Goal: Task Accomplishment & Management: Use online tool/utility

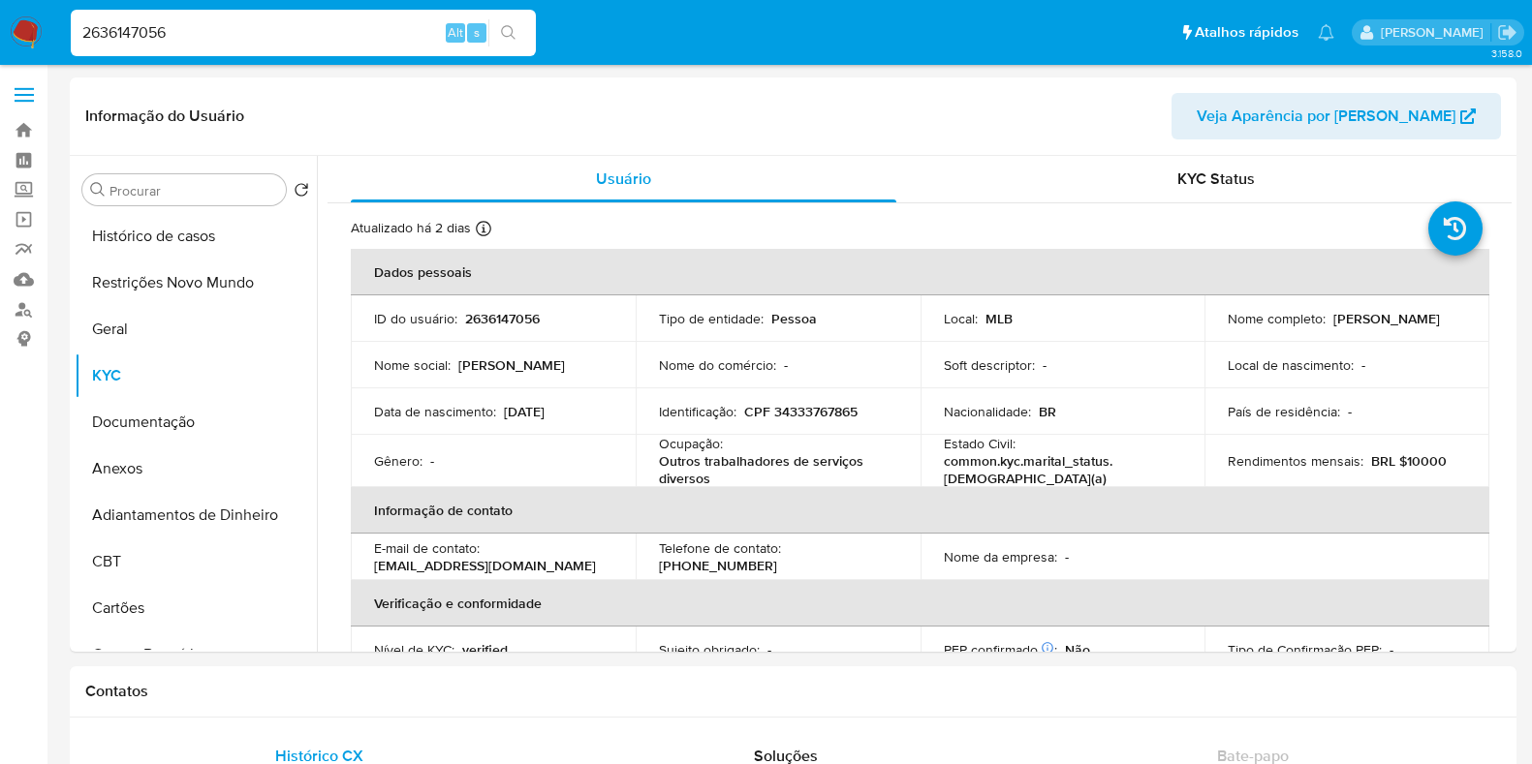
select select "10"
type input "2451977507"
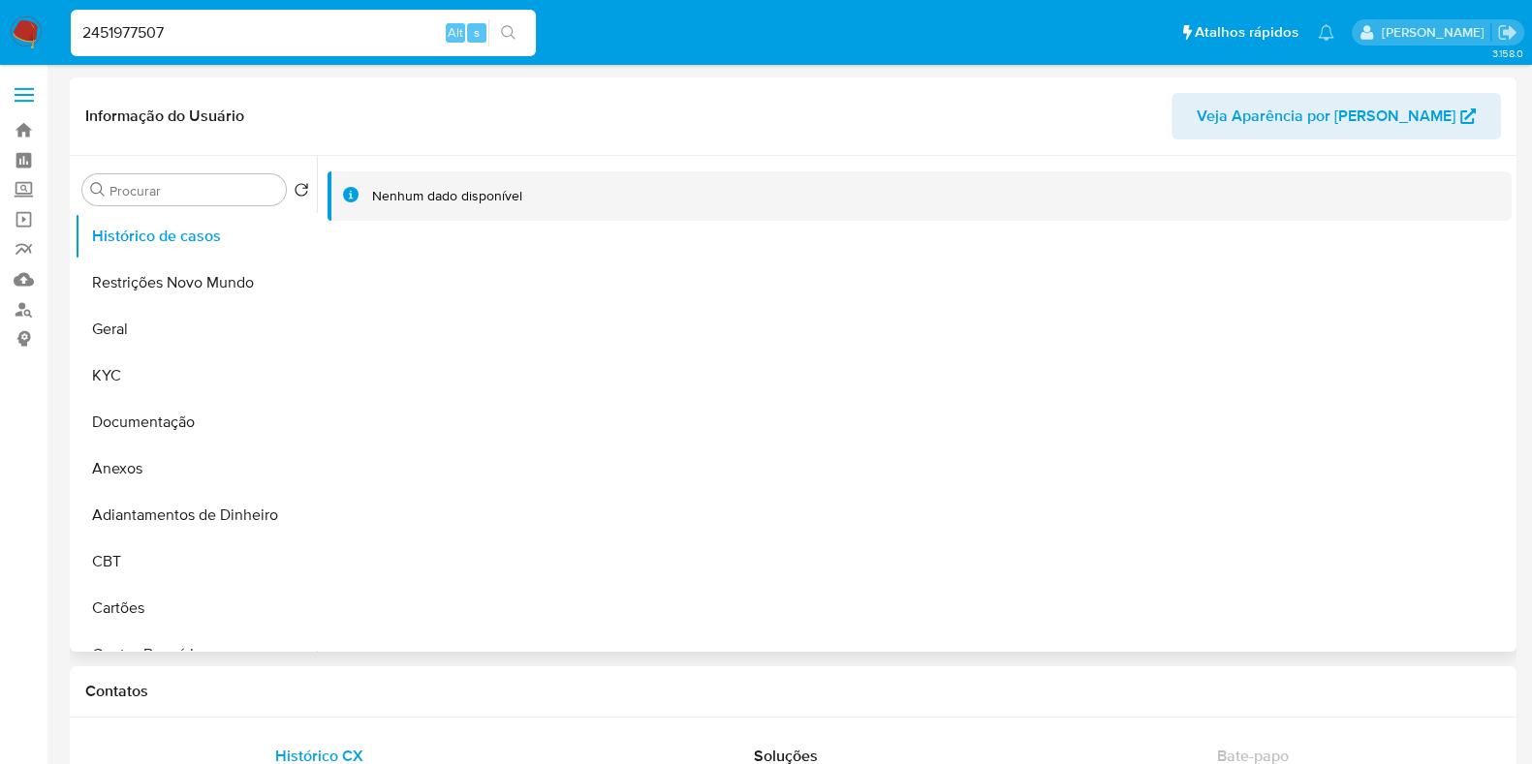
select select "10"
click at [239, 46] on div "2451977507 Alt s" at bounding box center [303, 33] width 465 height 47
paste input "1896314184"
type input "1896314184"
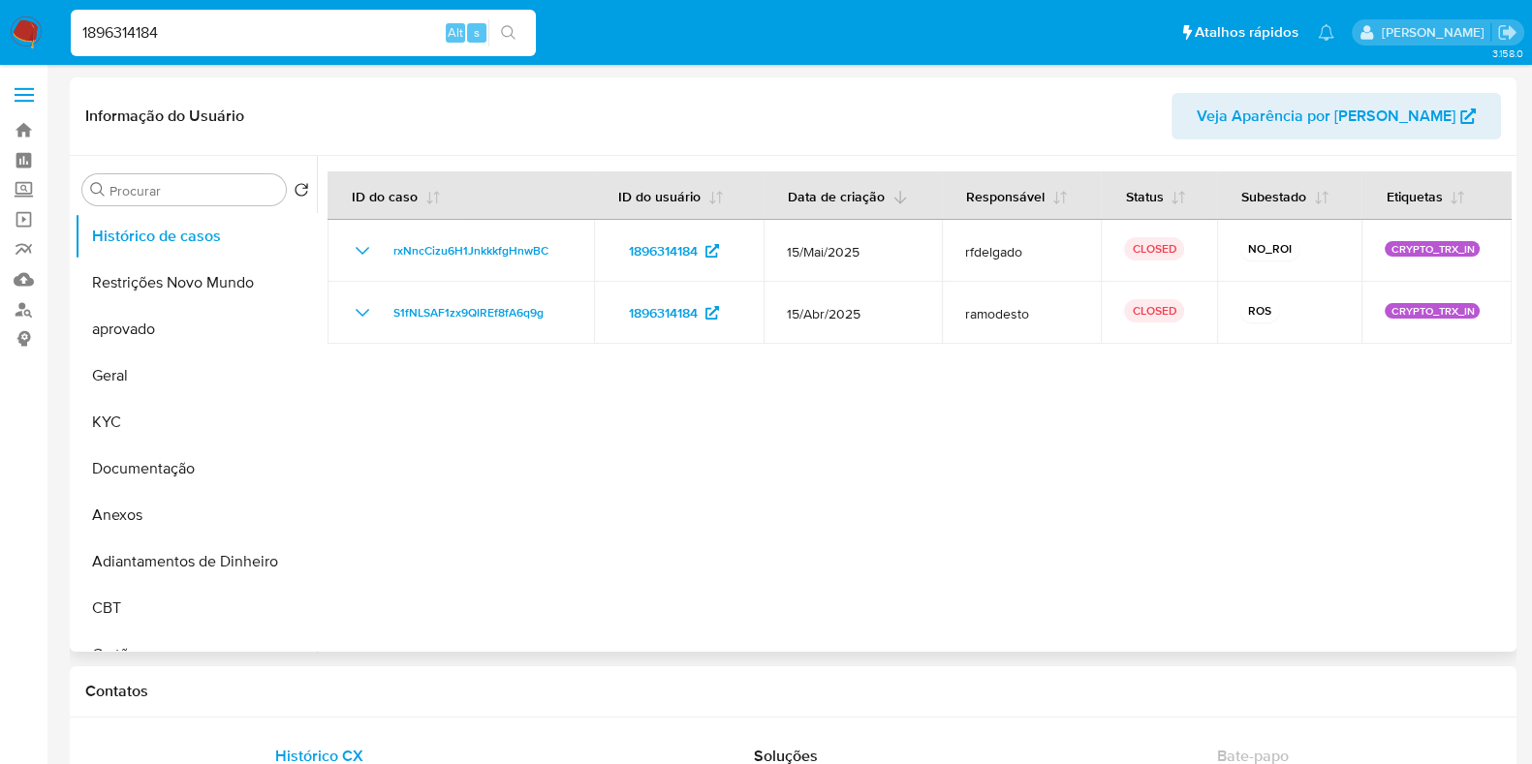
select select "10"
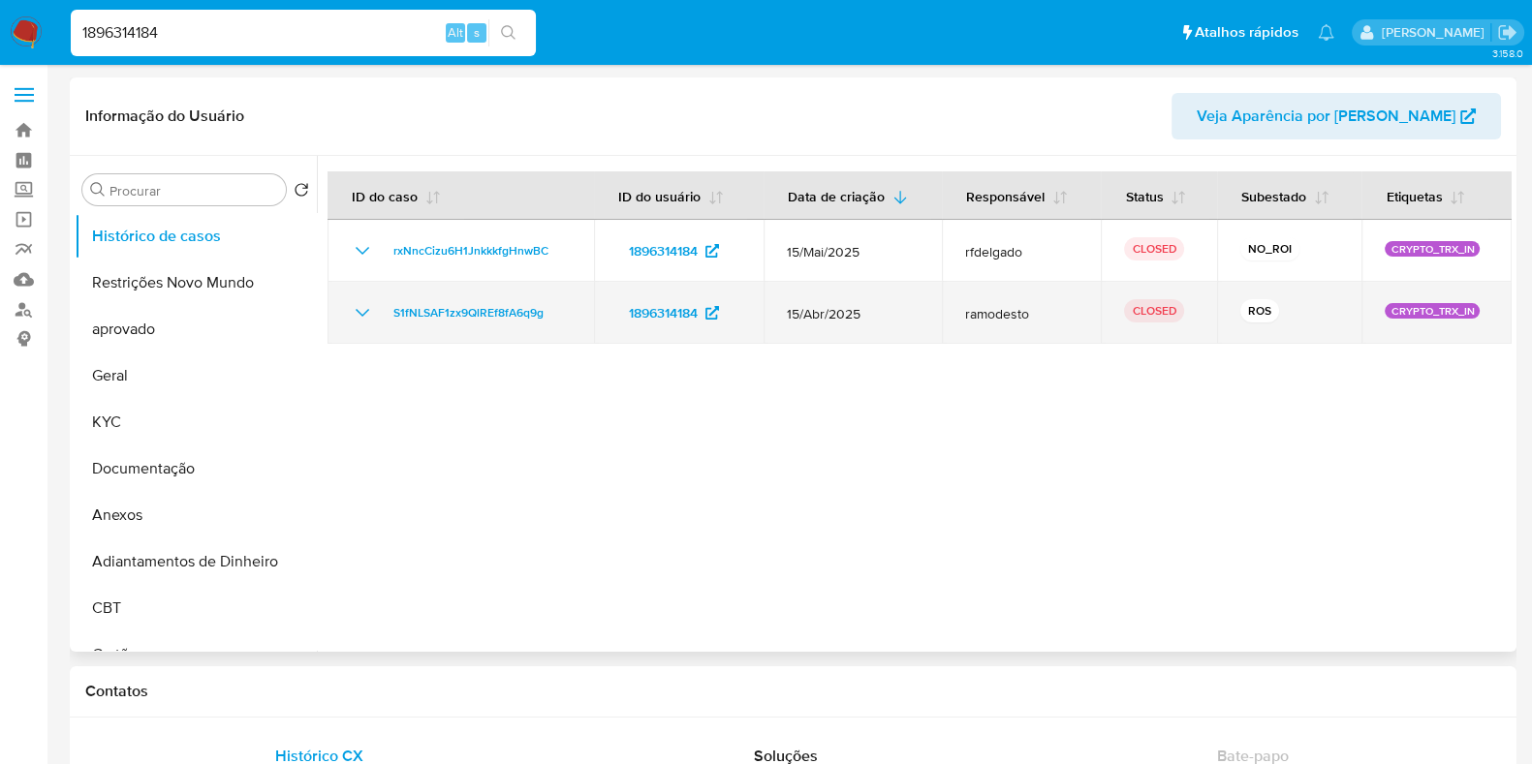
drag, startPoint x: 873, startPoint y: 307, endPoint x: 777, endPoint y: 321, distance: 96.9
click at [770, 308] on td "15/Abr/2025" at bounding box center [852, 313] width 178 height 62
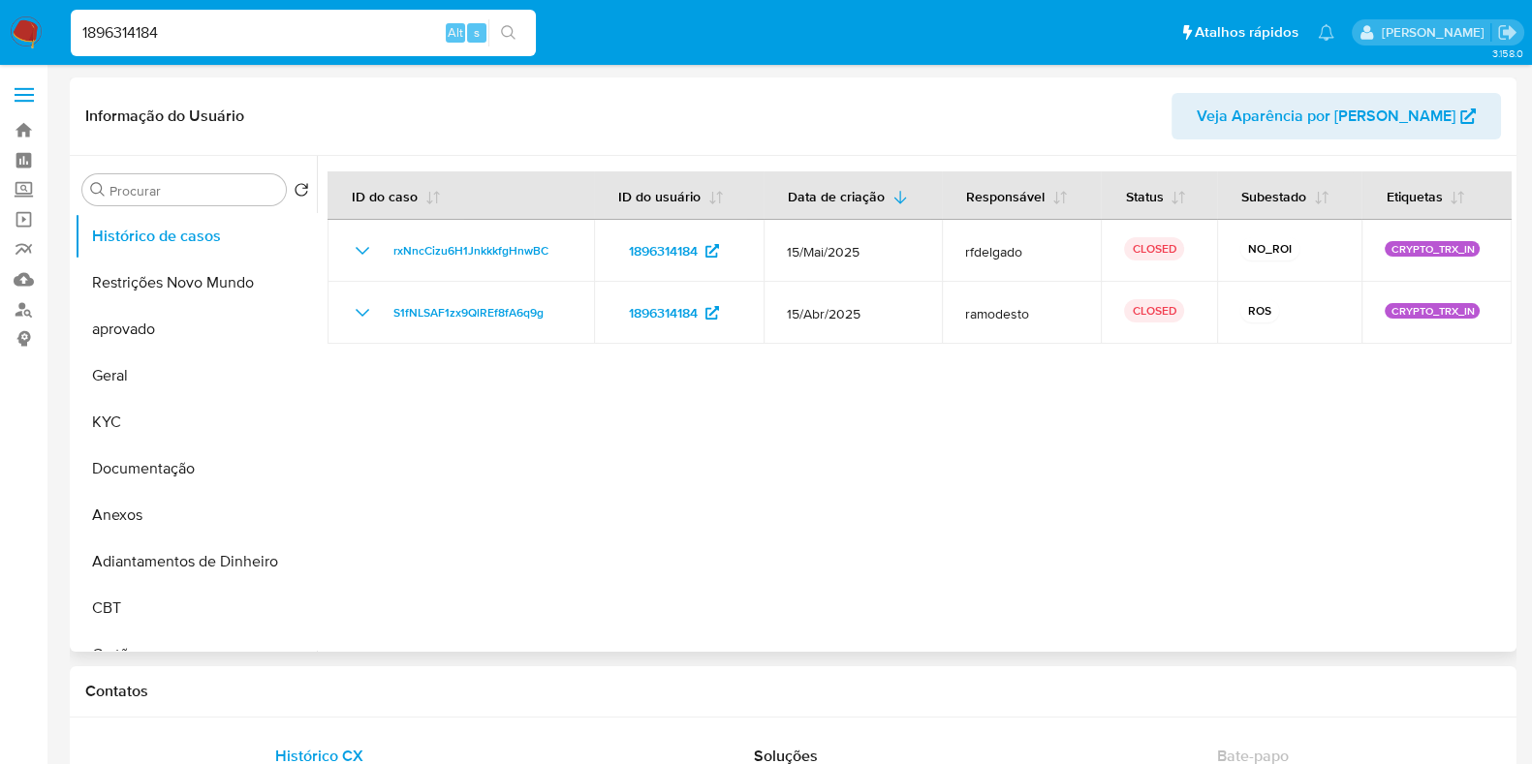
click at [879, 394] on div at bounding box center [914, 404] width 1195 height 496
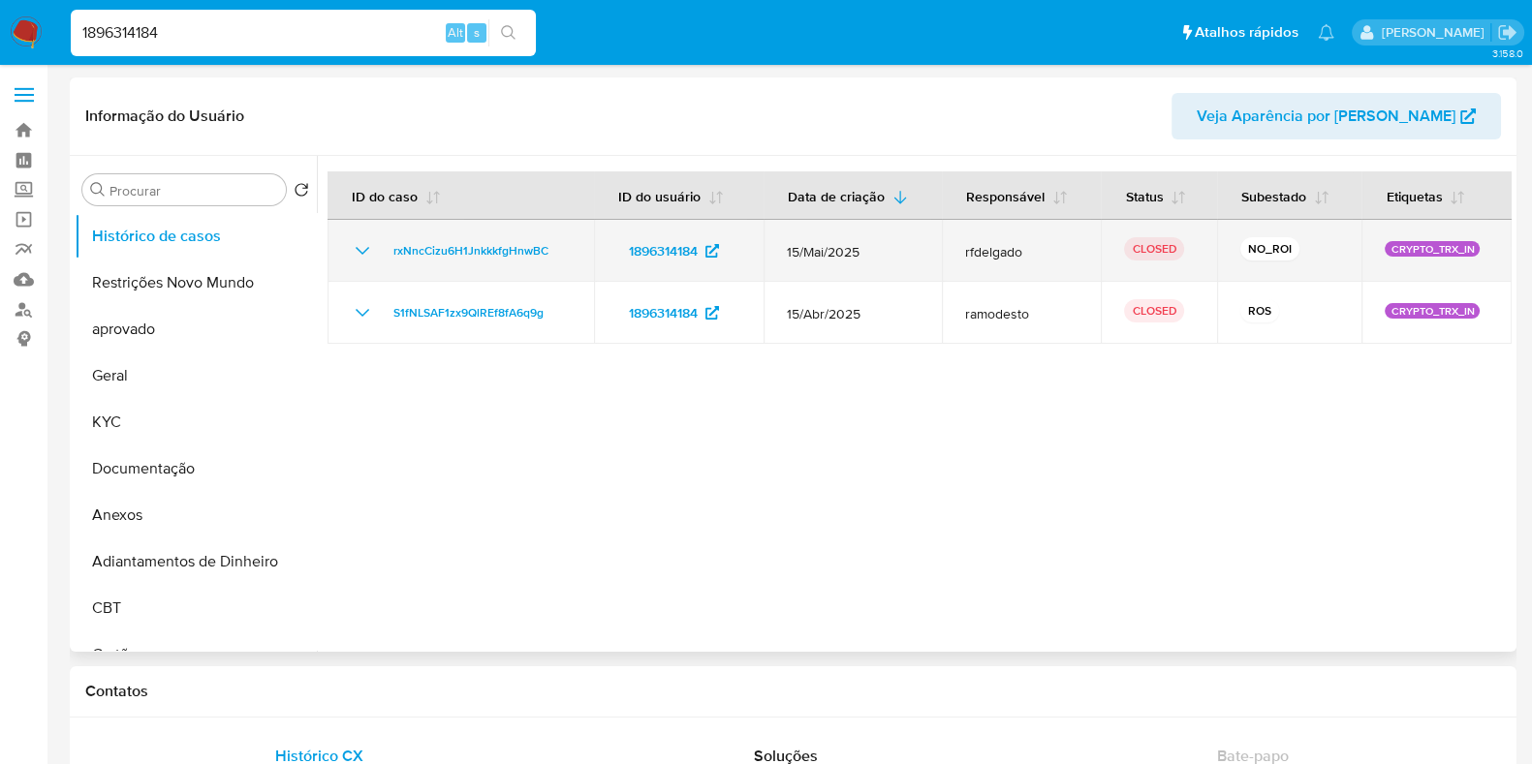
drag, startPoint x: 886, startPoint y: 249, endPoint x: 832, endPoint y: 248, distance: 54.3
click at [810, 248] on span "15/Mai/2025" at bounding box center [853, 251] width 132 height 17
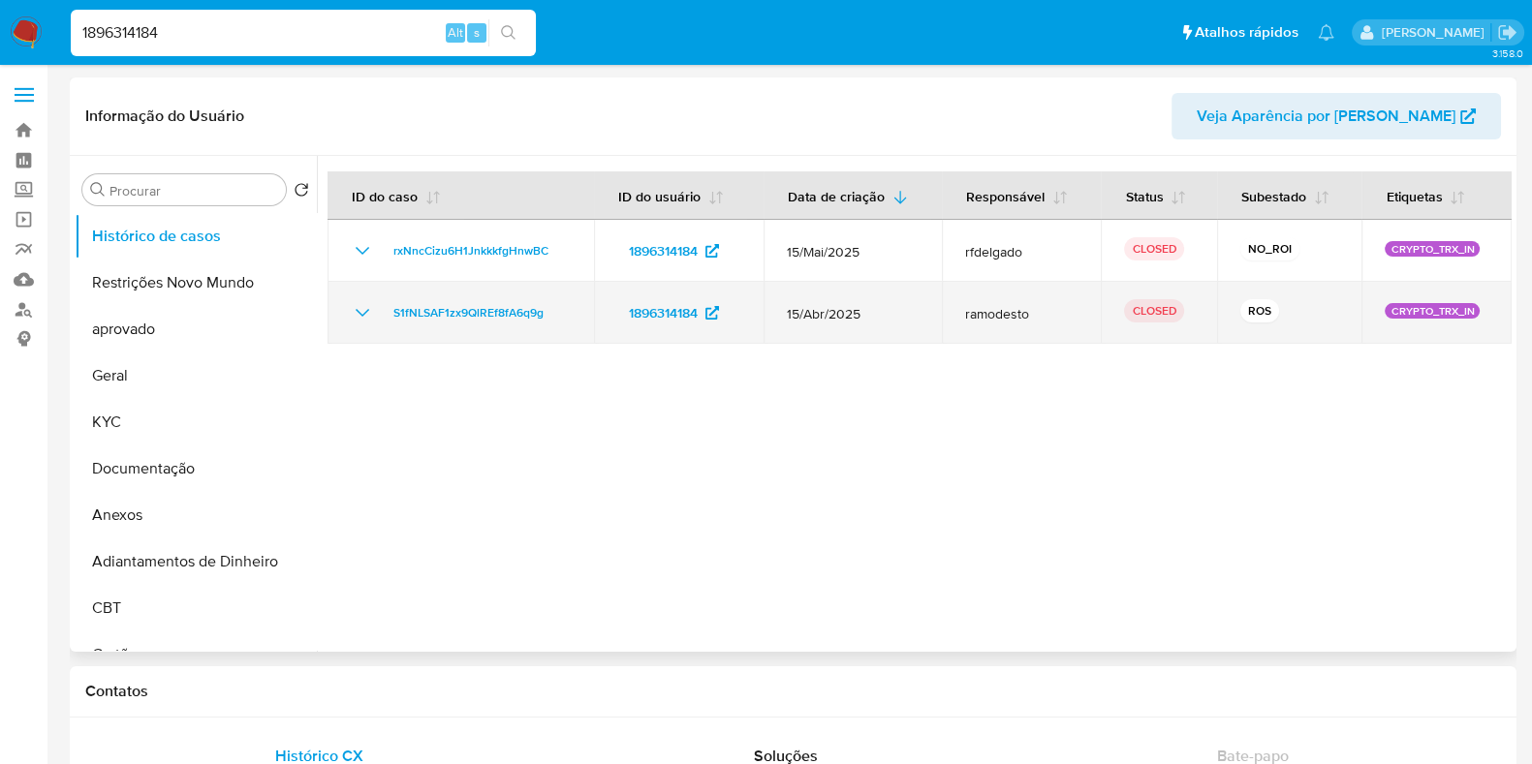
drag, startPoint x: 784, startPoint y: 312, endPoint x: 888, endPoint y: 307, distance: 104.7
click at [888, 307] on td "15/Abr/2025" at bounding box center [852, 313] width 178 height 62
click at [889, 307] on span "15/Abr/2025" at bounding box center [853, 313] width 132 height 17
click at [359, 309] on icon "Mostrar/Ocultar" at bounding box center [362, 312] width 23 height 23
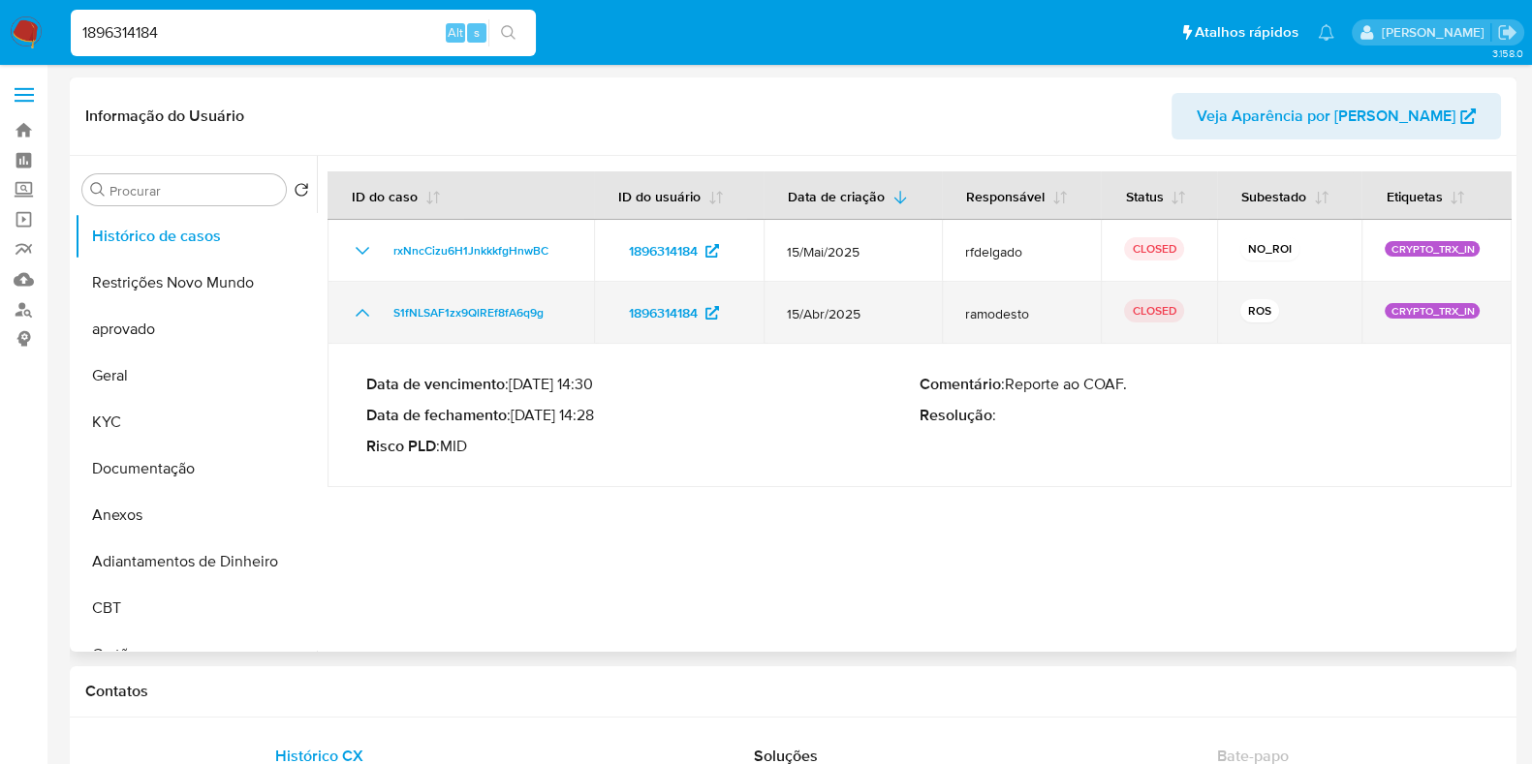
click at [359, 309] on icon "Mostrar/Ocultar" at bounding box center [362, 312] width 23 height 23
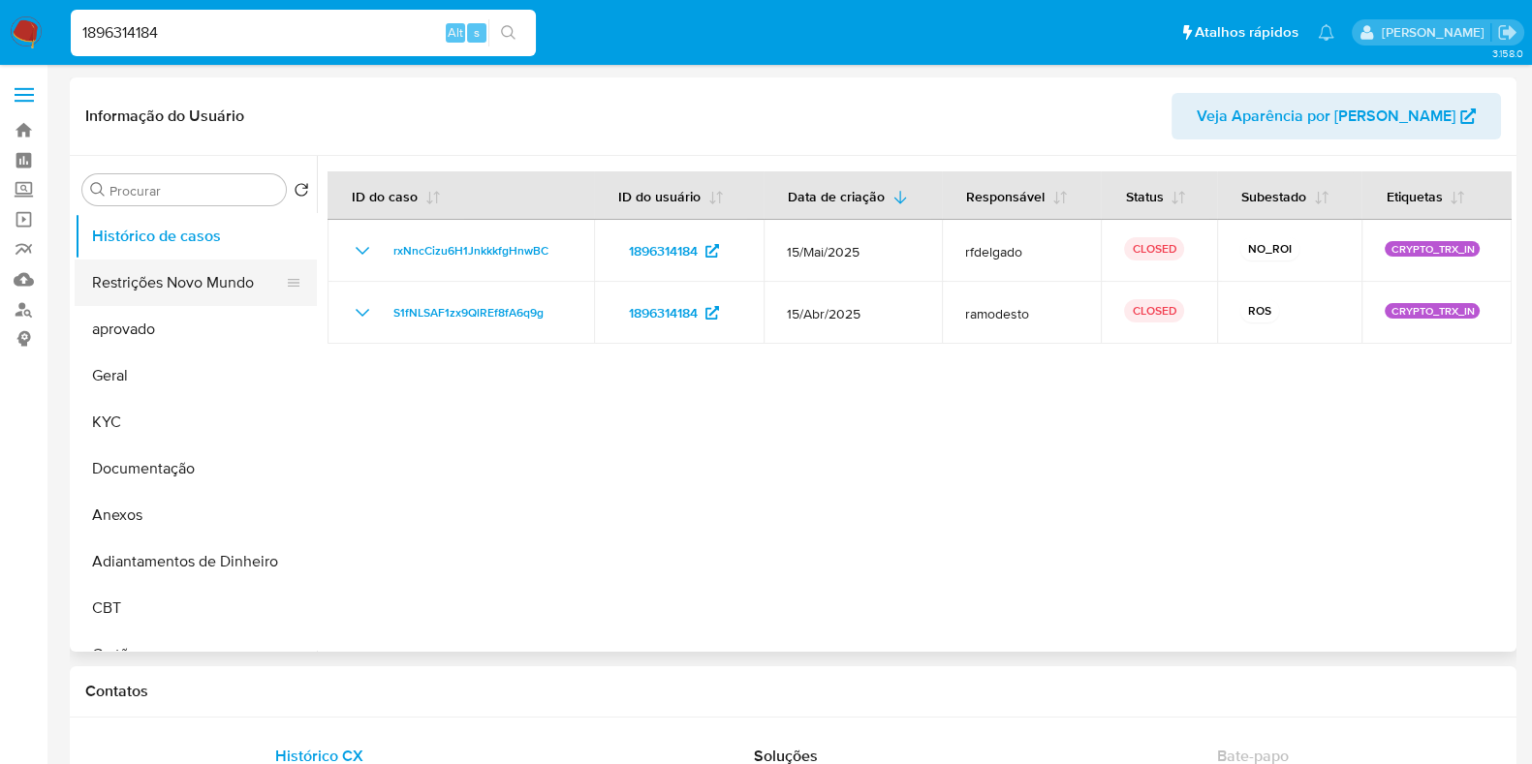
click at [184, 286] on button "Restrições Novo Mundo" at bounding box center [188, 283] width 227 height 47
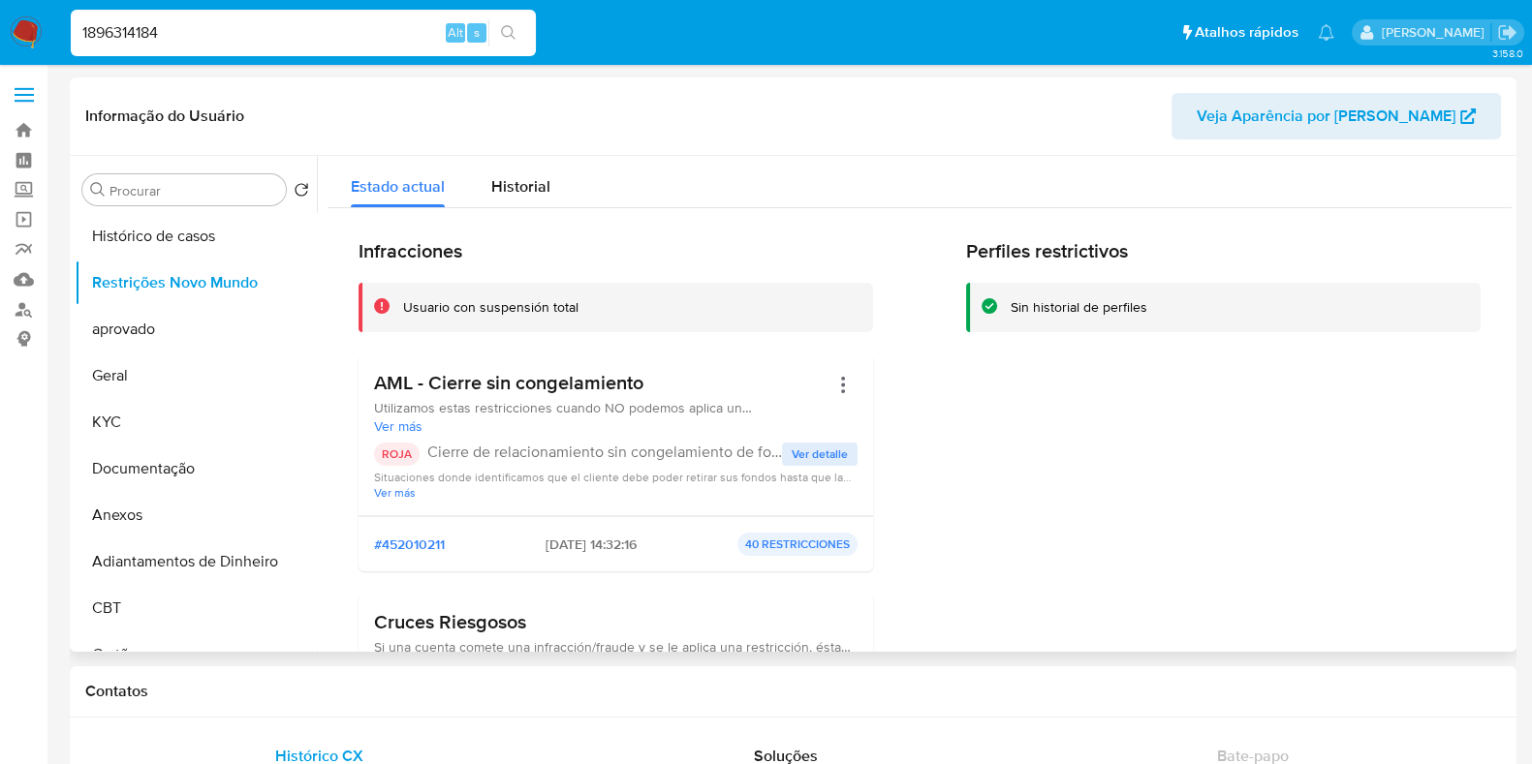
drag, startPoint x: 669, startPoint y: 367, endPoint x: 350, endPoint y: 359, distance: 318.8
click at [368, 385] on div "AML - Cierre sin congelamiento Utilizamos estas restricciones cuando NO podemos…" at bounding box center [615, 436] width 514 height 161
drag, startPoint x: 369, startPoint y: 385, endPoint x: 686, endPoint y: 381, distance: 316.8
click at [686, 381] on div "AML - Cierre sin congelamiento Utilizamos estas restricciones cuando NO podemos…" at bounding box center [615, 436] width 514 height 161
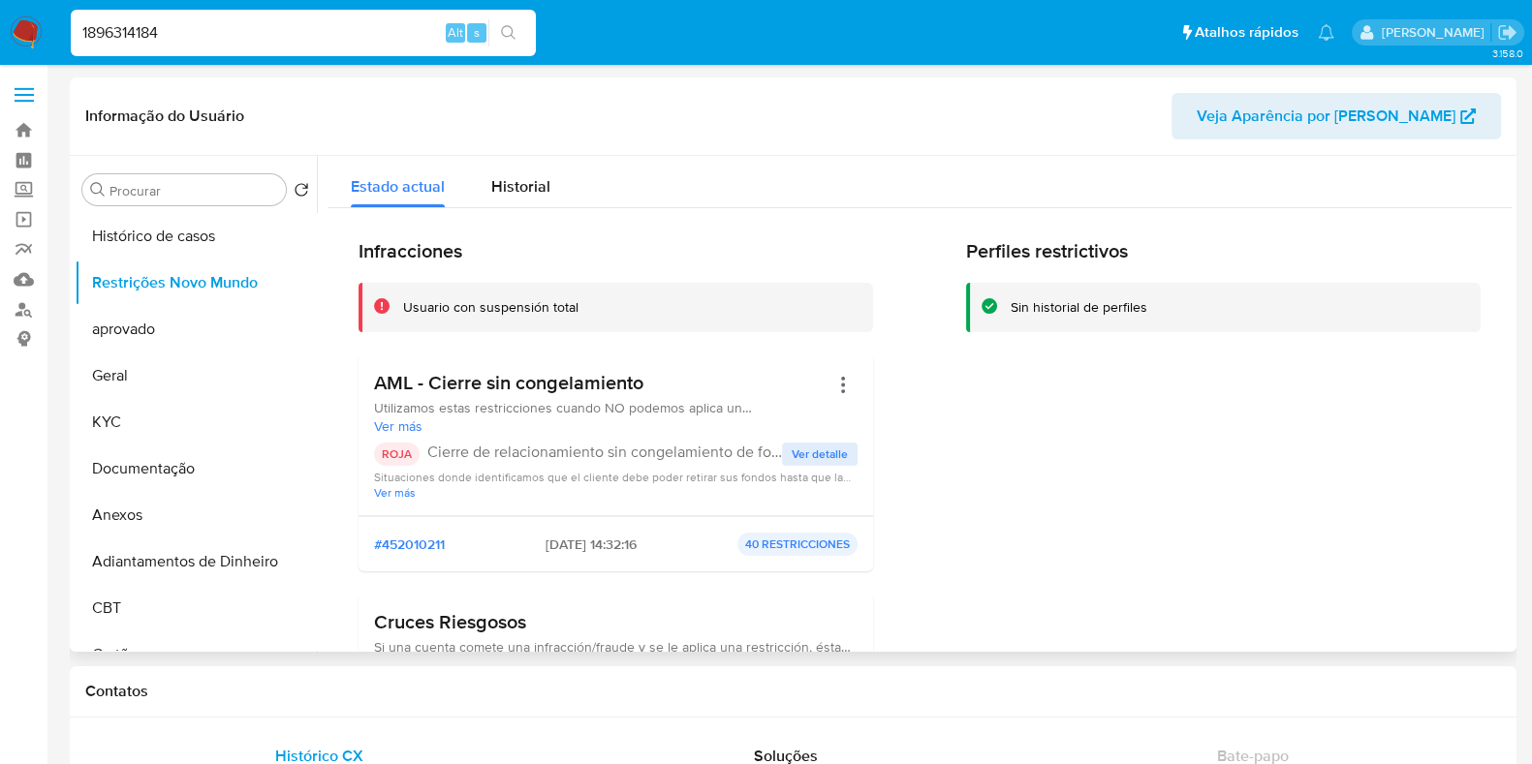
click at [703, 376] on h3 "AML - Cierre sin congelamiento" at bounding box center [601, 383] width 454 height 24
click at [684, 375] on h3 "AML - Cierre sin congelamiento" at bounding box center [601, 383] width 454 height 24
click at [167, 229] on button "Histórico de casos" at bounding box center [188, 236] width 227 height 47
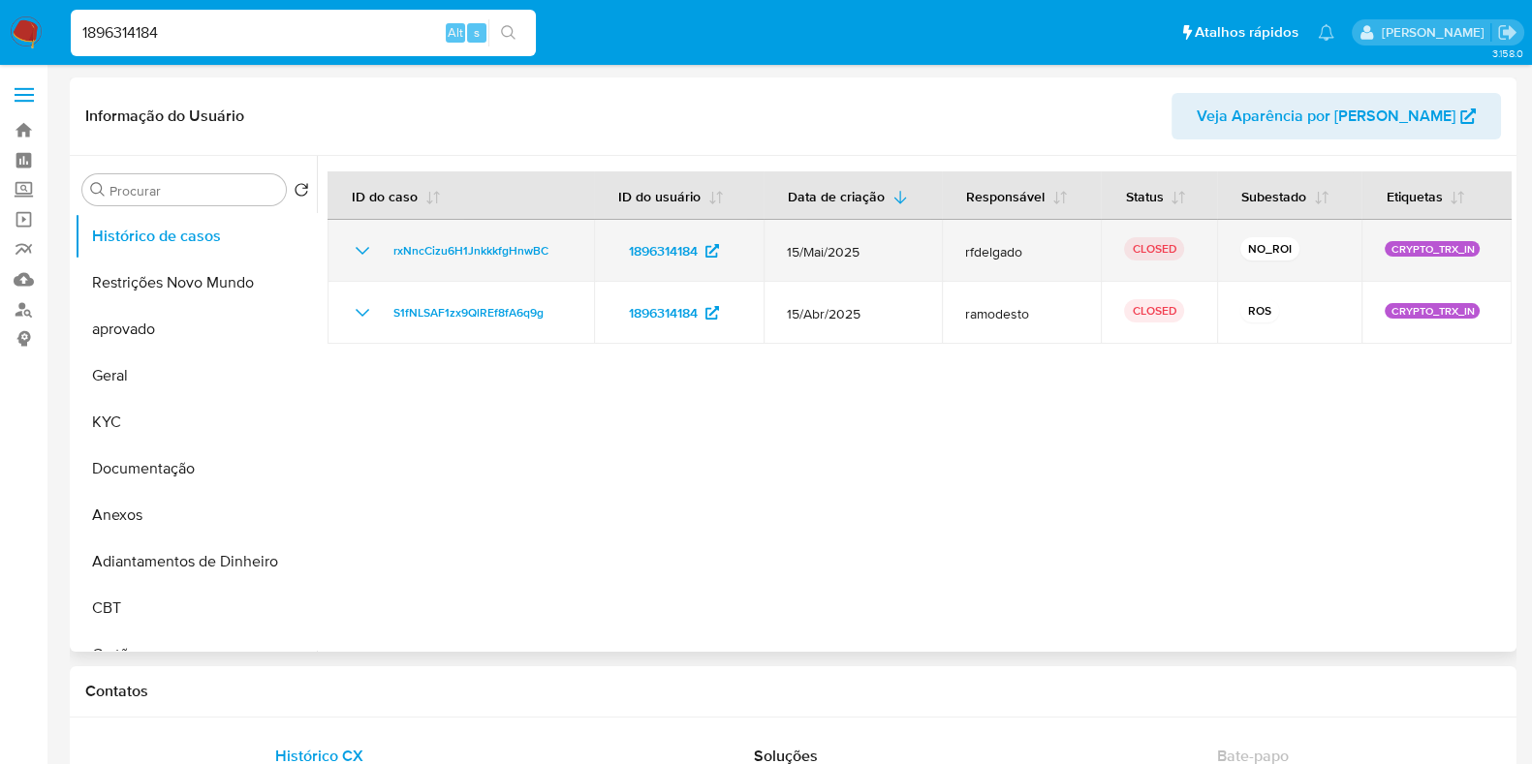
click at [352, 244] on icon "Mostrar/Ocultar" at bounding box center [362, 250] width 23 height 23
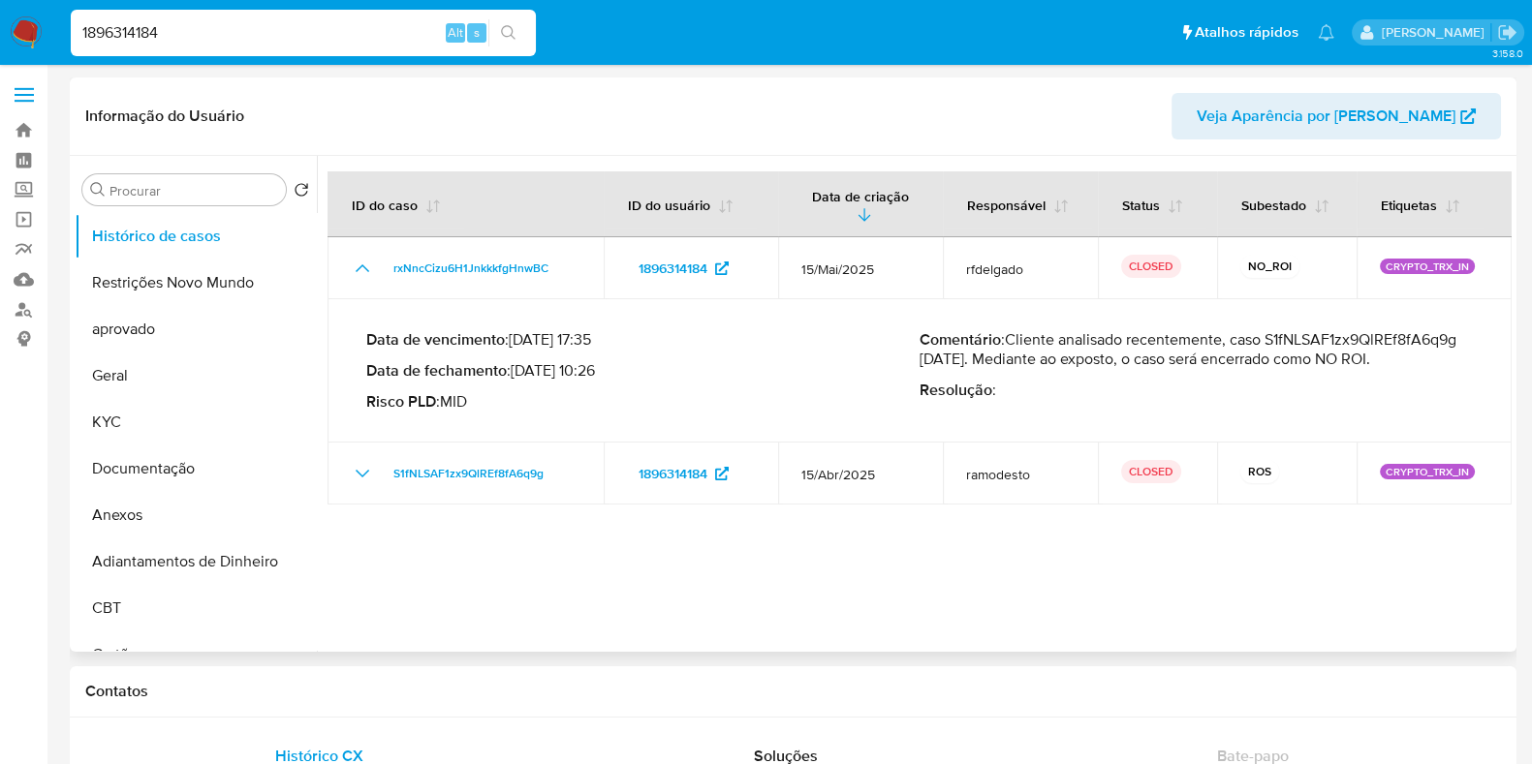
drag, startPoint x: 516, startPoint y: 372, endPoint x: 647, endPoint y: 378, distance: 130.9
click at [626, 379] on p "Data de fechamento : 16/05/2025 10:26" at bounding box center [642, 370] width 553 height 19
click at [691, 378] on p "Data de fechamento : 16/05/2025 10:26" at bounding box center [642, 370] width 553 height 19
drag, startPoint x: 524, startPoint y: 368, endPoint x: 646, endPoint y: 360, distance: 122.3
click at [601, 361] on p "Data de fechamento : 16/05/2025 10:26" at bounding box center [642, 370] width 553 height 19
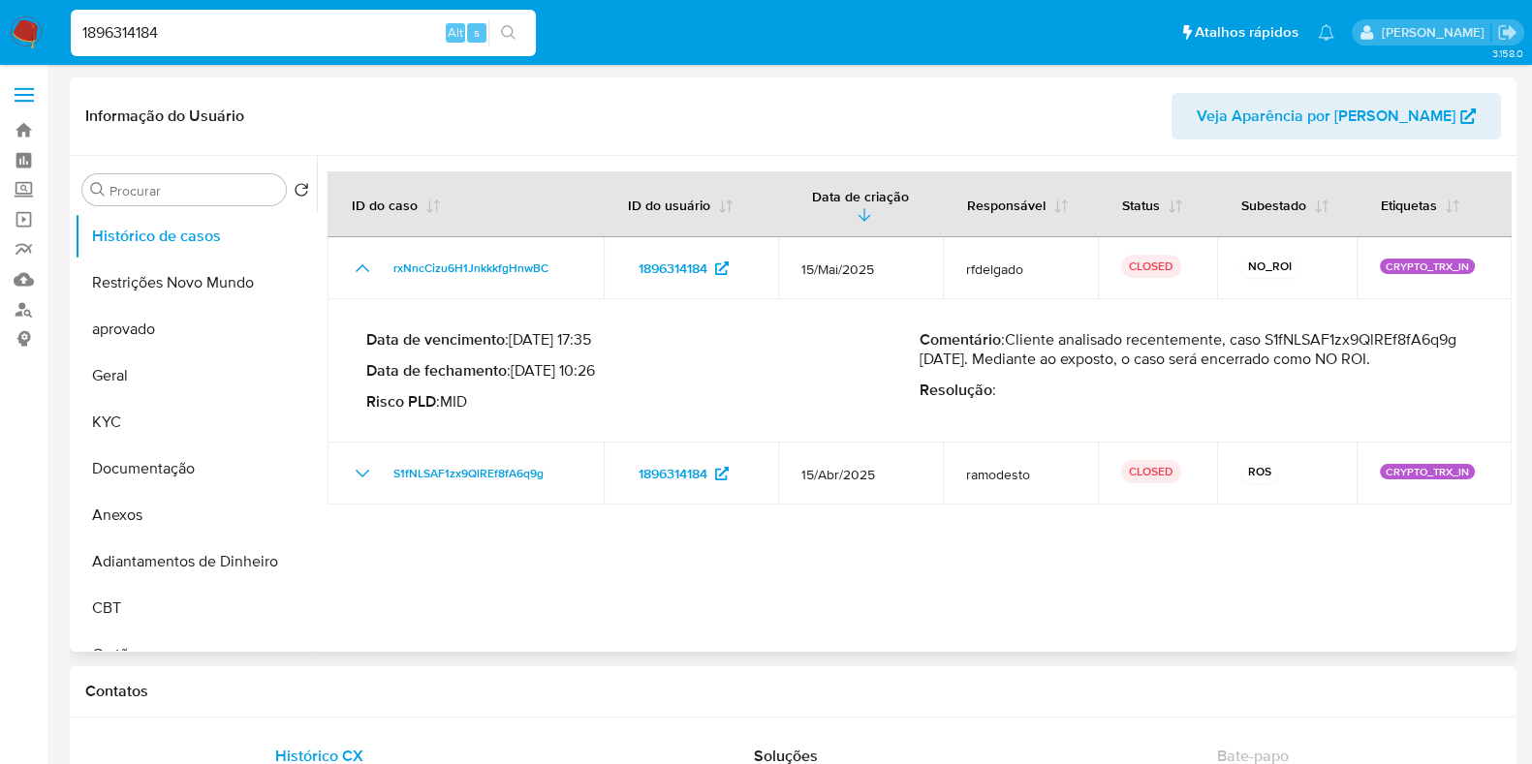
click at [647, 361] on p "Data de fechamento : 16/05/2025 10:26" at bounding box center [642, 370] width 553 height 19
drag, startPoint x: 513, startPoint y: 367, endPoint x: 562, endPoint y: 367, distance: 48.4
click at [562, 367] on p "Data de fechamento : 16/05/2025 10:26" at bounding box center [642, 370] width 553 height 19
click at [578, 369] on p "Data de fechamento : 16/05/2025 10:26" at bounding box center [642, 370] width 553 height 19
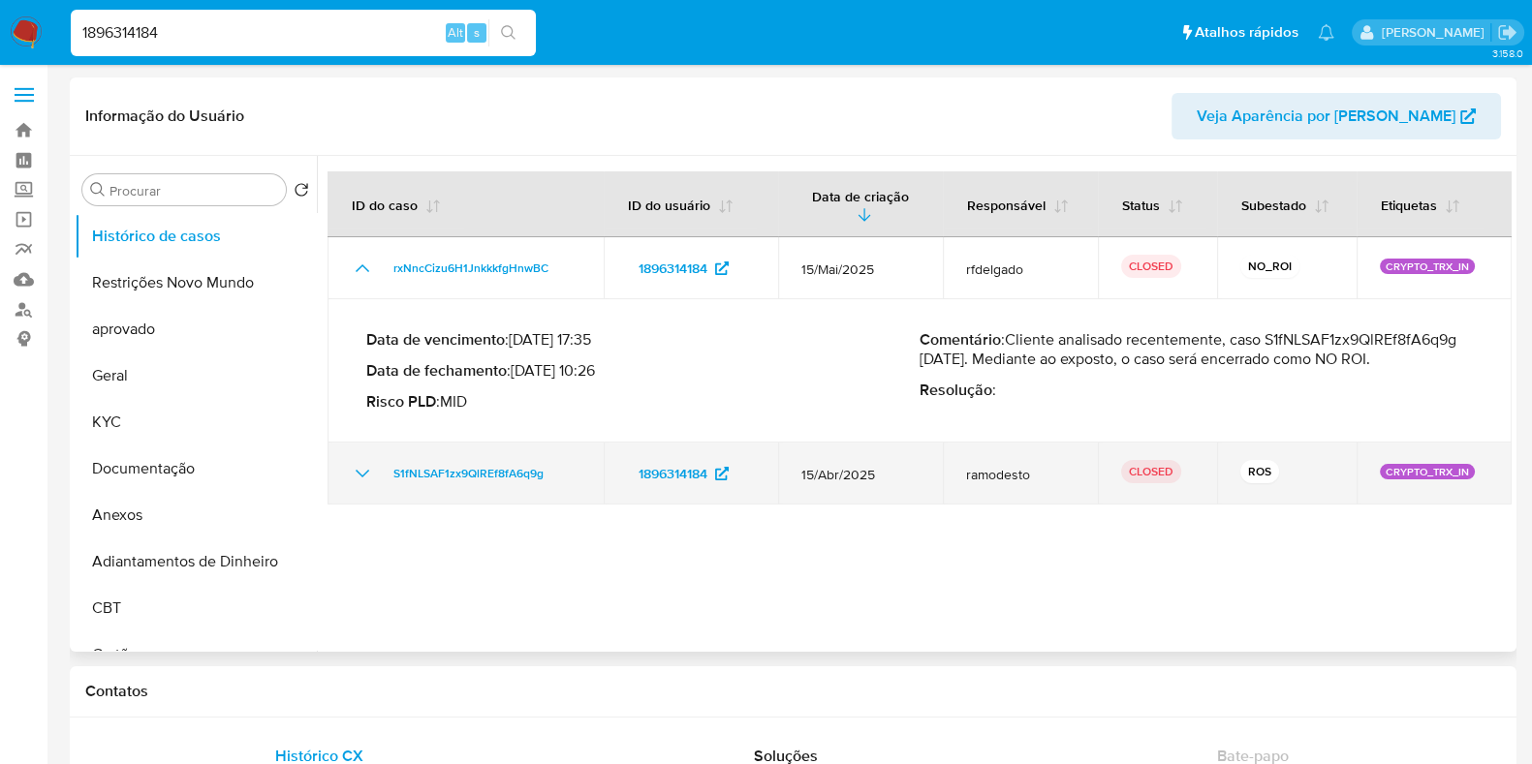
click at [362, 472] on icon "Mostrar/Ocultar" at bounding box center [362, 473] width 23 height 23
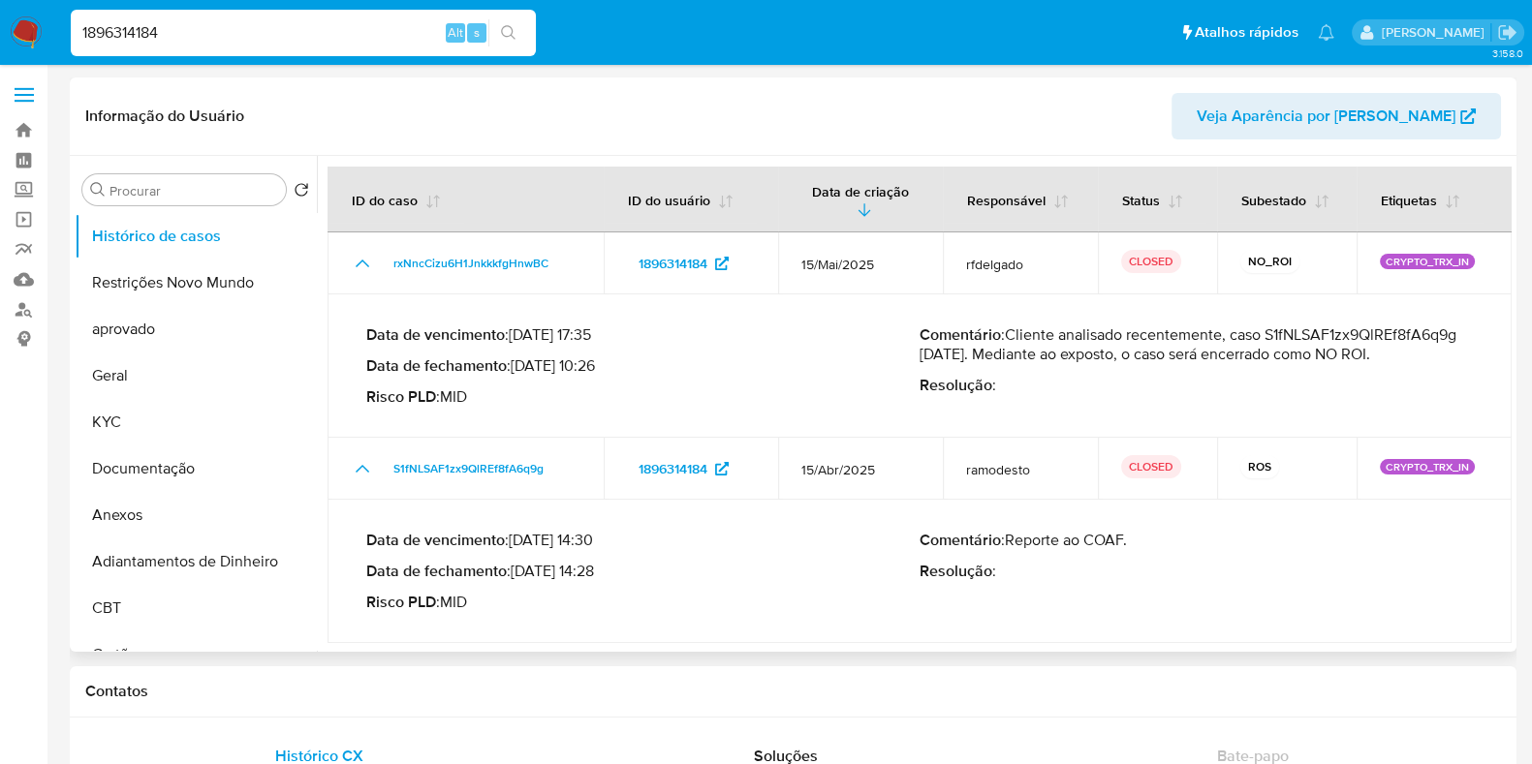
scroll to position [5, 0]
drag, startPoint x: 481, startPoint y: 608, endPoint x: 356, endPoint y: 541, distance: 142.2
click at [356, 541] on div "Data de vencimento : 30/05/2025 14:30 Data de fechamento : 26/05/2025 14:28 Ris…" at bounding box center [919, 571] width 1137 height 112
click at [654, 586] on div "Data de vencimento : 30/05/2025 14:30 Data de fechamento : 26/05/2025 14:28 Ris…" at bounding box center [642, 571] width 553 height 81
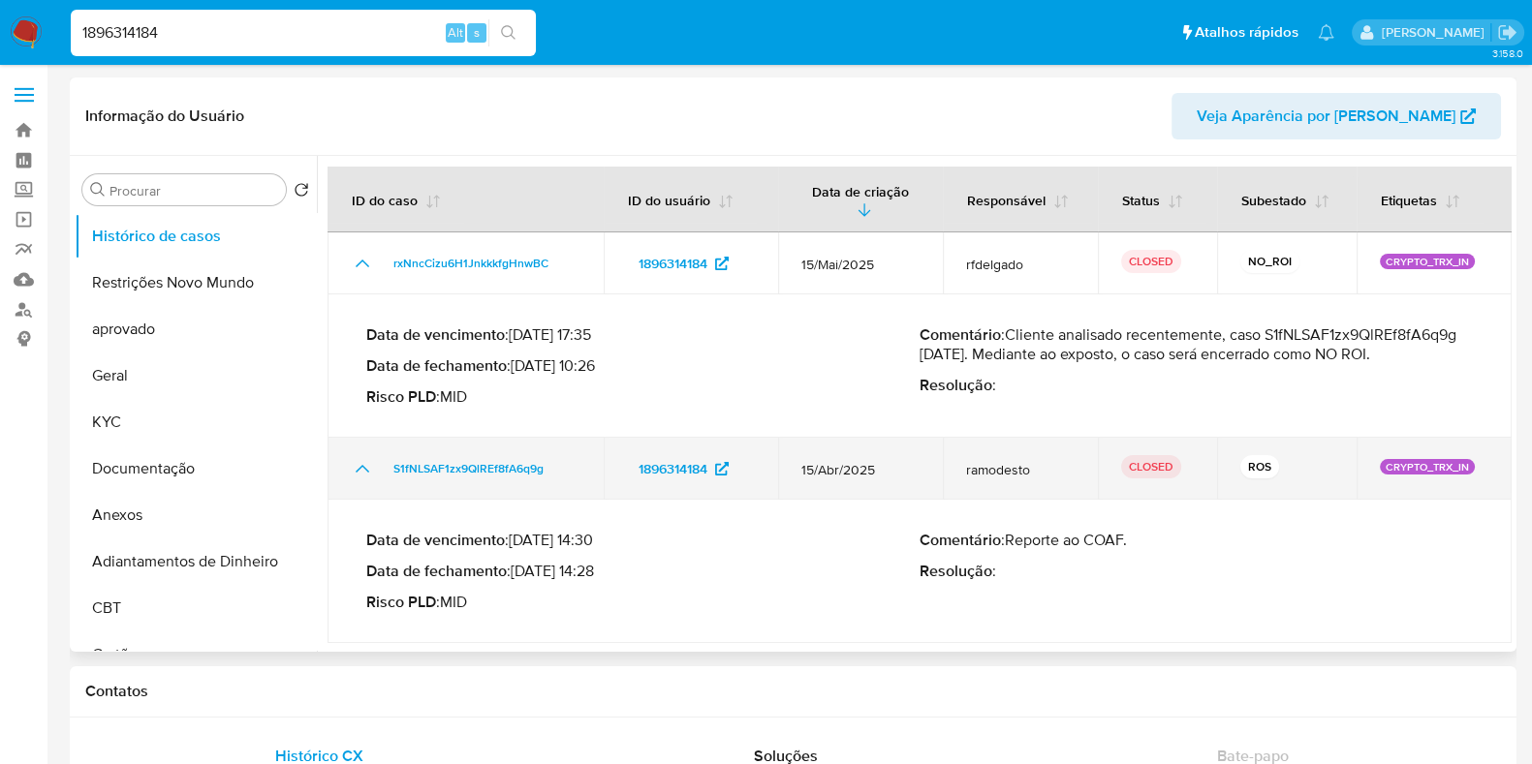
click at [358, 469] on icon "Mostrar/Ocultar" at bounding box center [362, 468] width 23 height 23
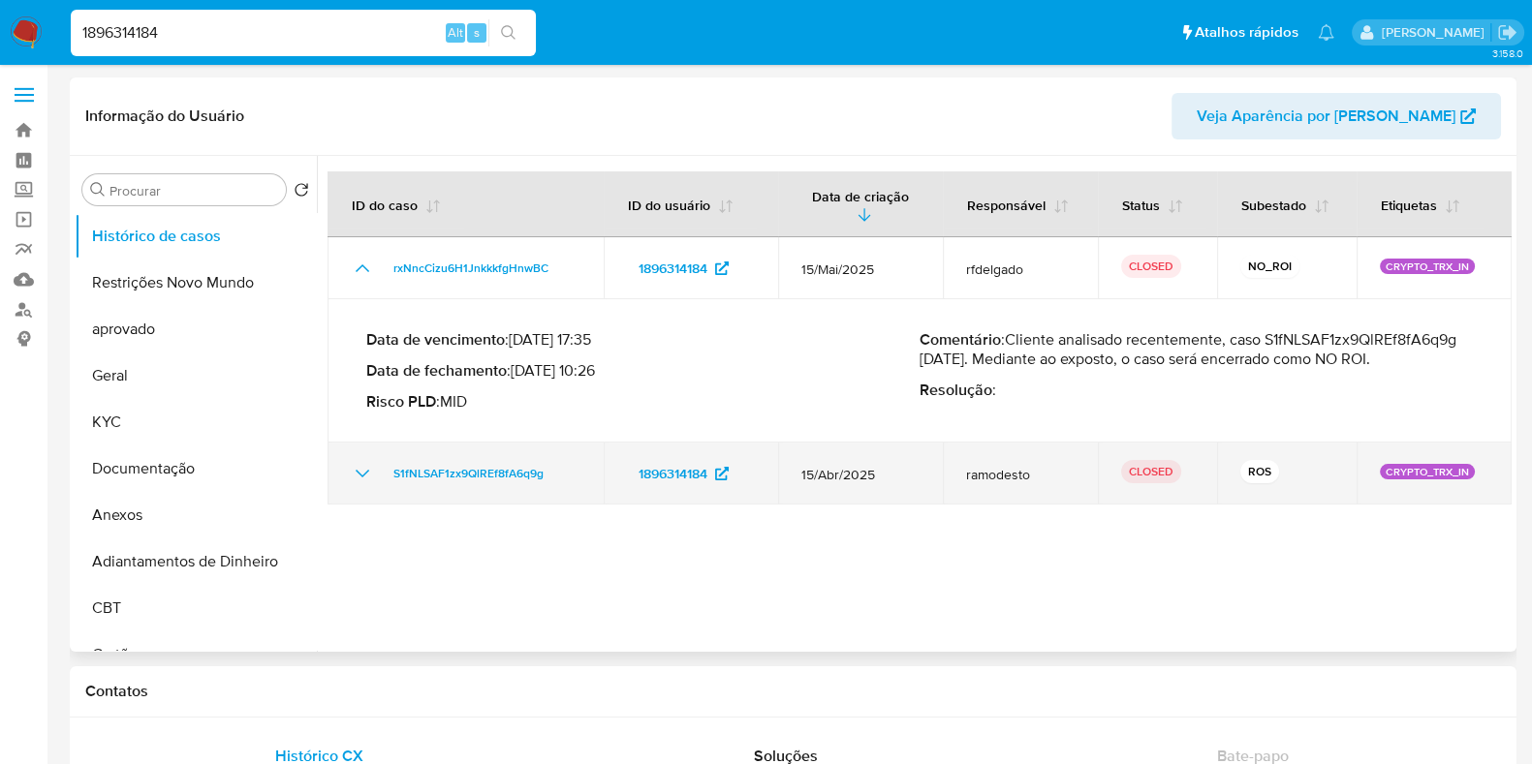
scroll to position [0, 0]
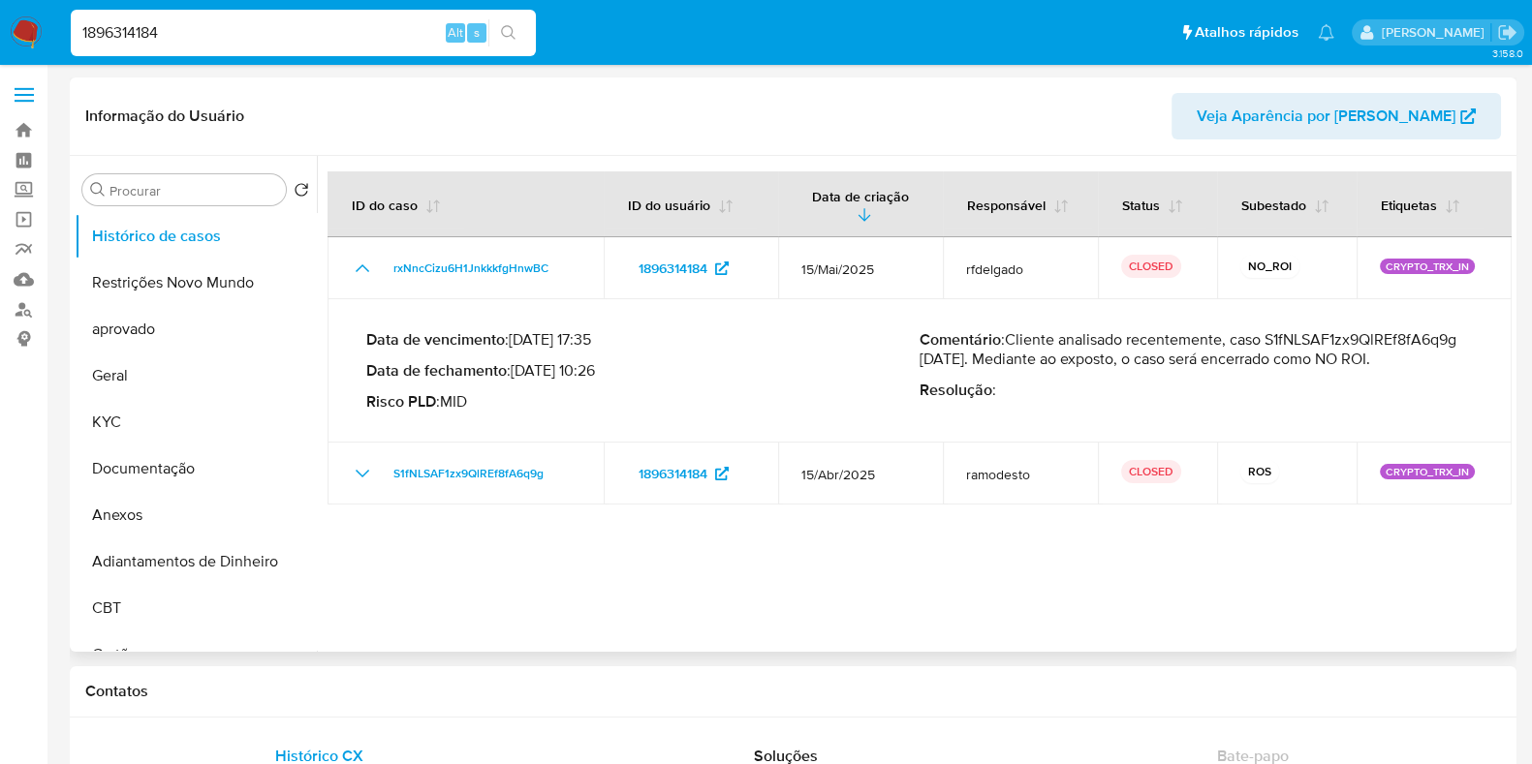
drag, startPoint x: 500, startPoint y: 400, endPoint x: 363, endPoint y: 328, distance: 154.3
click at [363, 328] on div "Data de vencimento : 29/06/2025 17:35 Data de fechamento : 16/05/2025 10:26 Ris…" at bounding box center [919, 371] width 1137 height 112
click at [549, 409] on p "Risco PLD : MID" at bounding box center [642, 401] width 553 height 19
drag, startPoint x: 503, startPoint y: 406, endPoint x: 360, endPoint y: 343, distance: 155.7
click at [360, 343] on div "Data de vencimento : 29/06/2025 17:35 Data de fechamento : 16/05/2025 10:26 Ris…" at bounding box center [919, 371] width 1137 height 112
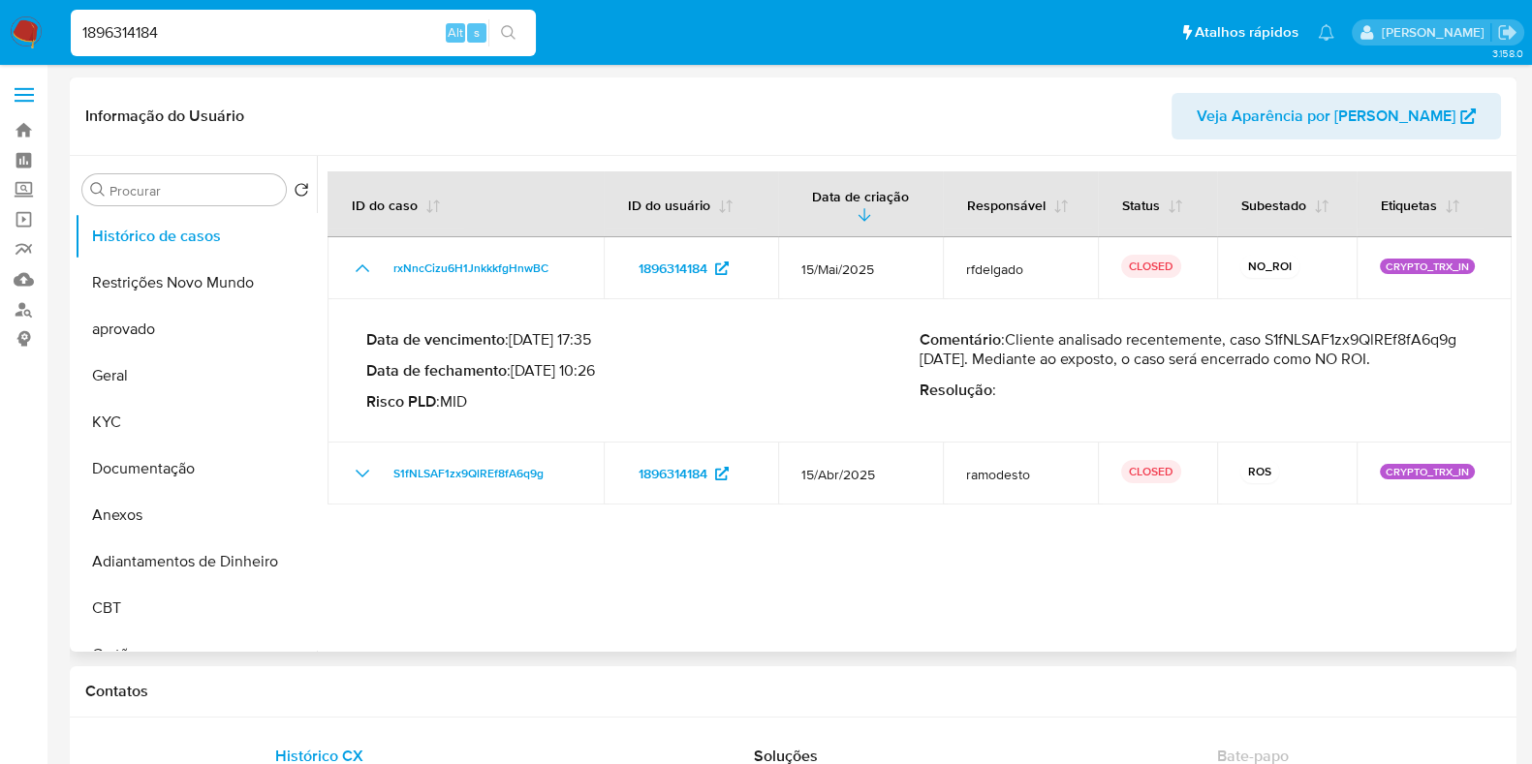
click at [360, 343] on div "Data de vencimento : 29/06/2025 17:35 Data de fechamento : 16/05/2025 10:26 Ris…" at bounding box center [919, 371] width 1137 height 112
drag, startPoint x: 511, startPoint y: 409, endPoint x: 365, endPoint y: 343, distance: 159.6
click at [366, 343] on div "Data de vencimento : 29/06/2025 17:35 Data de fechamento : 16/05/2025 10:26 Ris…" at bounding box center [642, 370] width 553 height 81
click at [366, 343] on b "Data de vencimento" at bounding box center [435, 339] width 139 height 22
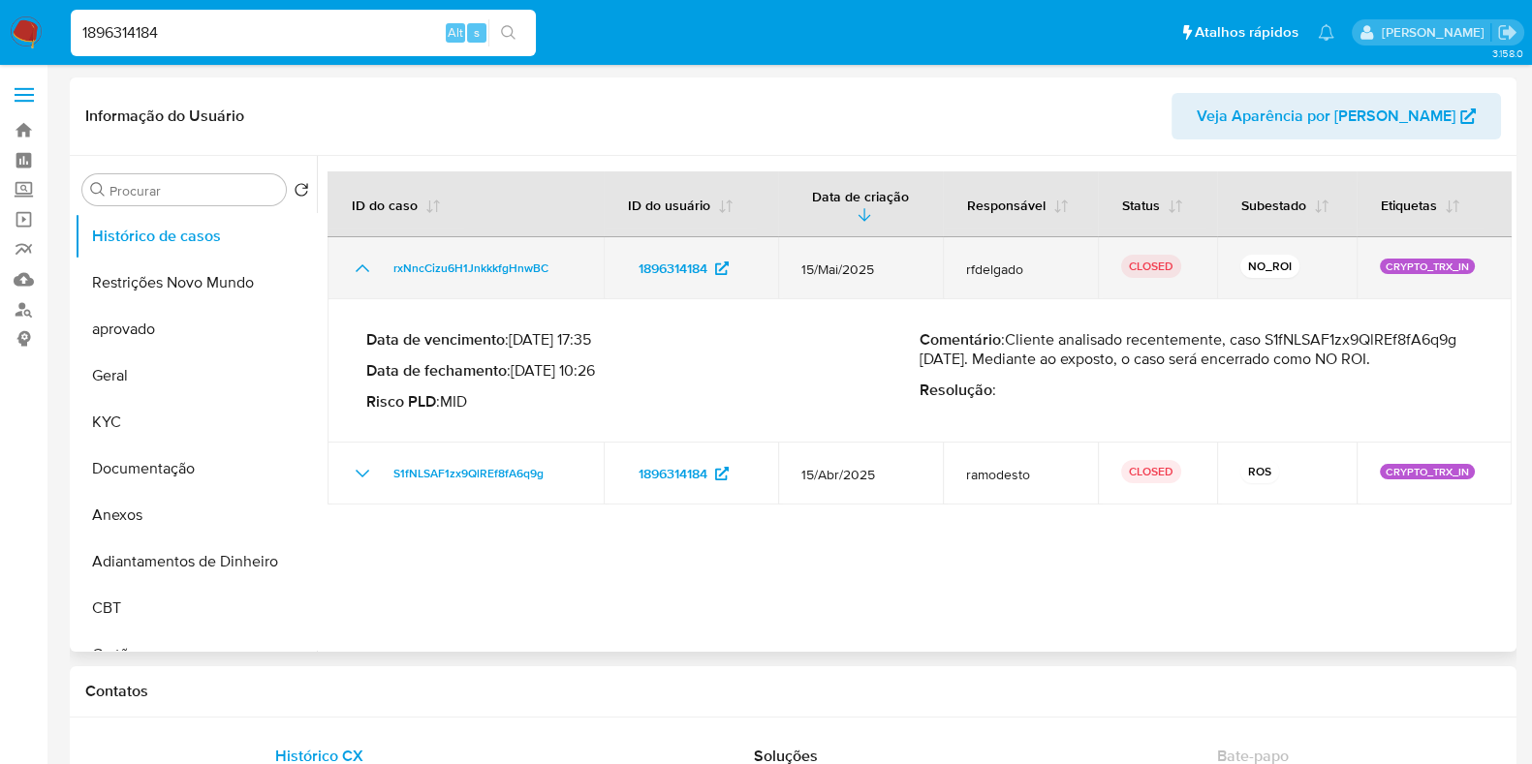
click at [349, 268] on td "rxNncCizu6H1JnkkkfgHnwBC" at bounding box center [465, 268] width 276 height 62
click at [356, 268] on icon "Mostrar/Ocultar" at bounding box center [362, 268] width 23 height 23
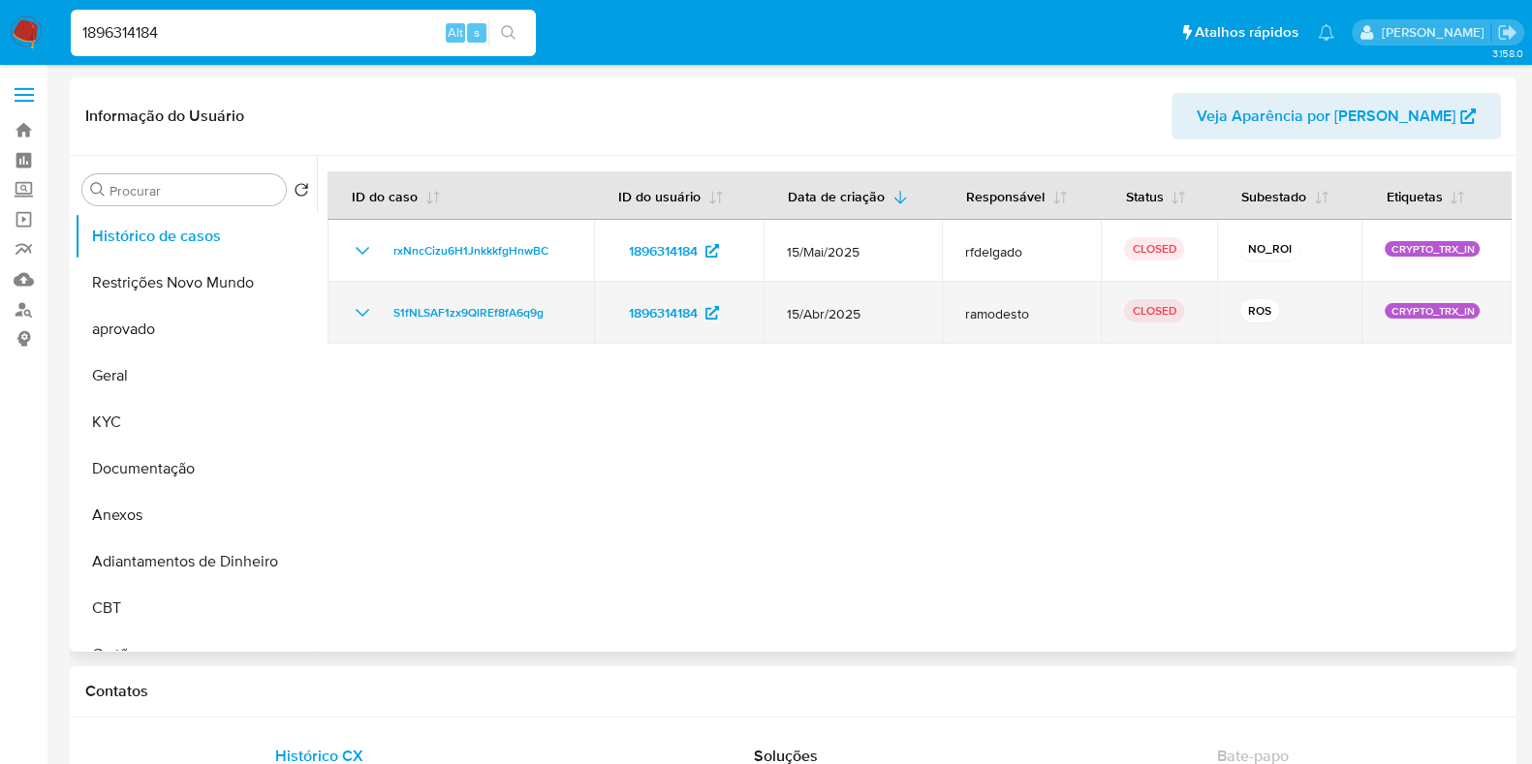
drag, startPoint x: 1071, startPoint y: 316, endPoint x: 946, endPoint y: 308, distance: 125.2
click at [946, 308] on td "ramodesto" at bounding box center [1021, 313] width 159 height 62
drag, startPoint x: 946, startPoint y: 308, endPoint x: 1047, endPoint y: 309, distance: 101.7
click at [1033, 309] on td "ramodesto" at bounding box center [1021, 313] width 159 height 62
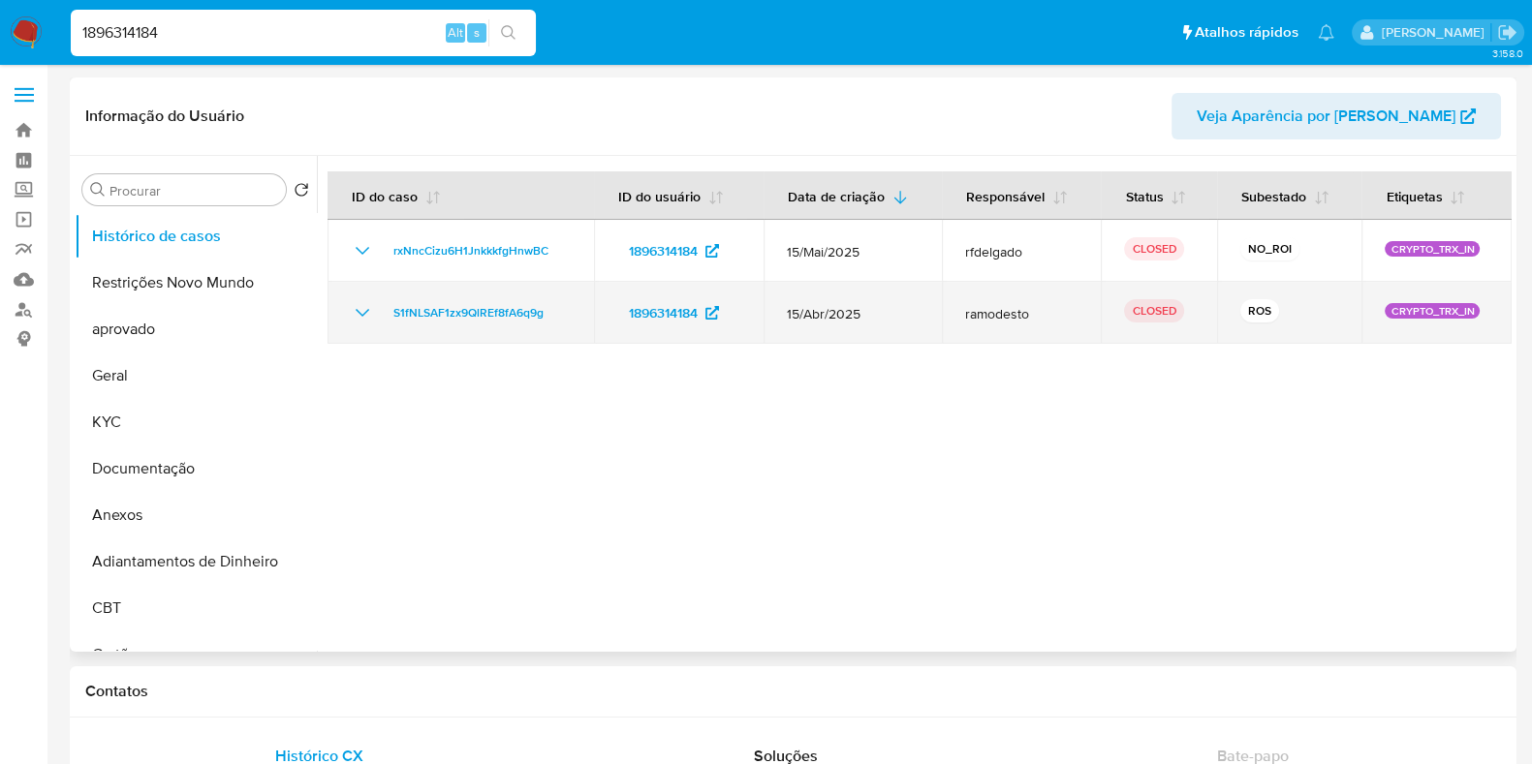
click at [1048, 309] on span "ramodesto" at bounding box center [1021, 313] width 112 height 17
drag, startPoint x: 1111, startPoint y: 310, endPoint x: 1194, endPoint y: 307, distance: 82.4
click at [1182, 308] on td "CLOSED" at bounding box center [1159, 313] width 116 height 62
click at [1199, 307] on td "CLOSED" at bounding box center [1159, 313] width 116 height 62
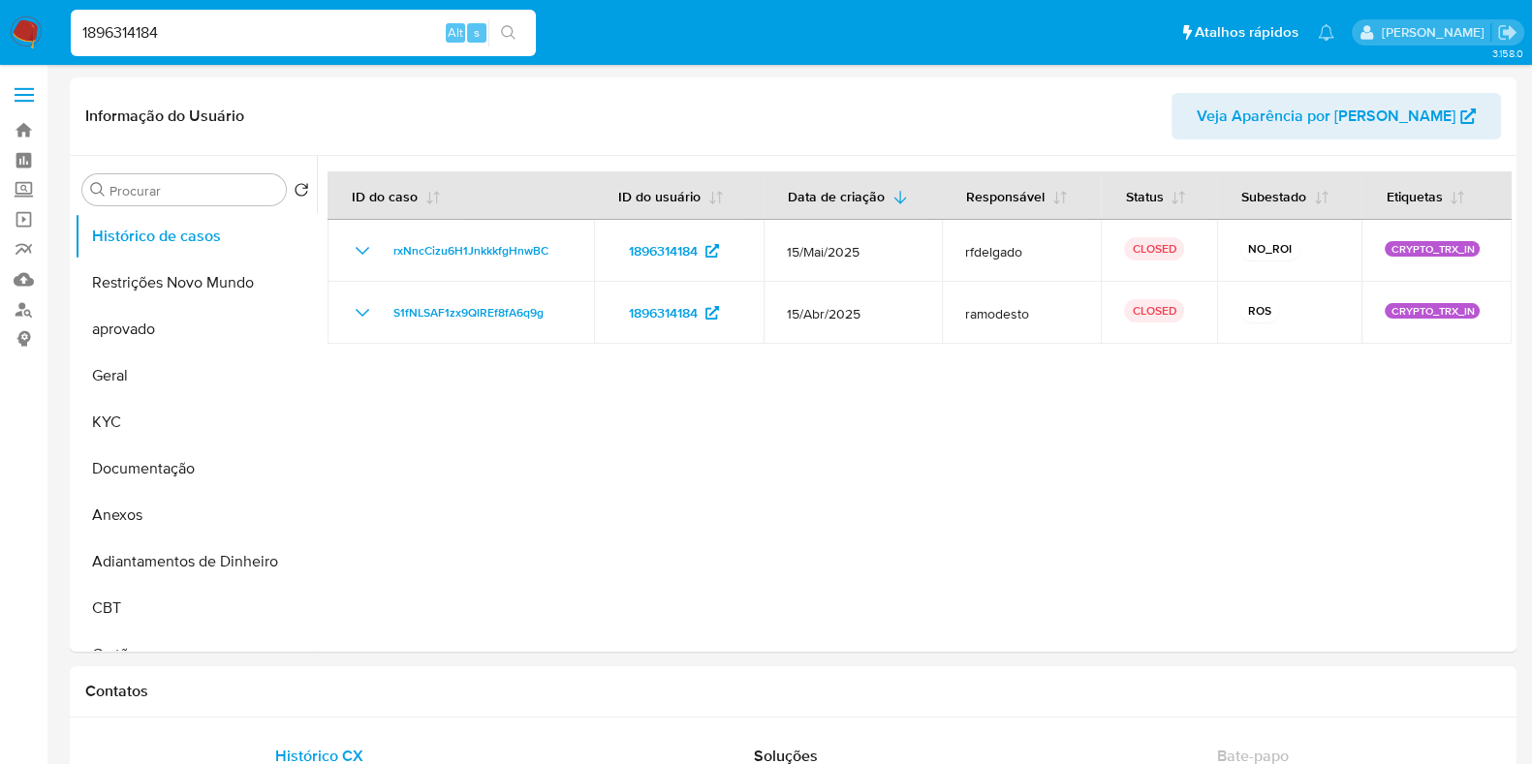
click at [323, 28] on input "1896314184" at bounding box center [303, 32] width 465 height 25
paste input "229510288"
type input "1229510288"
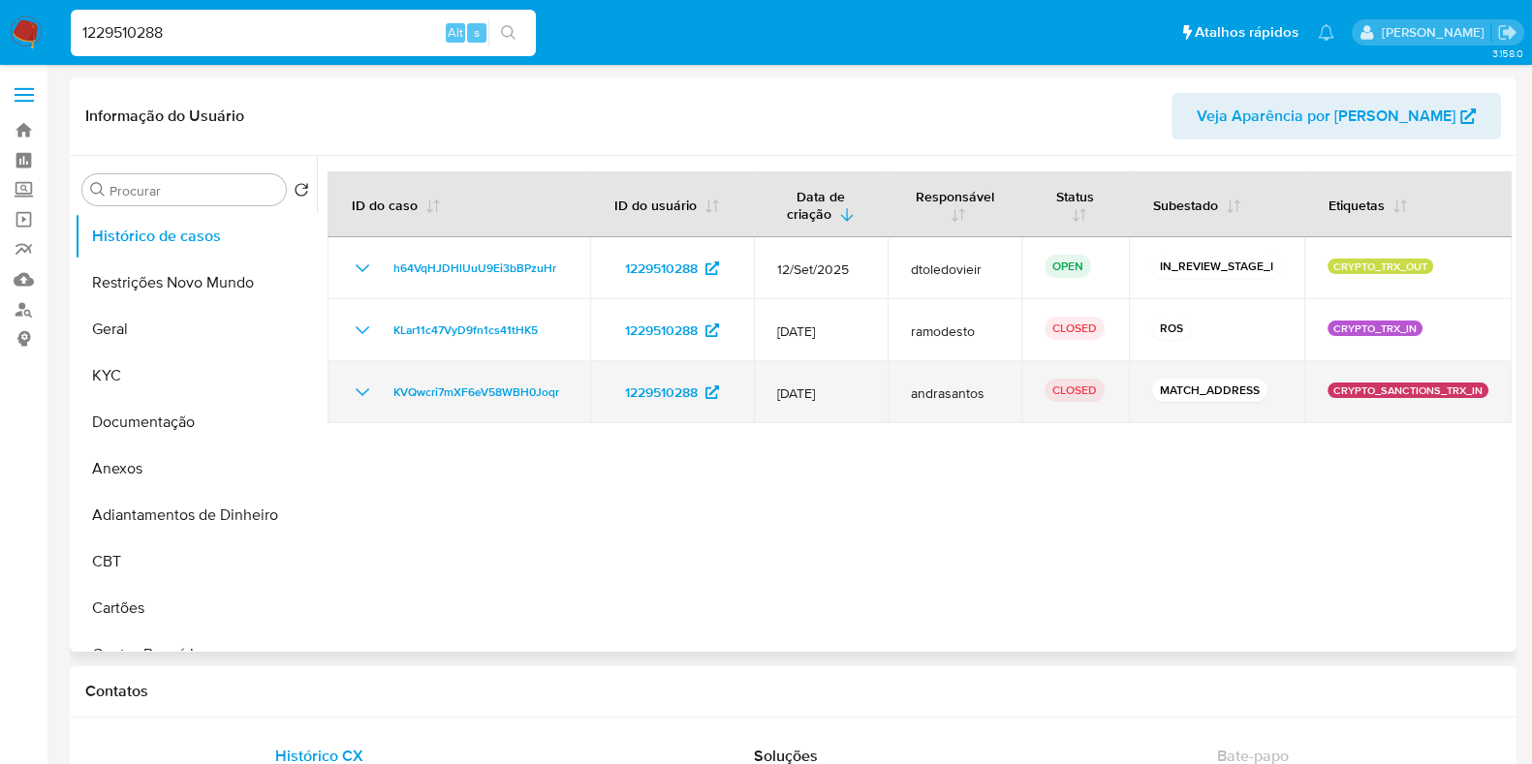
select select "10"
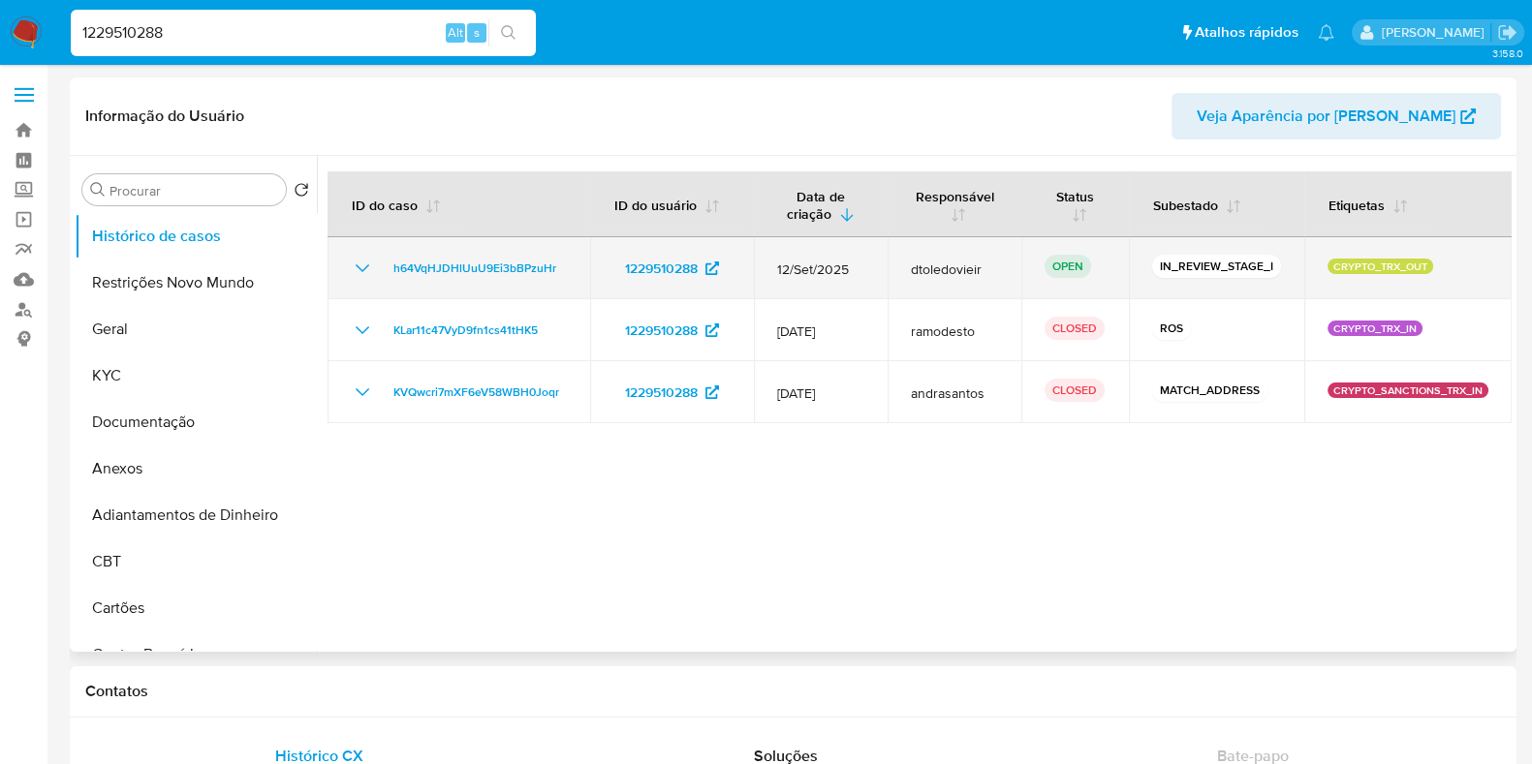
drag, startPoint x: 1278, startPoint y: 262, endPoint x: 1124, endPoint y: 264, distance: 154.1
click at [1129, 264] on td "IN_REVIEW_STAGE_I" at bounding box center [1216, 268] width 175 height 62
click at [1129, 271] on td "IN_REVIEW_STAGE_I" at bounding box center [1216, 268] width 175 height 62
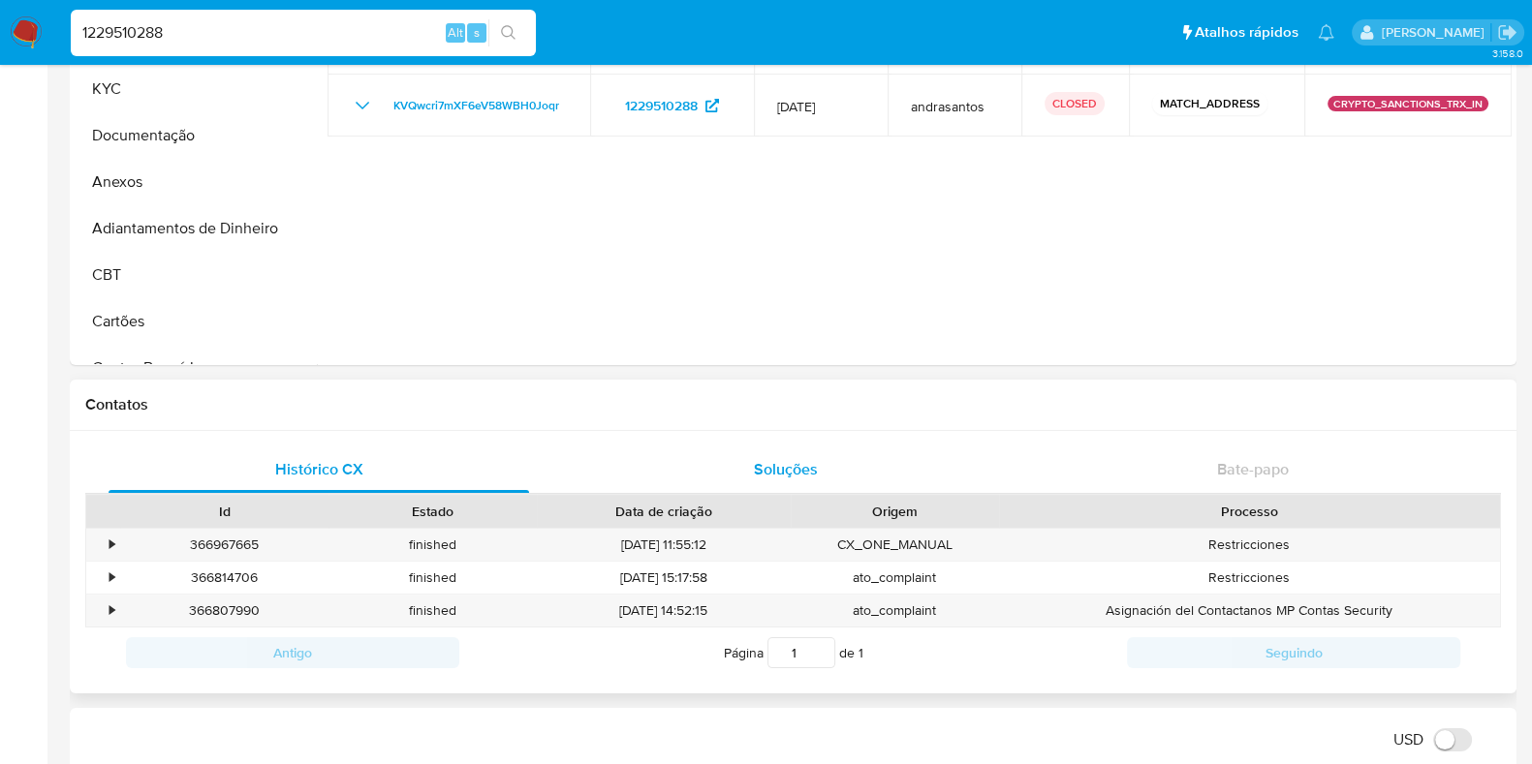
scroll to position [120, 0]
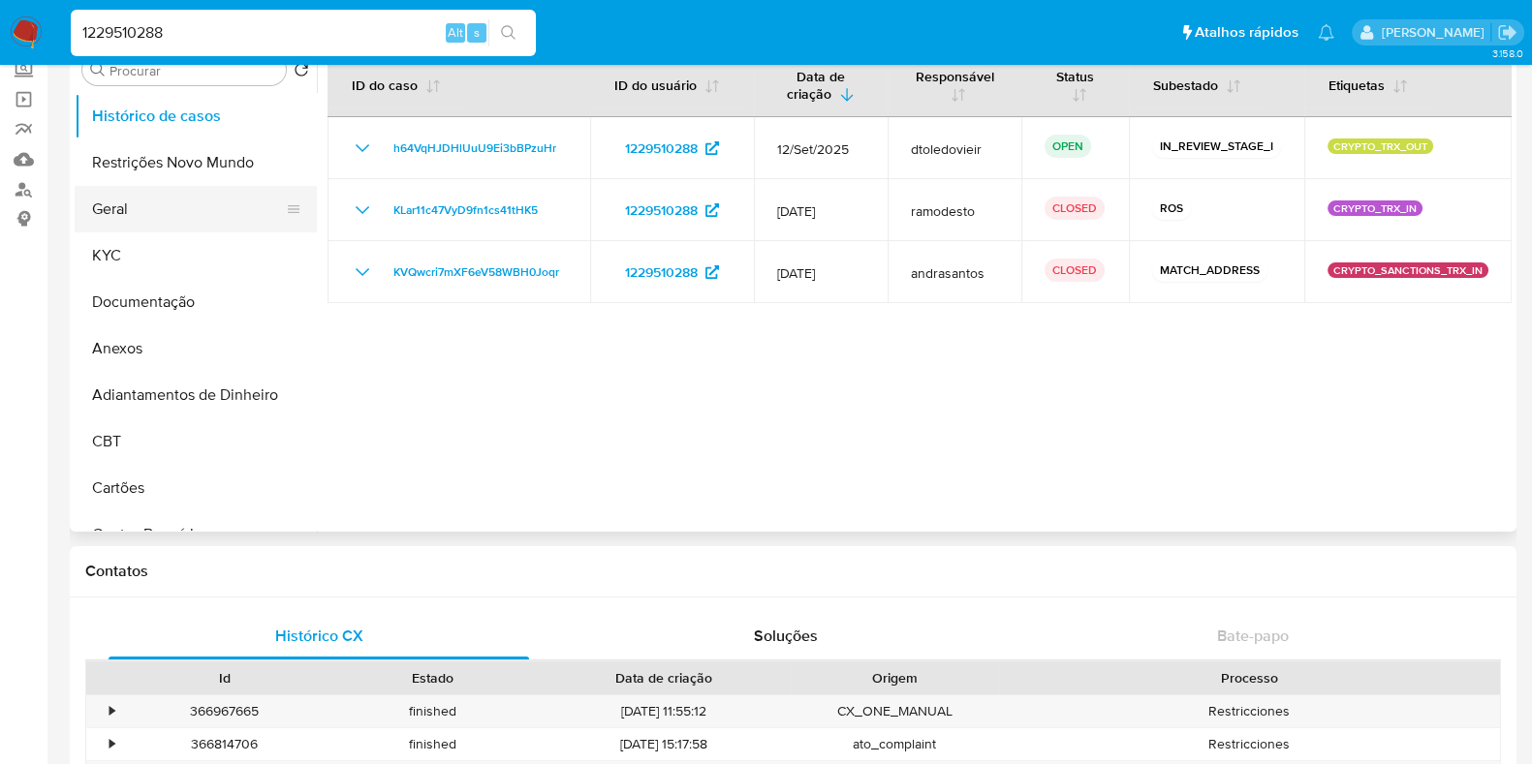
click at [166, 216] on button "Geral" at bounding box center [188, 209] width 227 height 47
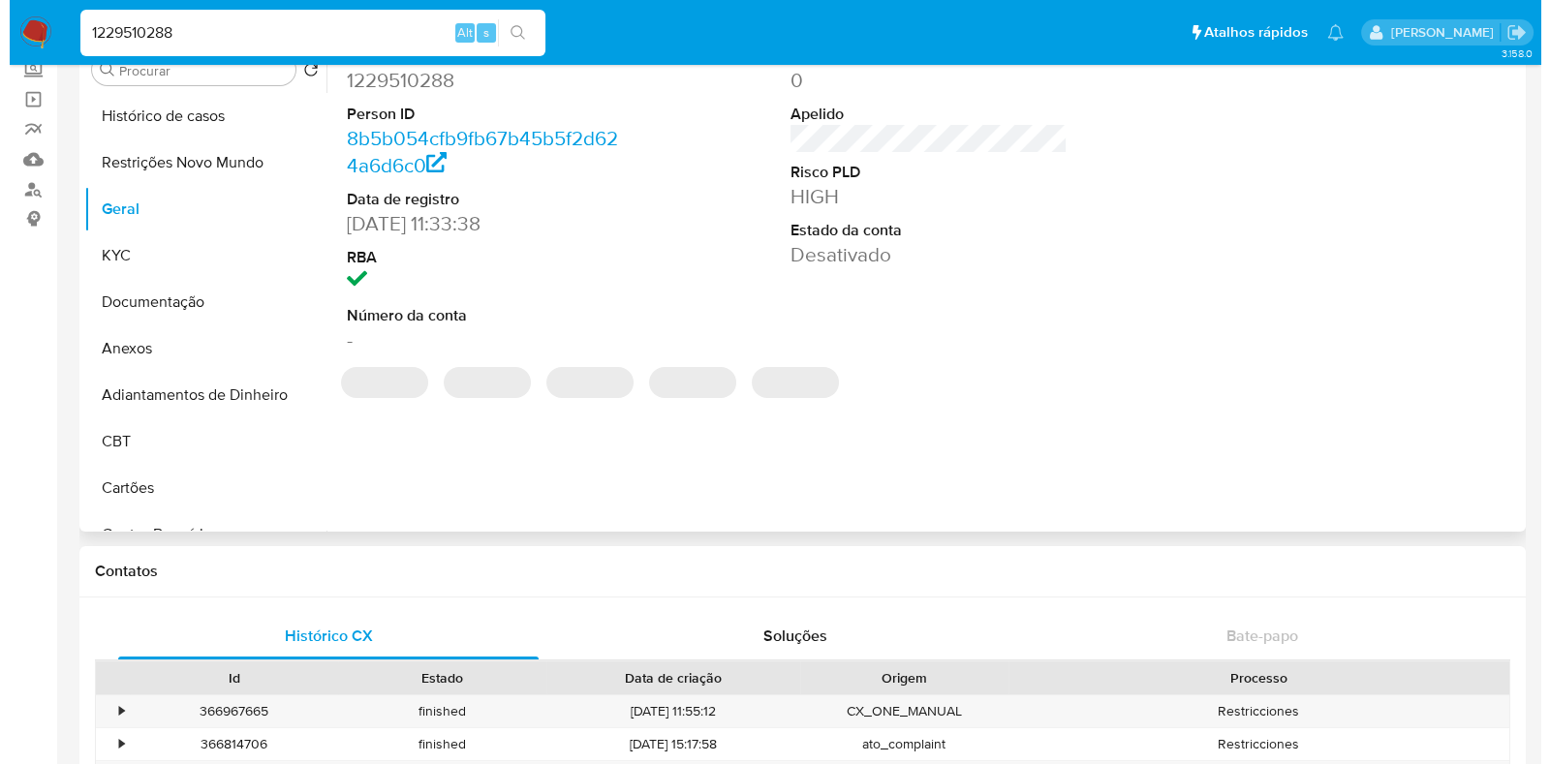
scroll to position [0, 0]
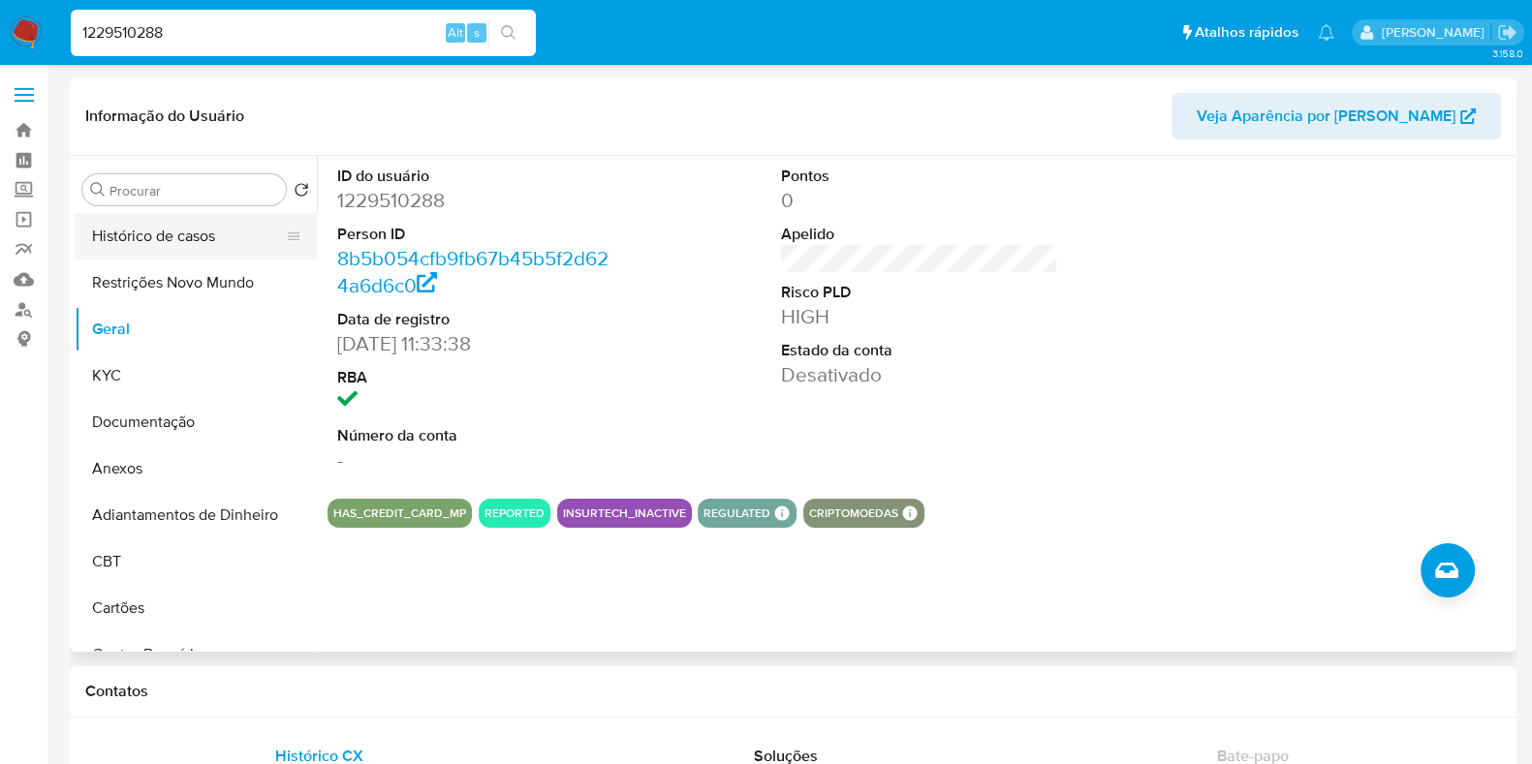
click at [172, 241] on button "Histórico de casos" at bounding box center [188, 236] width 227 height 47
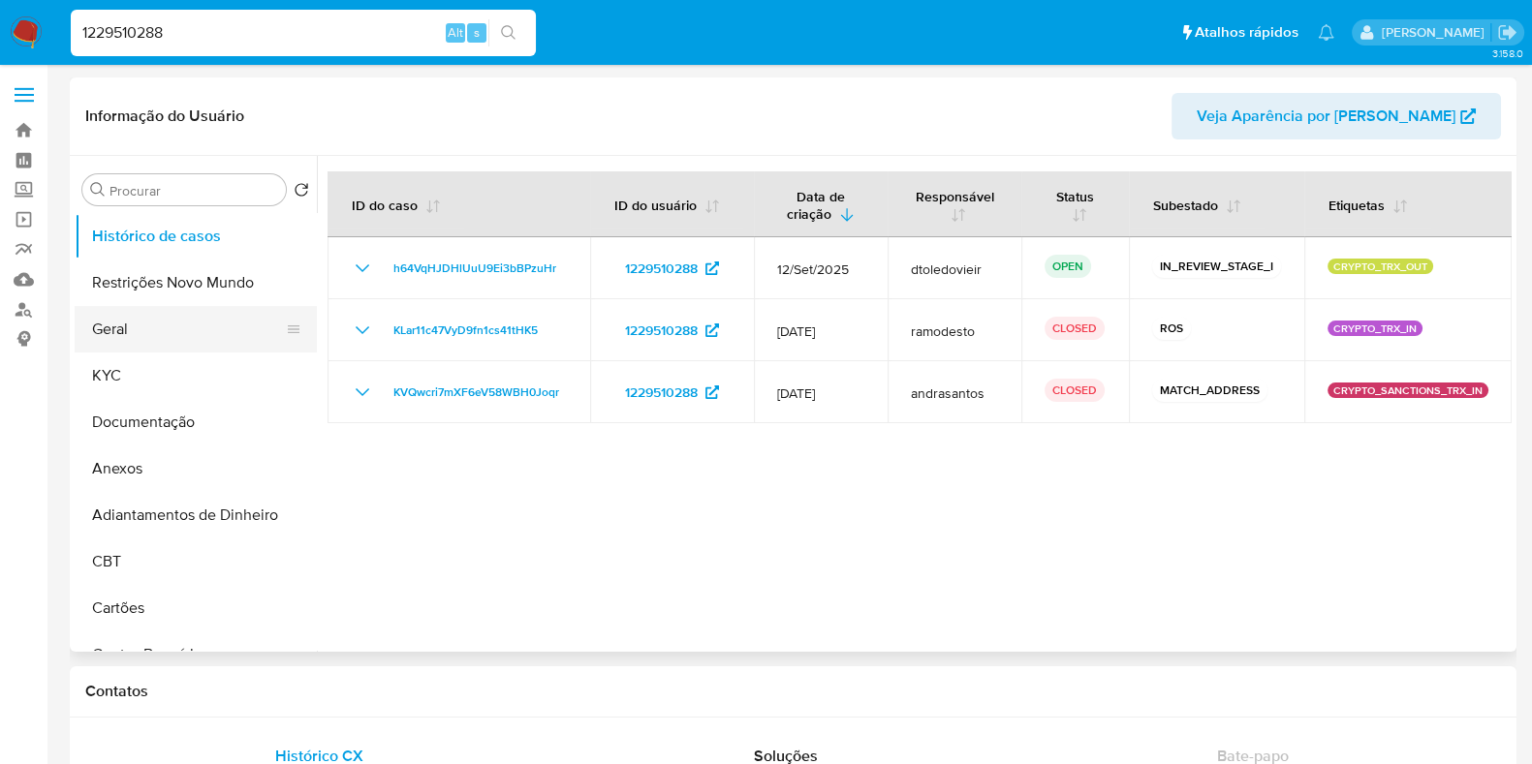
click at [164, 327] on button "Geral" at bounding box center [188, 329] width 227 height 47
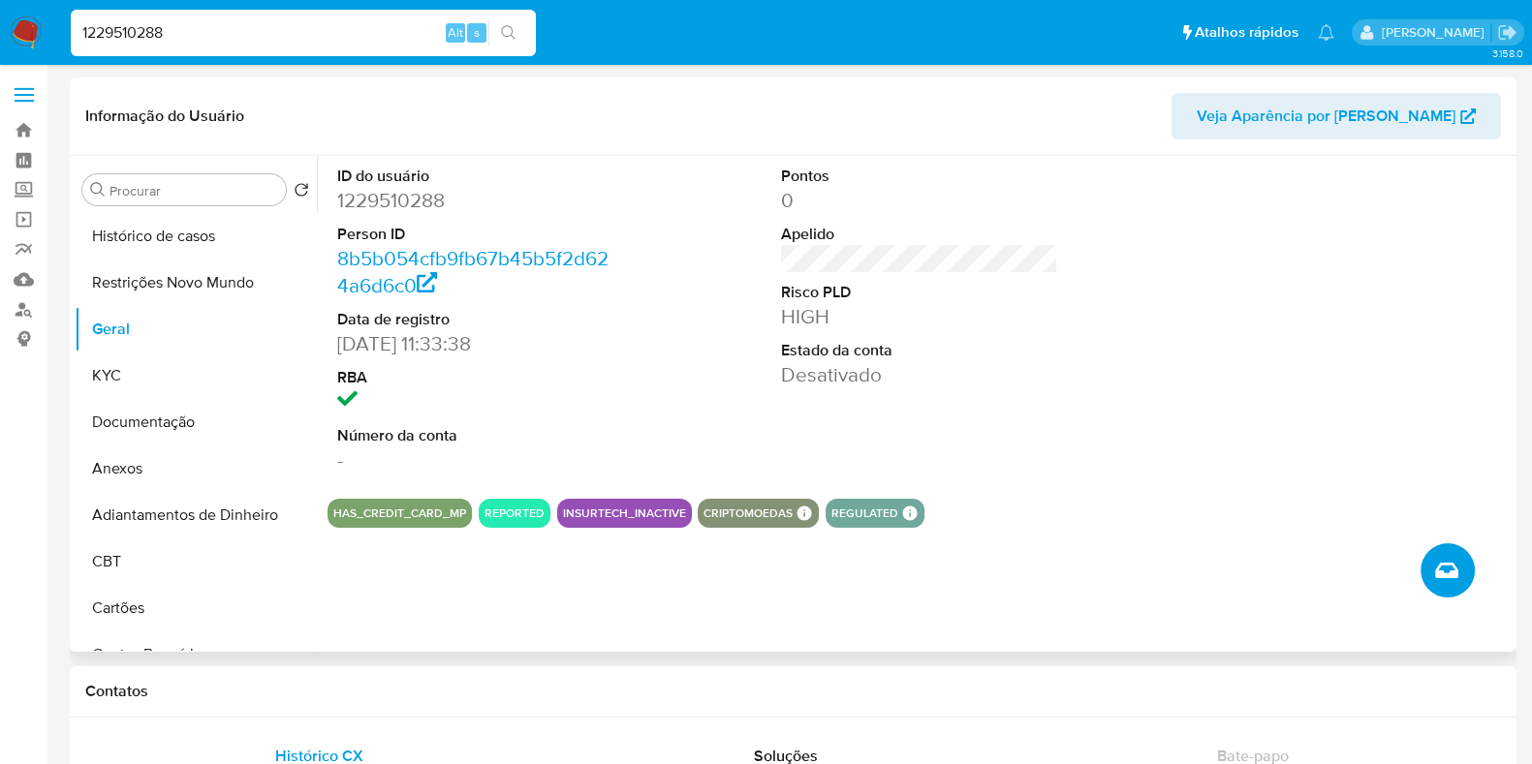
click at [1461, 559] on button "Criar caso manual" at bounding box center [1447, 571] width 54 height 54
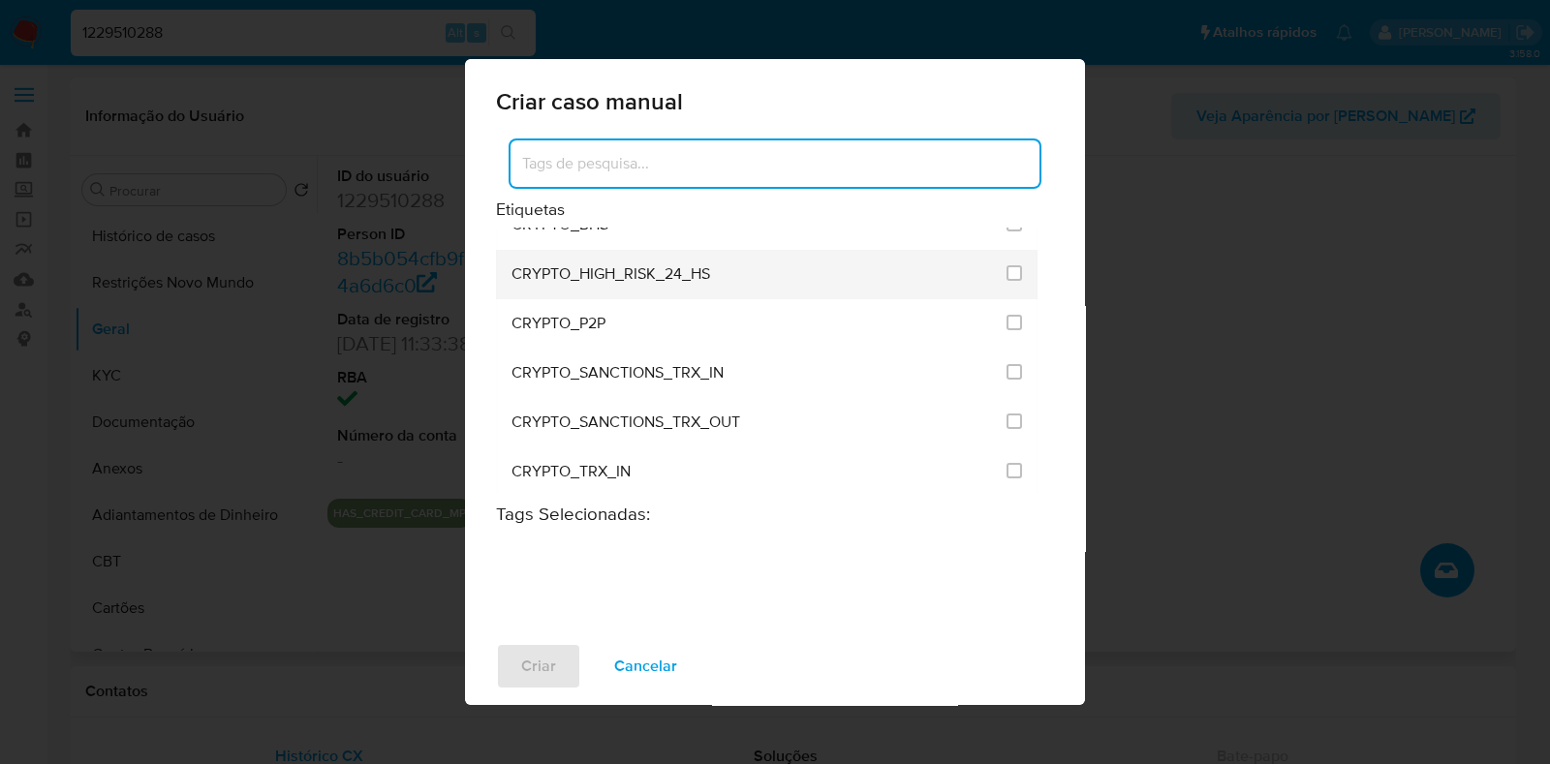
scroll to position [606, 0]
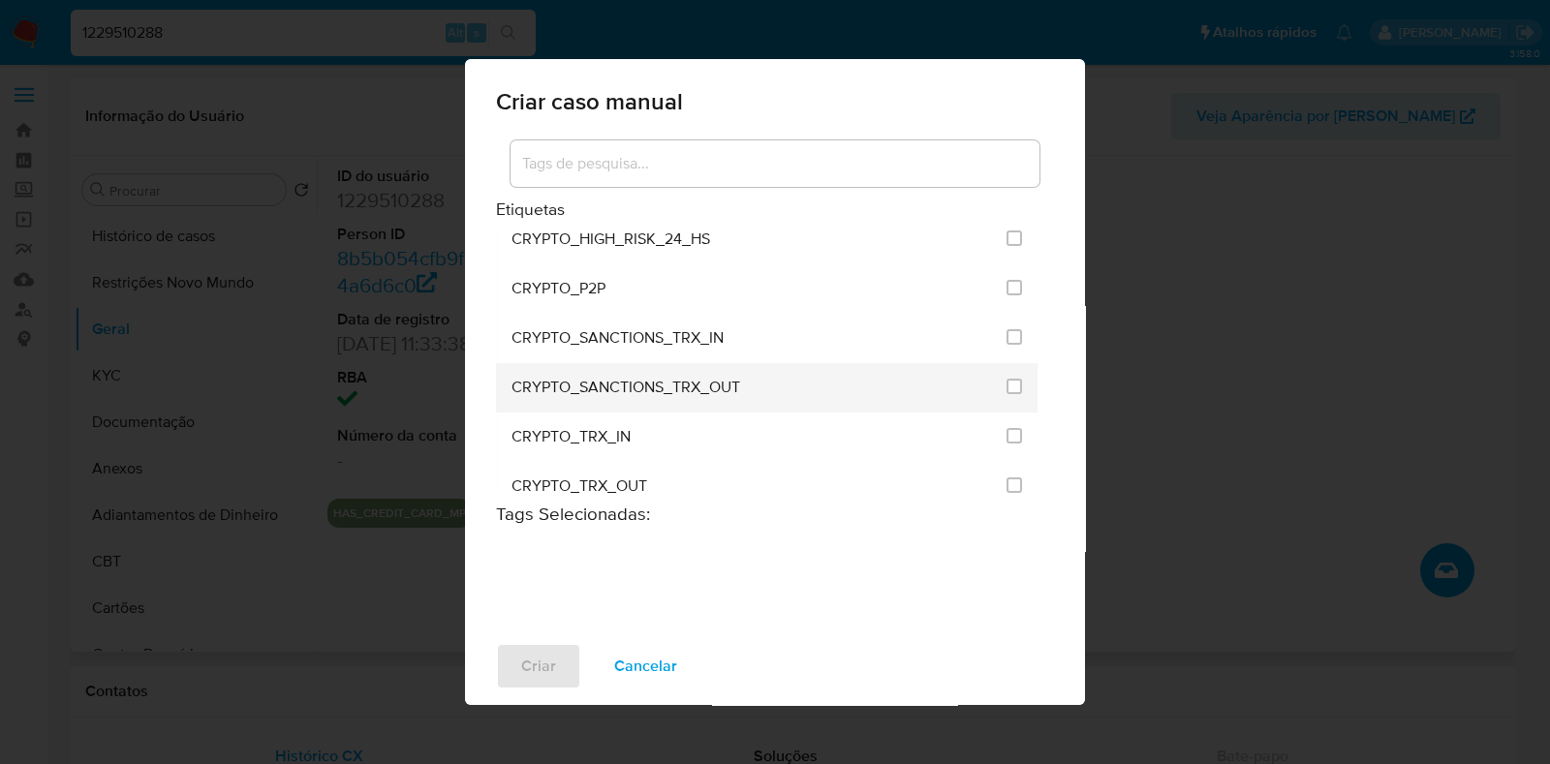
click at [748, 367] on div "CRYPTO_SANCTIONS_TRX_OUT" at bounding box center [753, 387] width 483 height 49
click at [1008, 379] on input "1955" at bounding box center [1015, 387] width 16 height 16
checkbox input "true"
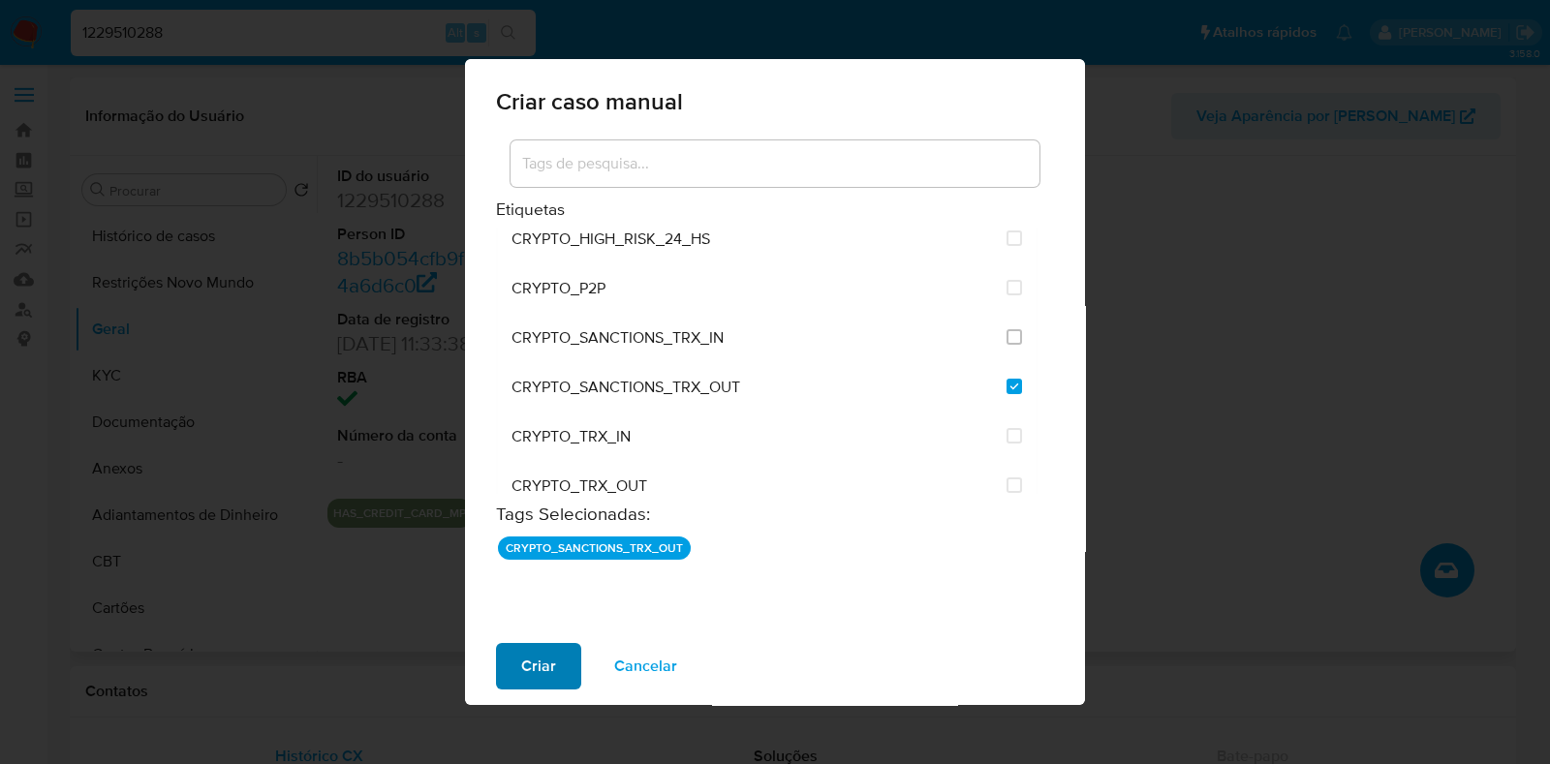
click at [526, 660] on span "Criar" at bounding box center [538, 666] width 35 height 43
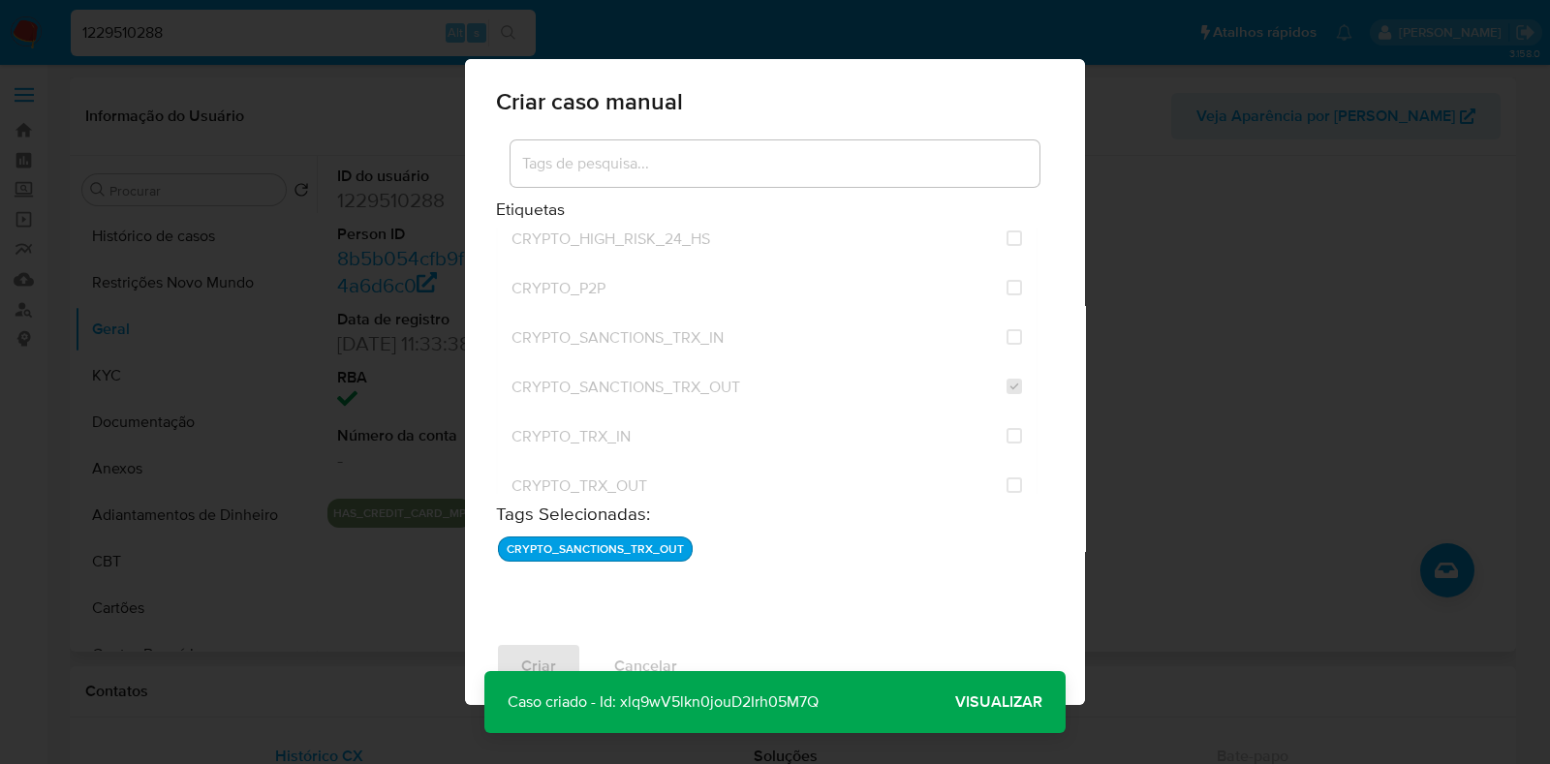
click at [976, 702] on span "Visualizar" at bounding box center [998, 702] width 87 height 0
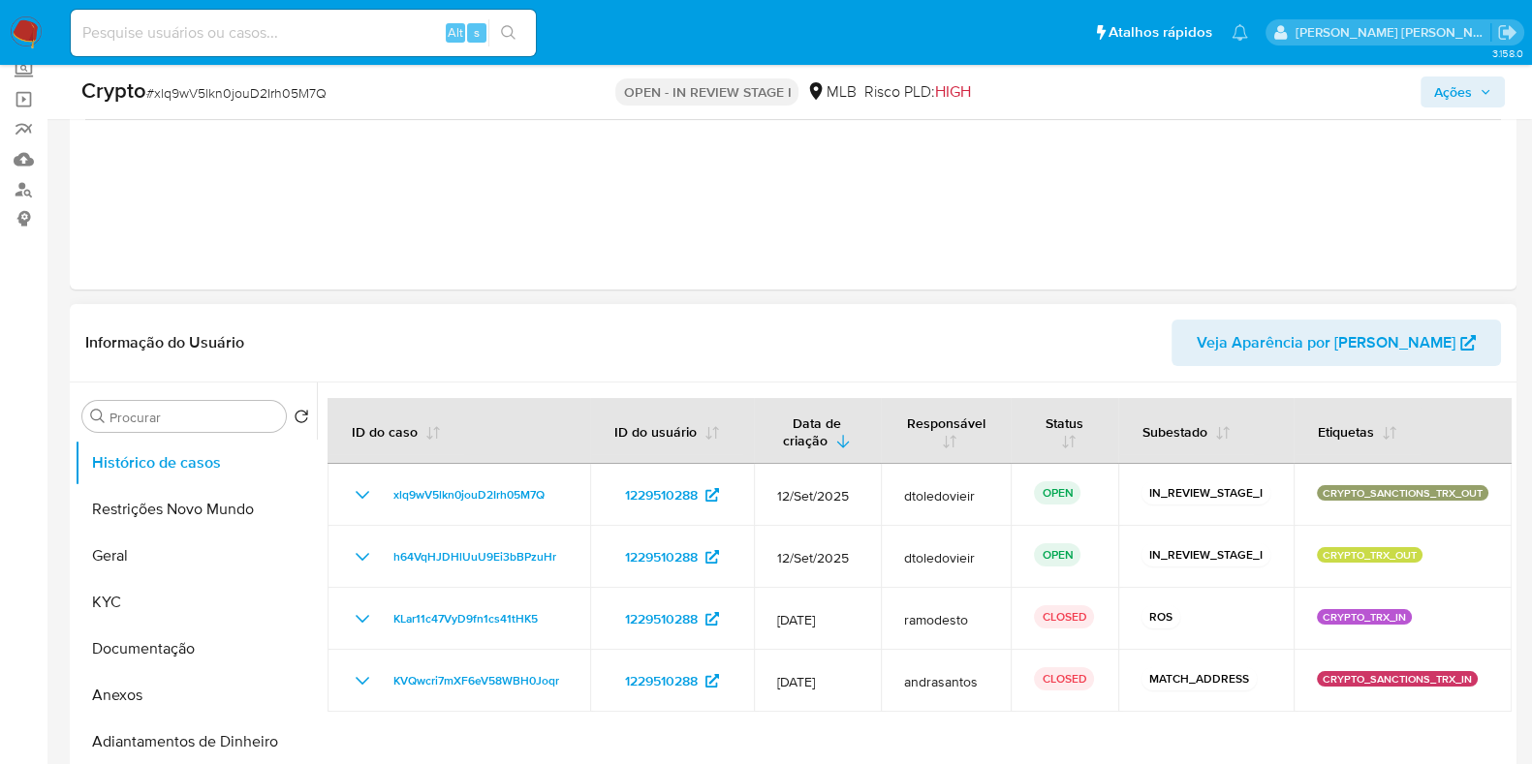
select select "10"
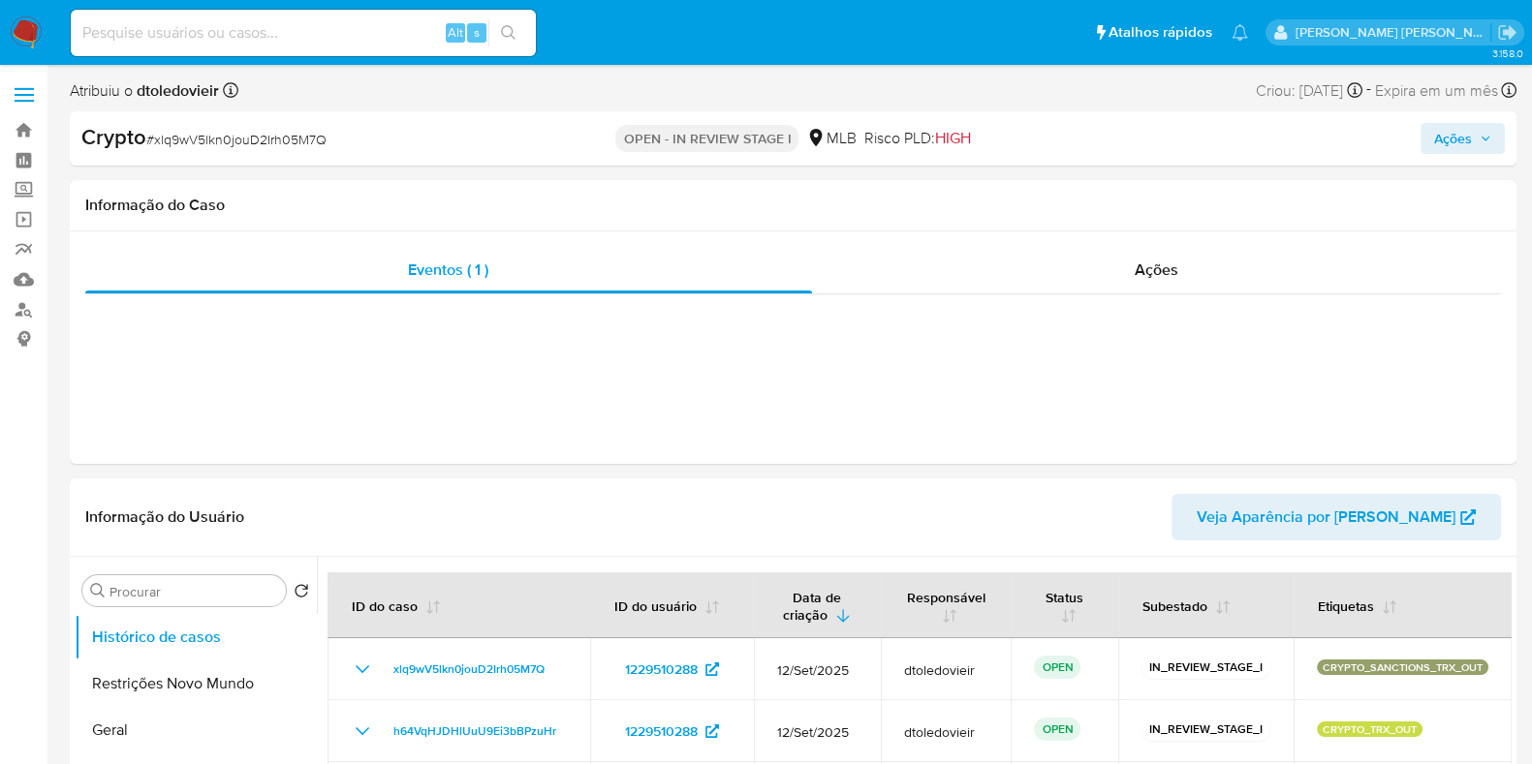
click at [1454, 99] on span "Expira em um mês" at bounding box center [1436, 90] width 123 height 21
click at [1468, 150] on span "Ações" at bounding box center [1453, 138] width 38 height 31
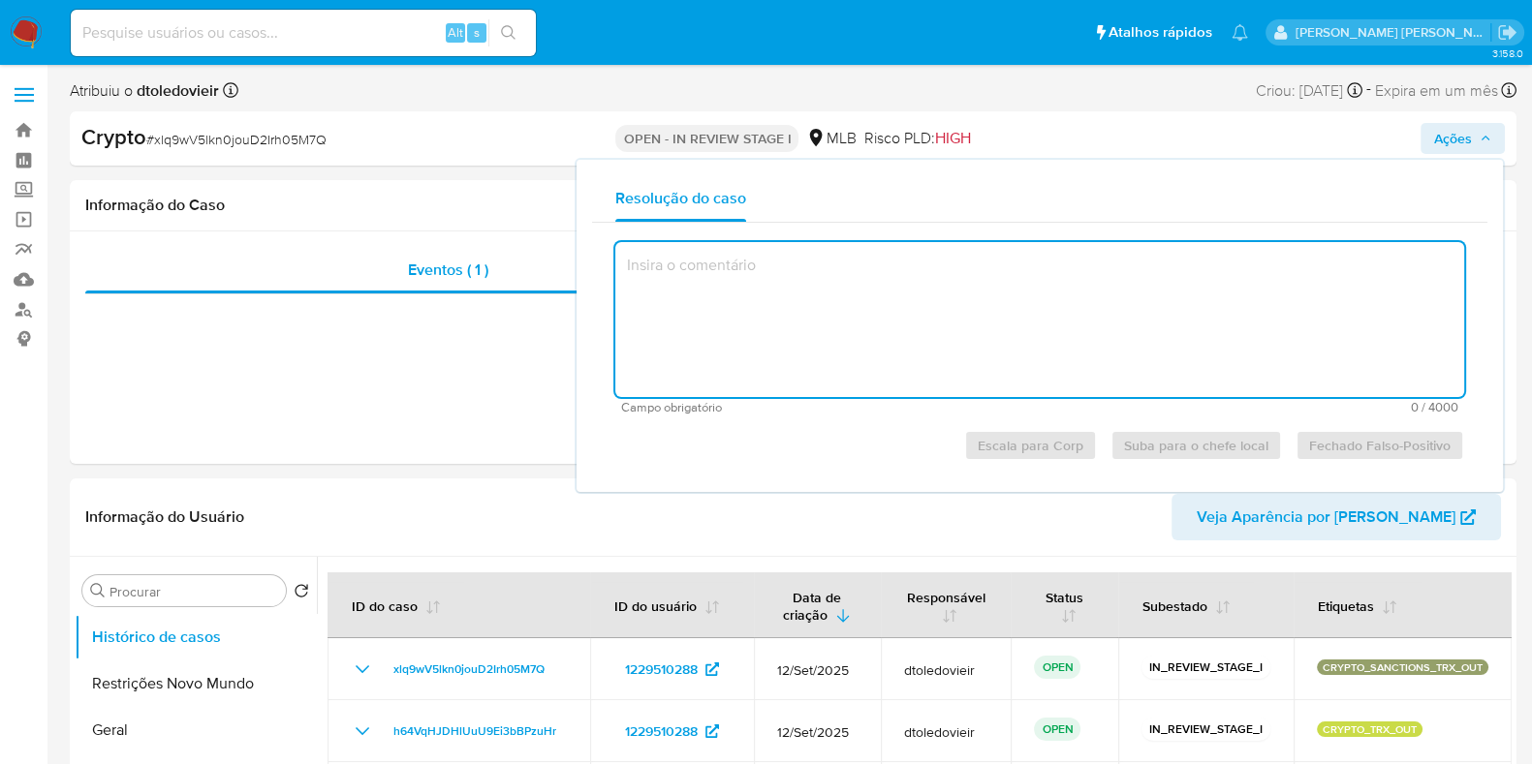
click at [786, 308] on textarea at bounding box center [1039, 319] width 849 height 155
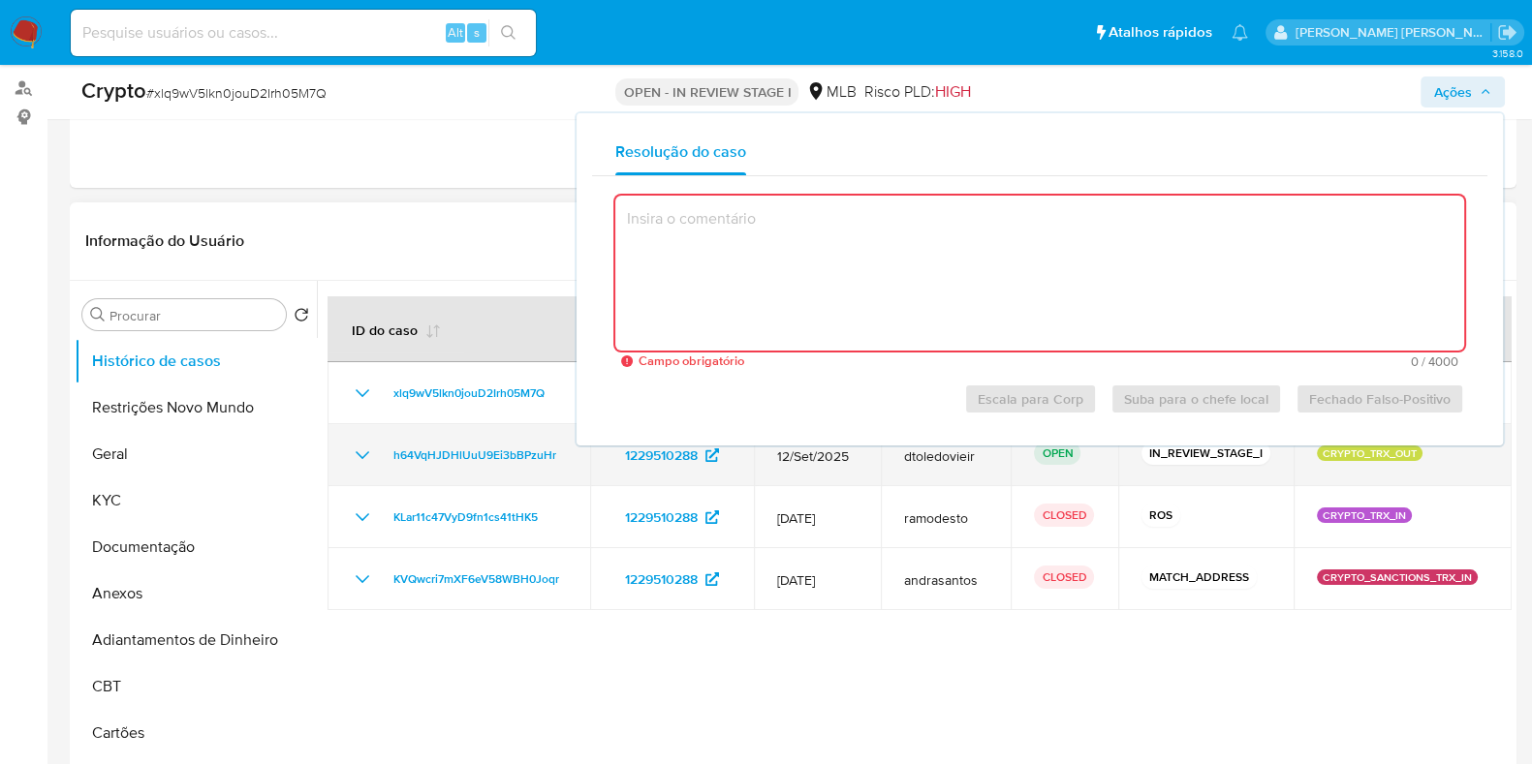
scroll to position [241, 0]
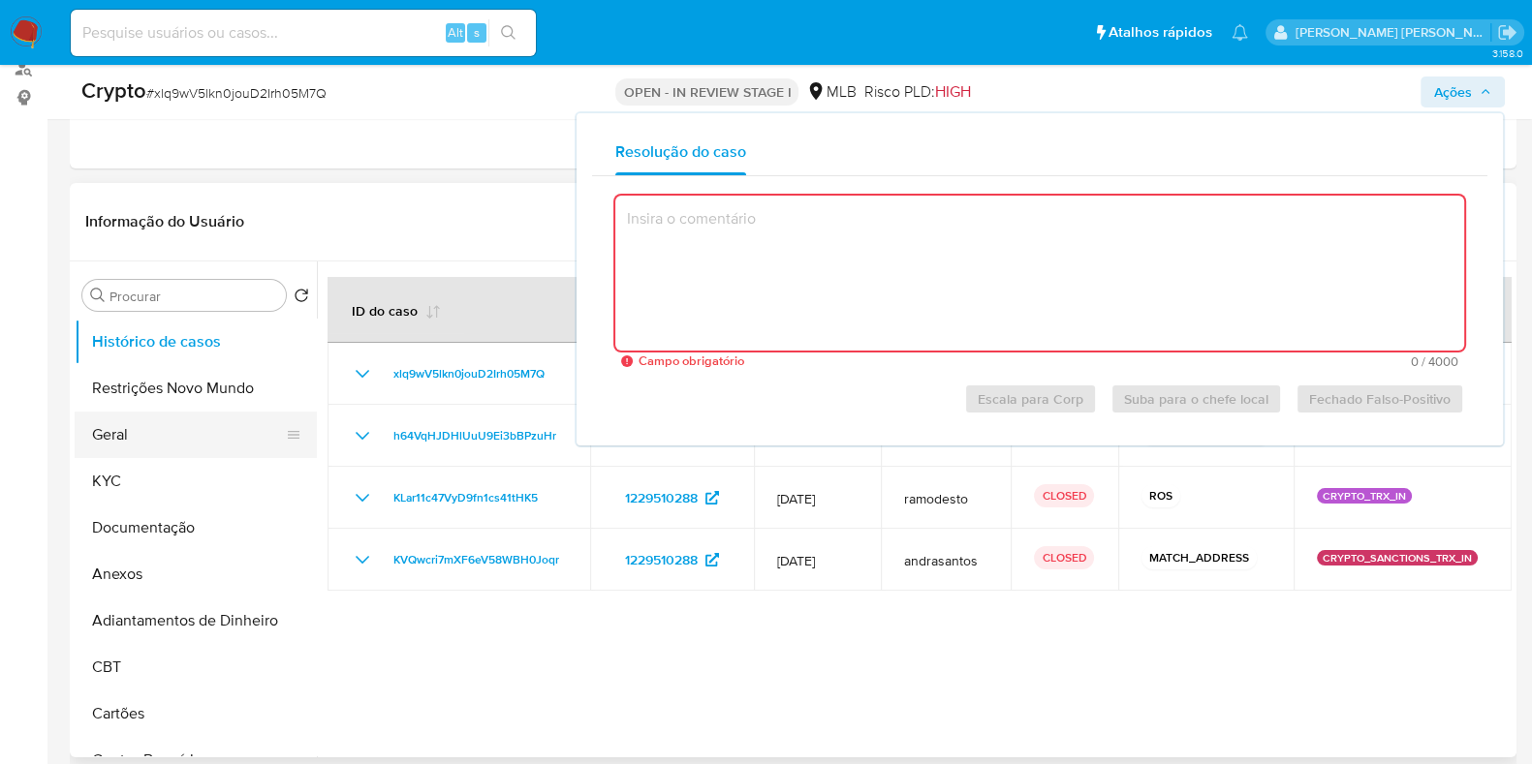
click at [154, 438] on button "Geral" at bounding box center [188, 435] width 227 height 47
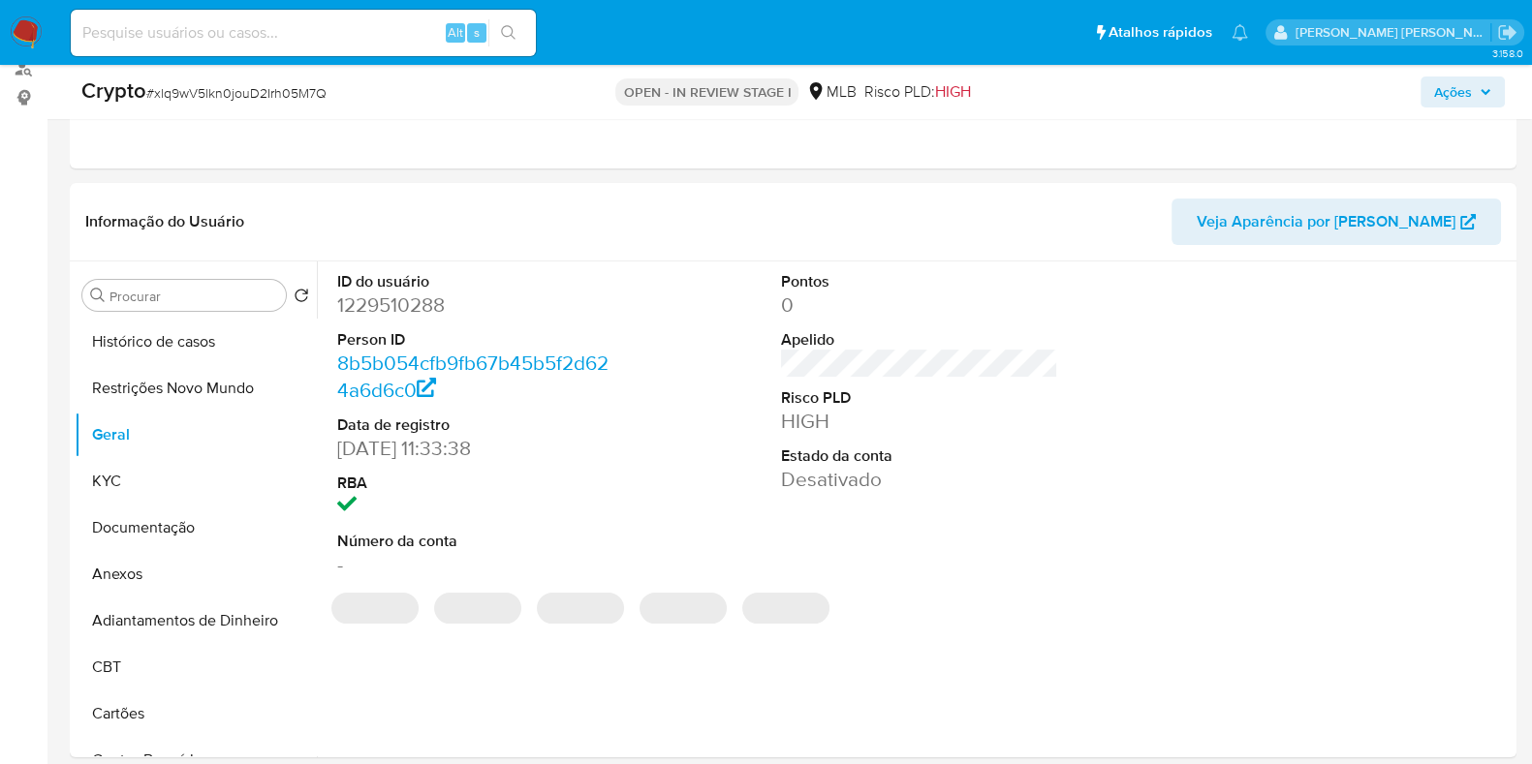
click at [1485, 92] on icon "button" at bounding box center [1485, 92] width 8 height 5
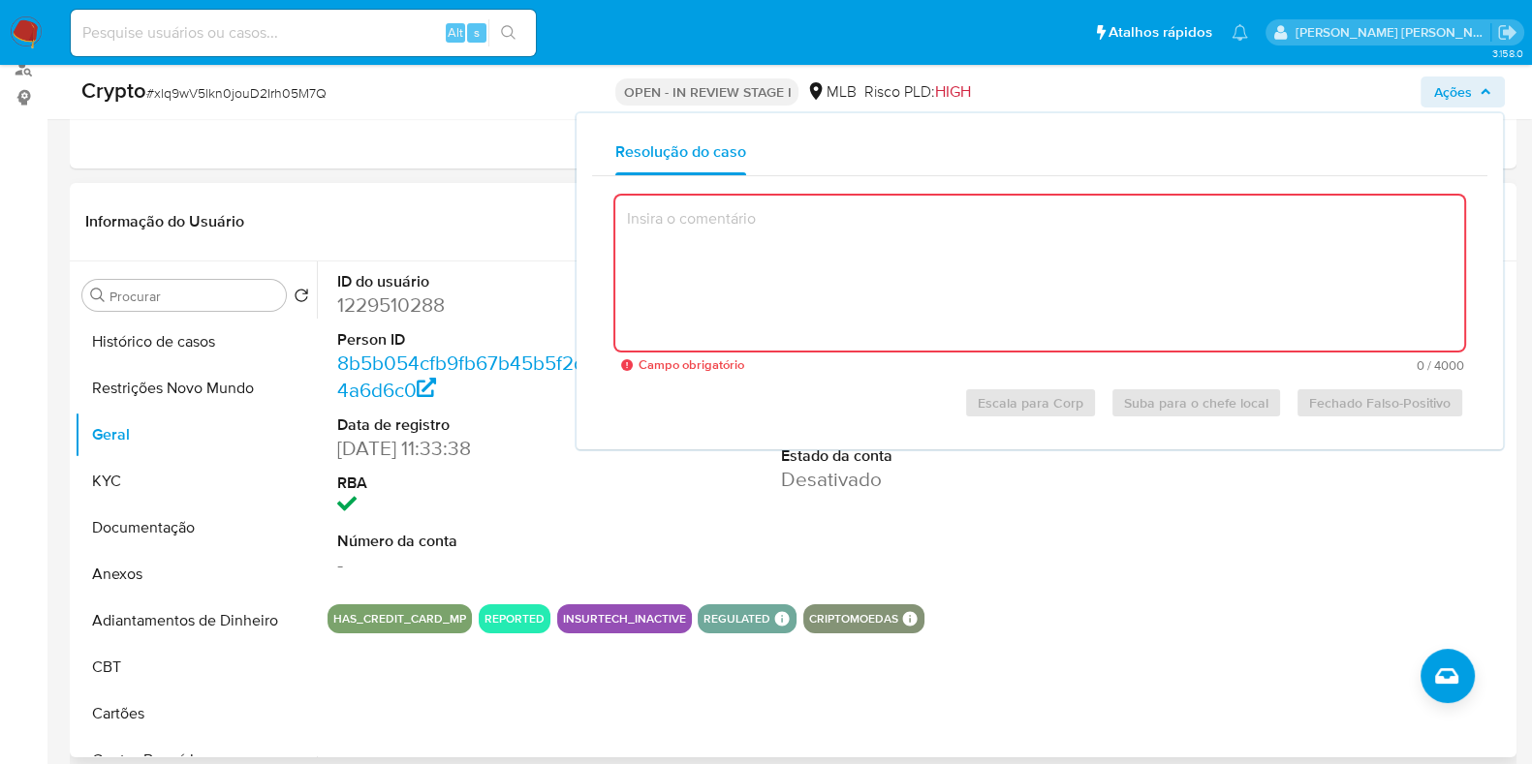
paste textarea "Através do Monitoramento contínuo, constatou-se operações de envio para o ender…"
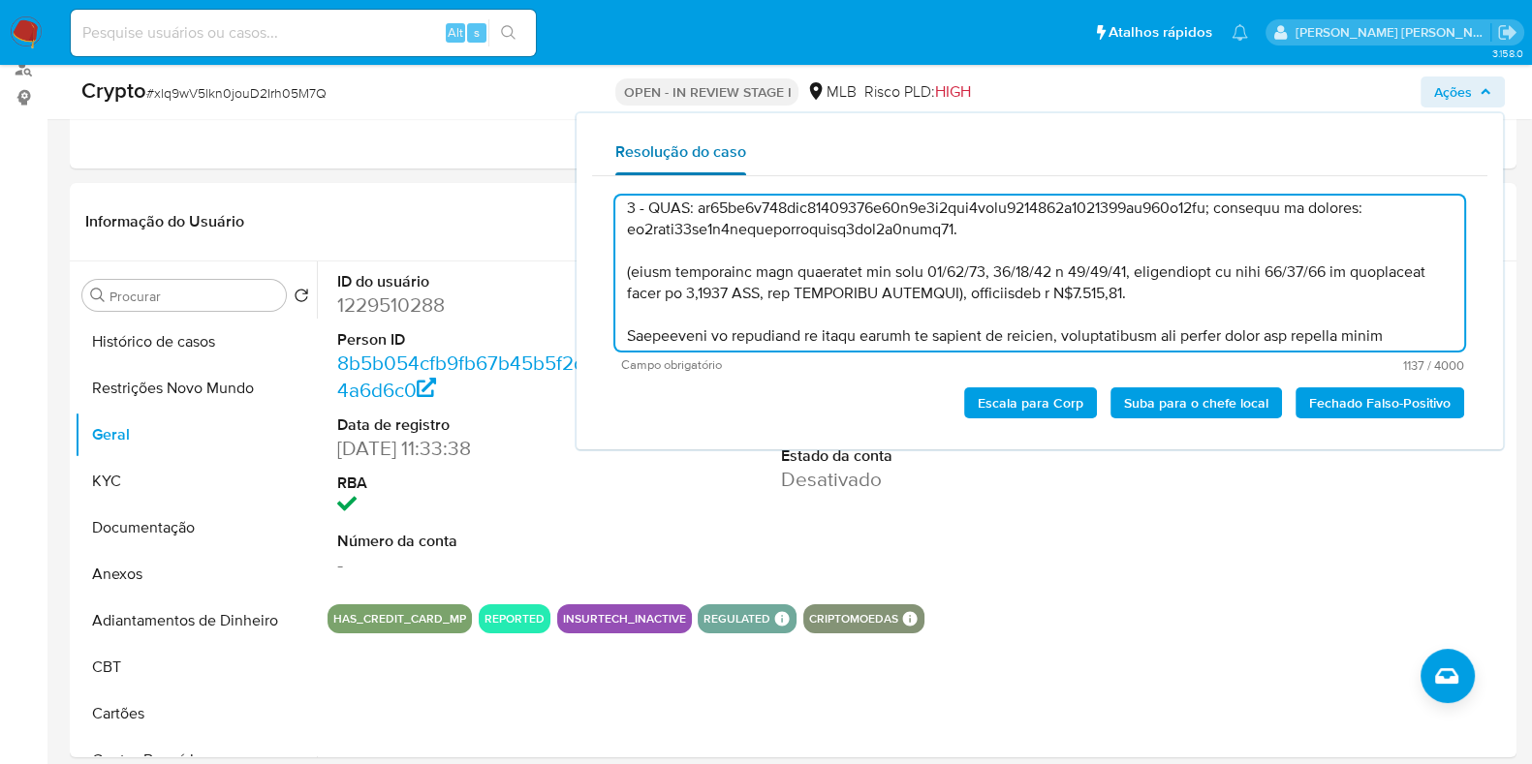
scroll to position [0, 0]
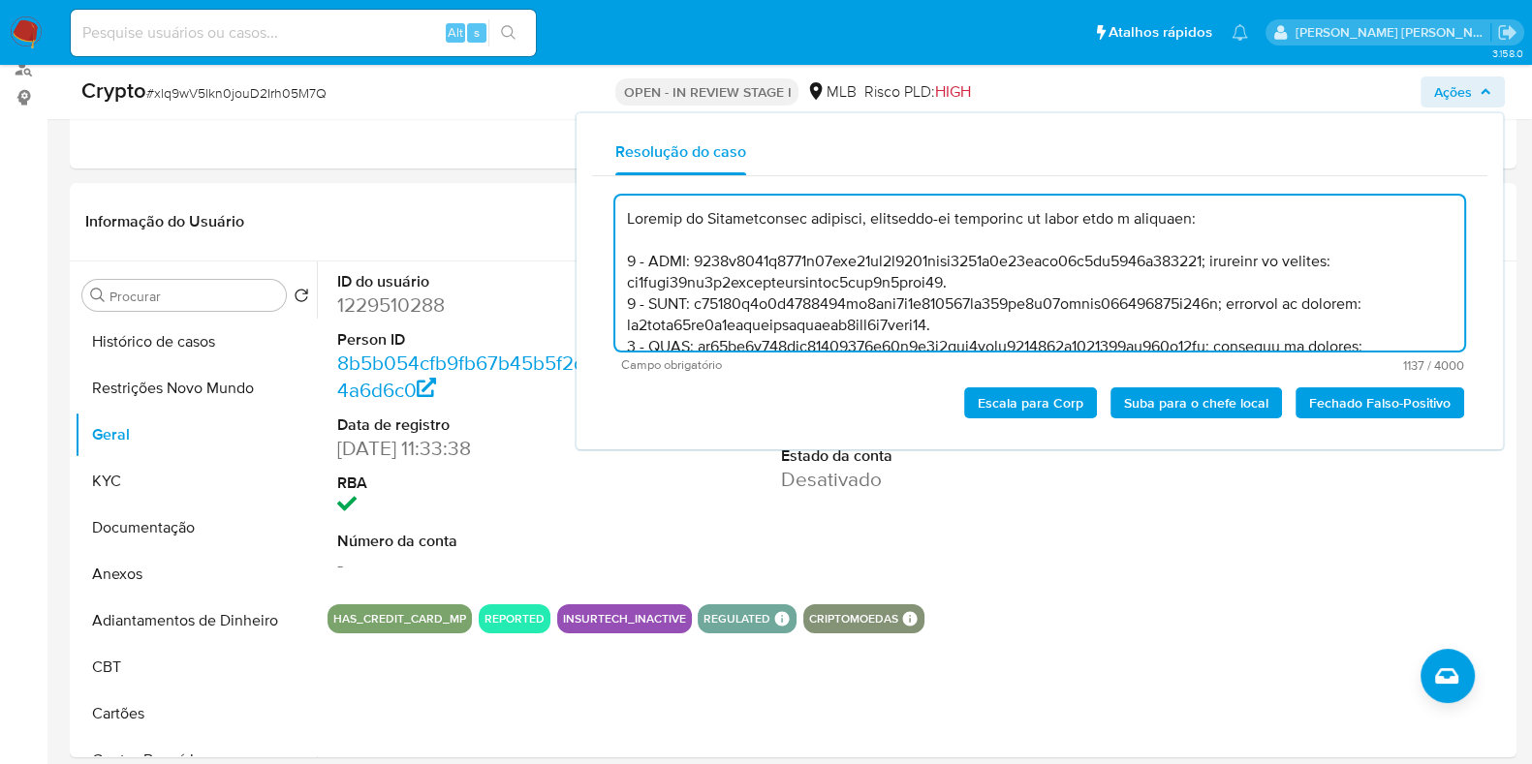
drag, startPoint x: 1027, startPoint y: 338, endPoint x: 761, endPoint y: 264, distance: 276.7
click at [928, 276] on textarea at bounding box center [1039, 273] width 849 height 155
click at [1022, 406] on span "Escala para Corp" at bounding box center [1031, 402] width 106 height 27
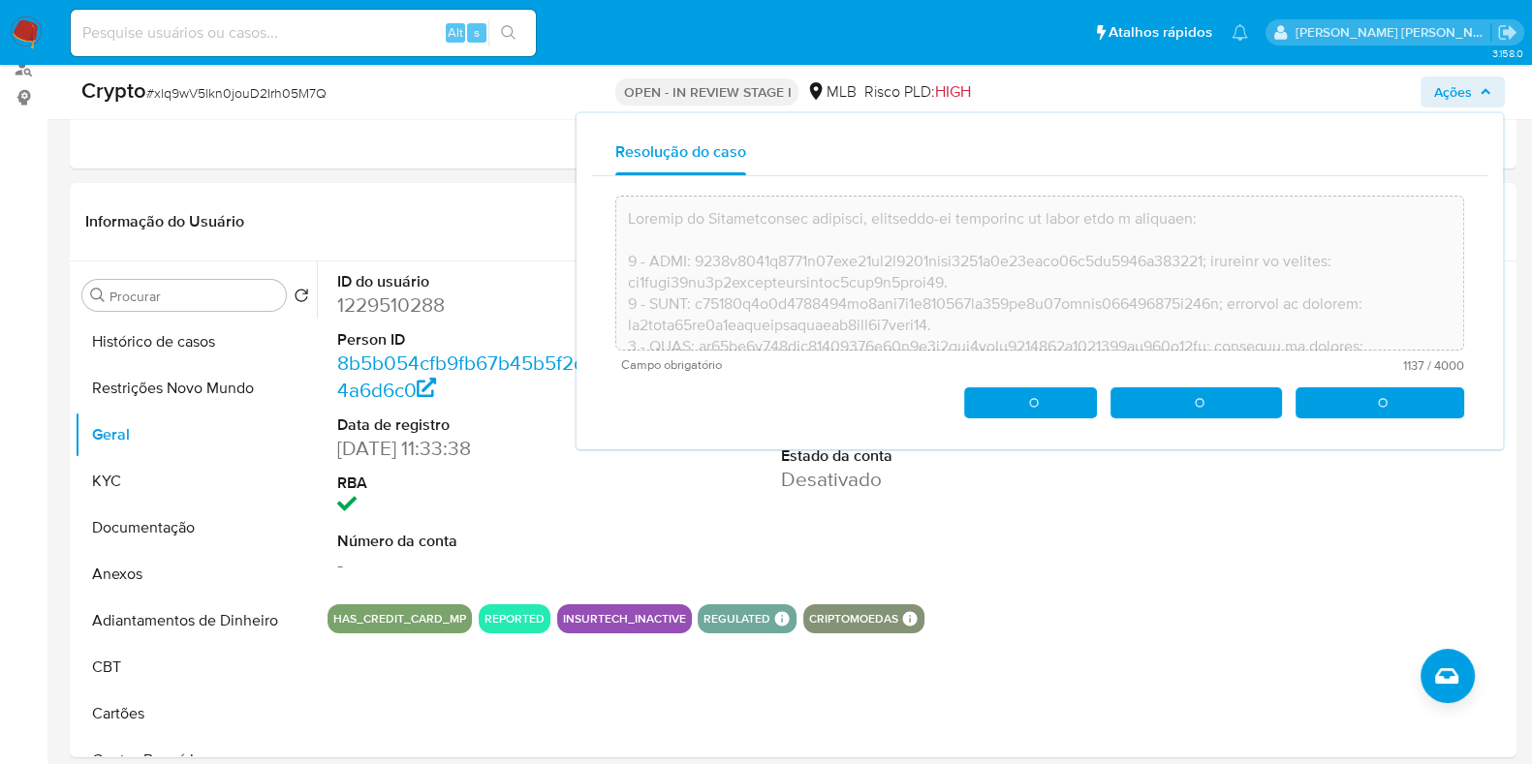
type textarea "Através do Monitoramento contínuo, constatou-se operações de envio para o ender…"
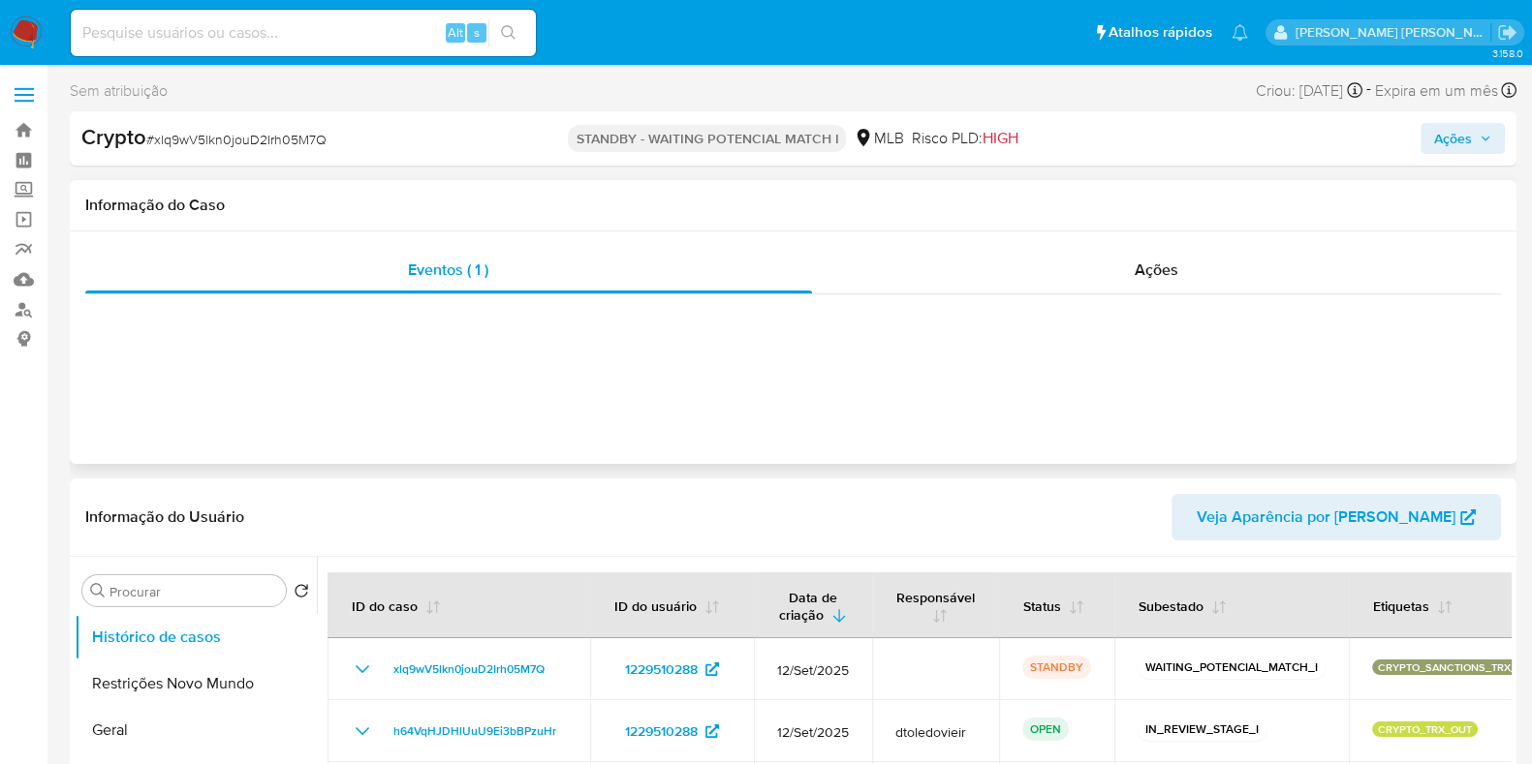
select select "10"
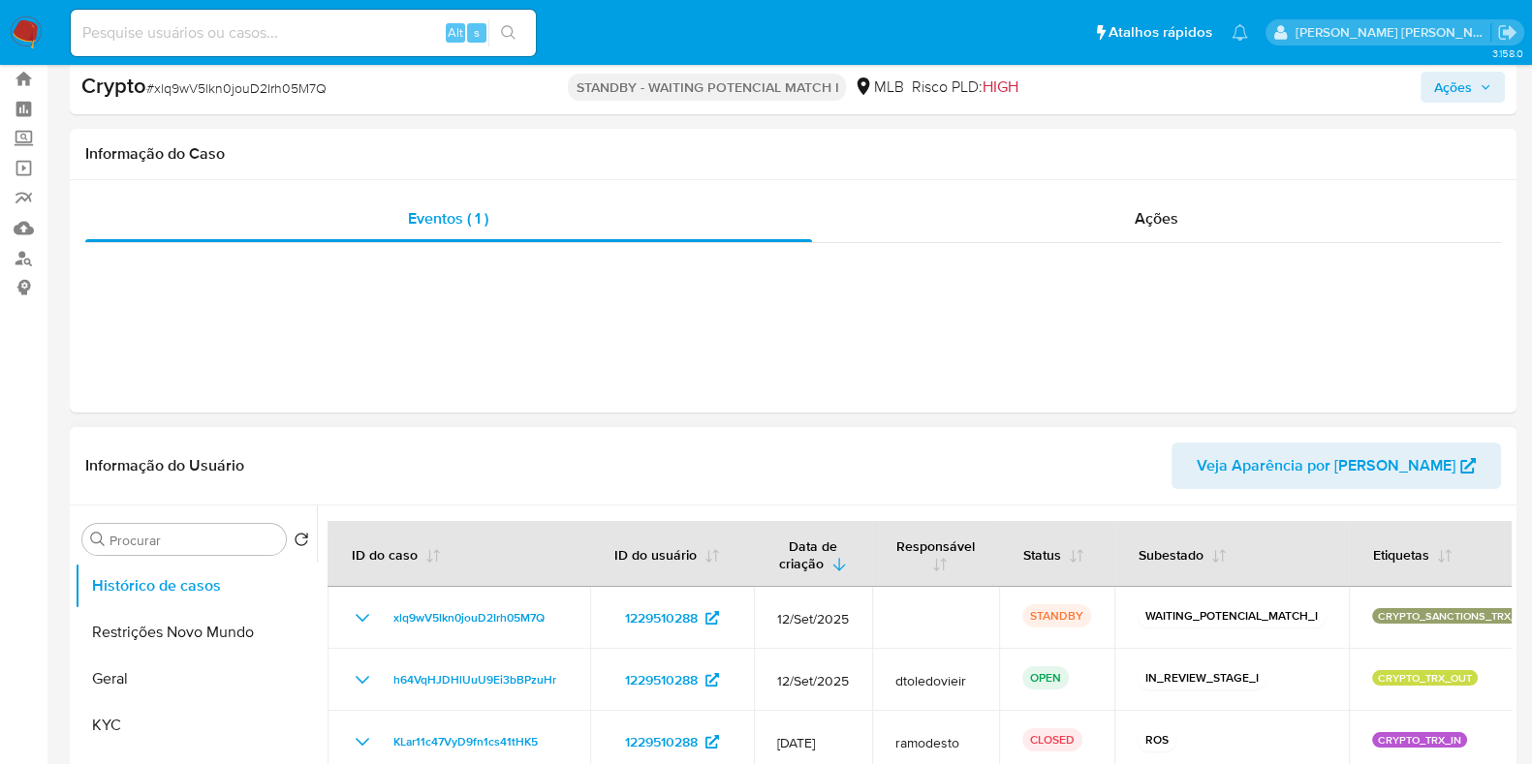
scroll to position [120, 0]
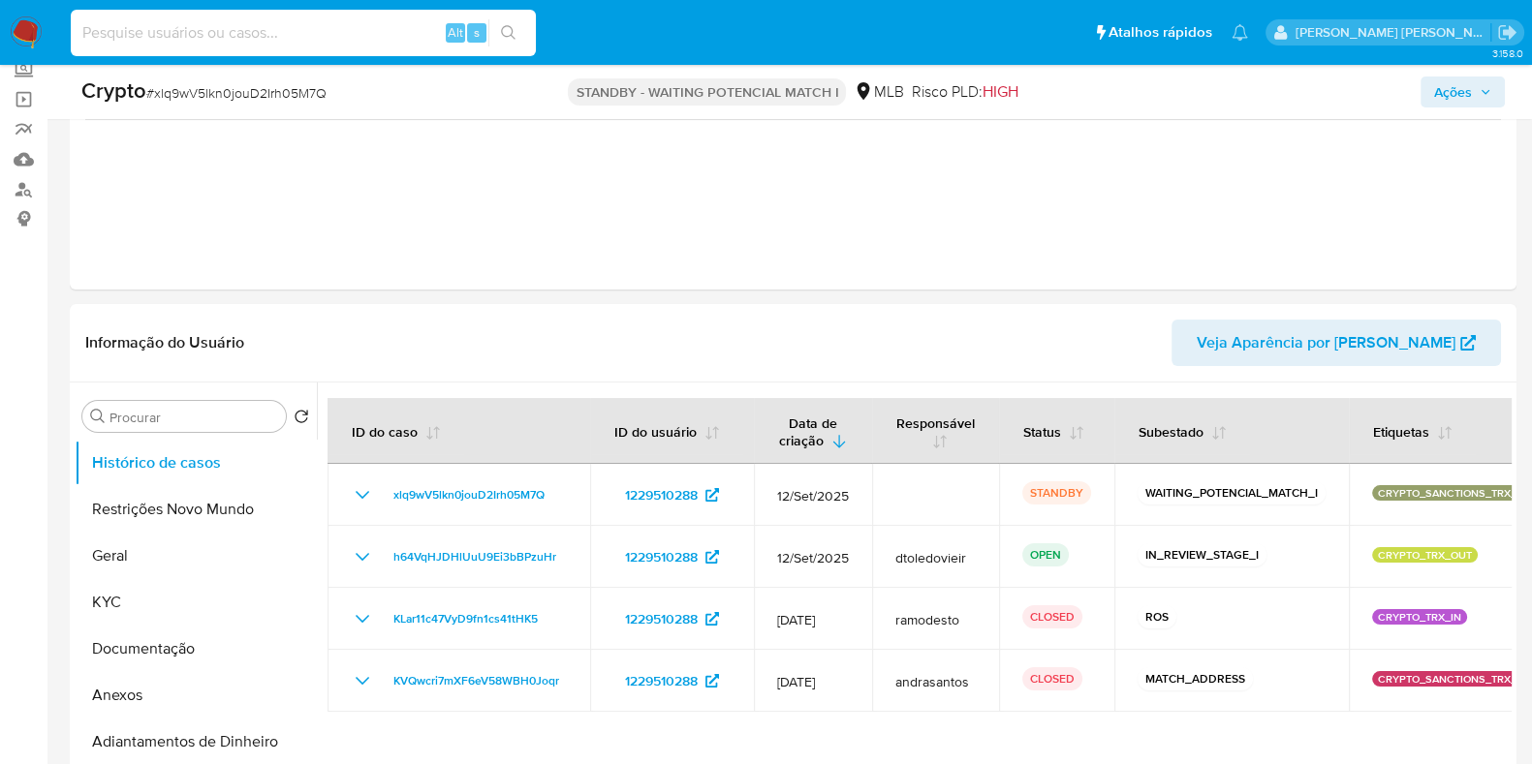
click at [238, 34] on input at bounding box center [303, 32] width 465 height 25
paste input "1896314184"
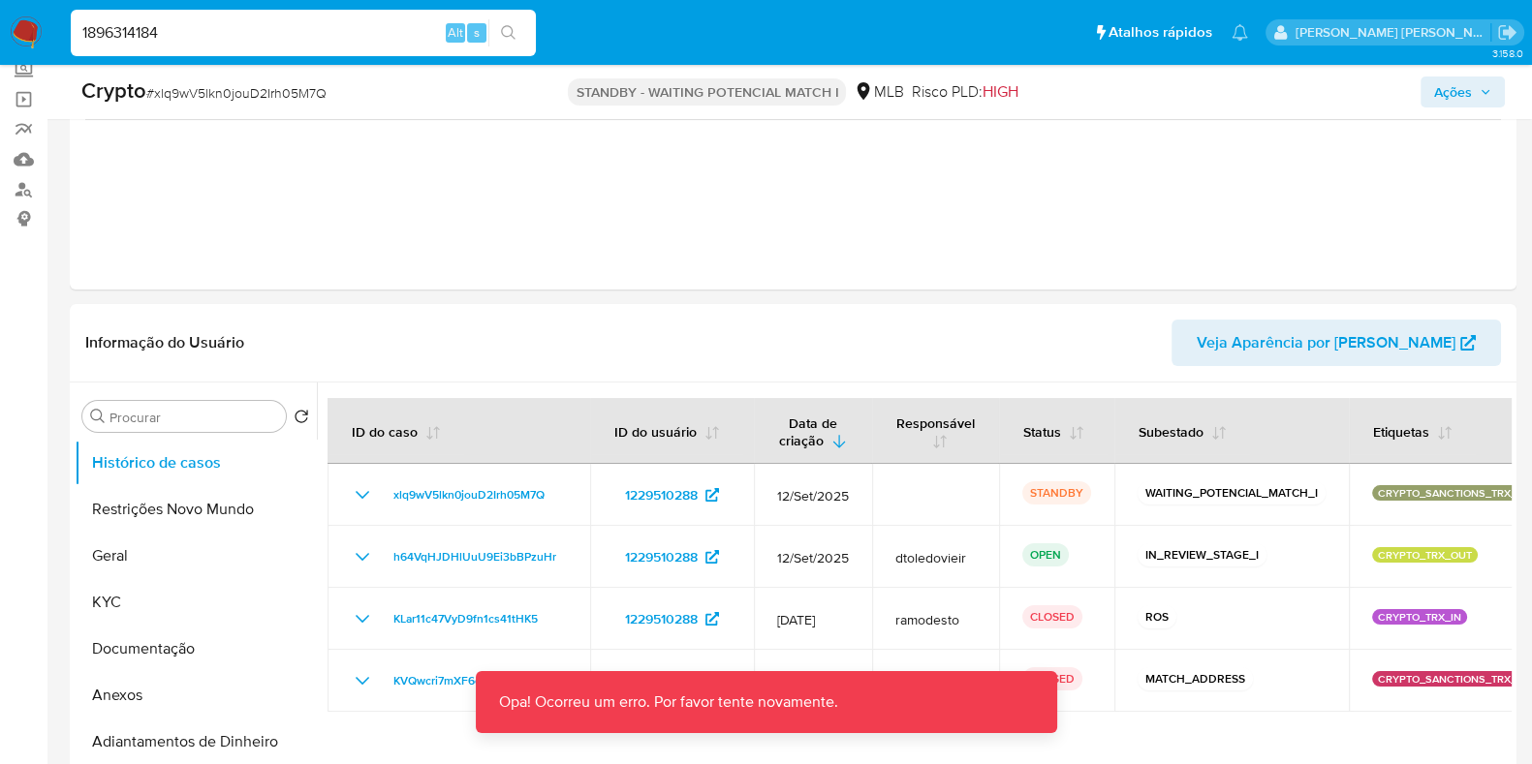
click at [335, 31] on input "1896314184" at bounding box center [303, 32] width 465 height 25
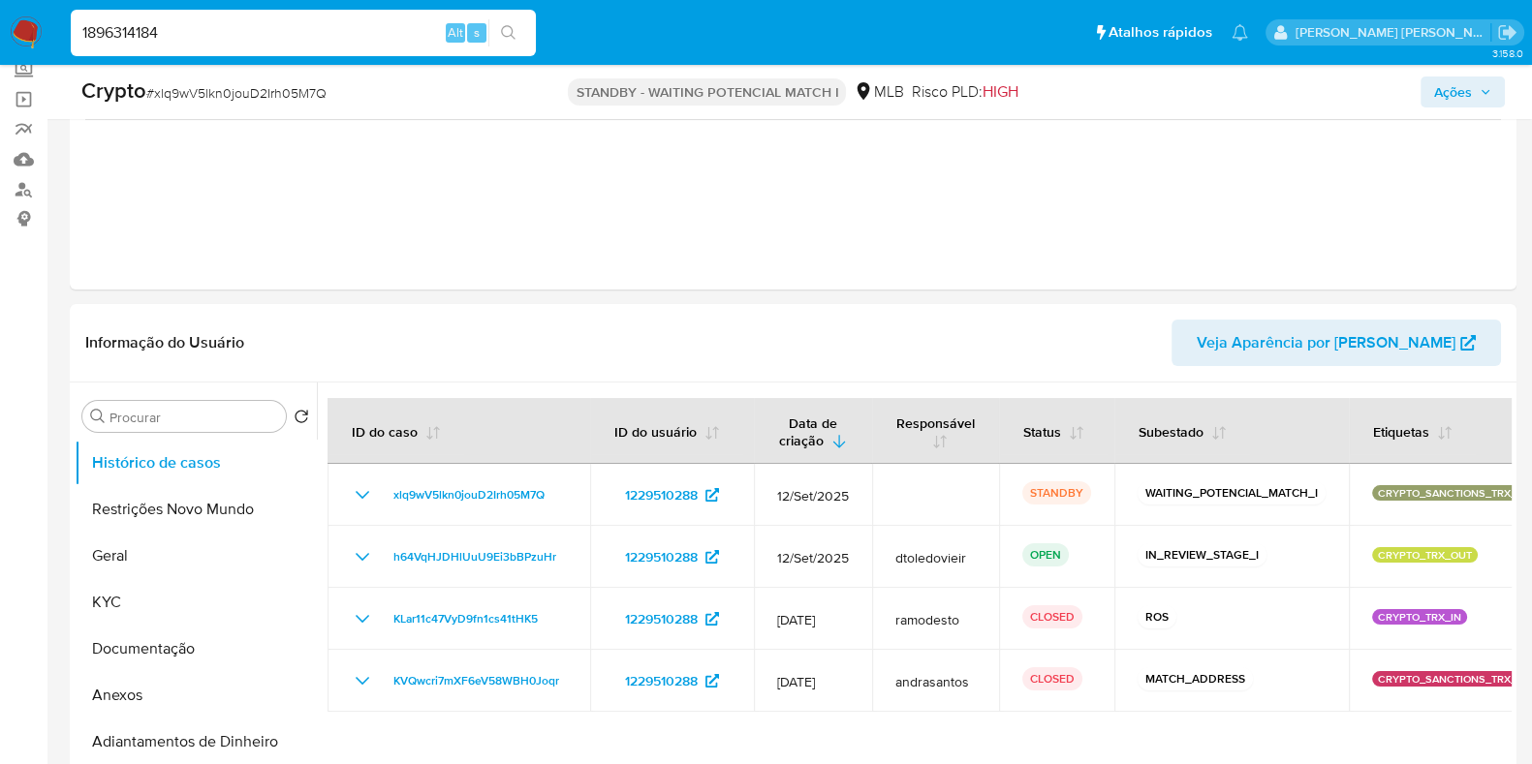
click at [262, 31] on input "1896314184" at bounding box center [303, 32] width 465 height 25
paste input "-MLB"
type input "1896314184"
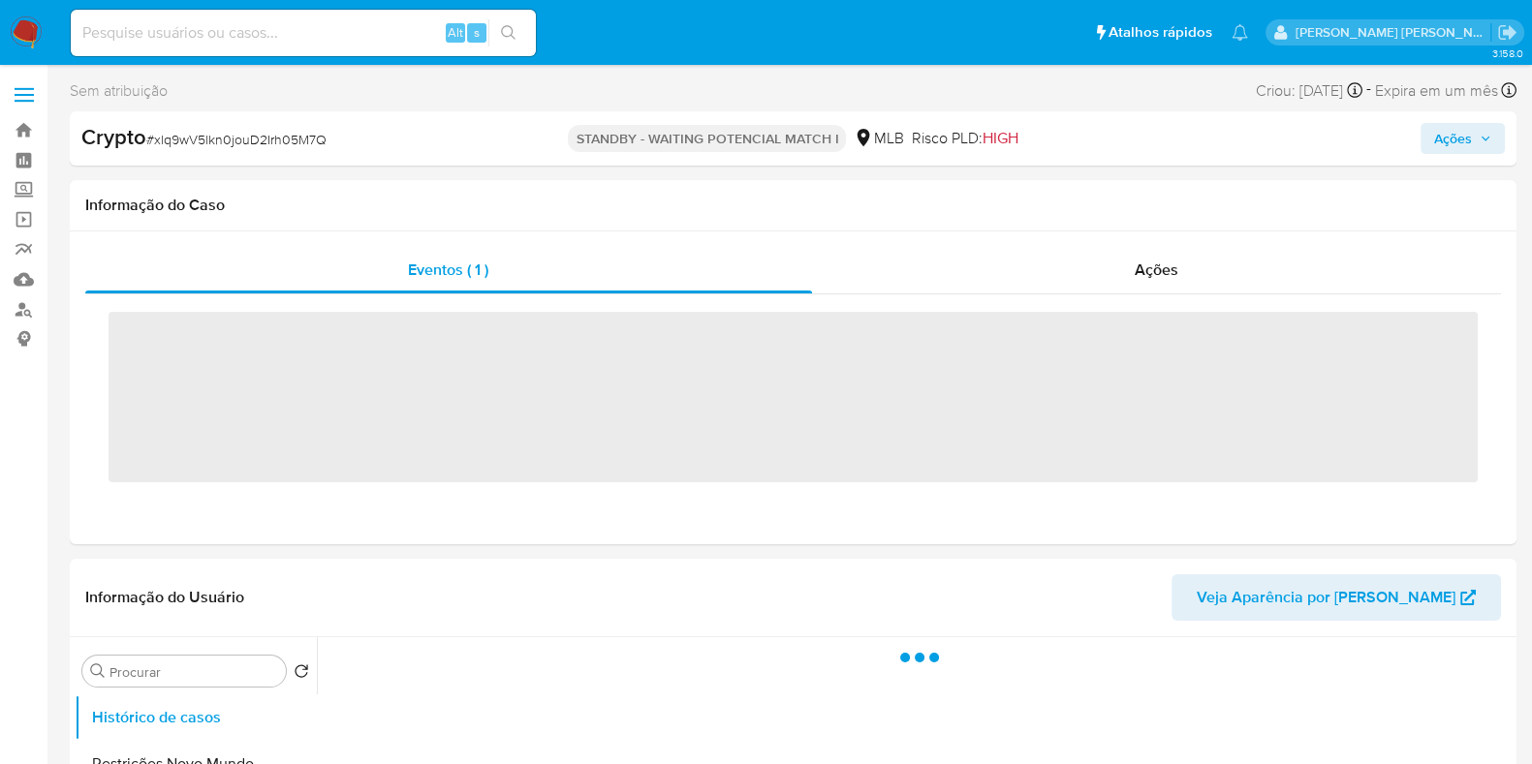
click at [262, 36] on input at bounding box center [303, 32] width 465 height 25
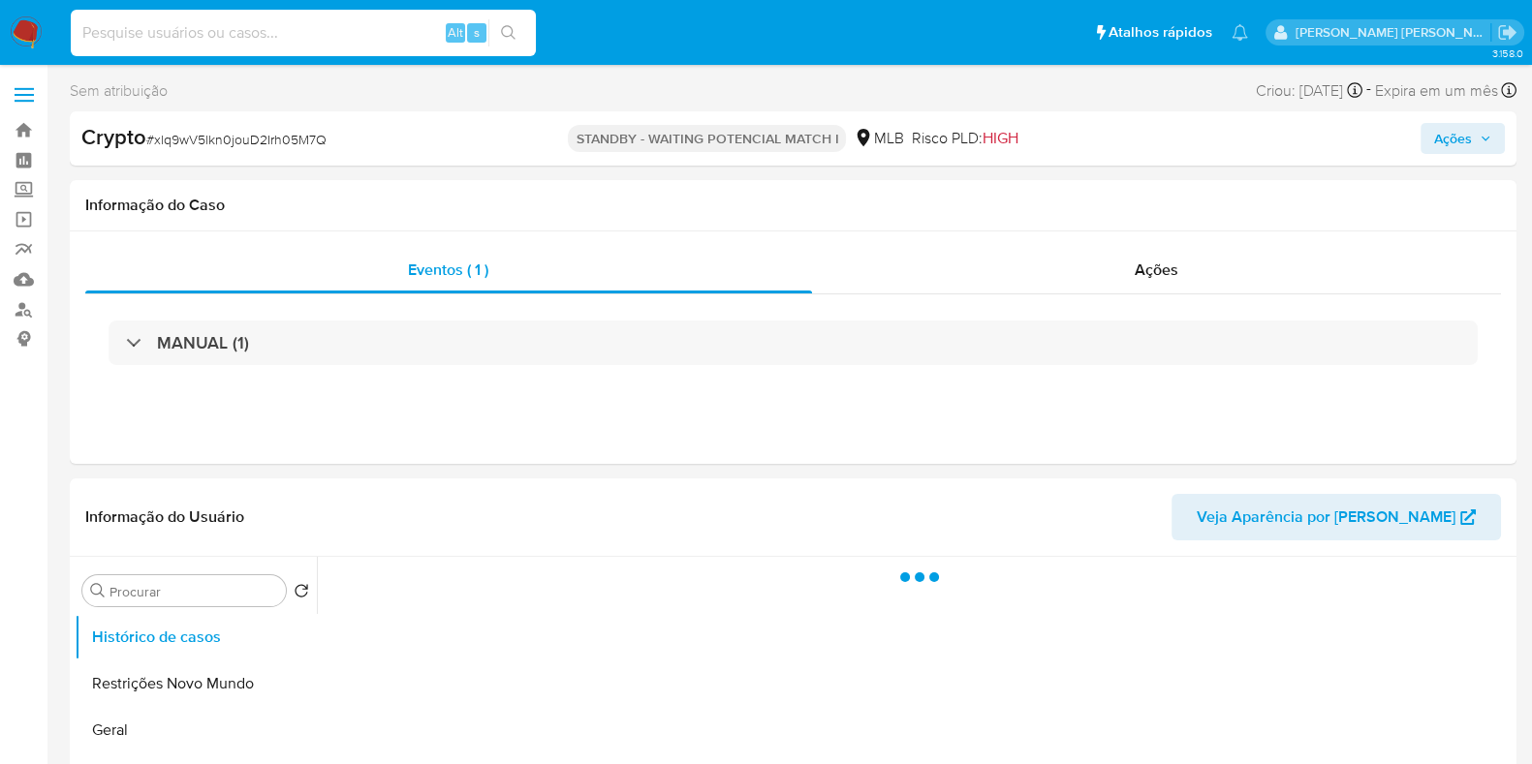
paste input "1896314184-MLB"
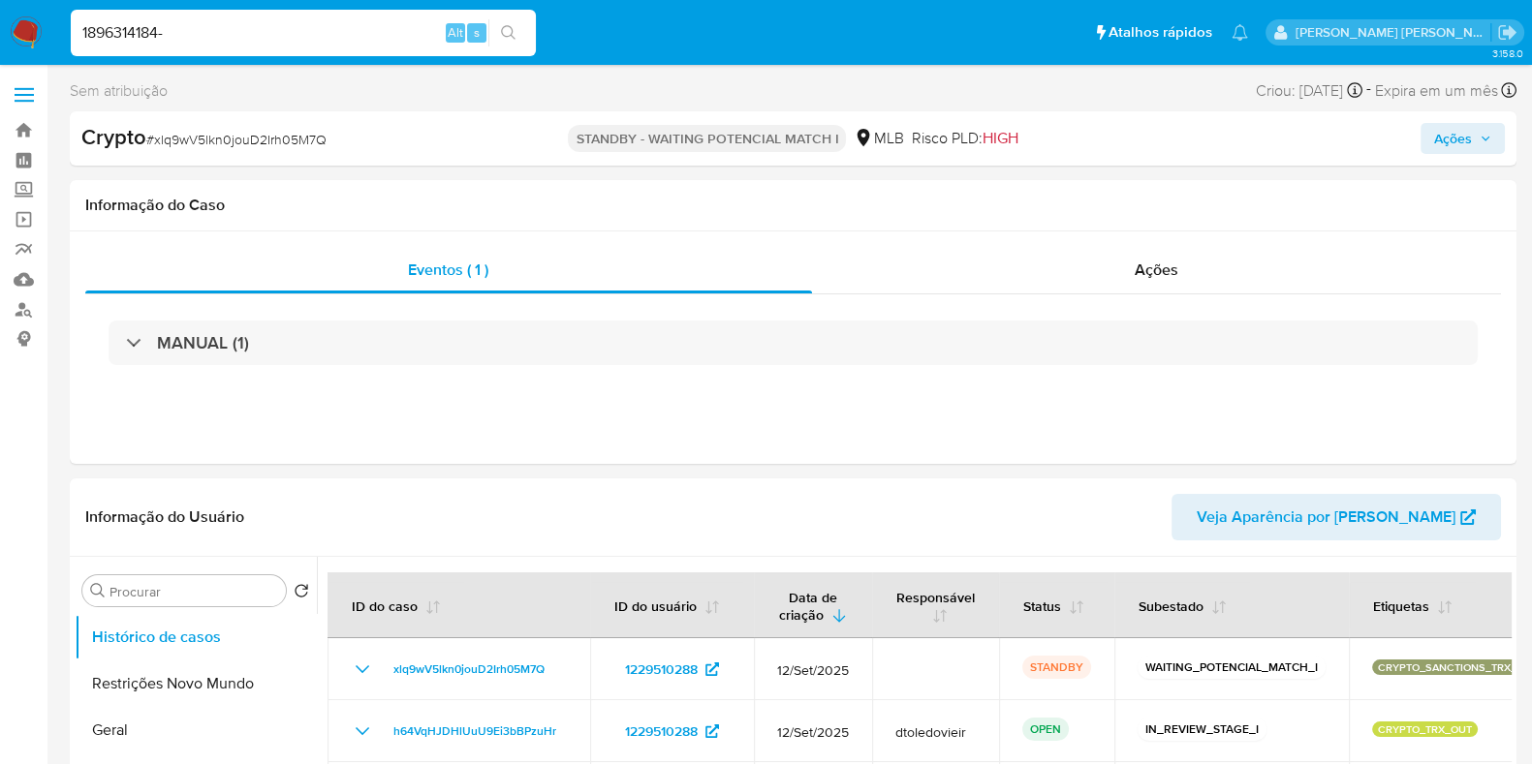
type input "1896314184"
select select "10"
type input "1896314184"
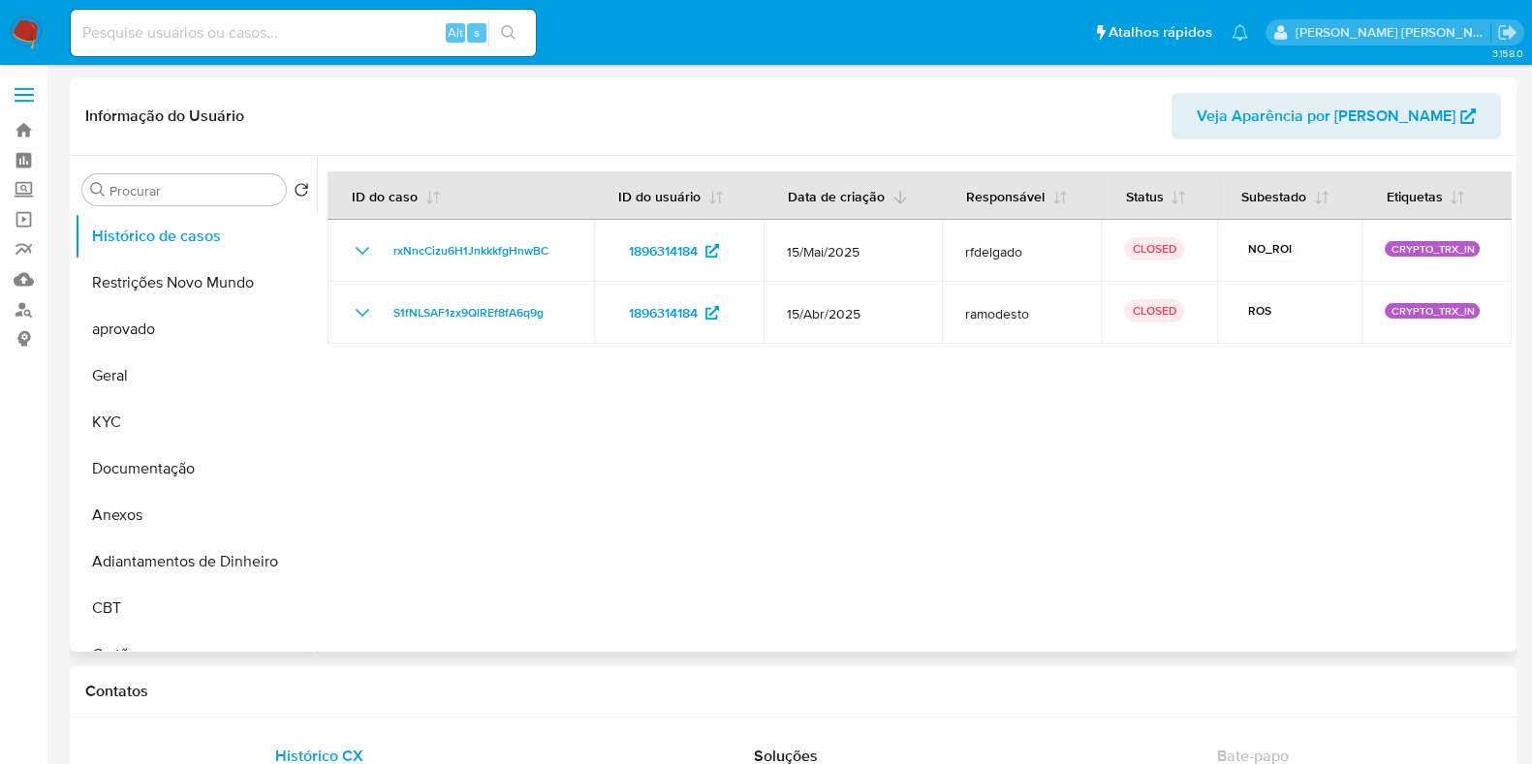
select select "10"
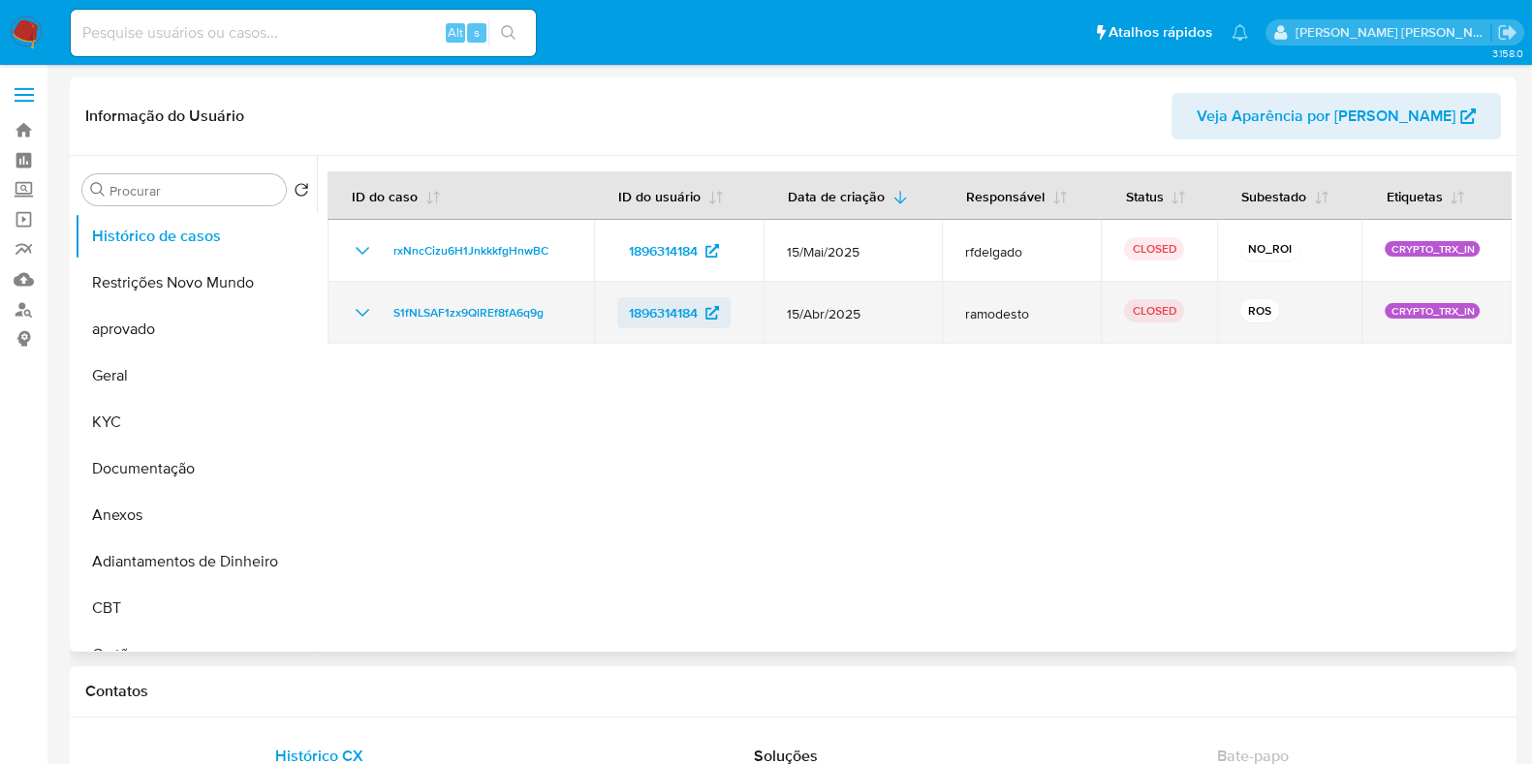
drag, startPoint x: 908, startPoint y: 317, endPoint x: 670, endPoint y: 316, distance: 237.4
click at [802, 316] on span "15/Abr/2025" at bounding box center [853, 313] width 132 height 17
click at [359, 310] on icon "Mostrar/Ocultar" at bounding box center [362, 312] width 23 height 23
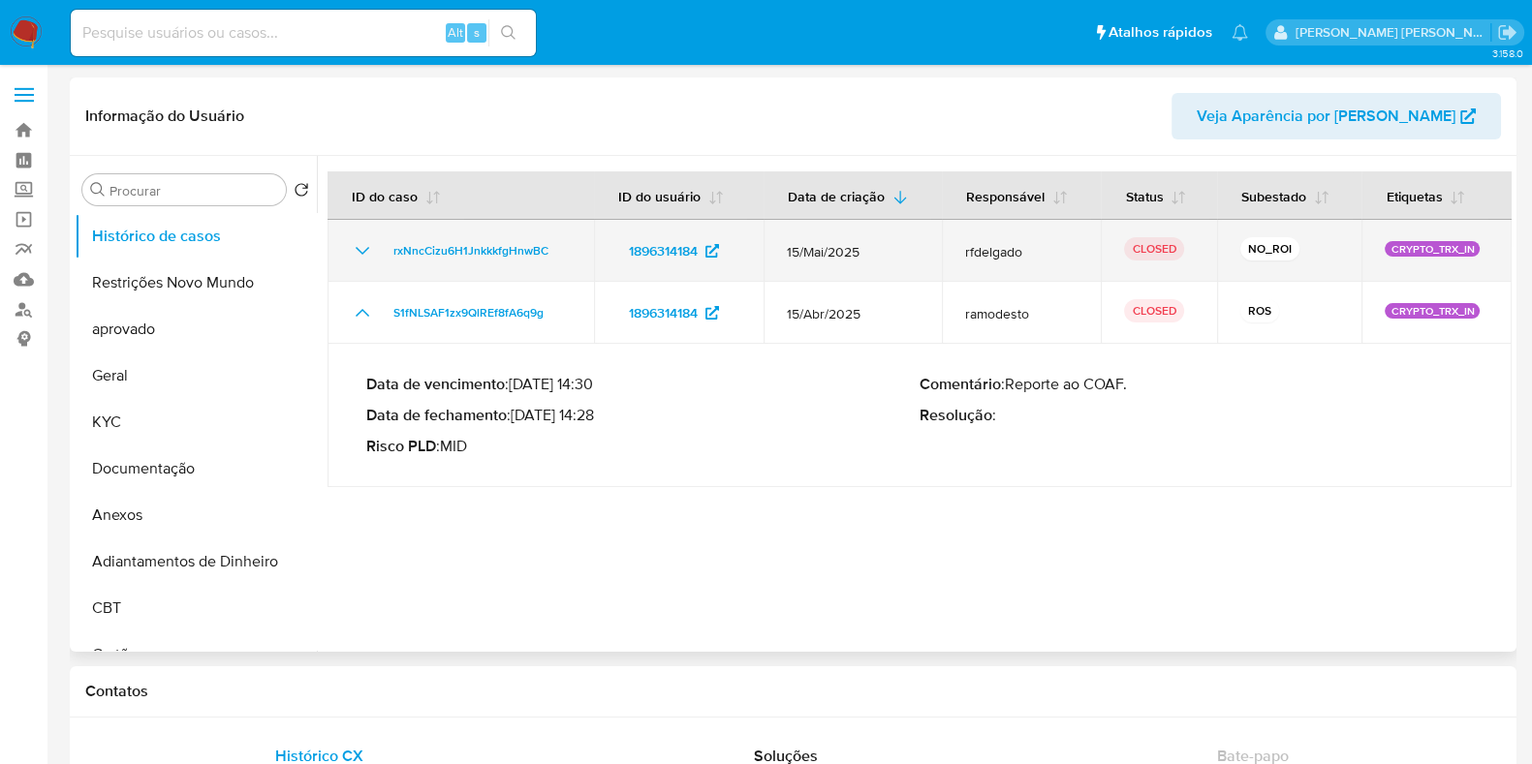
click at [348, 244] on td "rxNncCizu6H1JnkkkfgHnwBC" at bounding box center [460, 251] width 266 height 62
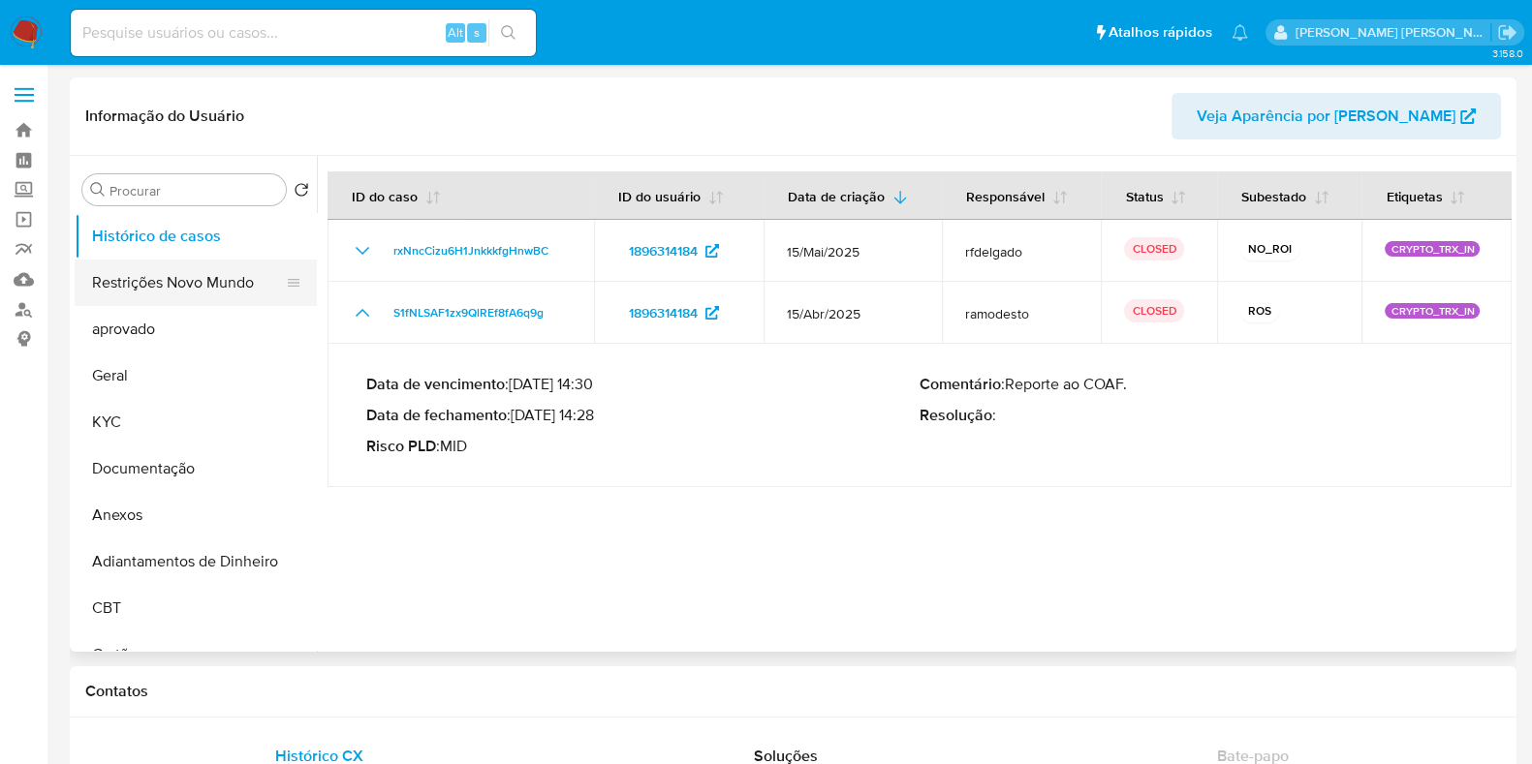
click at [183, 278] on button "Restrições Novo Mundo" at bounding box center [188, 283] width 227 height 47
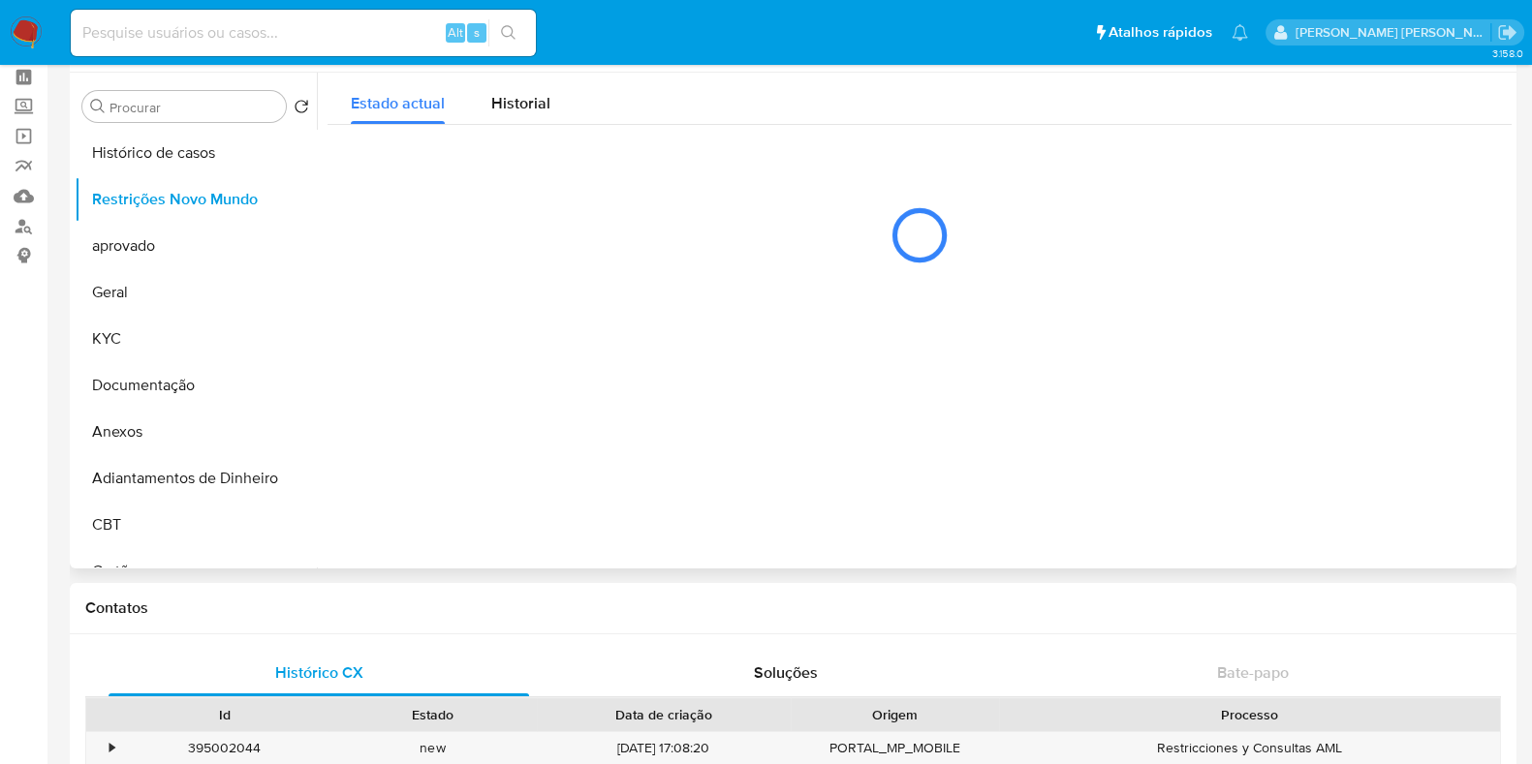
scroll to position [120, 0]
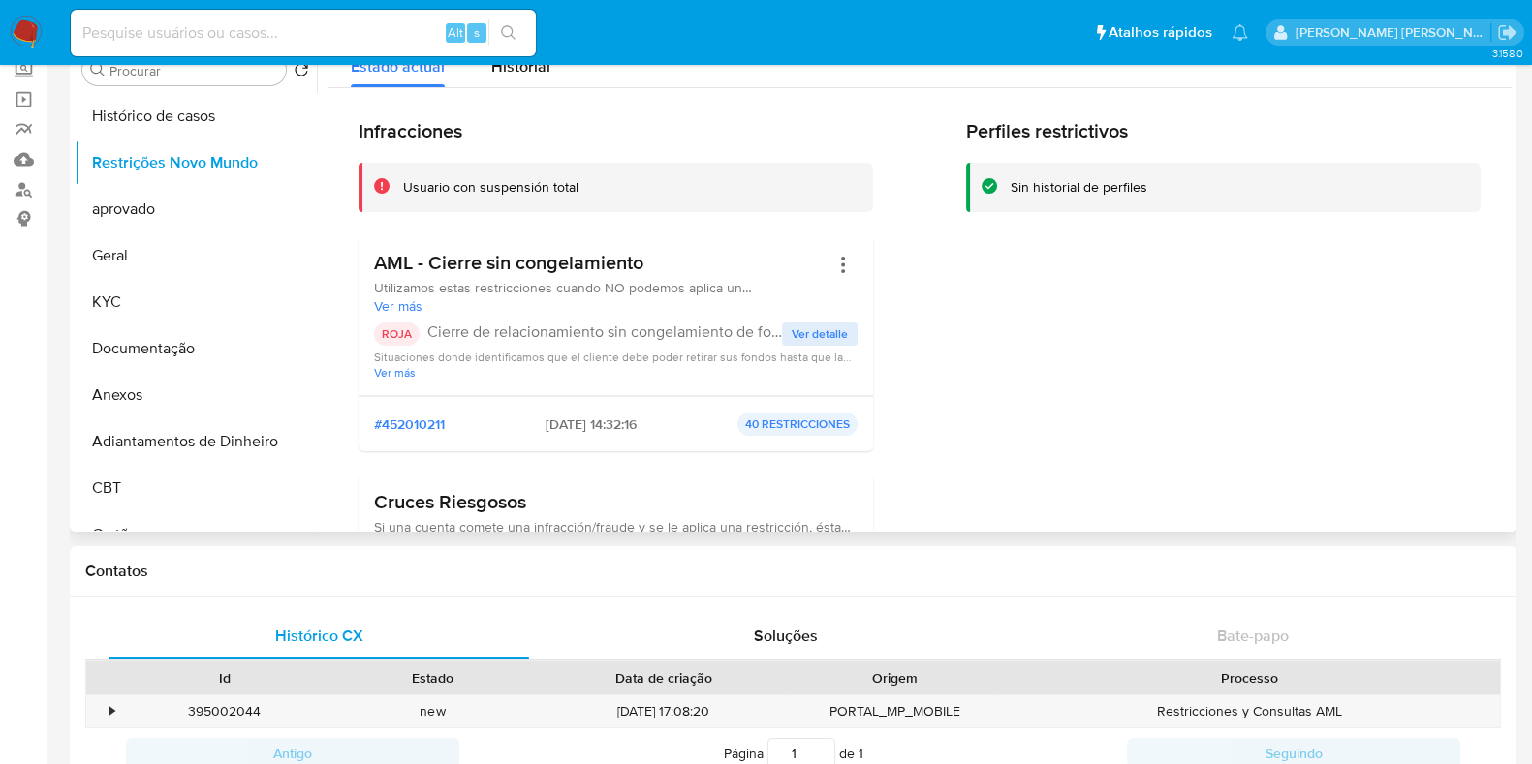
drag, startPoint x: 658, startPoint y: 251, endPoint x: 380, endPoint y: 263, distance: 278.3
click at [380, 263] on h3 "AML - Cierre sin congelamiento" at bounding box center [601, 263] width 454 height 24
click at [683, 230] on div "Infracciones Usuario con suspensión total AML - Cierre sin congelamiento Utiliz…" at bounding box center [615, 407] width 514 height 576
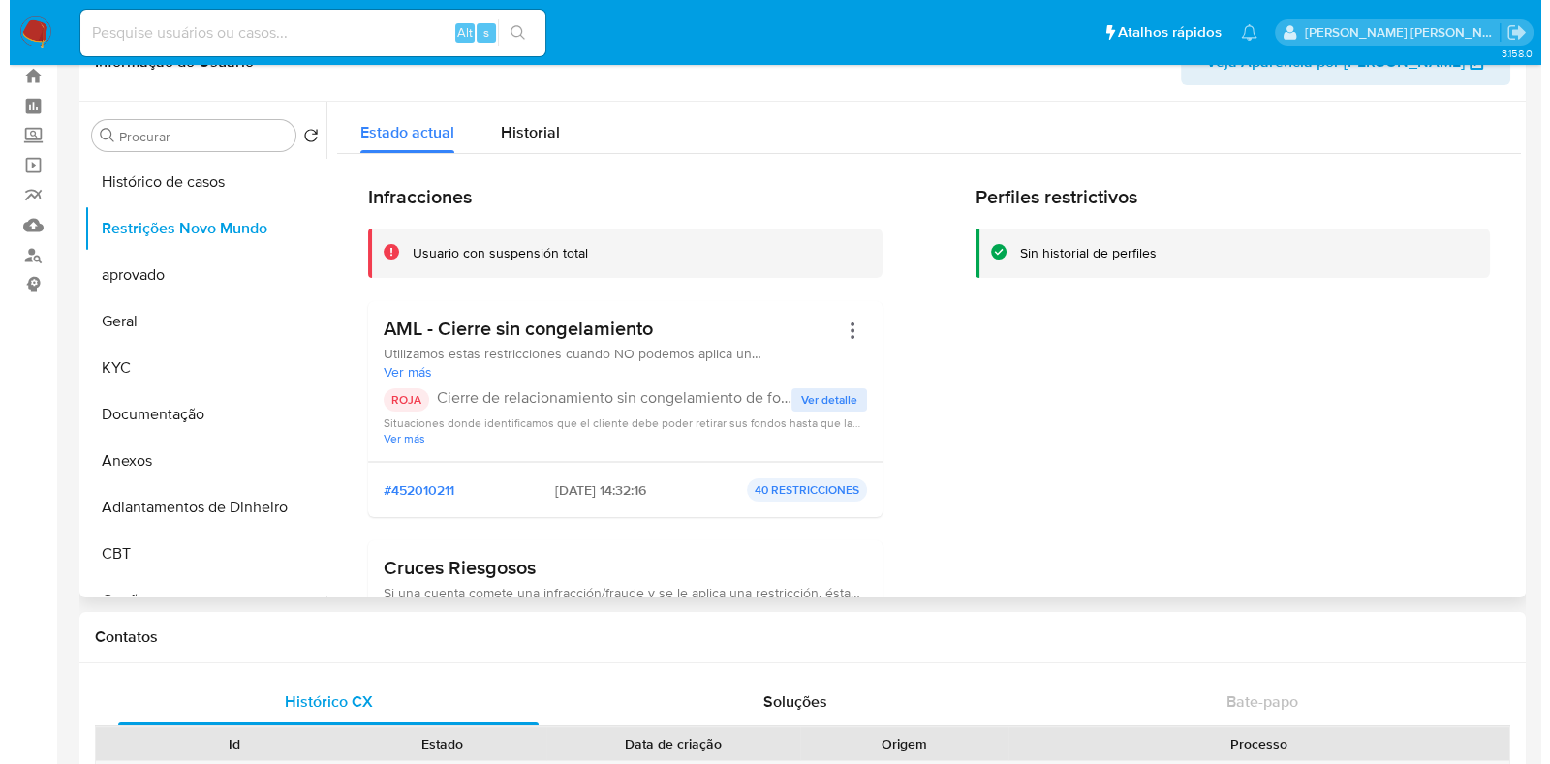
scroll to position [0, 0]
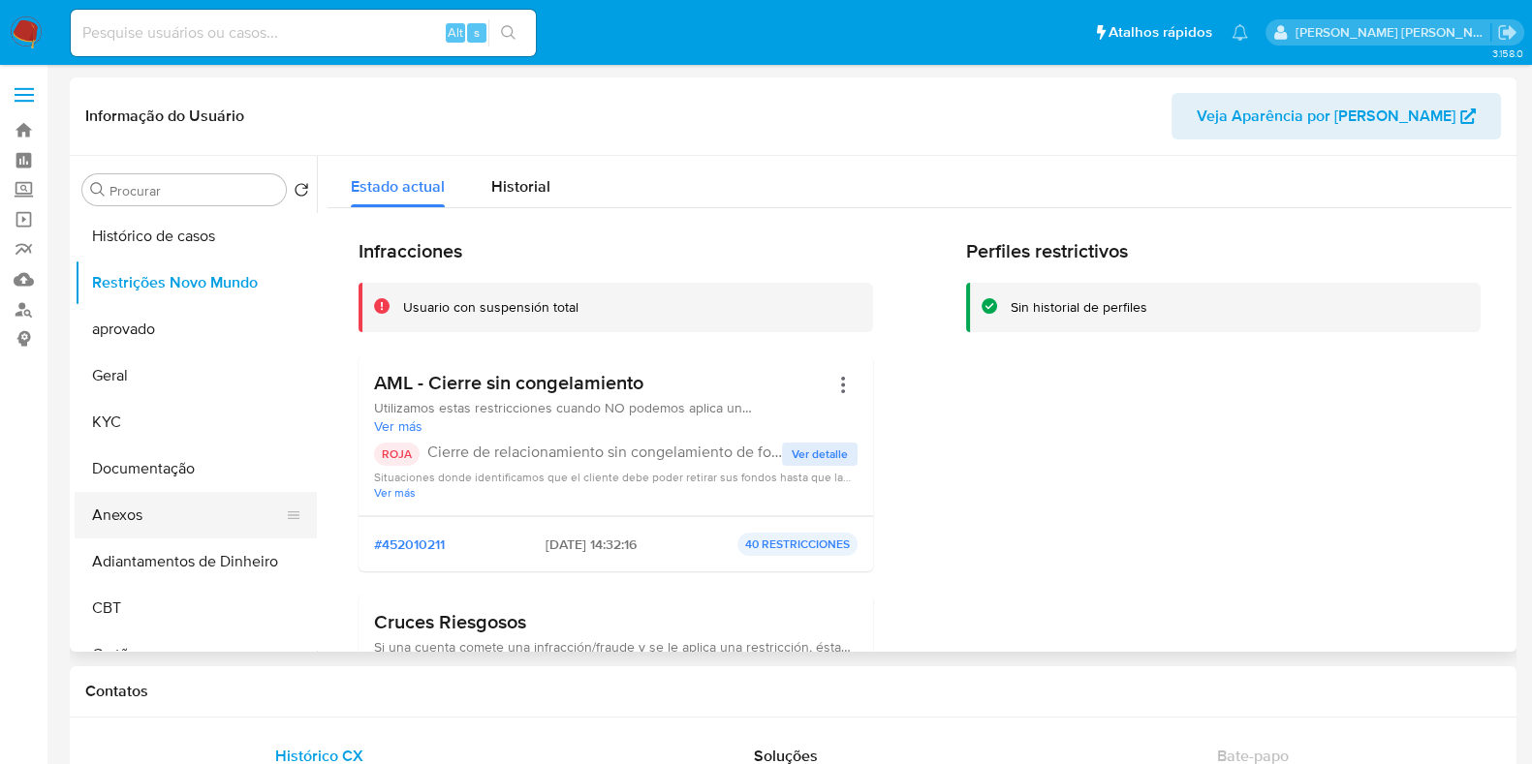
click at [141, 516] on button "Anexos" at bounding box center [188, 515] width 227 height 47
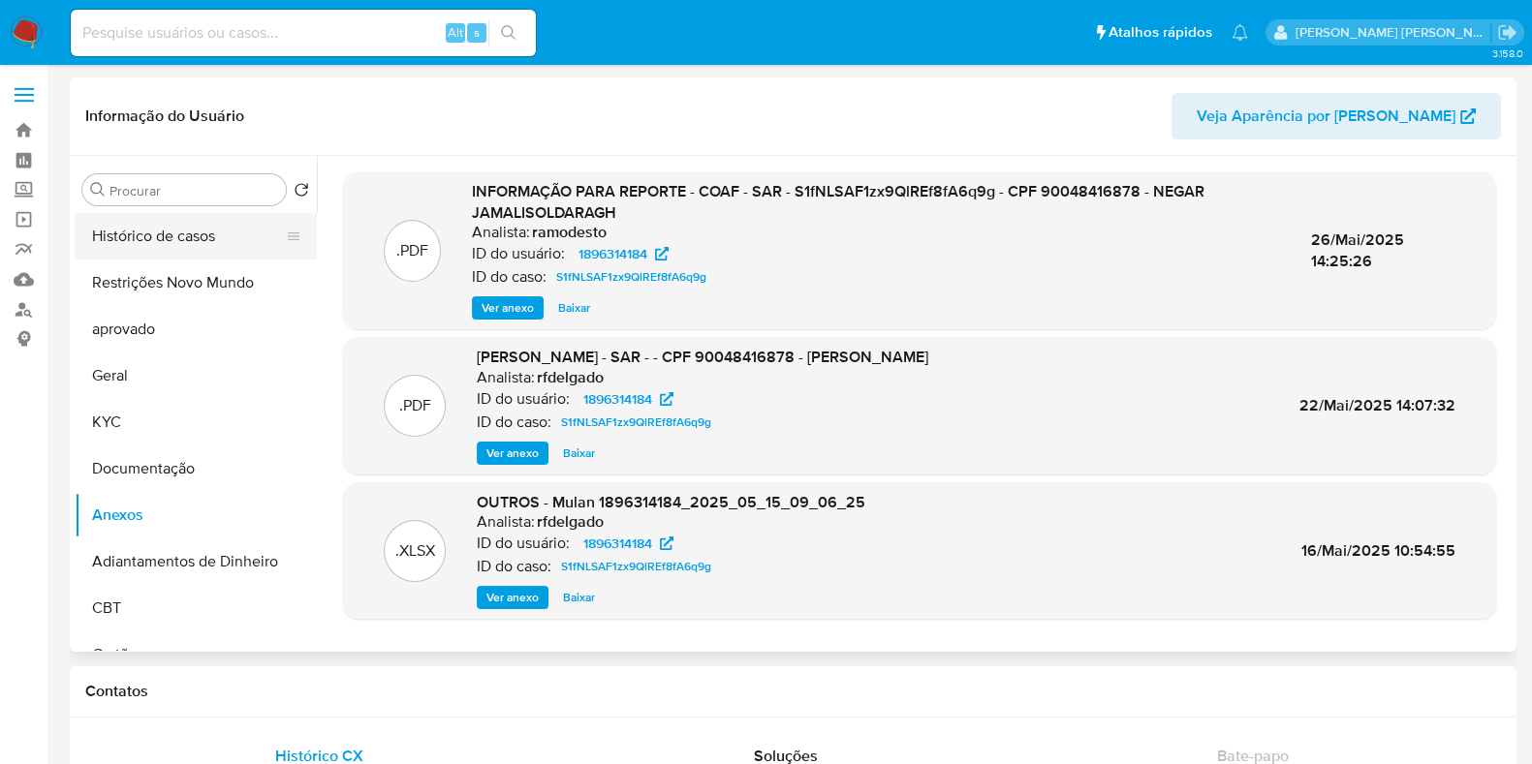
drag, startPoint x: 173, startPoint y: 217, endPoint x: 179, endPoint y: 226, distance: 10.5
click at [173, 215] on button "Histórico de casos" at bounding box center [188, 236] width 227 height 47
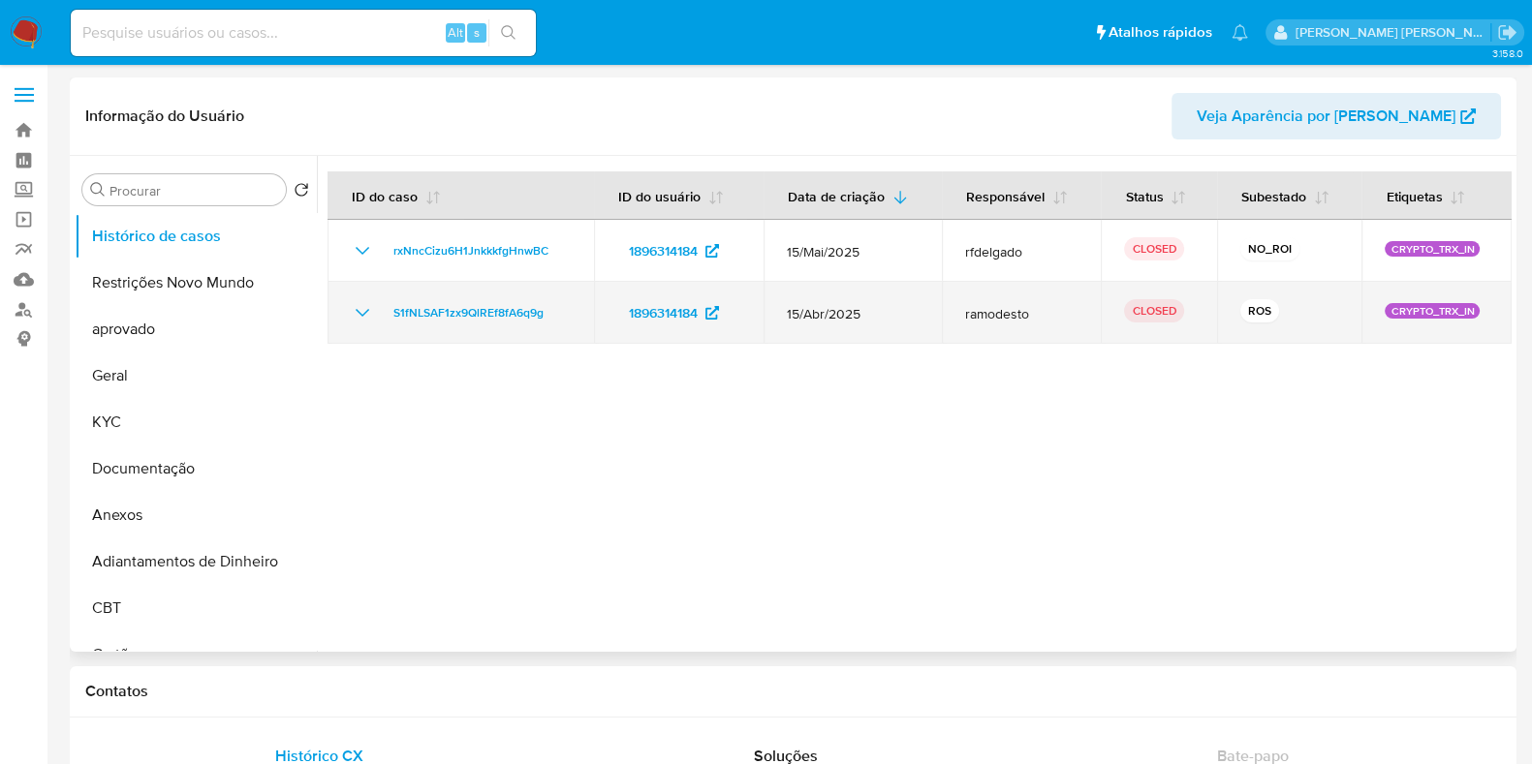
drag, startPoint x: 562, startPoint y: 307, endPoint x: 384, endPoint y: 315, distance: 178.4
click at [384, 315] on div "S1fNLSAF1zx9QlREf8fA6q9g" at bounding box center [461, 312] width 220 height 23
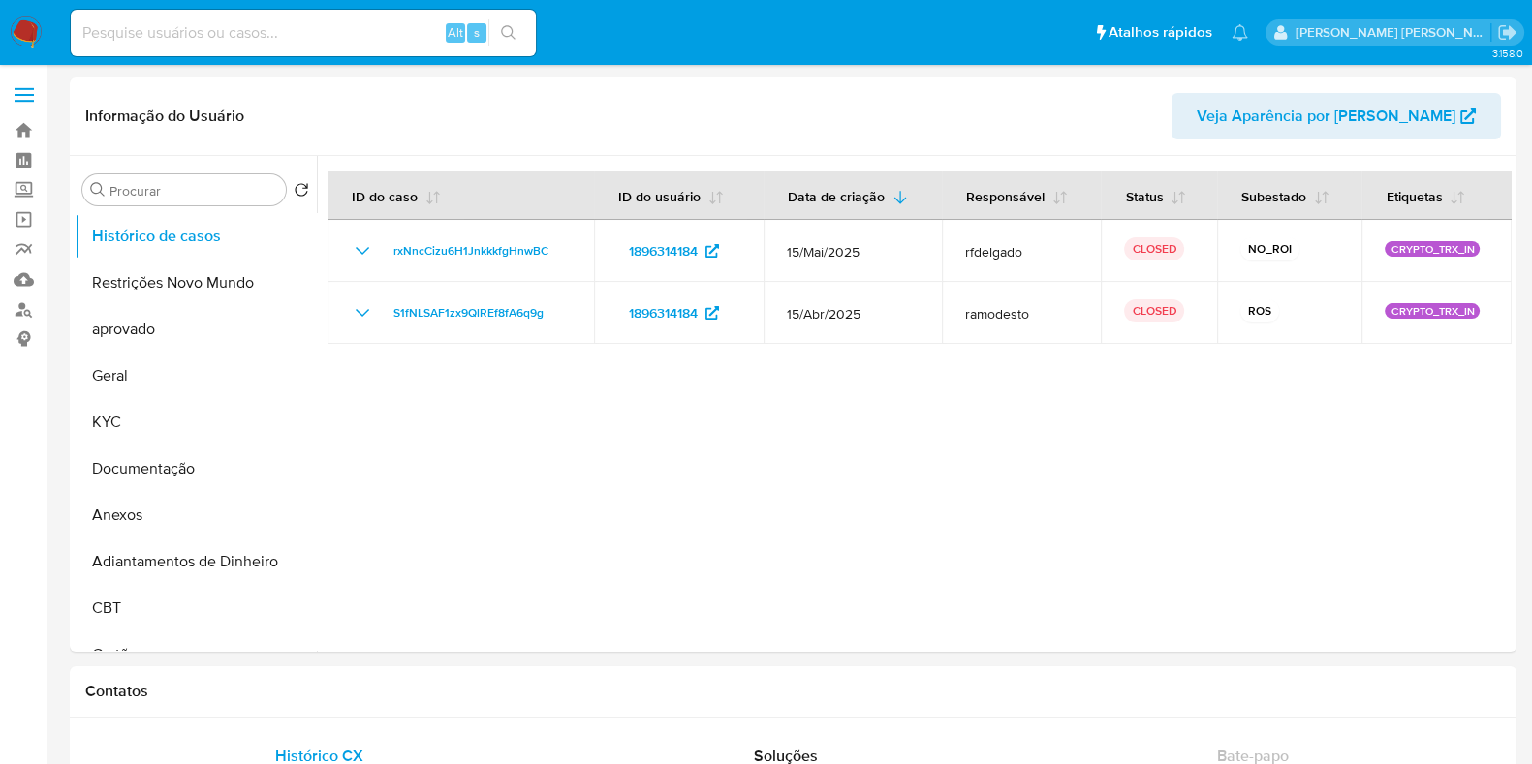
click at [160, 31] on input at bounding box center [303, 32] width 465 height 25
paste input "1229510288"
type input "1229510288"
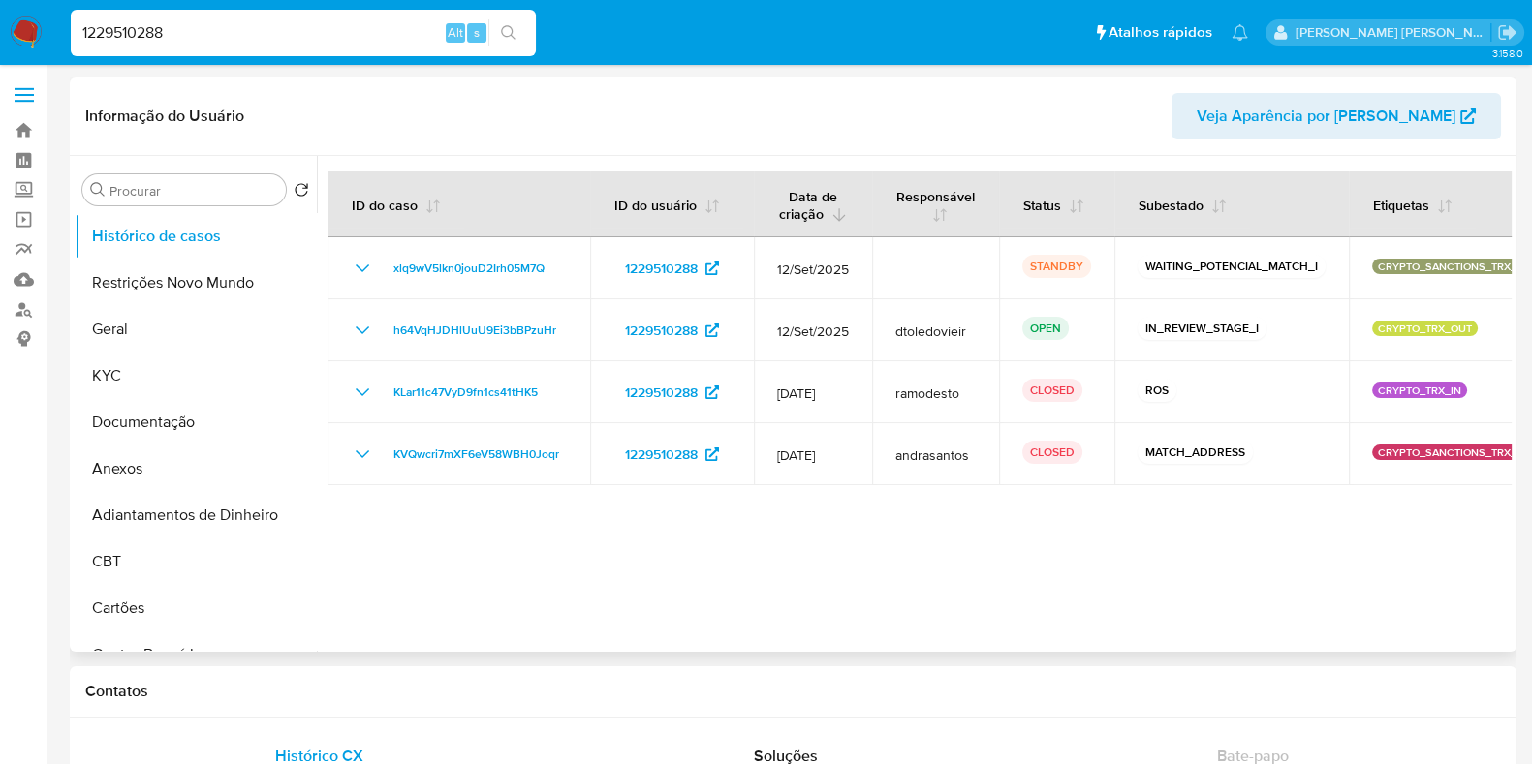
select select "10"
click at [288, 31] on input "1229510288" at bounding box center [303, 32] width 465 height 25
paste input "2636147056"
type input "2636147056"
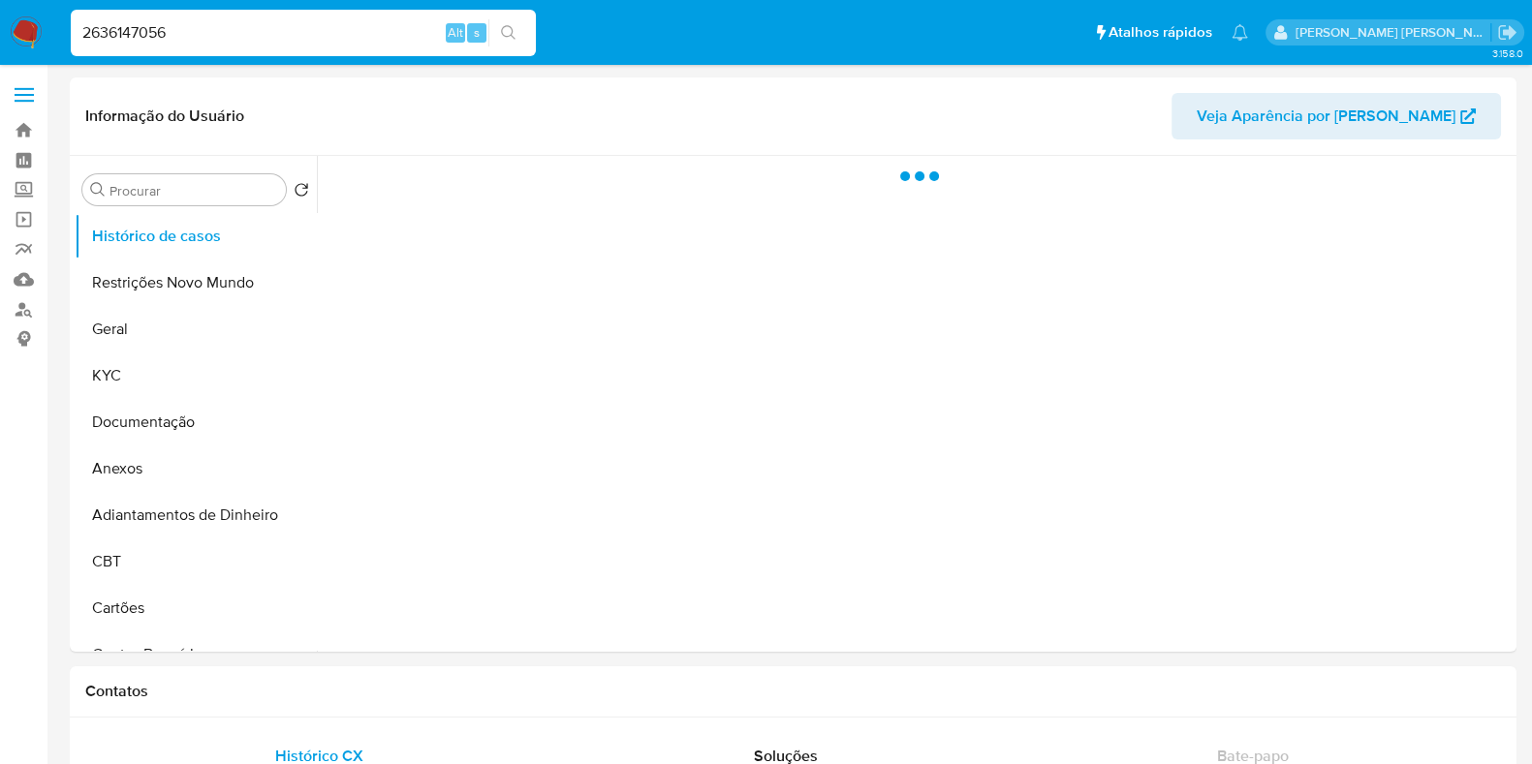
select select "10"
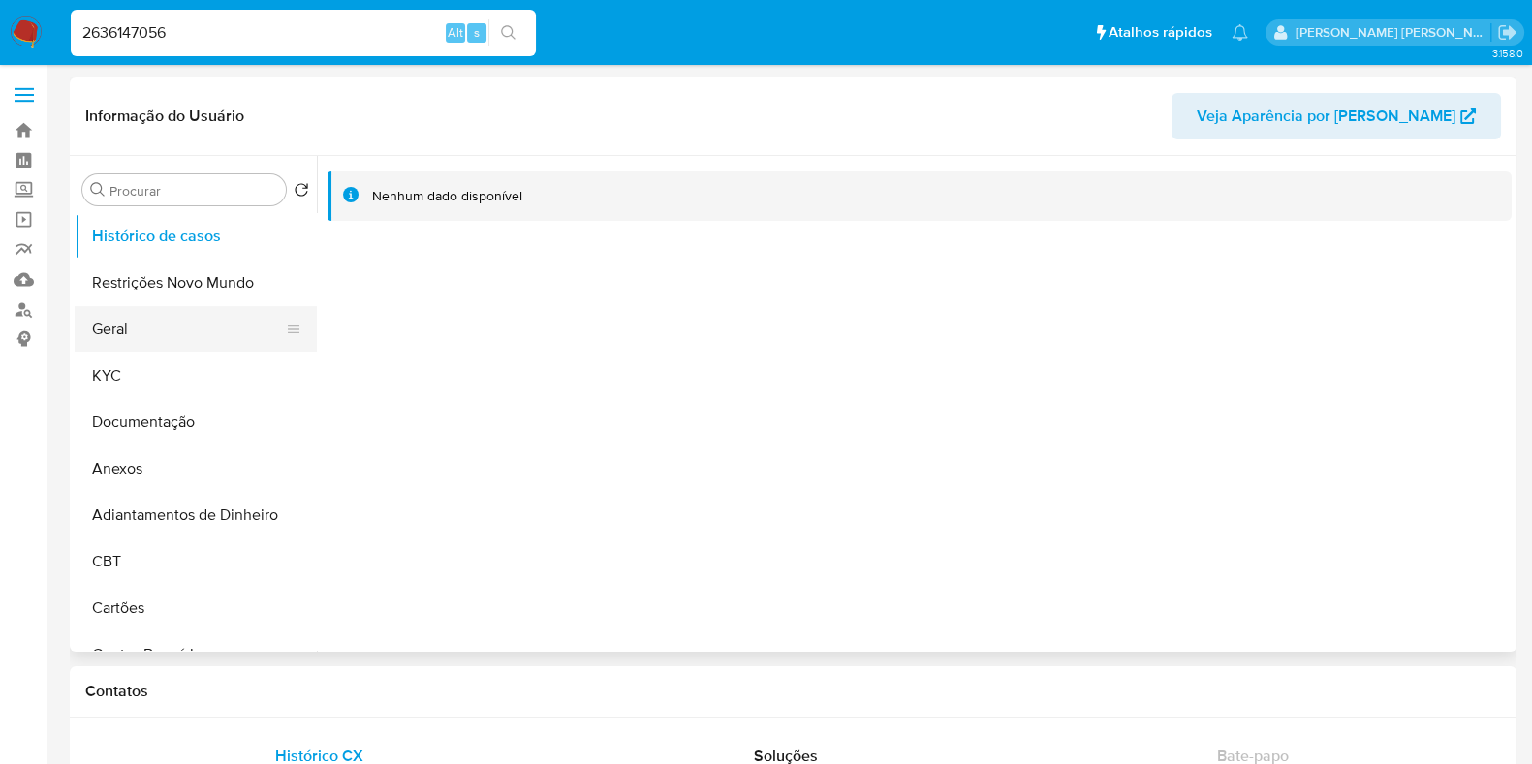
click at [204, 326] on button "Geral" at bounding box center [188, 329] width 227 height 47
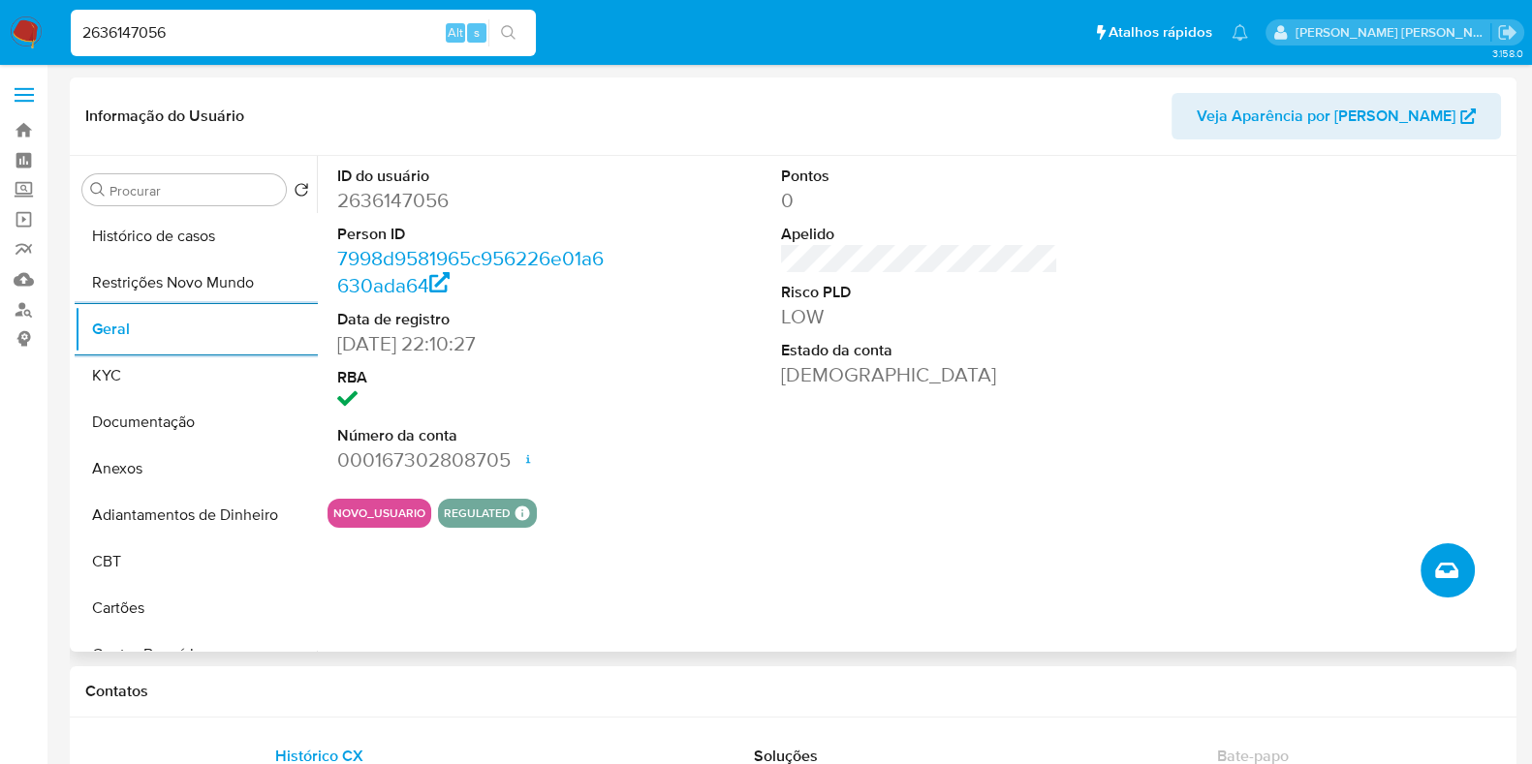
click at [1462, 576] on button "Criar caso manual" at bounding box center [1447, 571] width 54 height 54
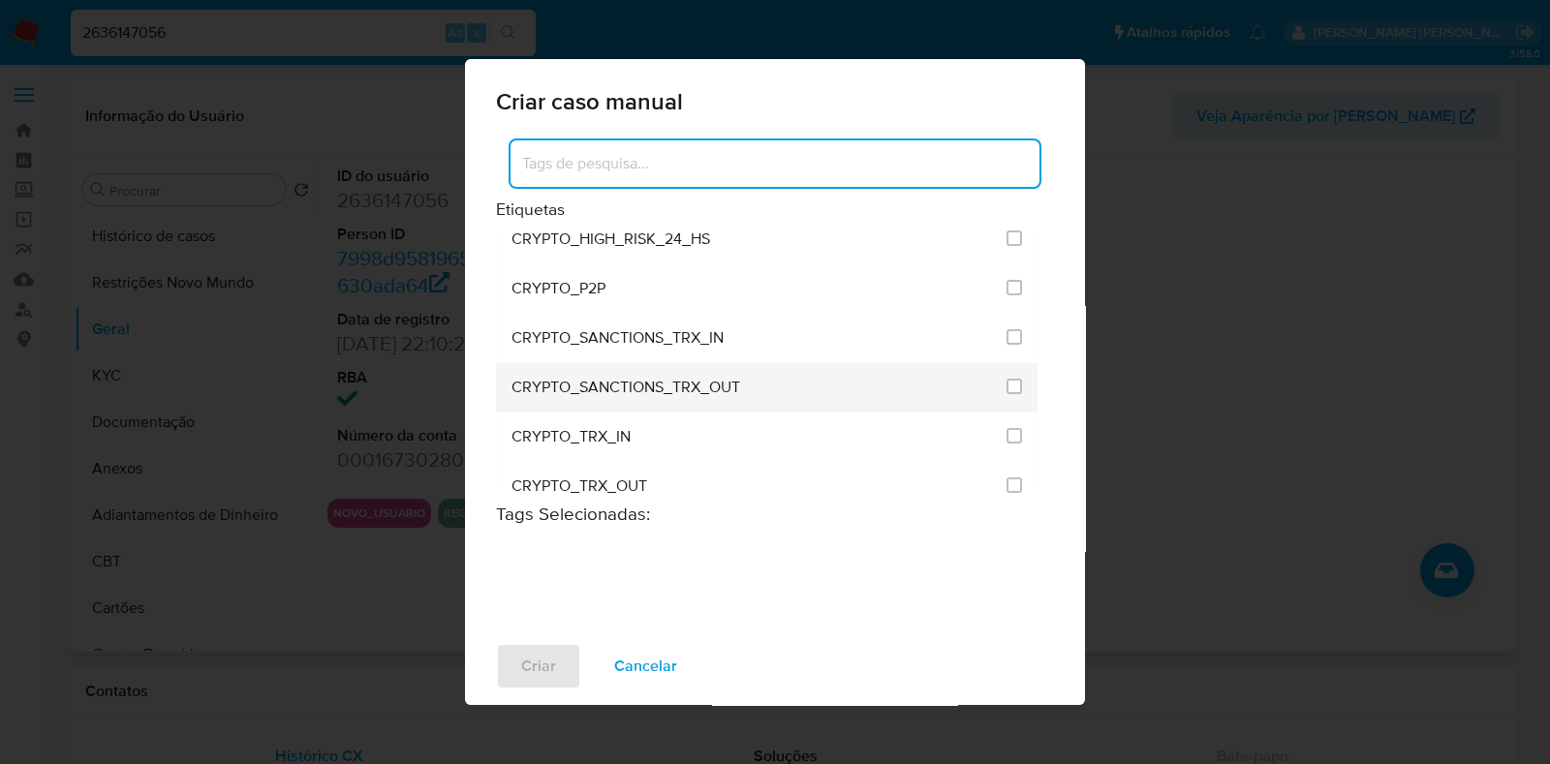
scroll to position [727, 0]
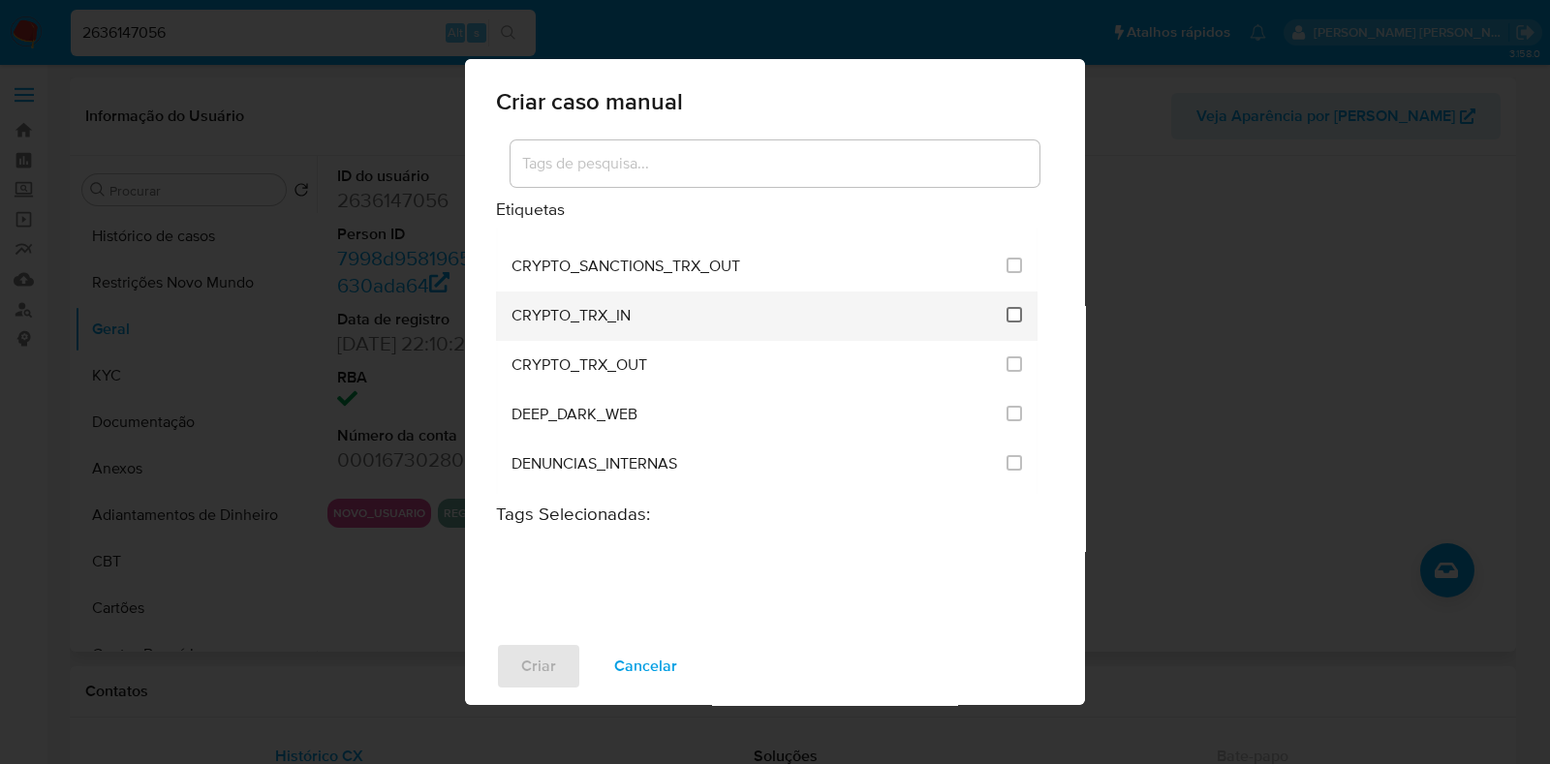
click at [1007, 307] on input "1961" at bounding box center [1015, 315] width 16 height 16
checkbox input "true"
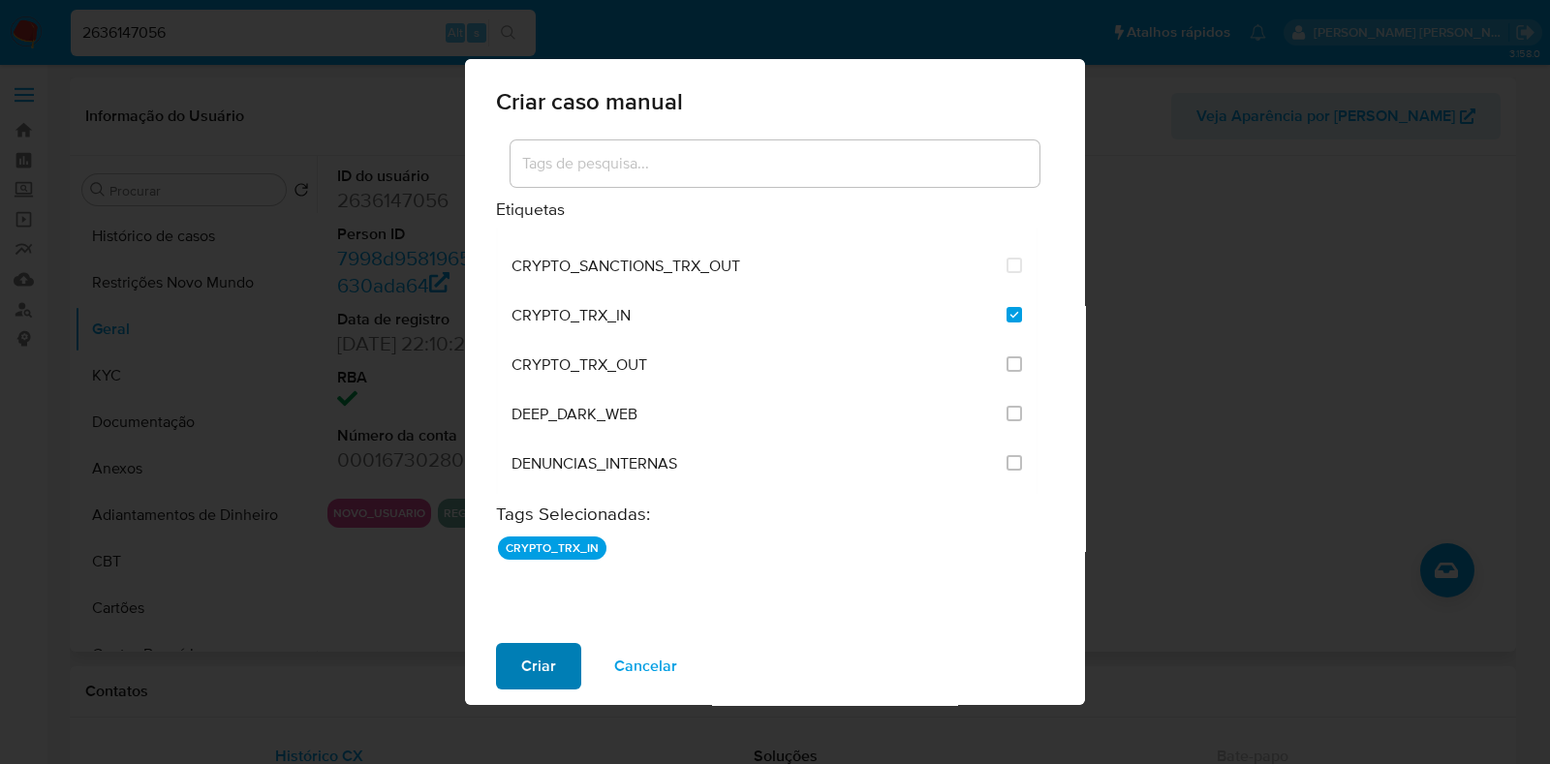
click at [550, 672] on span "Criar" at bounding box center [538, 666] width 35 height 43
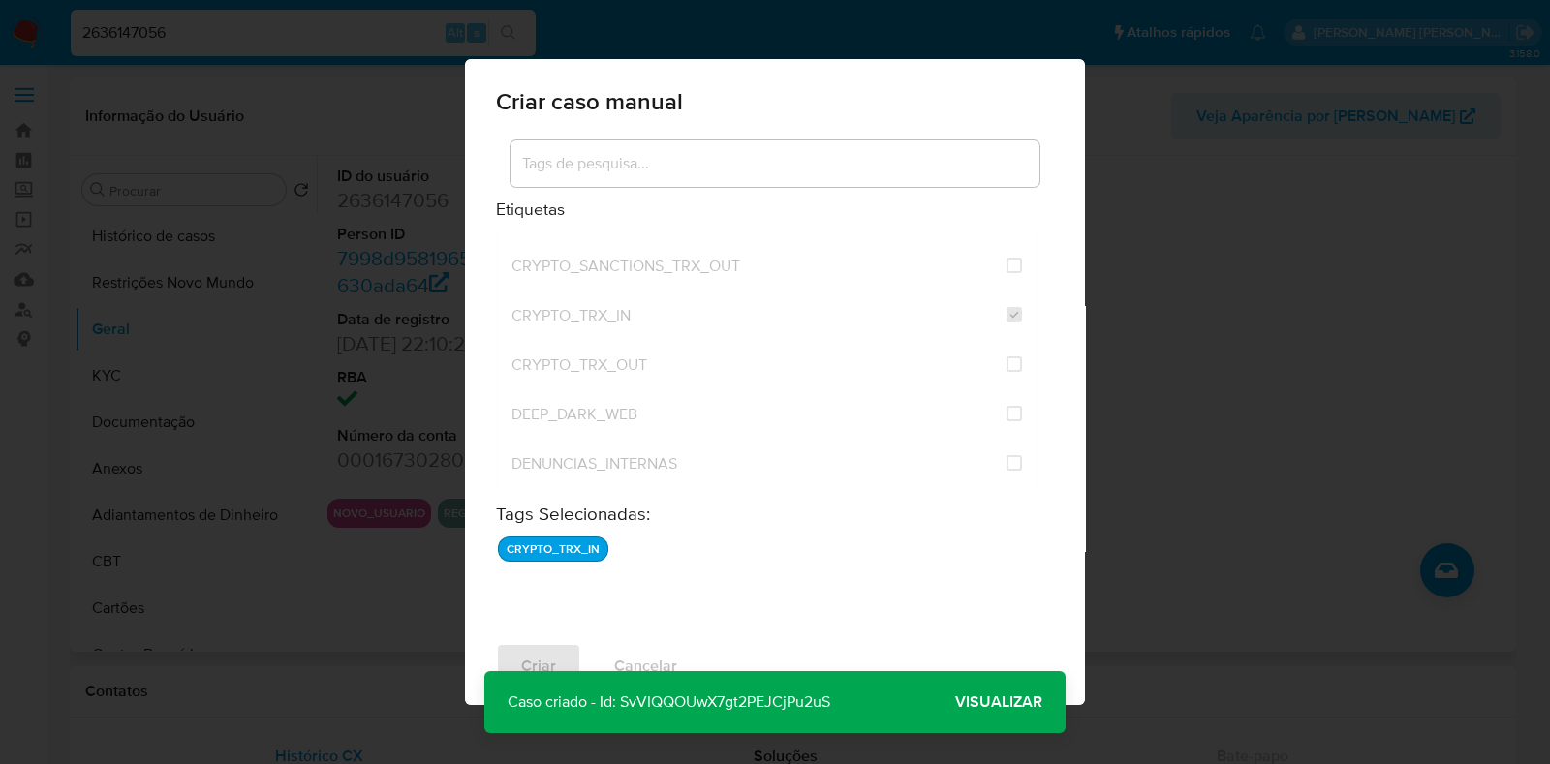
click at [1008, 702] on span "Visualizar" at bounding box center [998, 702] width 87 height 0
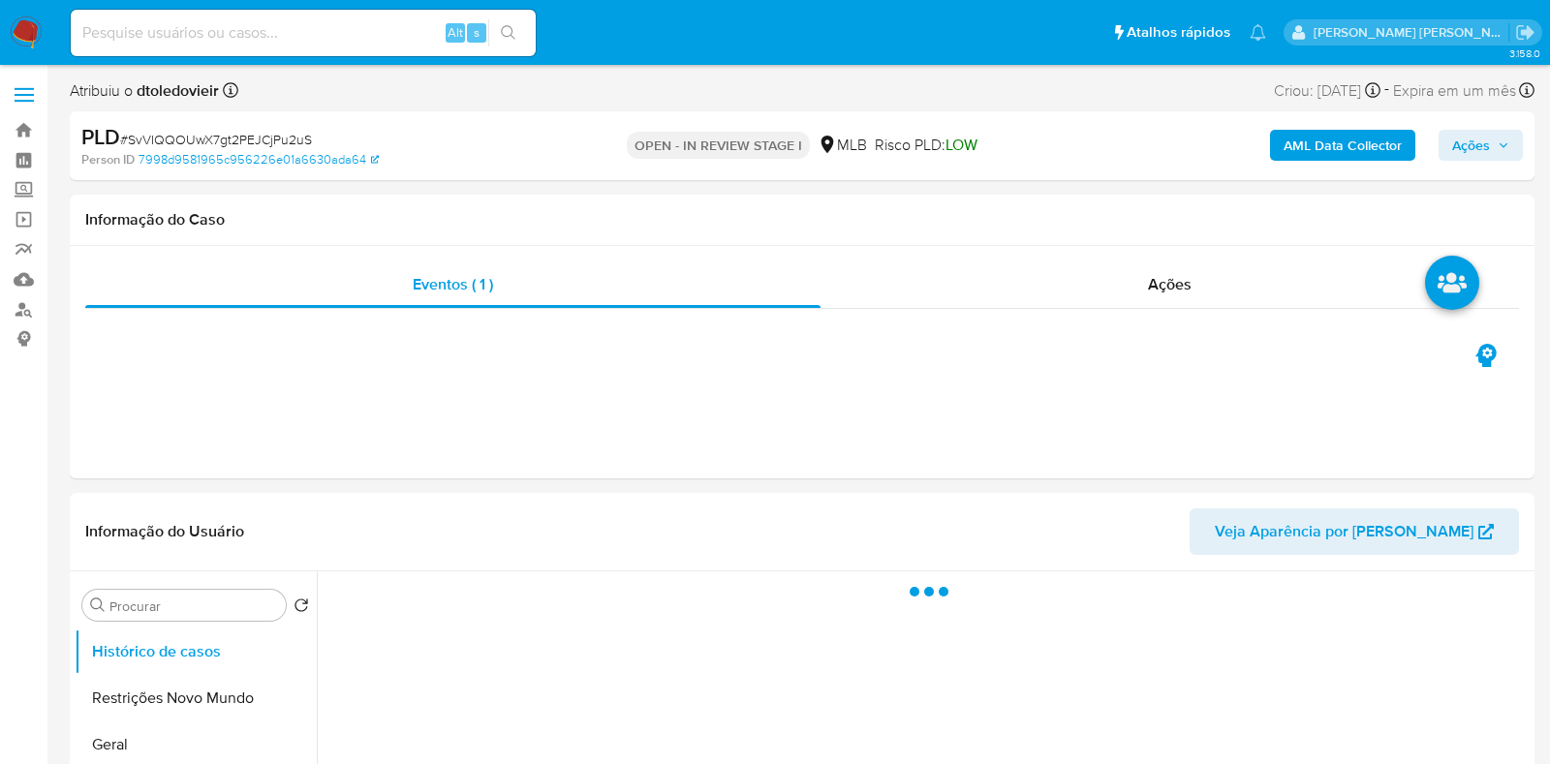
select select "10"
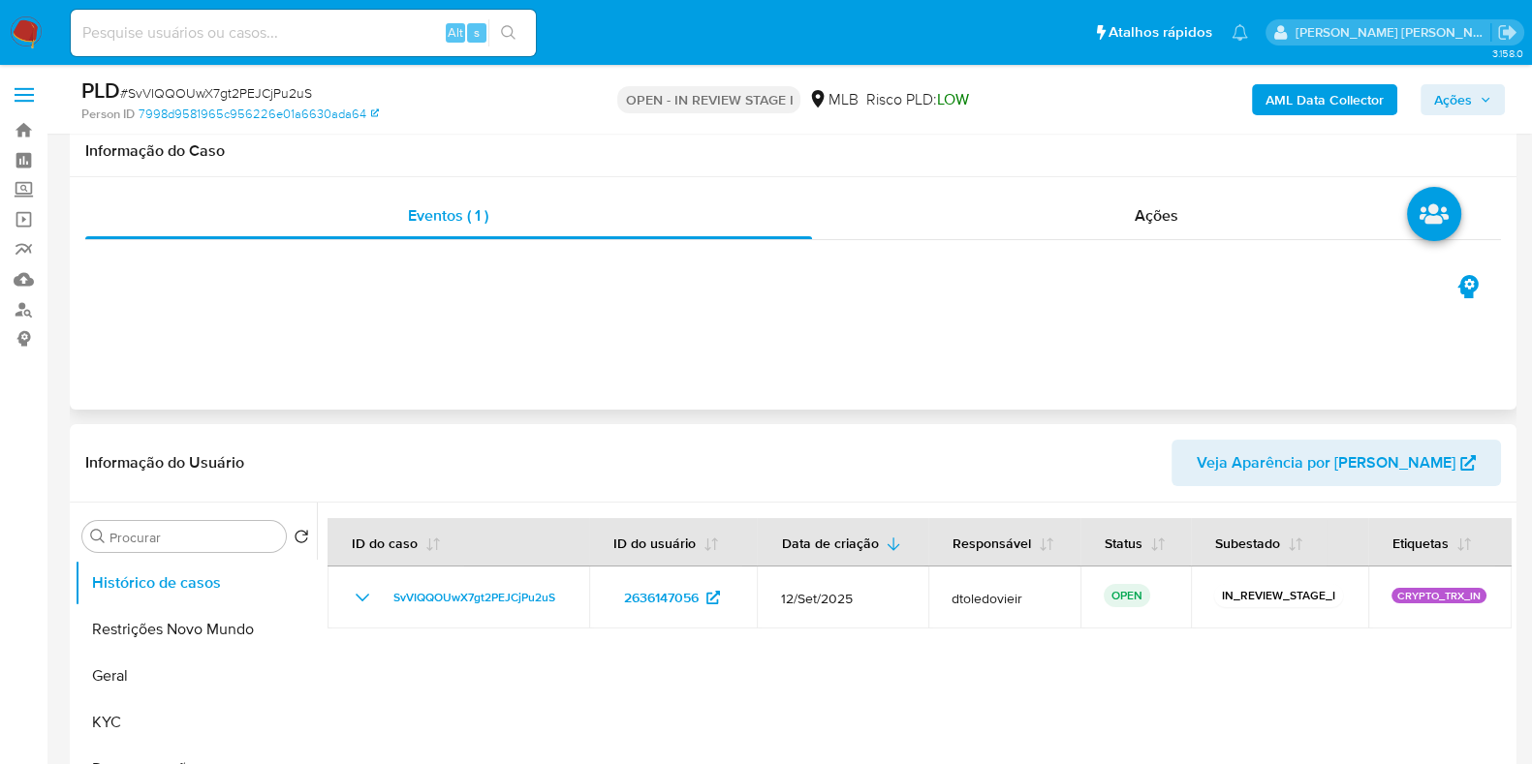
scroll to position [120, 0]
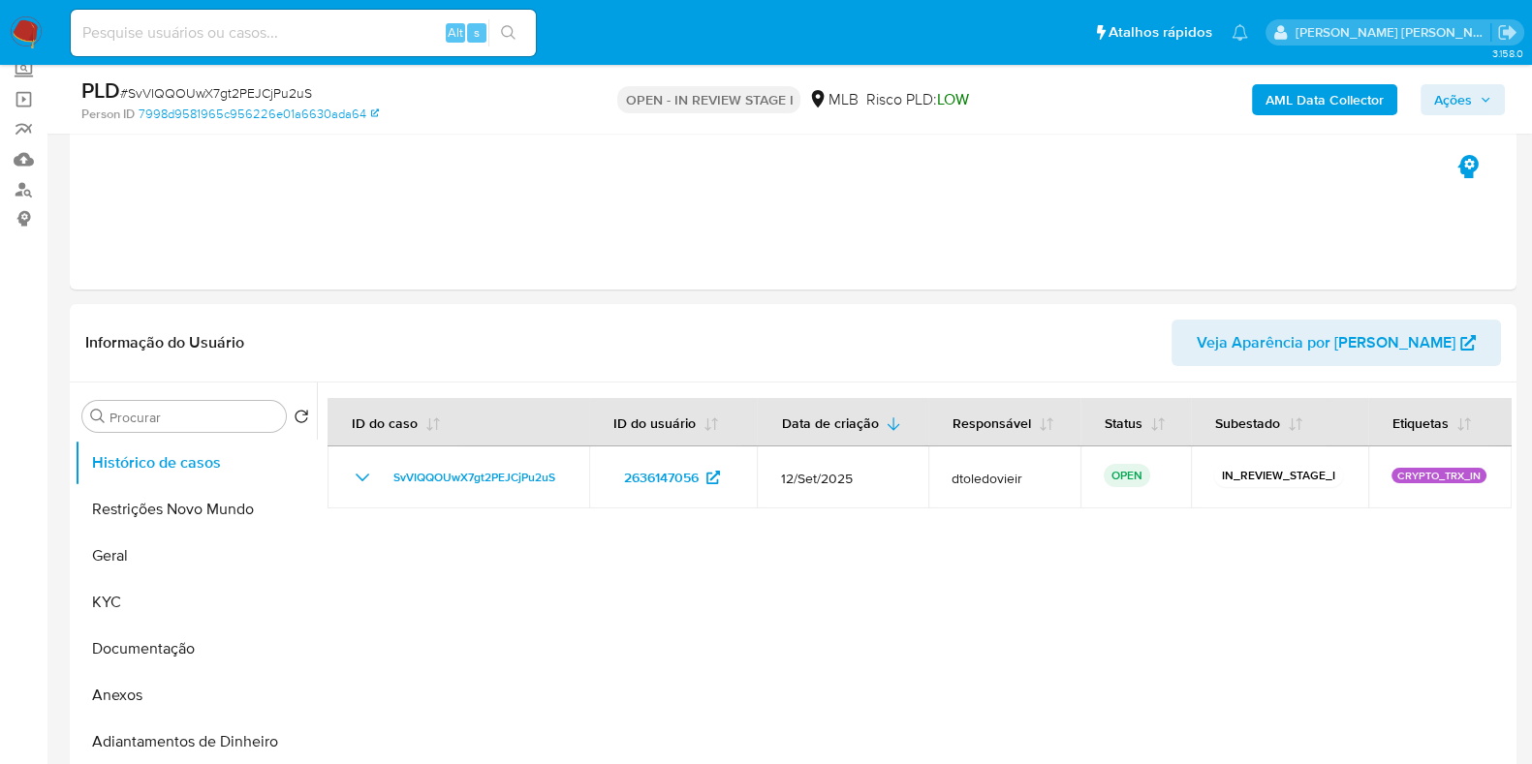
click at [290, 20] on input at bounding box center [303, 32] width 465 height 25
paste input "135939763"
type input "135939763"
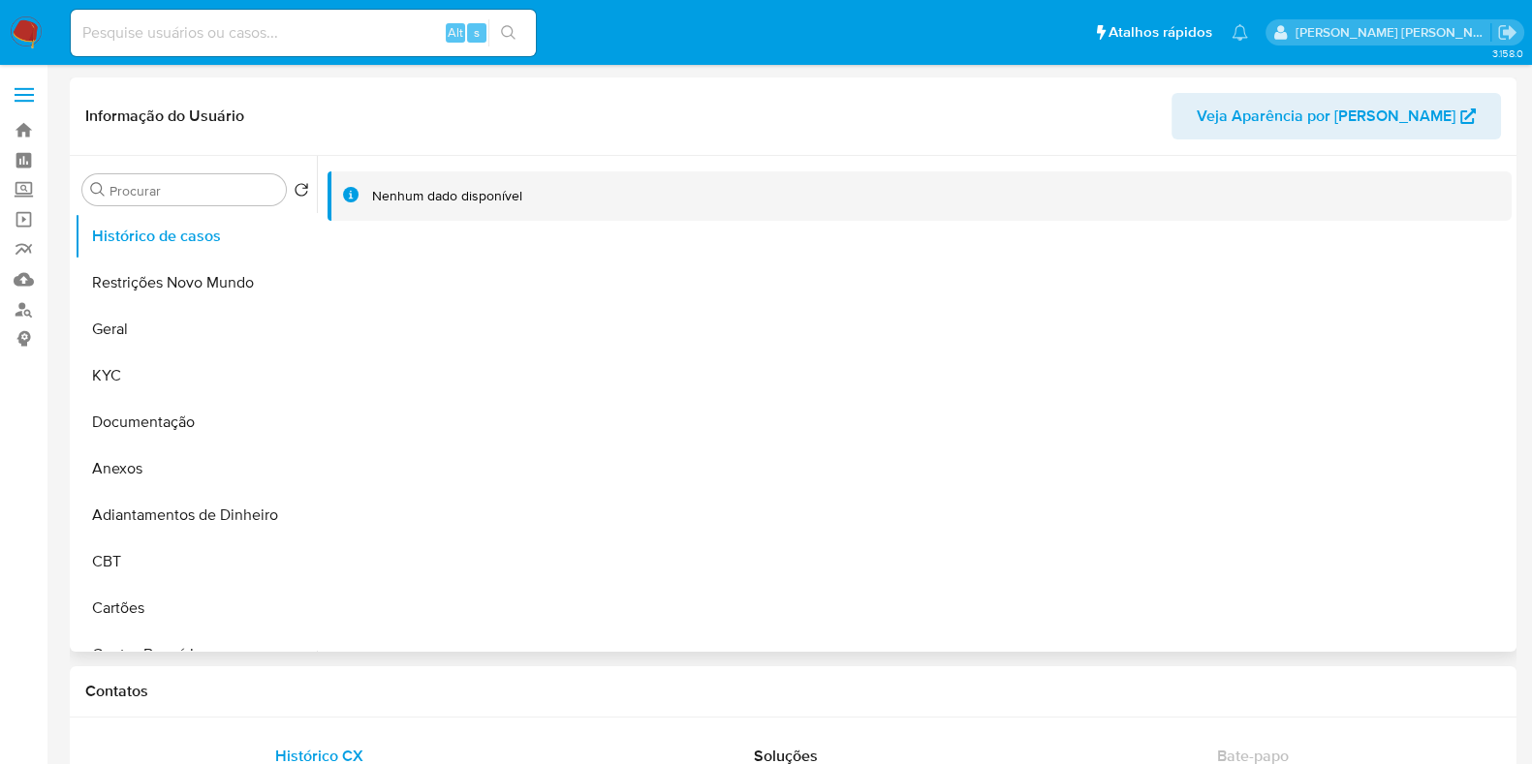
select select "10"
click at [208, 328] on button "Geral" at bounding box center [188, 329] width 227 height 47
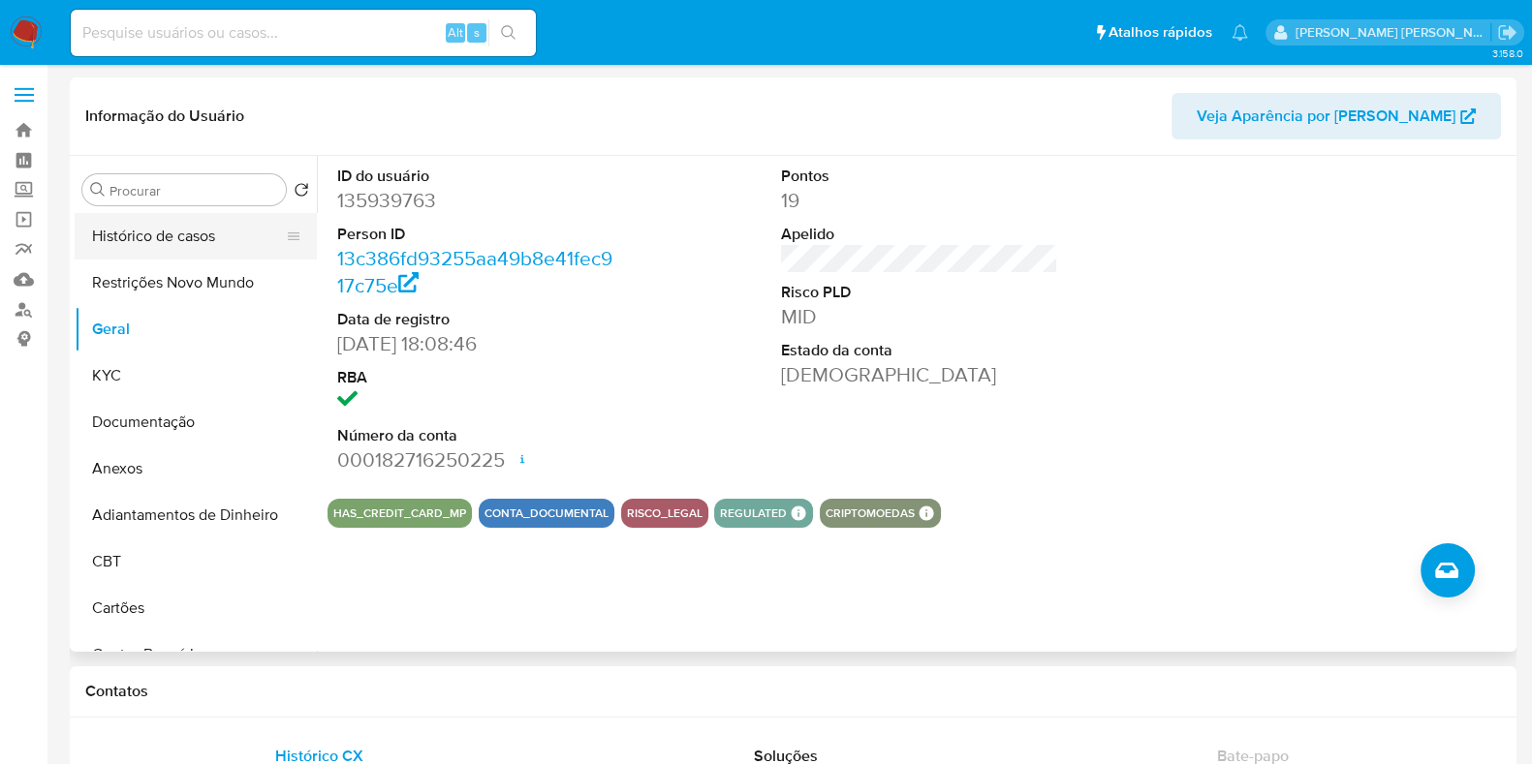
click at [214, 253] on button "Histórico de casos" at bounding box center [188, 236] width 227 height 47
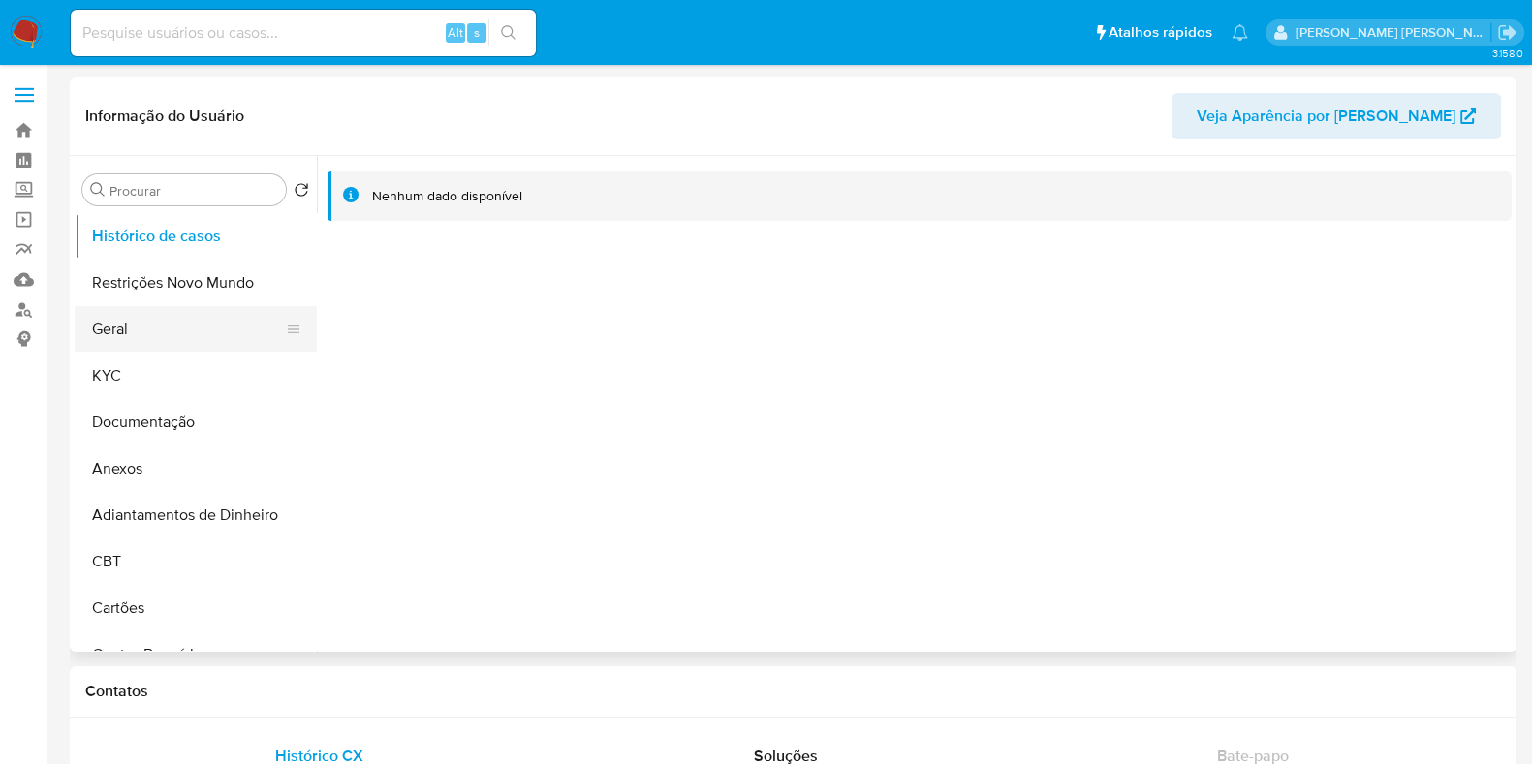
click at [211, 319] on button "Geral" at bounding box center [188, 329] width 227 height 47
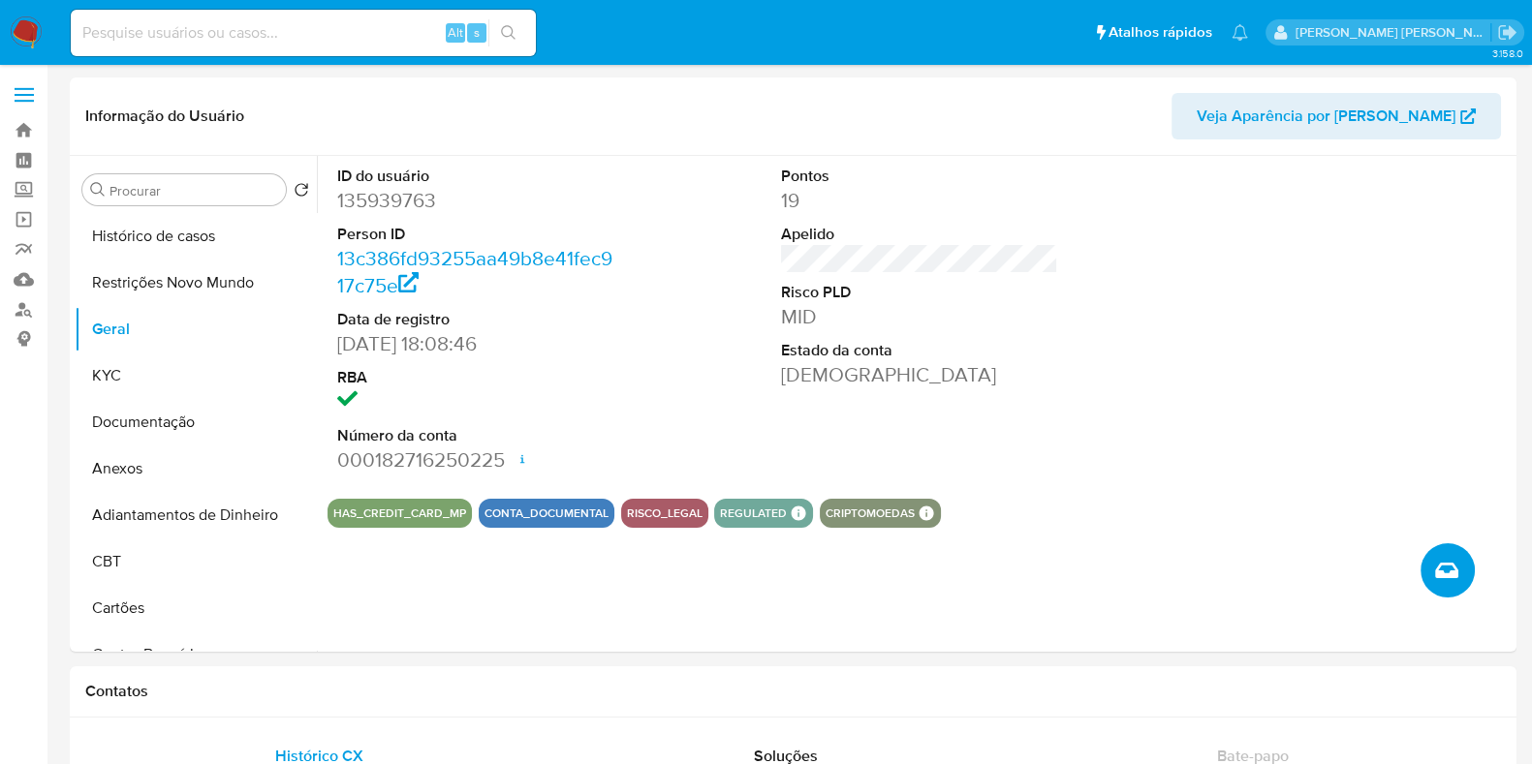
click at [1458, 577] on button "Criar caso manual" at bounding box center [1447, 571] width 54 height 54
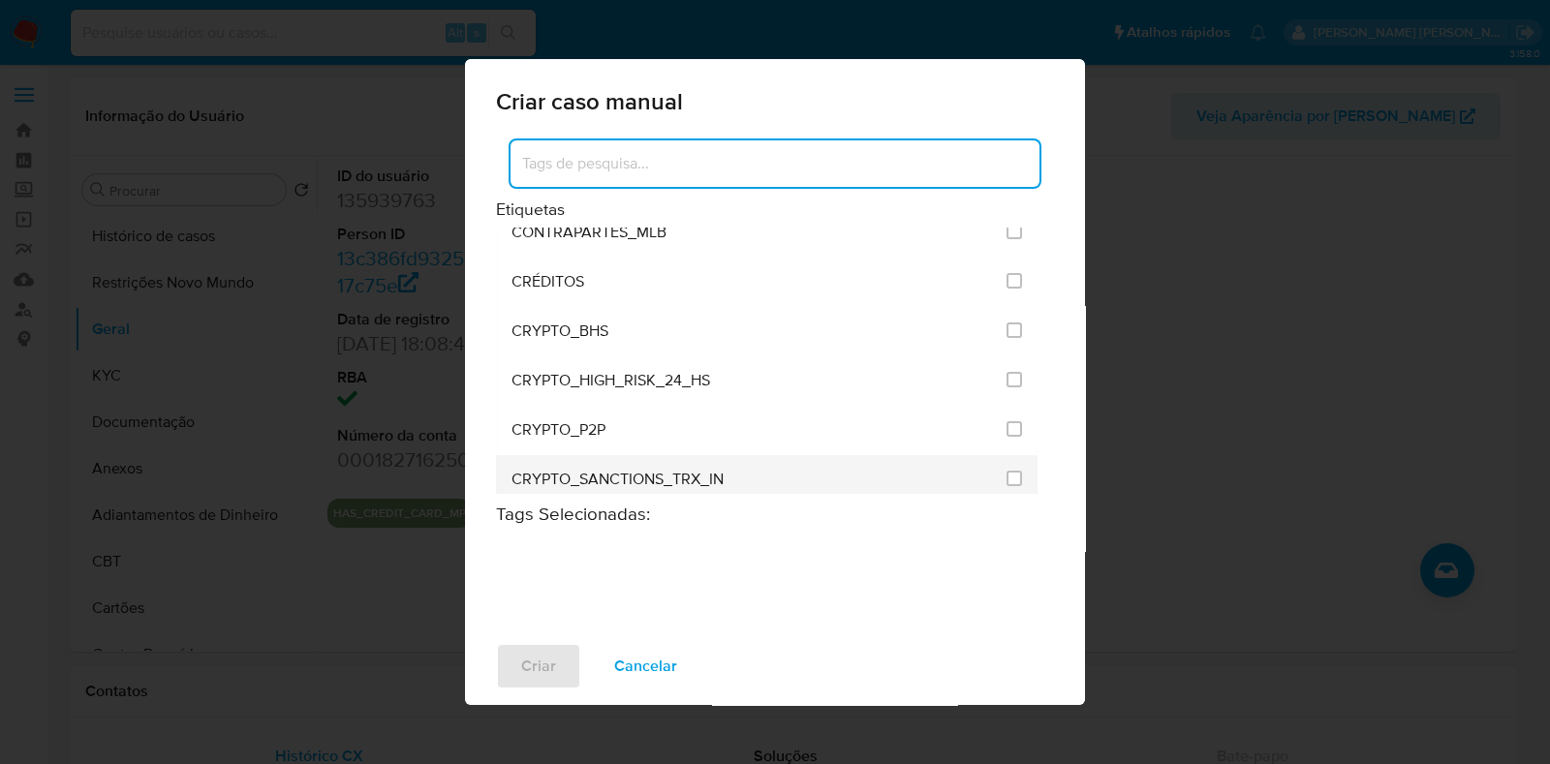
scroll to position [606, 0]
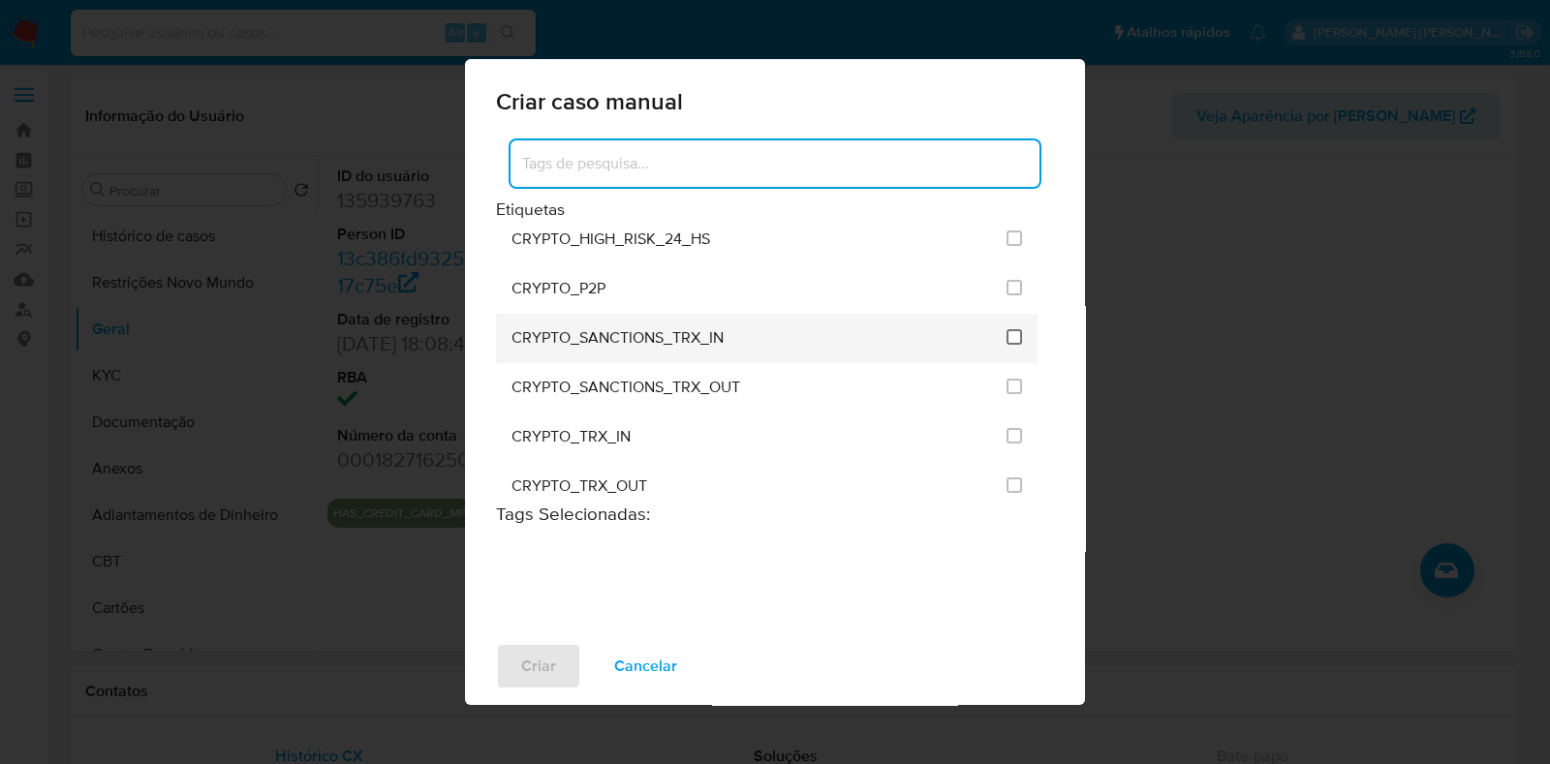
click at [1007, 329] on input "1951" at bounding box center [1015, 337] width 16 height 16
checkbox input "true"
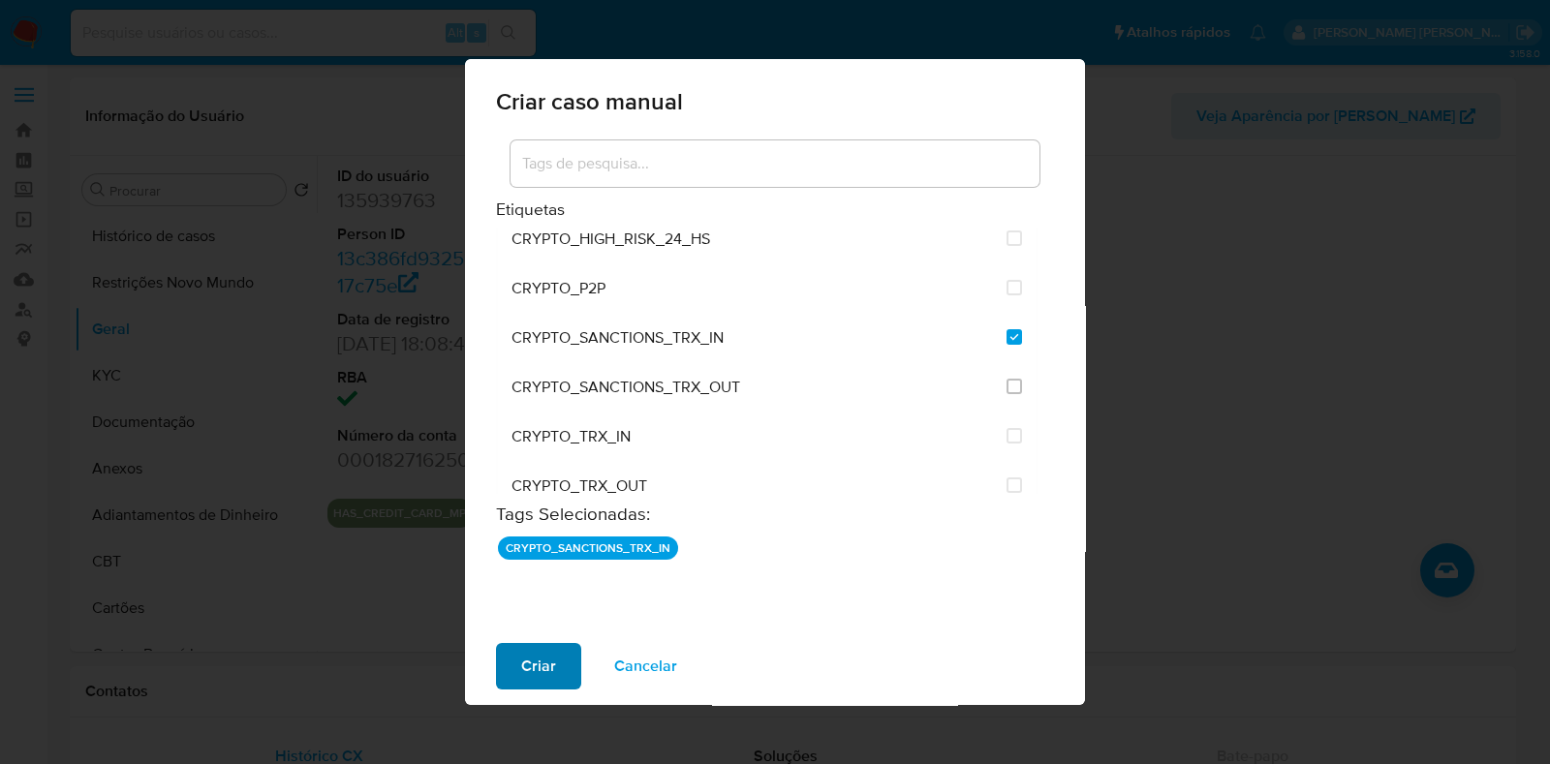
click at [542, 663] on span "Criar" at bounding box center [538, 666] width 35 height 43
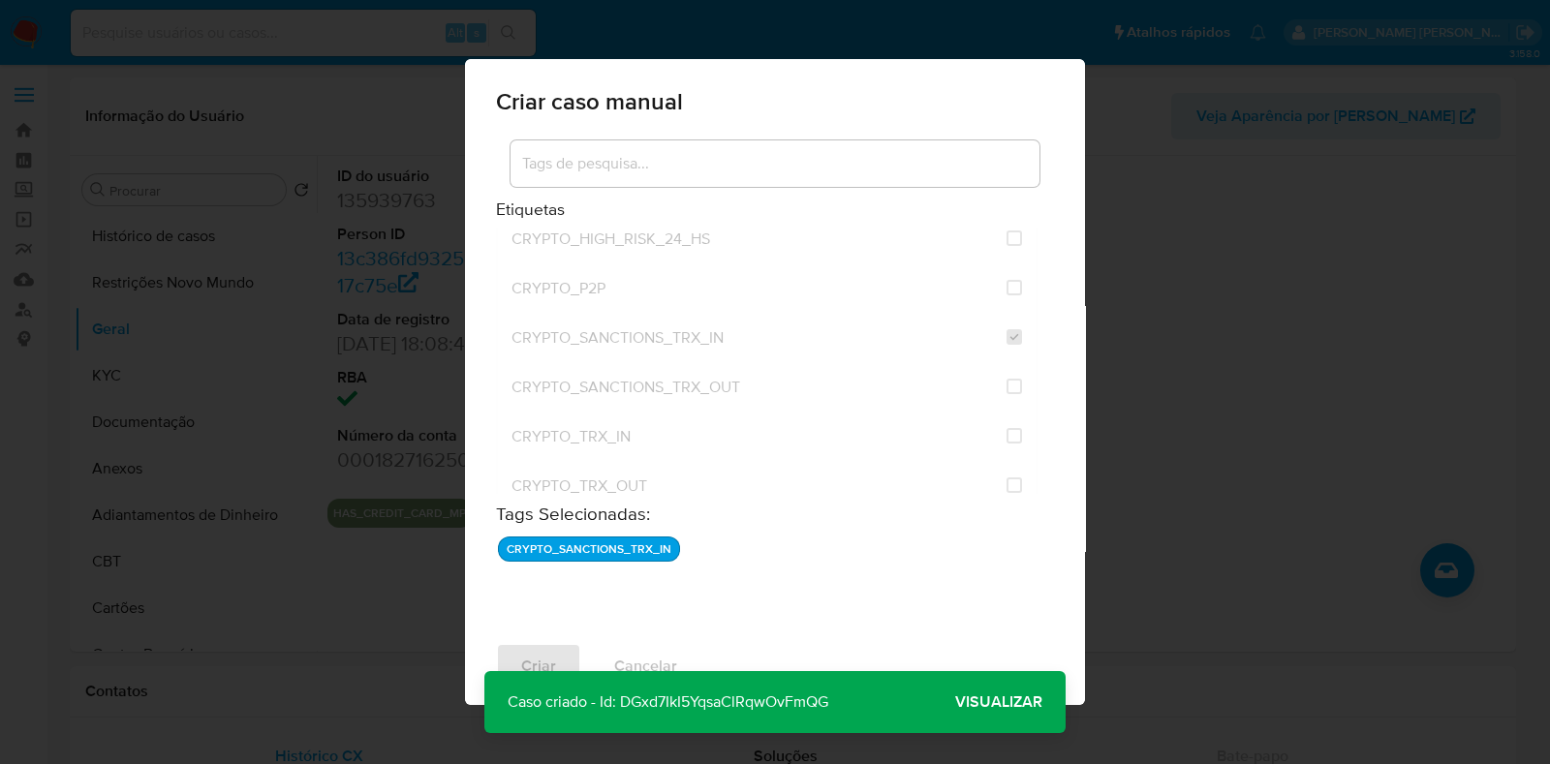
click at [985, 702] on span "Visualizar" at bounding box center [998, 702] width 87 height 0
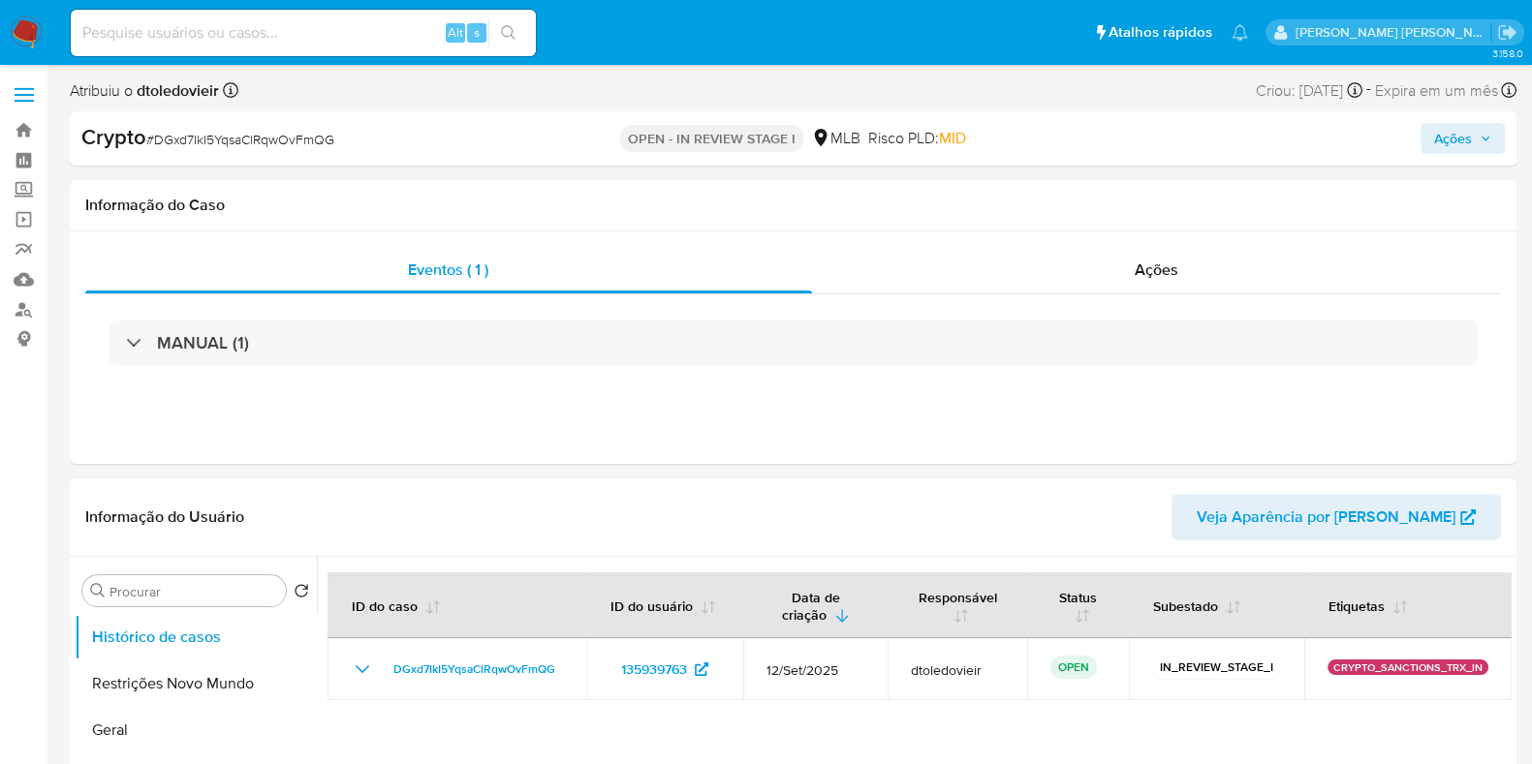
select select "10"
click at [1463, 137] on span "Ações" at bounding box center [1453, 138] width 38 height 31
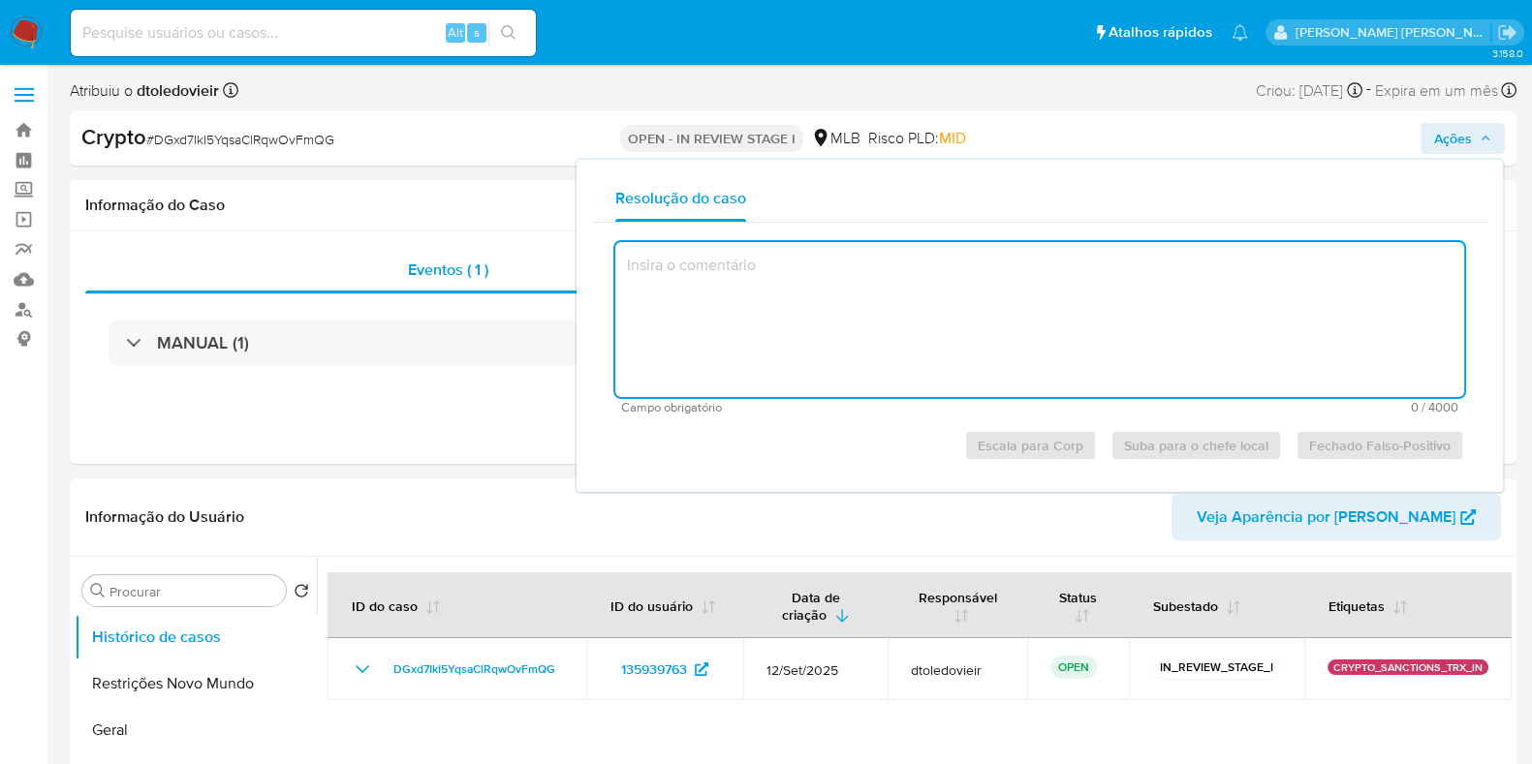
click at [963, 303] on textarea at bounding box center [1039, 319] width 849 height 155
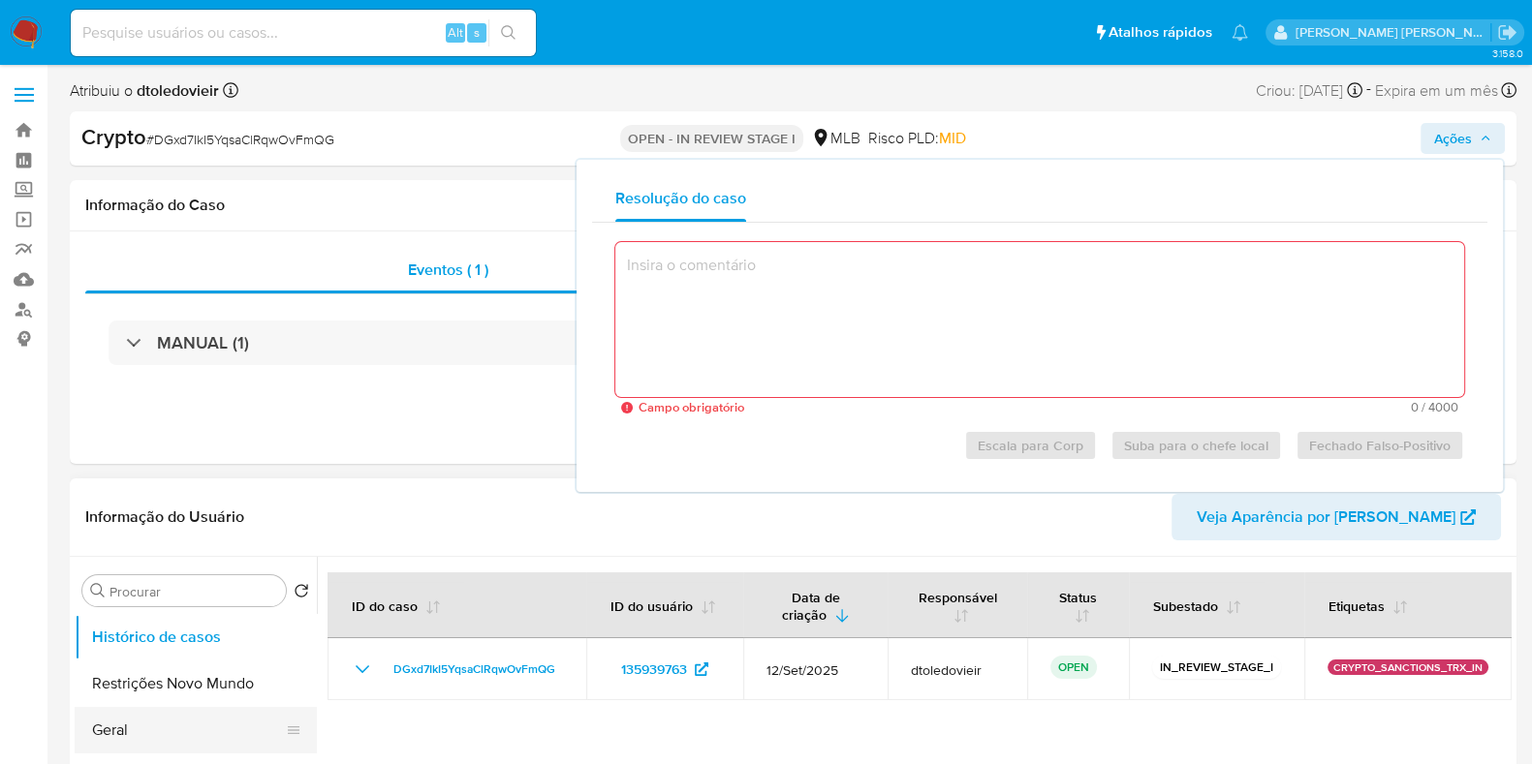
click at [155, 722] on button "Geral" at bounding box center [188, 730] width 227 height 47
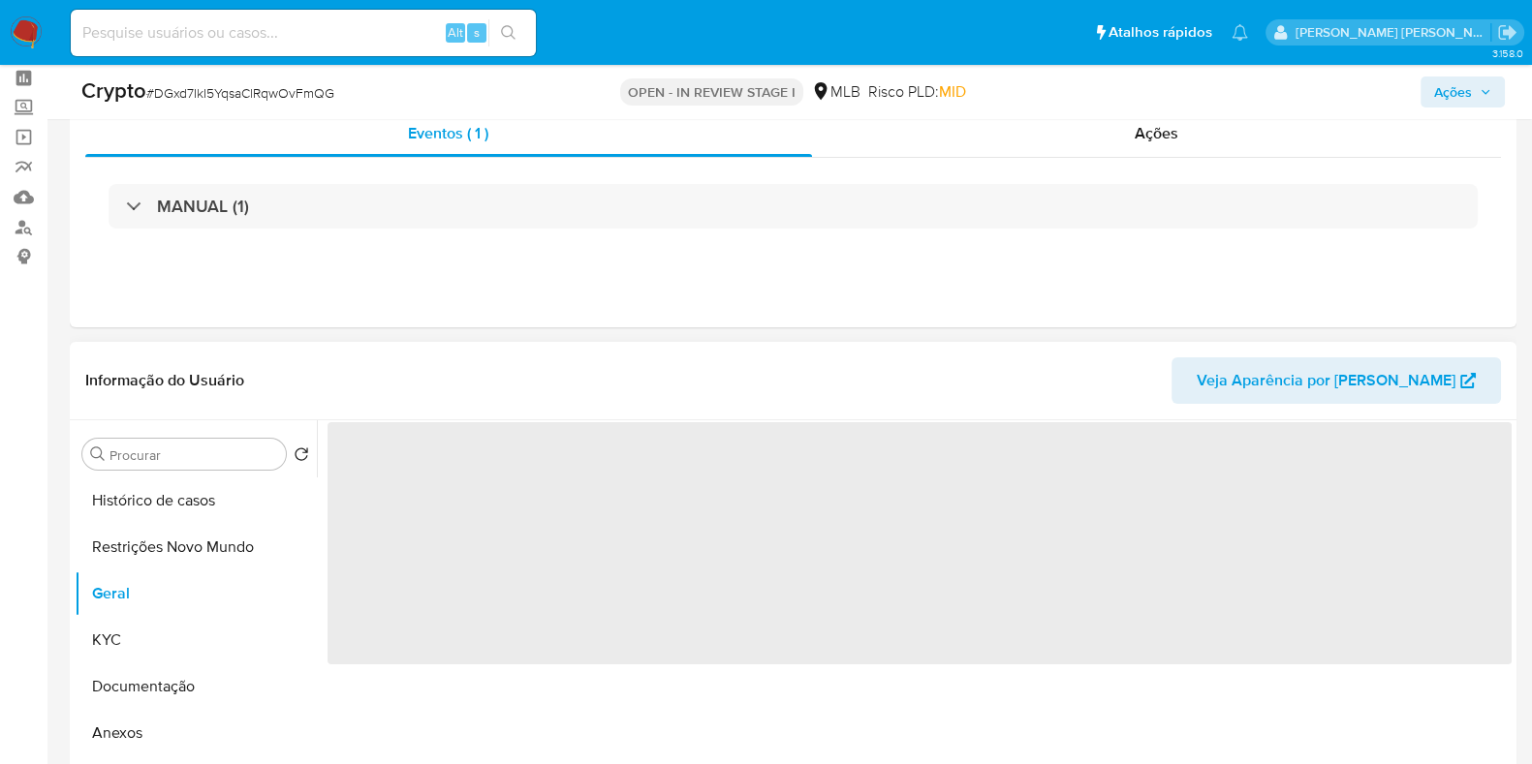
scroll to position [120, 0]
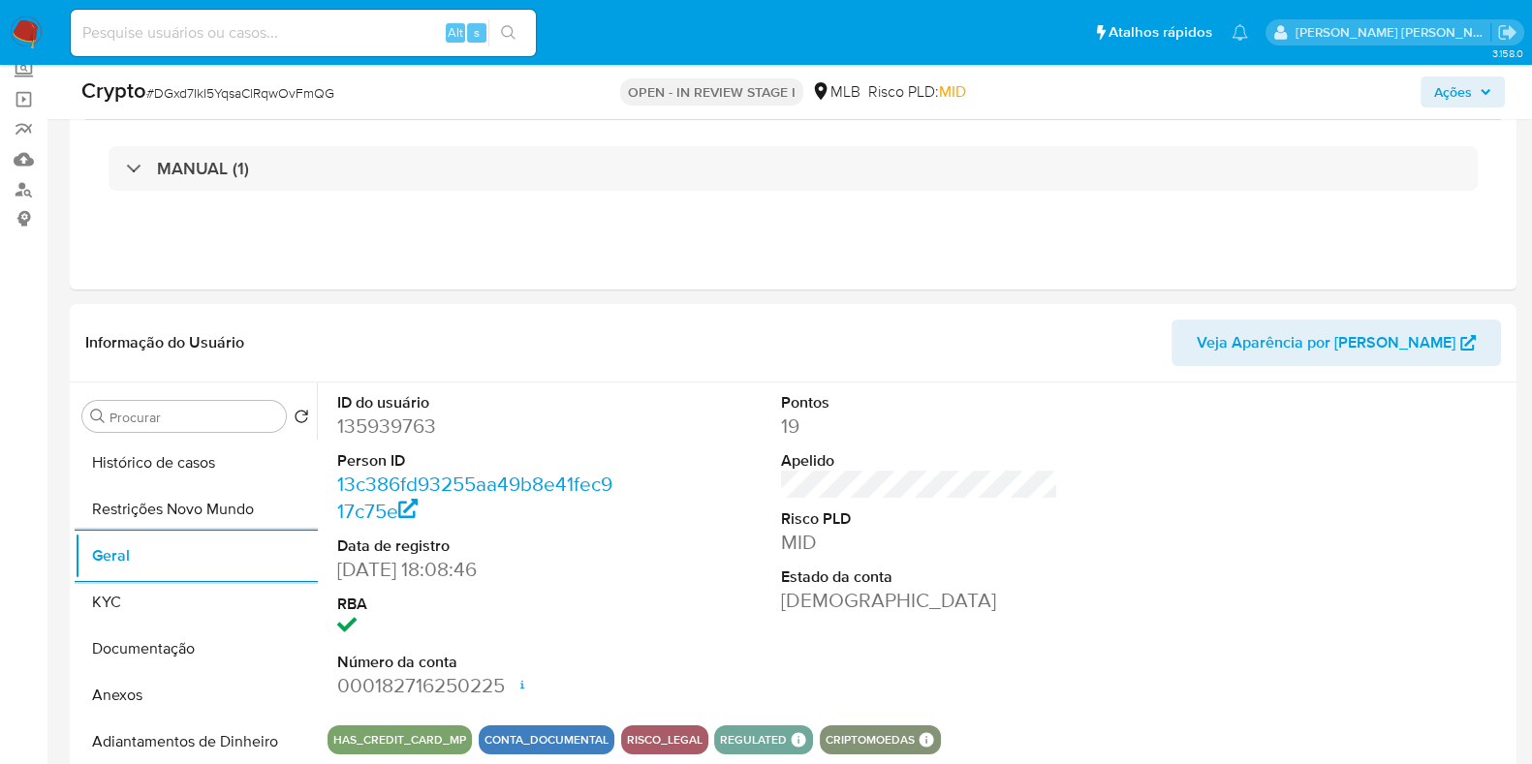
click at [1487, 99] on span "Ações" at bounding box center [1462, 91] width 57 height 27
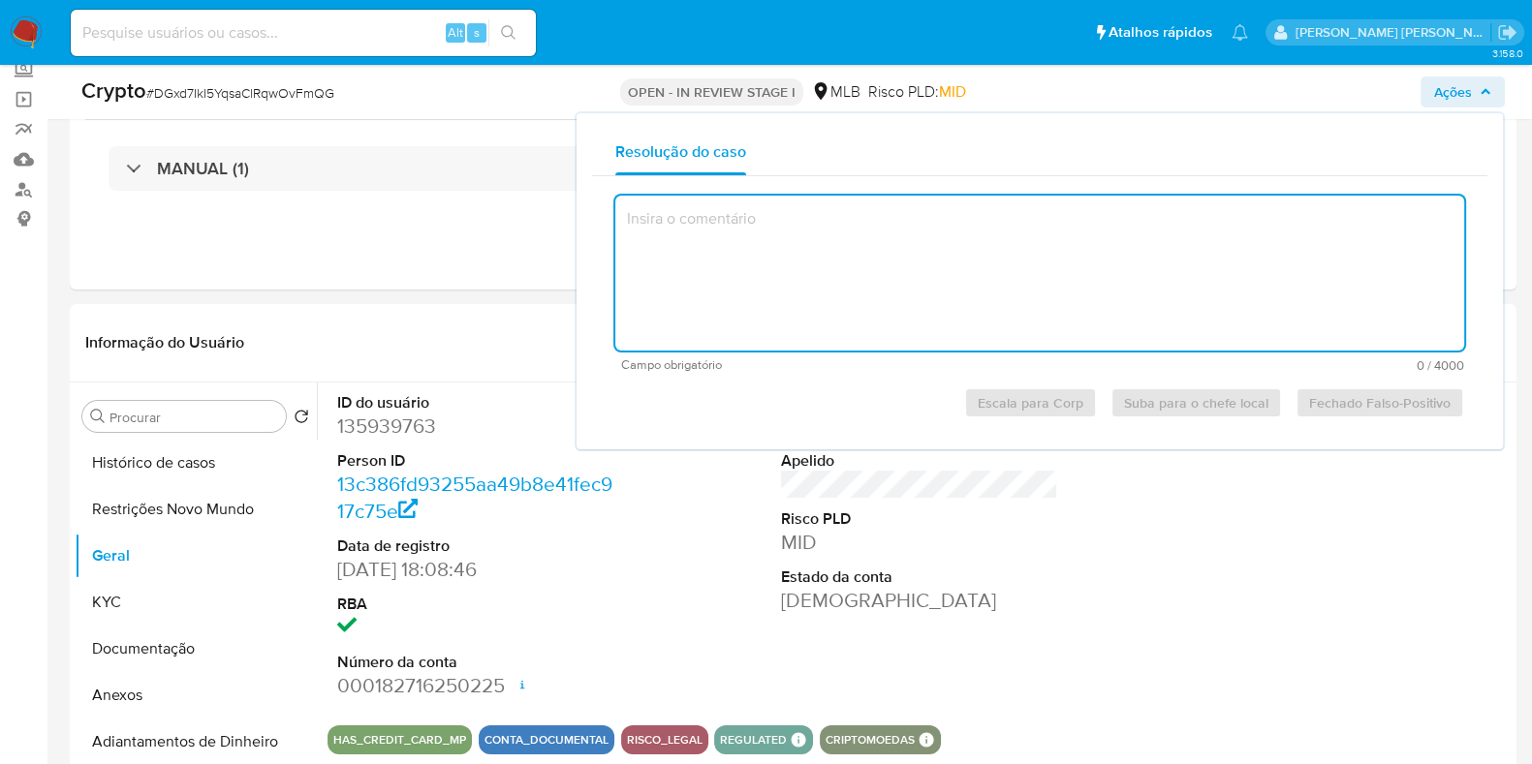
click at [915, 254] on textarea at bounding box center [1039, 273] width 849 height 155
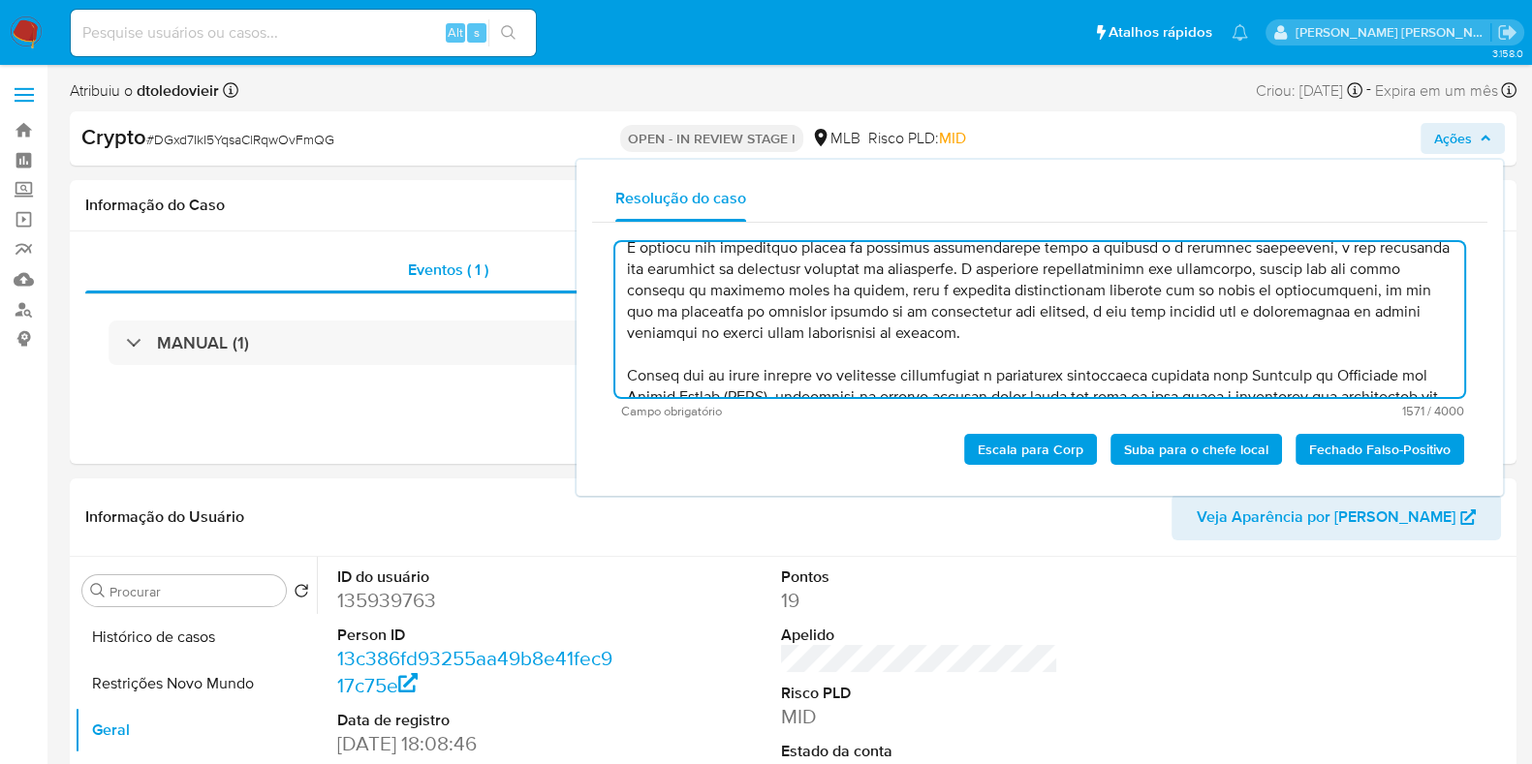
scroll to position [360, 0]
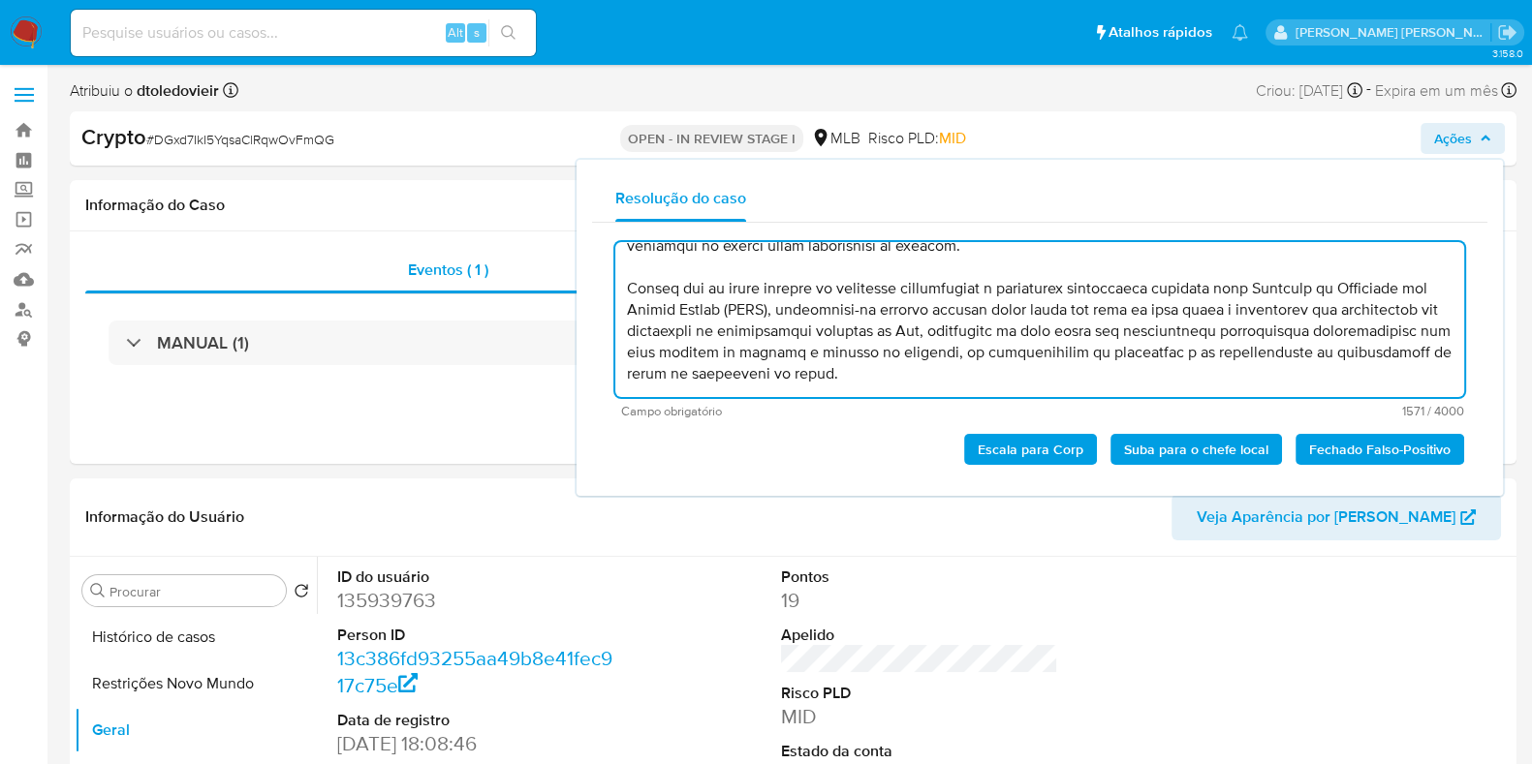
click at [1022, 448] on span "Escala para Corp" at bounding box center [1031, 449] width 106 height 27
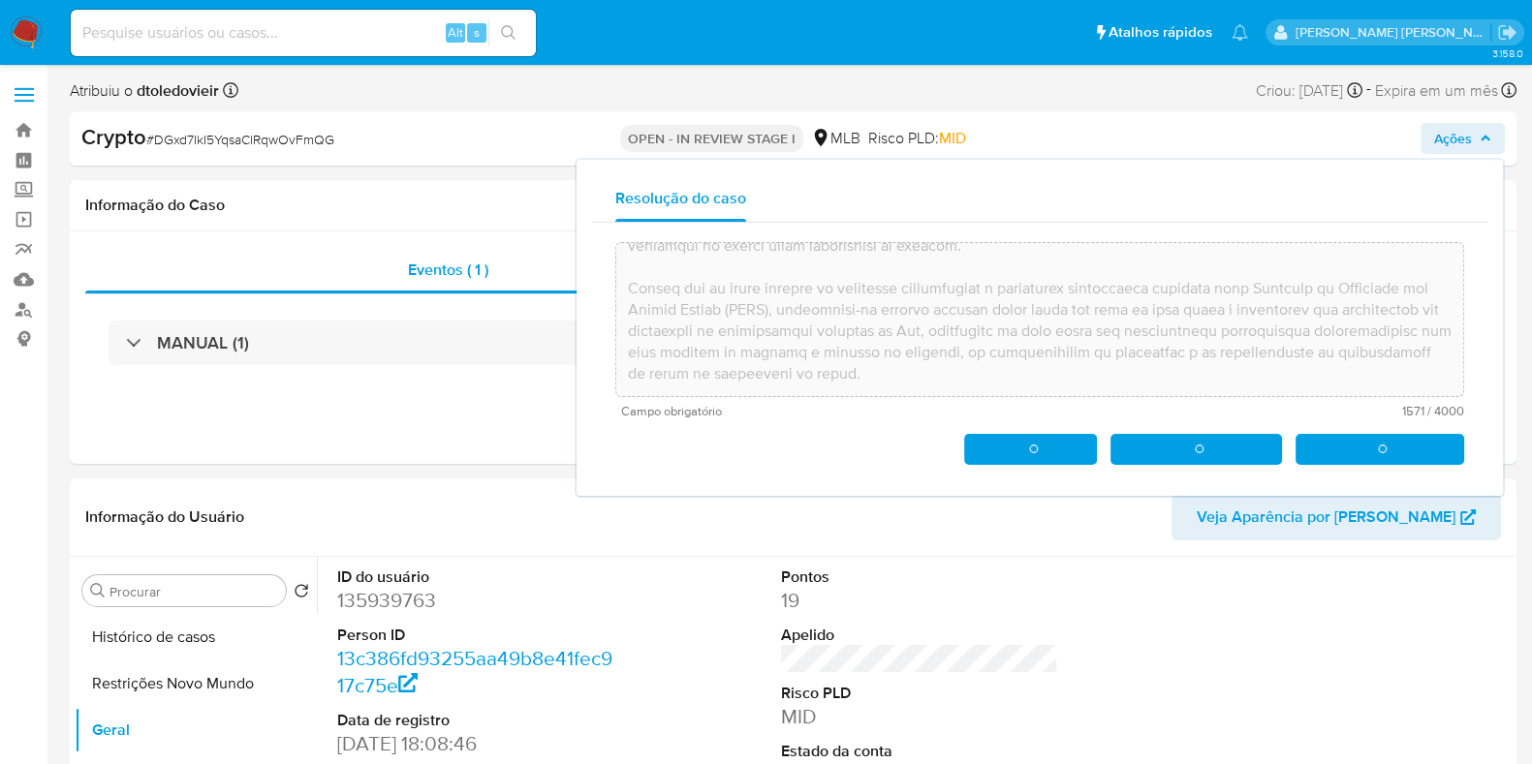
type textarea "Loremip do Sitametconsec adipisci, elitseddo-ei tem incididu ut laboreetdol: MA…"
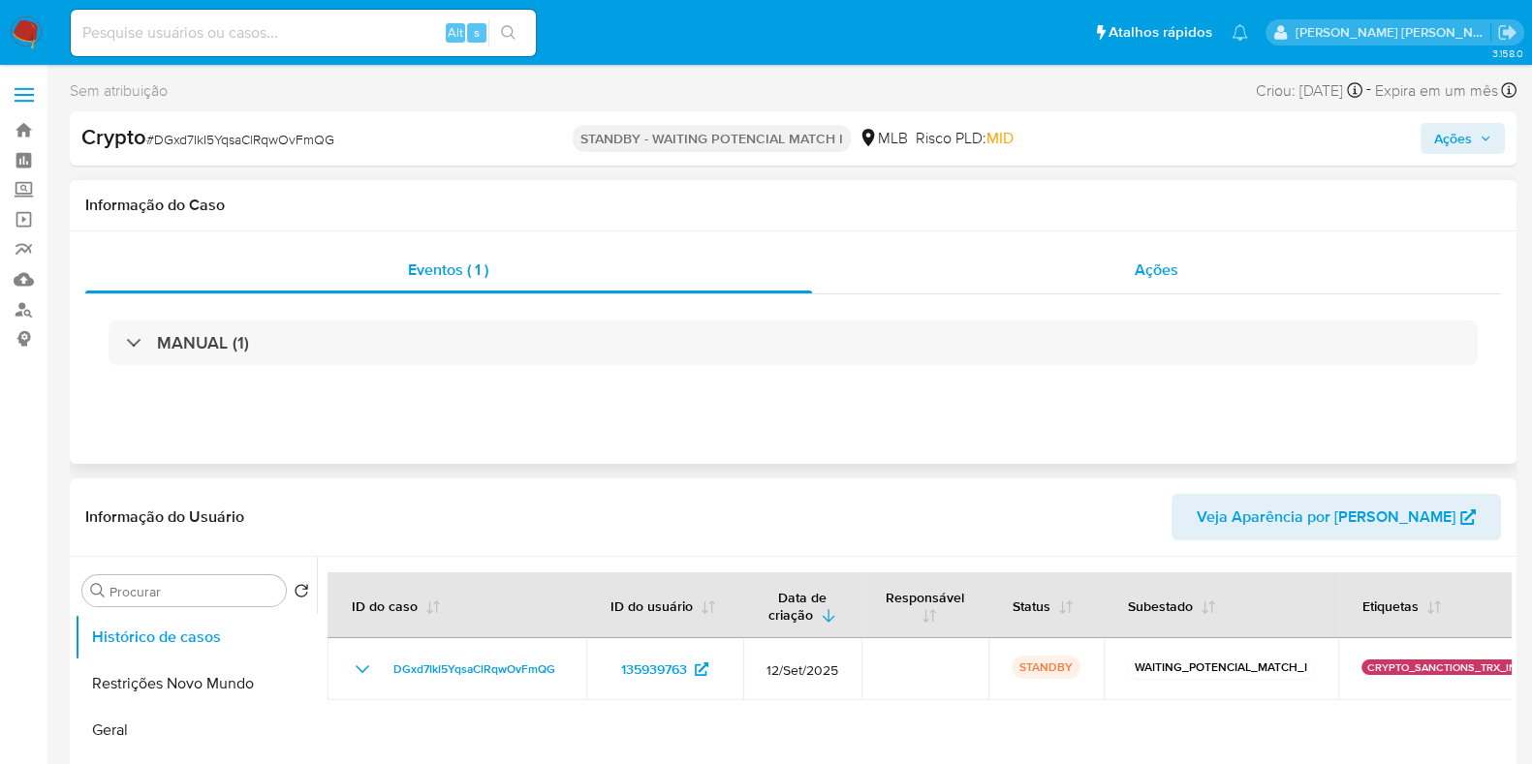
select select "10"
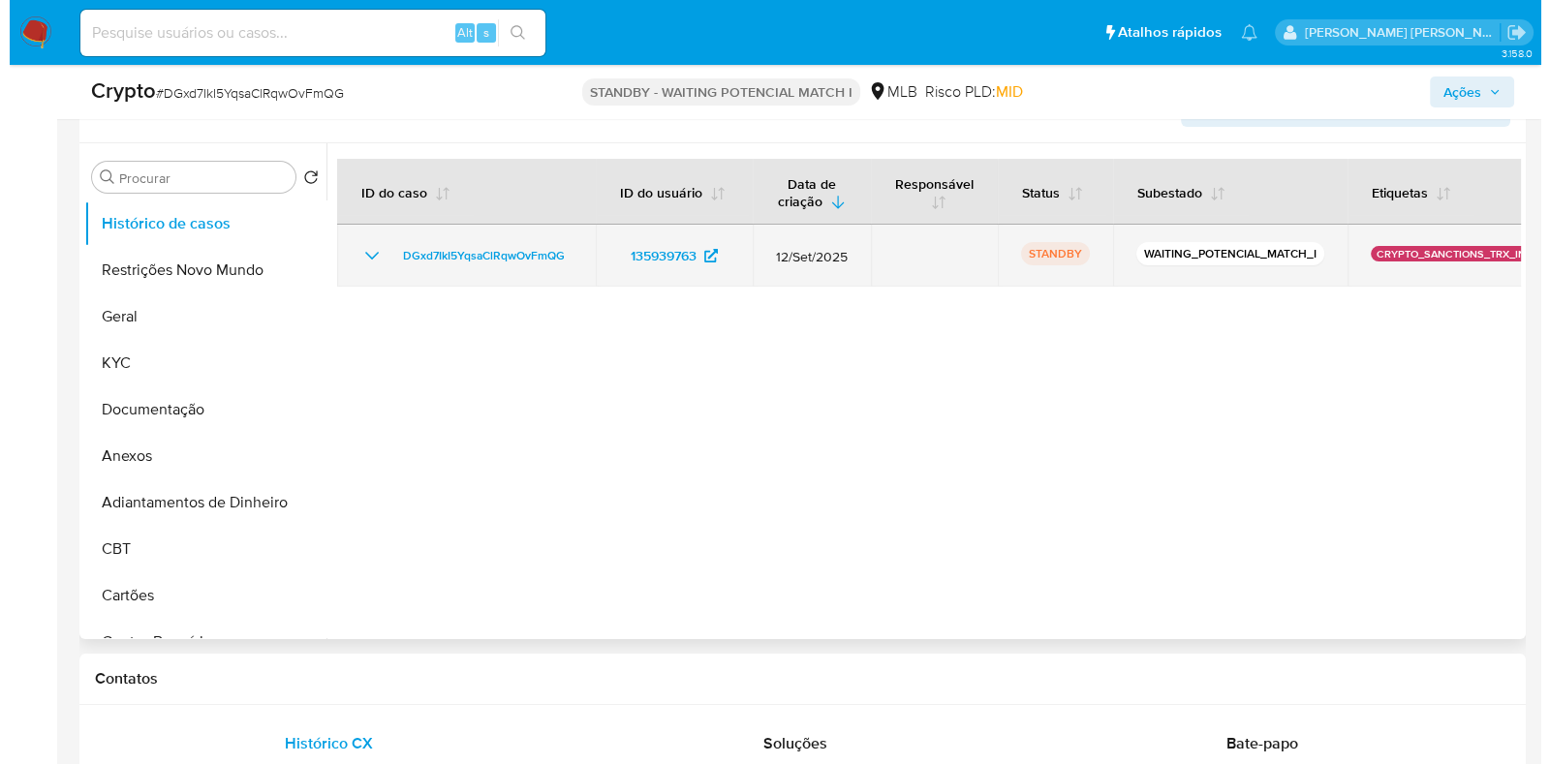
scroll to position [363, 0]
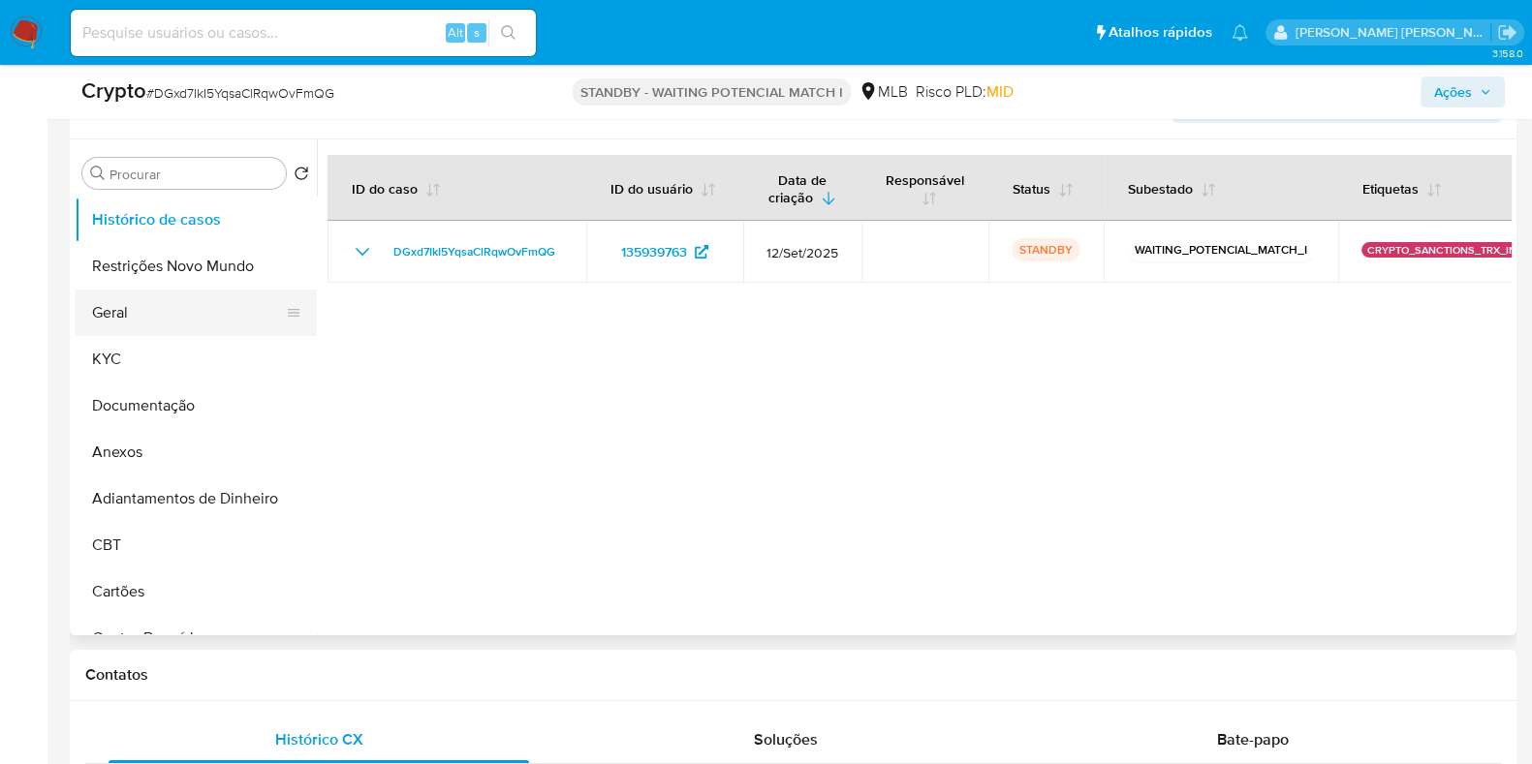
click at [169, 314] on button "Geral" at bounding box center [188, 313] width 227 height 47
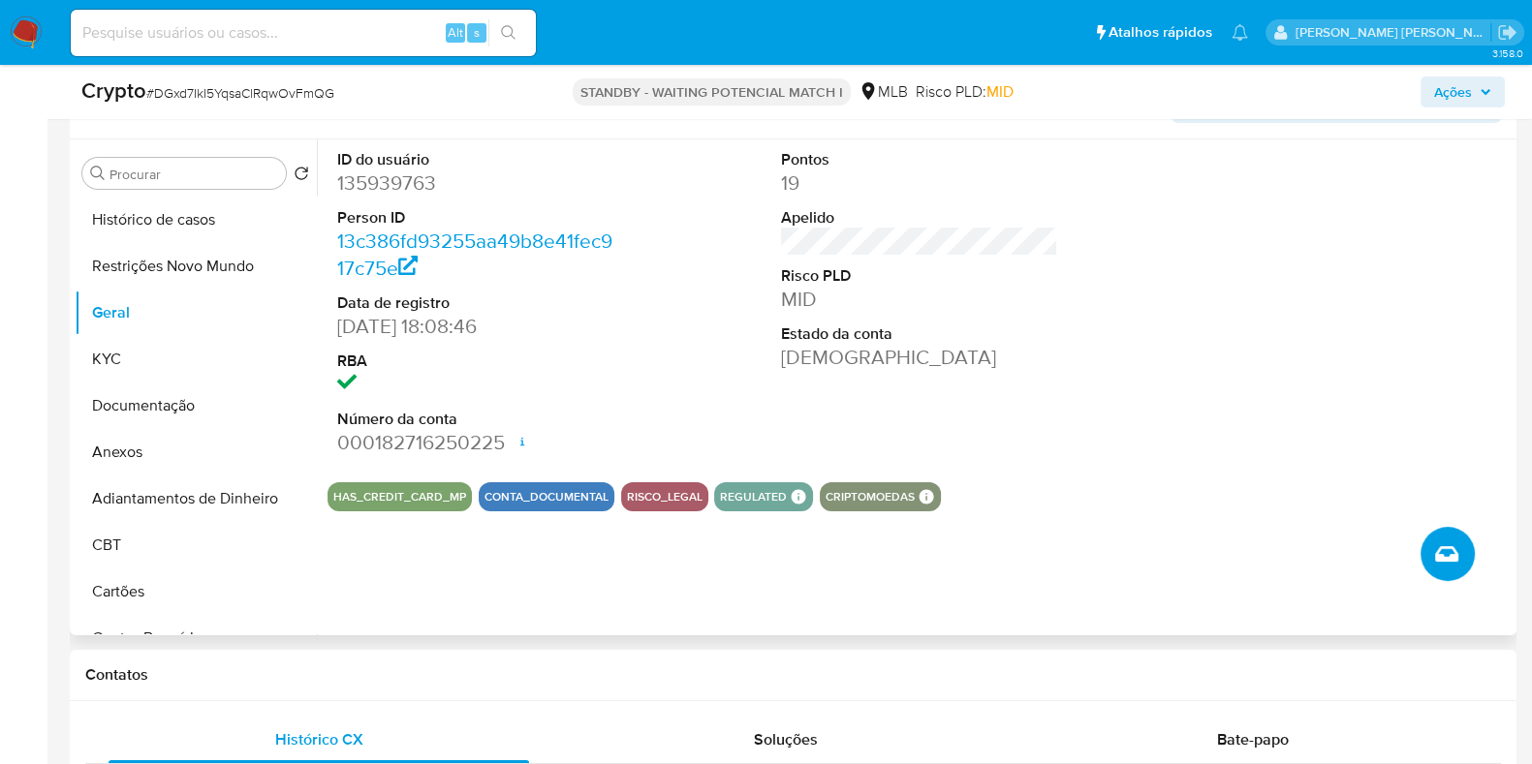
click at [1449, 550] on icon "Criar caso manual" at bounding box center [1446, 554] width 23 height 23
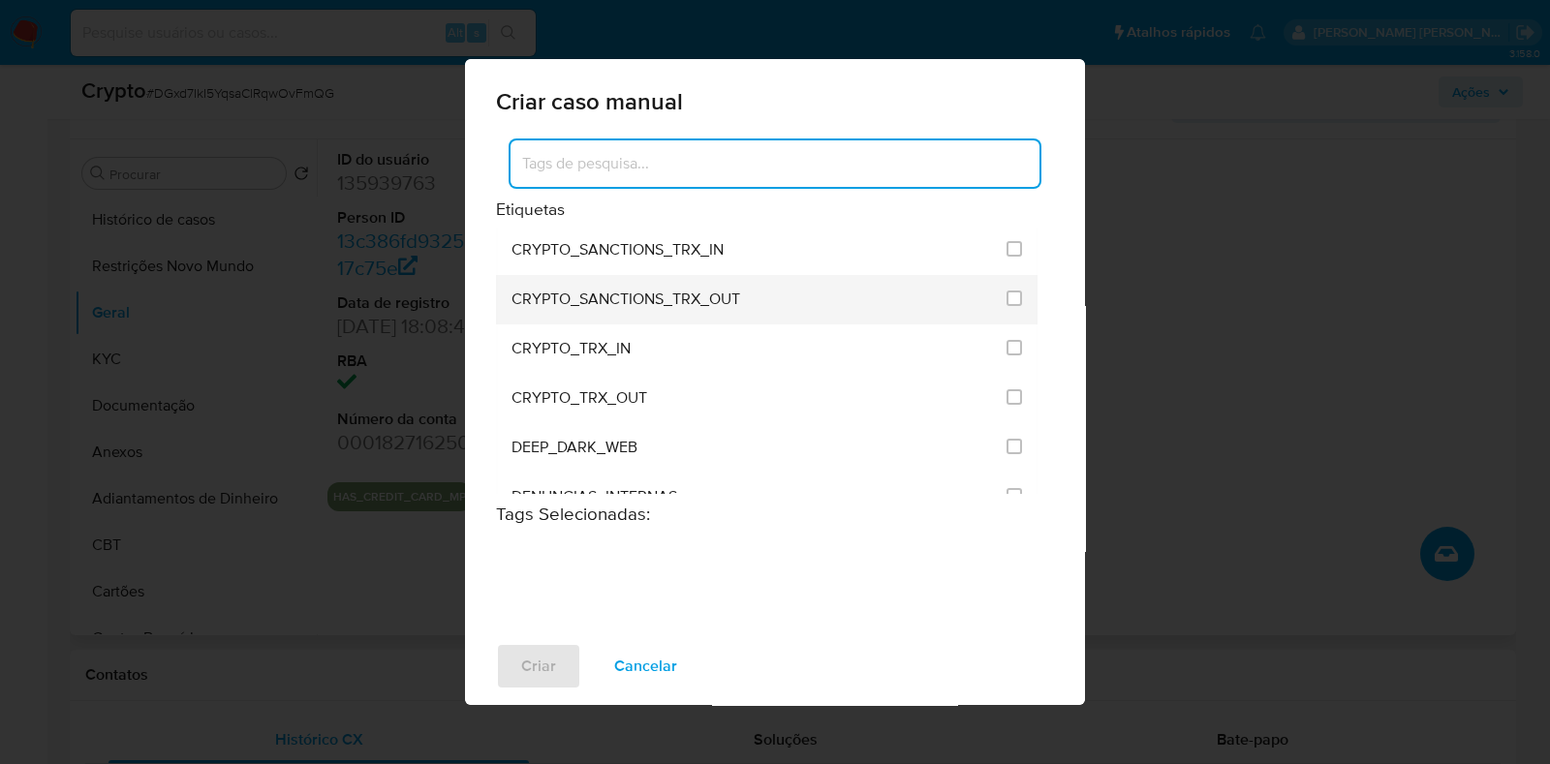
scroll to position [727, 0]
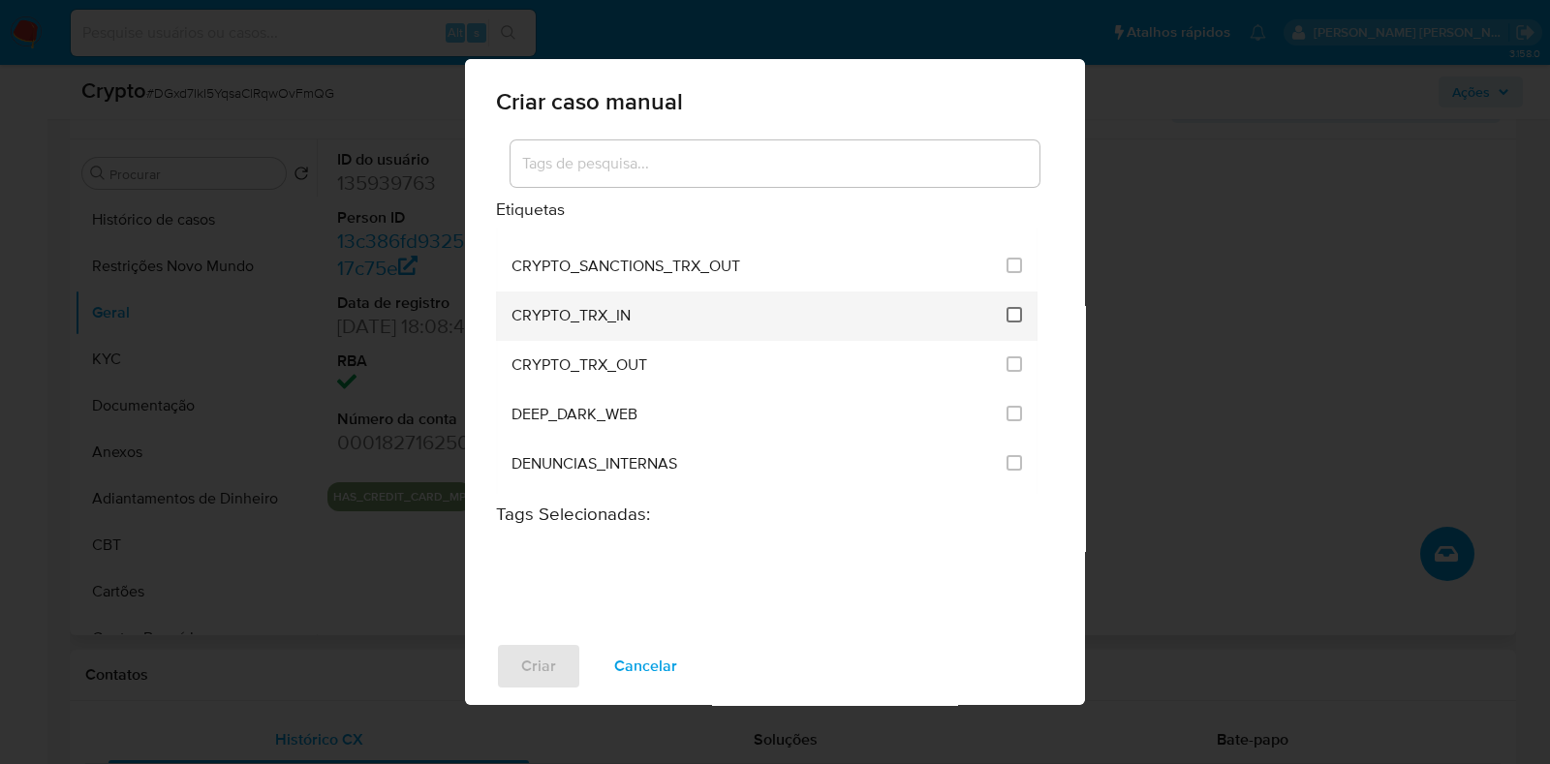
click at [1009, 307] on input "1961" at bounding box center [1015, 315] width 16 height 16
checkbox input "true"
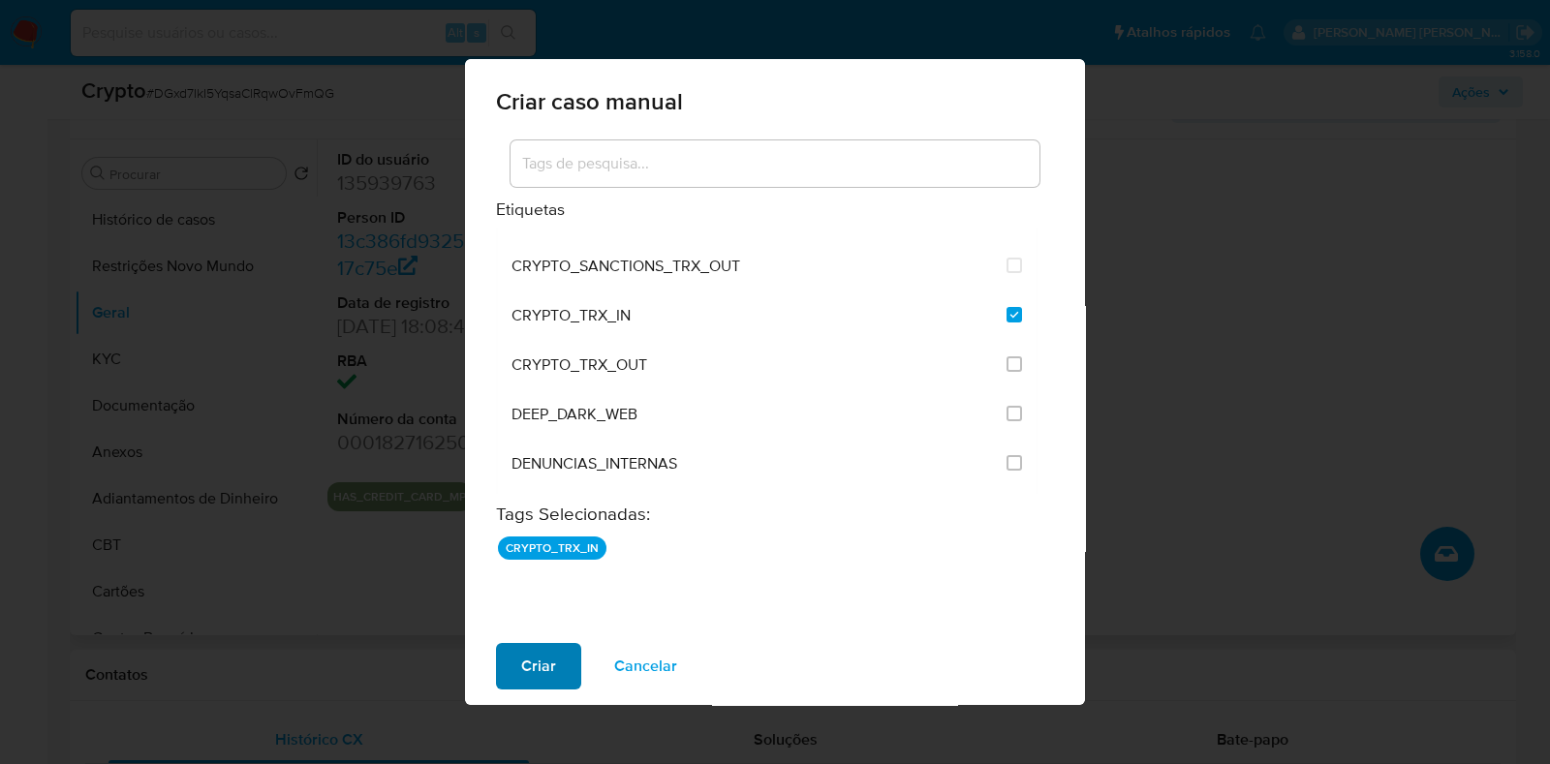
click at [538, 665] on span "Criar" at bounding box center [538, 666] width 35 height 43
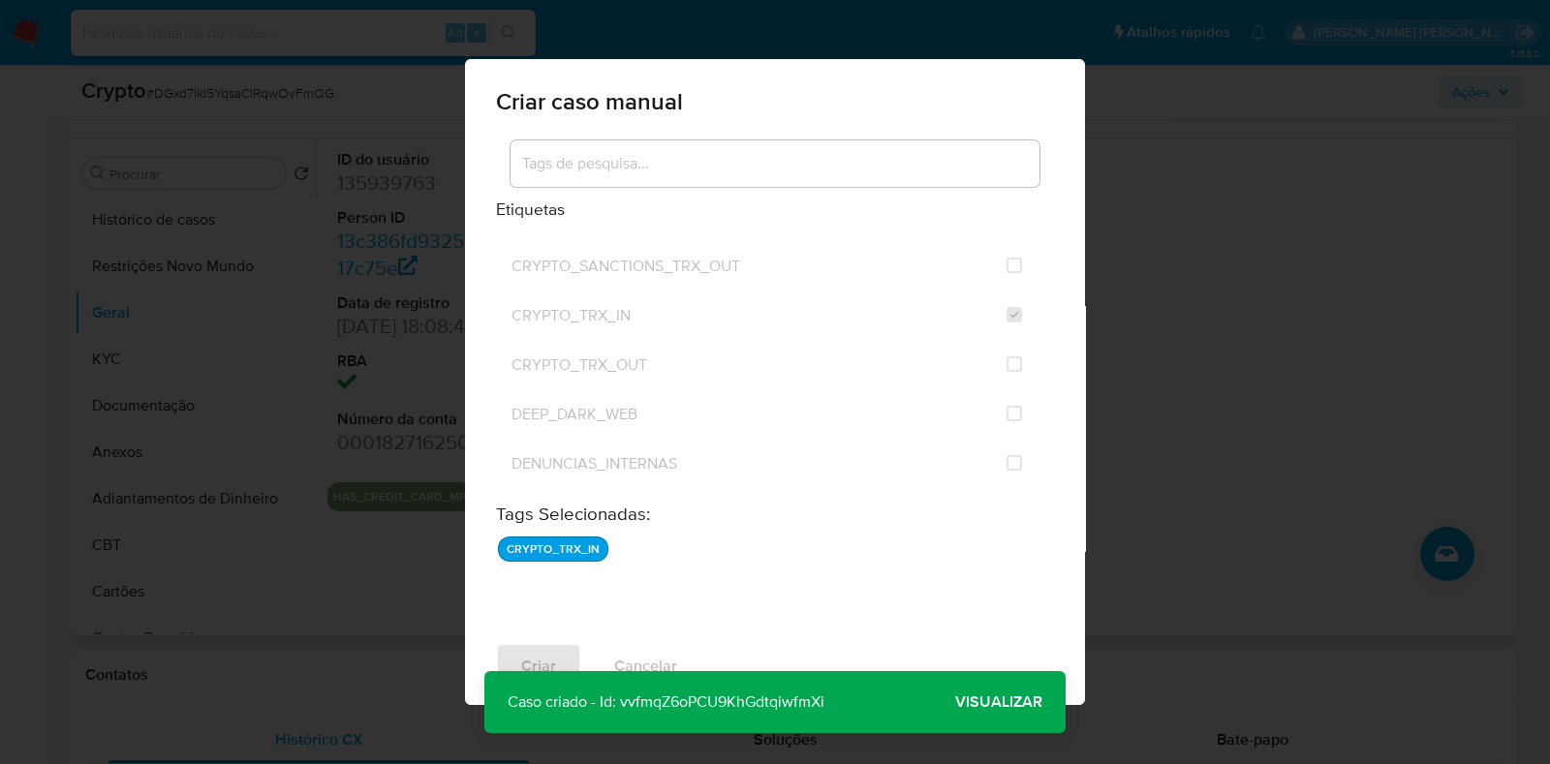
click at [995, 702] on span "Visualizar" at bounding box center [998, 702] width 87 height 0
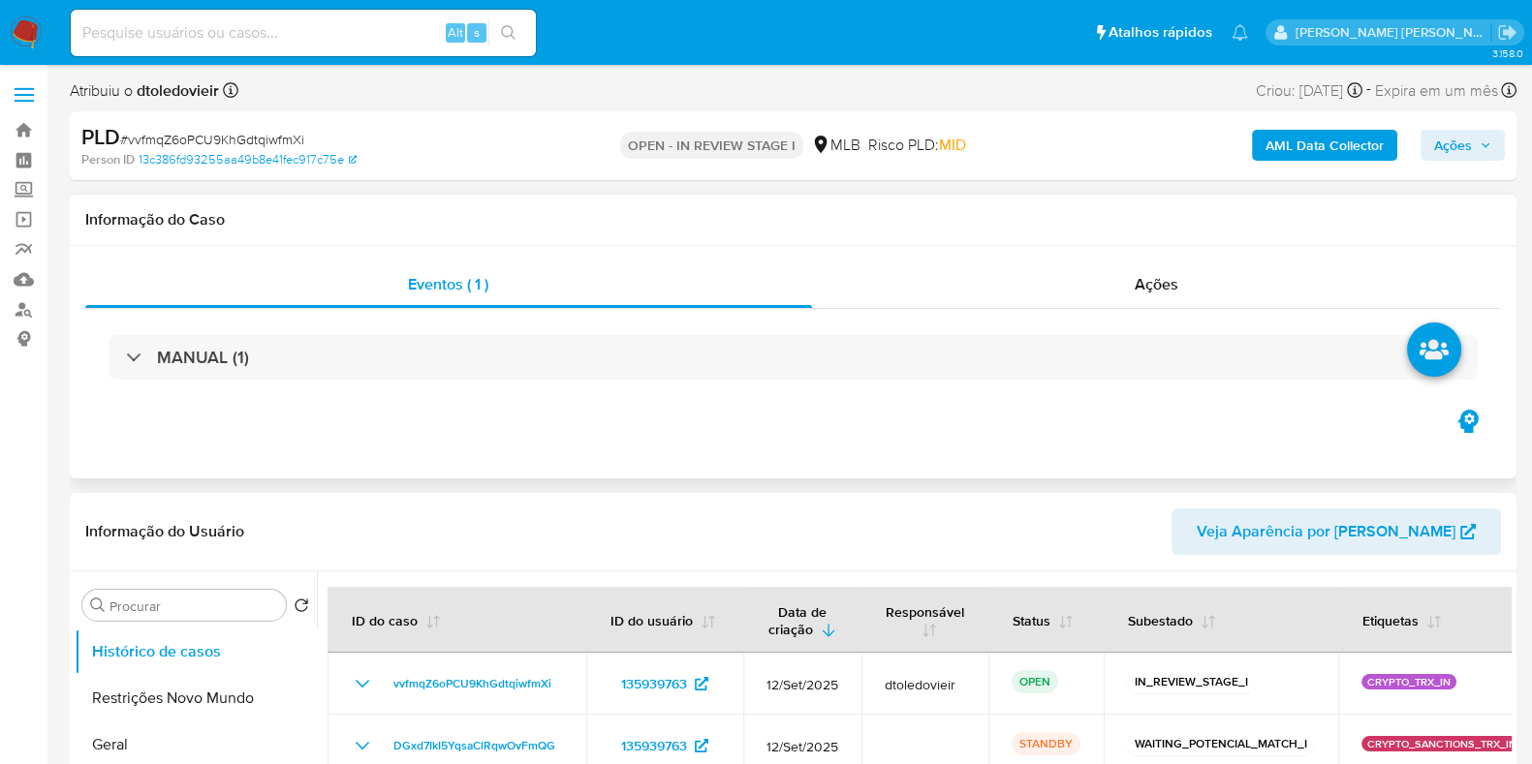
select select "10"
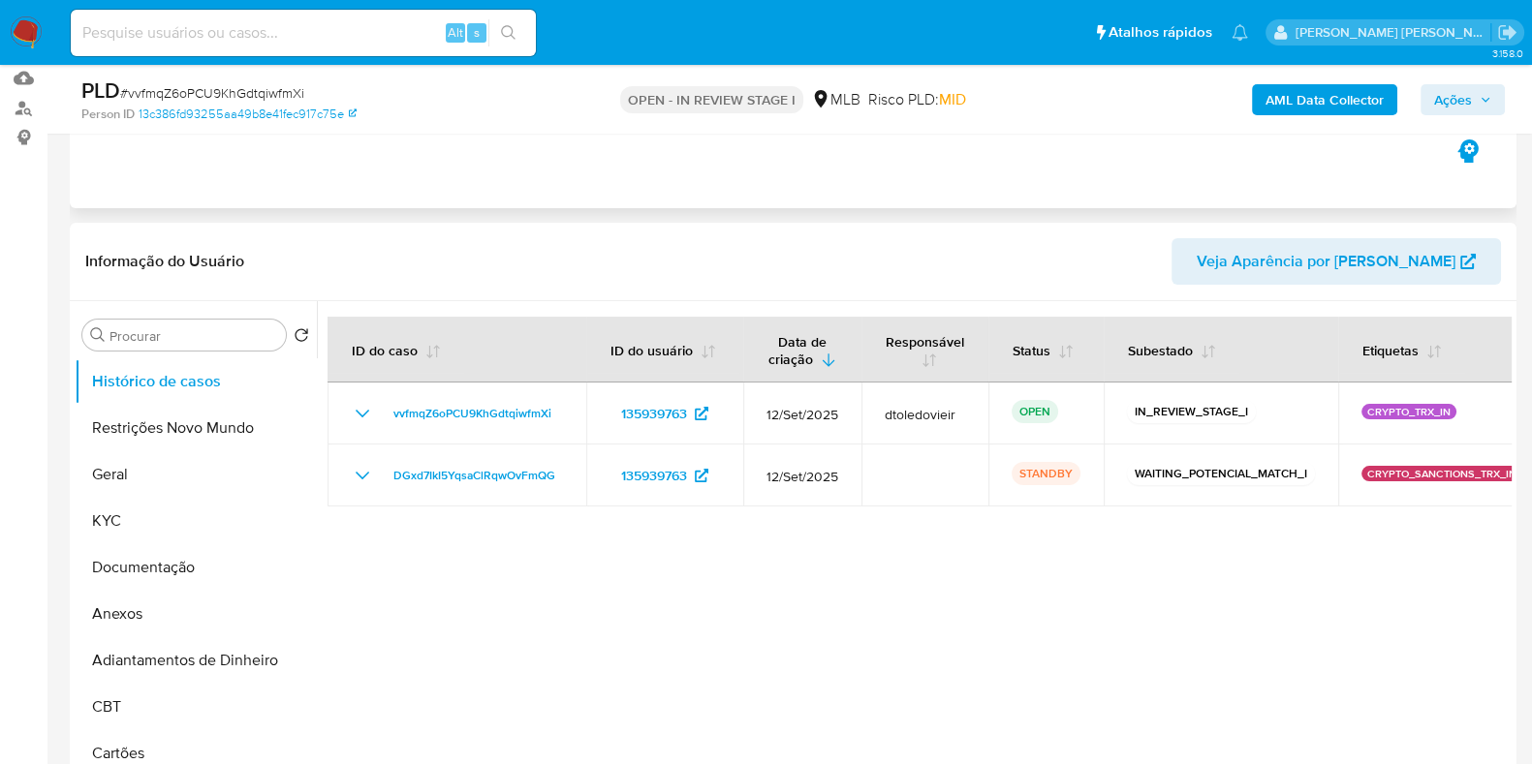
scroll to position [241, 0]
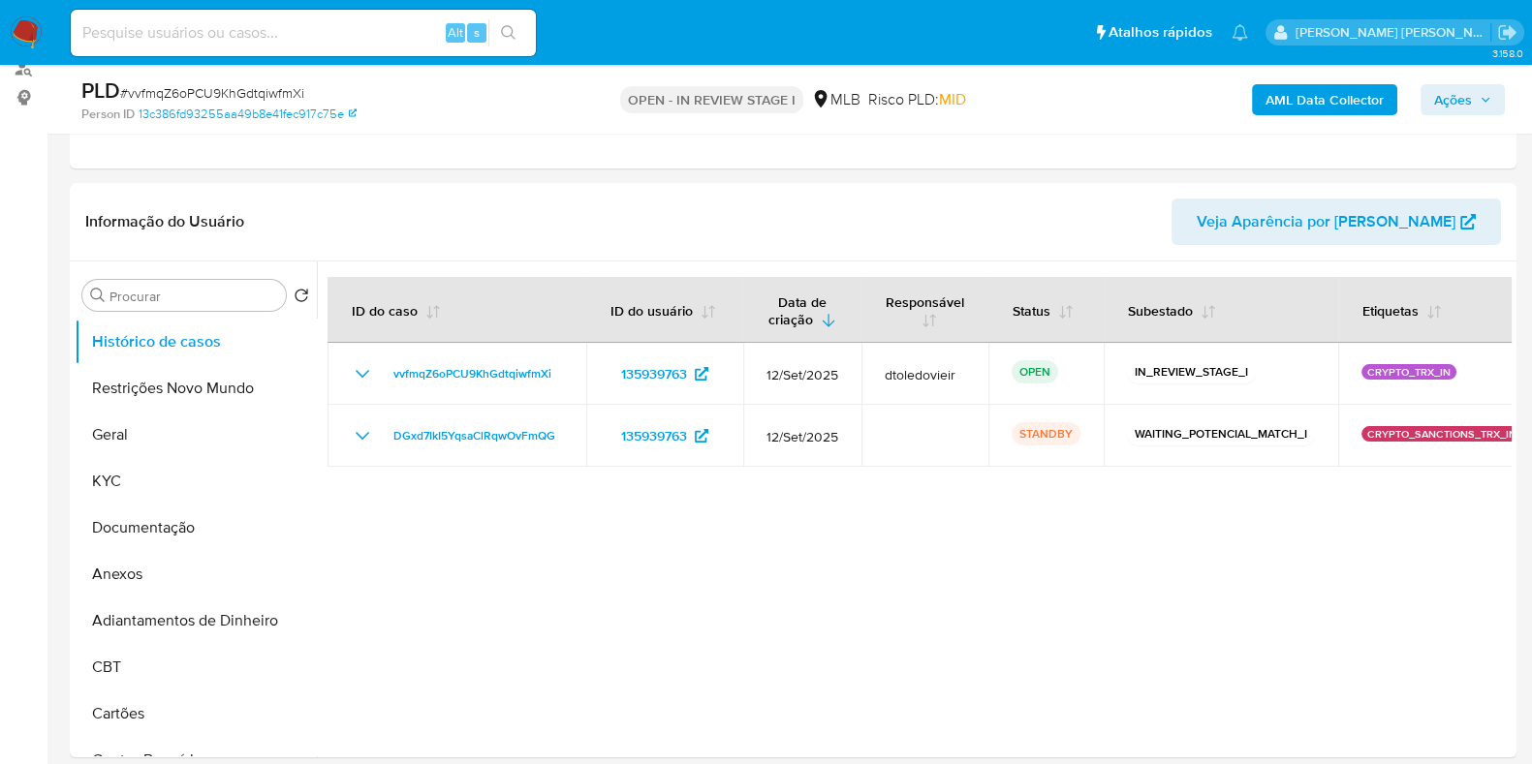
click at [318, 30] on input at bounding box center [303, 32] width 465 height 25
paste input "2451977507"
type input "2451977507"
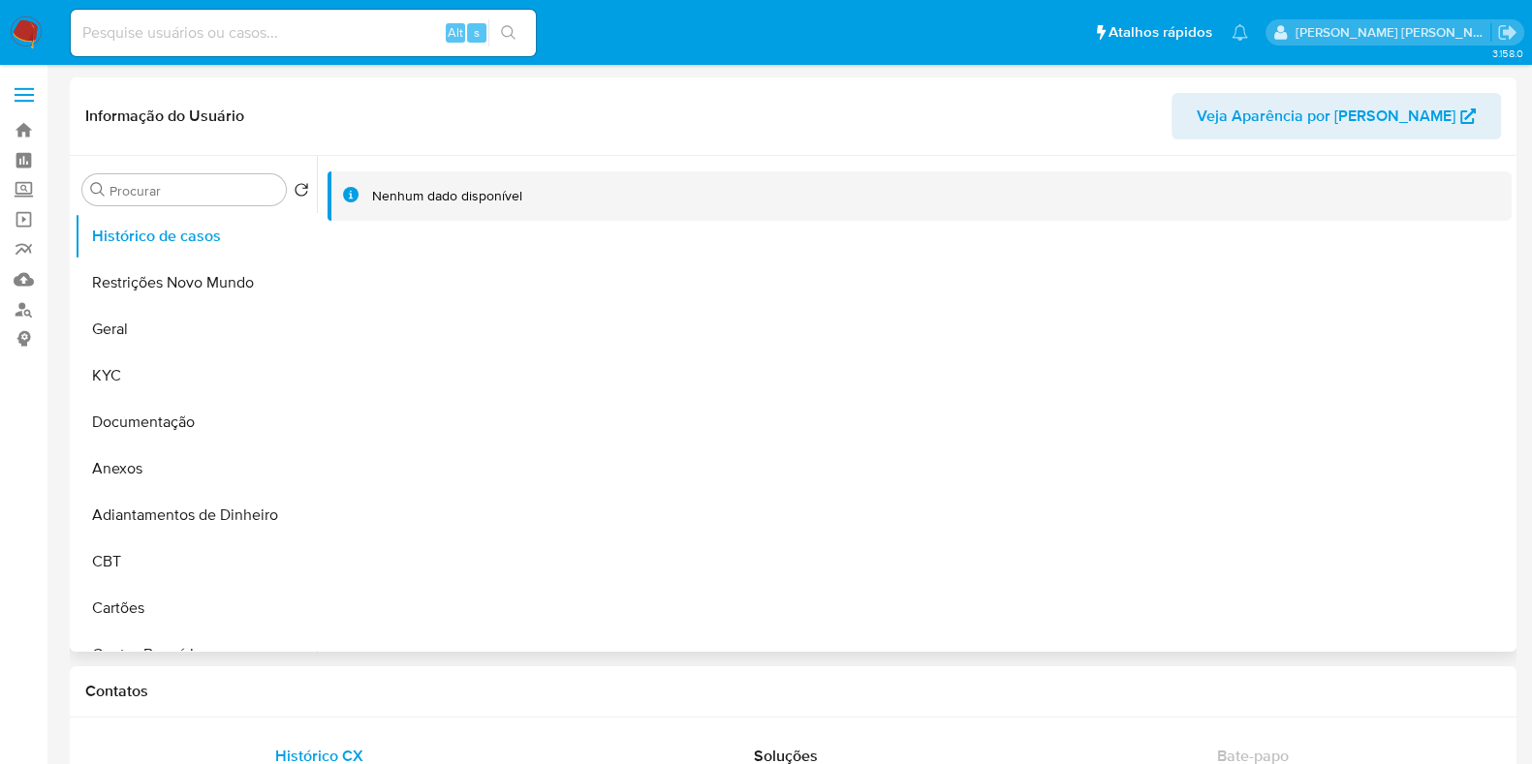
select select "10"
click at [216, 336] on button "Geral" at bounding box center [188, 329] width 227 height 47
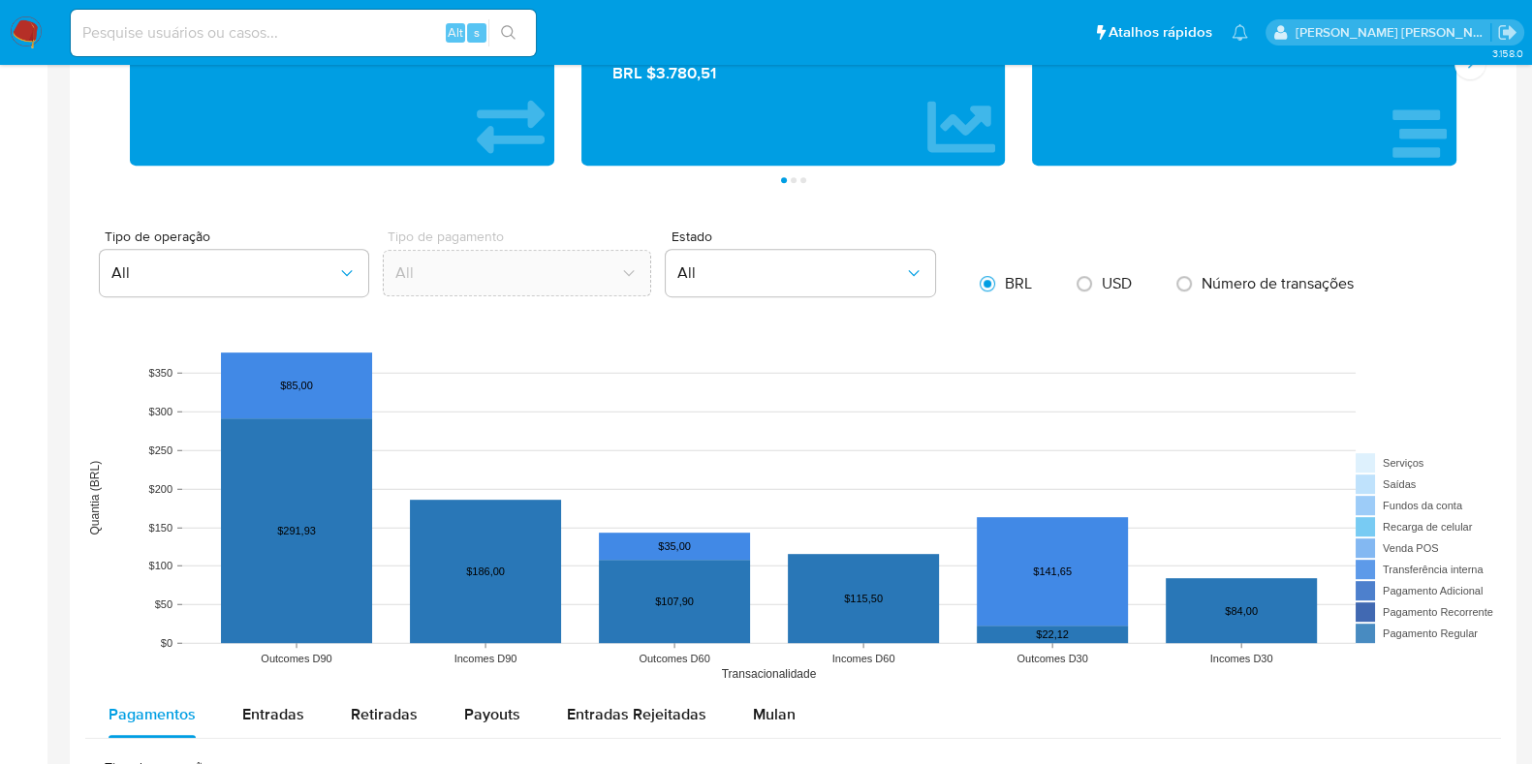
scroll to position [1332, 0]
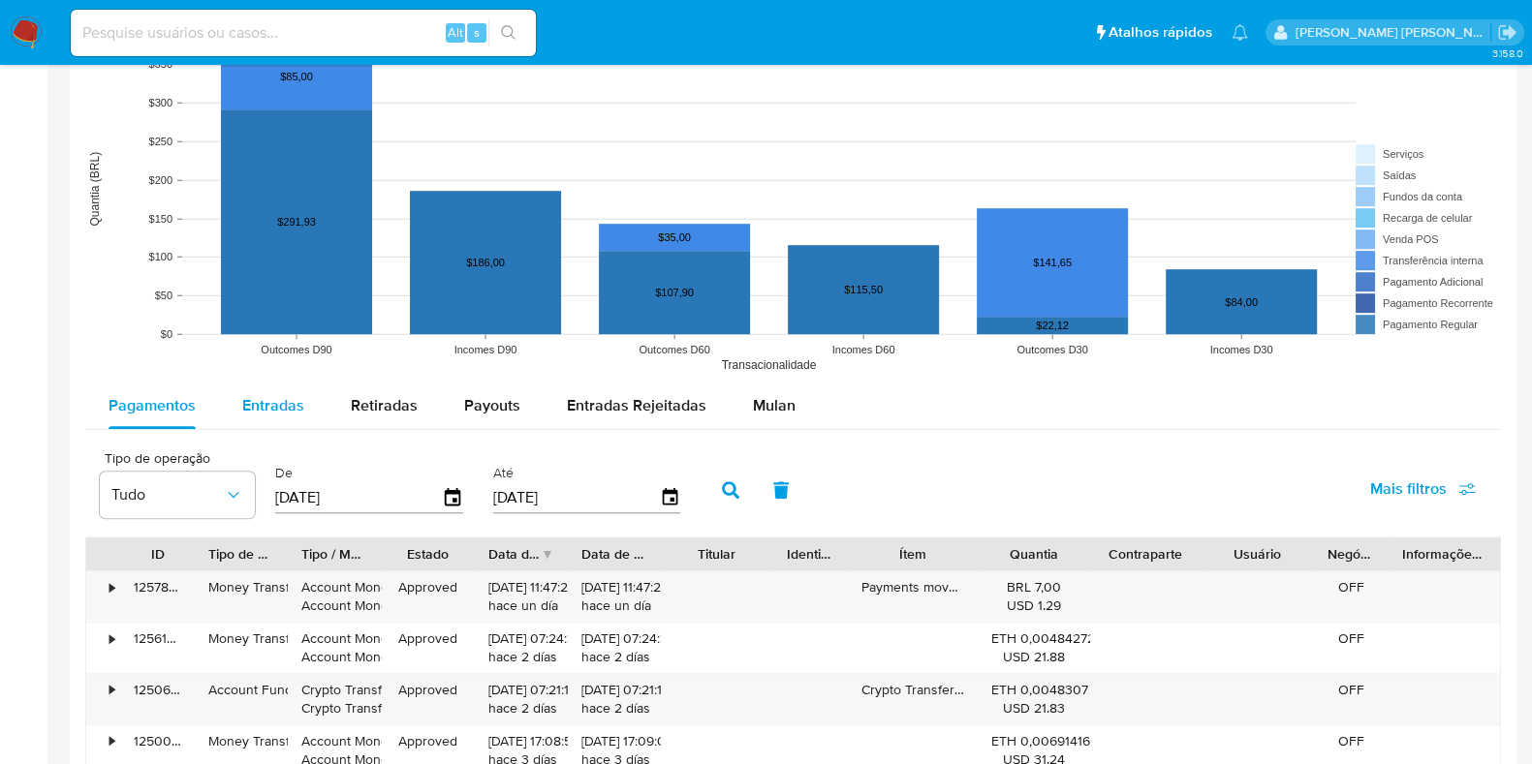
click at [252, 416] on span "Entradas" at bounding box center [273, 405] width 62 height 22
select select "10"
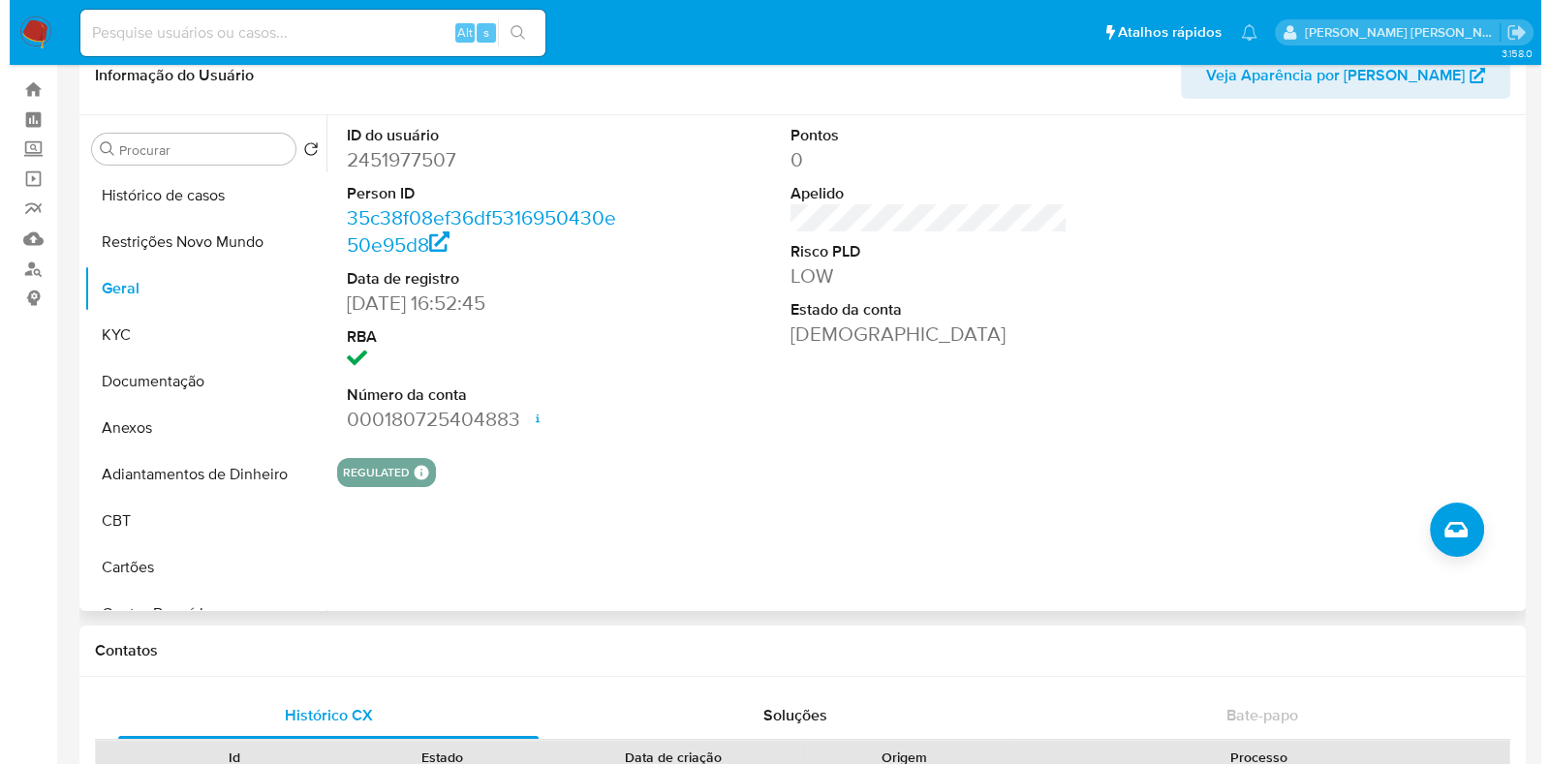
scroll to position [0, 0]
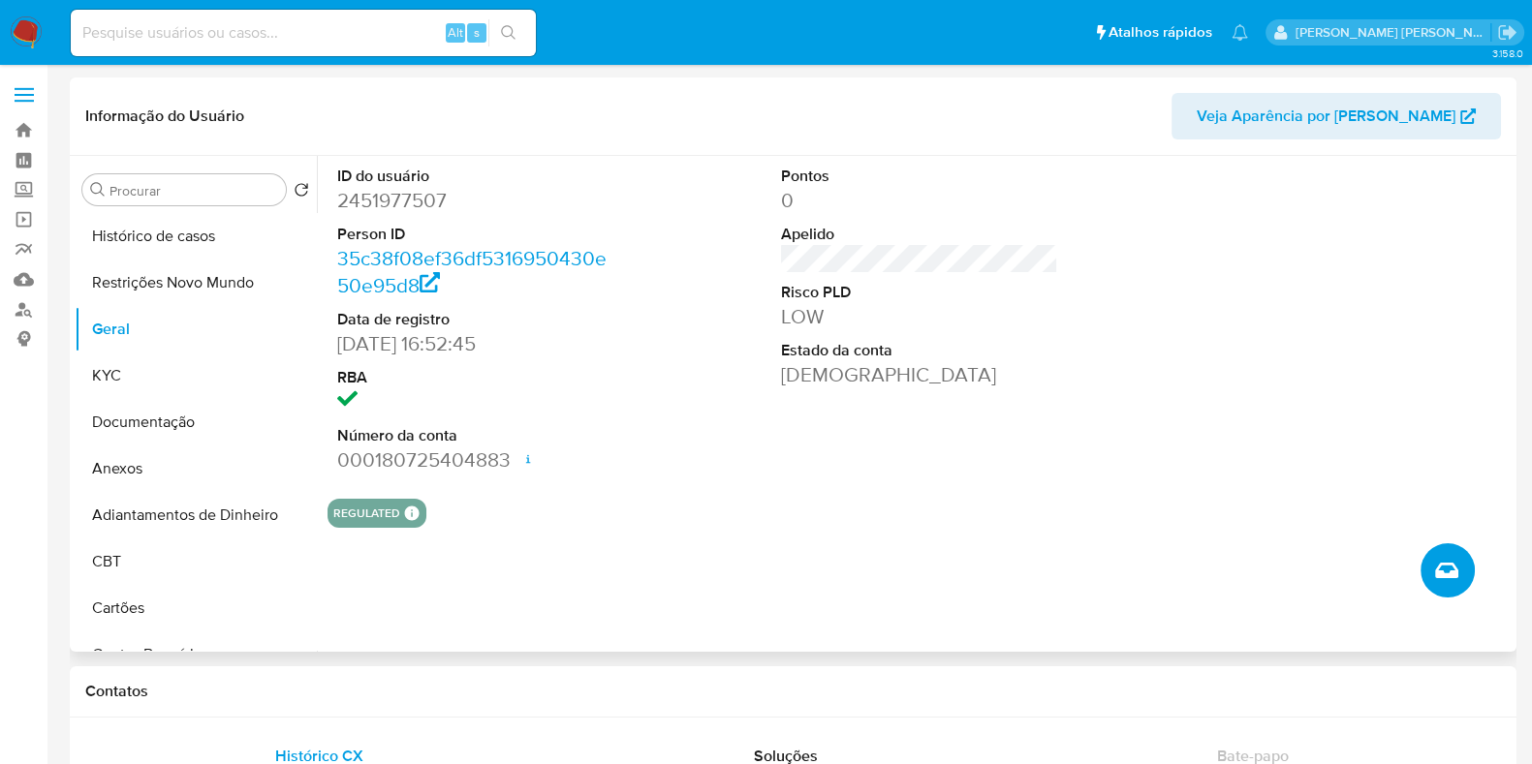
click at [1458, 572] on button "Criar caso manual" at bounding box center [1447, 571] width 54 height 54
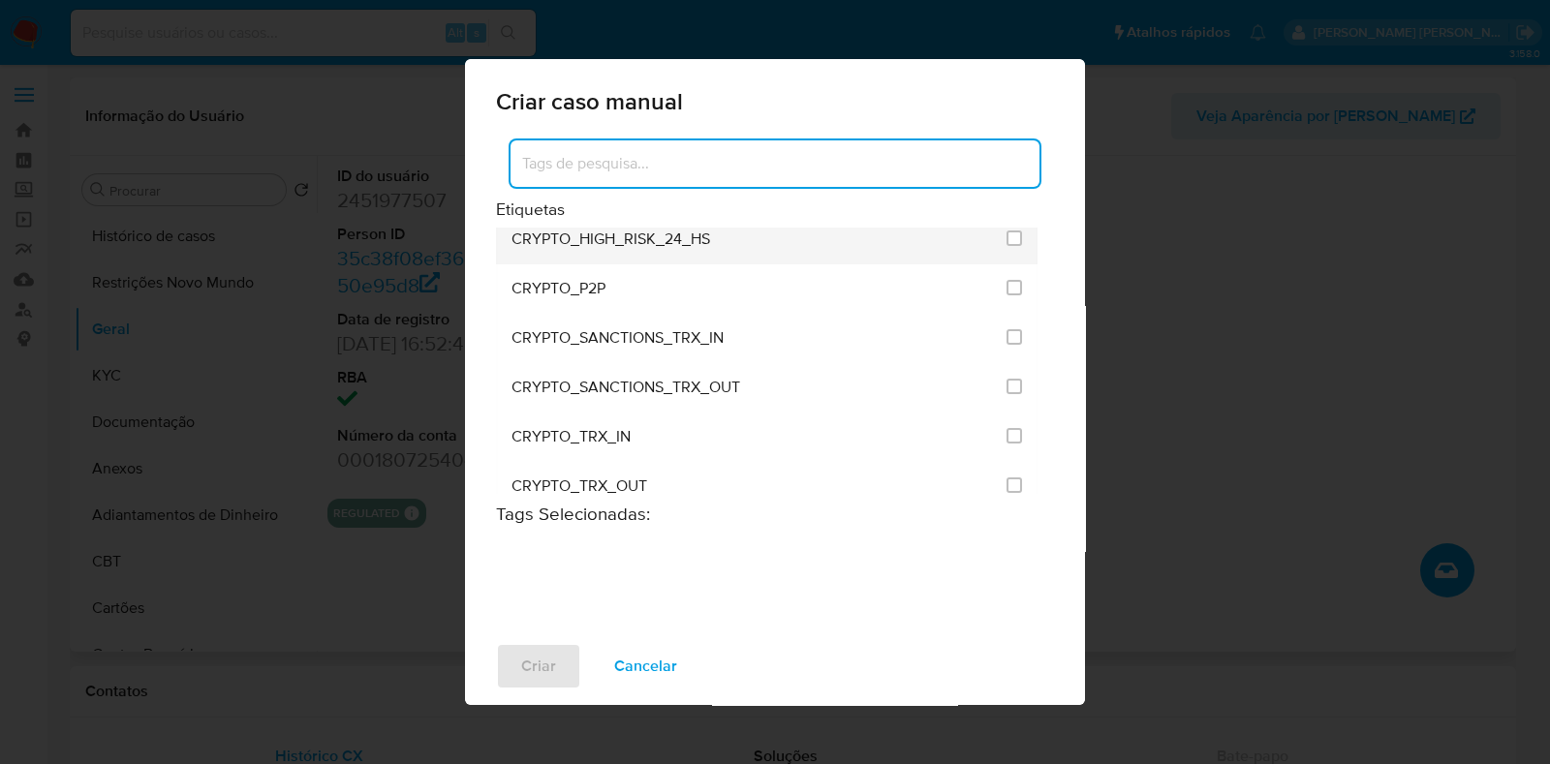
scroll to position [727, 0]
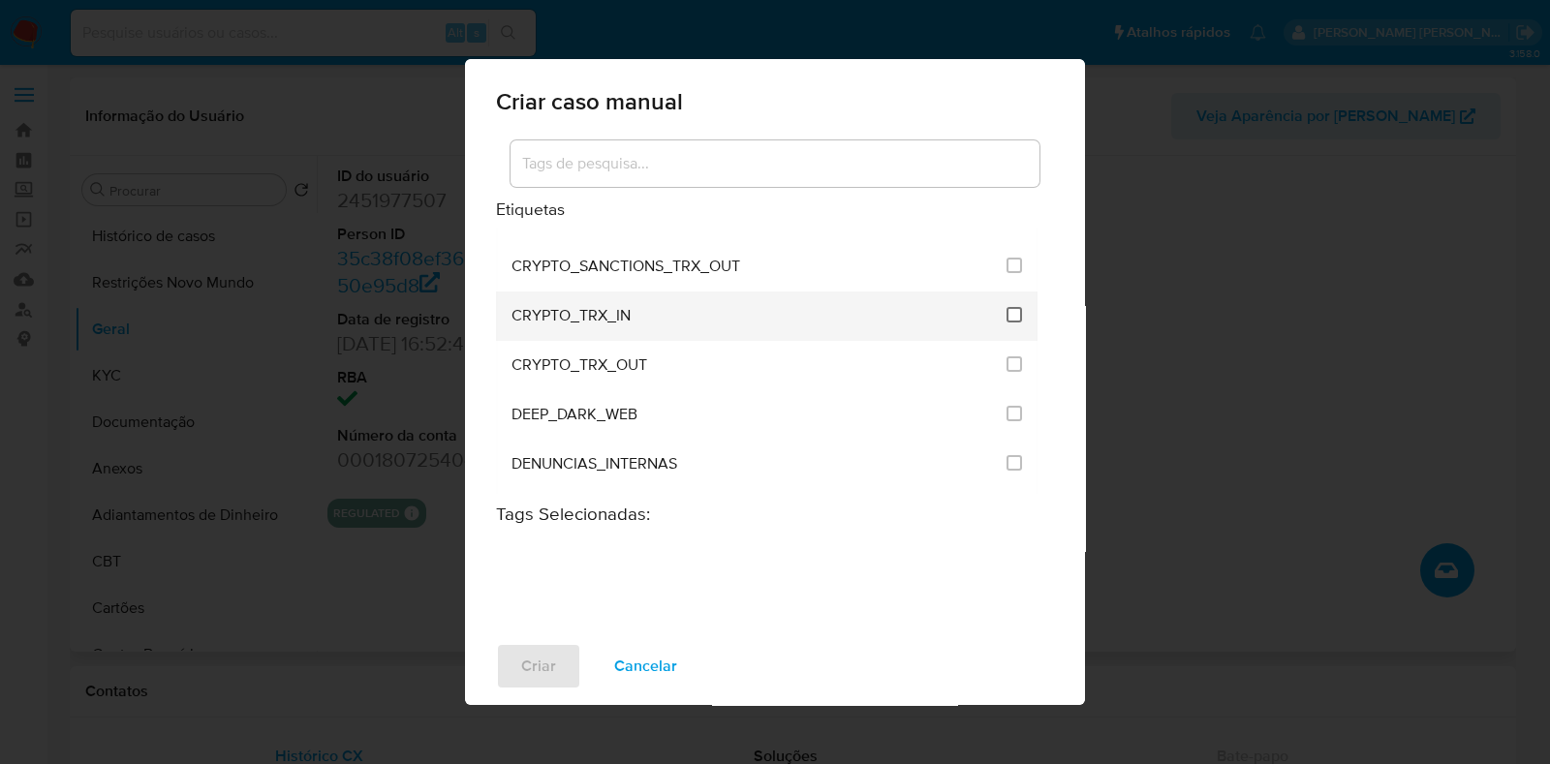
click at [1009, 307] on input "1961" at bounding box center [1015, 315] width 16 height 16
checkbox input "true"
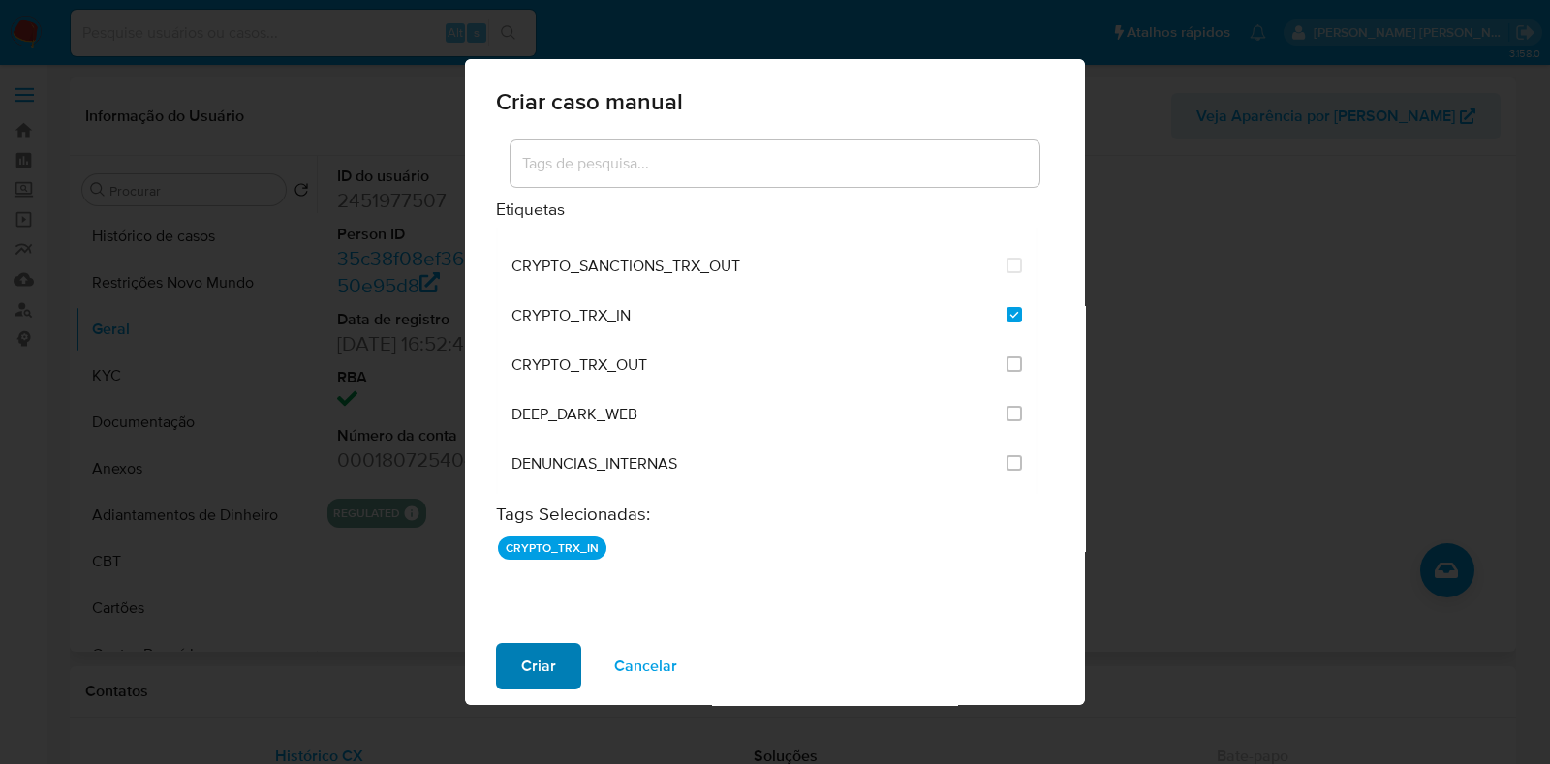
click at [543, 669] on span "Criar" at bounding box center [538, 666] width 35 height 43
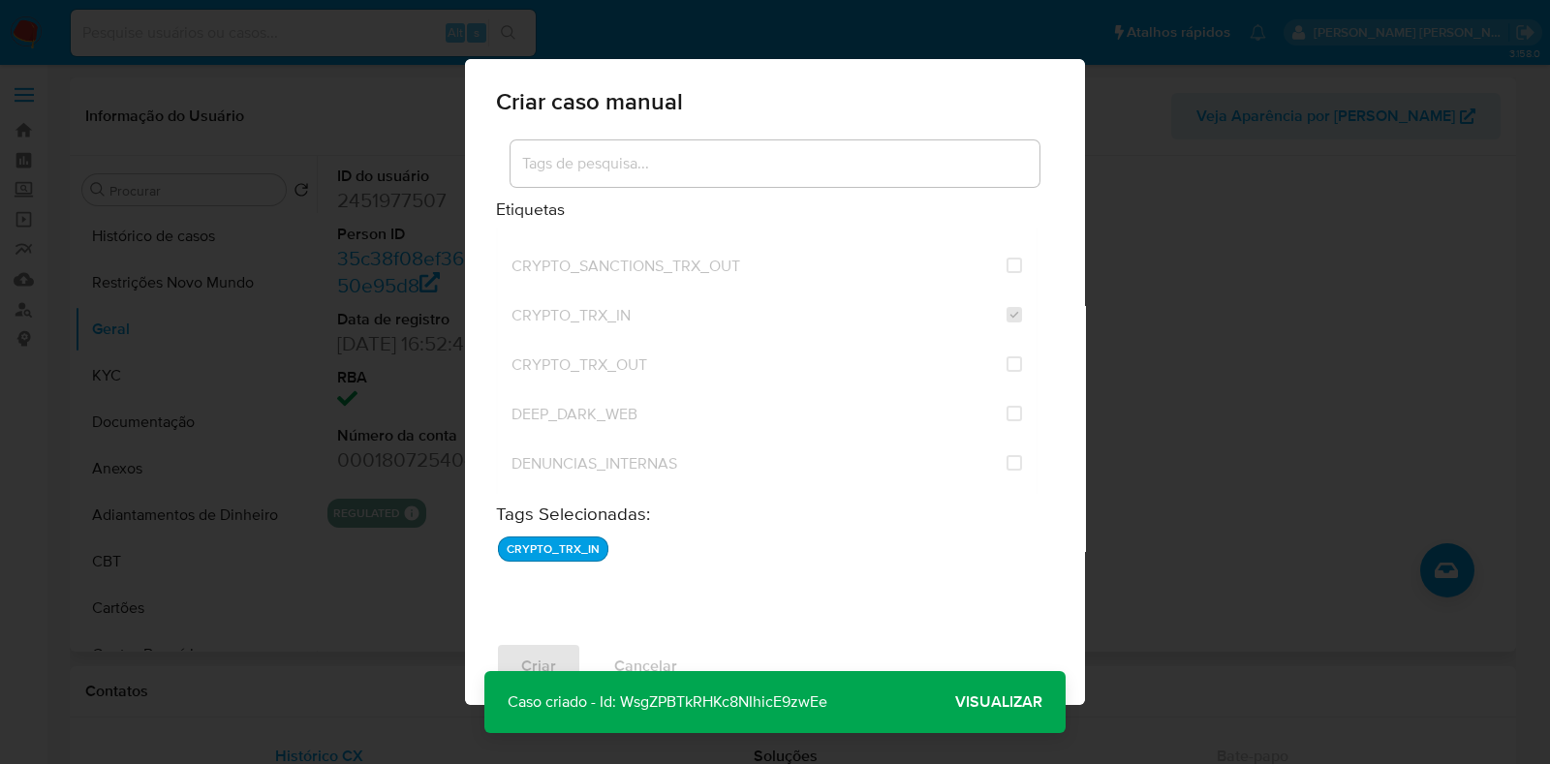
click at [1027, 702] on span "Visualizar" at bounding box center [998, 702] width 87 height 0
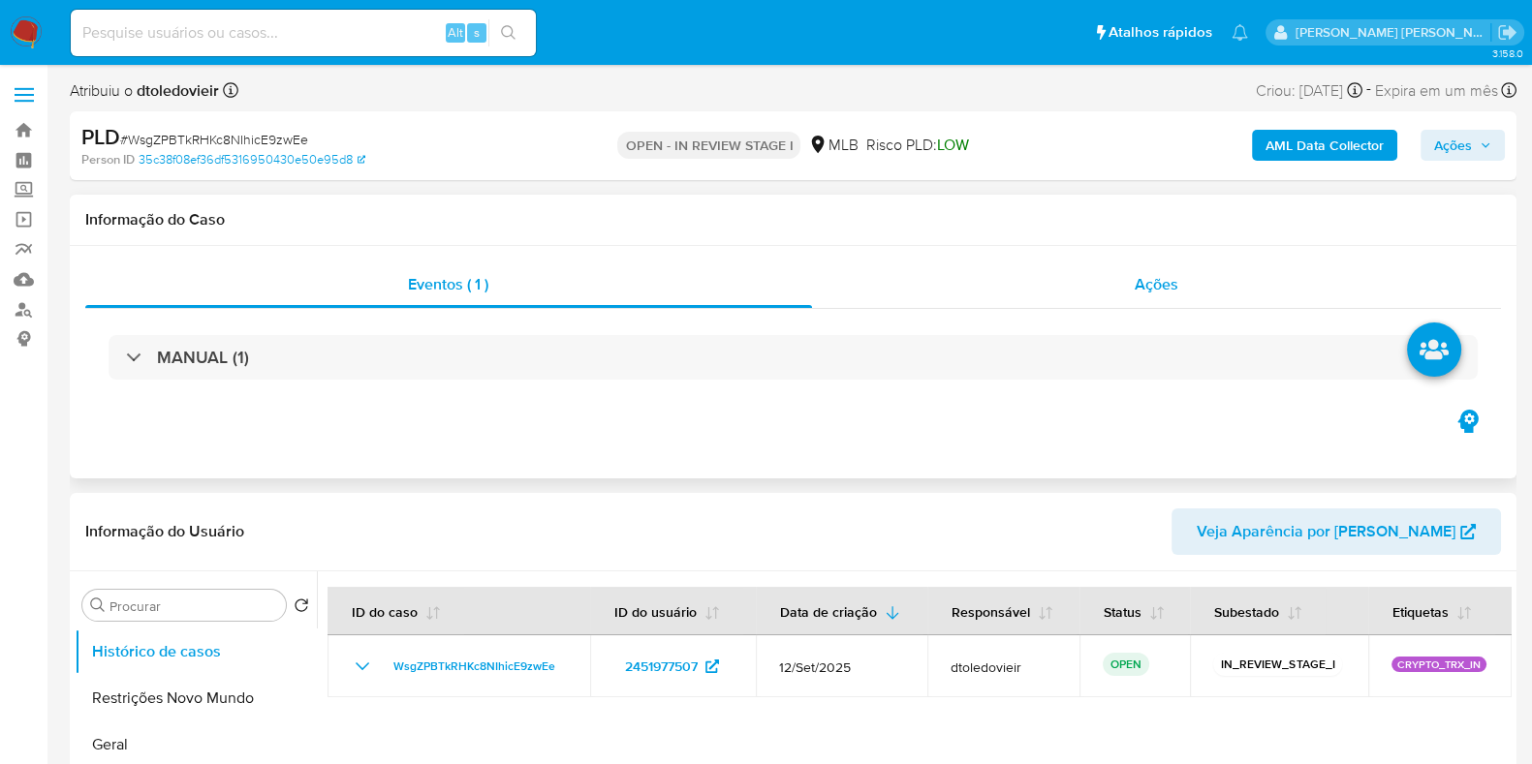
select select "10"
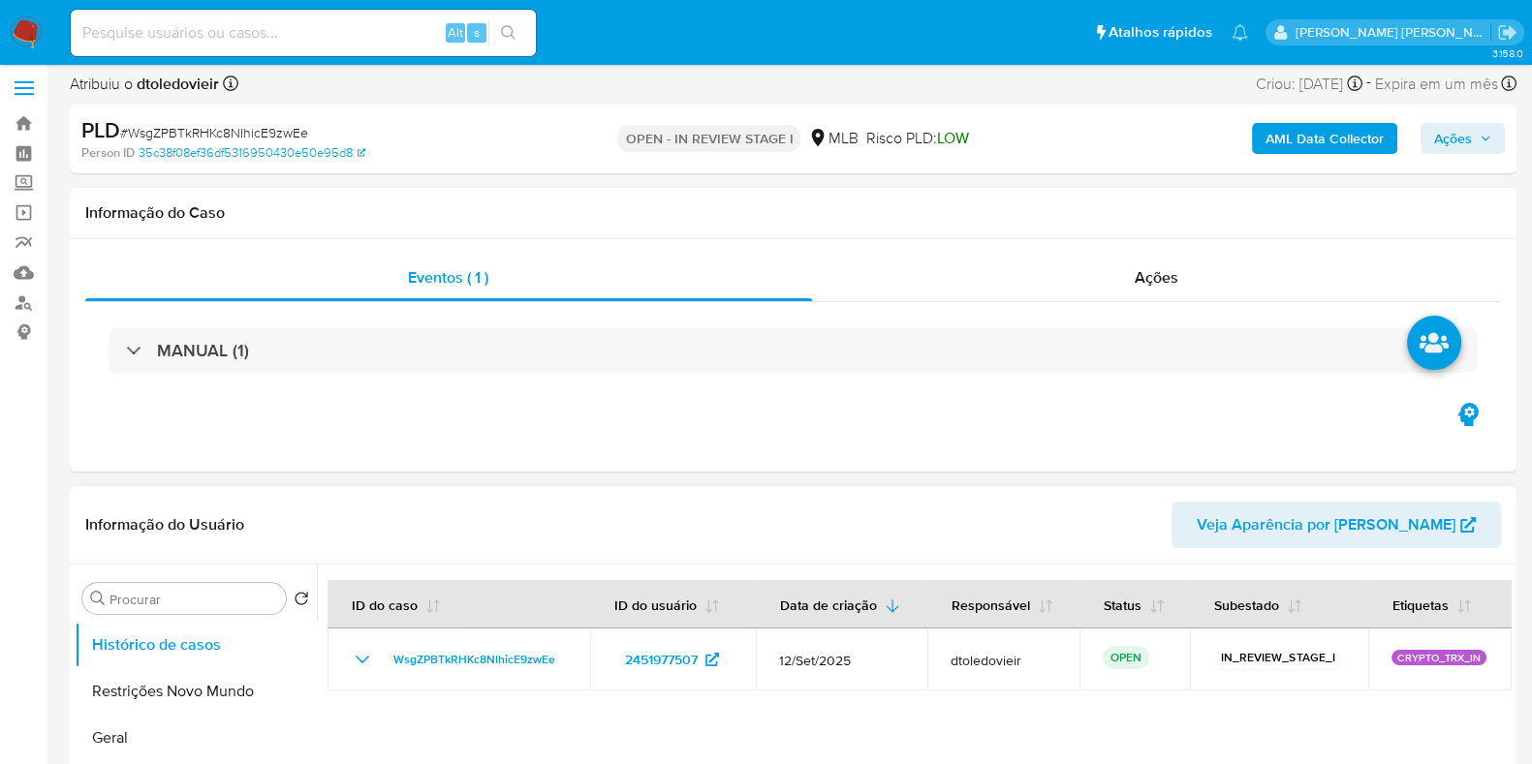
scroll to position [120, 0]
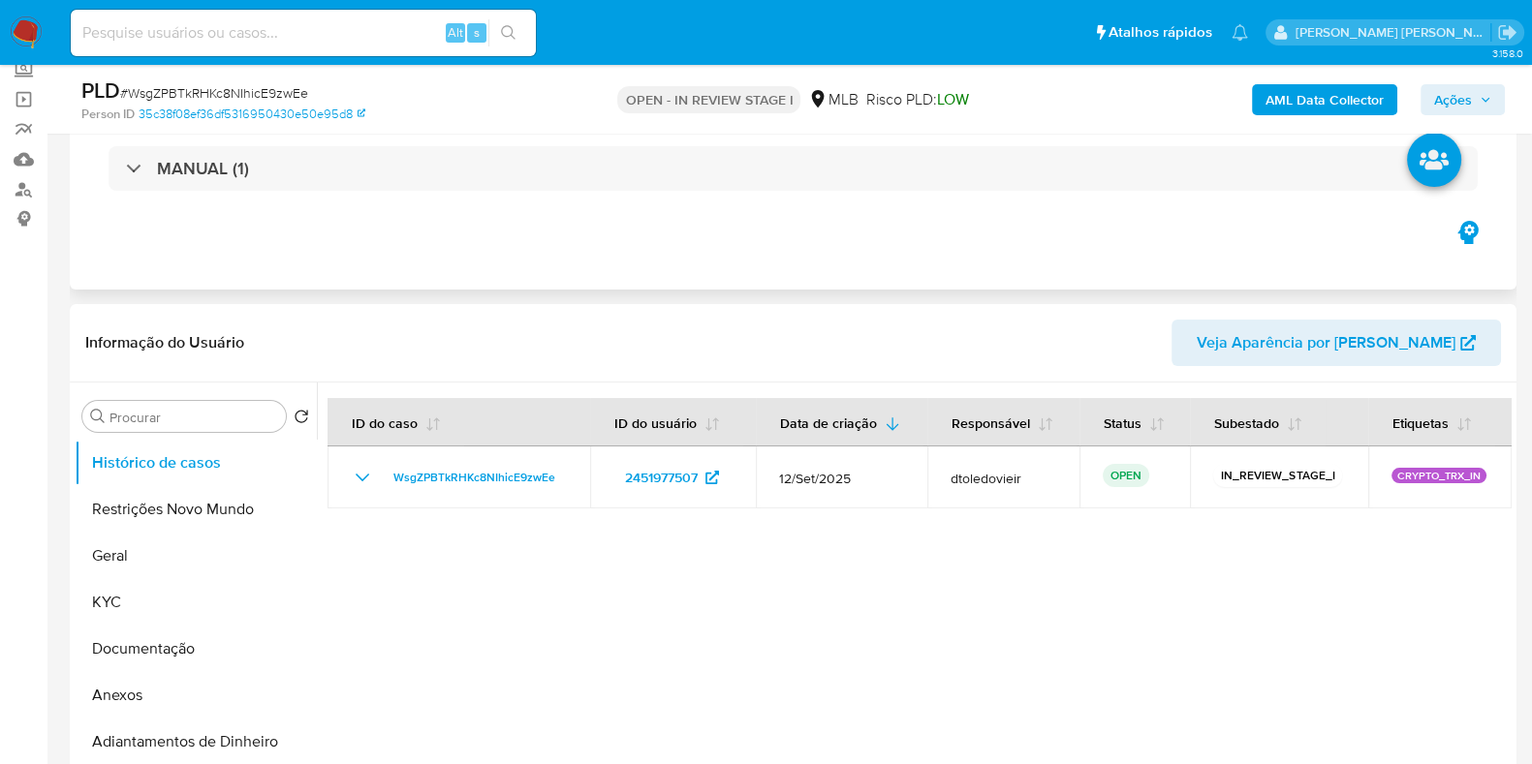
click at [770, 251] on div "Eventos ( 1 ) Ações MANUAL (1)" at bounding box center [793, 173] width 1446 height 233
click at [259, 29] on input at bounding box center [303, 32] width 465 height 25
paste input "1229510288"
type input "1229510288"
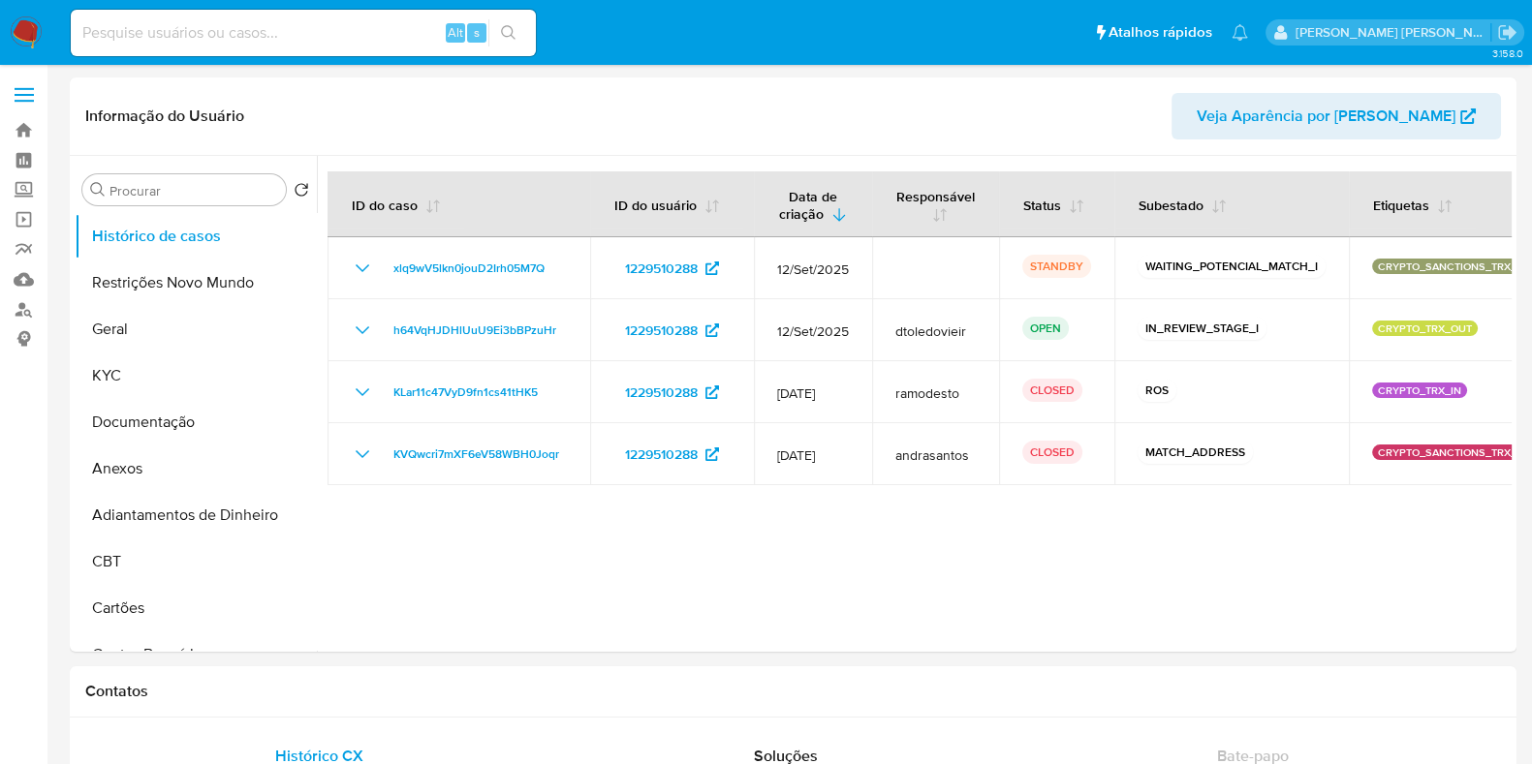
select select "10"
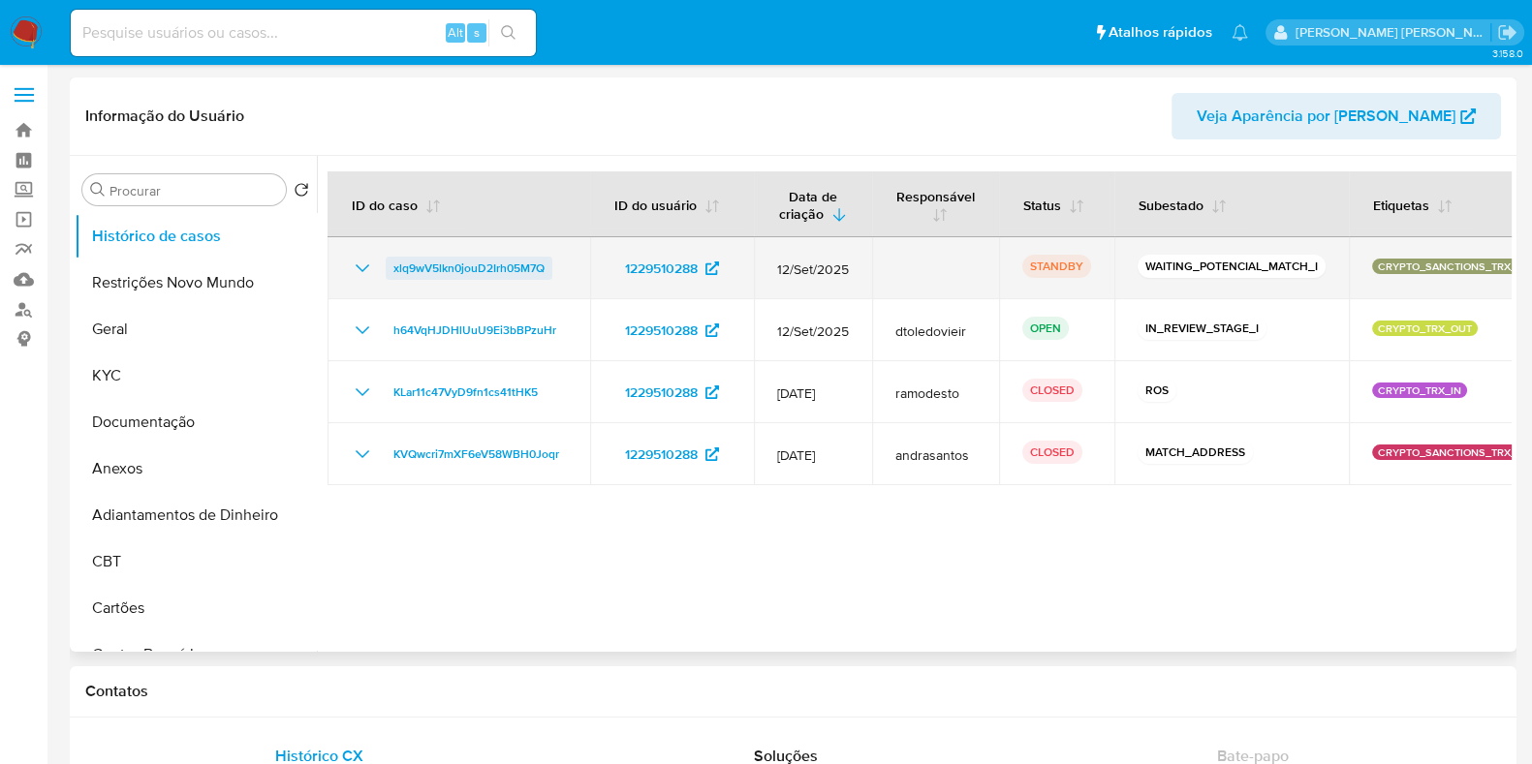
click at [494, 264] on span "xlq9wV5lkn0jouD2Irh05M7Q" at bounding box center [468, 268] width 151 height 23
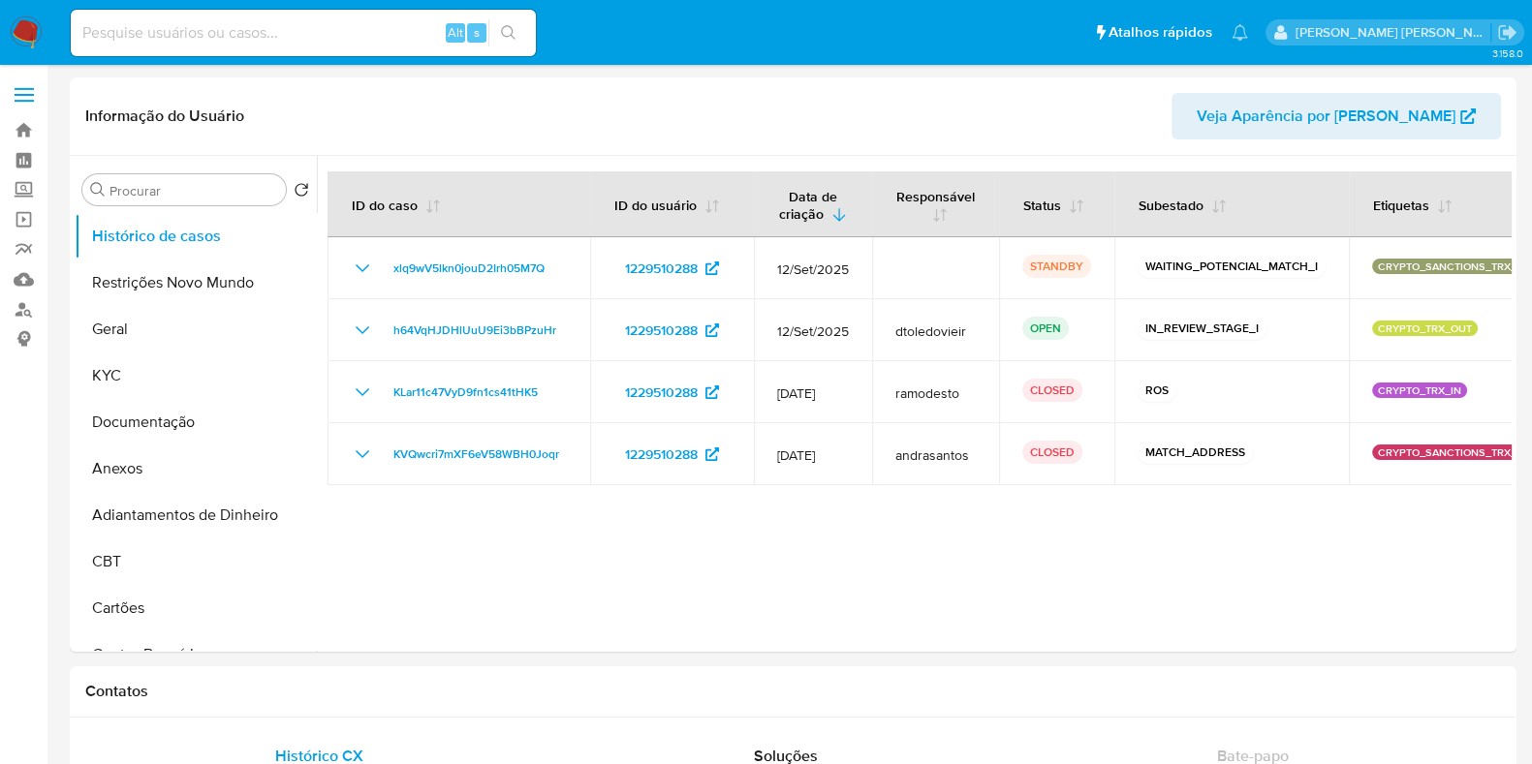
click at [189, 31] on input at bounding box center [303, 32] width 465 height 25
paste input "135939763"
type input "135939763"
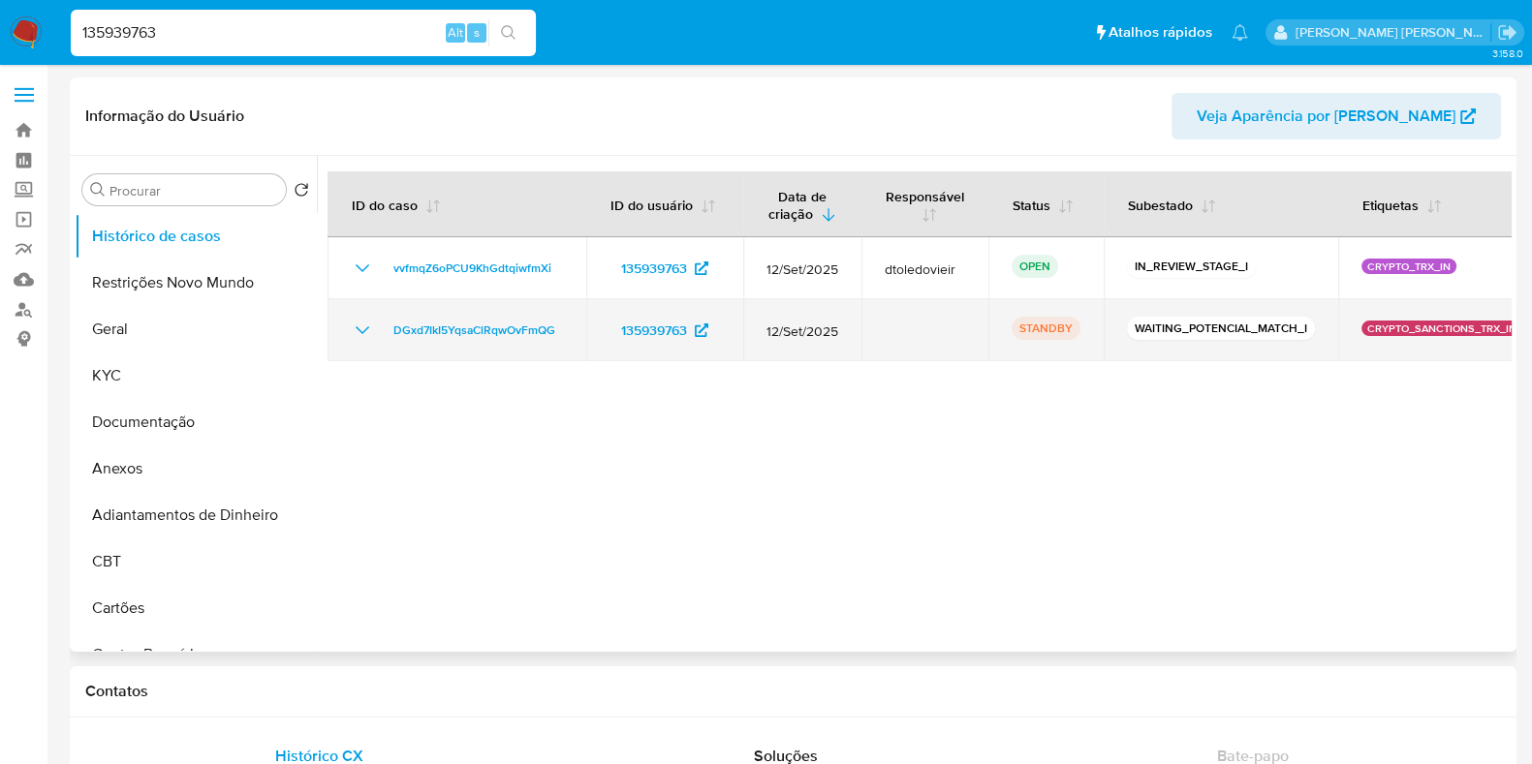
select select "10"
click at [463, 327] on span "DGxd7IkI5YqsaClRqwOvFmQG" at bounding box center [474, 330] width 162 height 23
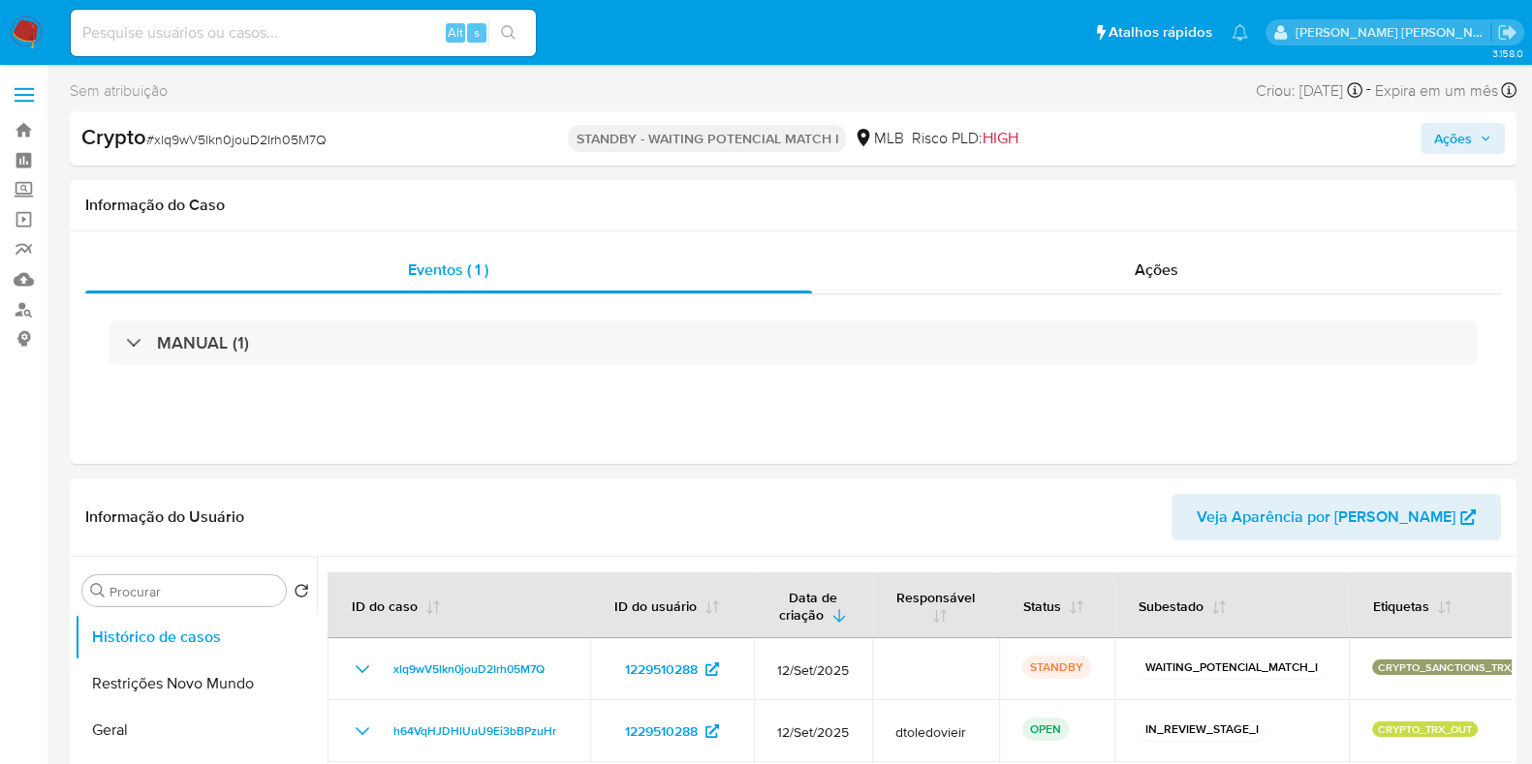
select select "10"
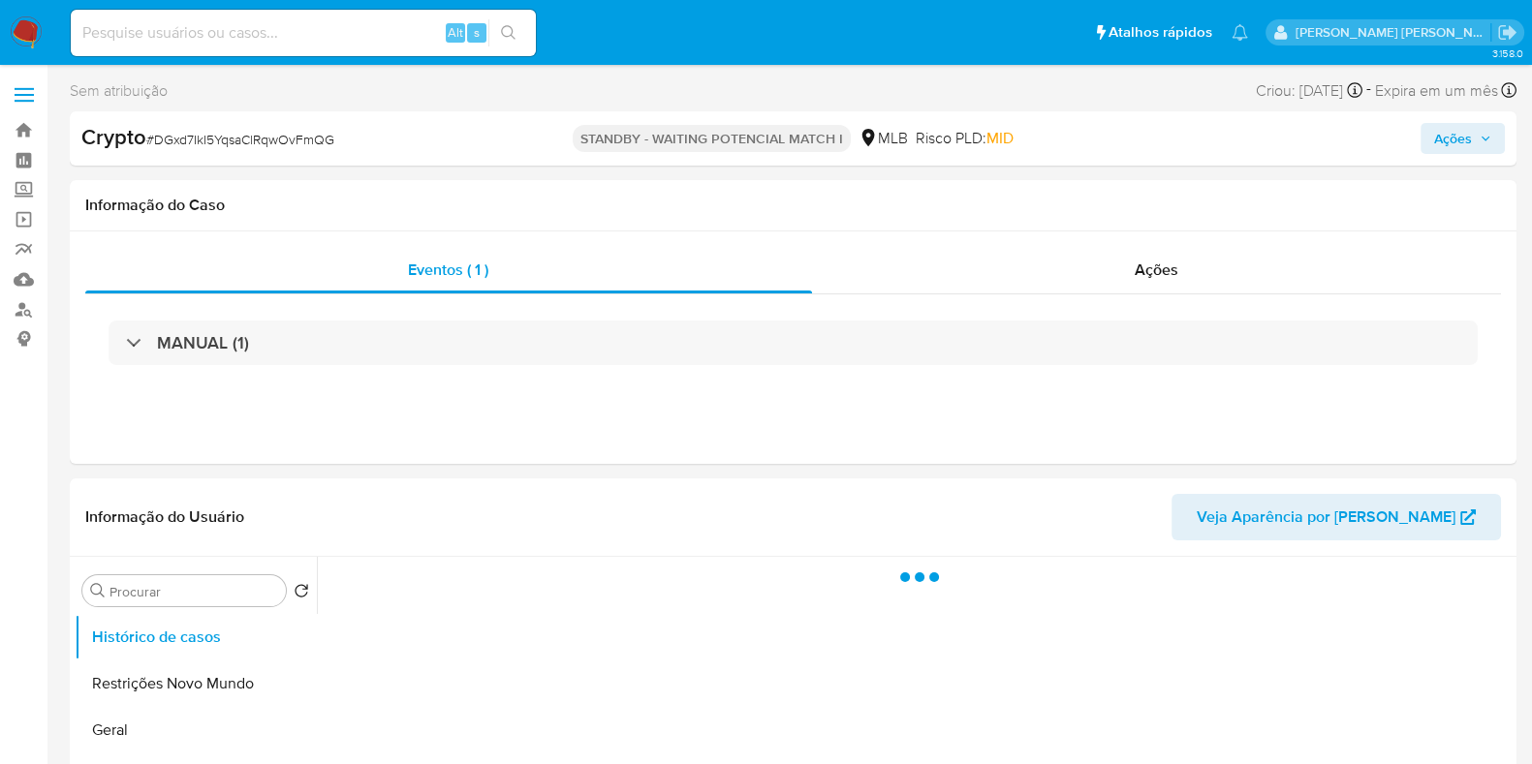
select select "10"
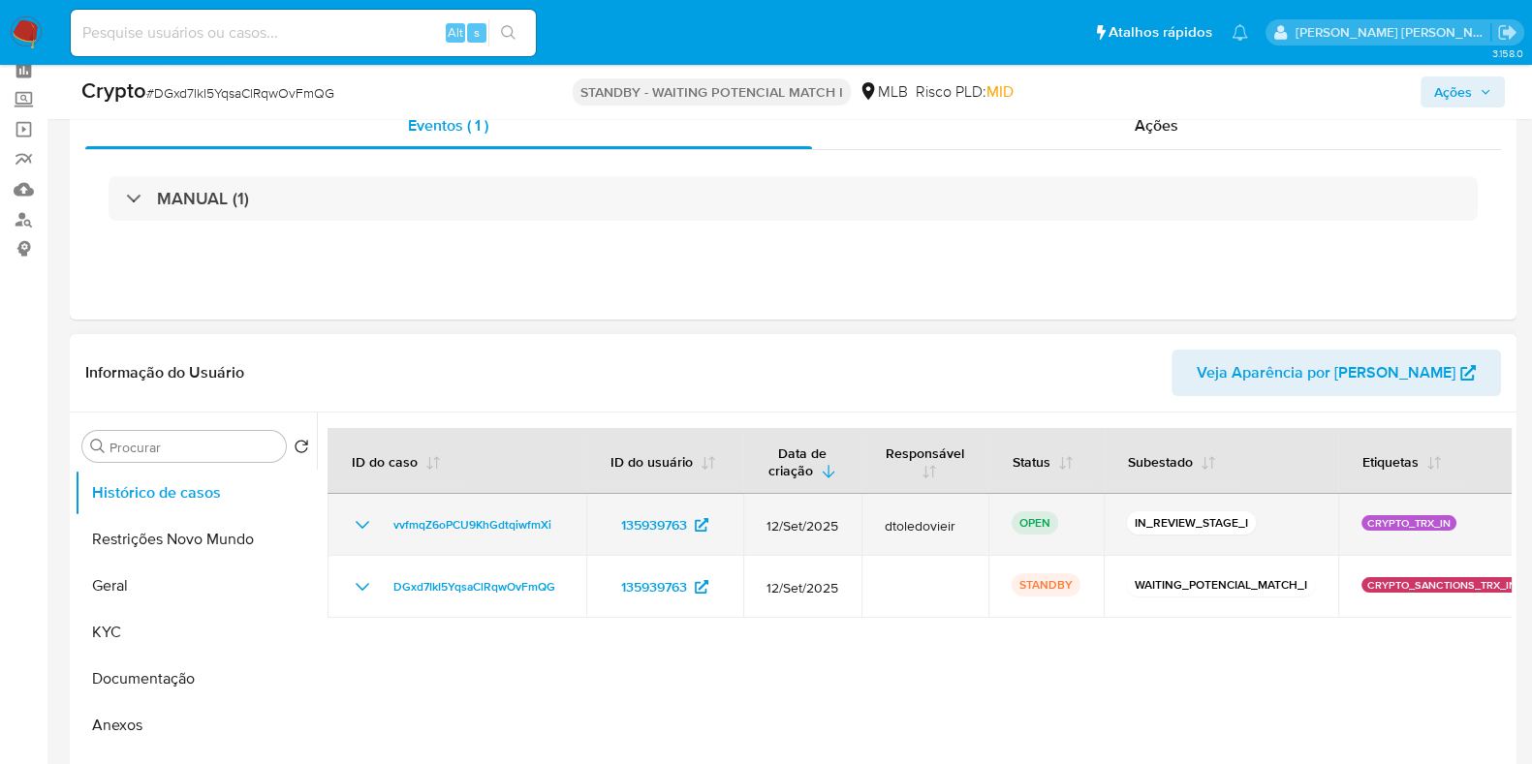
scroll to position [241, 0]
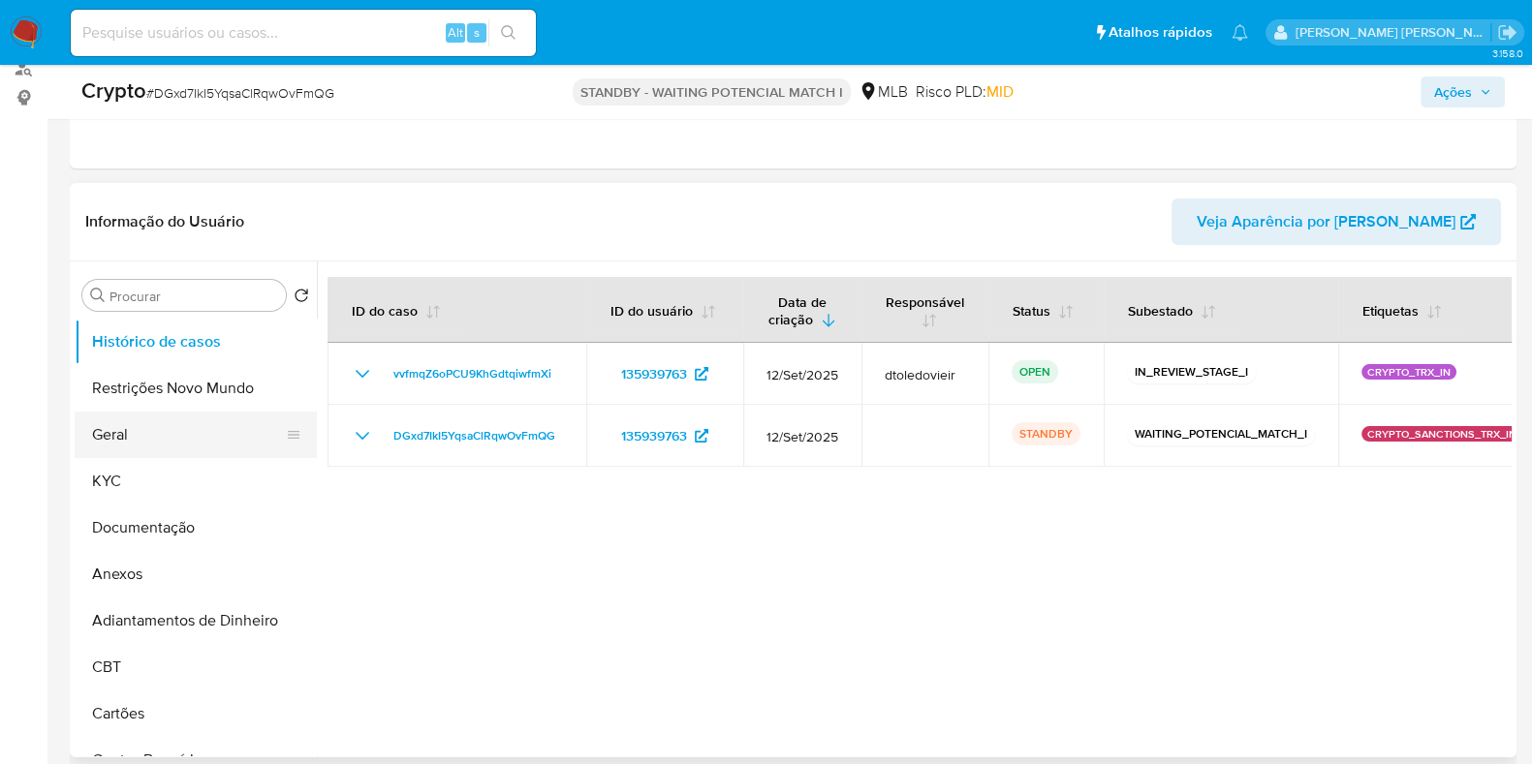
click at [148, 430] on button "Geral" at bounding box center [188, 435] width 227 height 47
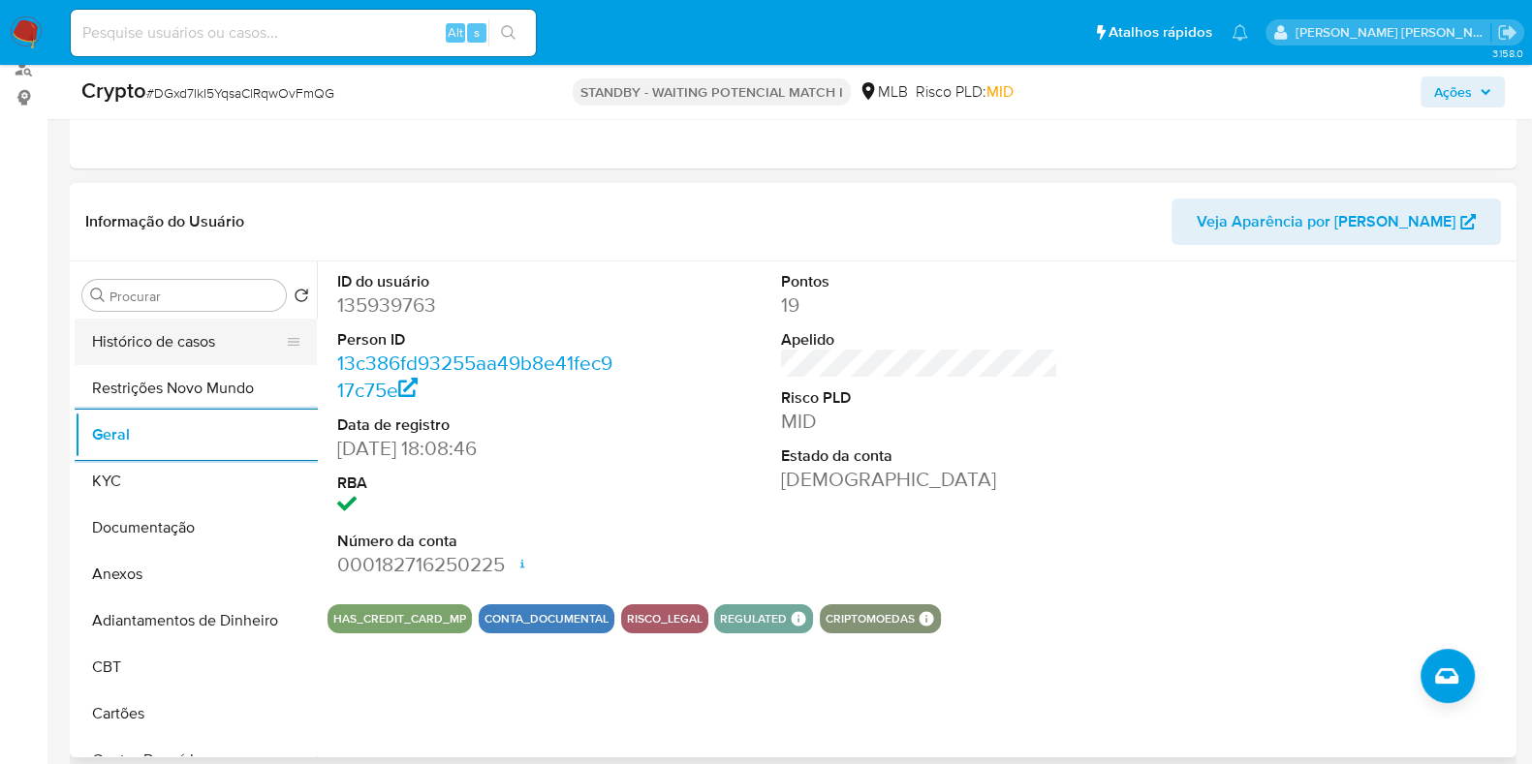
drag, startPoint x: 124, startPoint y: 332, endPoint x: 142, endPoint y: 327, distance: 19.3
click at [124, 332] on button "Histórico de casos" at bounding box center [188, 342] width 227 height 47
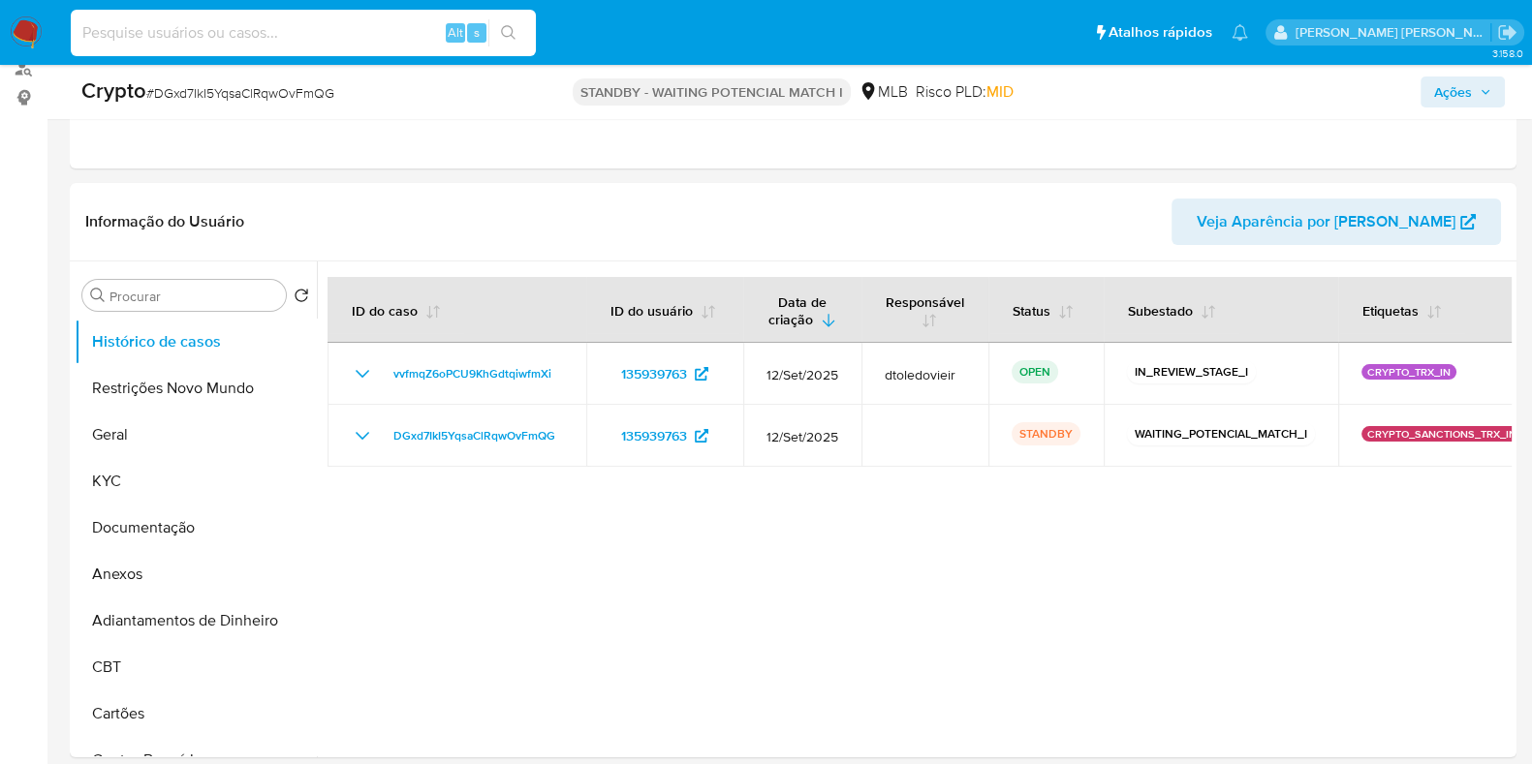
click at [195, 29] on input at bounding box center [303, 32] width 465 height 25
paste input "1896314184"
type input "1896314184"
click at [504, 25] on icon "search-icon" at bounding box center [509, 33] width 16 height 16
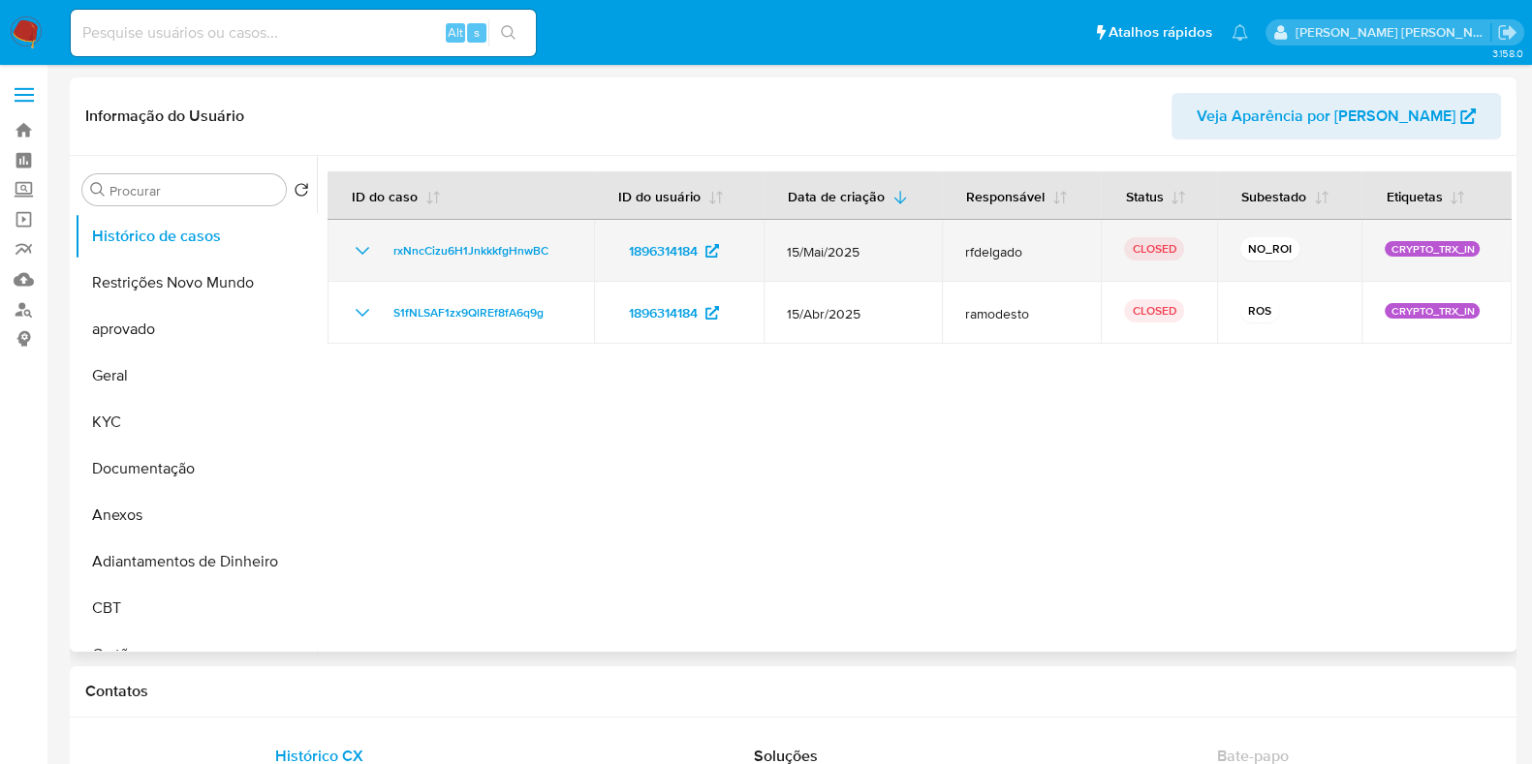
select select "10"
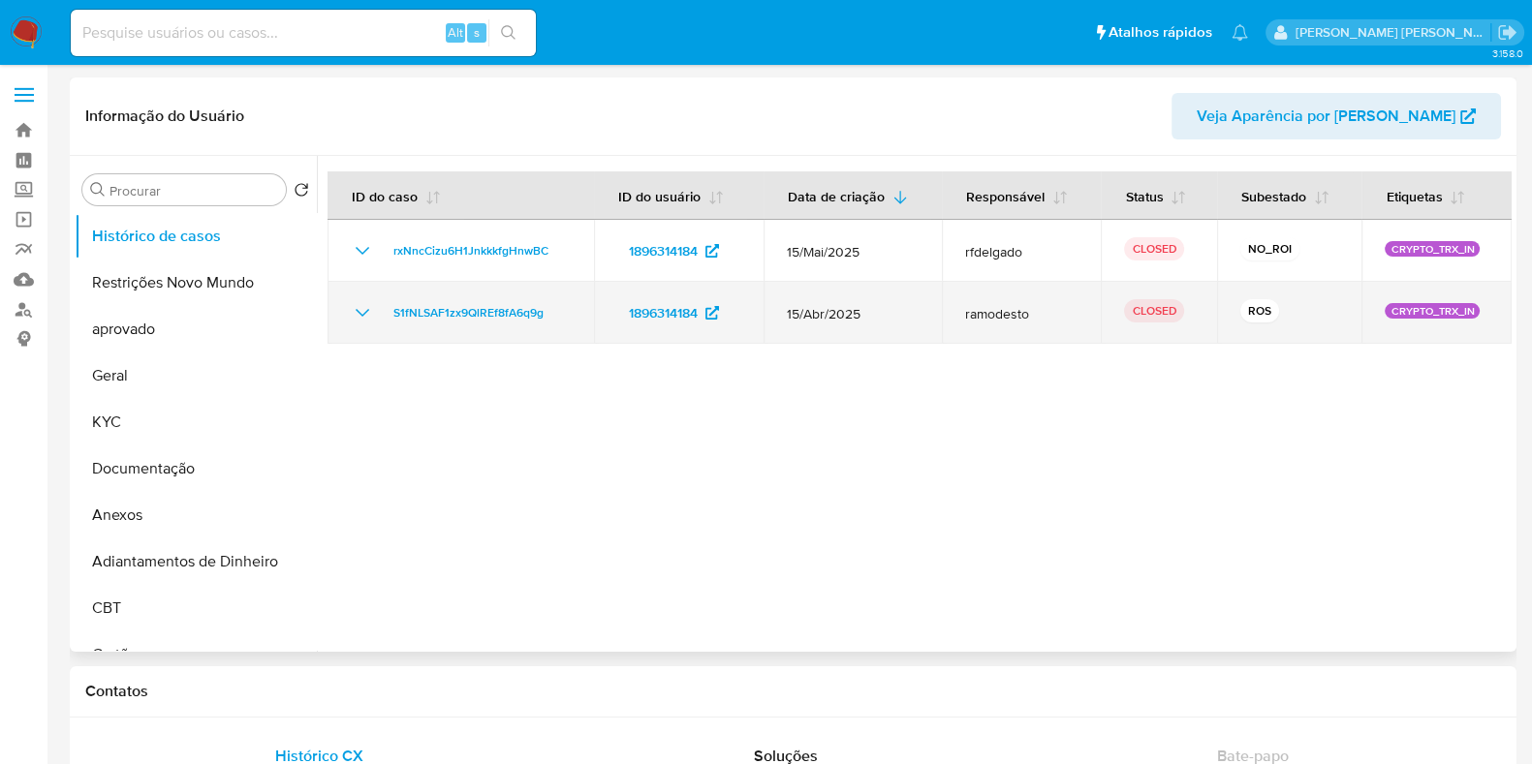
click at [360, 305] on icon "Mostrar/Ocultar" at bounding box center [362, 312] width 23 height 23
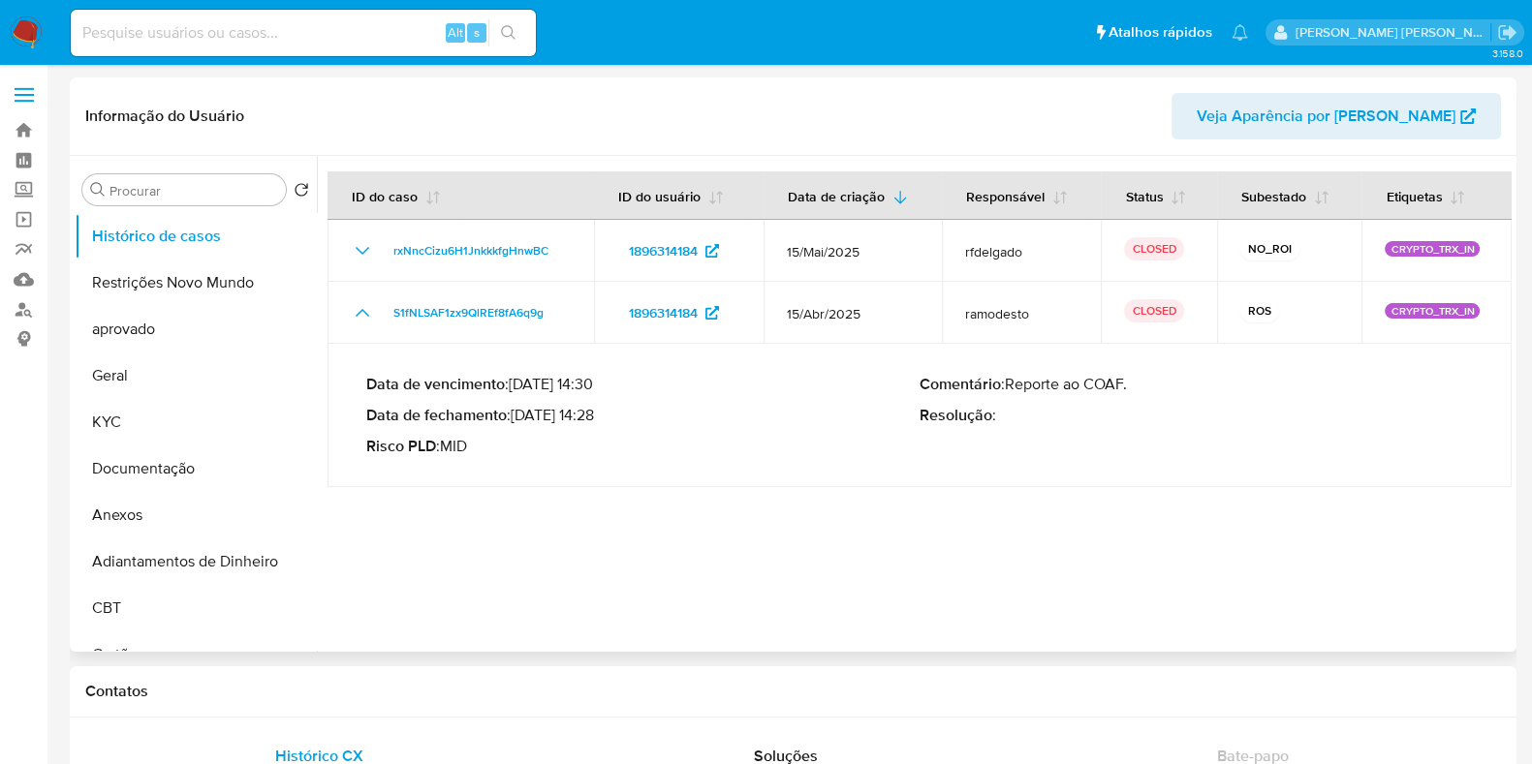
drag, startPoint x: 600, startPoint y: 414, endPoint x: 522, endPoint y: 420, distance: 77.7
click at [522, 420] on p "Data de fechamento : 26/05/2025 14:28" at bounding box center [642, 415] width 553 height 19
click at [34, 30] on img at bounding box center [26, 32] width 33 height 33
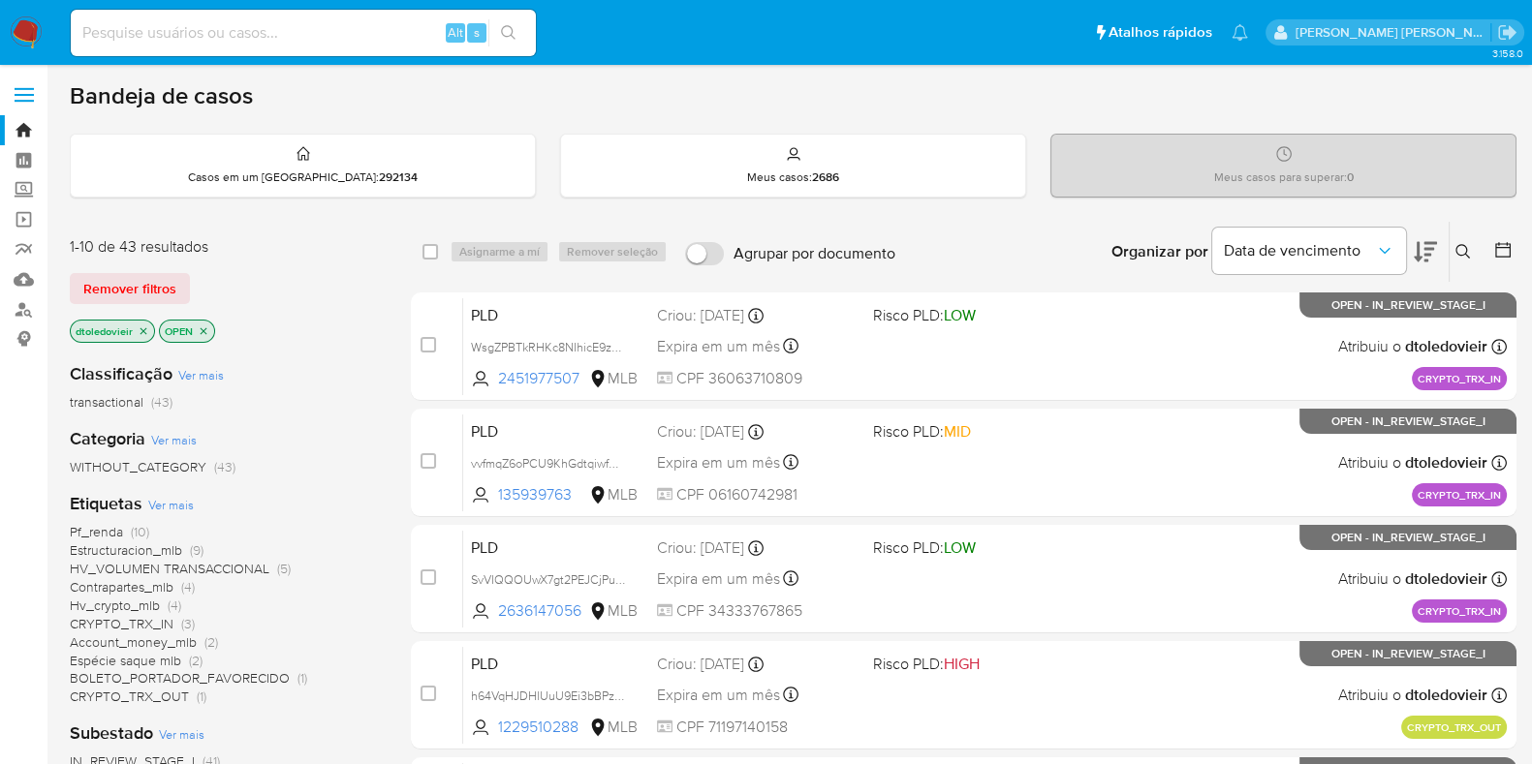
click at [189, 29] on input at bounding box center [303, 32] width 465 height 25
paste input "201648773"
type input "201648773"
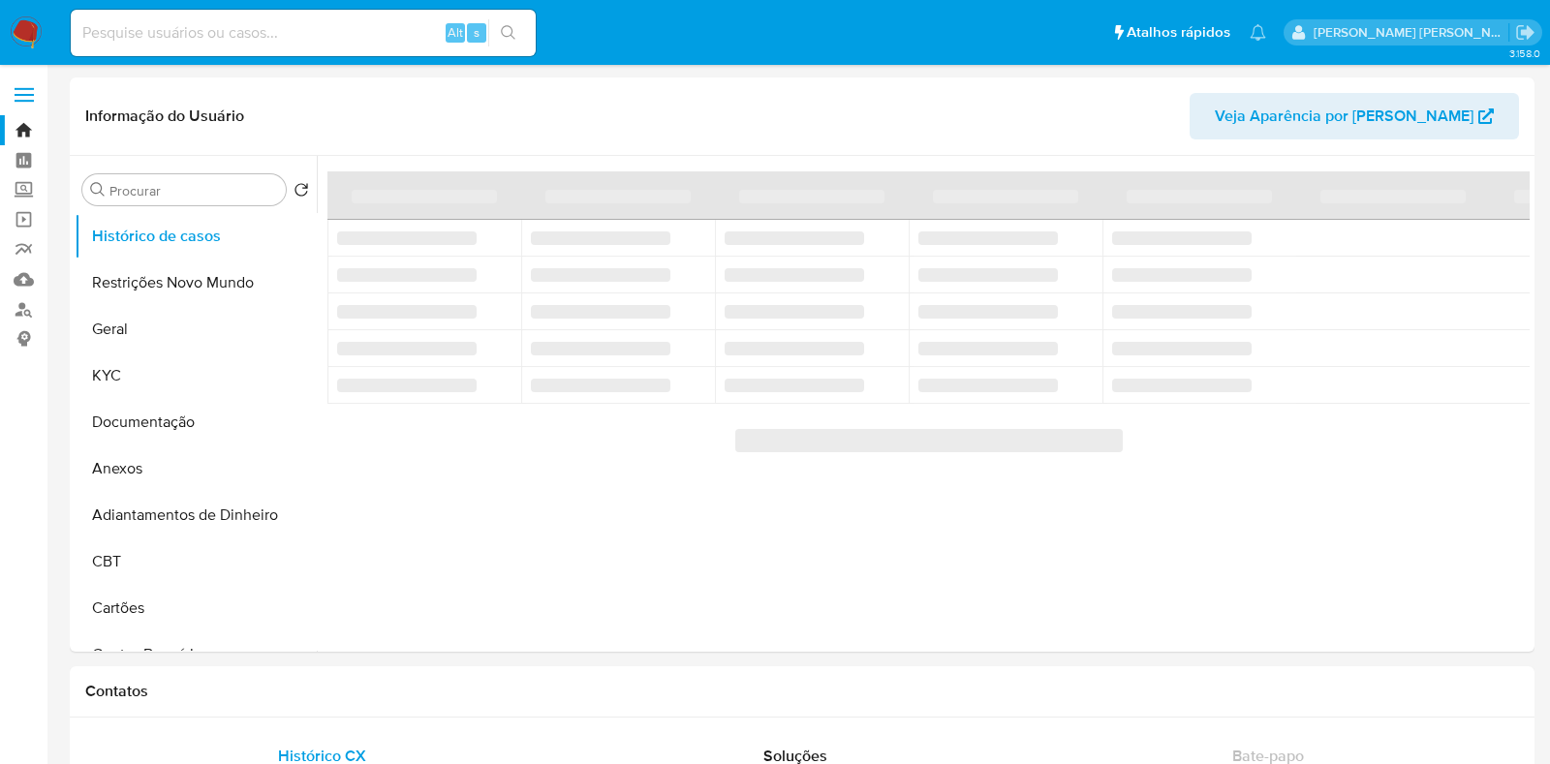
select select "10"
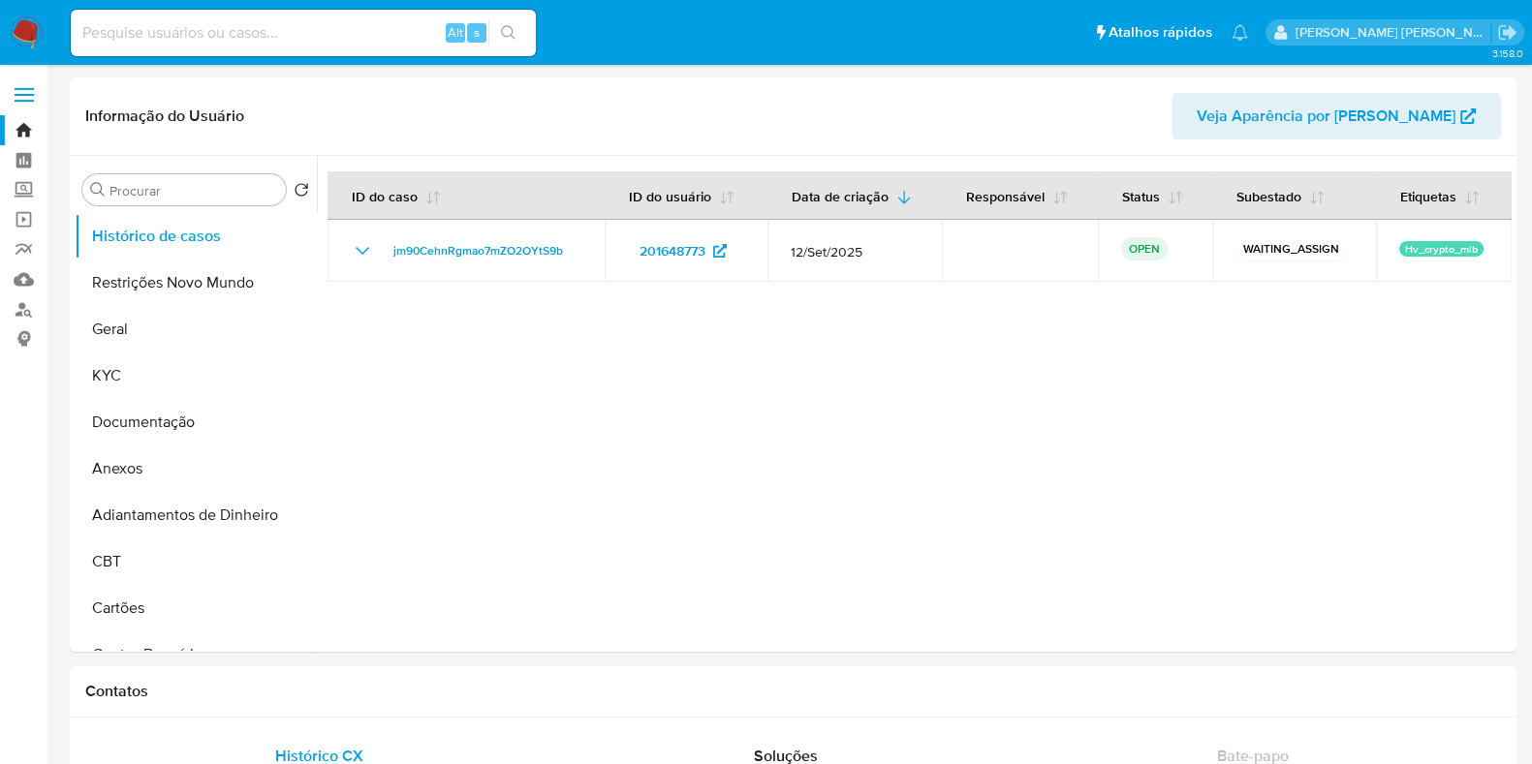
click at [156, 25] on input at bounding box center [303, 32] width 465 height 25
paste input "201648773"
click at [151, 324] on button "Geral" at bounding box center [188, 329] width 227 height 47
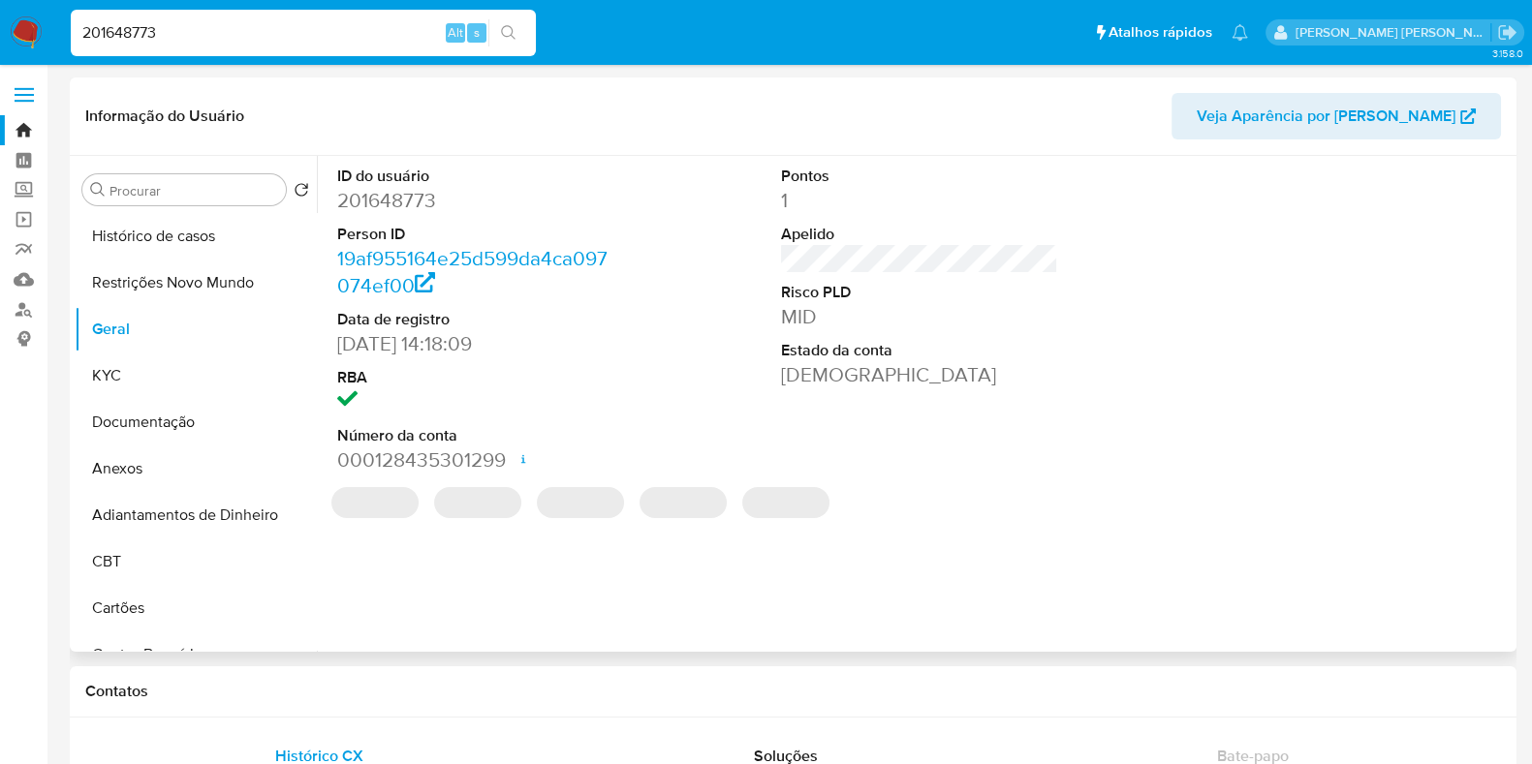
click at [415, 199] on dd "201648773" at bounding box center [475, 200] width 277 height 27
copy dd "201648773"
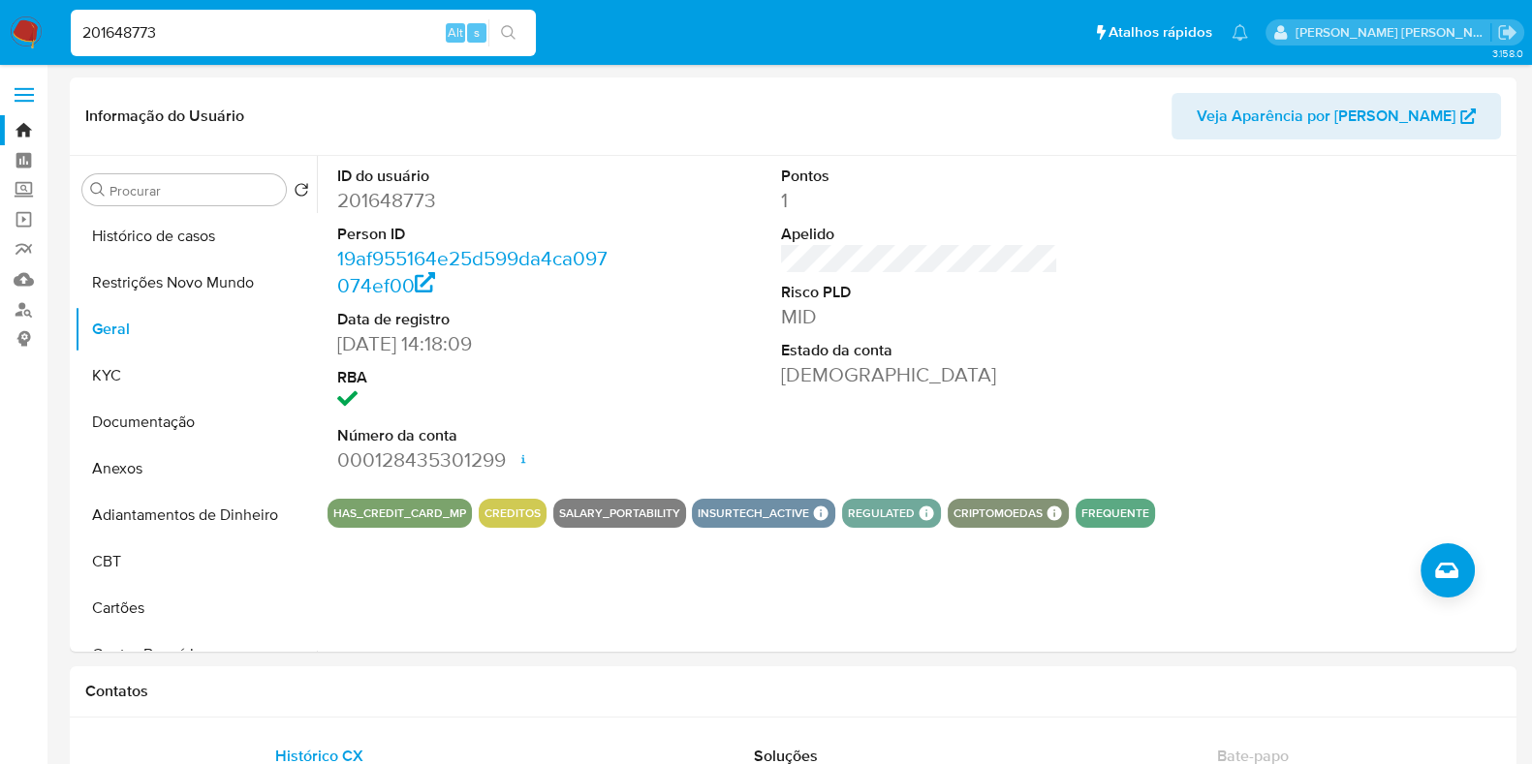
click at [289, 33] on input "201648773" at bounding box center [303, 32] width 465 height 25
paste input "120950639"
type input "120950639"
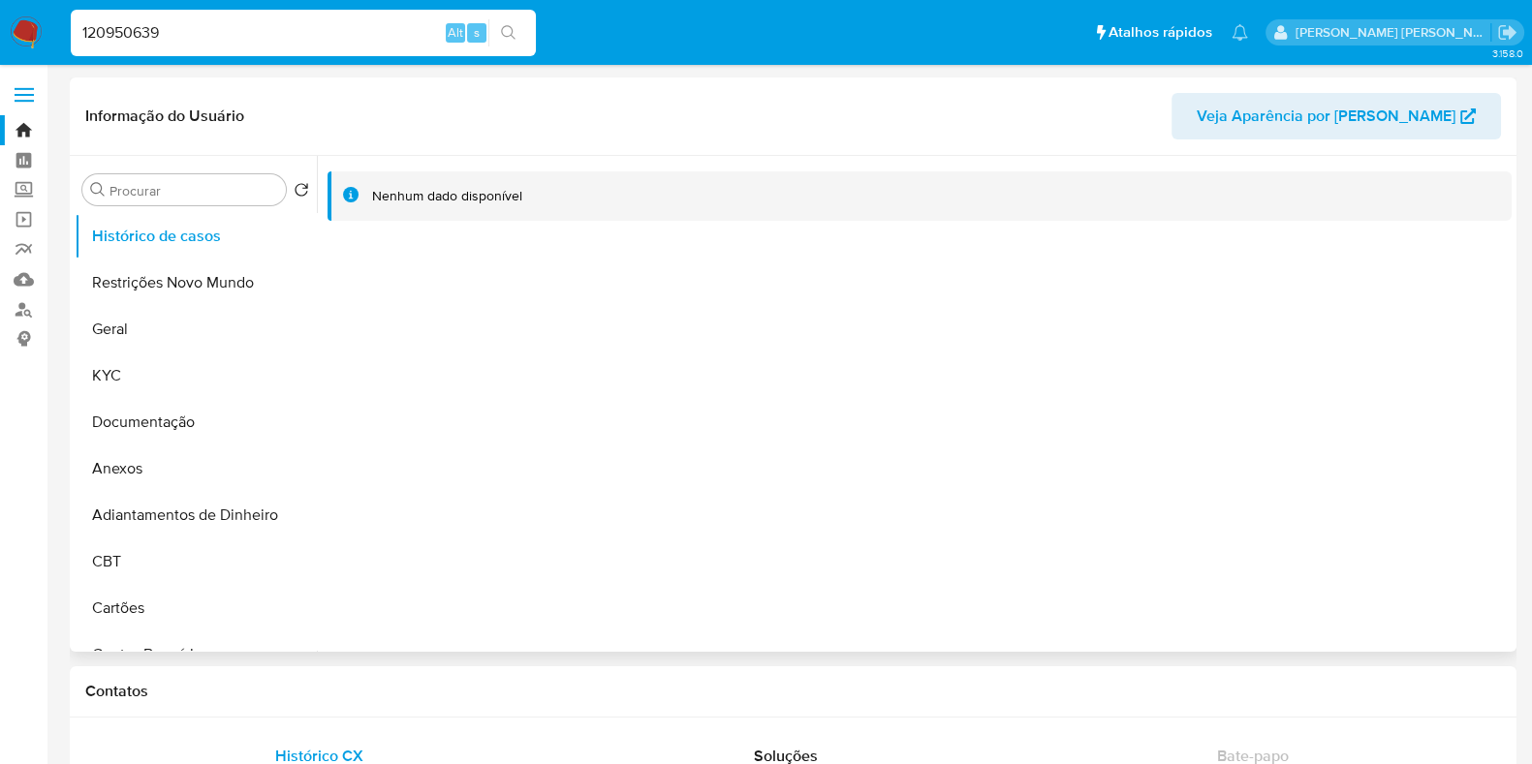
select select "10"
click at [290, 45] on input "120950639" at bounding box center [303, 32] width 465 height 25
paste input "2515374073"
type input "2515374073"
select select "10"
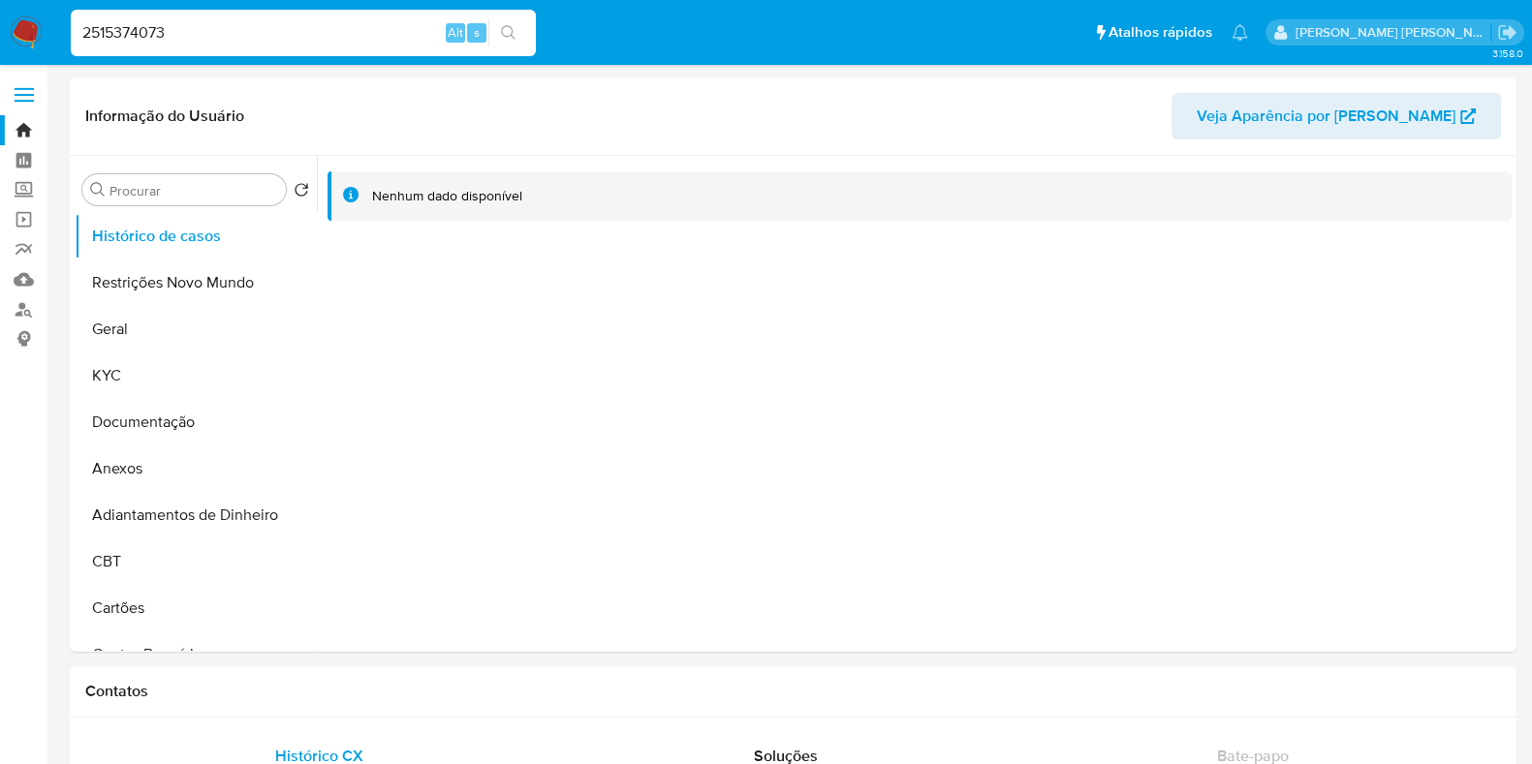
click at [281, 41] on input "2515374073" at bounding box center [303, 32] width 465 height 25
paste input "91438615"
type input "91438615"
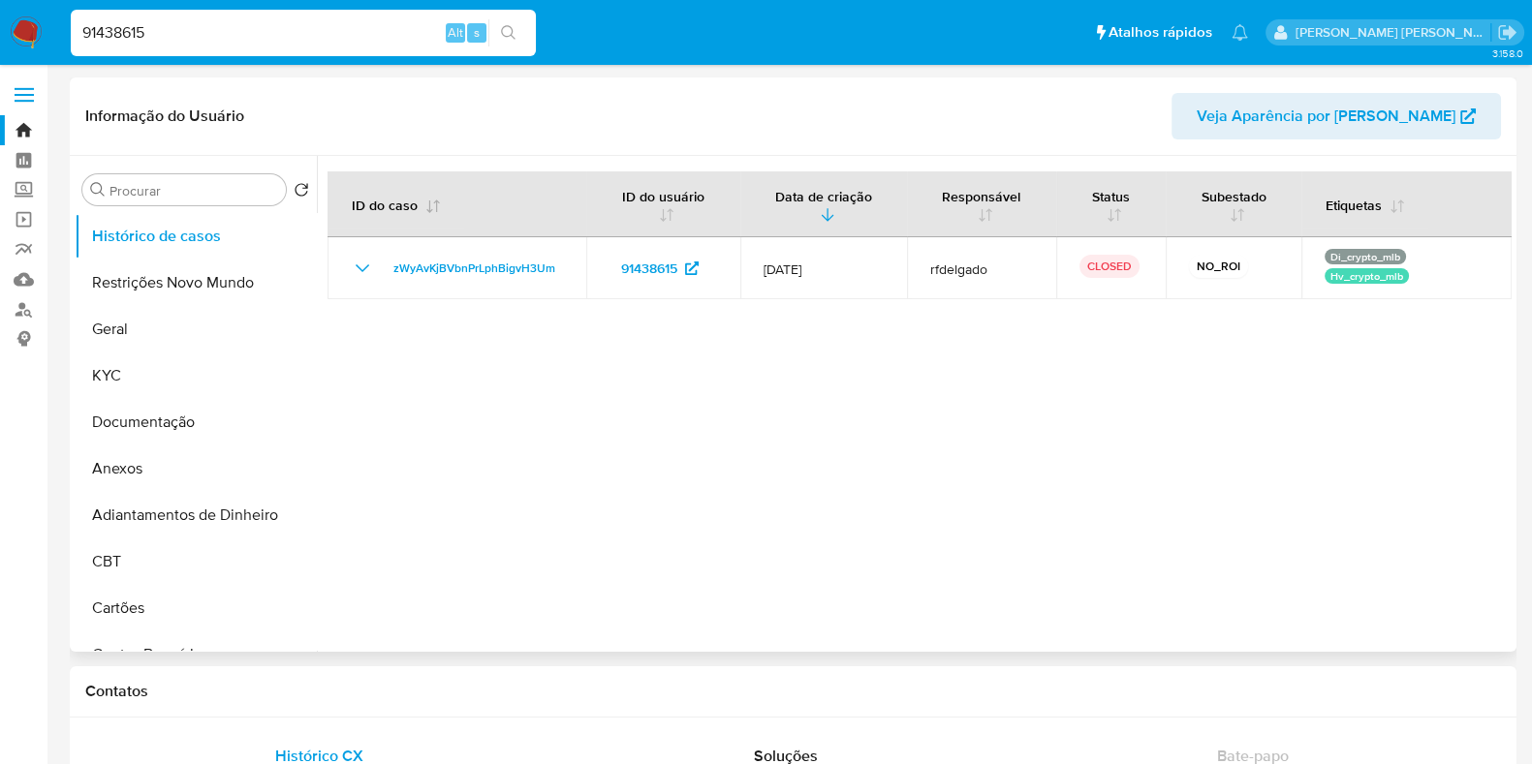
select select "10"
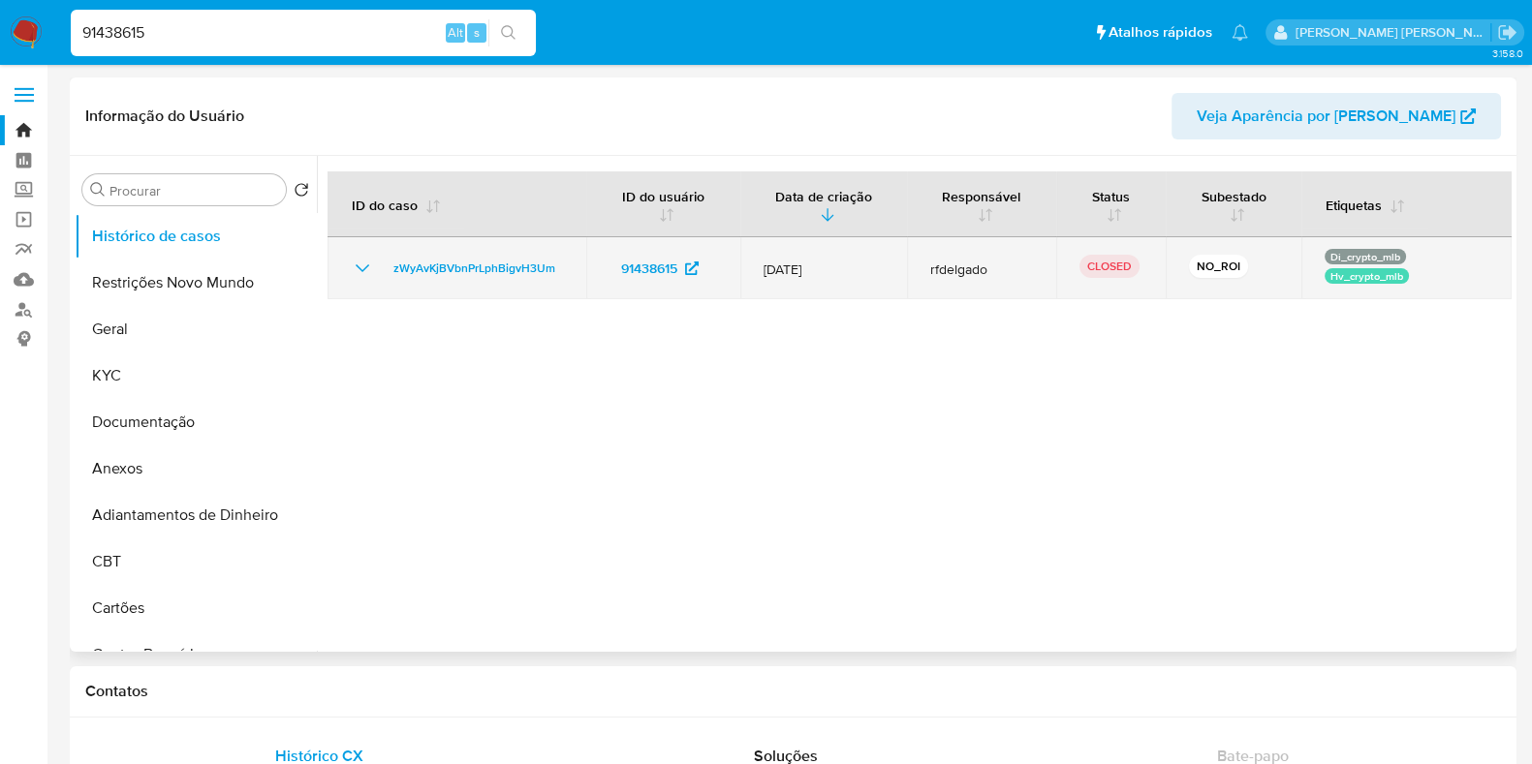
drag, startPoint x: 917, startPoint y: 264, endPoint x: 992, endPoint y: 268, distance: 74.7
click at [963, 268] on td "rfdelgado" at bounding box center [981, 268] width 149 height 62
click at [998, 268] on span "rfdelgado" at bounding box center [981, 269] width 103 height 17
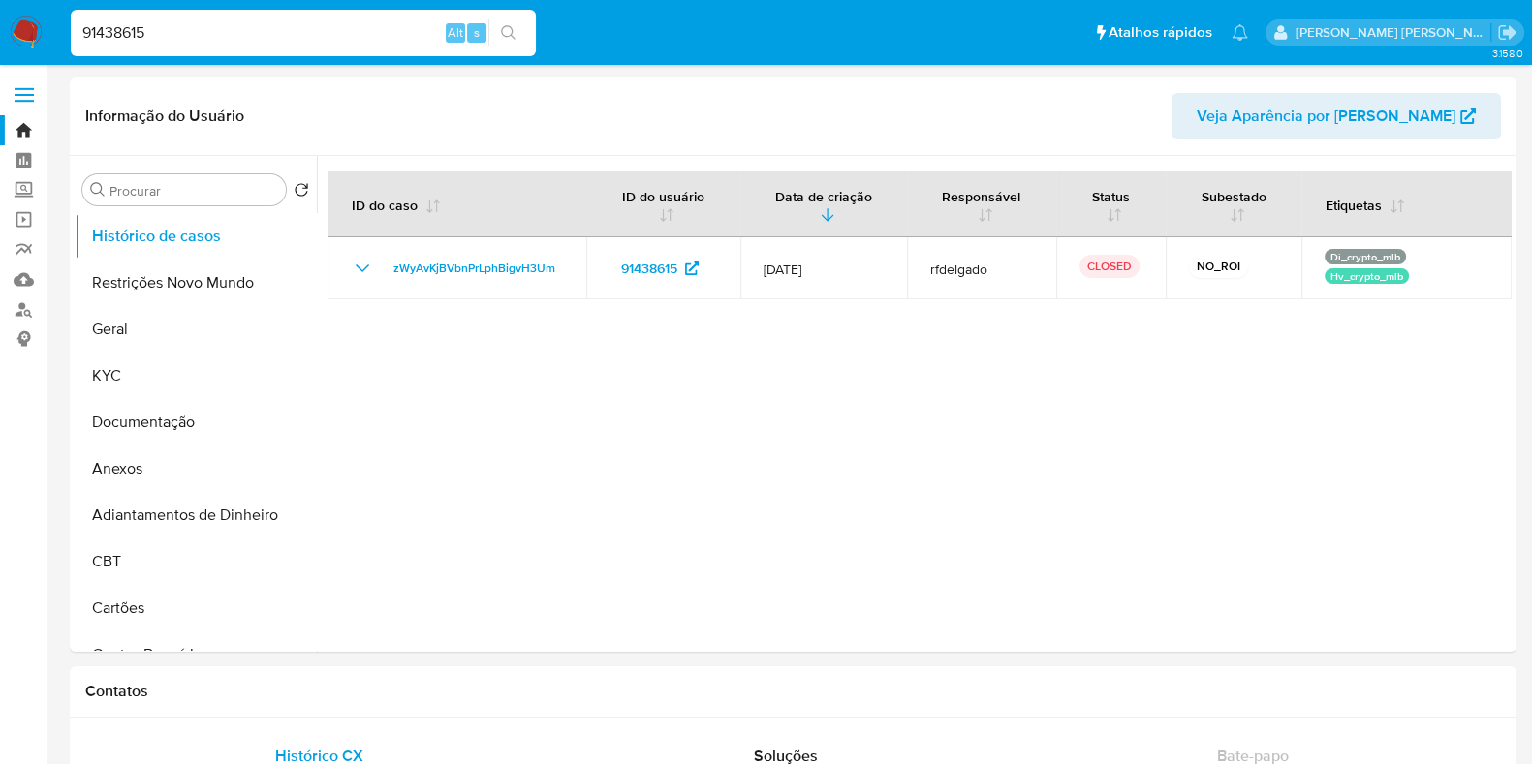
click at [278, 31] on input "91438615" at bounding box center [303, 32] width 465 height 25
paste input "53665330"
type input "53665330"
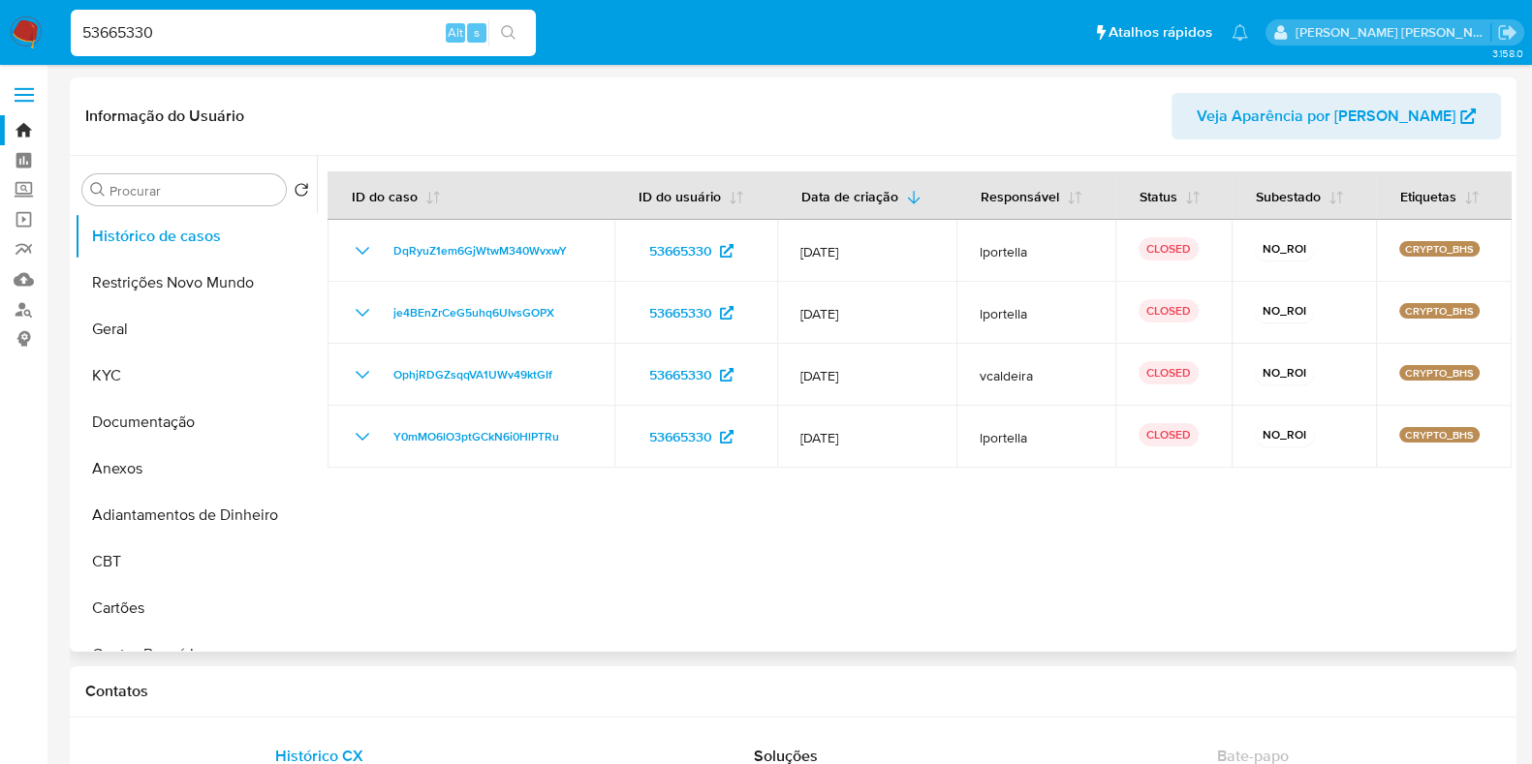
select select "10"
click at [158, 27] on input "53665330" at bounding box center [303, 32] width 465 height 25
paste input "201648773"
type input "201648773"
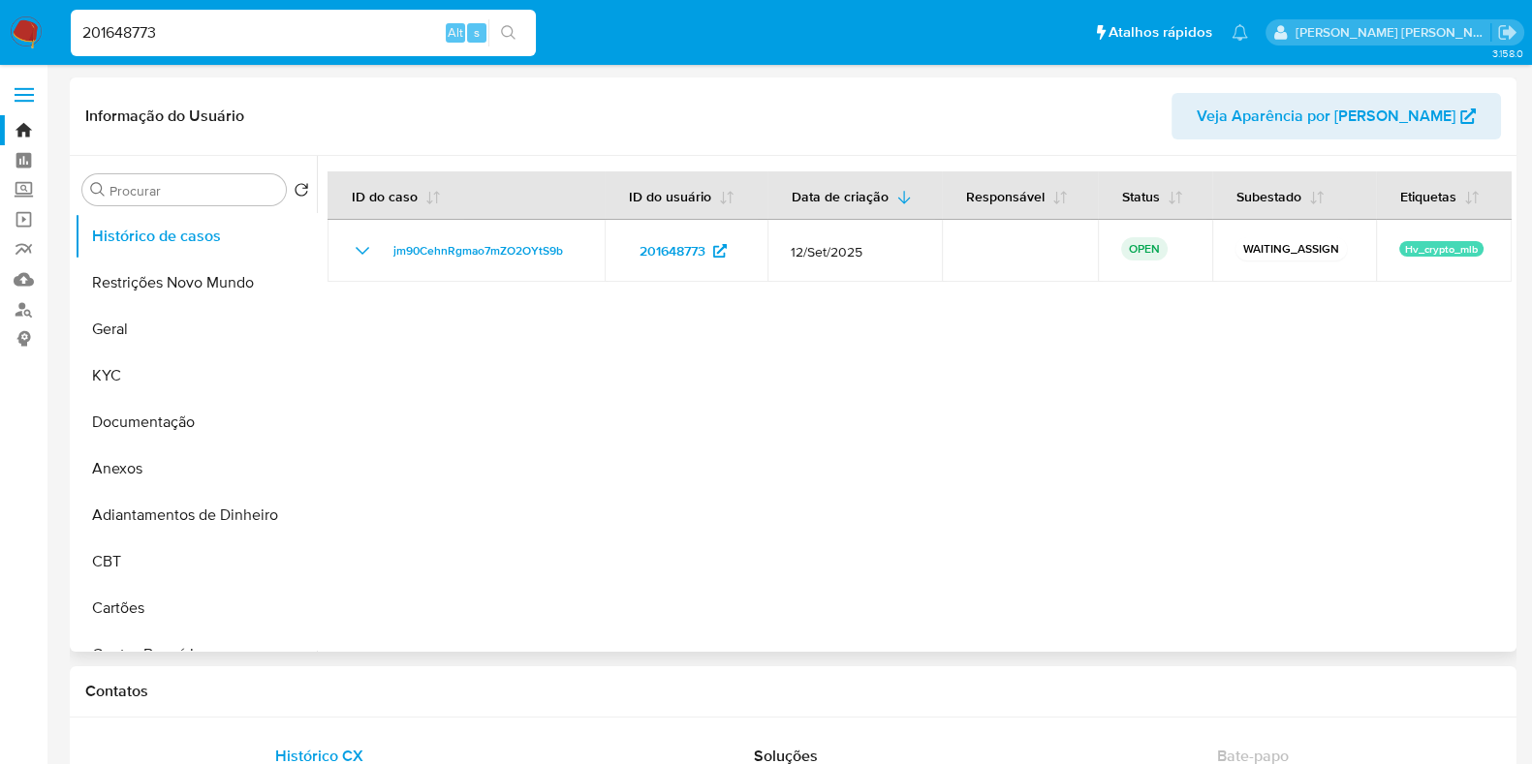
select select "10"
click at [261, 44] on input "201648773" at bounding box center [303, 32] width 465 height 25
paste input "470422408"
type input "470422408"
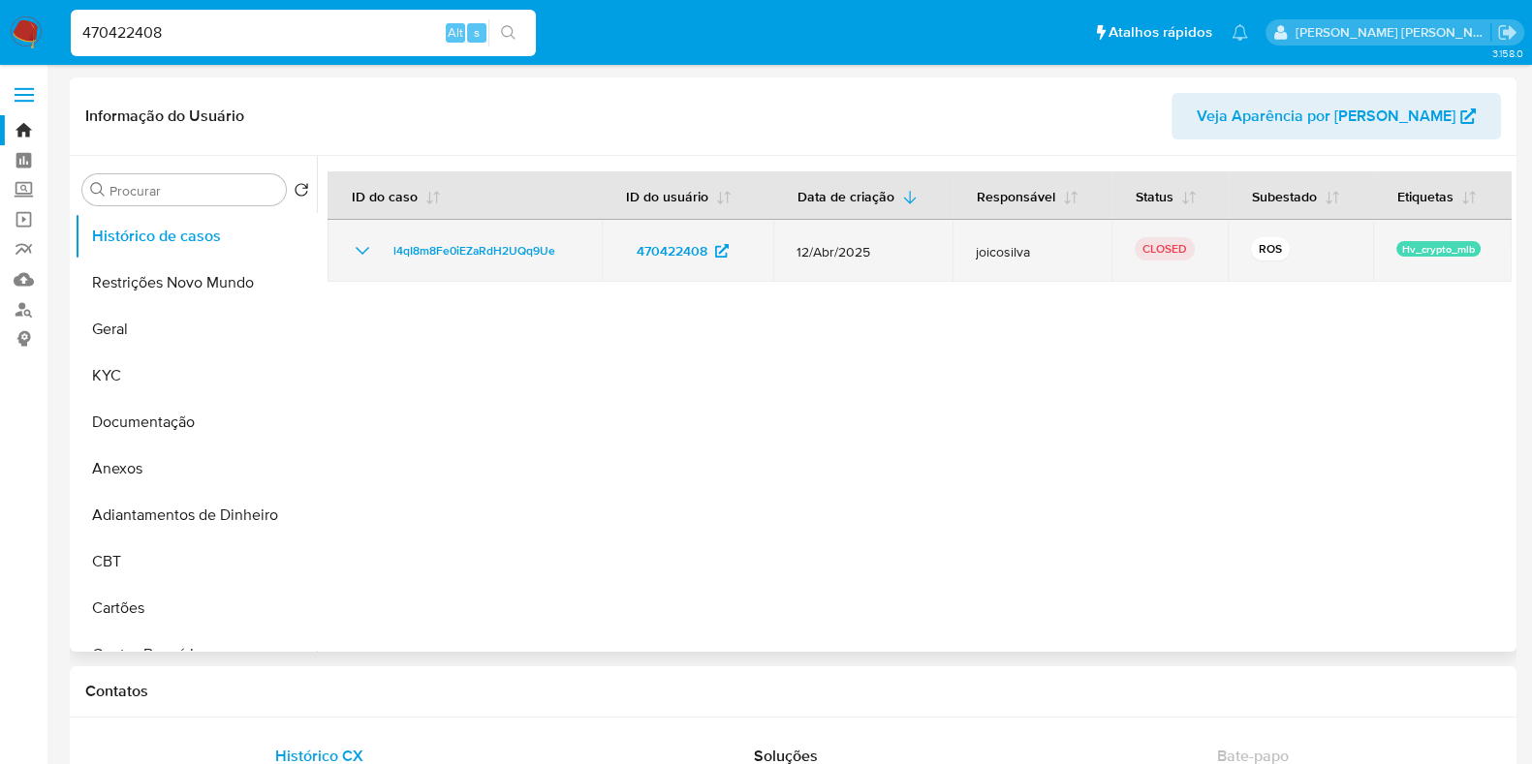
select select "10"
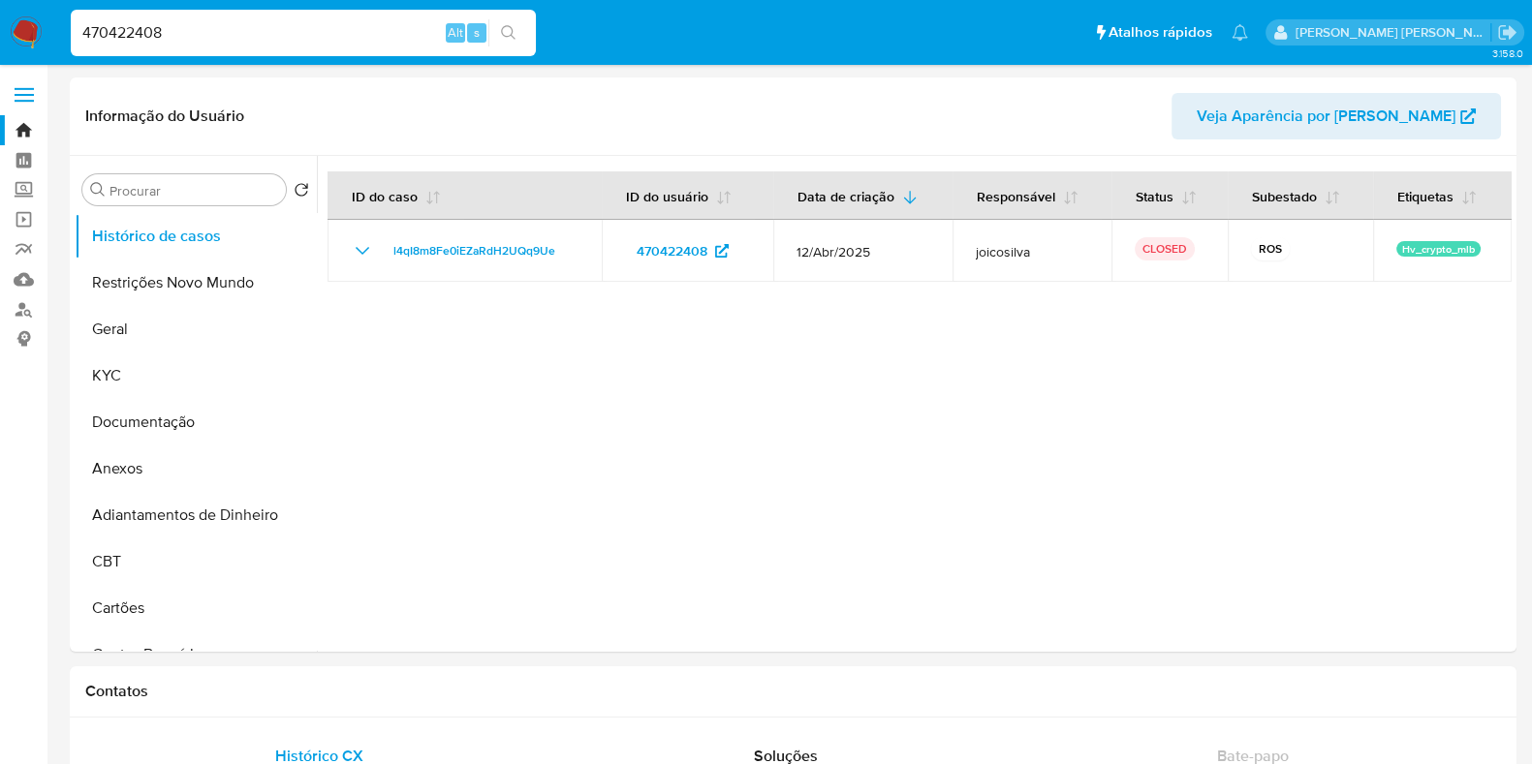
click at [315, 33] on input "470422408" at bounding box center [303, 32] width 465 height 25
paste input "774239360"
type input "774239360"
select select "10"
click at [256, 31] on input "774239360" at bounding box center [303, 32] width 465 height 25
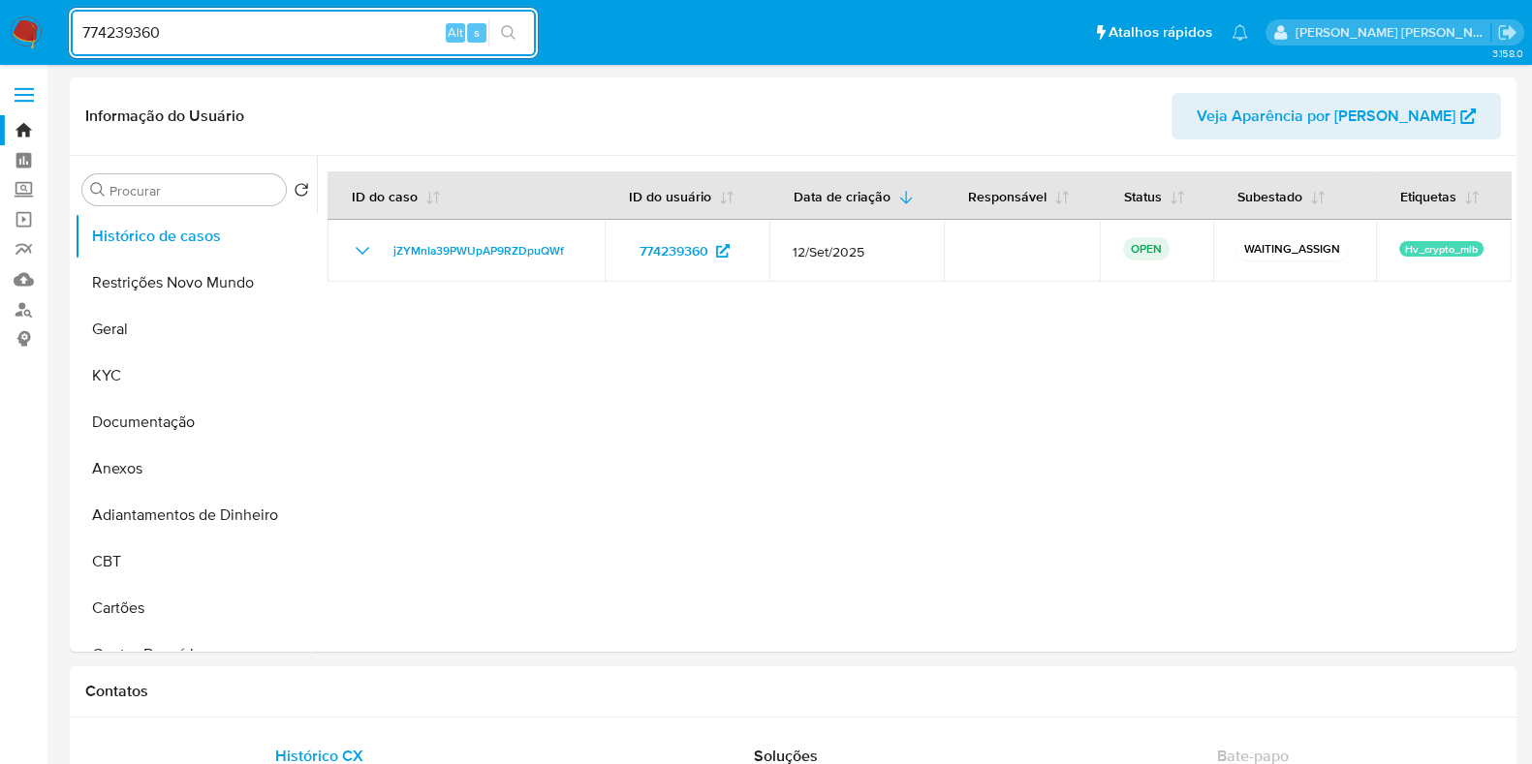
click at [335, 36] on input "774239360" at bounding box center [303, 32] width 465 height 25
click at [296, 47] on div "774239360 Alt s" at bounding box center [303, 33] width 465 height 47
click at [300, 35] on input "774239360" at bounding box center [303, 32] width 465 height 25
paste input "38056870"
type input "380568700"
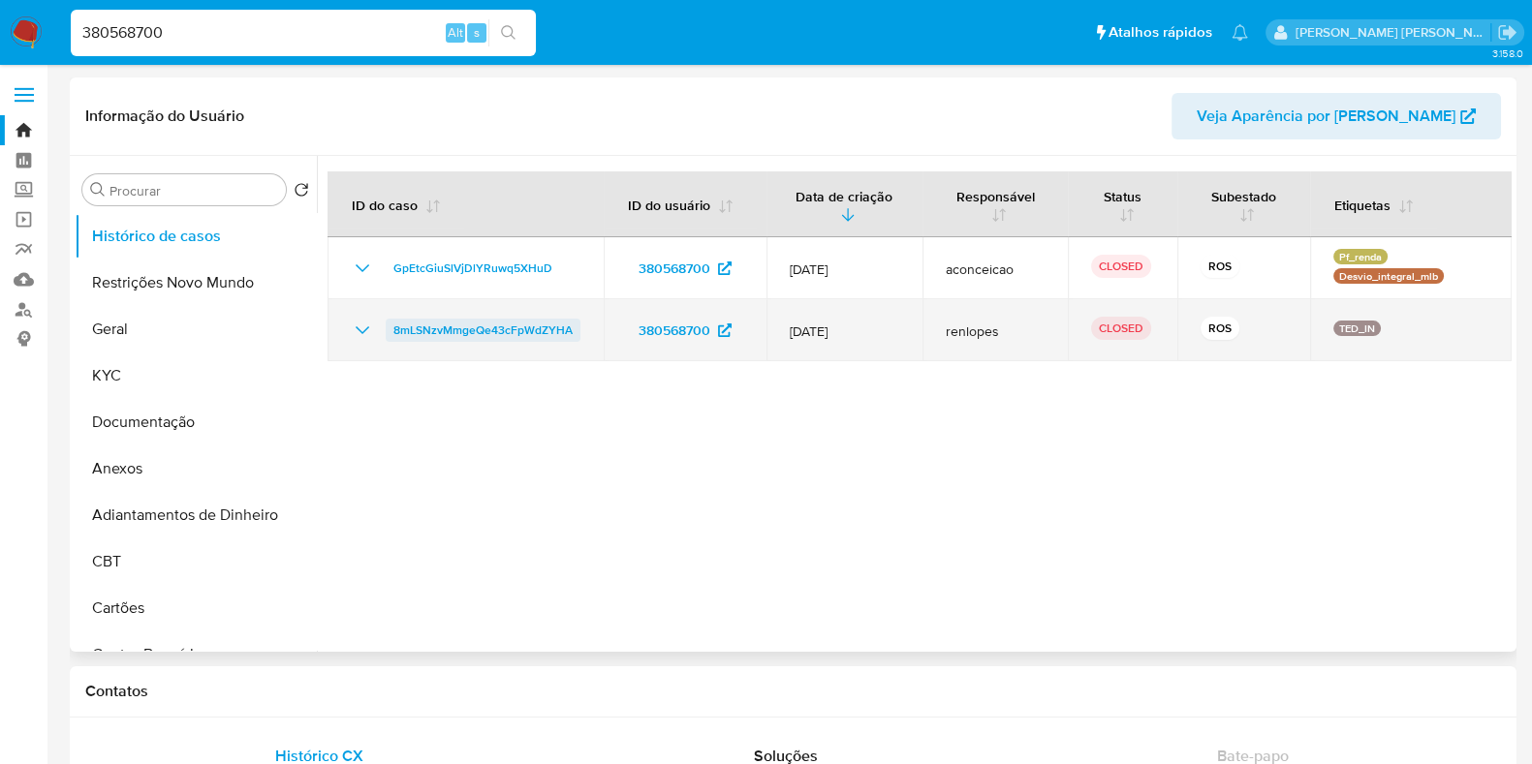
select select "10"
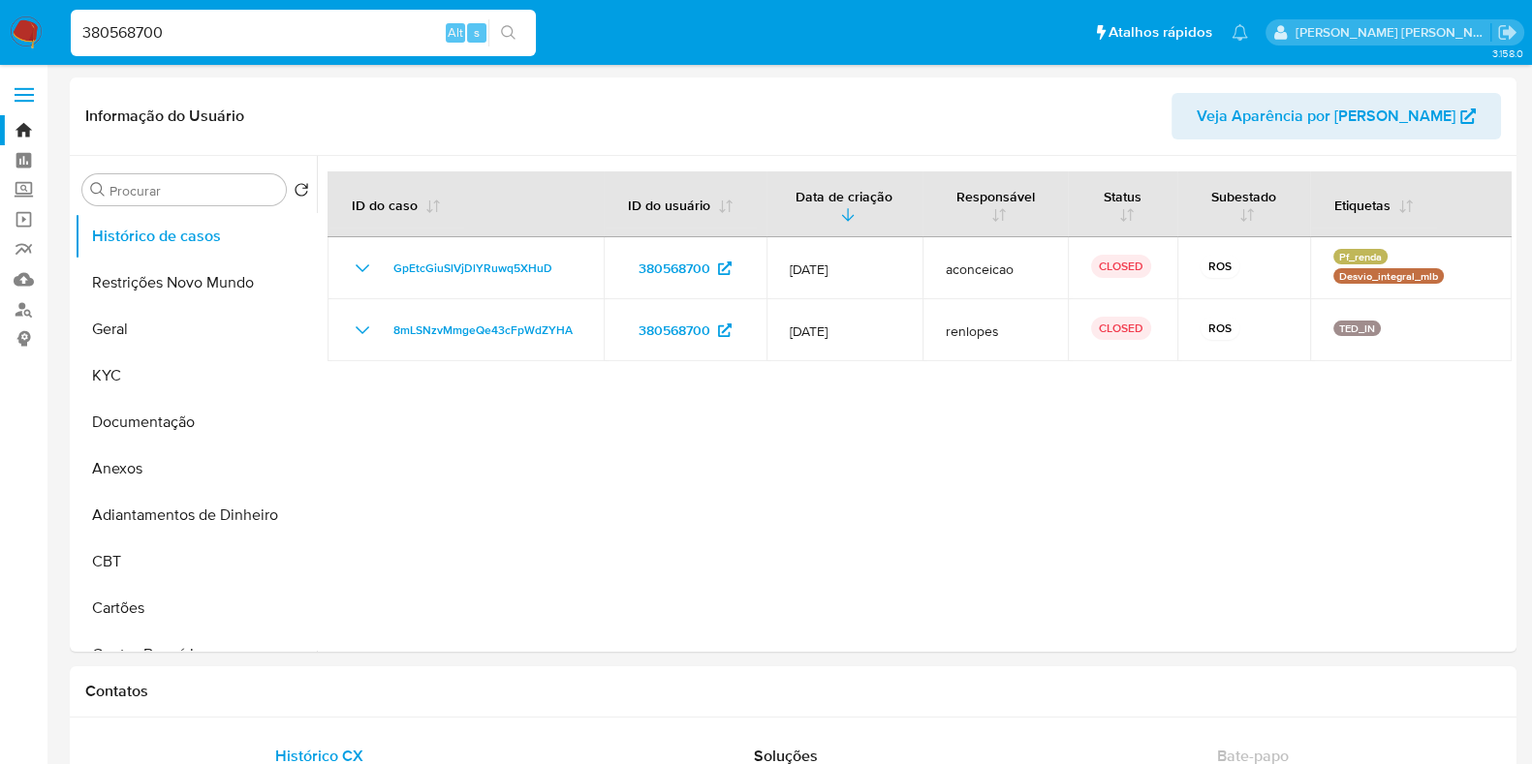
click at [328, 22] on input "380568700" at bounding box center [303, 32] width 465 height 25
paste input "223522071"
type input "223522071"
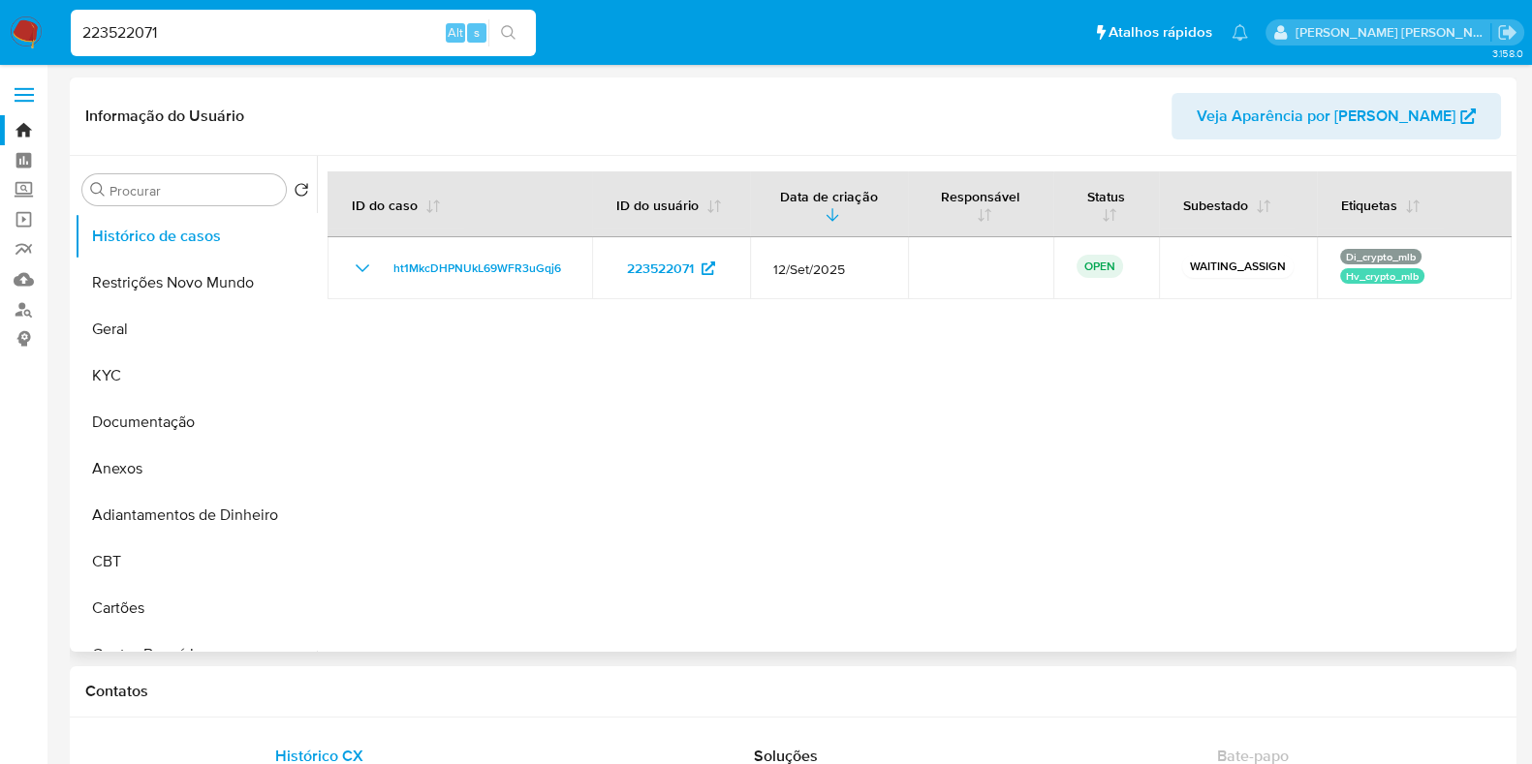
select select "10"
click at [310, 30] on input "223522071" at bounding box center [303, 32] width 465 height 25
paste input "068535549"
type input "2068535549"
select select "10"
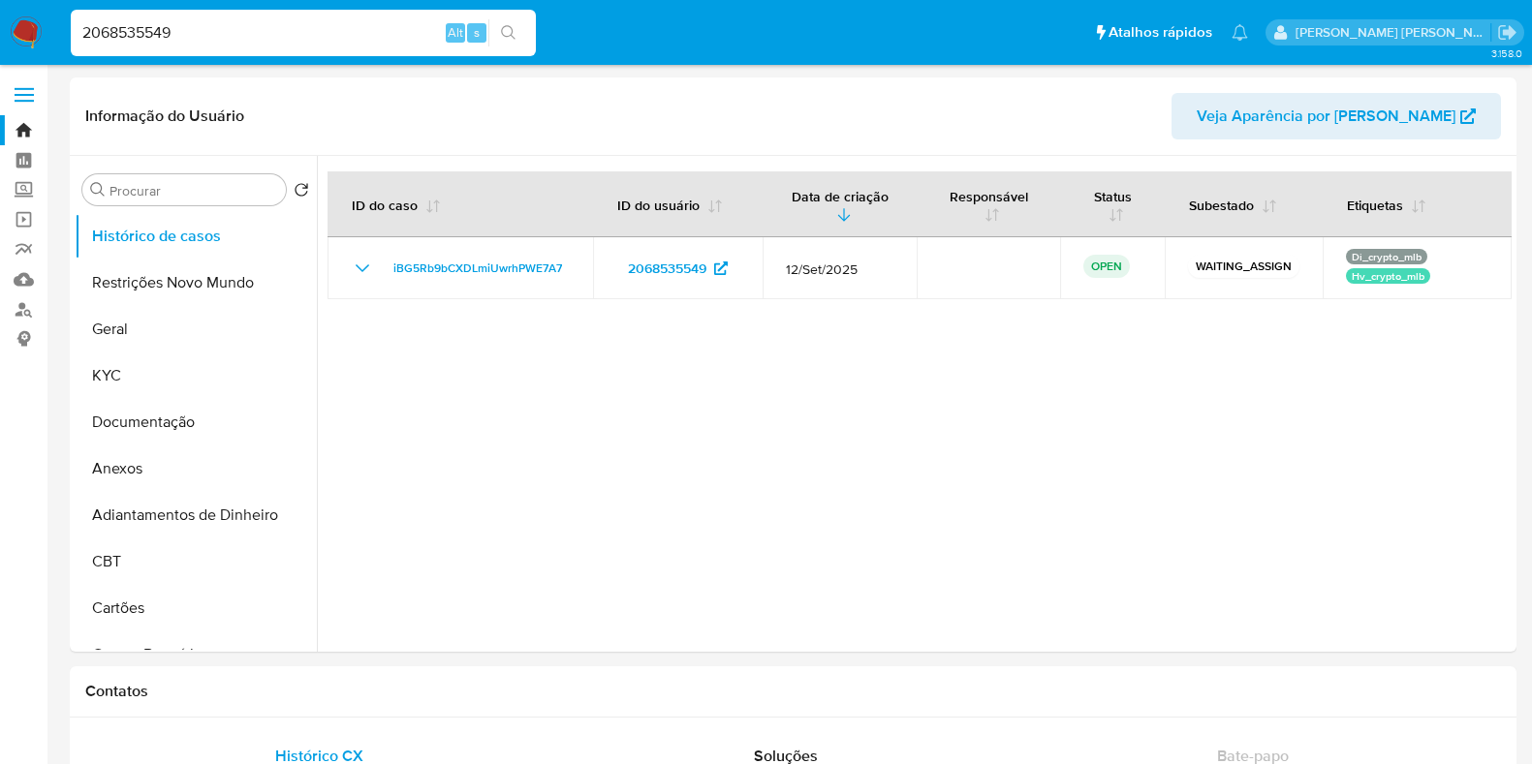
select select "10"
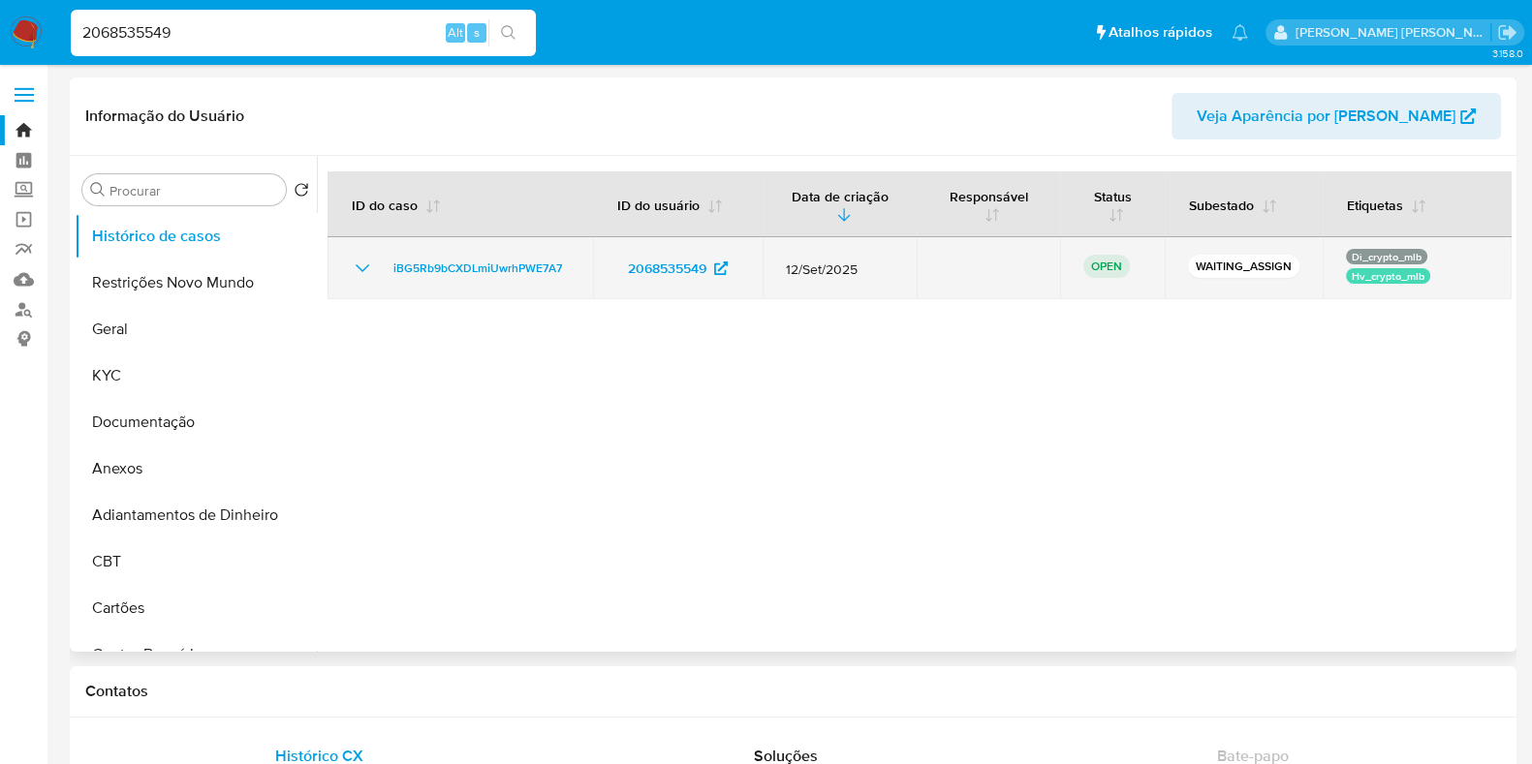
drag, startPoint x: 1291, startPoint y: 268, endPoint x: 1182, endPoint y: 270, distance: 108.5
click at [1182, 270] on td "WAITING_ASSIGN" at bounding box center [1244, 268] width 158 height 62
click at [518, 273] on span "iBG5Rb9bCXDLmiUwrhPWE7A7" at bounding box center [477, 268] width 169 height 23
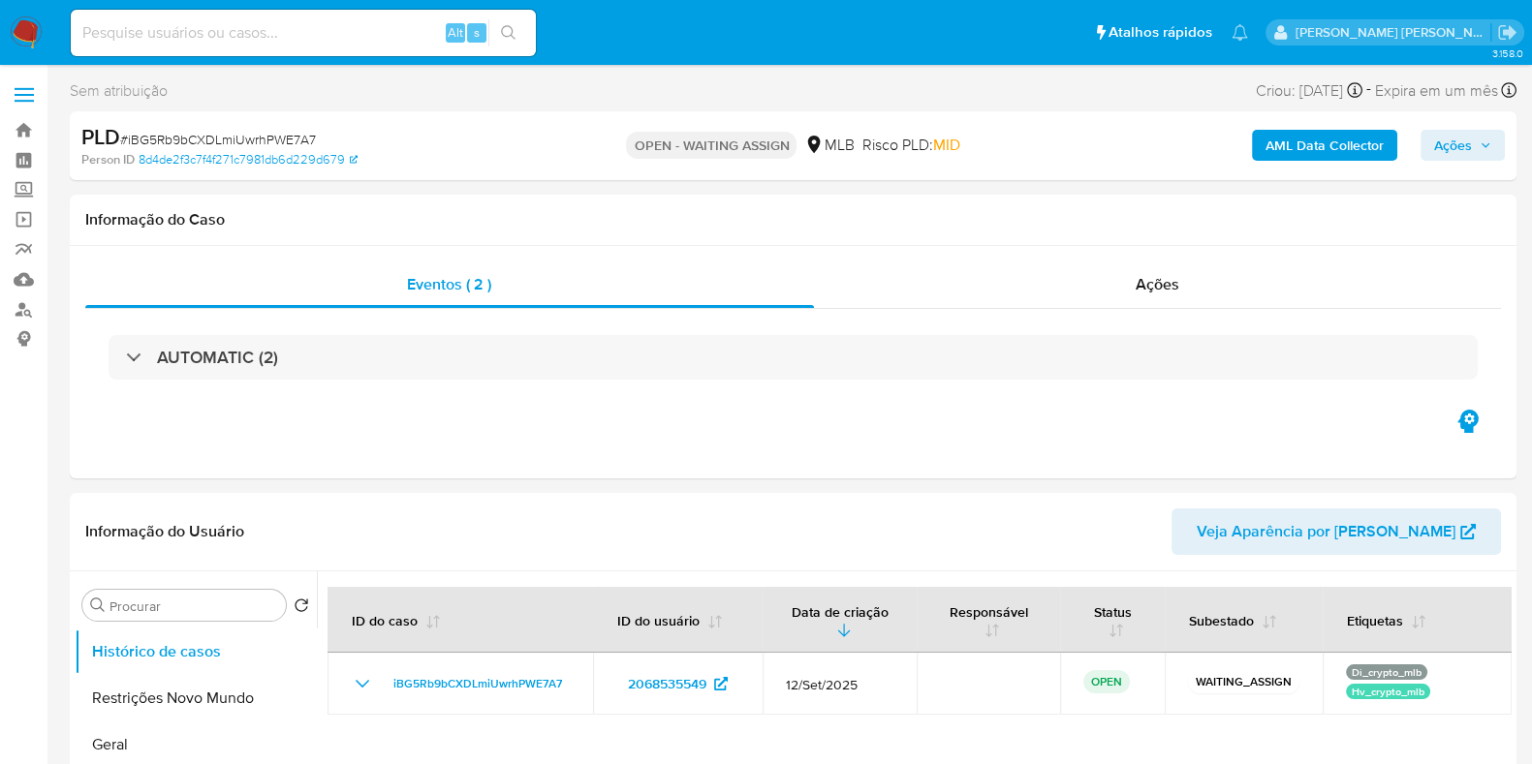
select select "10"
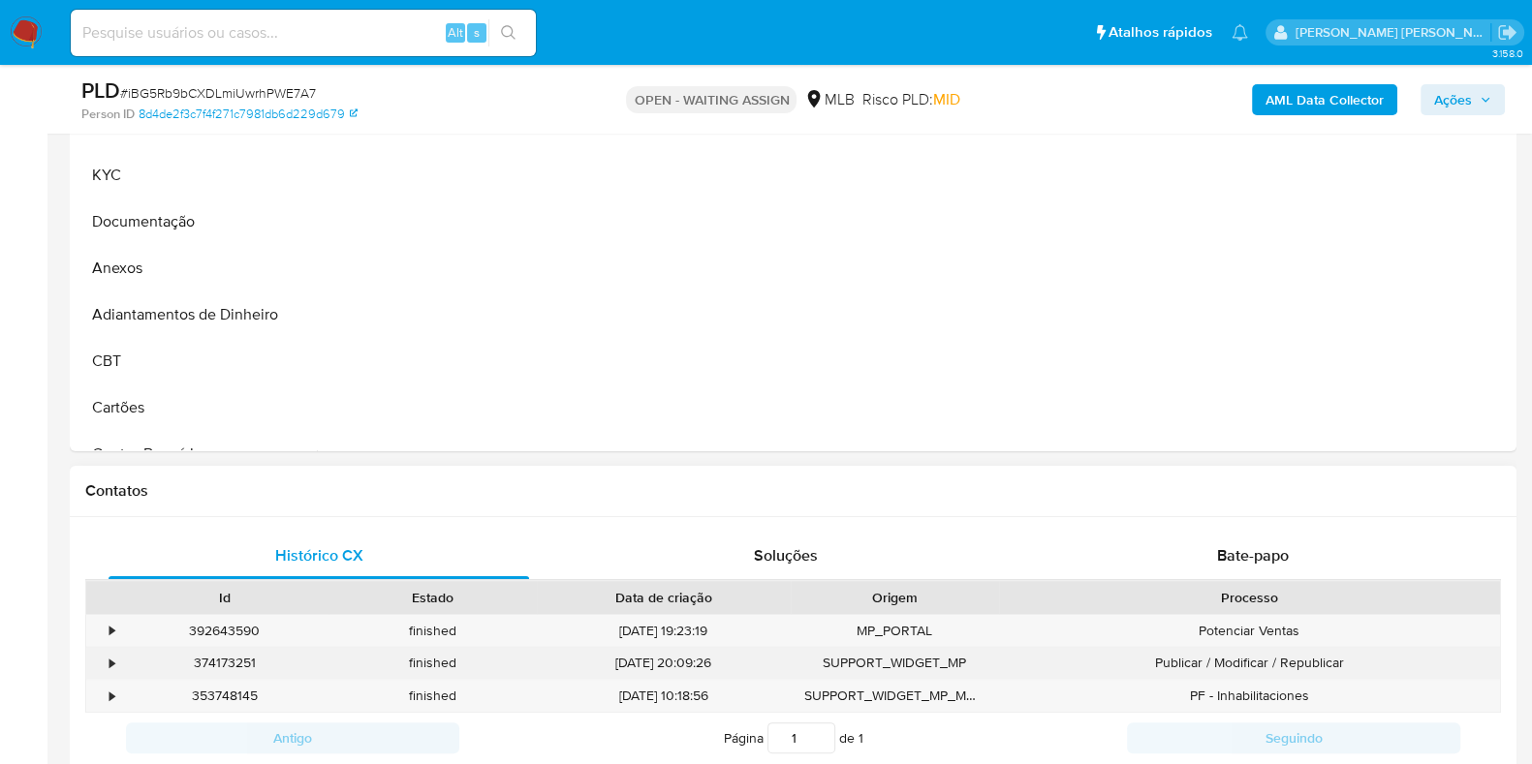
scroll to position [727, 0]
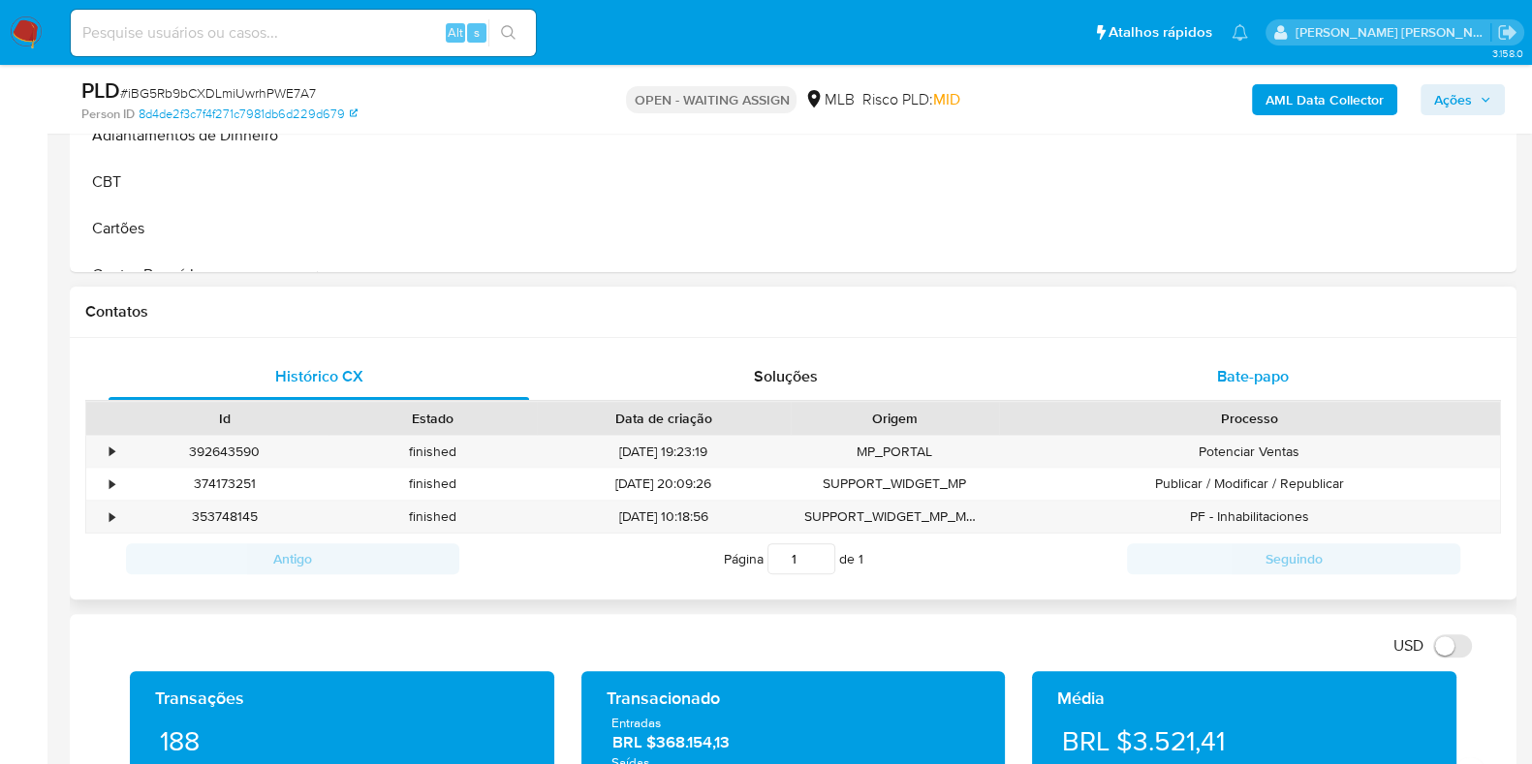
click at [1239, 383] on span "Bate-papo" at bounding box center [1253, 376] width 72 height 22
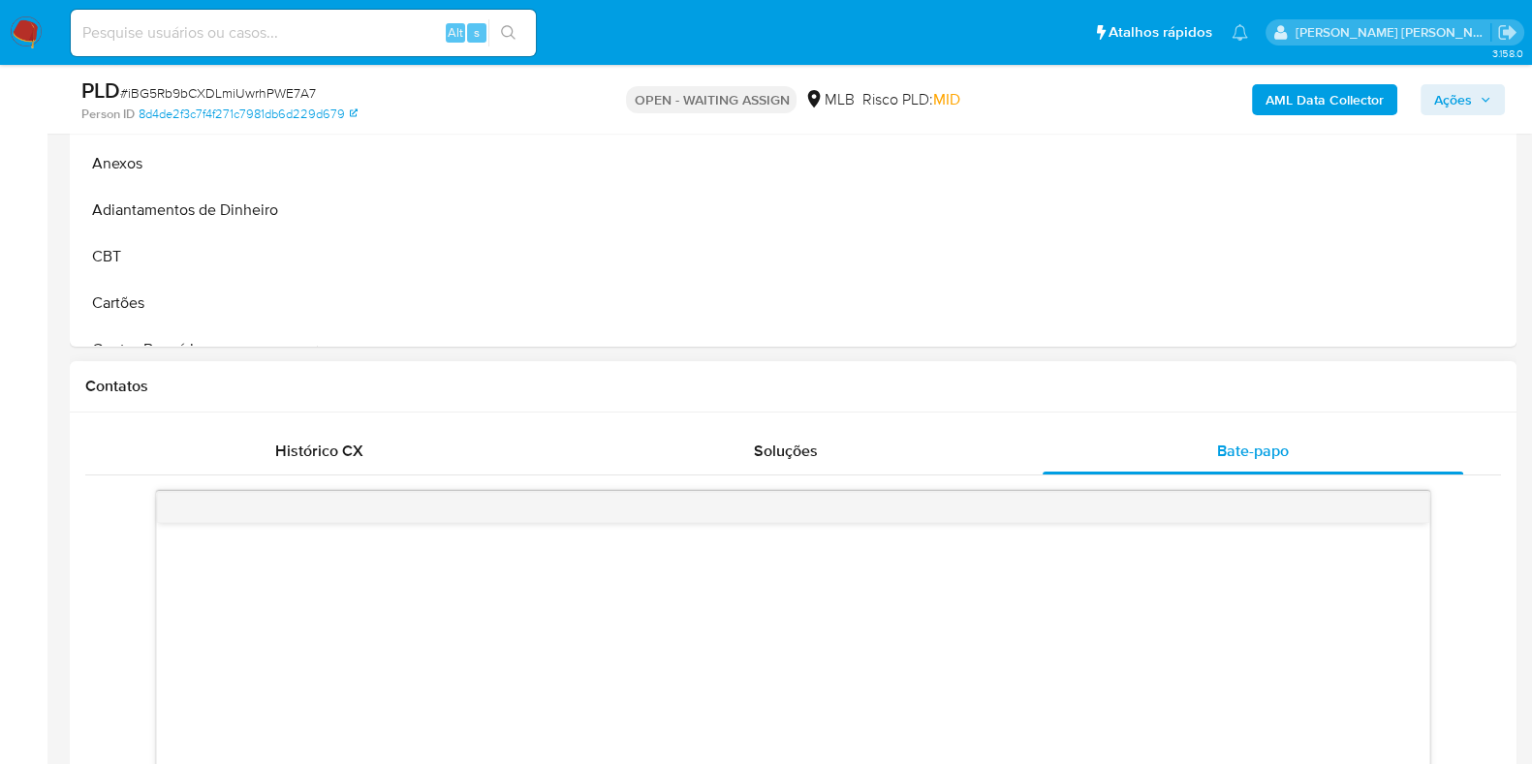
scroll to position [1090, 0]
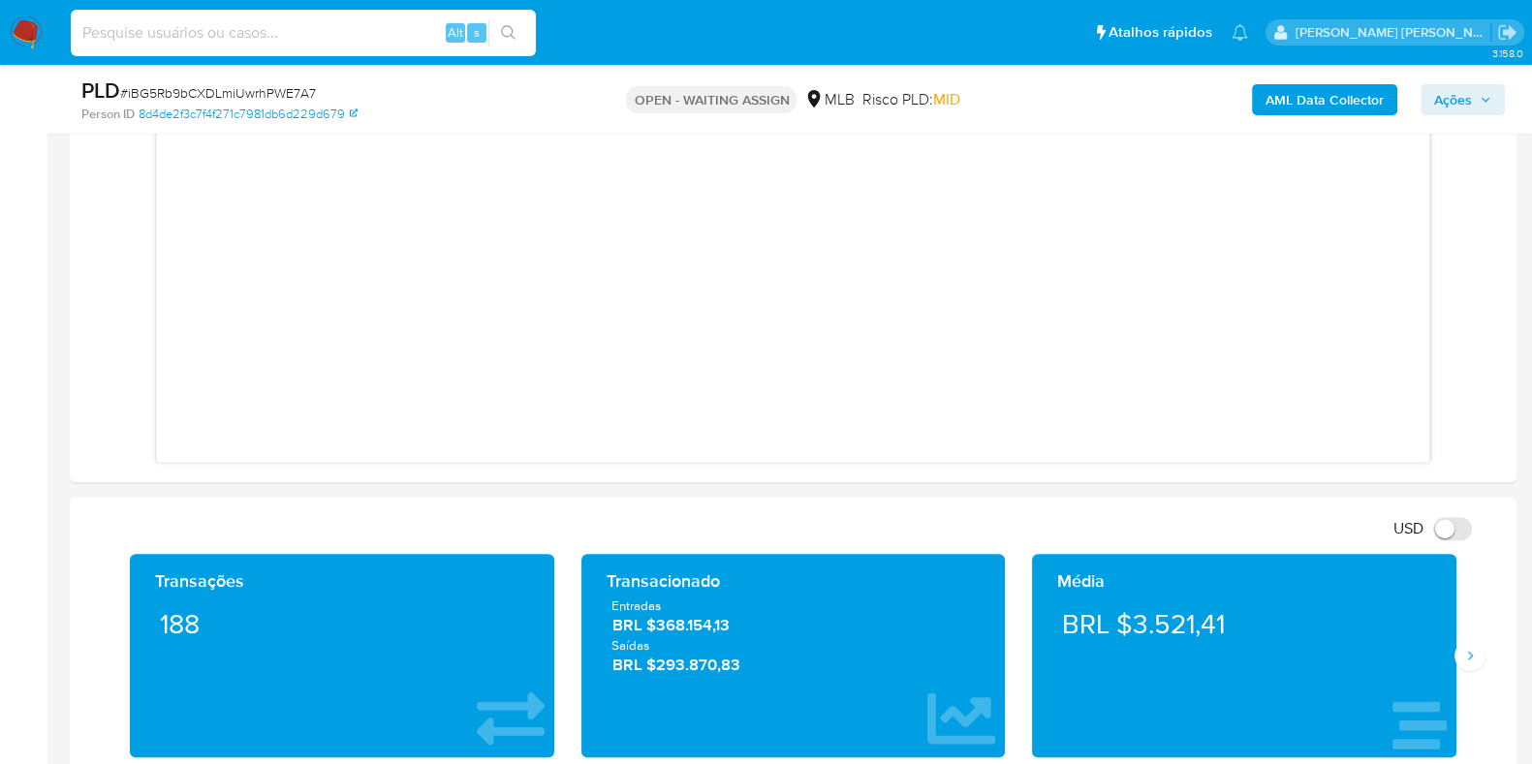
click at [175, 41] on input at bounding box center [303, 32] width 465 height 25
paste input "404274735"
type input "404274735"
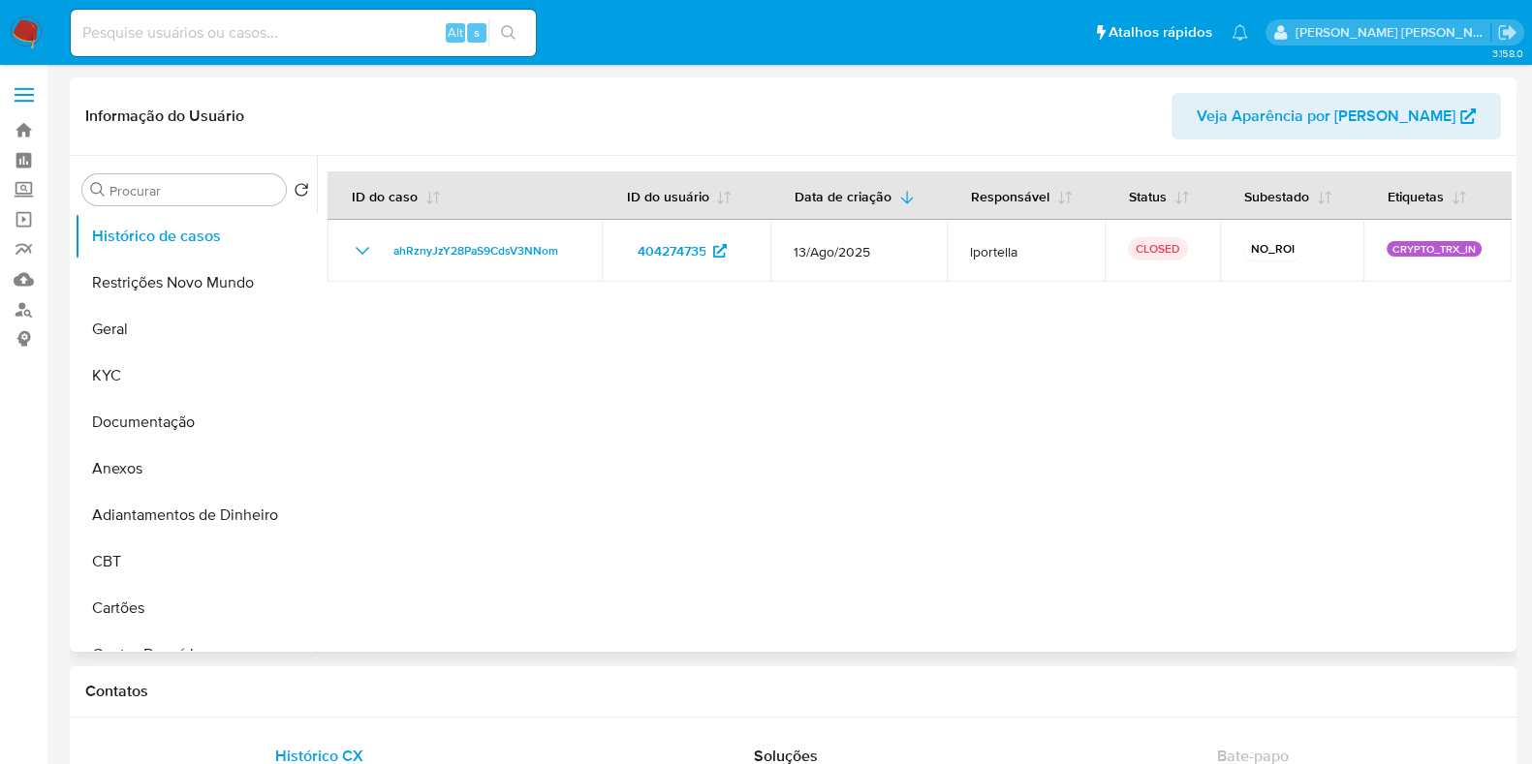
select select "10"
click at [305, 33] on input at bounding box center [303, 32] width 465 height 25
paste input "2451977507"
type input "2451977507"
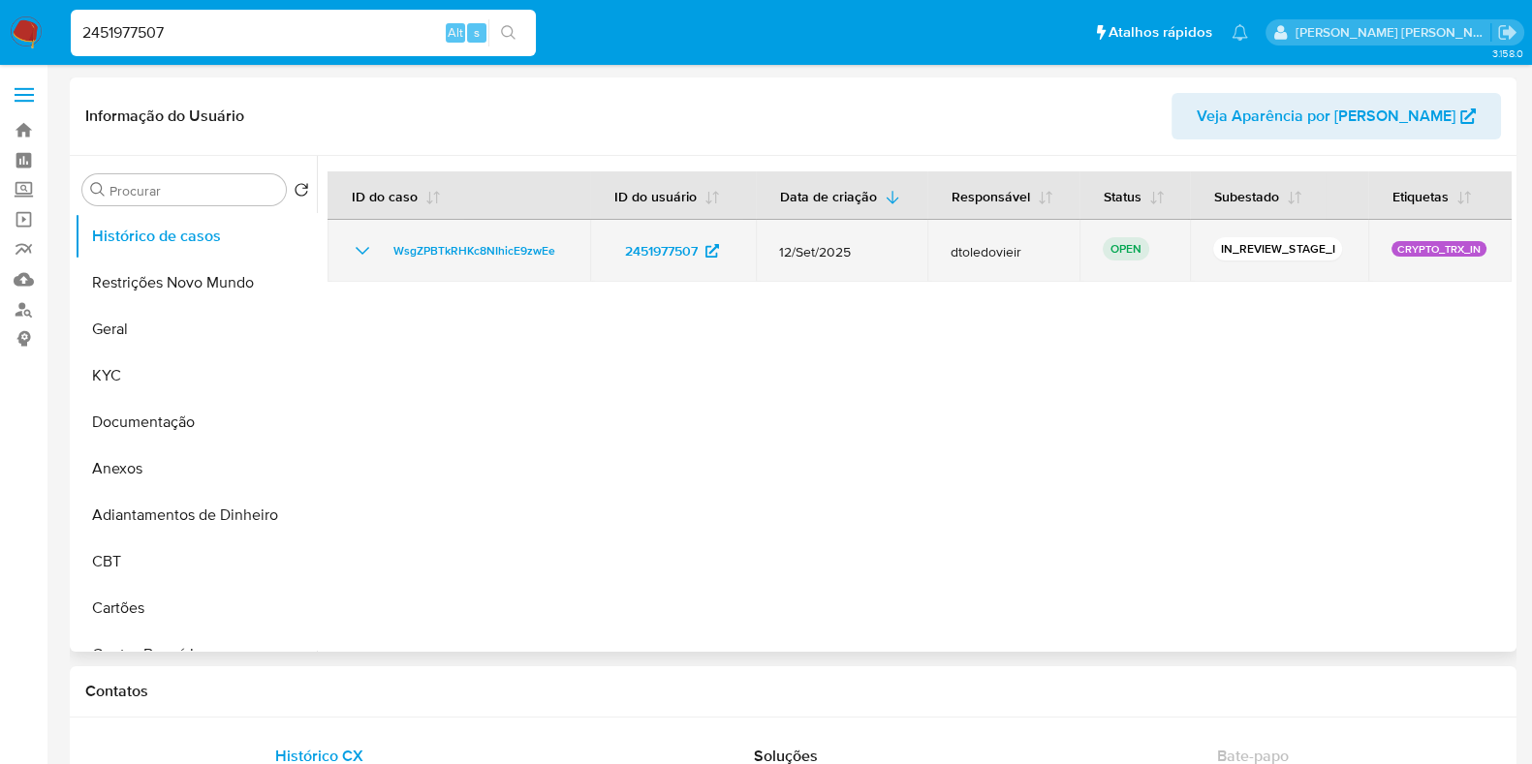
select select "10"
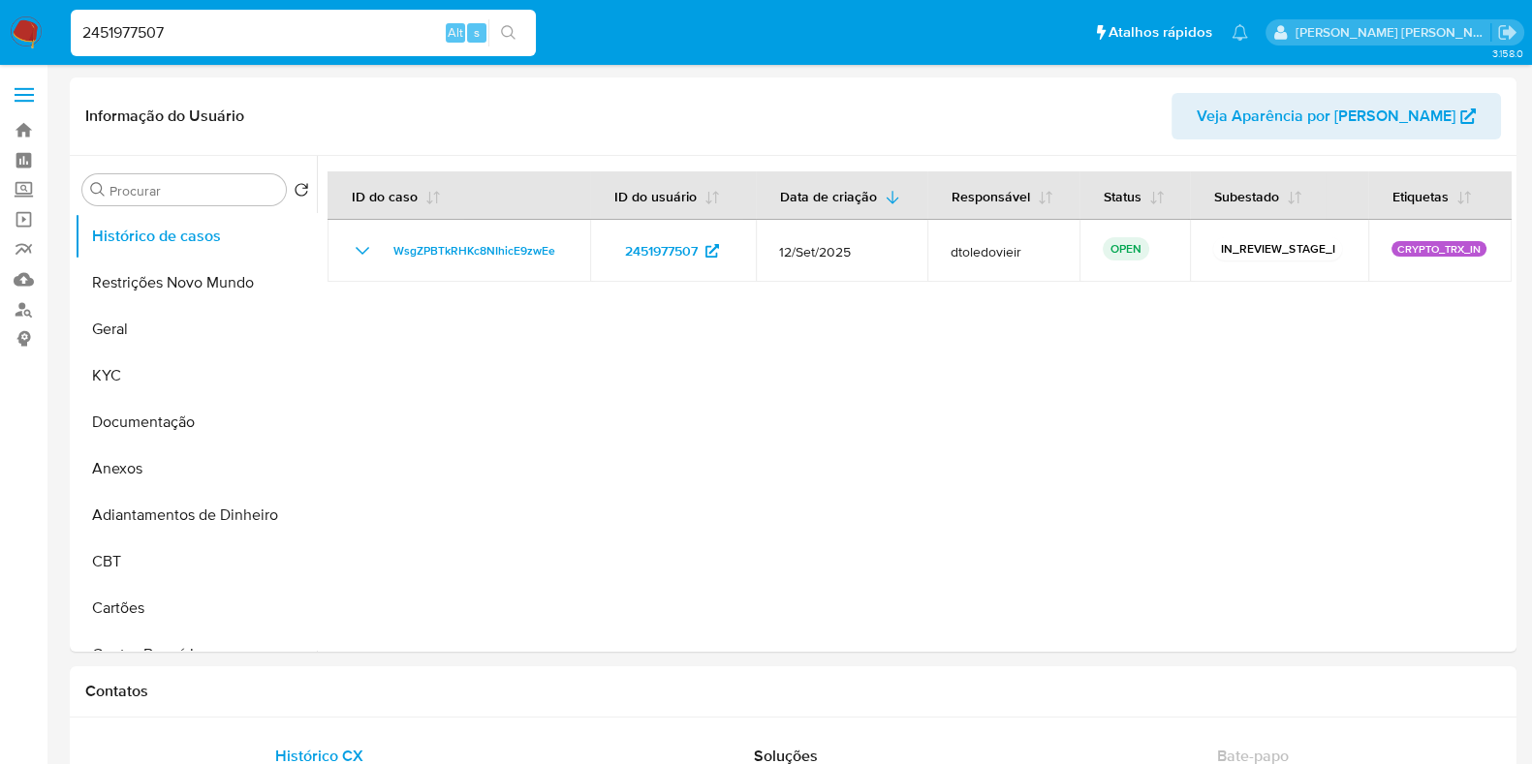
click at [305, 26] on input "2451977507" at bounding box center [303, 32] width 465 height 25
paste input "516145174"
type input "516145174"
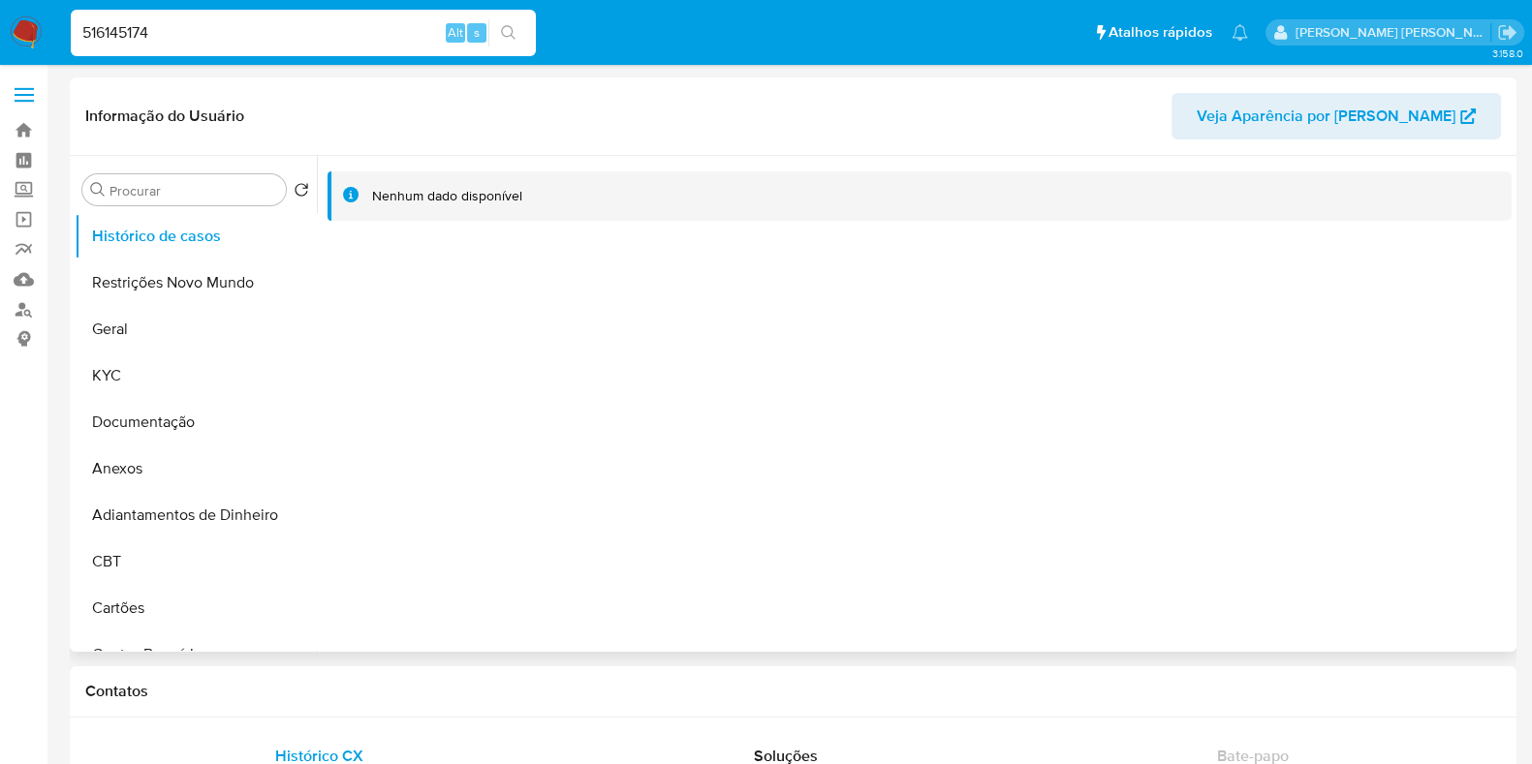
select select "10"
click at [270, 36] on input "516145174" at bounding box center [303, 32] width 465 height 25
paste input "279140219"
type input "279140219"
select select "10"
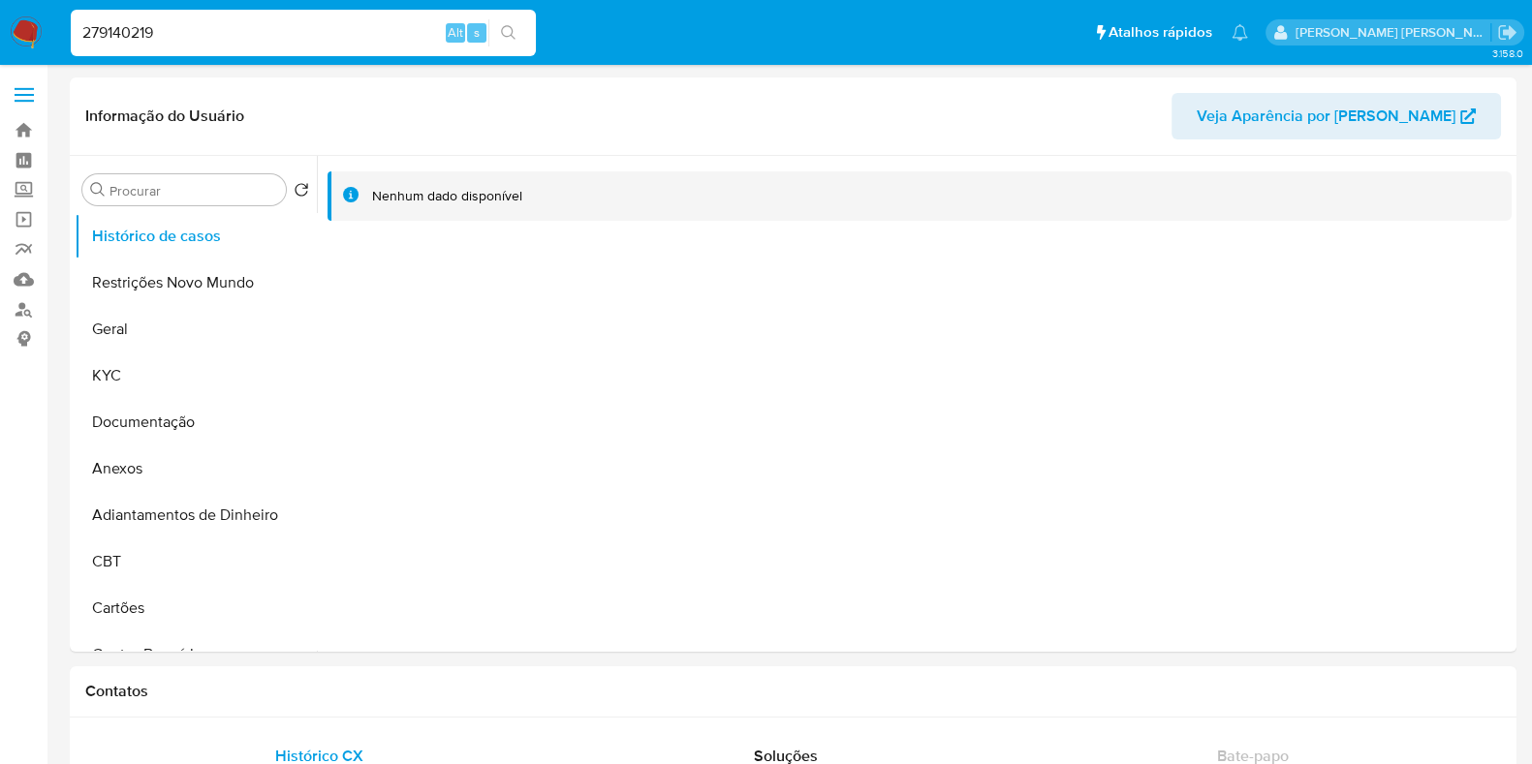
click at [326, 32] on input "279140219" at bounding box center [303, 32] width 465 height 25
paste input "1864546508"
type input "1864546508"
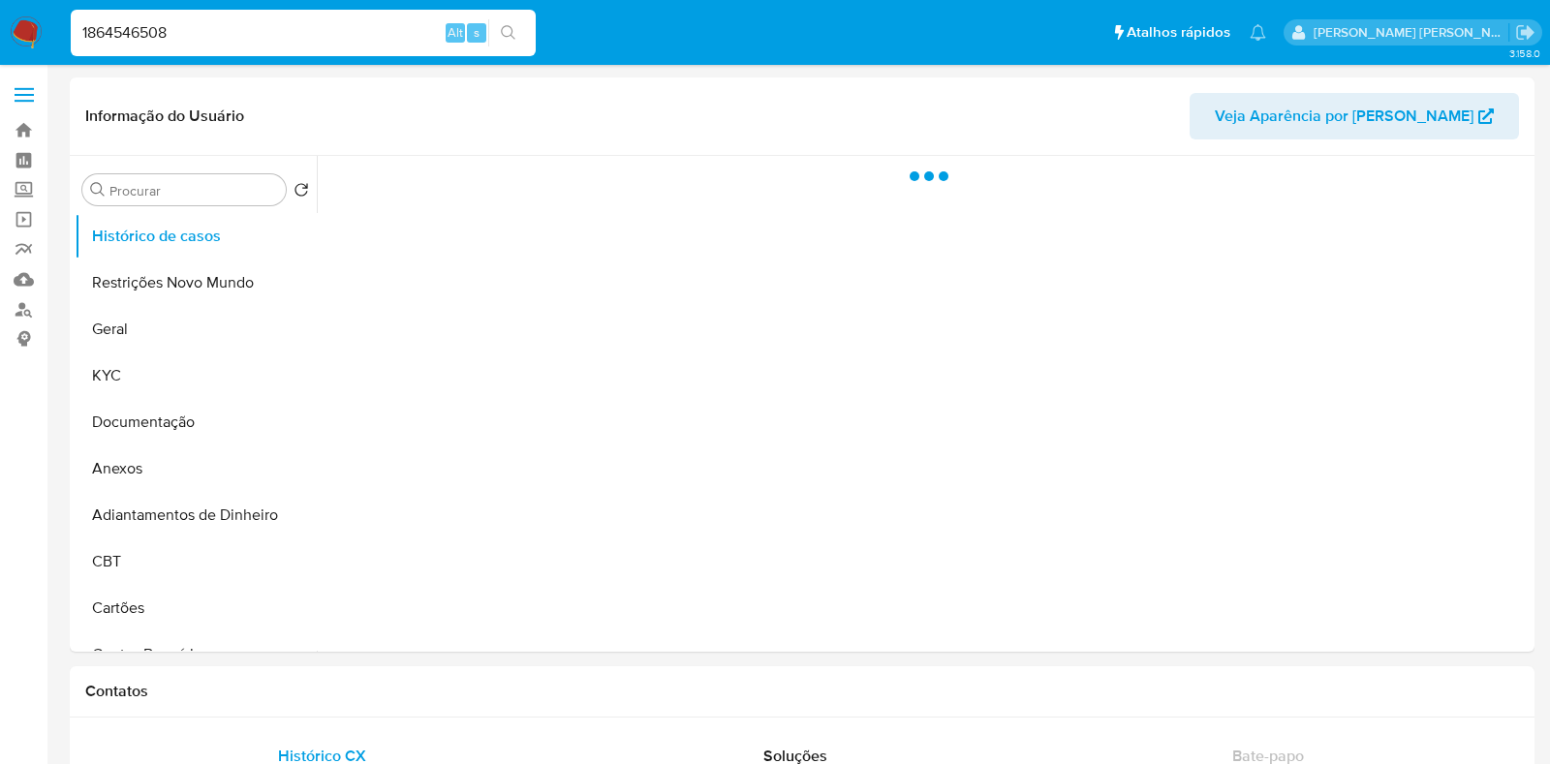
select select "10"
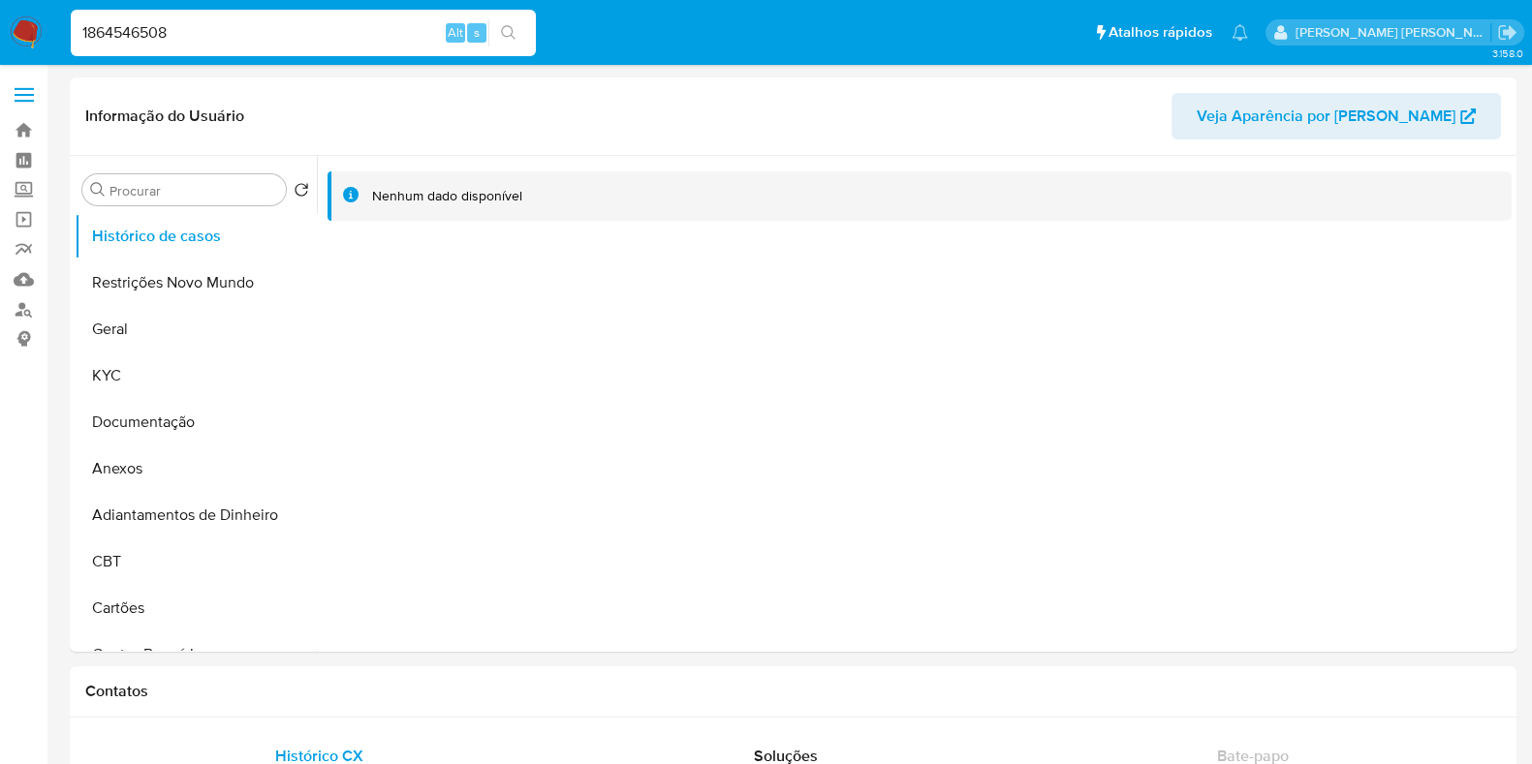
click at [281, 34] on input "1864546508" at bounding box center [303, 32] width 465 height 25
paste input "673635495"
type input "673635495"
select select "10"
drag, startPoint x: 284, startPoint y: 47, endPoint x: 291, endPoint y: 38, distance: 11.8
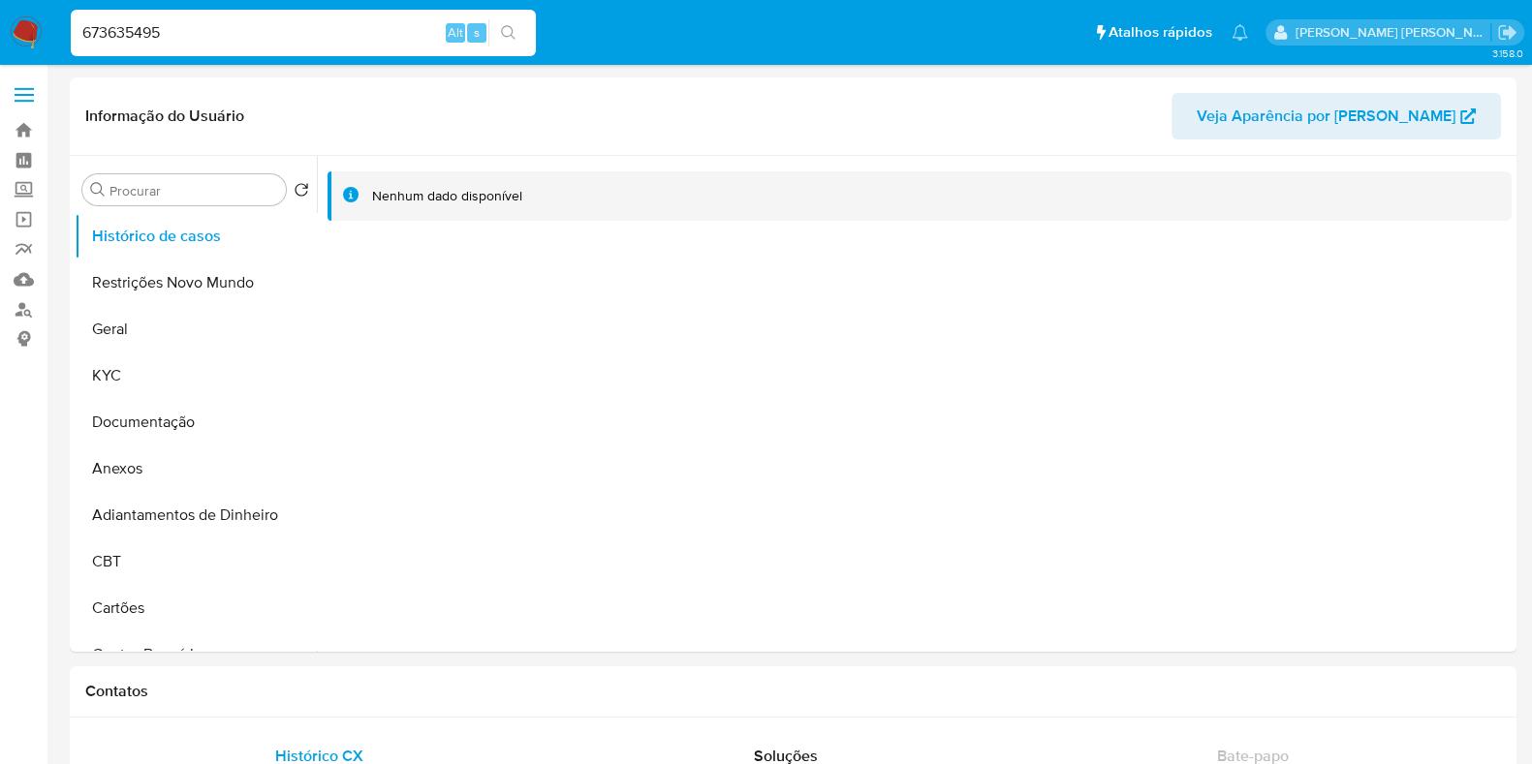
click at [284, 46] on div "673635495 Alt s" at bounding box center [303, 33] width 465 height 47
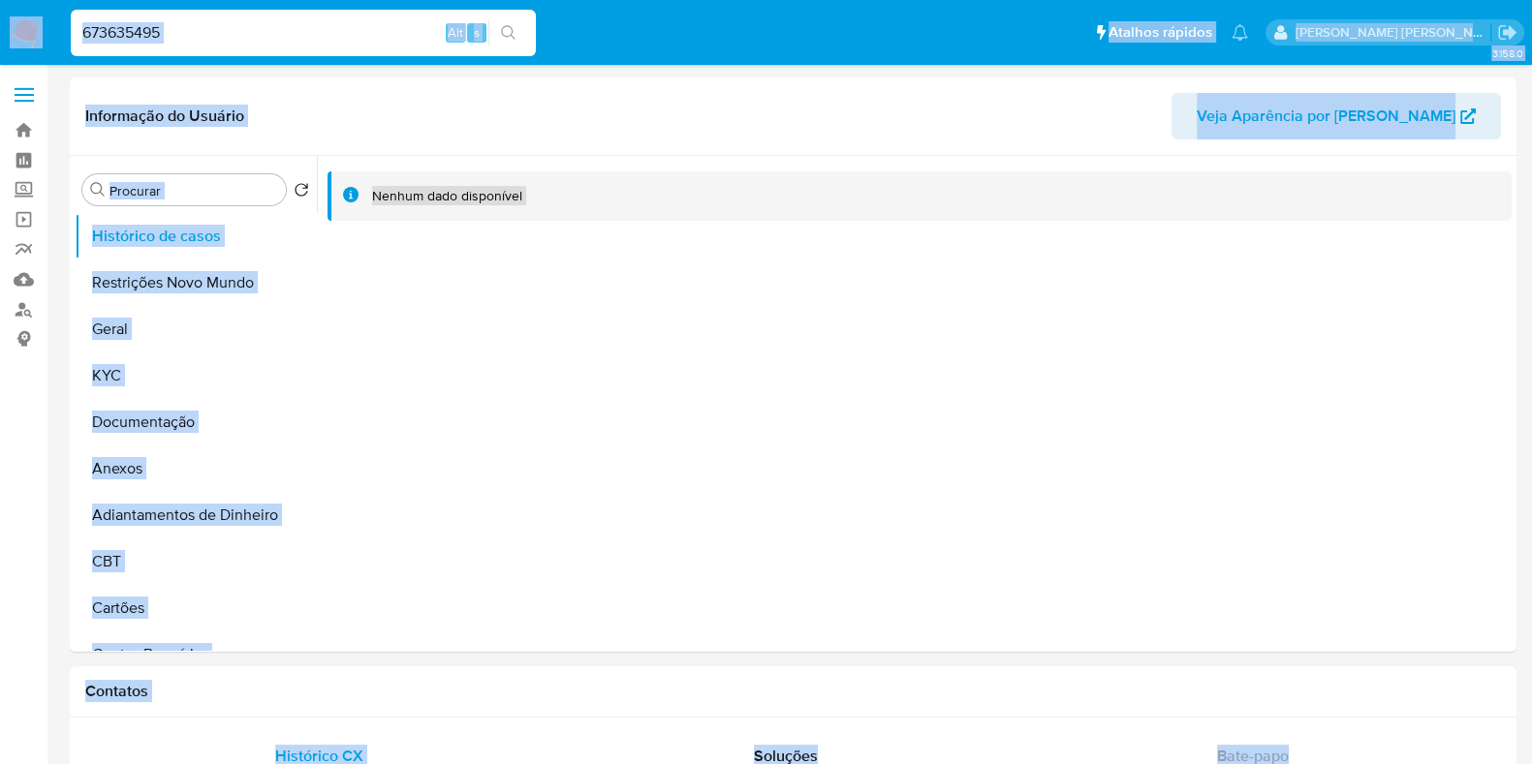
click at [291, 37] on input "673635495" at bounding box center [303, 32] width 465 height 25
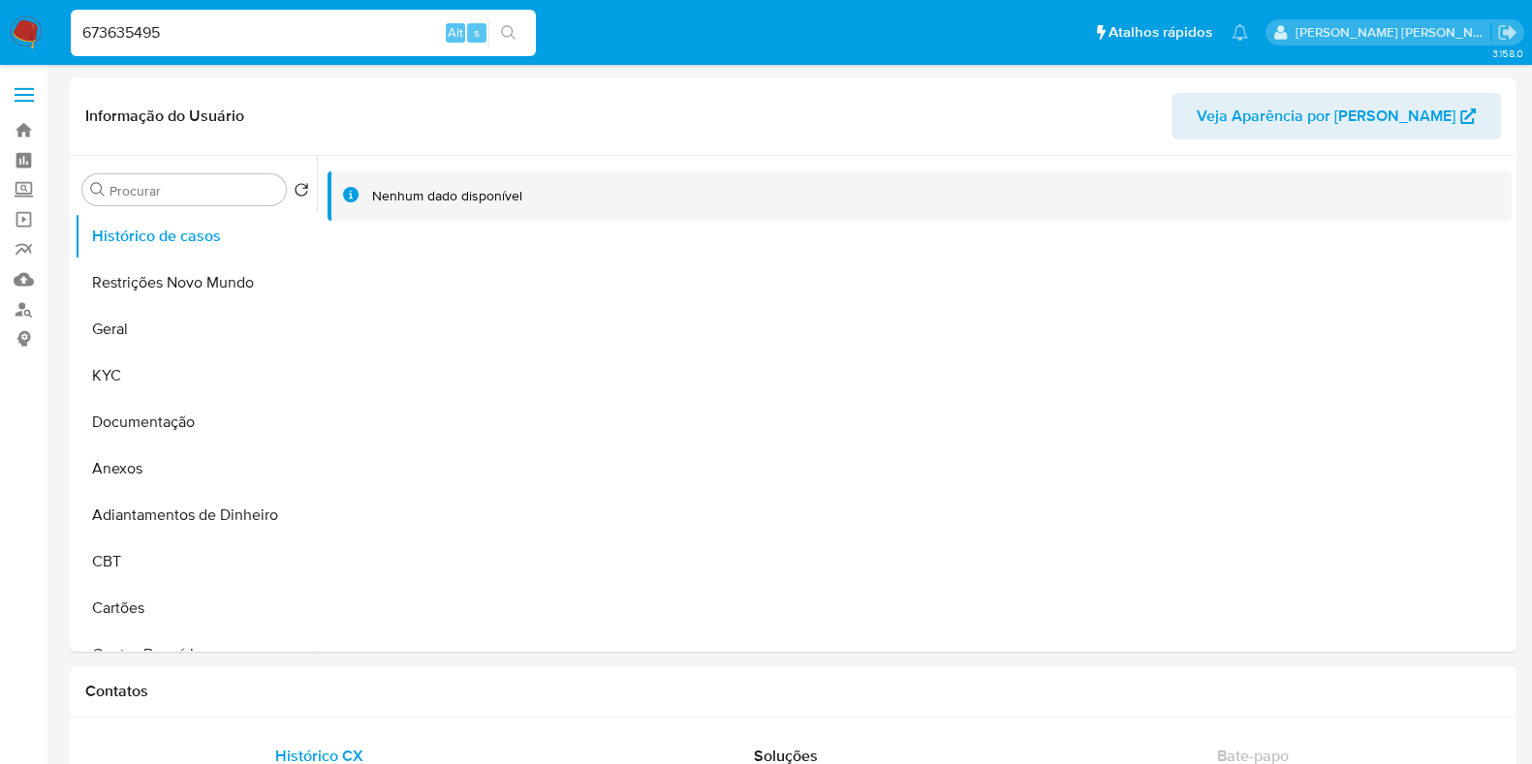
paste input "470897636"
type input "470897636"
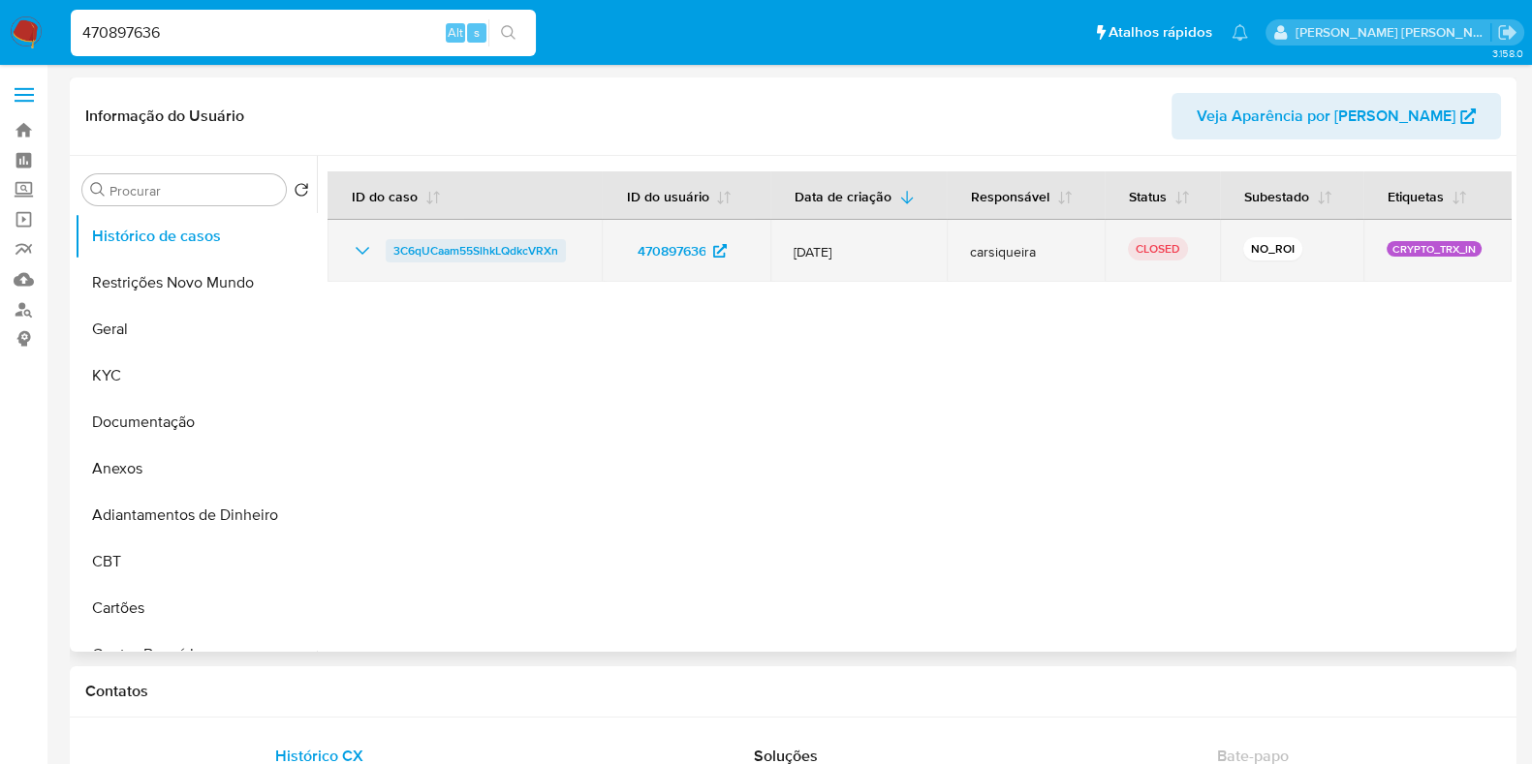
select select "10"
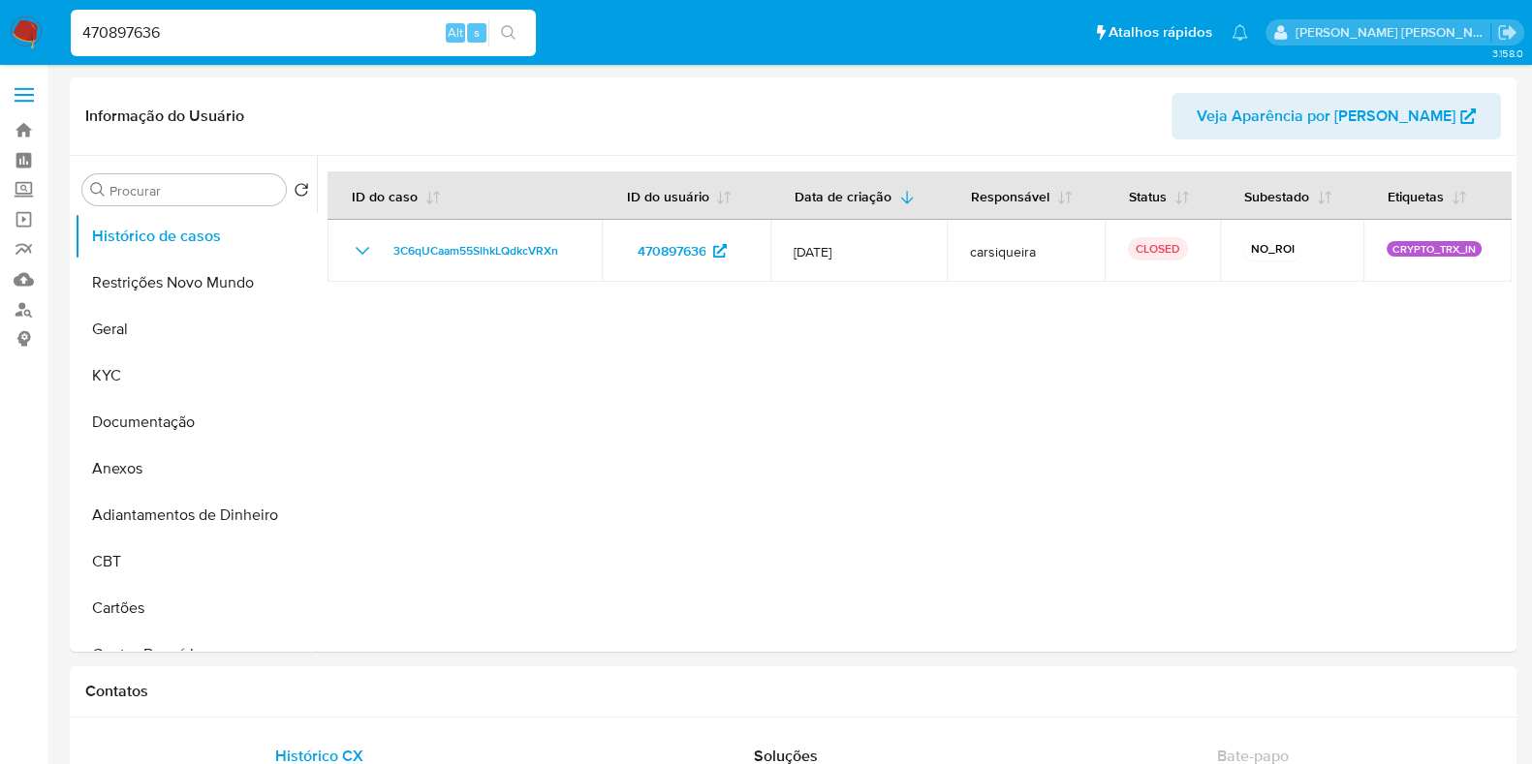
click at [321, 26] on input "470897636" at bounding box center [303, 32] width 465 height 25
paste input "1079957042"
type input "1079957042"
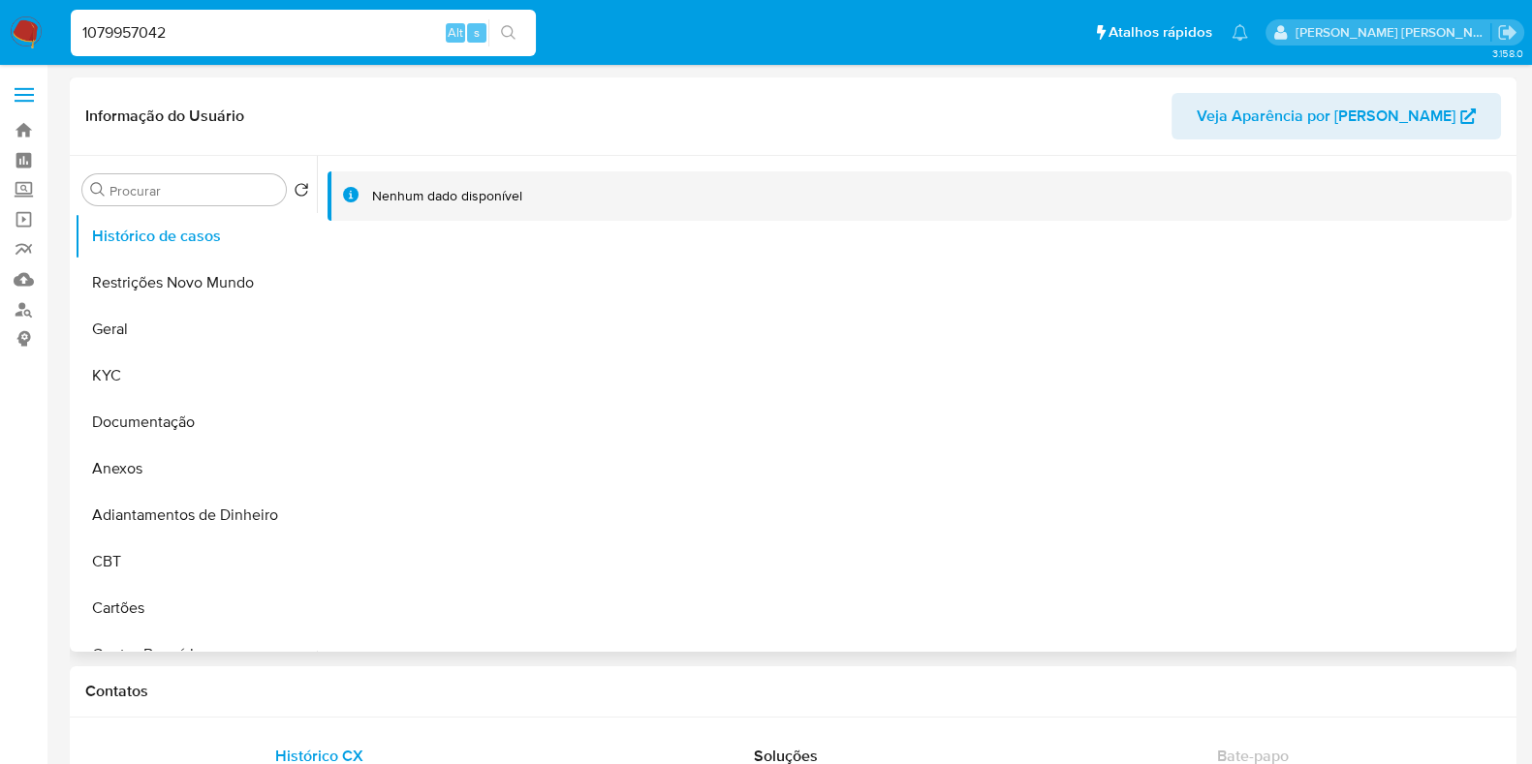
select select "10"
click at [315, 32] on input "1079957042" at bounding box center [303, 32] width 465 height 25
paste input "41408715"
type input "41408715"
select select "10"
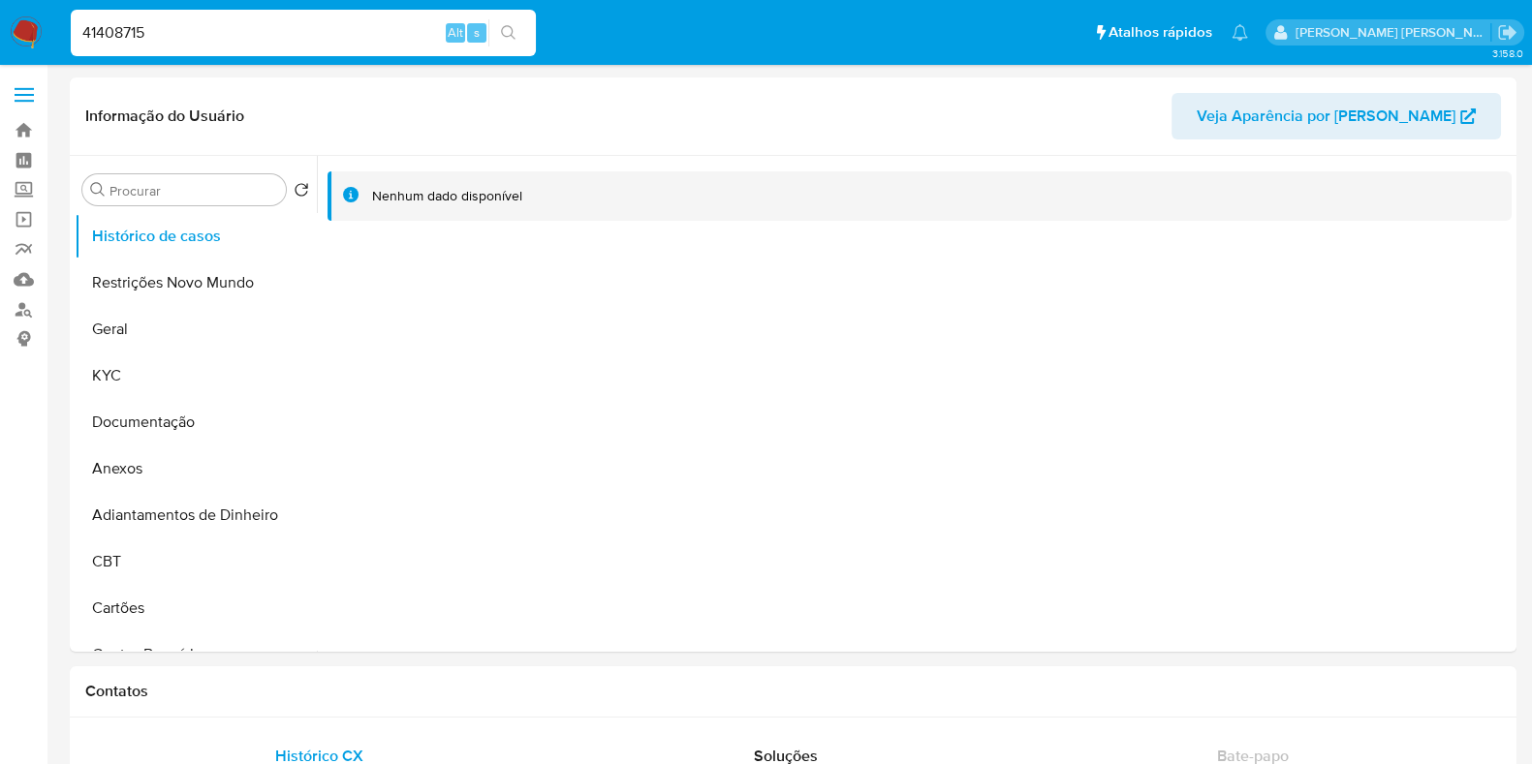
click at [302, 30] on input "41408715" at bounding box center [303, 32] width 465 height 25
paste input "1381537324"
type input "1381537324"
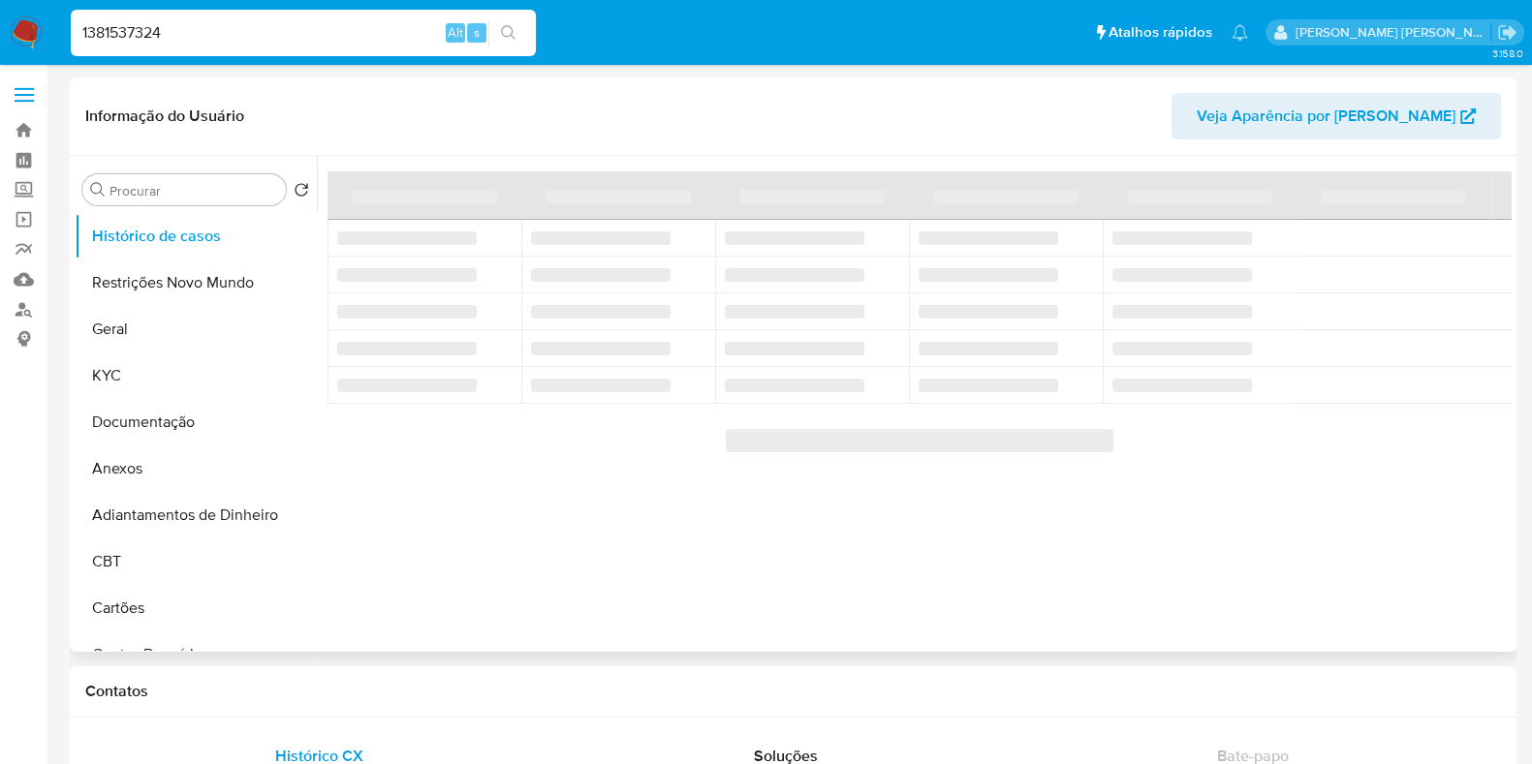
select select "10"
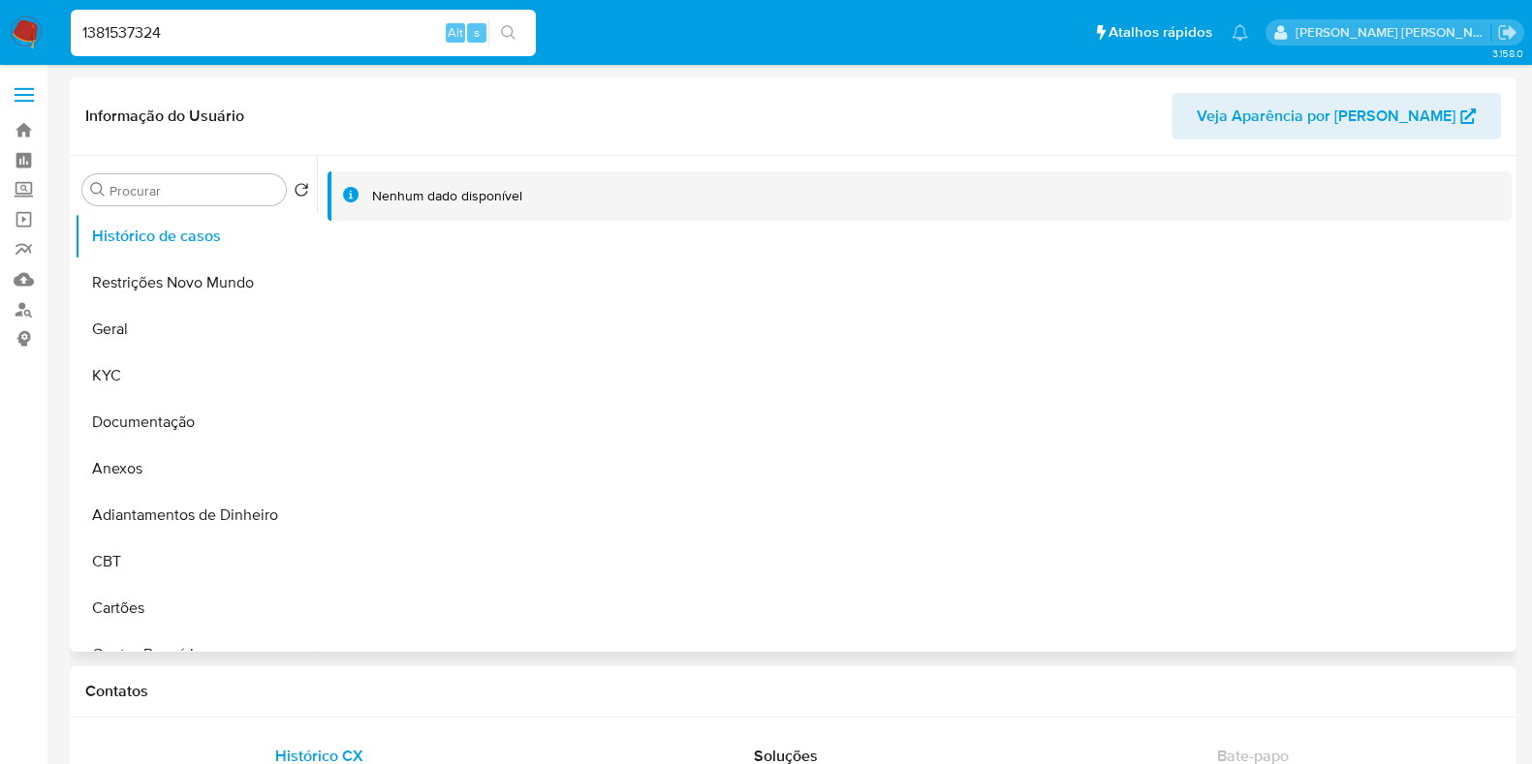
click at [242, 29] on input "1381537324" at bounding box center [303, 32] width 465 height 25
paste input "531722071"
type input "531722071"
select select "10"
click at [262, 30] on input "531722071" at bounding box center [303, 32] width 465 height 25
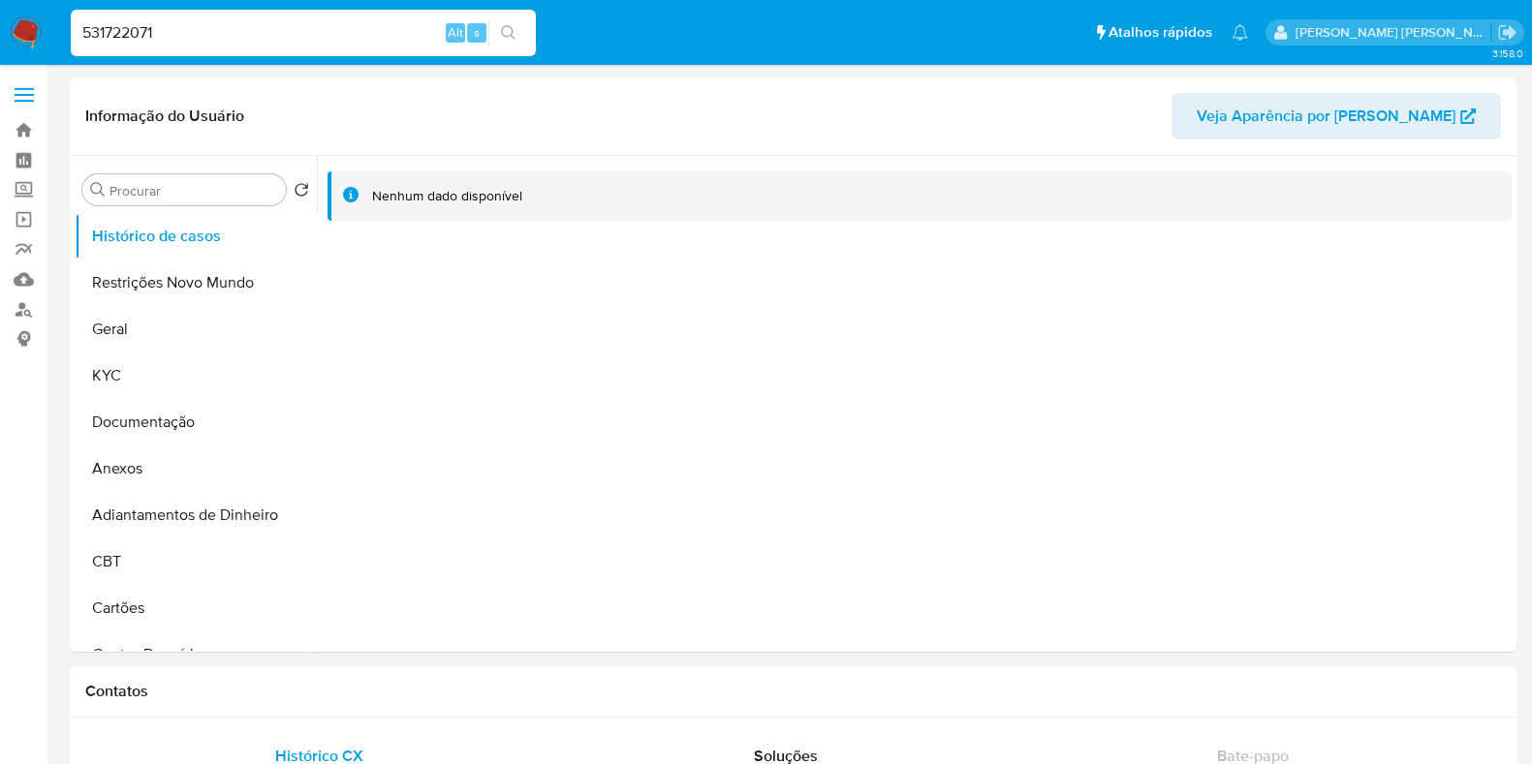
paste input "463408225"
type input "463408225"
select select "10"
click at [349, 34] on input "463408225" at bounding box center [303, 32] width 465 height 25
paste input "1775069709"
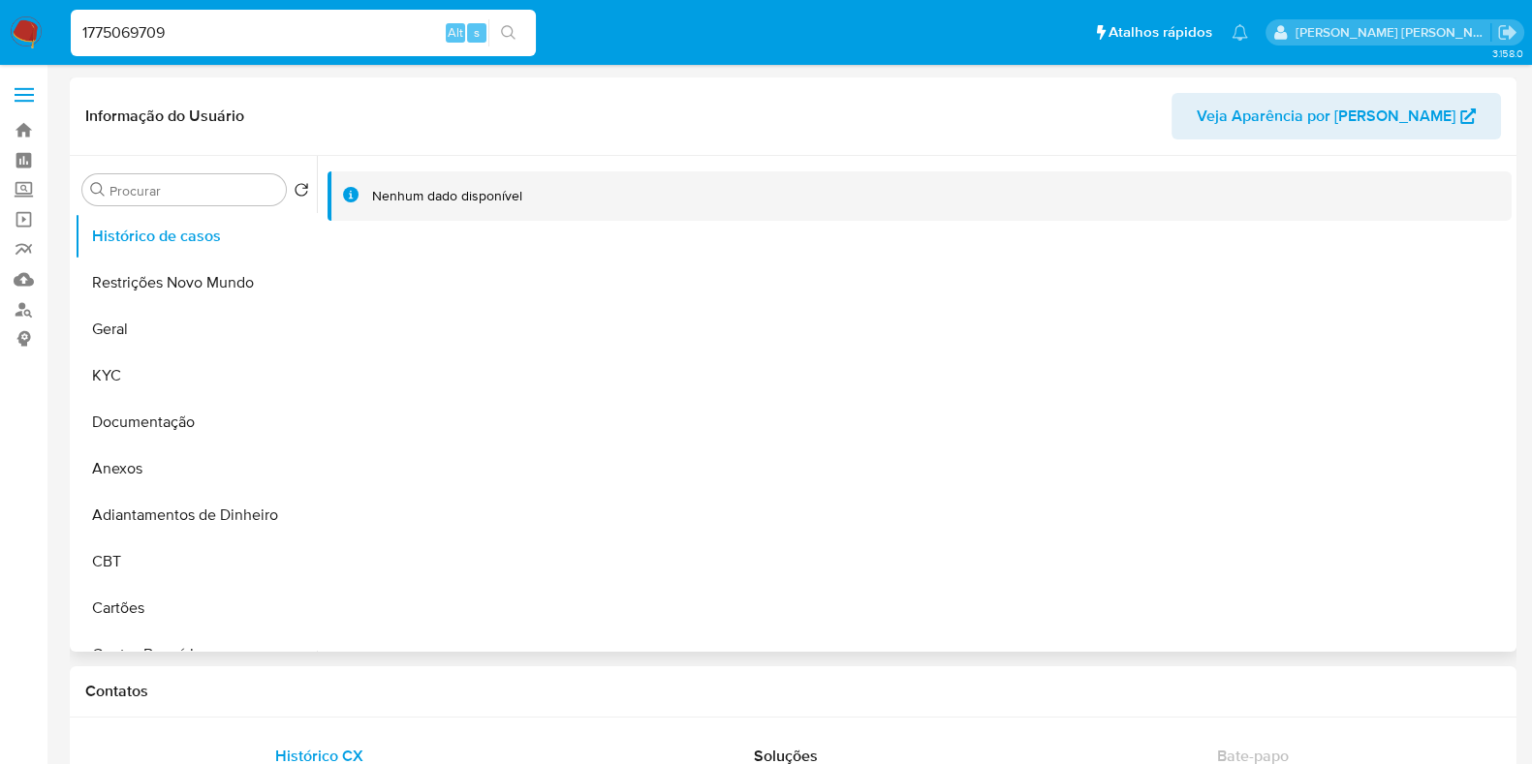
type input "1775069709"
select select "10"
click at [250, 26] on input "1775069709" at bounding box center [303, 32] width 465 height 25
paste input "828072230"
type input "828072230"
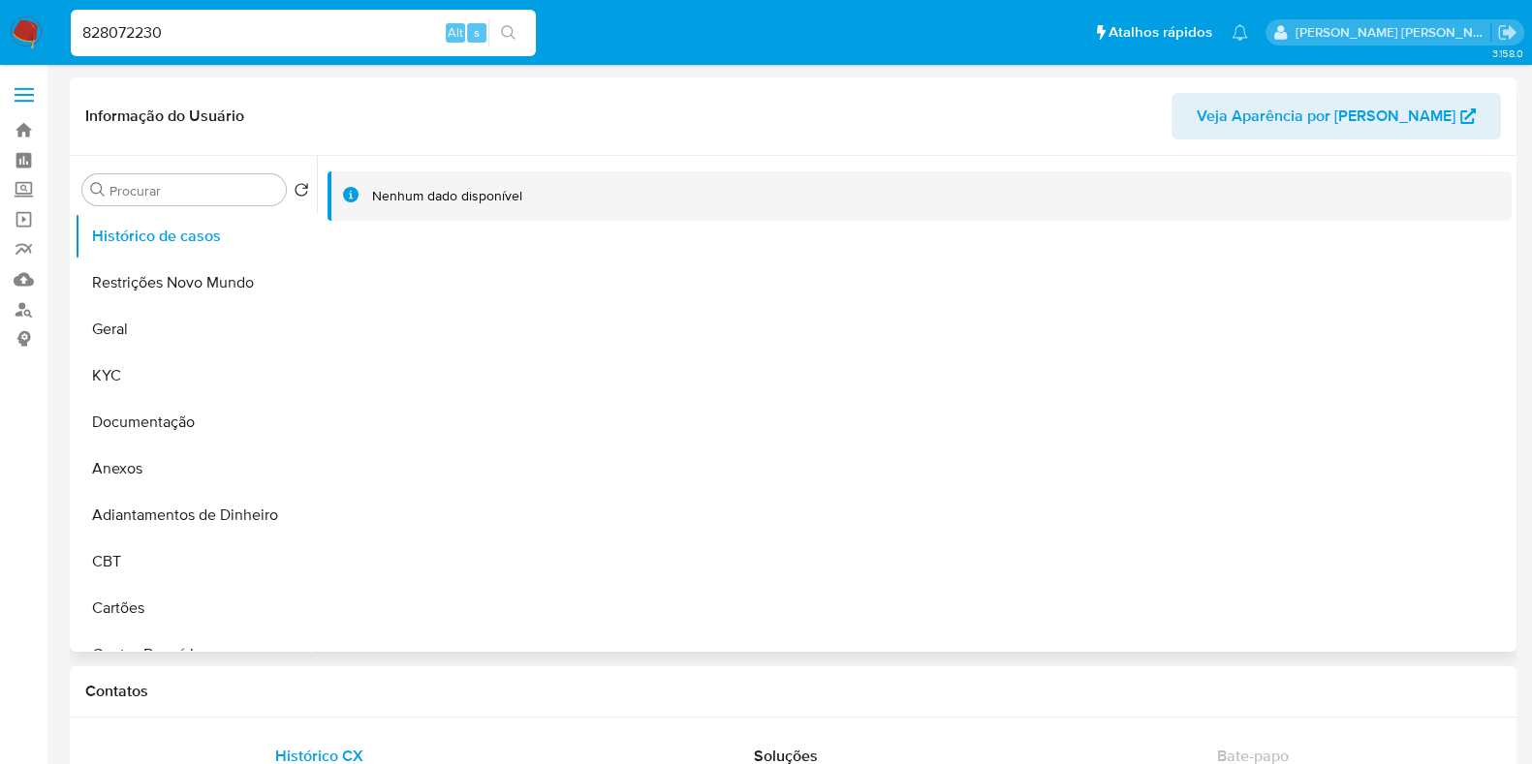
select select "10"
click at [237, 37] on input "828072230" at bounding box center [303, 32] width 465 height 25
paste input "1603779729"
type input "1603779729"
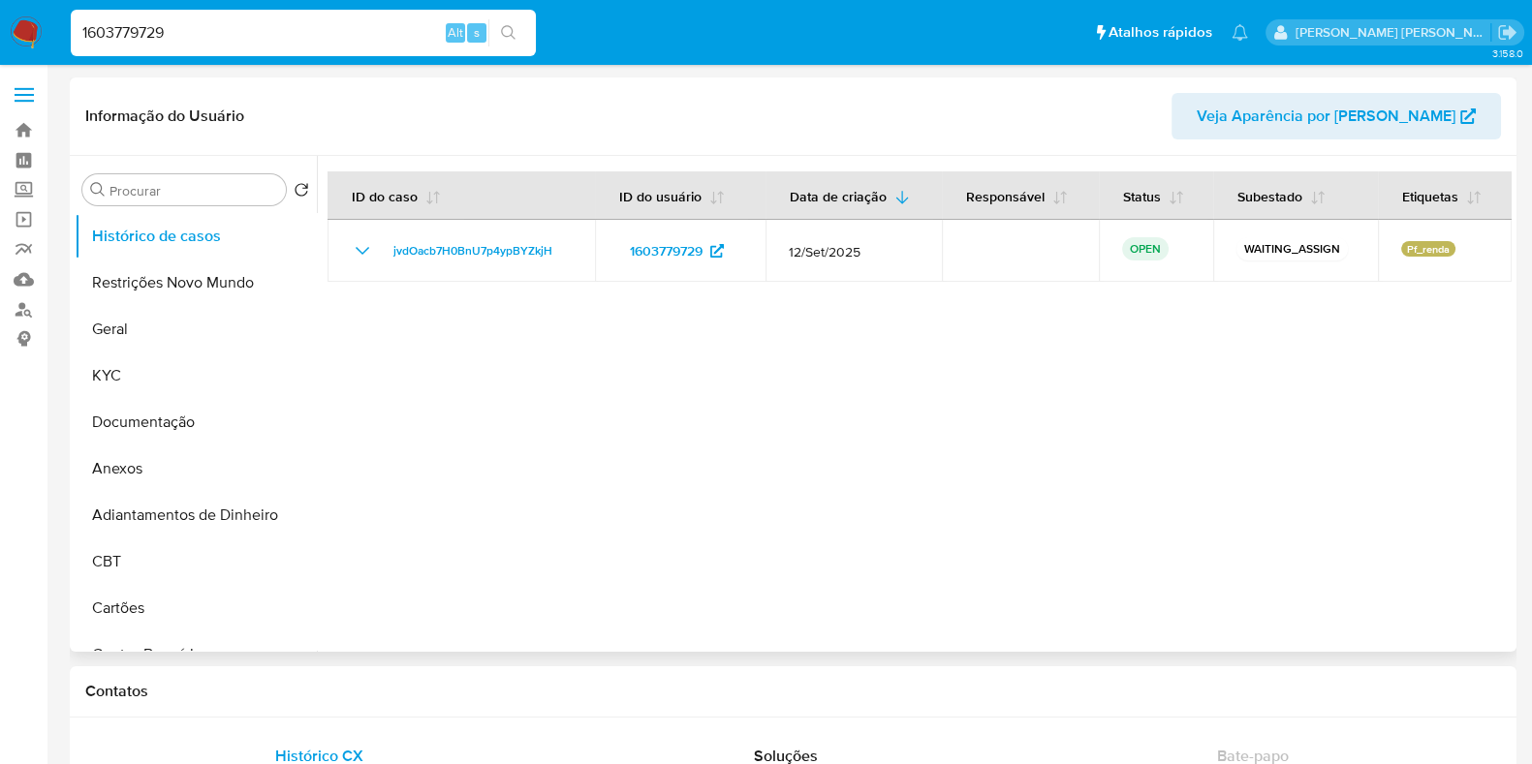
select select "10"
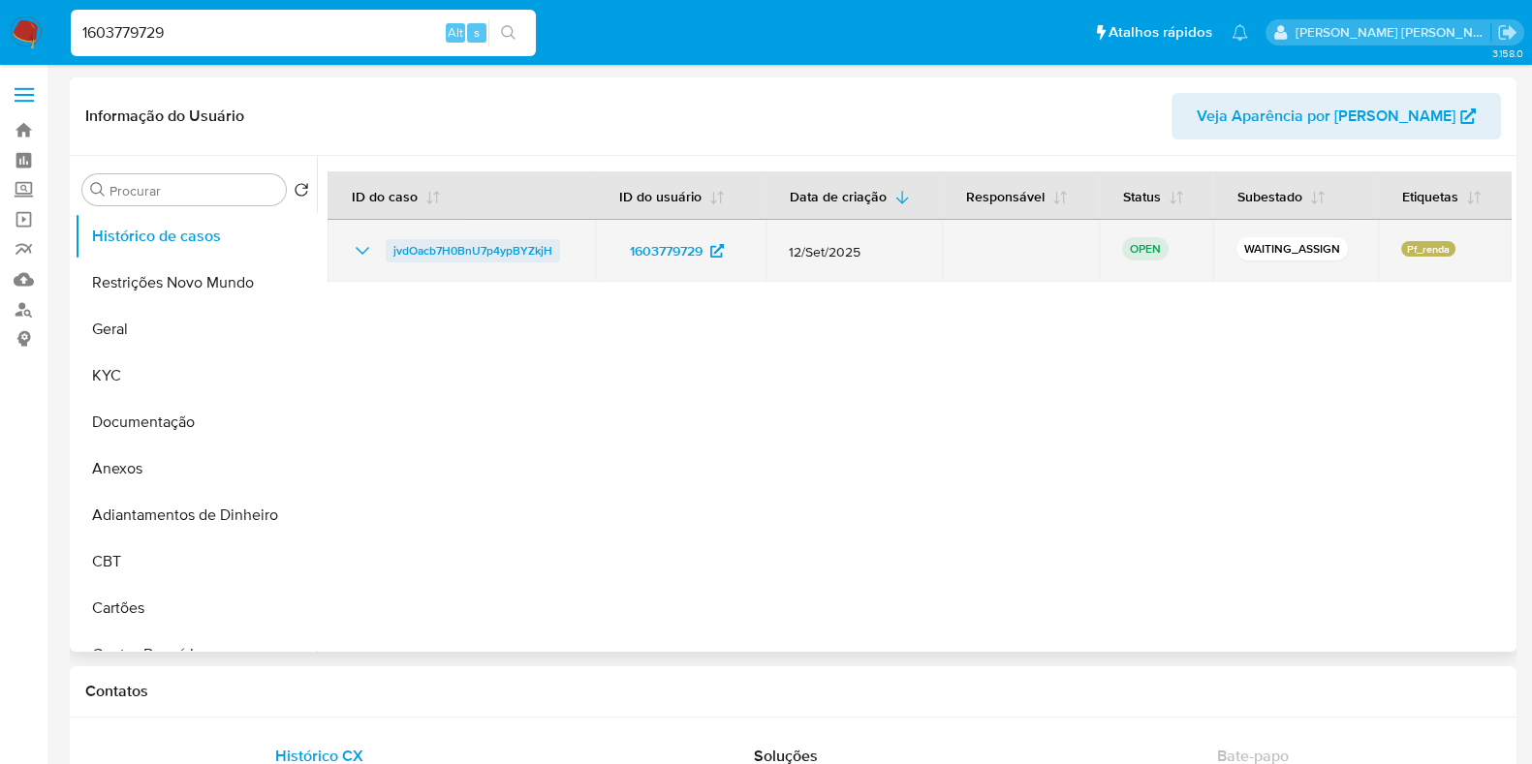
drag, startPoint x: 574, startPoint y: 253, endPoint x: 388, endPoint y: 259, distance: 186.1
click at [388, 259] on td "jvdOacb7H0BnU7p4ypBYZkjH" at bounding box center [460, 251] width 267 height 62
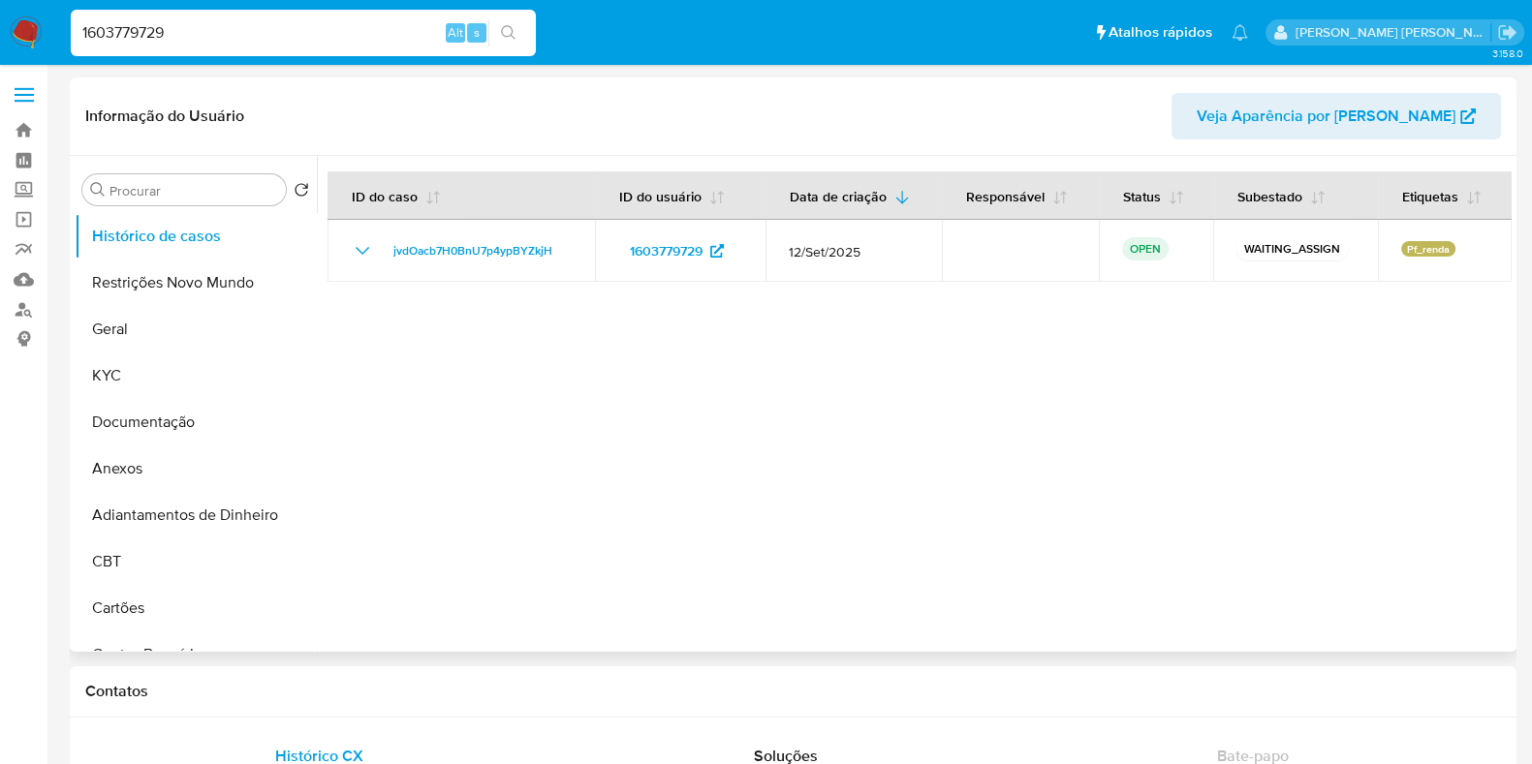
click at [467, 366] on div at bounding box center [914, 404] width 1195 height 496
click at [223, 33] on input "1603779729" at bounding box center [303, 32] width 465 height 25
paste input "2278810736"
type input "2278810736"
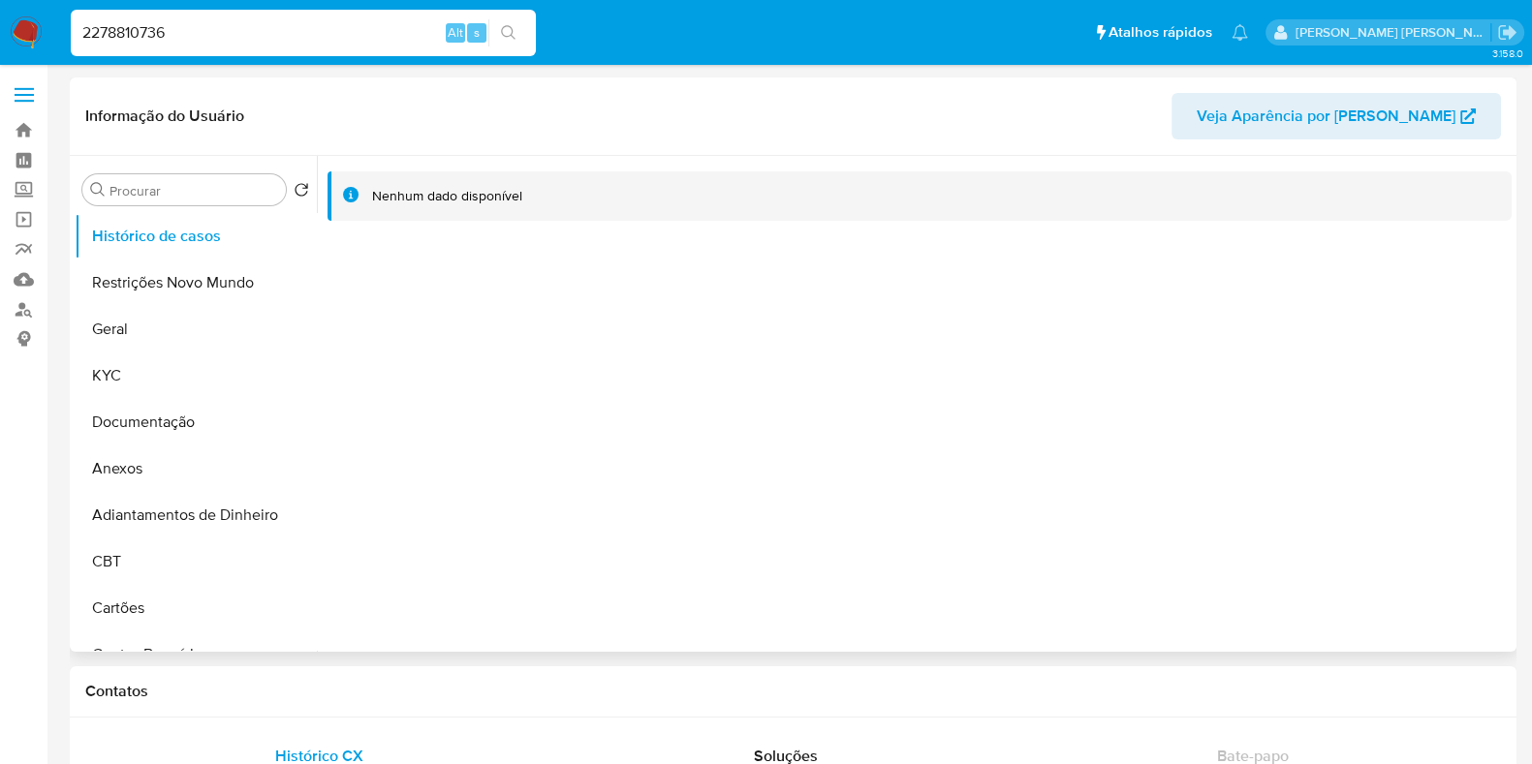
select select "10"
click at [219, 36] on input "2278810736" at bounding box center [303, 32] width 465 height 25
paste input "1808155"
type input "180815536"
select select "10"
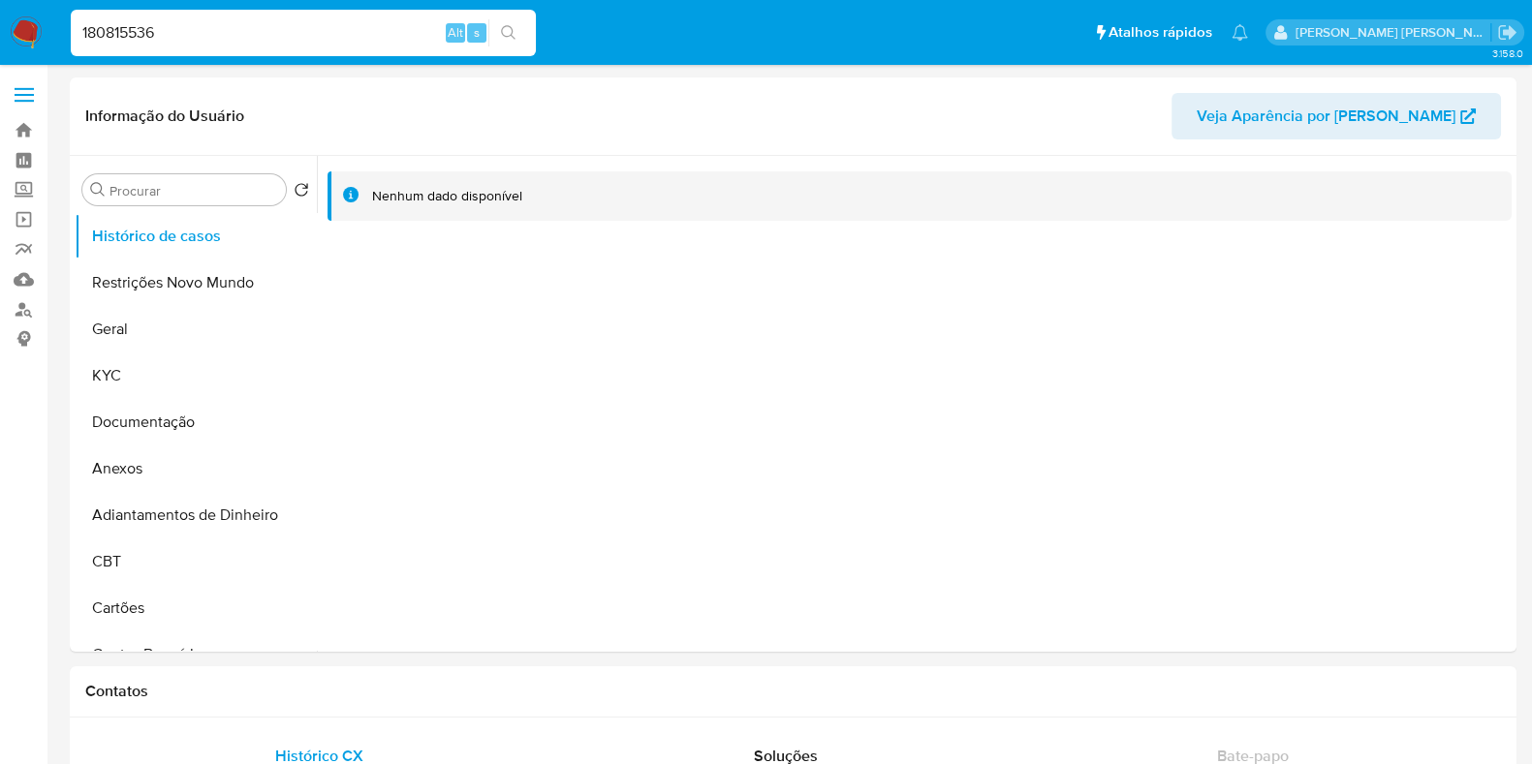
click at [244, 18] on div "180815536 Alt s" at bounding box center [303, 33] width 465 height 47
paste input "201648773"
type input "201648773"
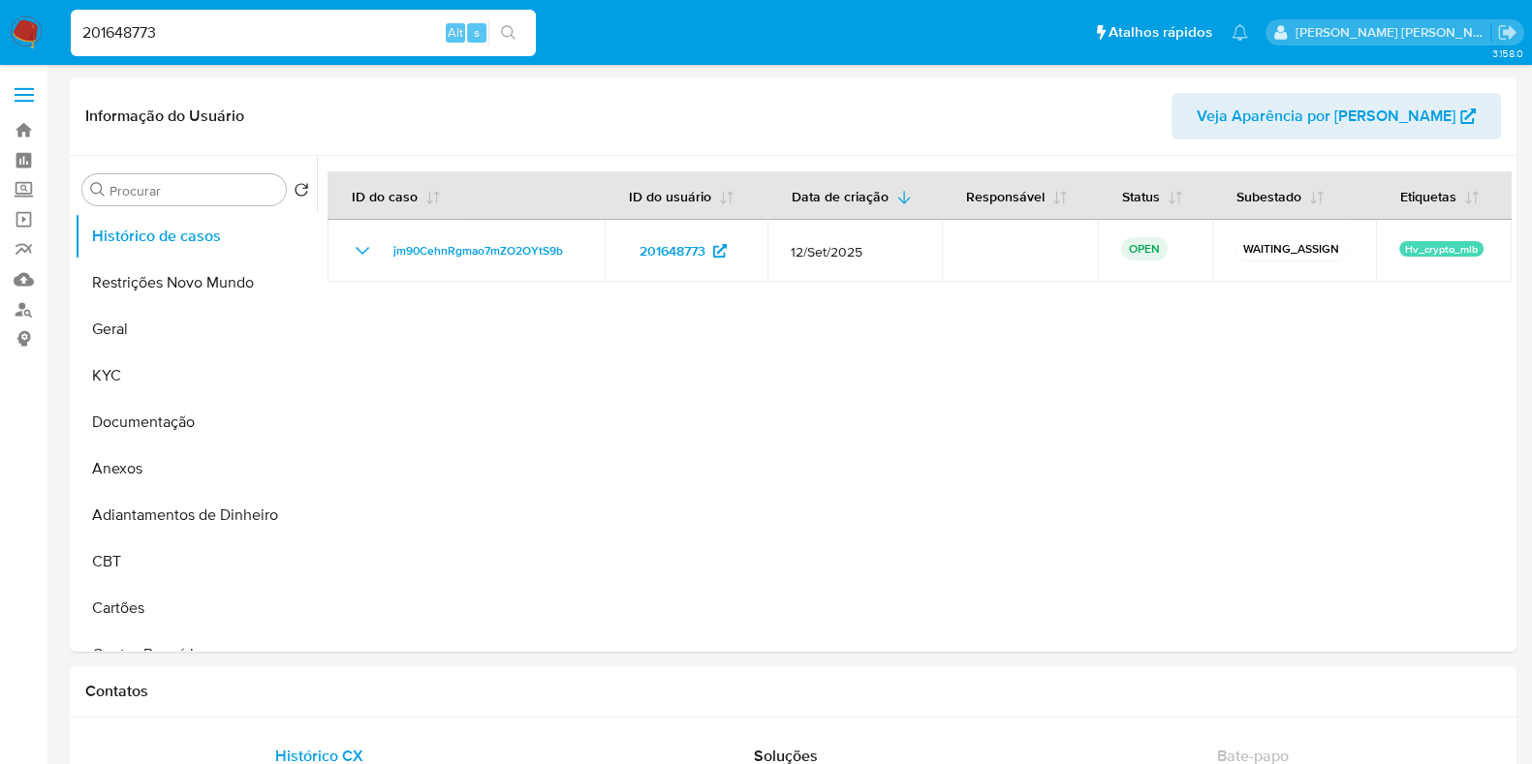
select select "10"
click at [238, 31] on input "201648773" at bounding box center [303, 32] width 465 height 25
paste input "362792690"
type input "362792690"
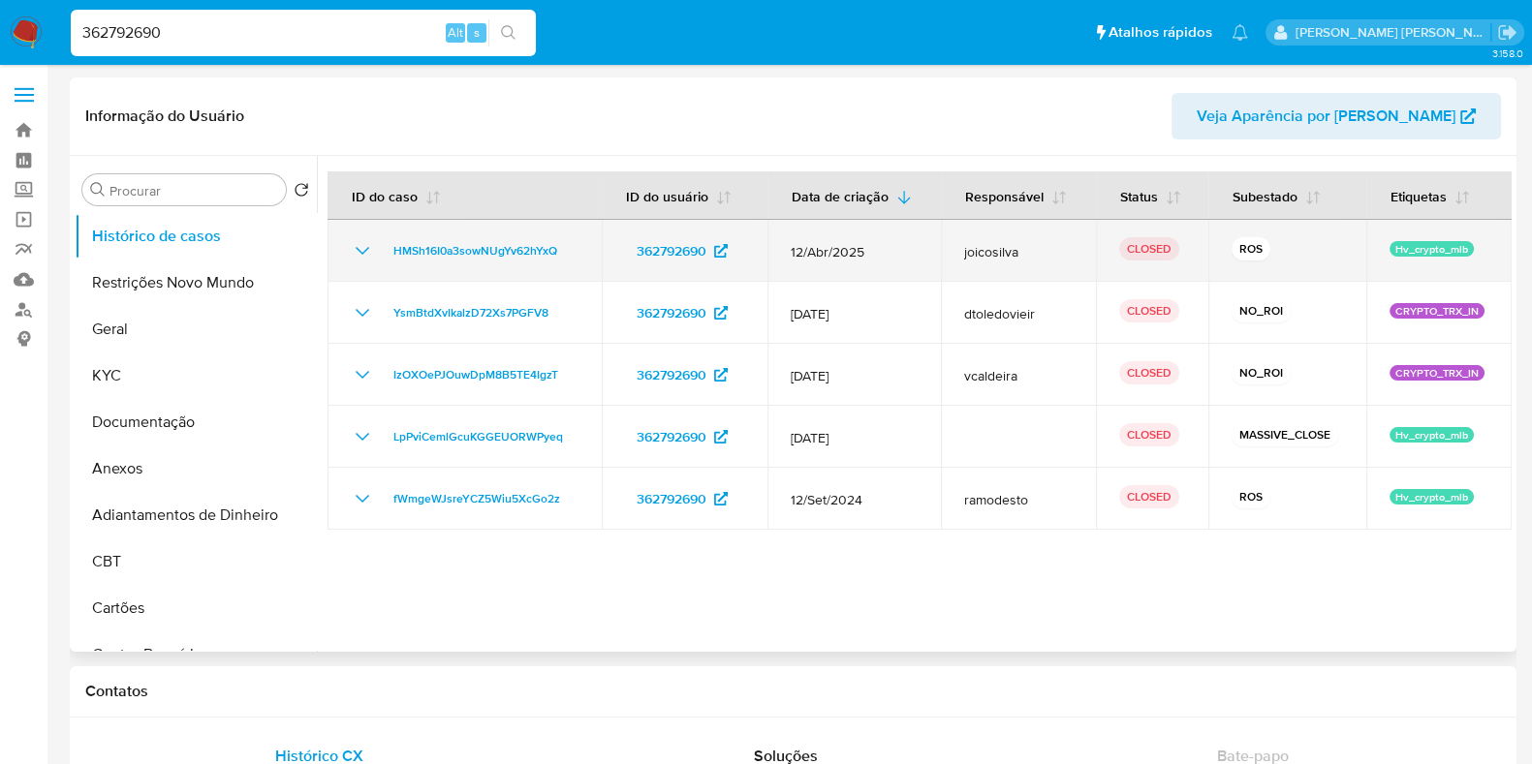
select select "10"
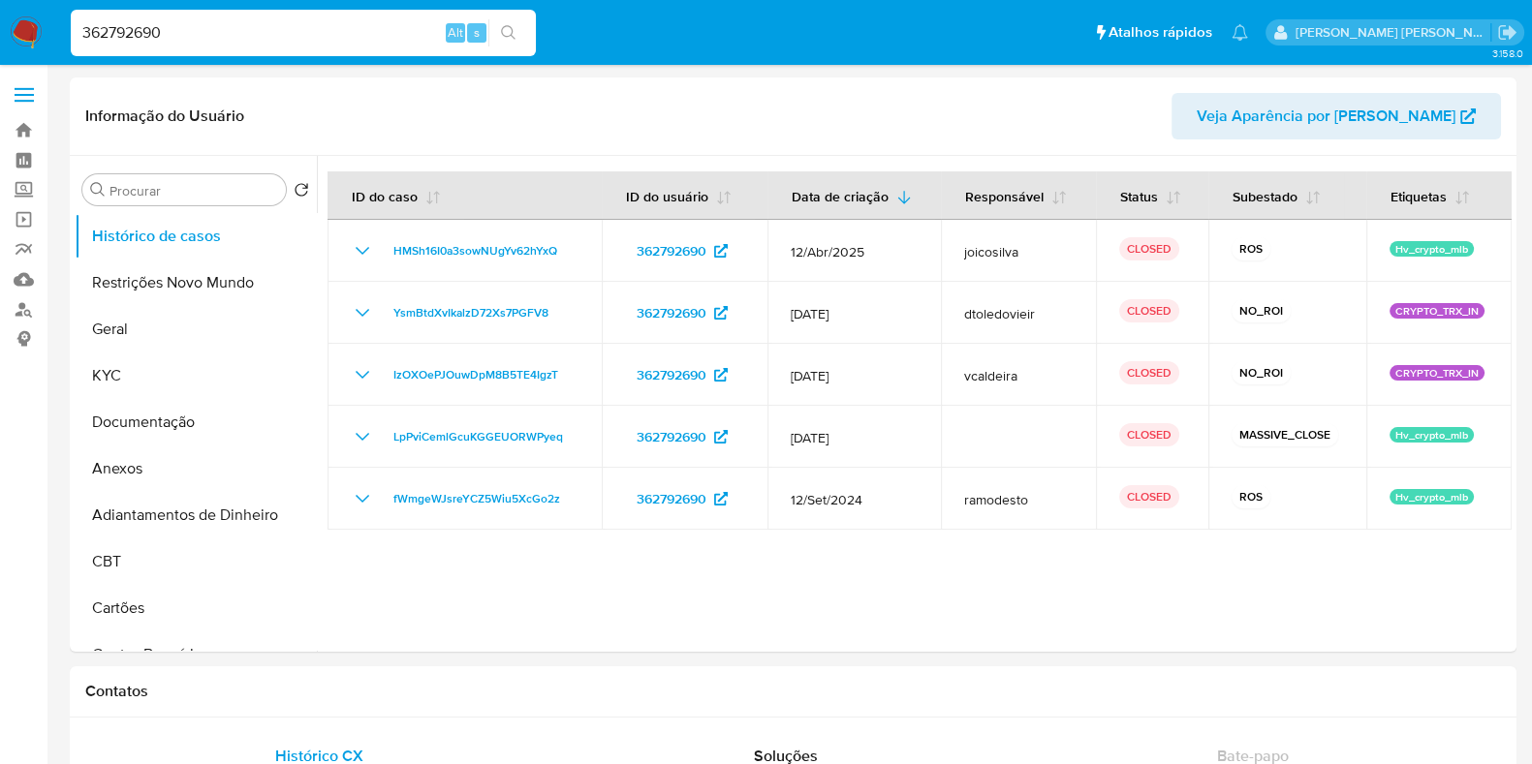
click at [233, 36] on input "362792690" at bounding box center [303, 32] width 465 height 25
paste input "470422408"
type input "470422408"
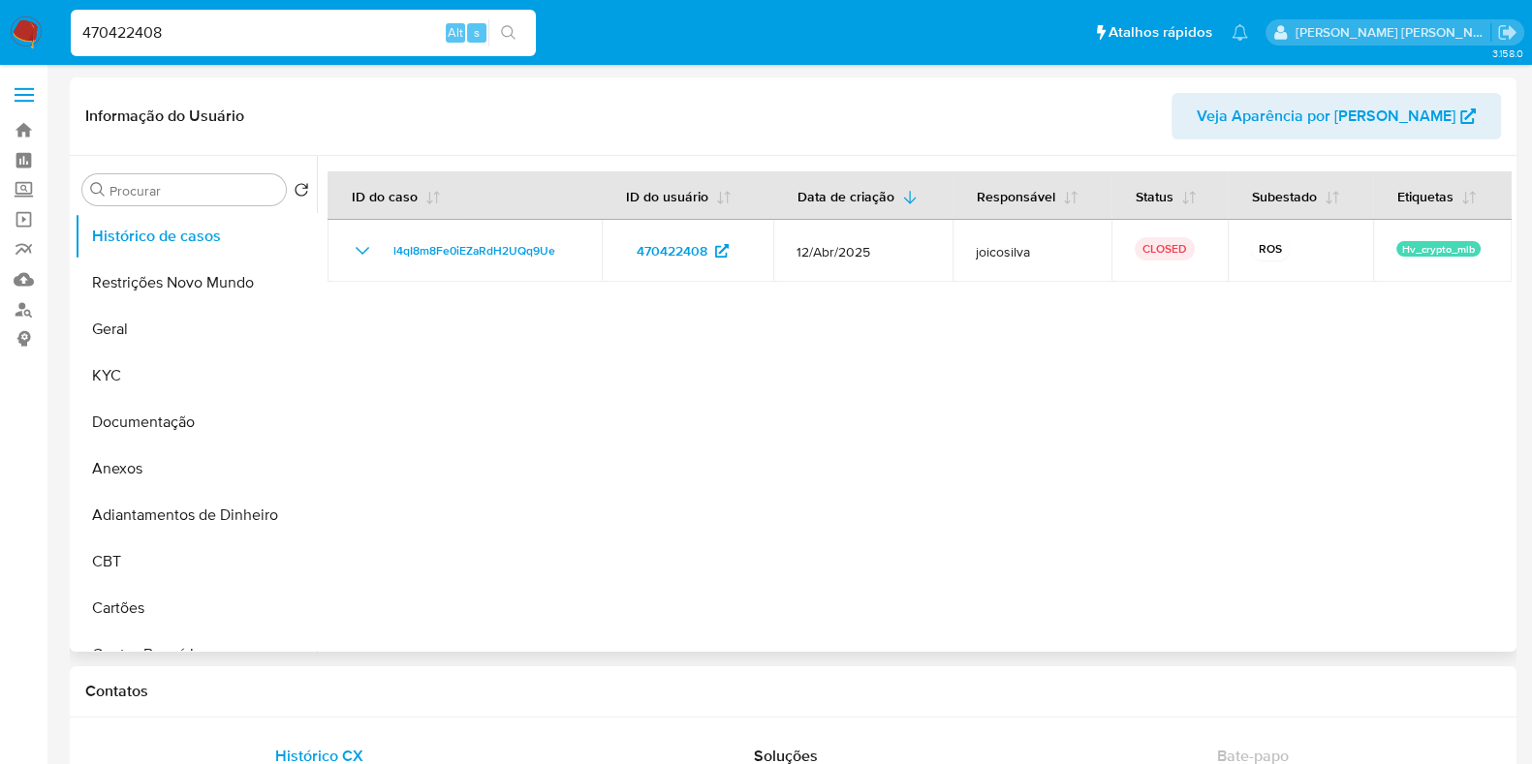
select select "10"
click at [319, 38] on input "470422408" at bounding box center [303, 32] width 465 height 25
paste input "774239360"
type input "774239360"
select select "10"
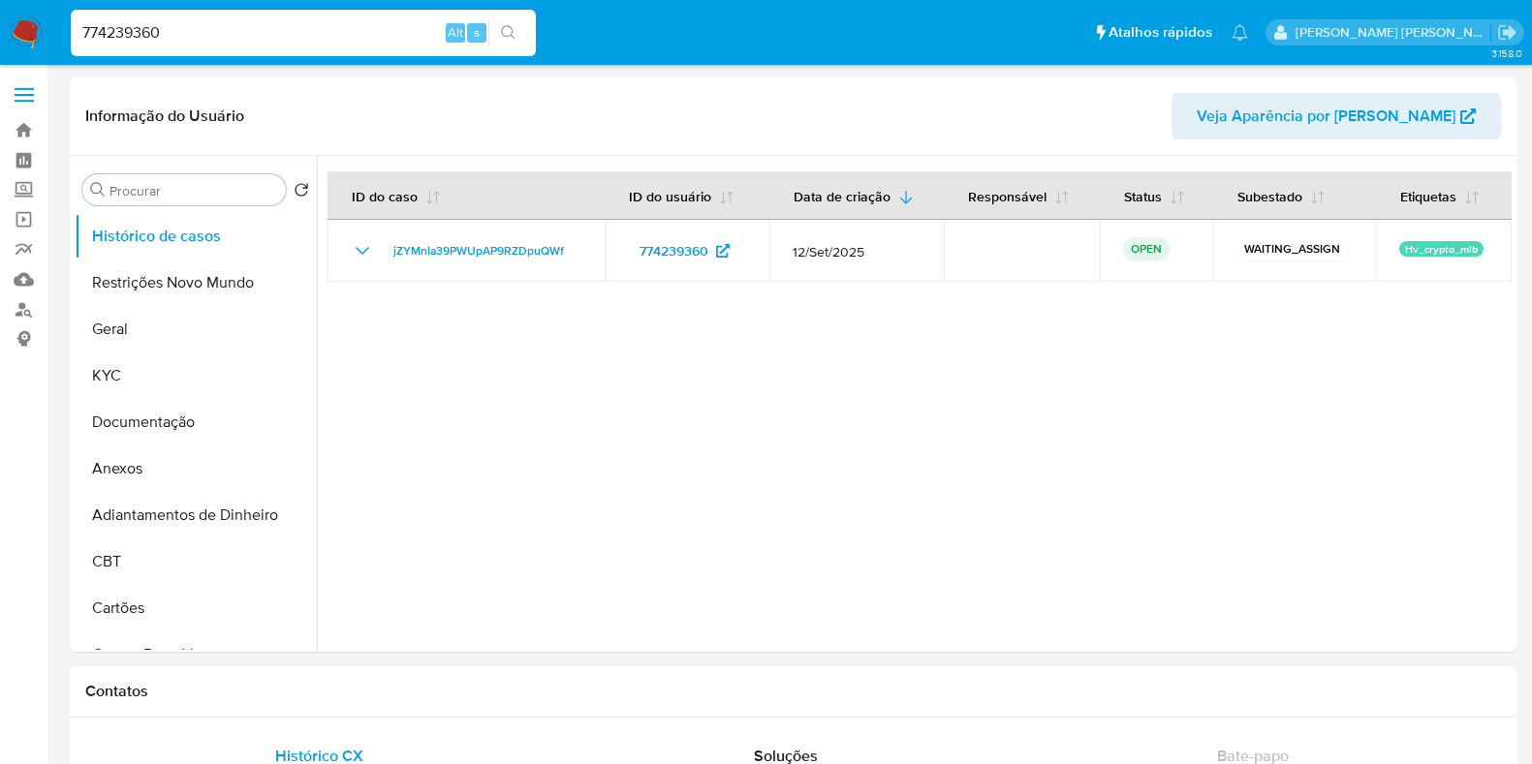
select select "10"
drag, startPoint x: 234, startPoint y: 50, endPoint x: 237, endPoint y: 26, distance: 24.4
click at [234, 48] on div "774239360 Alt s" at bounding box center [303, 33] width 465 height 47
click at [236, 24] on input "774239360" at bounding box center [303, 32] width 465 height 25
paste input "38056870"
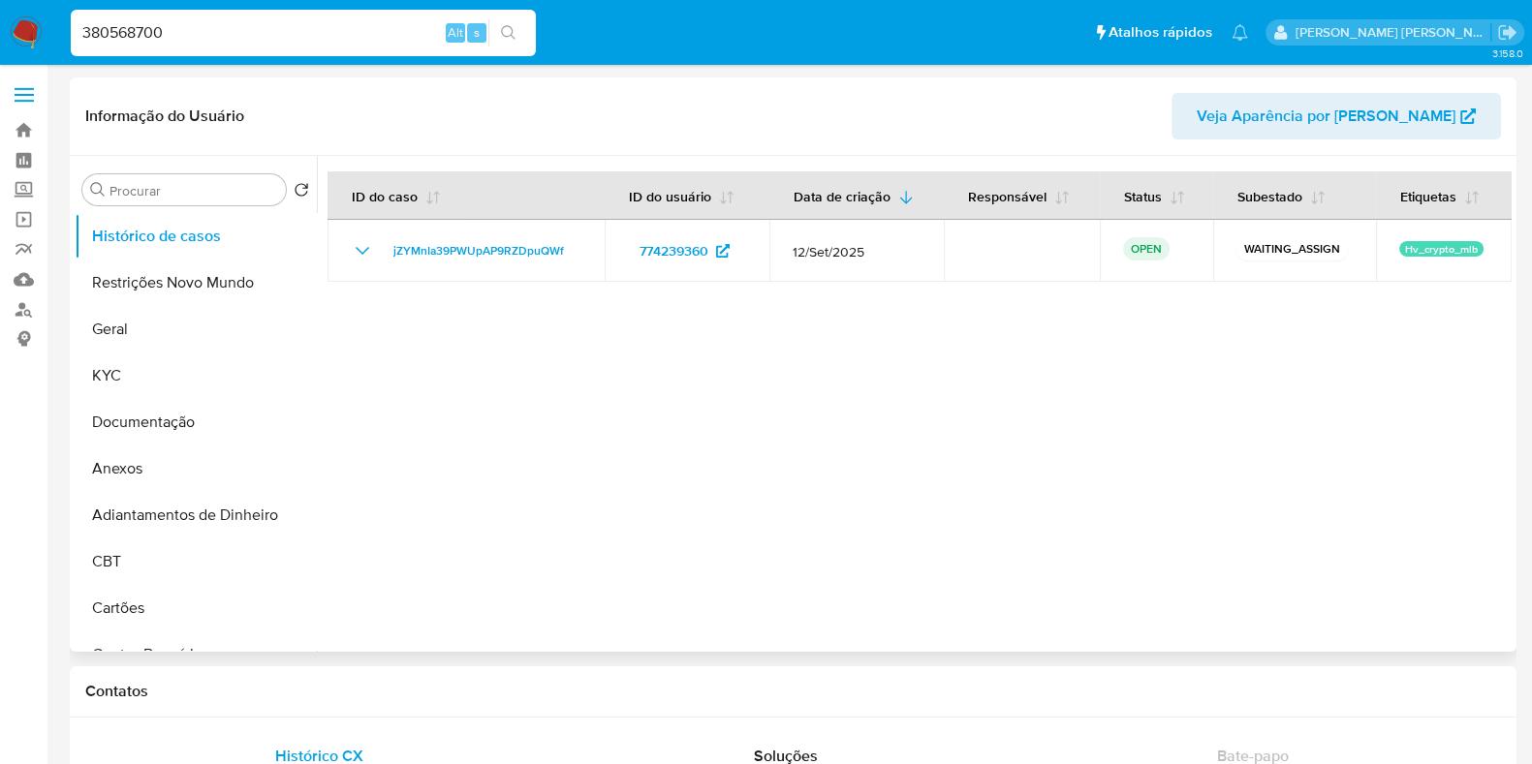
type input "380568700"
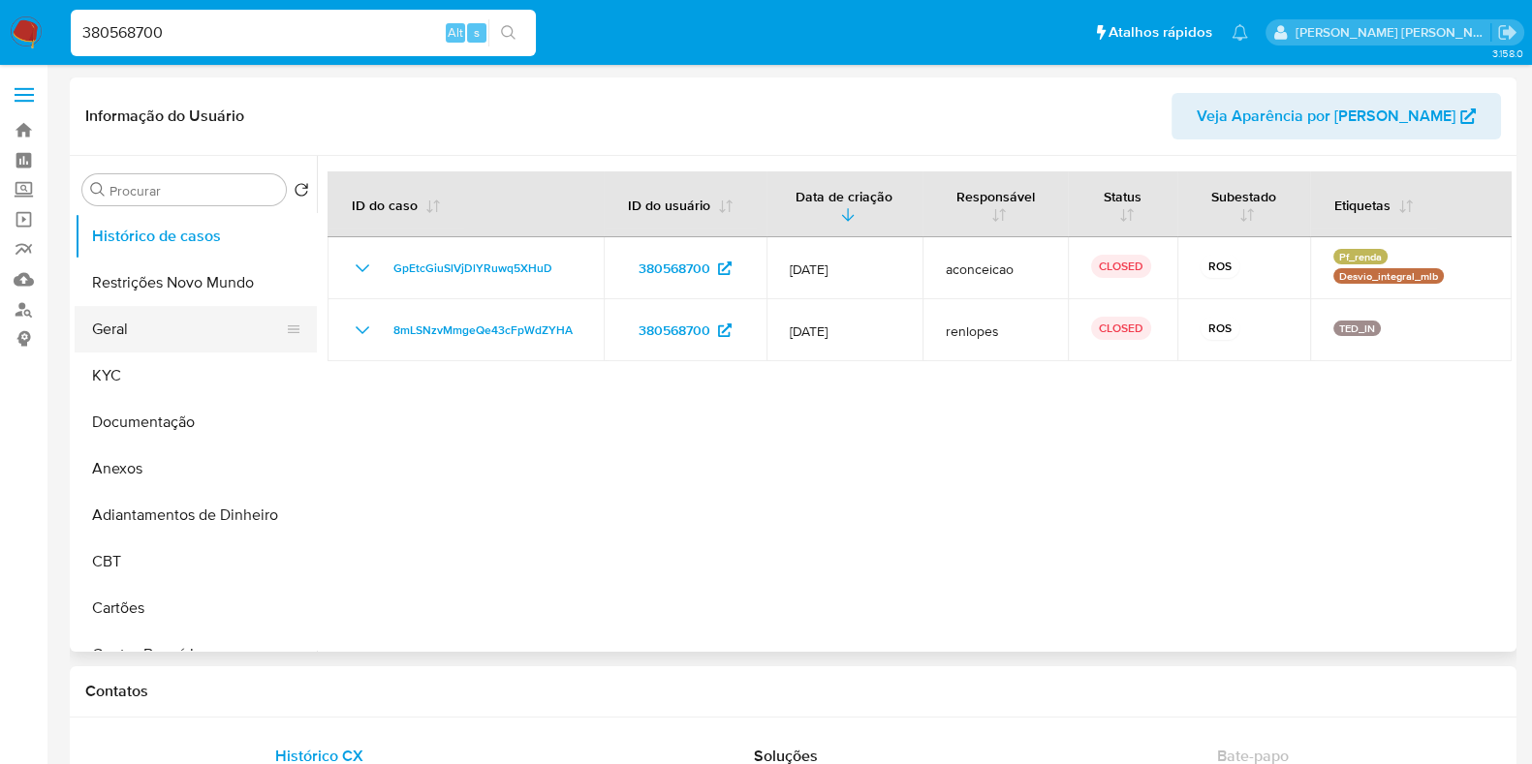
select select "10"
click at [276, 42] on input "380568700" at bounding box center [303, 32] width 465 height 25
paste input "1453570716"
type input "1453570716"
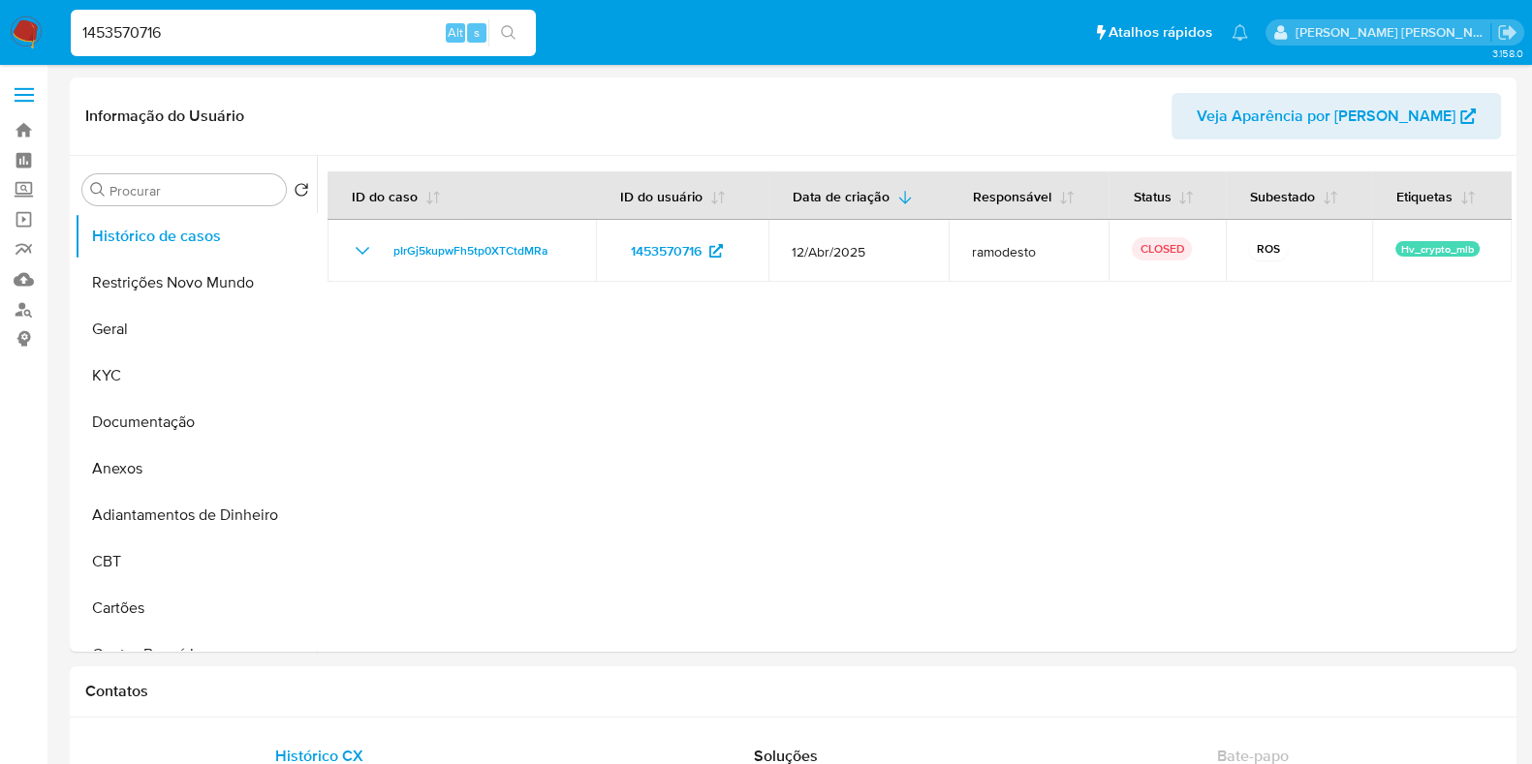
select select "10"
click at [228, 44] on input "1453570716" at bounding box center [303, 32] width 465 height 25
click at [234, 32] on input "1453570716" at bounding box center [303, 32] width 465 height 25
paste input "223522071"
type input "223522071"
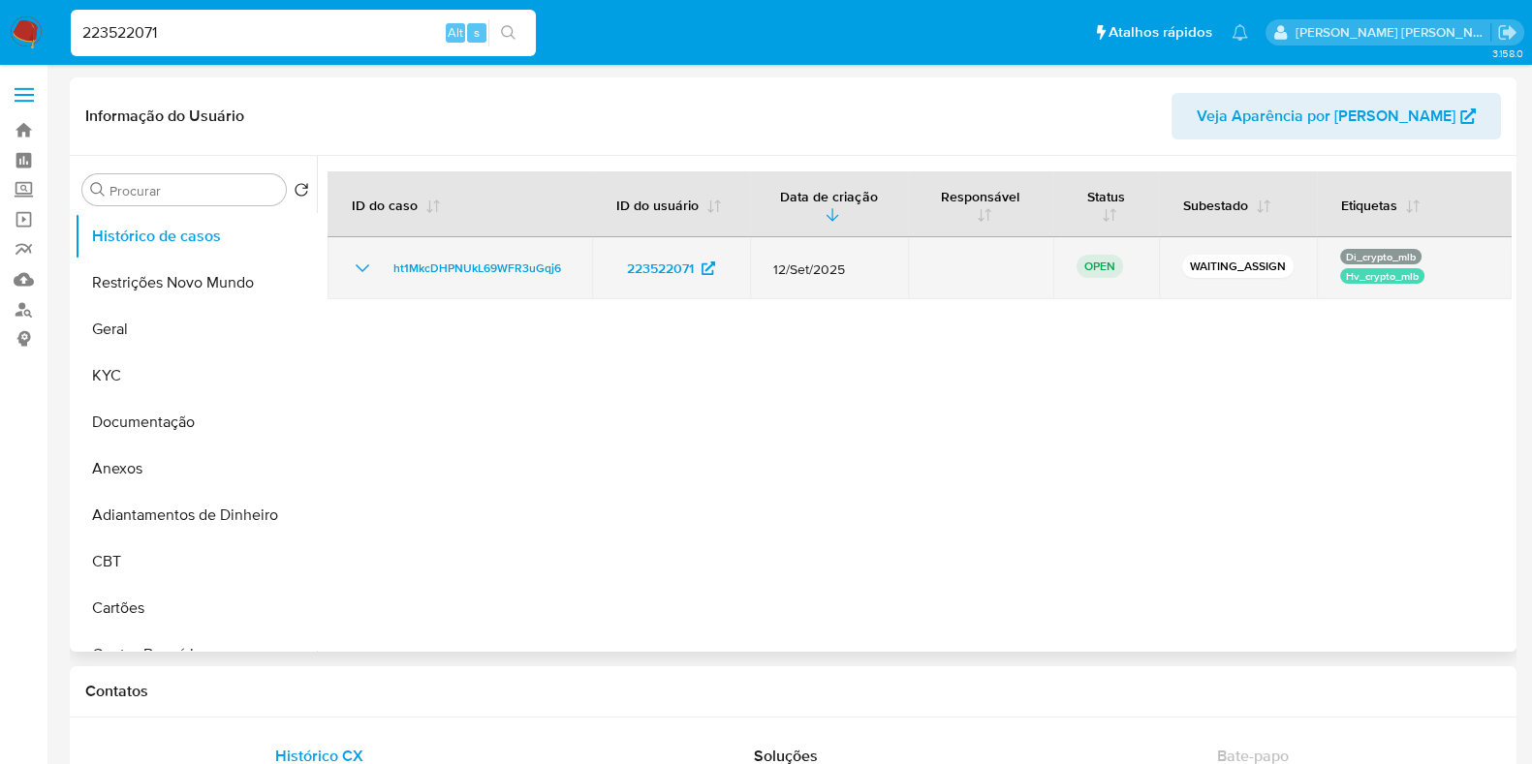
select select "10"
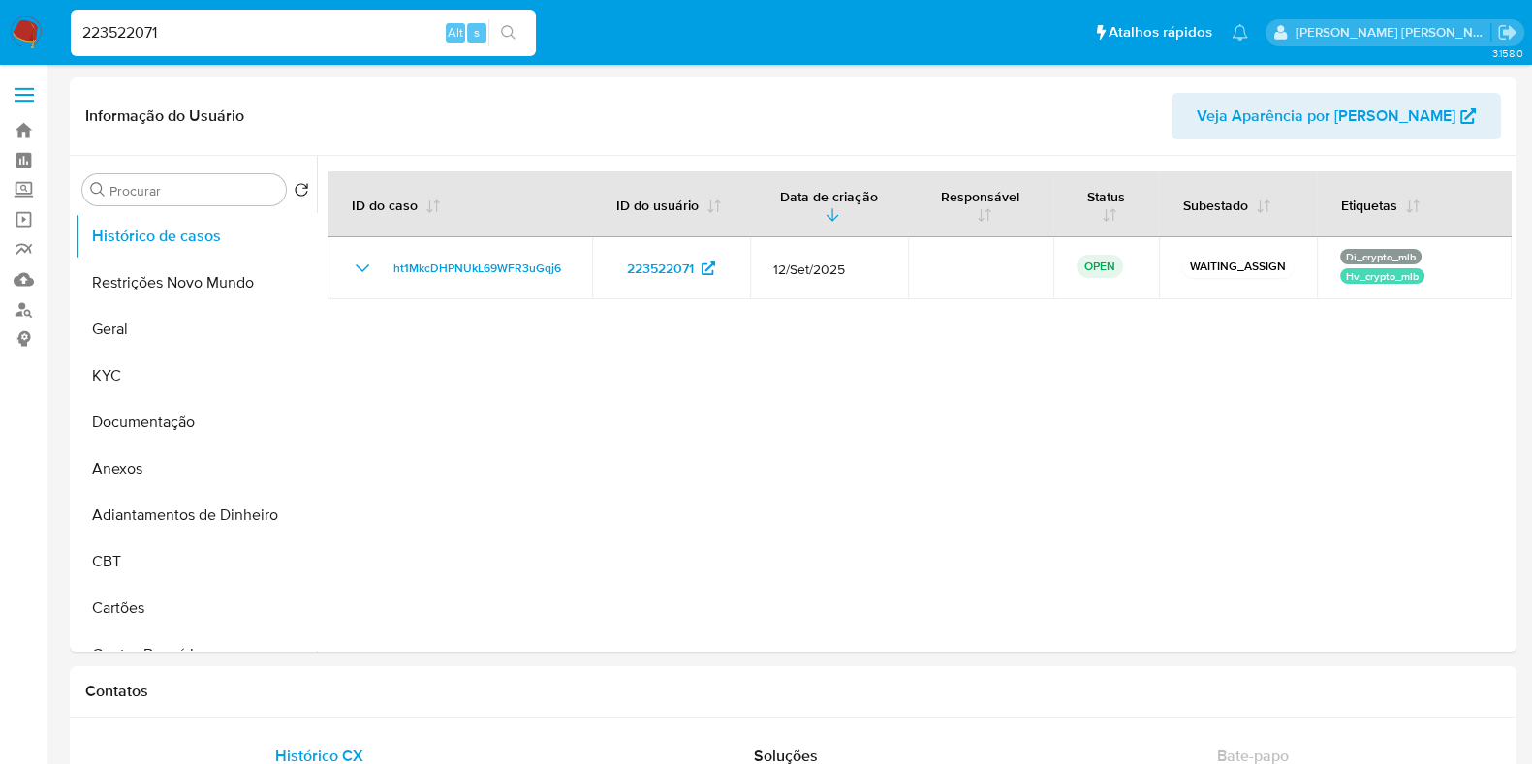
click at [236, 41] on input "223522071" at bounding box center [303, 32] width 465 height 25
paste input "068535549"
type input "2068535549"
select select "10"
click at [194, 25] on input "2068535549" at bounding box center [303, 32] width 465 height 25
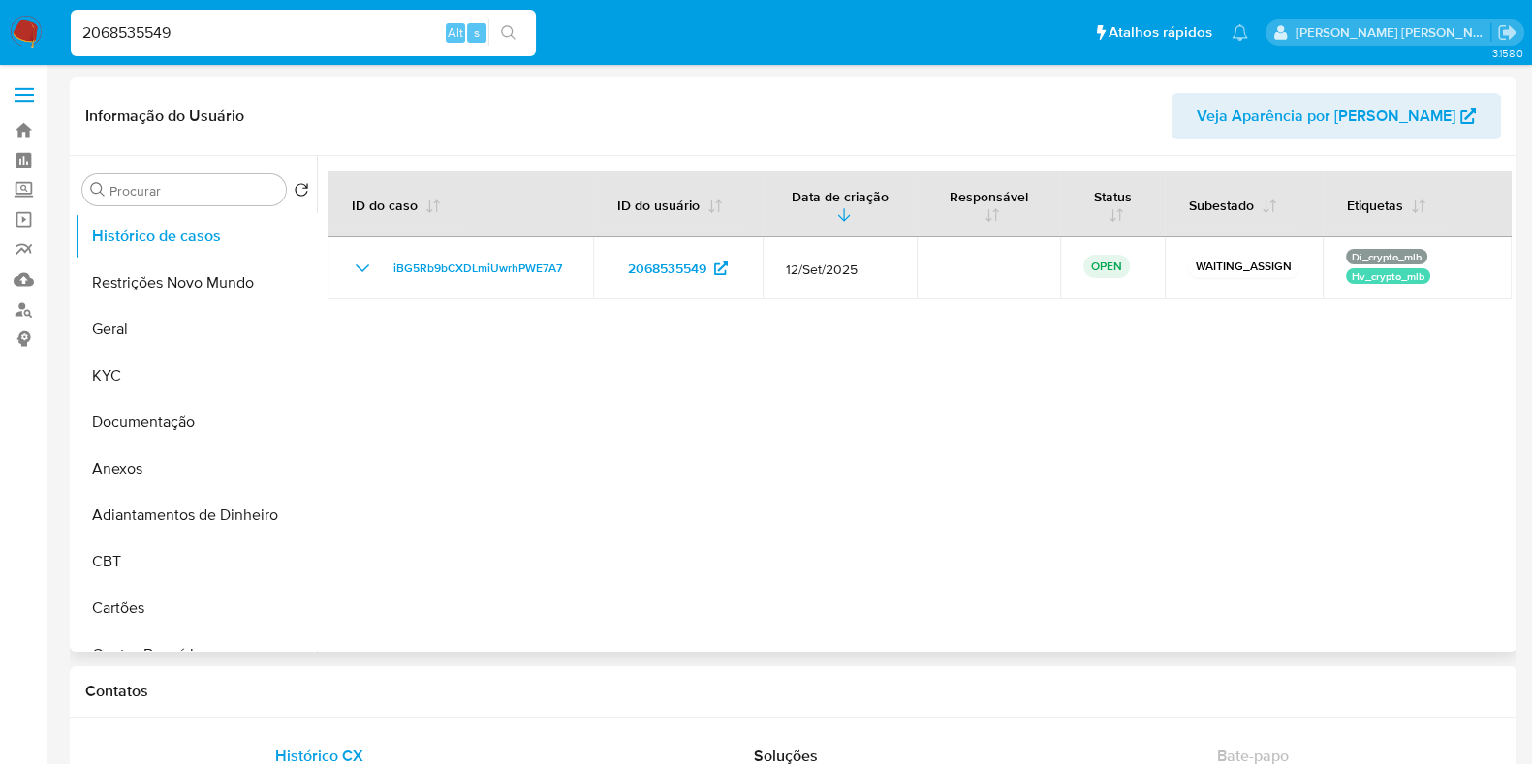
paste input "81643274"
type input "81643274"
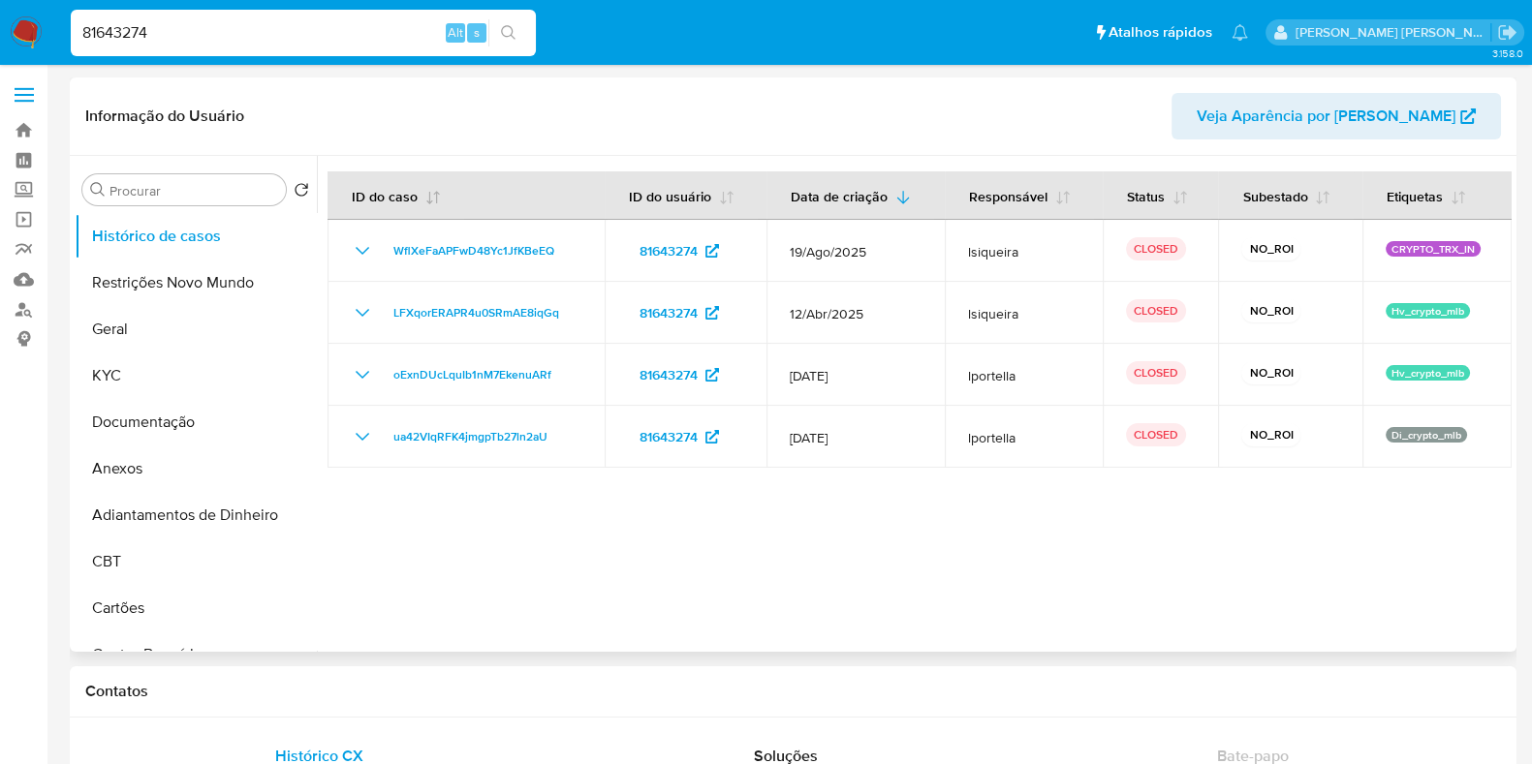
select select "10"
click at [340, 39] on input "81643274" at bounding box center [303, 32] width 465 height 25
paste input "158083481"
type input "158083481"
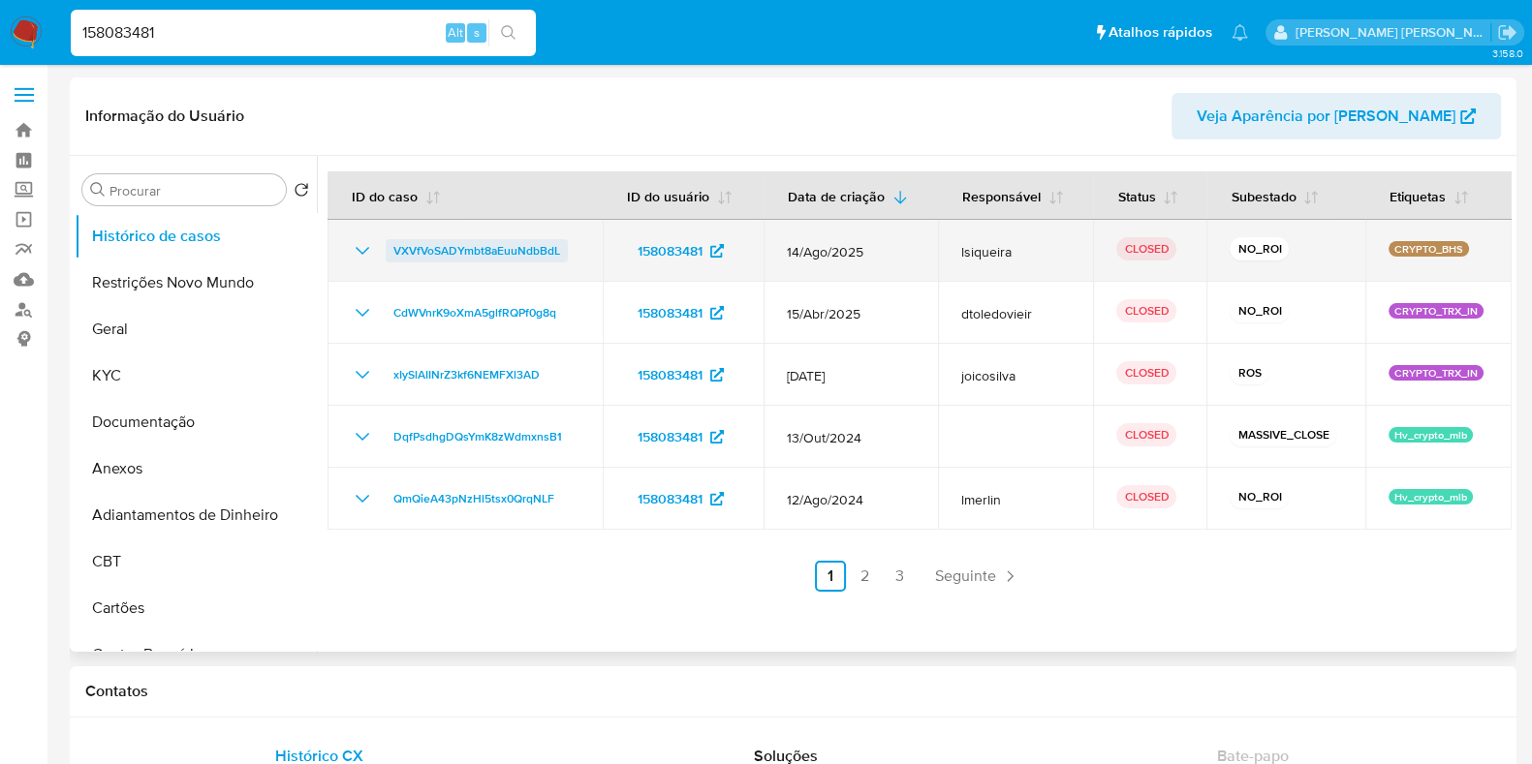
select select "10"
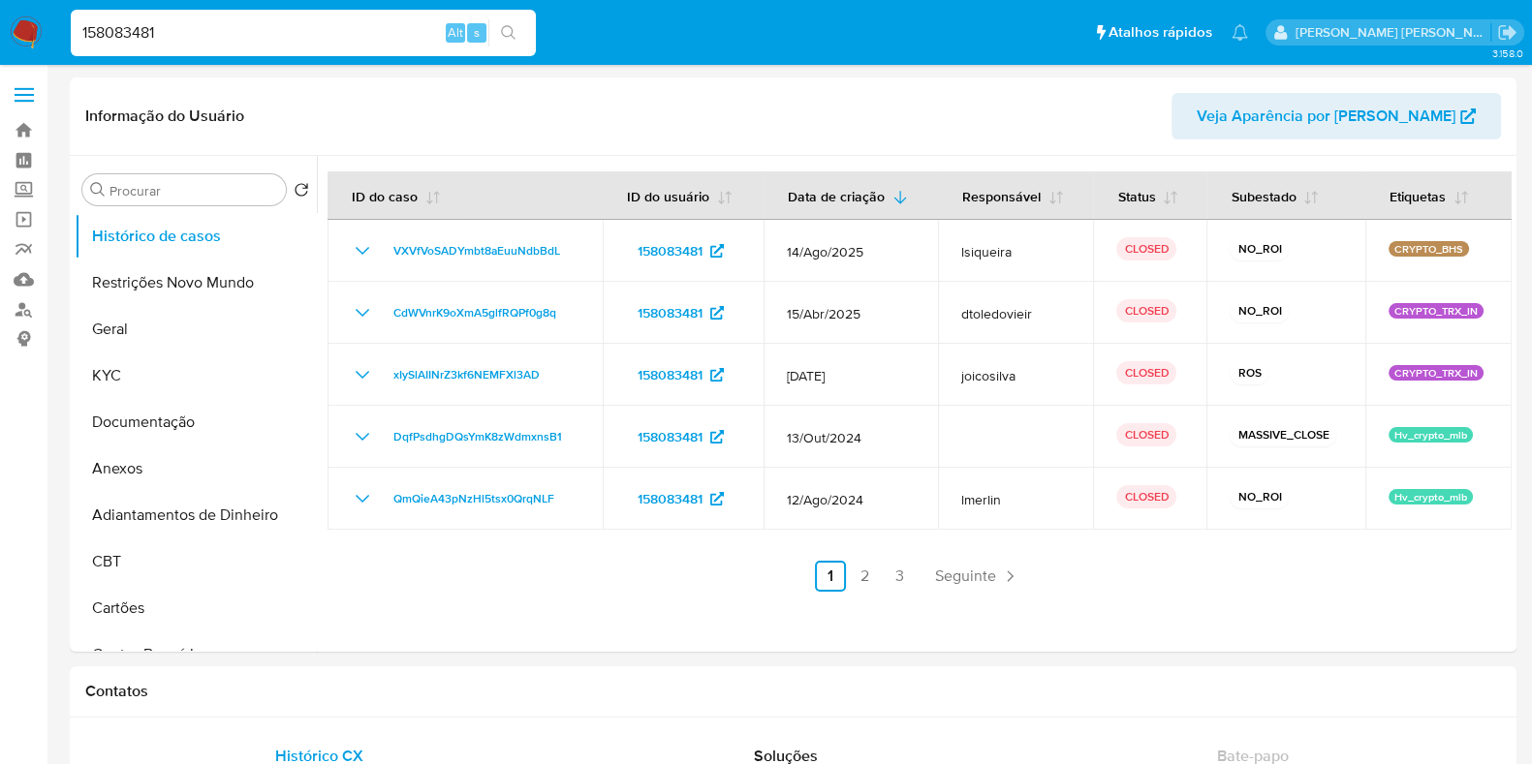
click at [305, 26] on input "158083481" at bounding box center [303, 32] width 465 height 25
paste input "33083287"
type input "33083287"
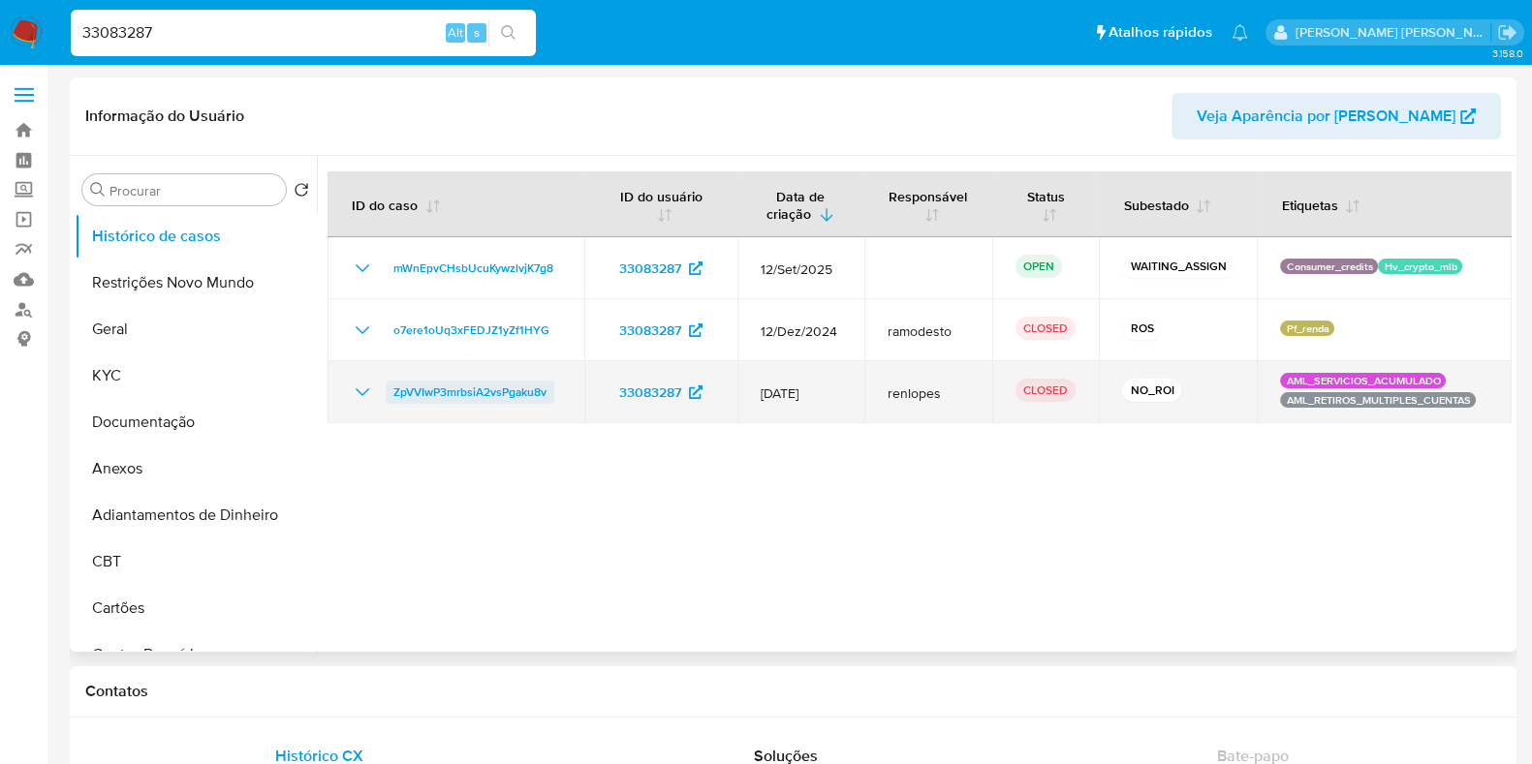
select select "10"
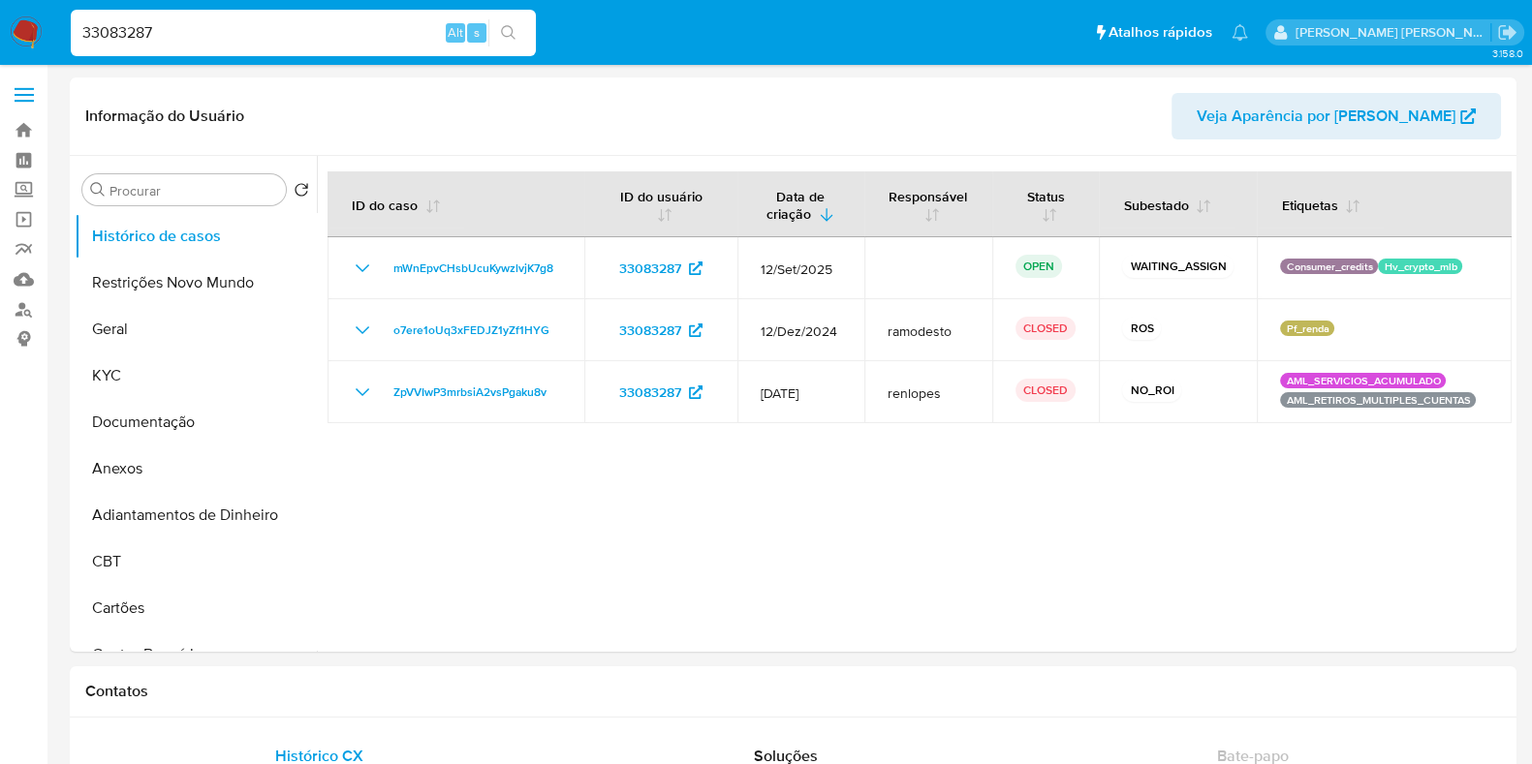
click at [217, 36] on input "33083287" at bounding box center [303, 32] width 465 height 25
paste input "716466640"
type input "716466640"
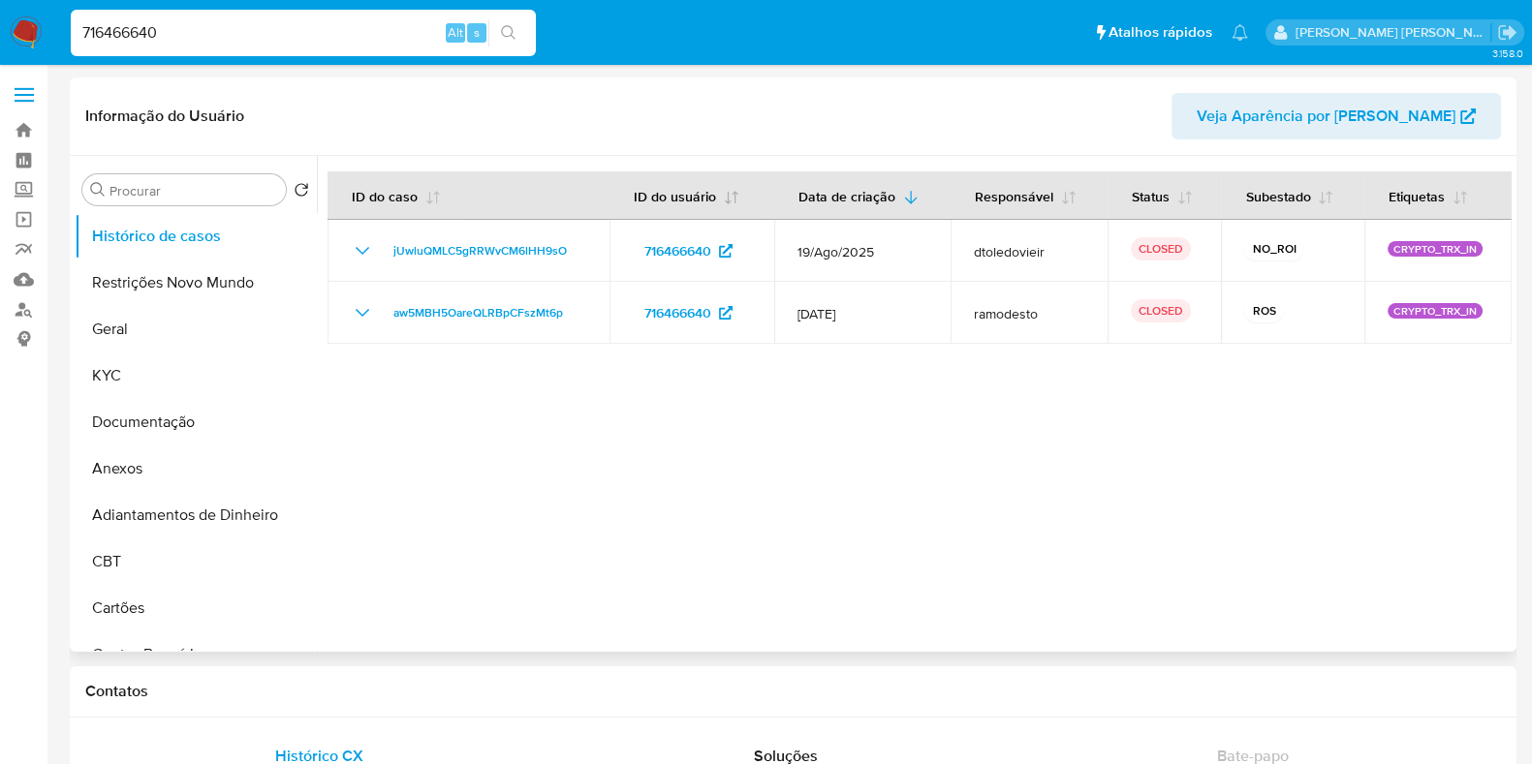
select select "10"
click at [192, 36] on input "716466640" at bounding box center [303, 32] width 465 height 25
paste input "144626954"
type input "144626954"
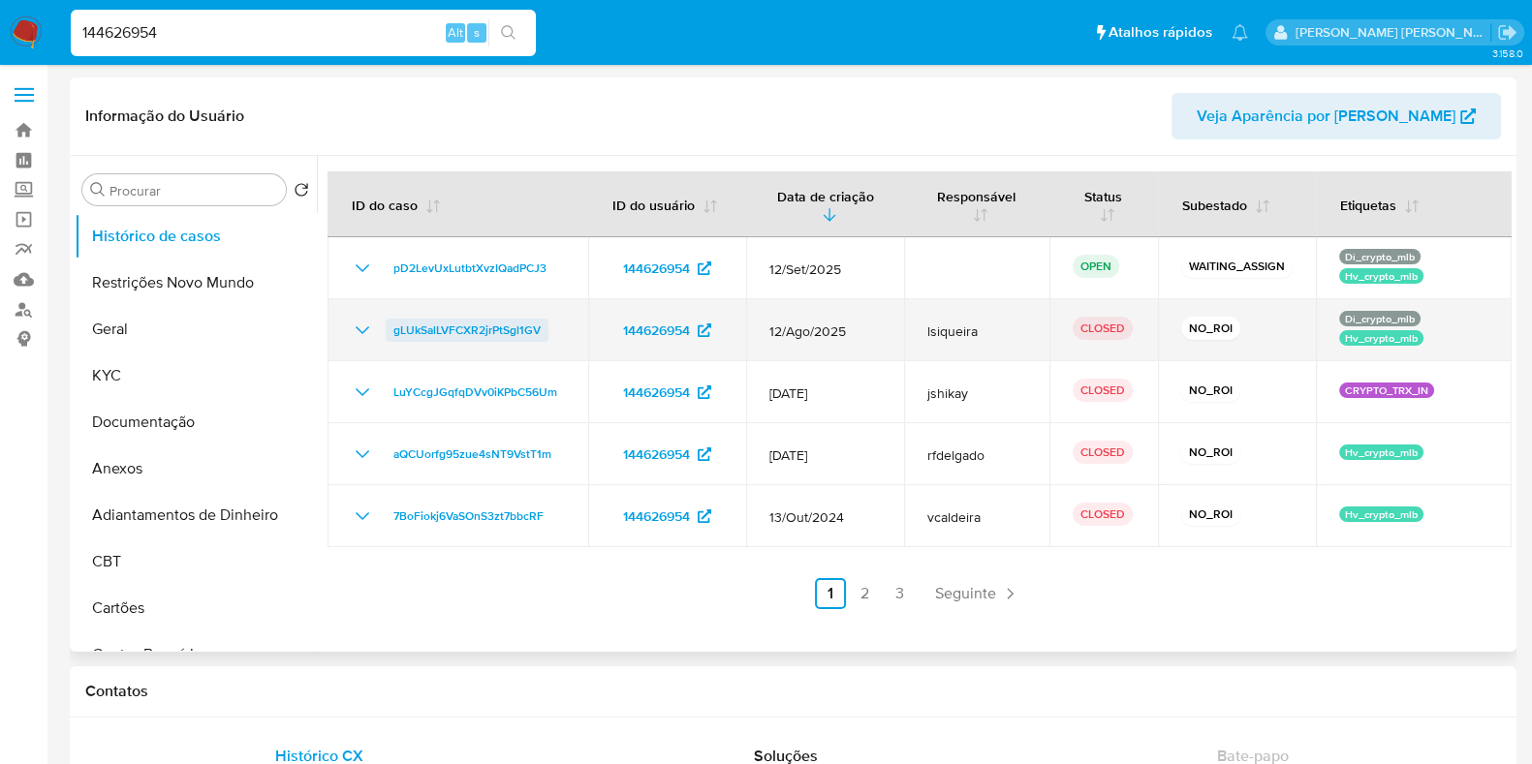
select select "10"
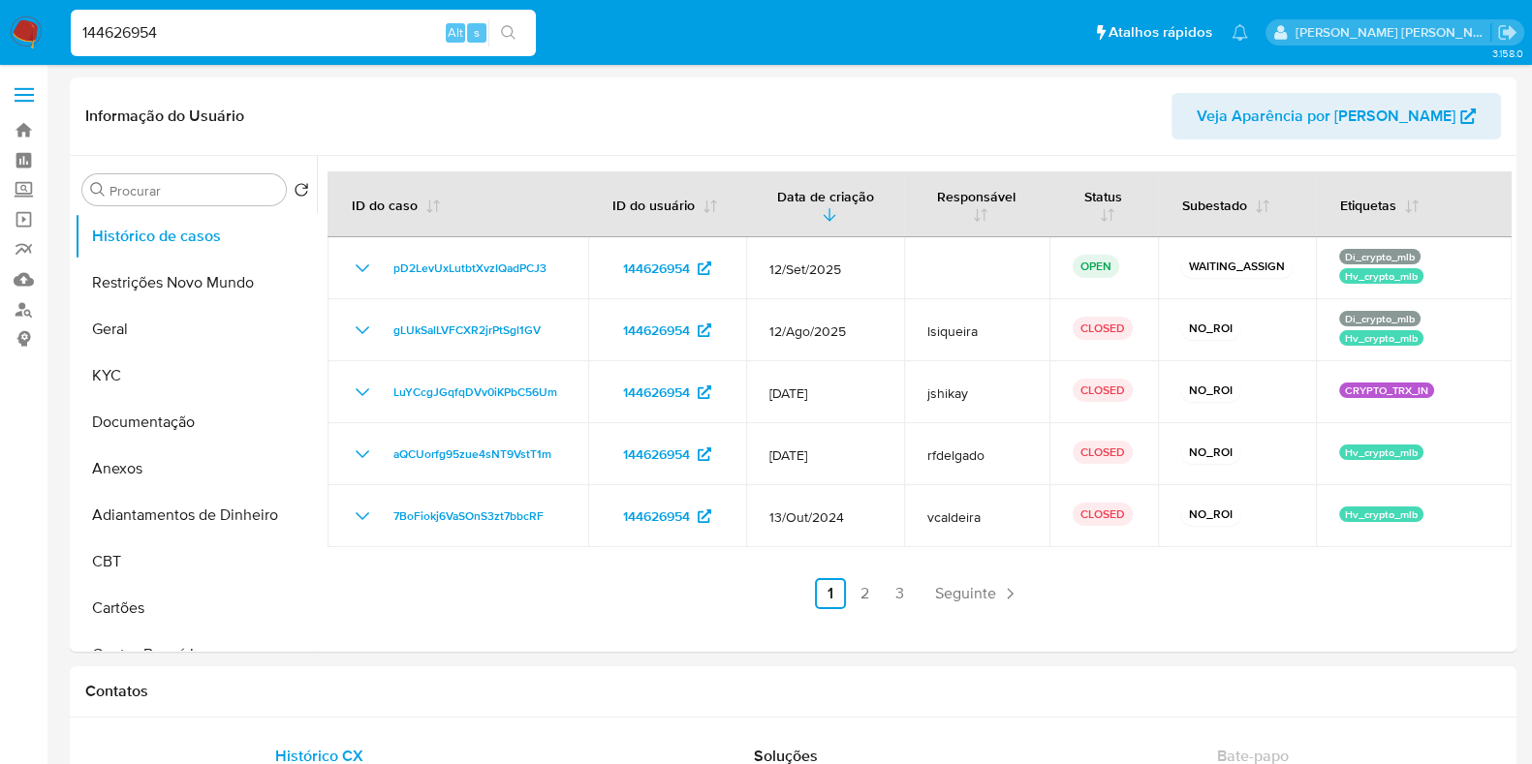
click at [203, 35] on input "144626954" at bounding box center [303, 32] width 465 height 25
paste input "370253597"
type input "1370253597"
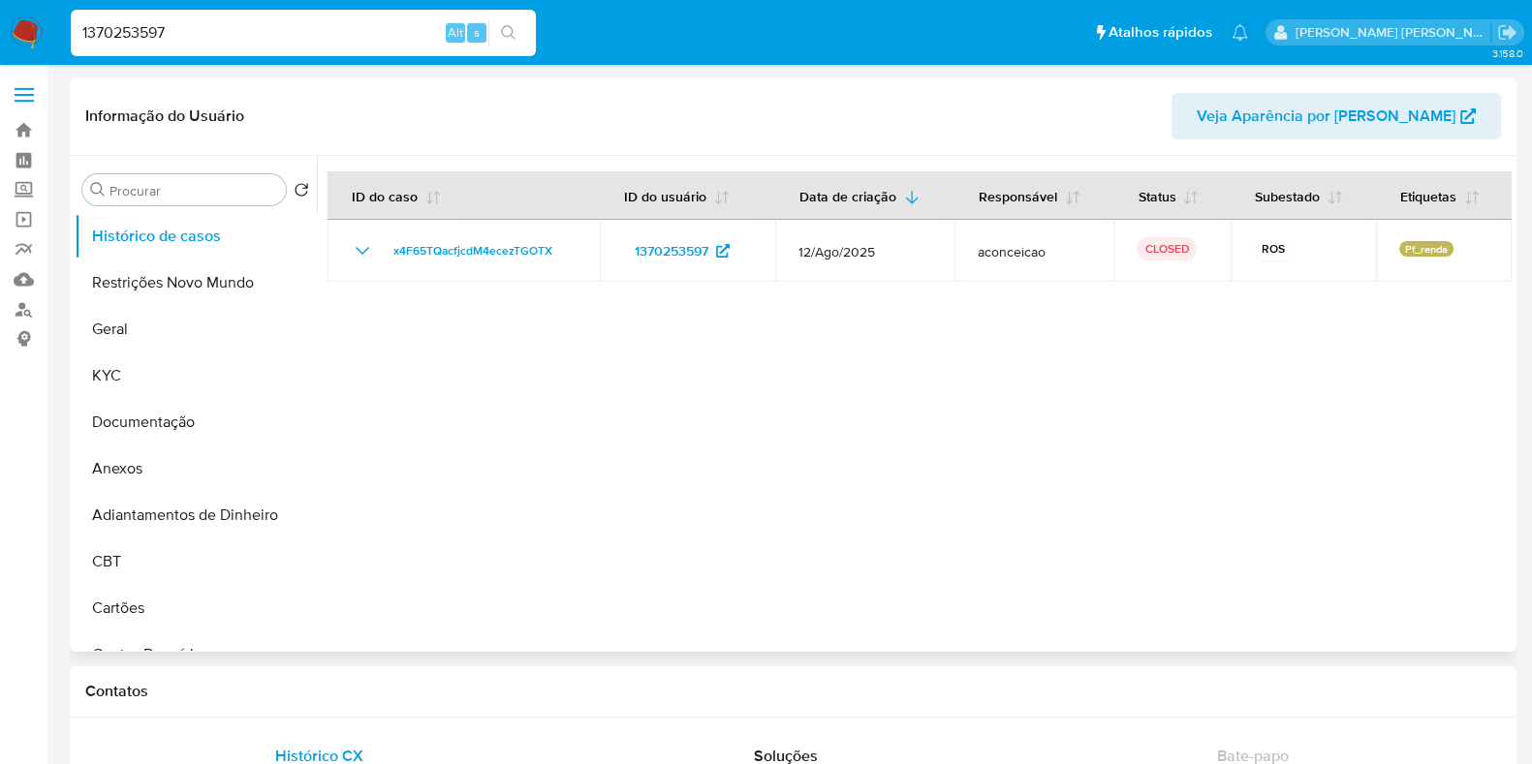
select select "10"
click at [223, 35] on input "1370253597" at bounding box center [303, 32] width 465 height 25
paste input "50518244"
type input "150518244"
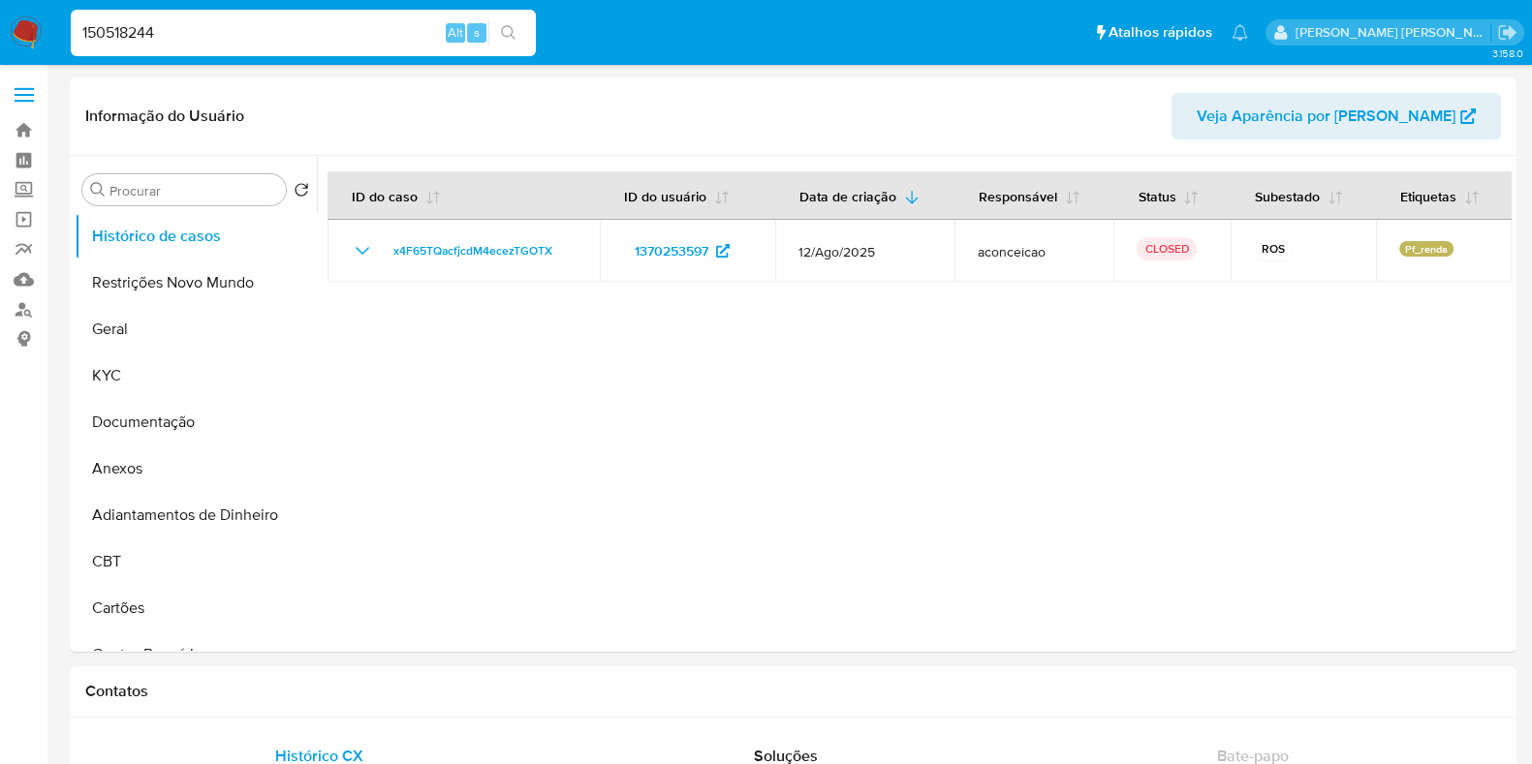
click at [507, 29] on icon "search-icon" at bounding box center [509, 33] width 16 height 16
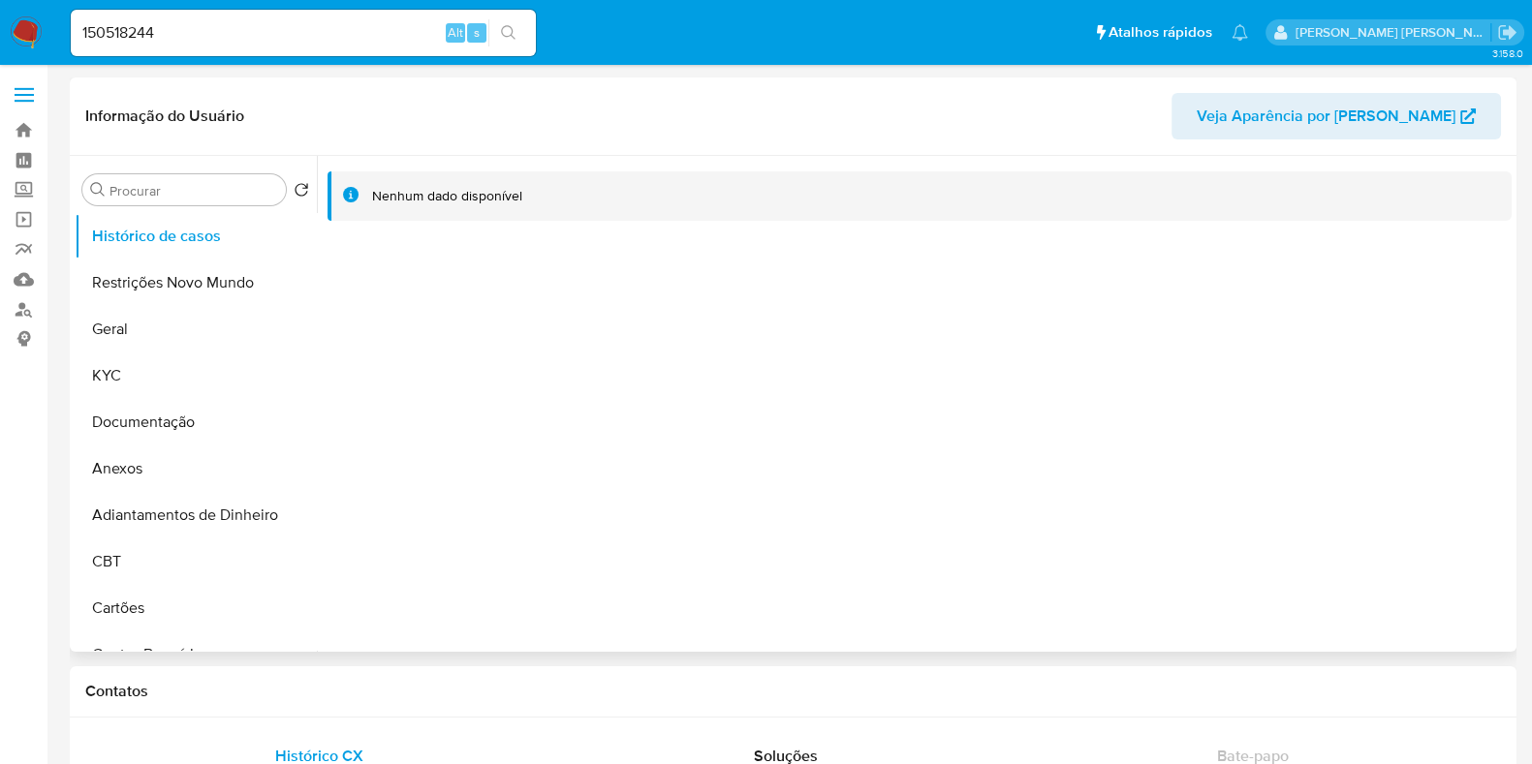
select select "10"
click at [400, 30] on input "150518244" at bounding box center [303, 32] width 465 height 25
paste input "408197615"
type input "408197615"
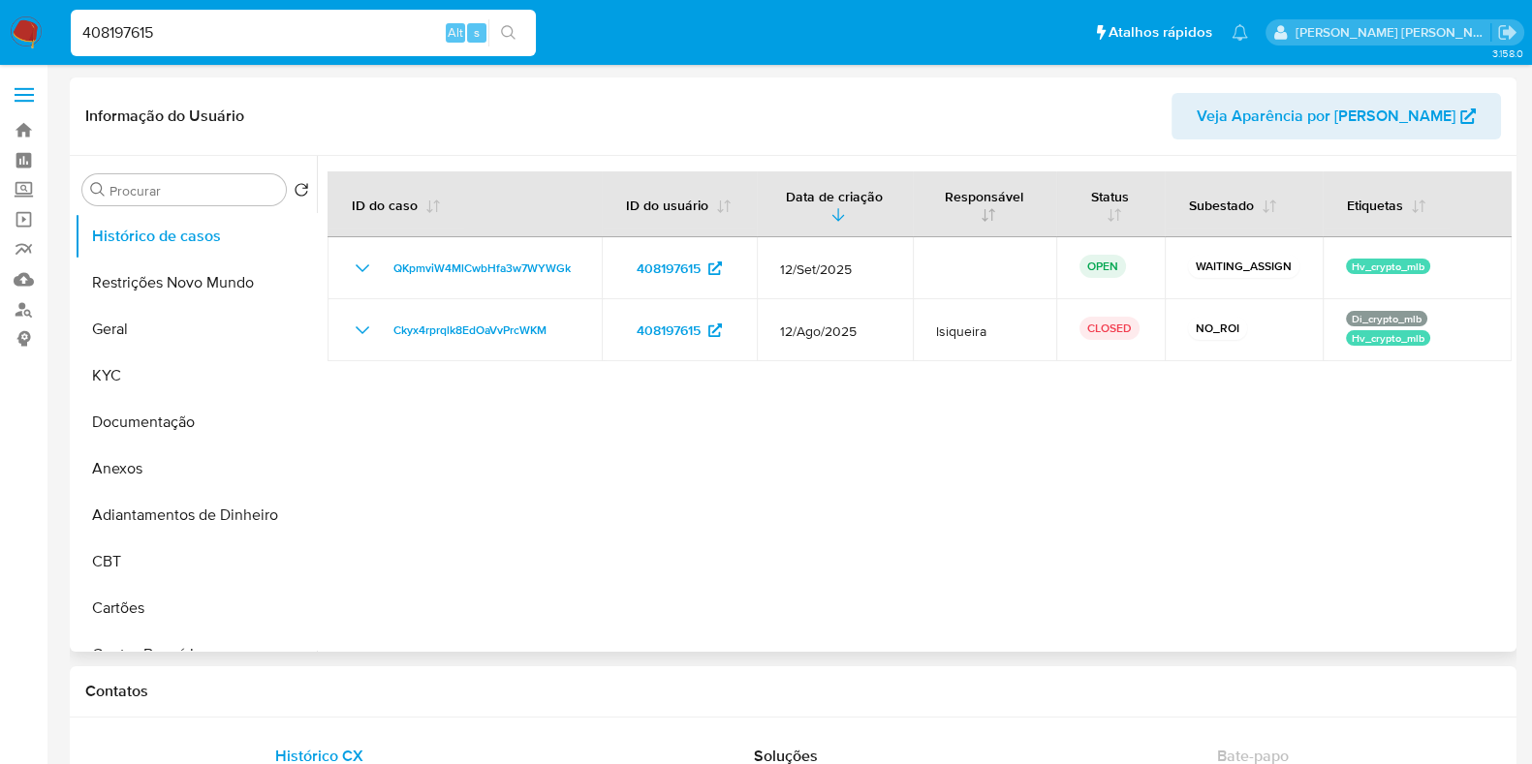
select select "10"
click at [271, 31] on input "408197615" at bounding box center [303, 32] width 465 height 25
paste input "153842717"
type input "153842717"
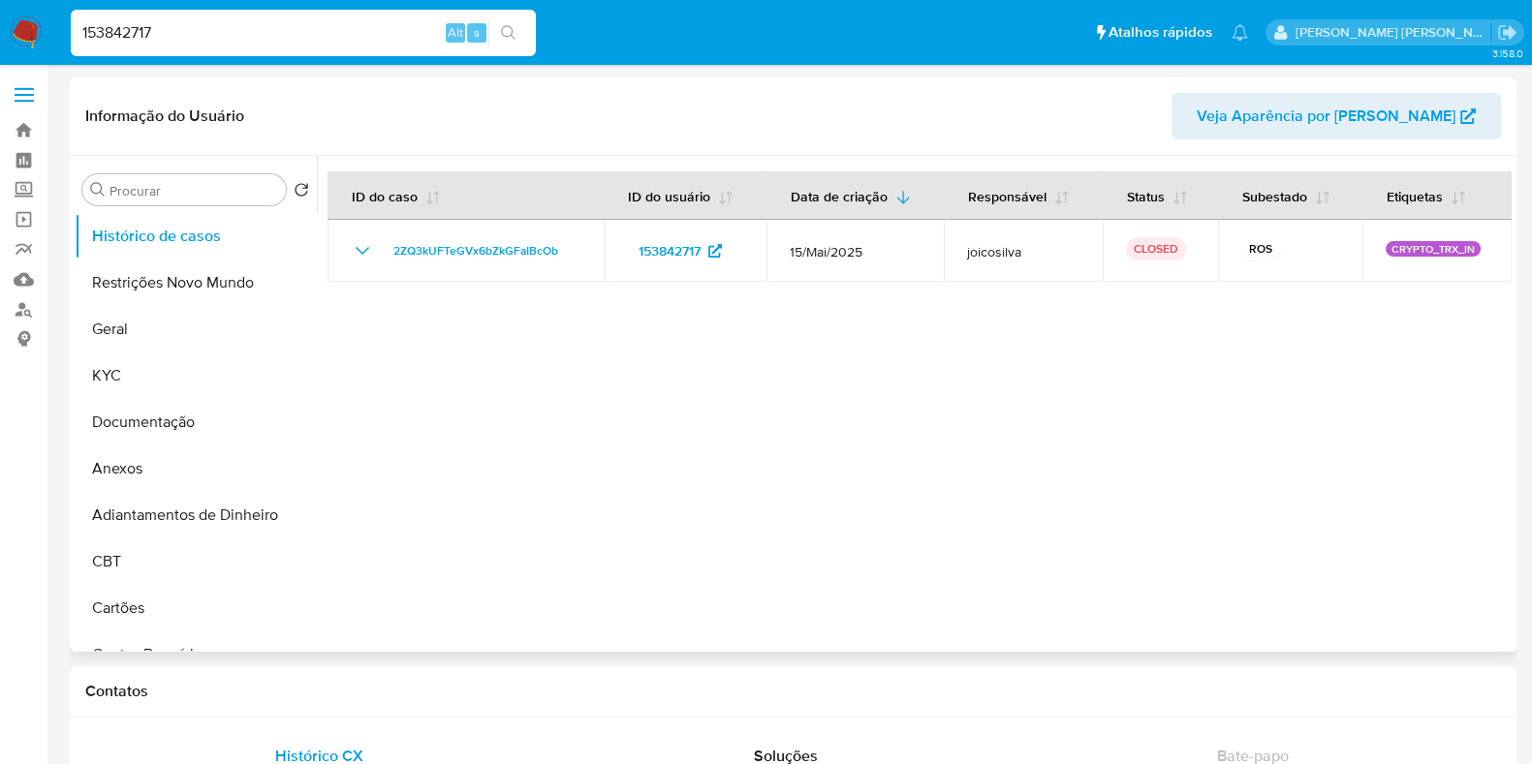
select select "10"
click at [237, 34] on input "153842717" at bounding box center [303, 32] width 465 height 25
paste input "2512049395"
type input "2512049395"
select select "10"
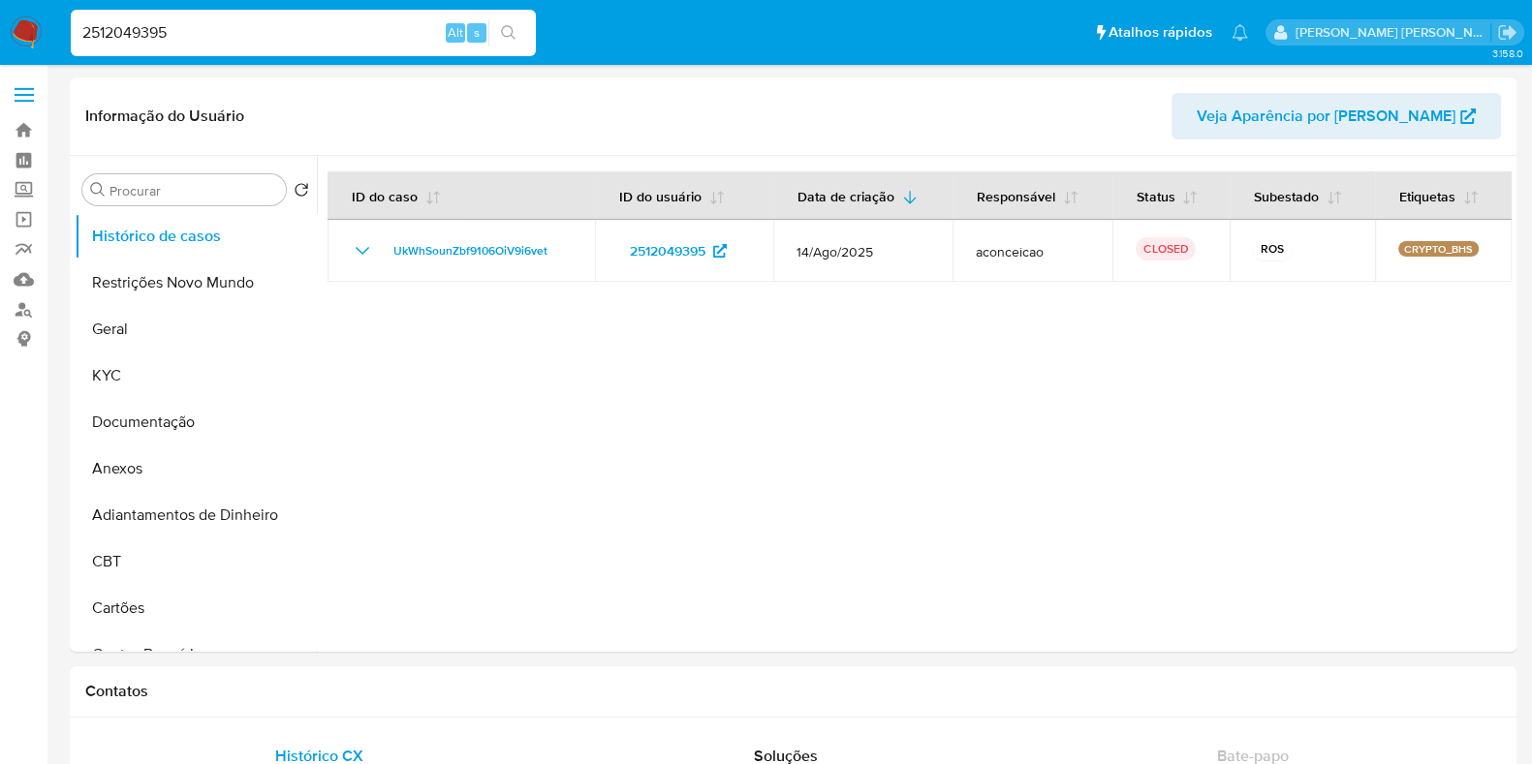
click at [339, 18] on div "2512049395 Alt s" at bounding box center [303, 33] width 465 height 47
click at [332, 36] on input "2512049395" at bounding box center [303, 32] width 465 height 25
paste input "2176414"
type input "252176414"
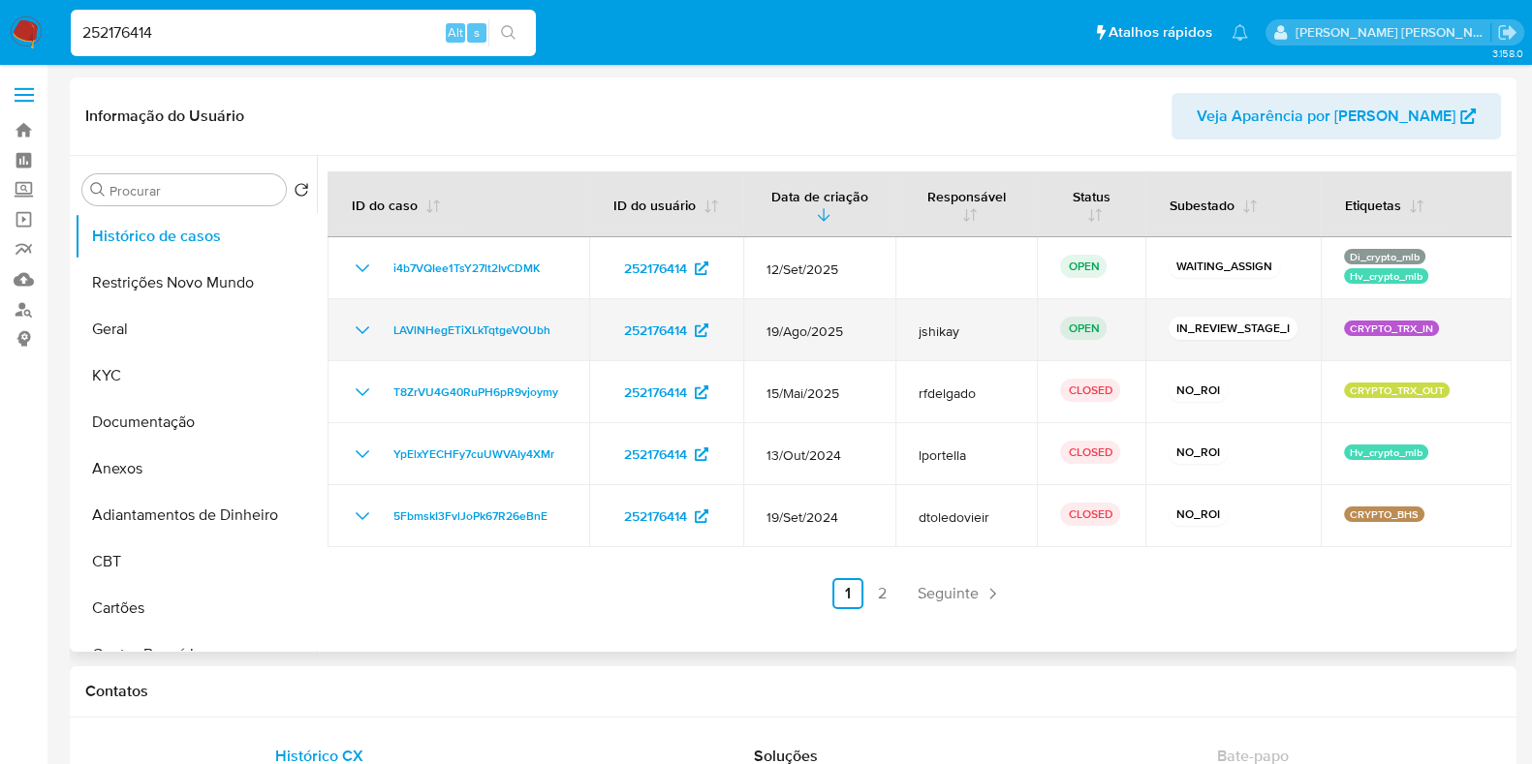
select select "10"
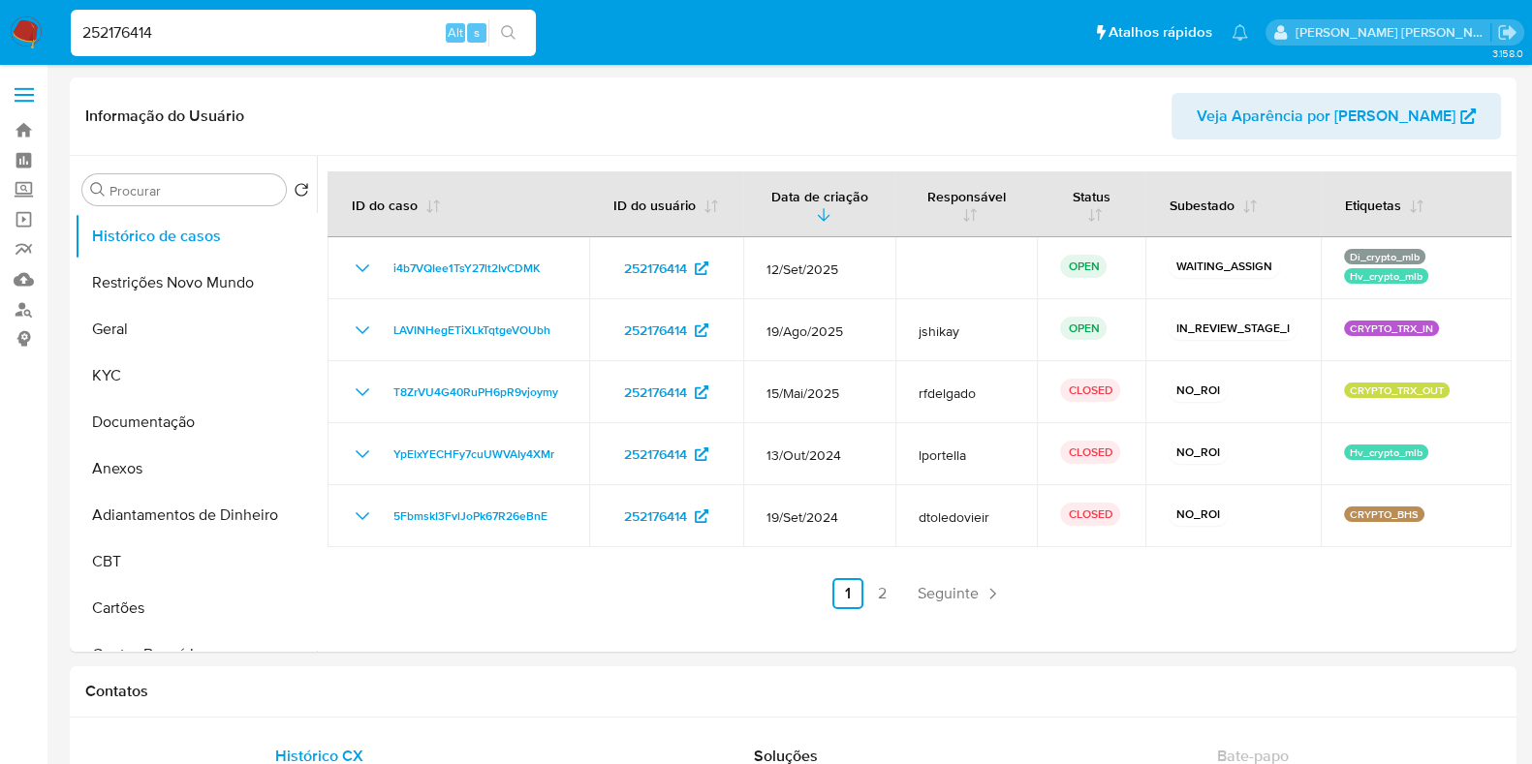
click at [198, 22] on input "252176414" at bounding box center [303, 32] width 465 height 25
paste input "315474246"
type input "315474246"
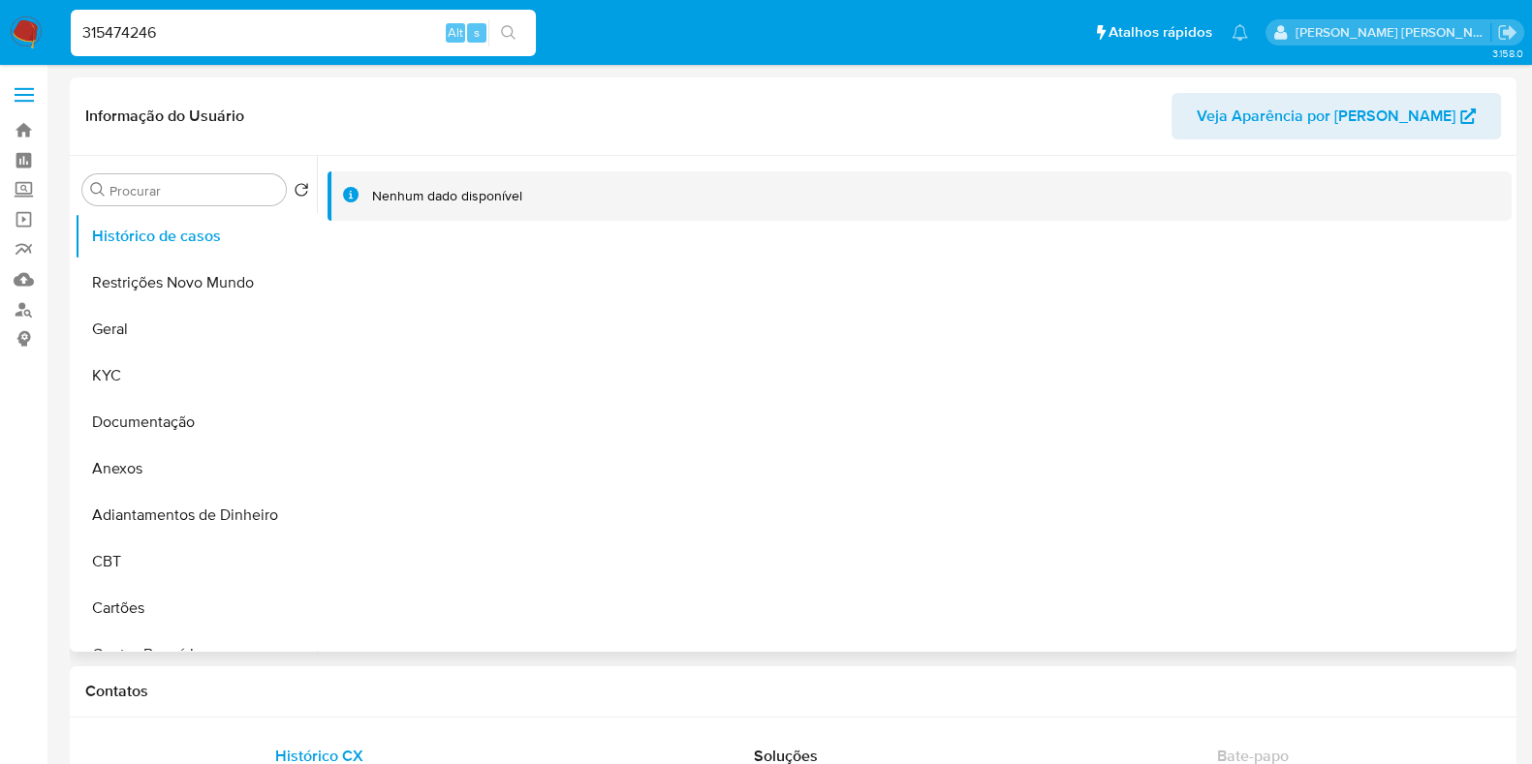
select select "10"
click at [402, 30] on input "315474246" at bounding box center [303, 32] width 465 height 25
paste input "1168573759"
type input "1168573759"
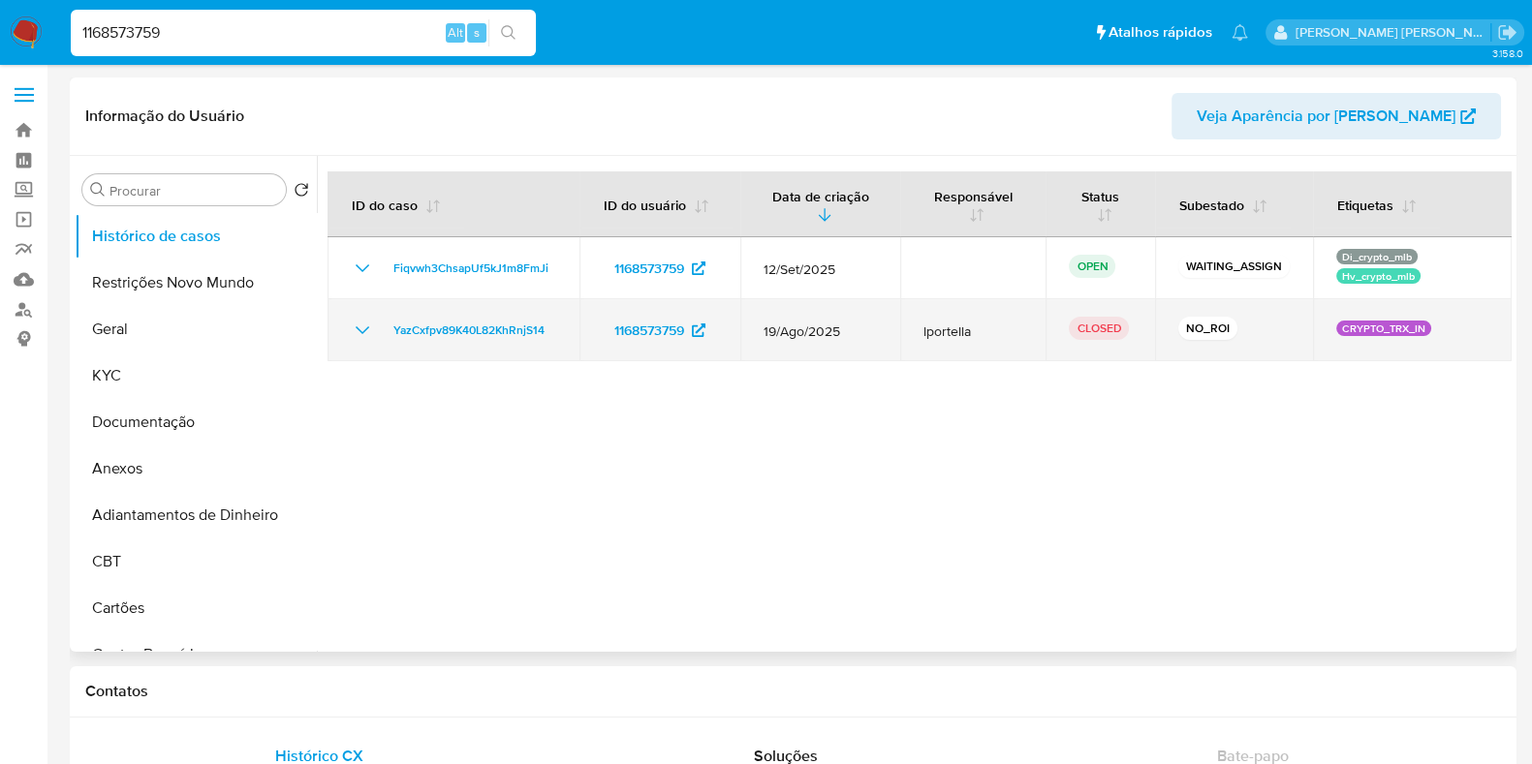
select select "10"
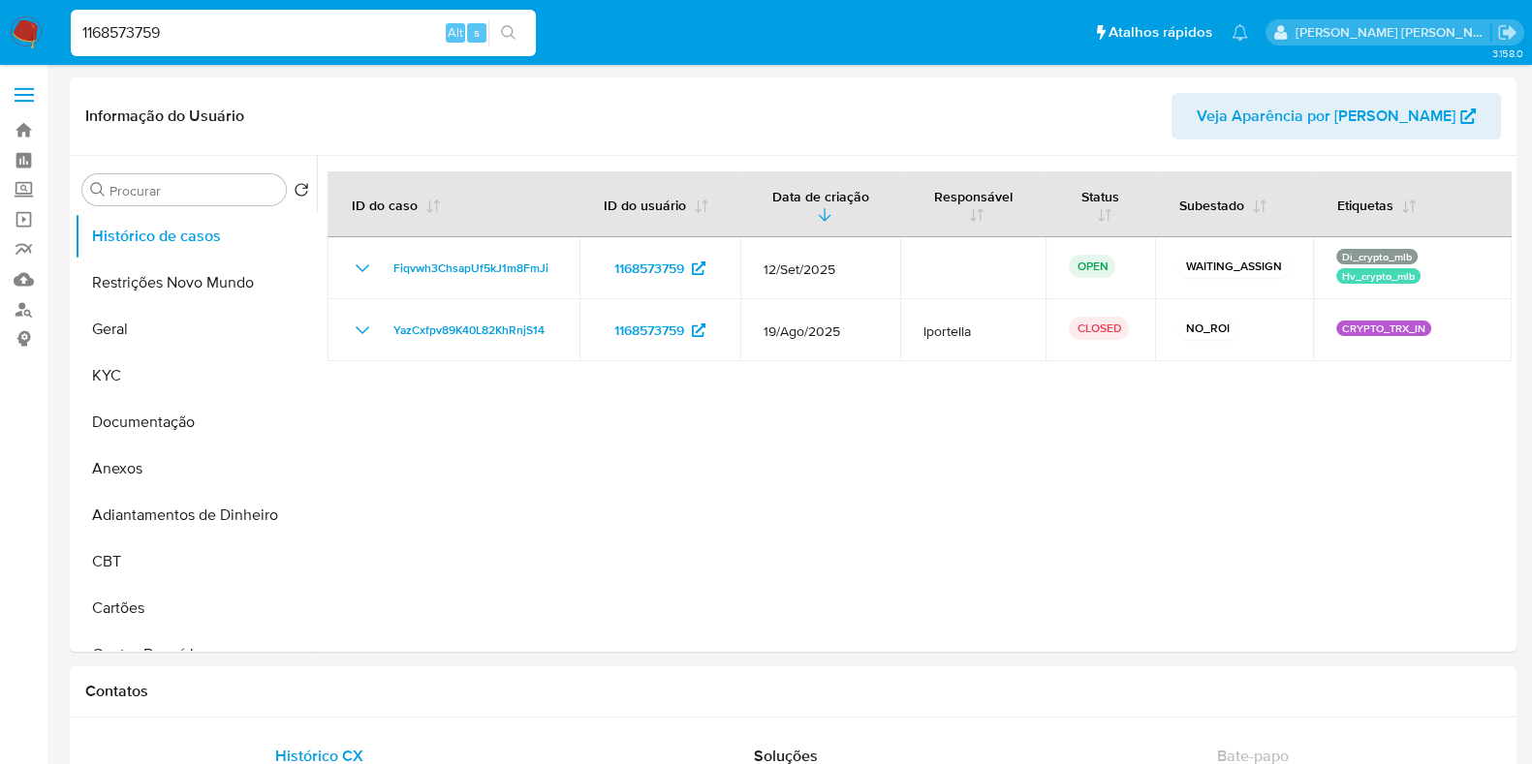
click at [208, 35] on input "1168573759" at bounding box center [303, 32] width 465 height 25
paste input "727901694"
type input "727901694"
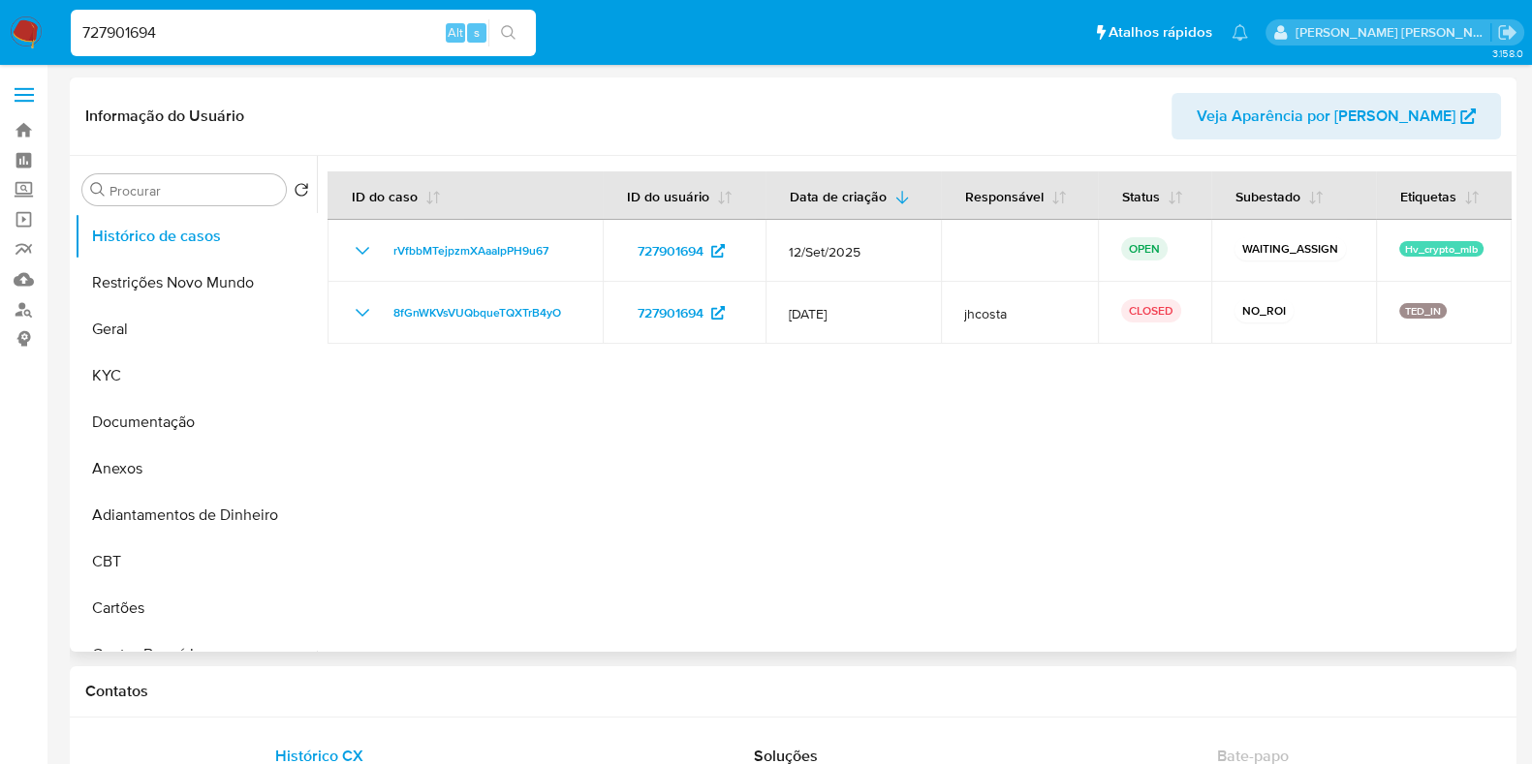
select select "10"
click at [322, 33] on input "727901694" at bounding box center [303, 32] width 465 height 25
paste input "202354083"
type input "202354083"
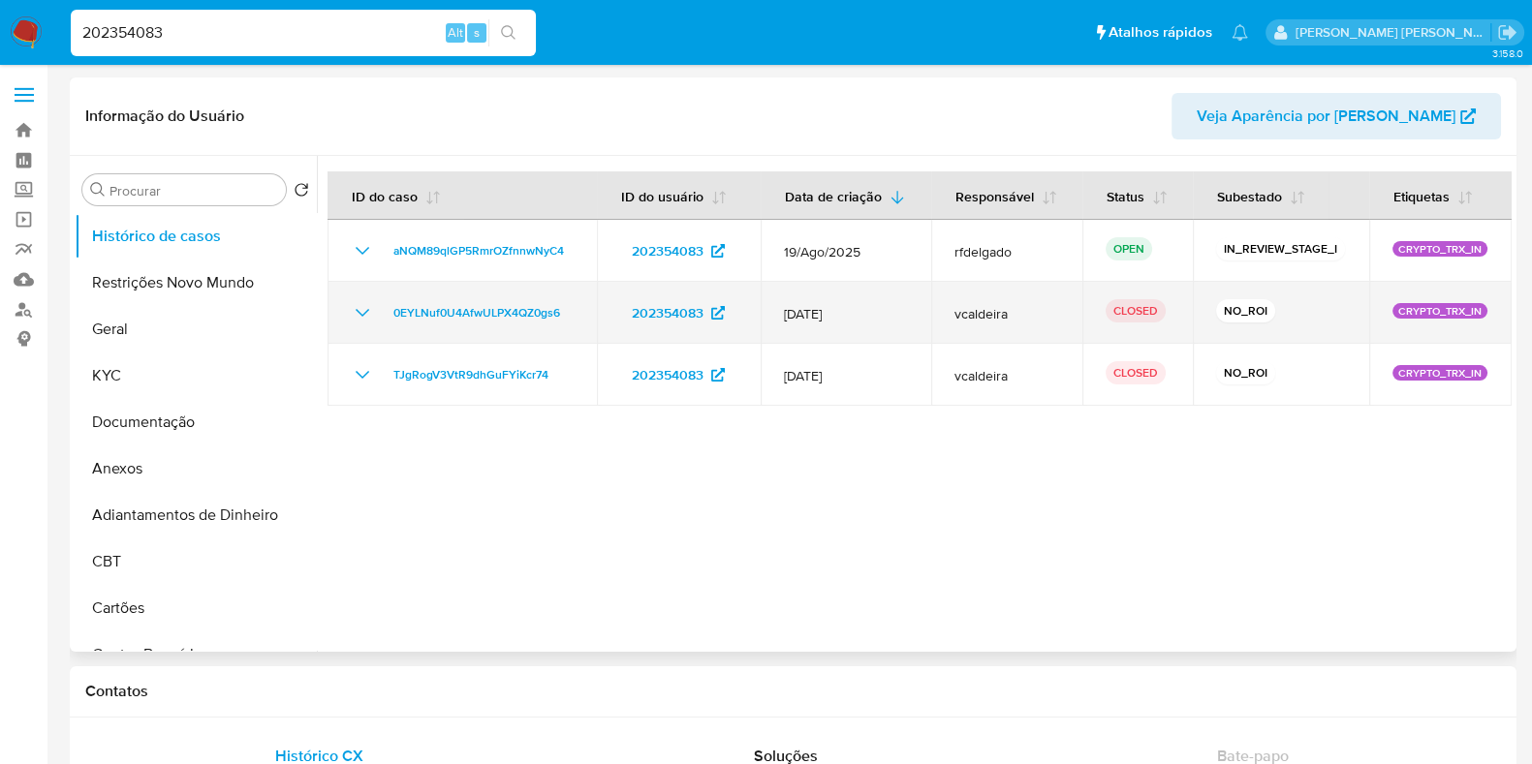
select select "10"
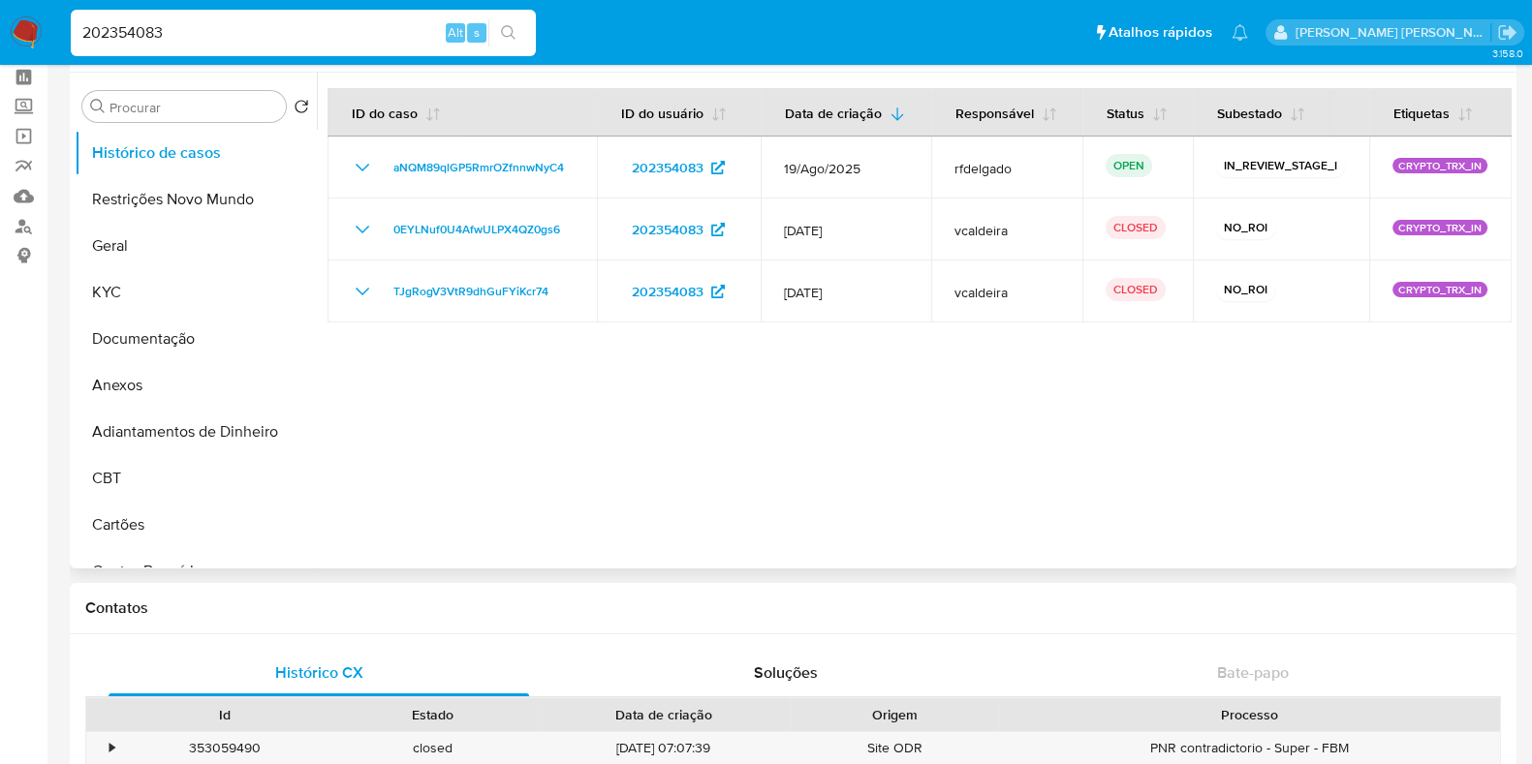
scroll to position [120, 0]
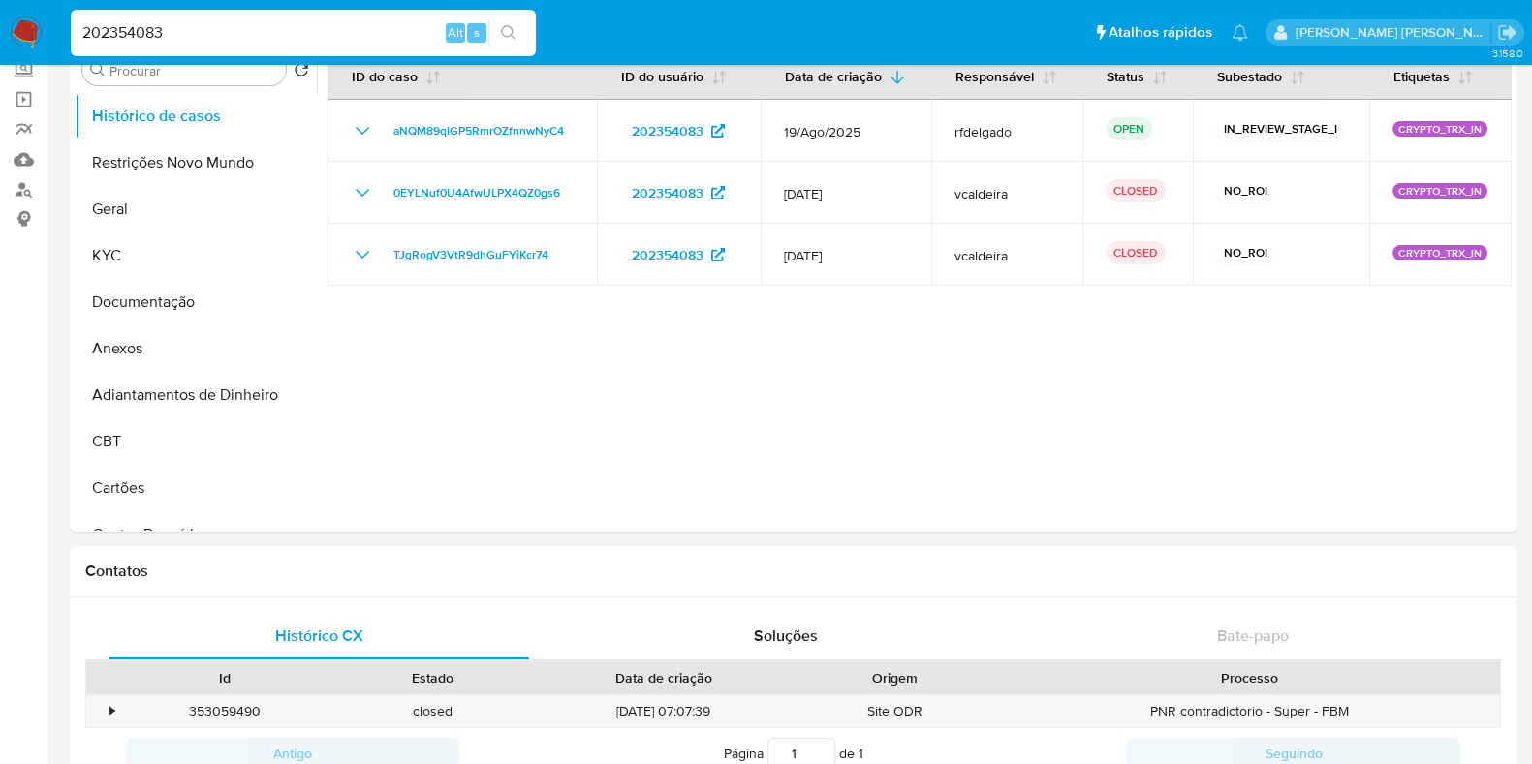
click at [239, 26] on input "202354083" at bounding box center [303, 32] width 465 height 25
paste input "188009274"
type input "188009274"
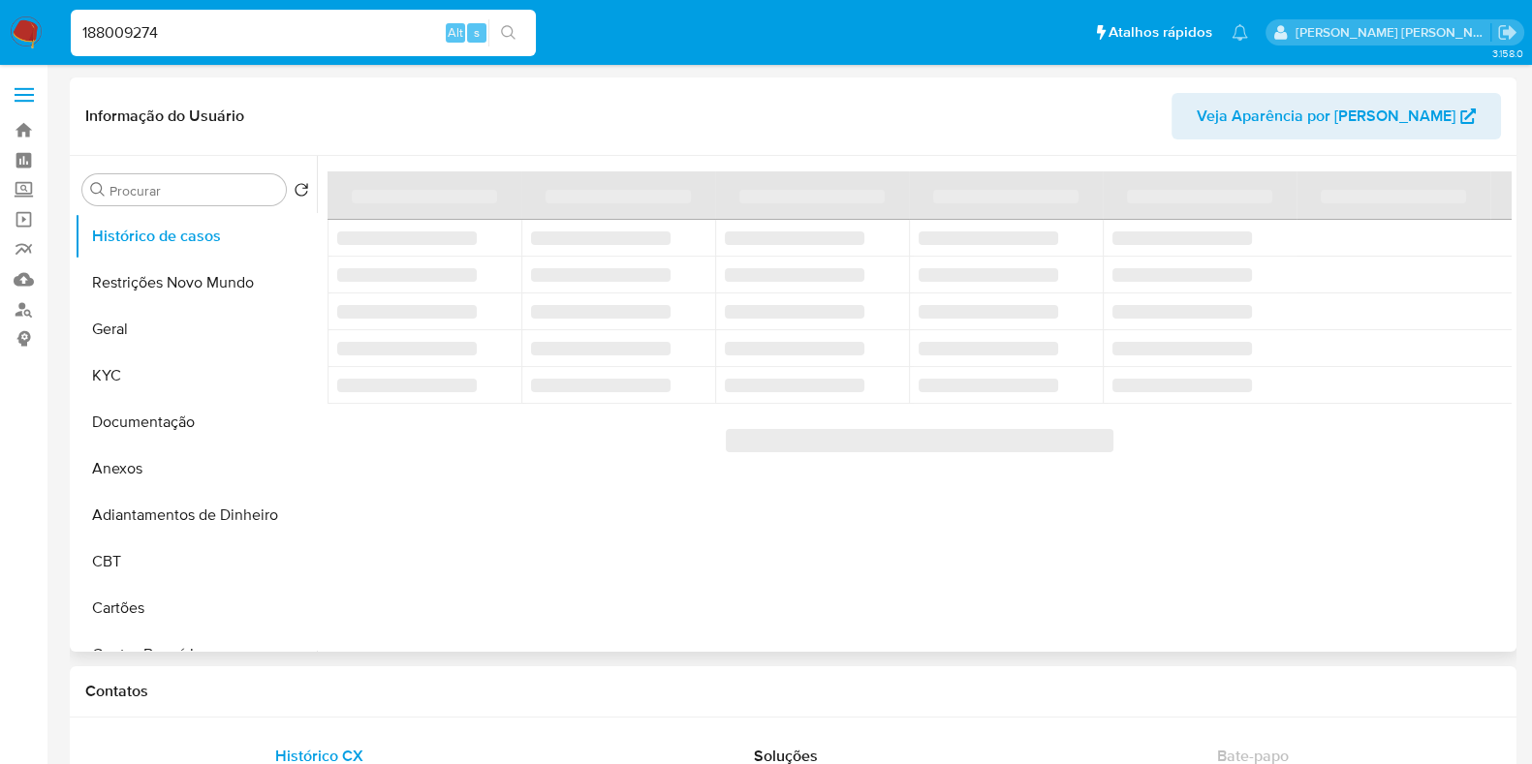
select select "10"
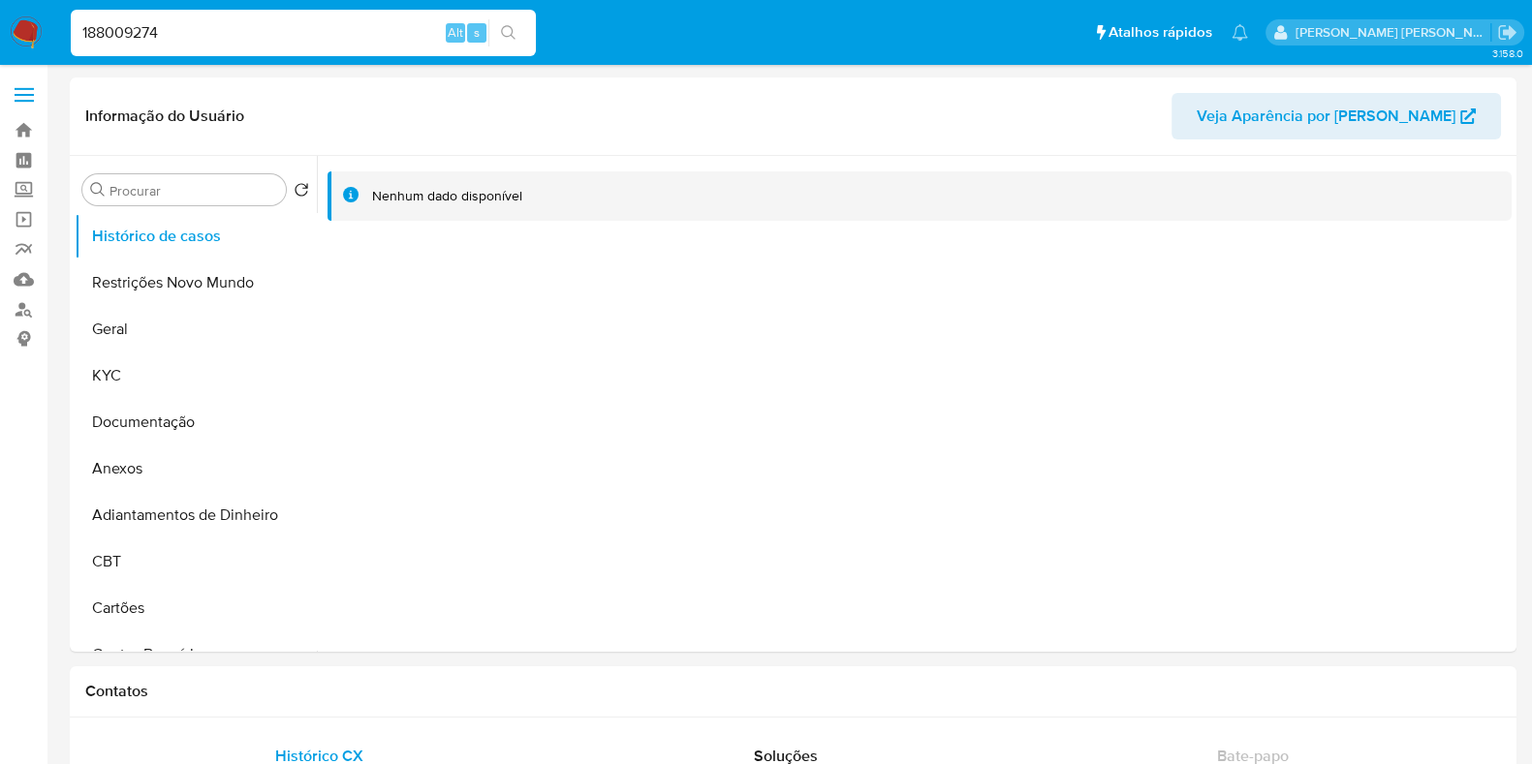
click at [305, 33] on input "188009274" at bounding box center [303, 32] width 465 height 25
paste input "2597265568"
type input "2597265568"
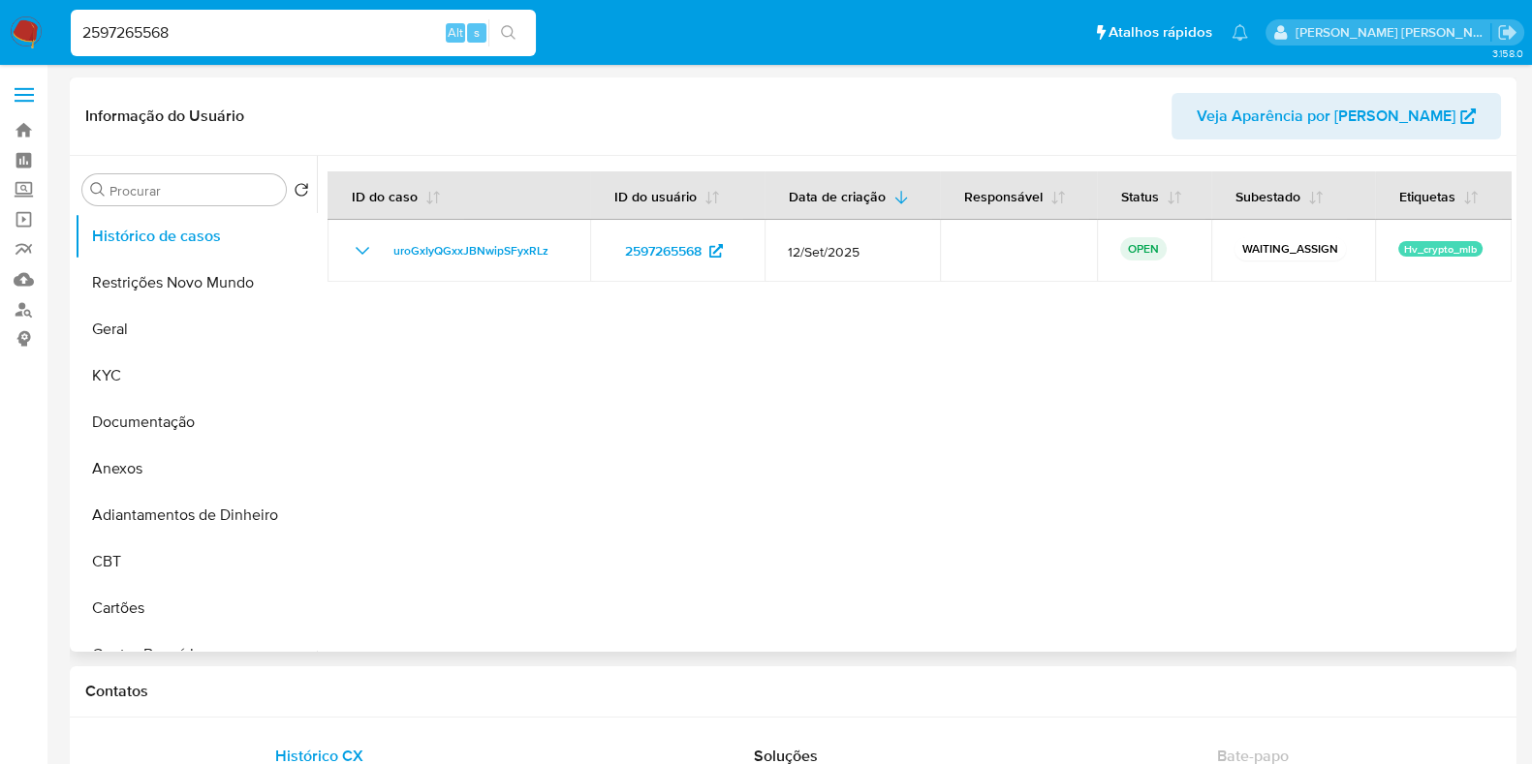
select select "10"
click at [210, 33] on input "2597265568" at bounding box center [303, 32] width 465 height 25
paste input "489173199"
type input "489173199"
select select "10"
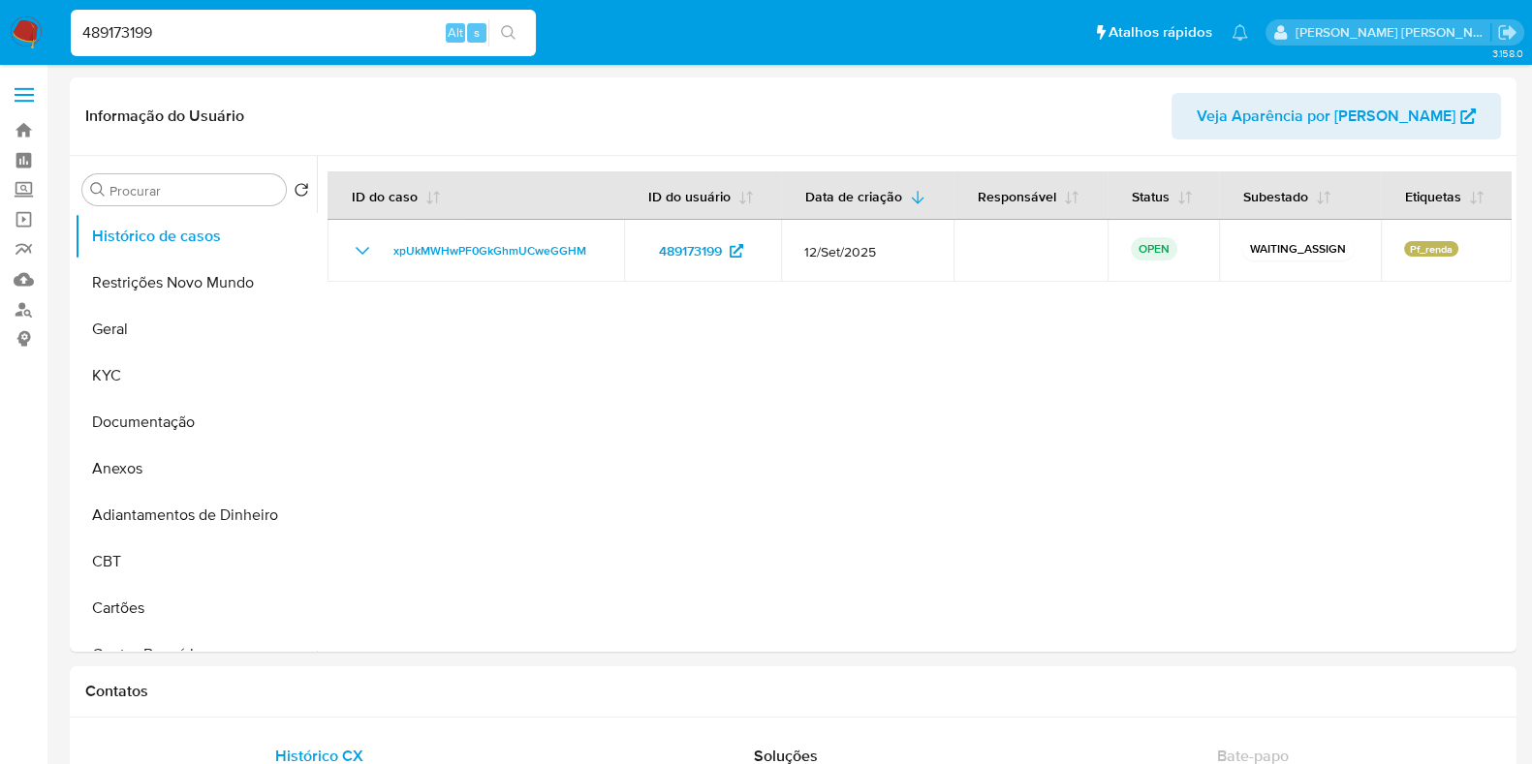
click at [309, 30] on input "489173199" at bounding box center [303, 32] width 465 height 25
paste input "240061157"
type input "240061157"
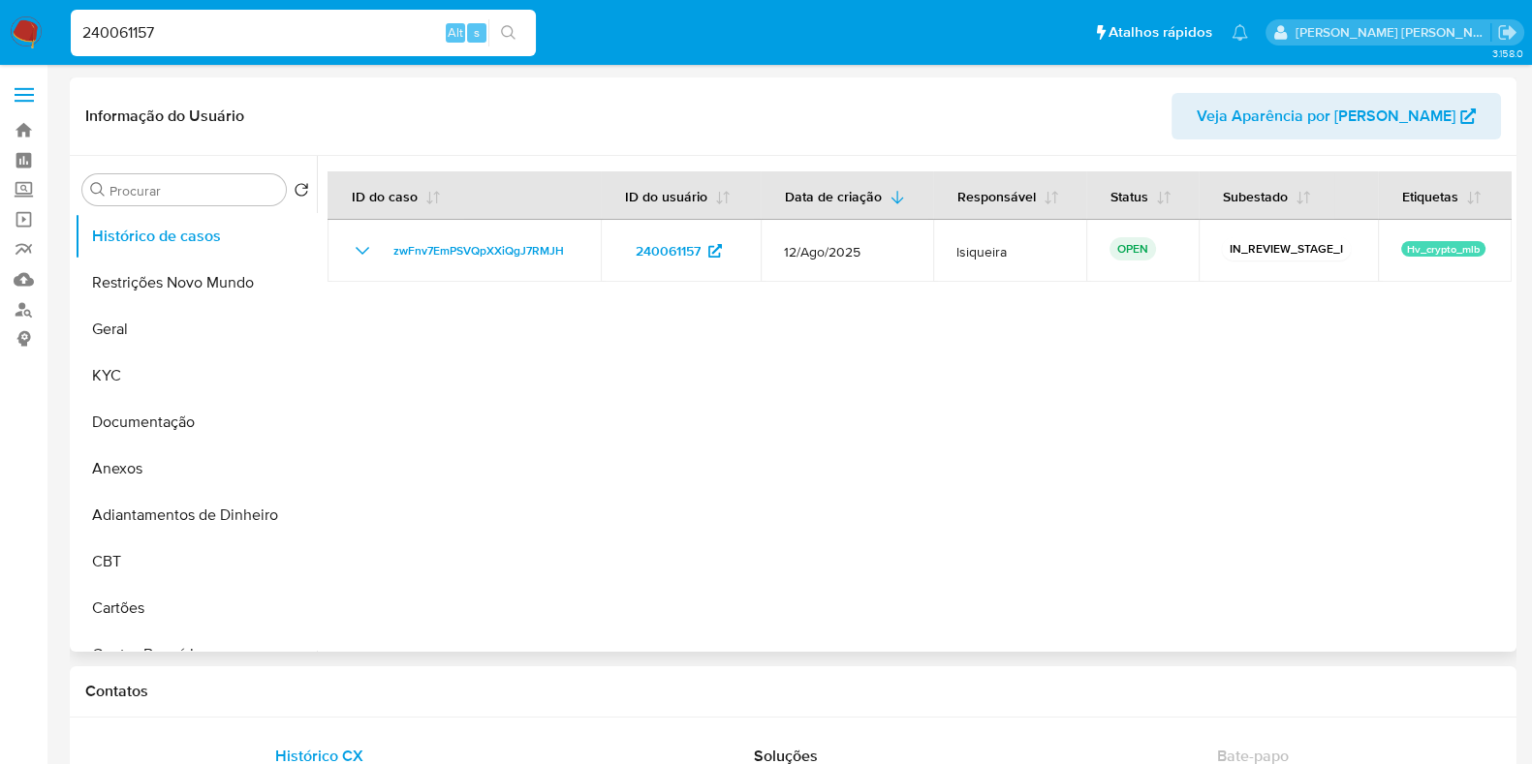
select select "10"
click at [300, 41] on input "240061157" at bounding box center [303, 32] width 465 height 25
paste input "625296984"
type input "2625296984"
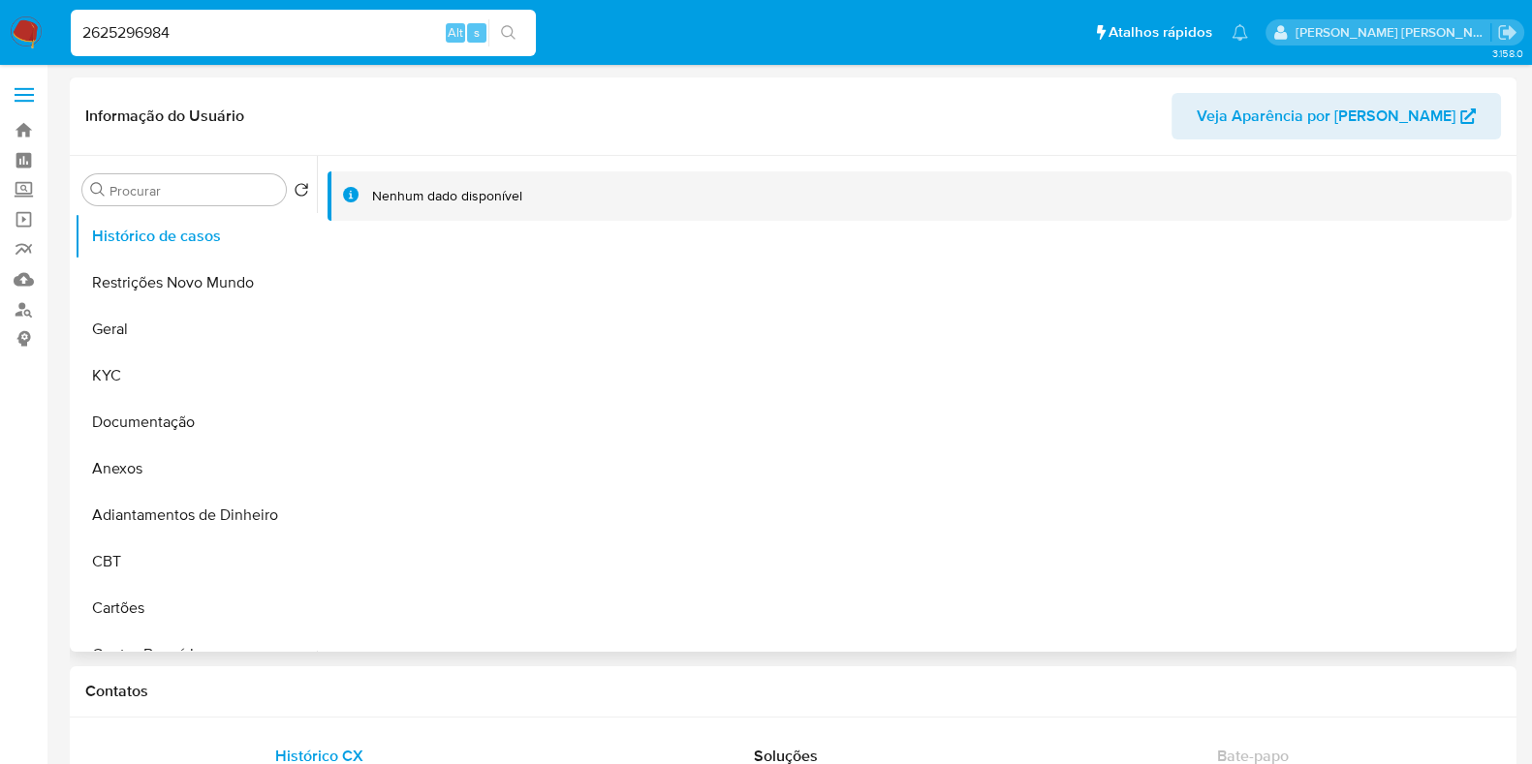
select select "10"
click at [260, 29] on input "2625296984" at bounding box center [303, 32] width 465 height 25
paste input "535195723"
type input "535195723"
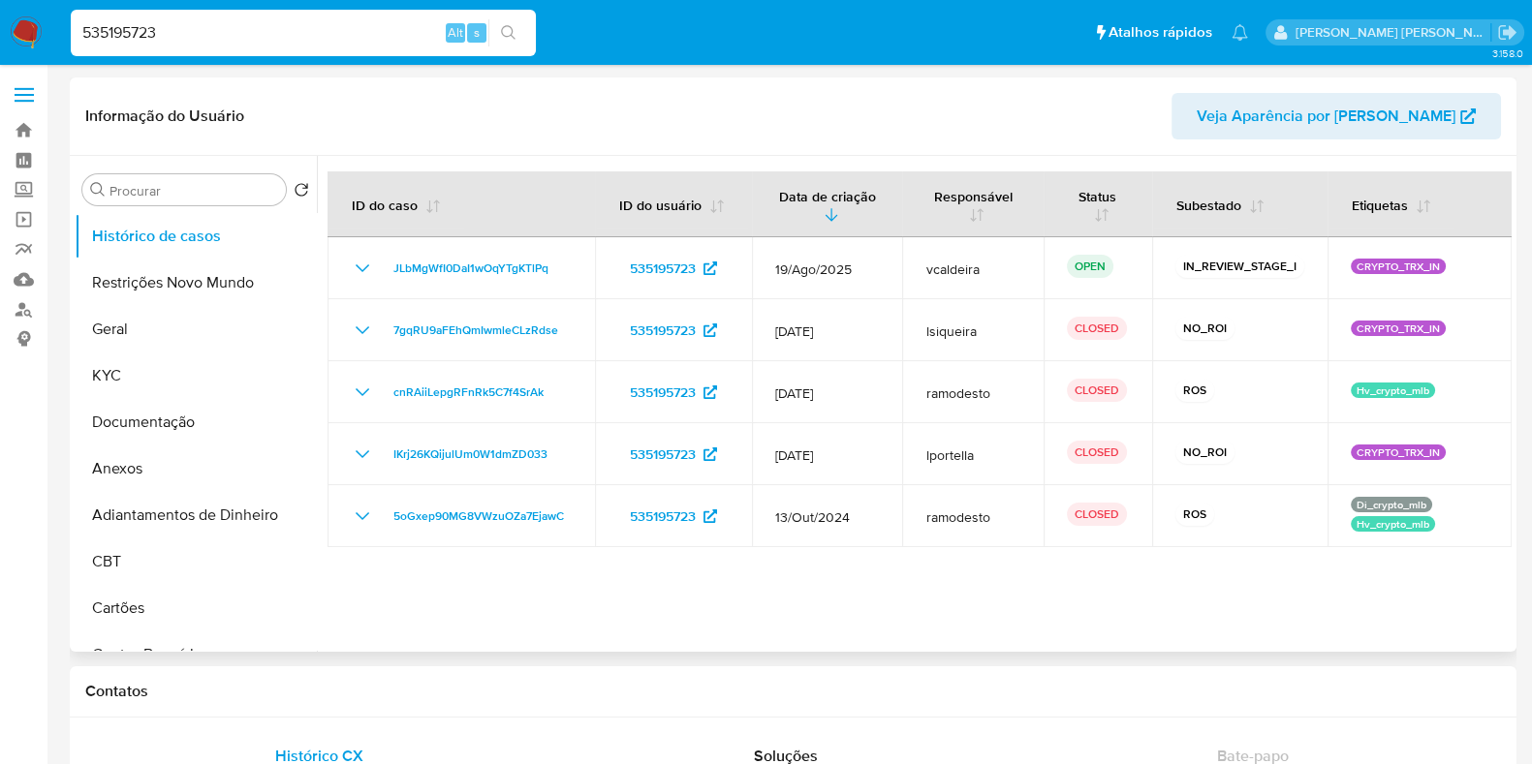
select select "10"
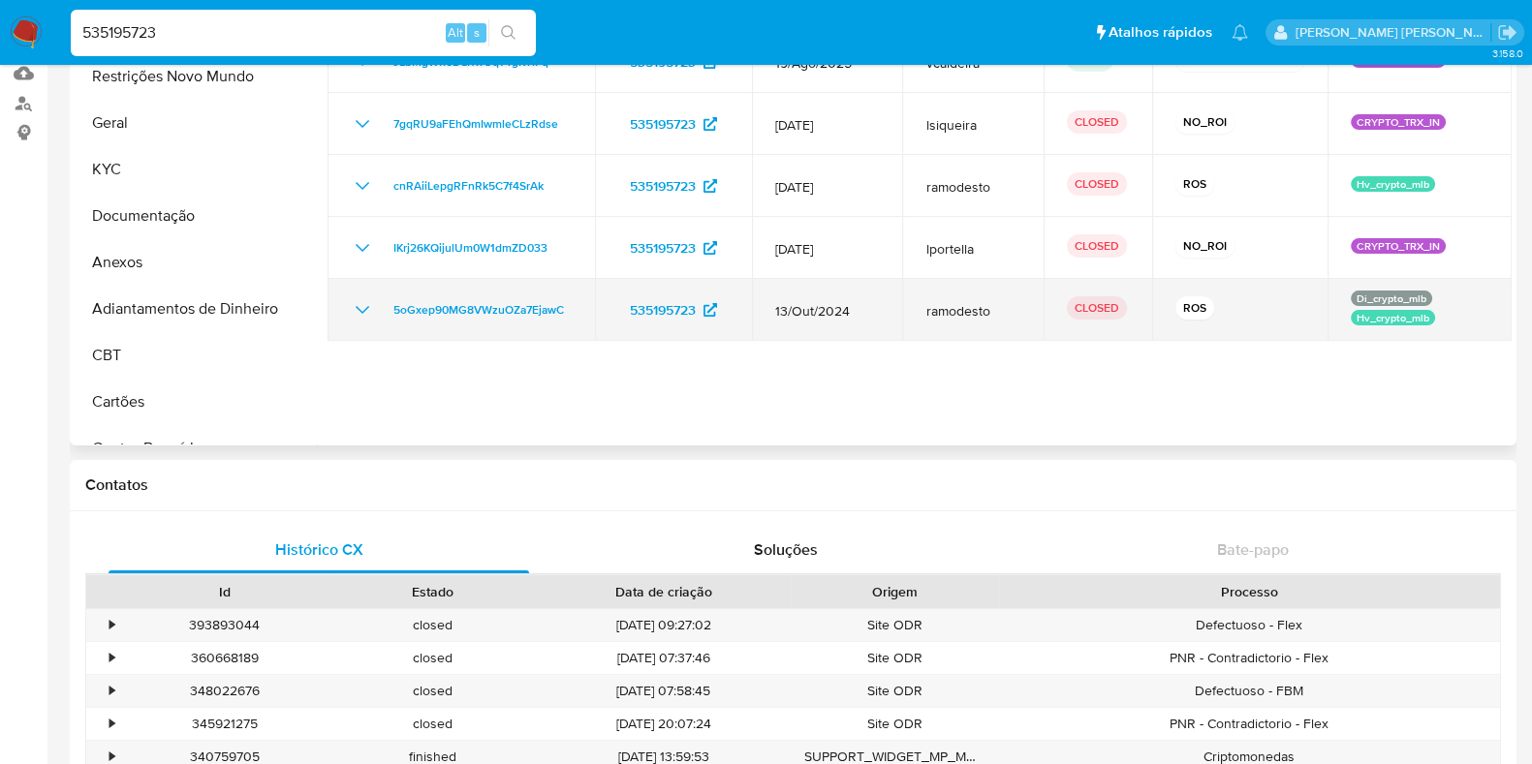
scroll to position [241, 0]
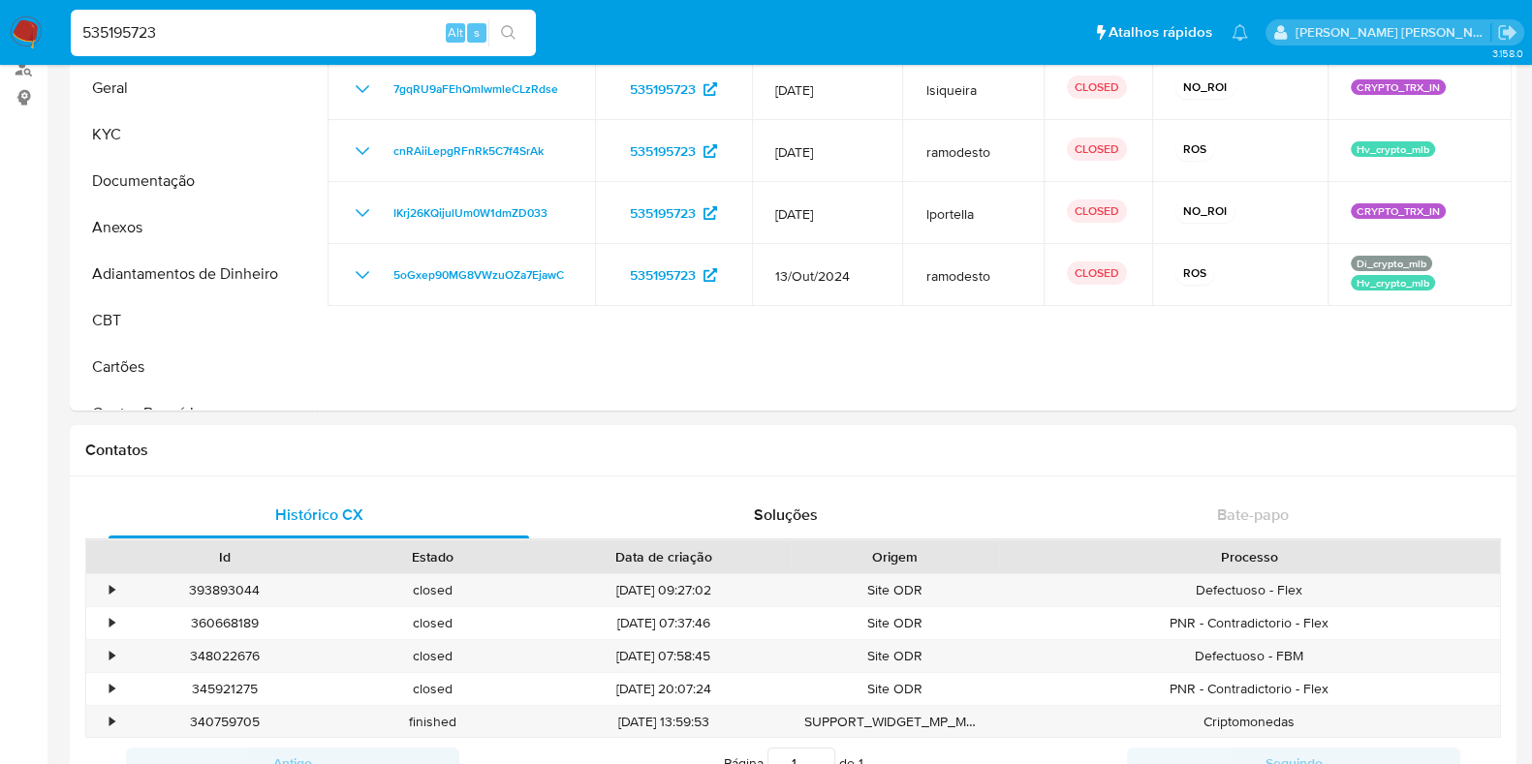
click at [305, 35] on input "535195723" at bounding box center [303, 32] width 465 height 25
paste input "203604931"
type input "203604931"
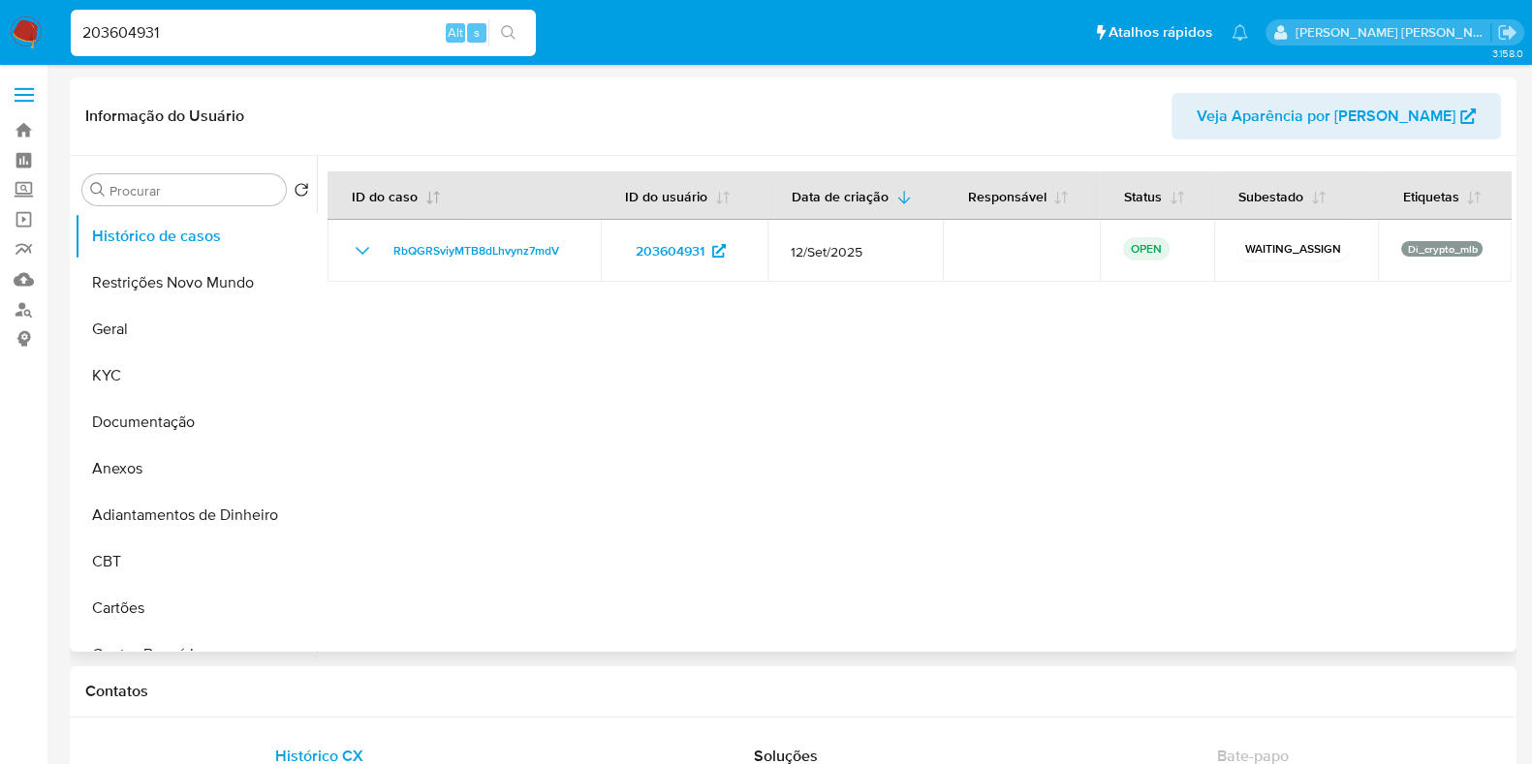
select select "10"
click at [180, 38] on input "203604931" at bounding box center [303, 32] width 465 height 25
paste input "1616352337"
type input "1616352337"
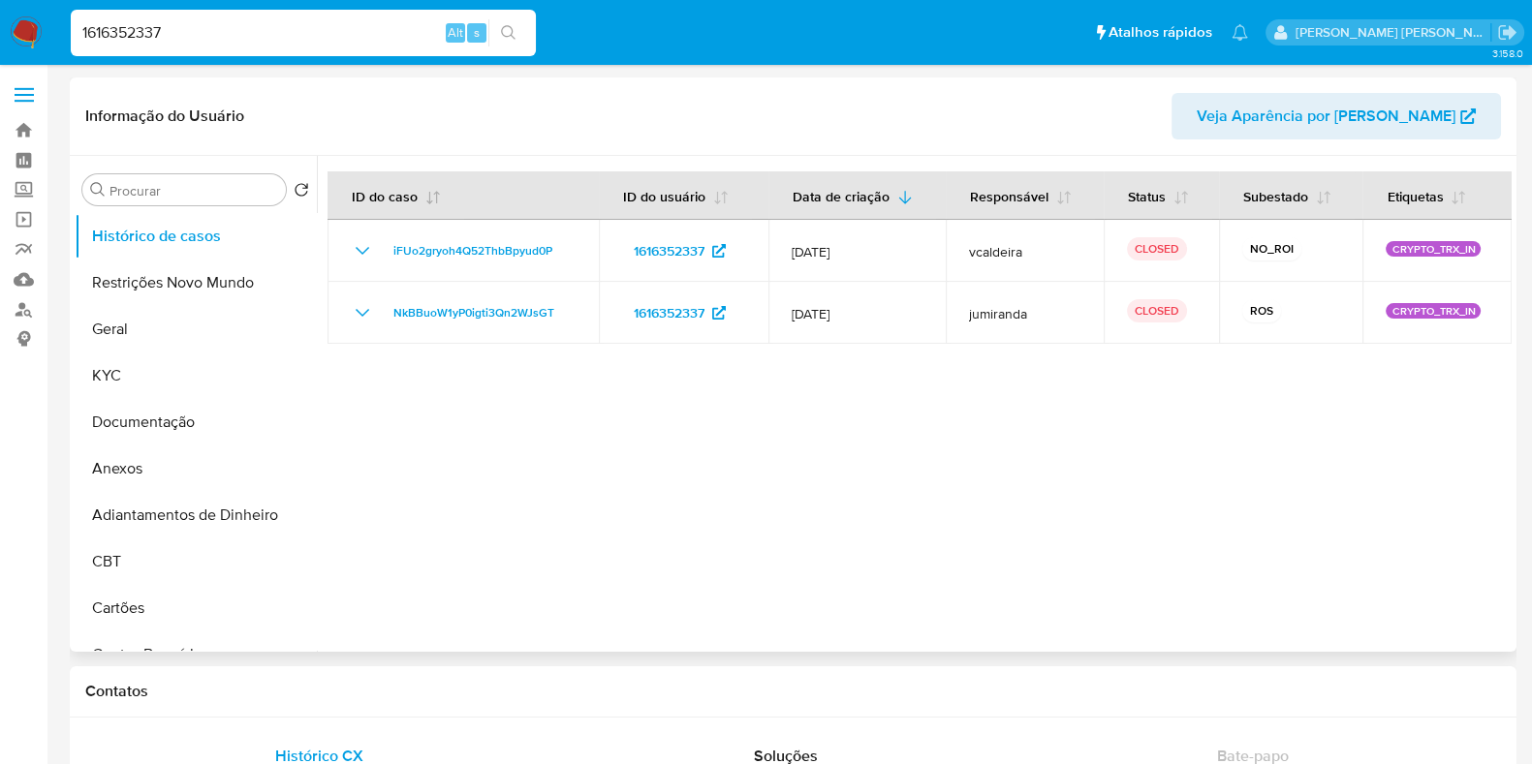
select select "10"
click at [304, 26] on input "1616352337" at bounding box center [303, 32] width 465 height 25
paste input "78519275"
type input "78519275"
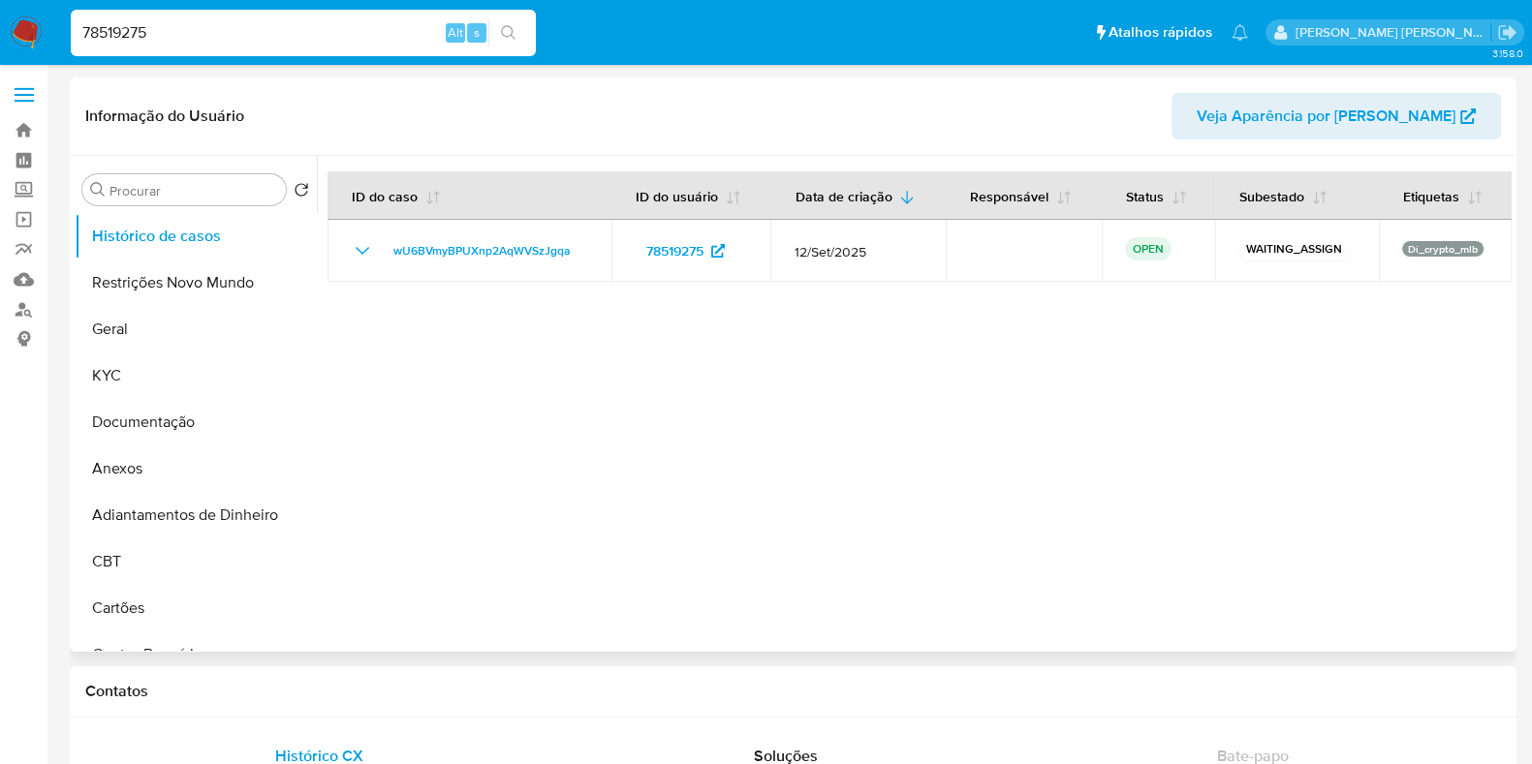
select select "10"
click at [233, 40] on input "78519275" at bounding box center [303, 32] width 465 height 25
paste input "39066770"
type input "39066770"
select select "10"
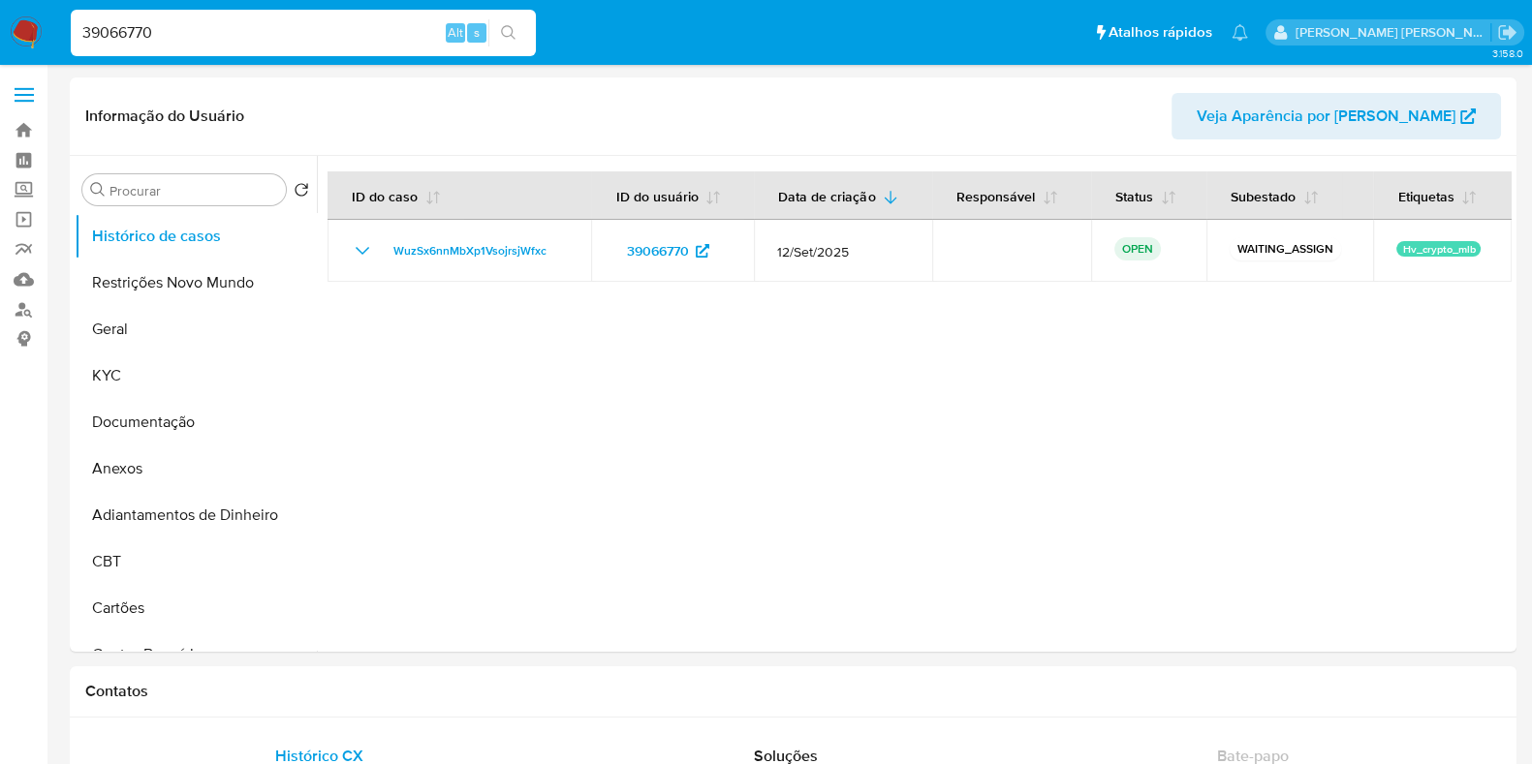
click at [238, 37] on input "39066770" at bounding box center [303, 32] width 465 height 25
paste input "2592196581"
type input "2592196581"
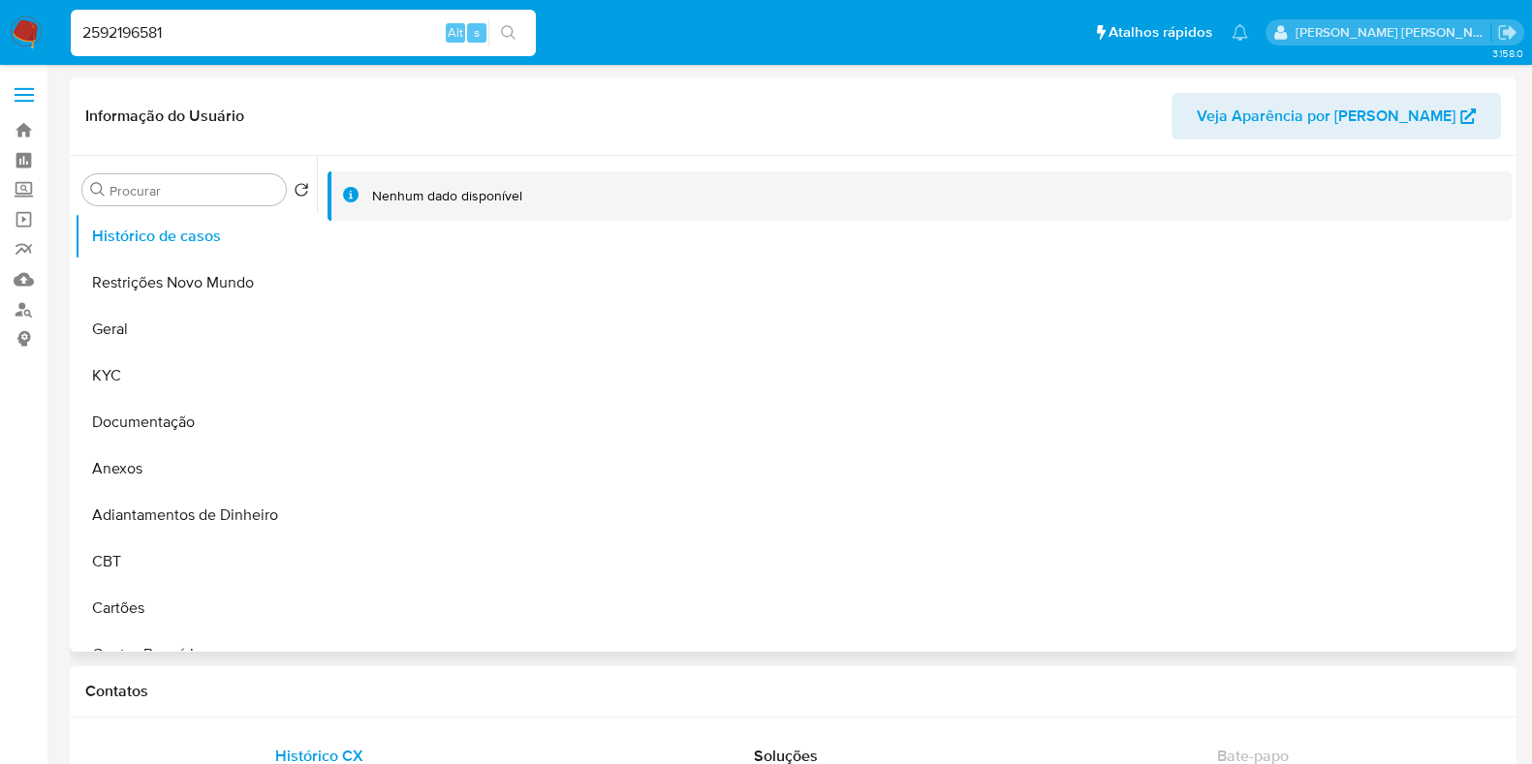
select select "10"
click at [291, 27] on input "2592196581" at bounding box center [303, 32] width 465 height 25
paste input "432893635"
type input "432893635"
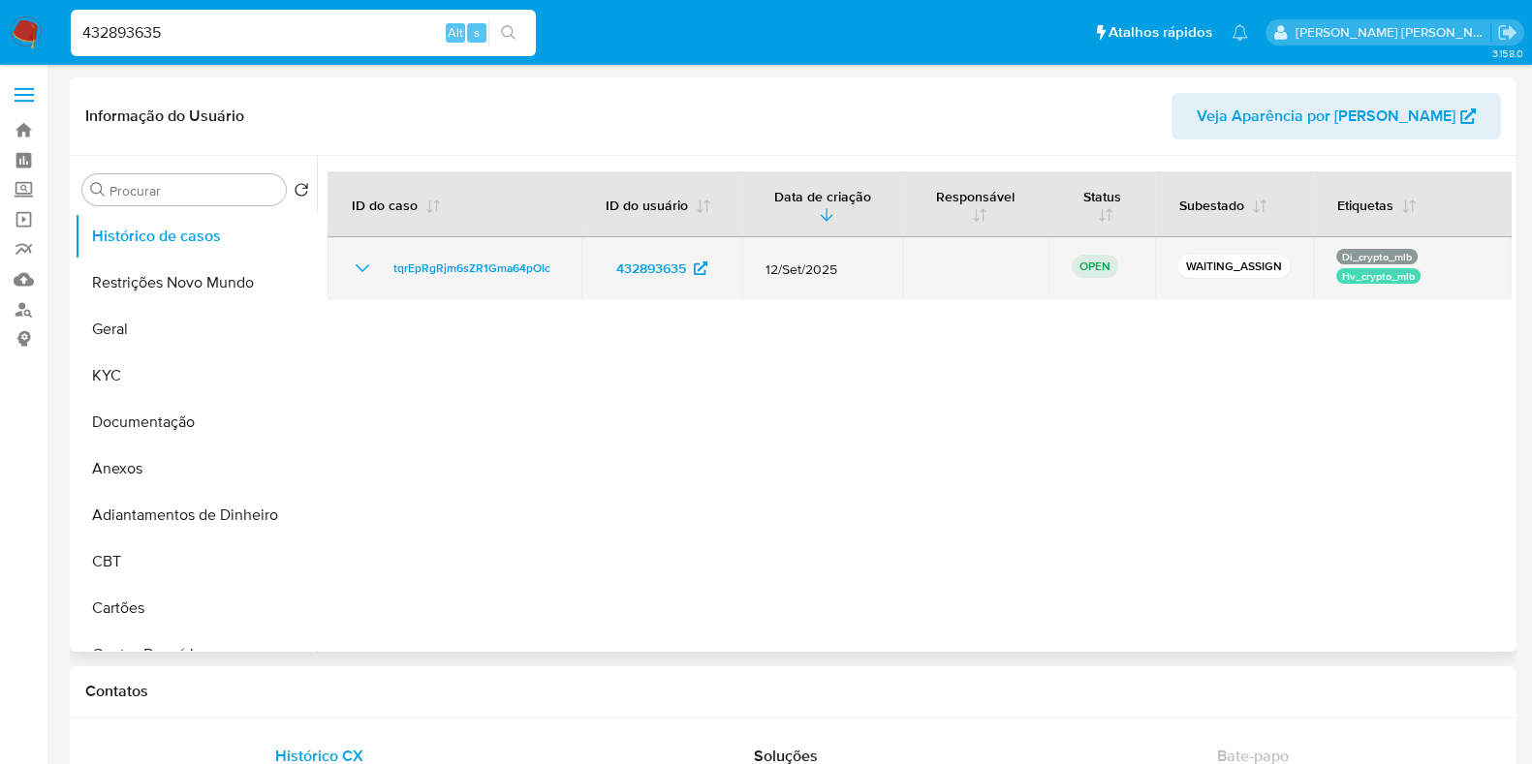
select select "10"
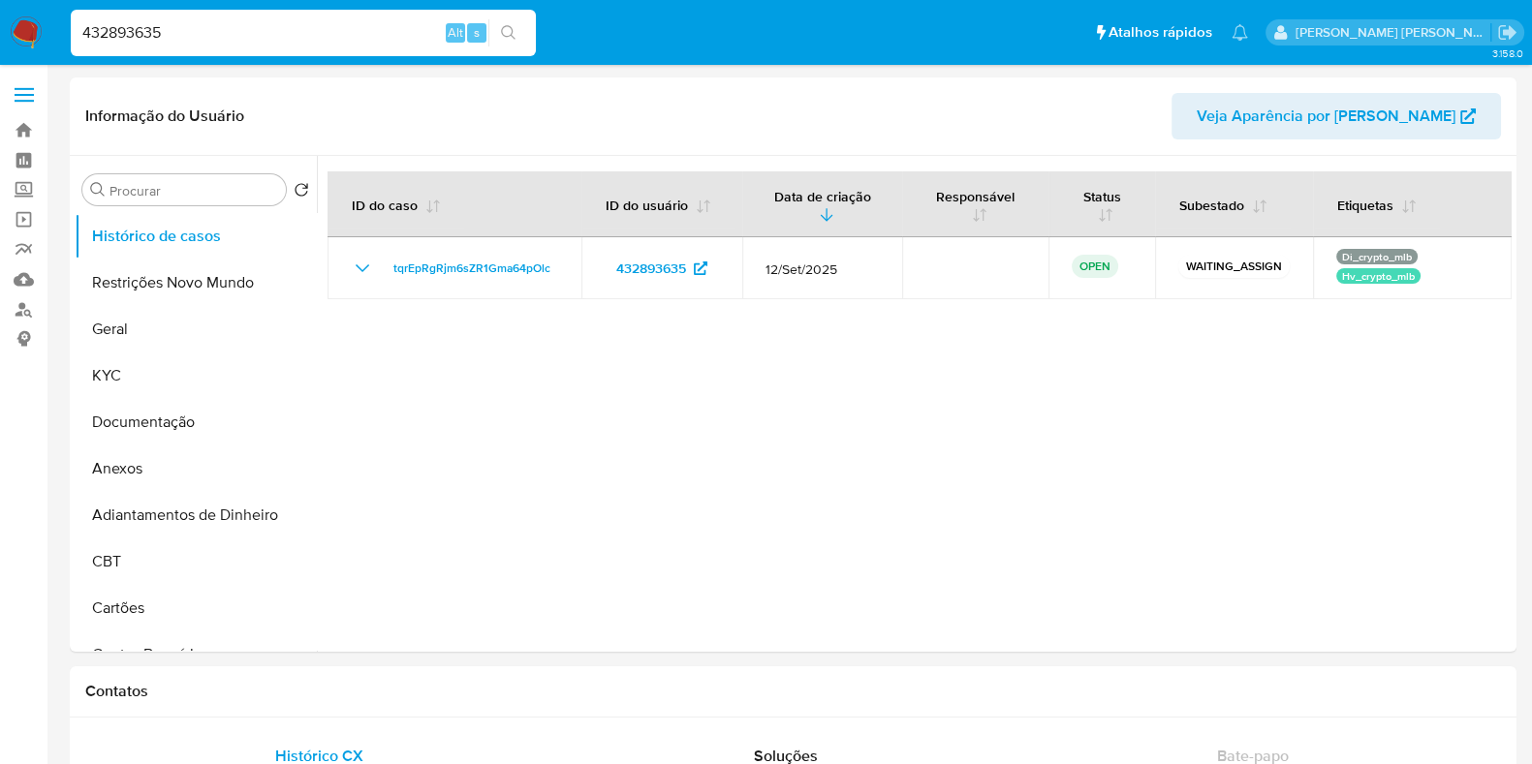
click at [211, 24] on div "432893635 Alt s" at bounding box center [303, 33] width 465 height 47
click at [199, 45] on input "432893635" at bounding box center [303, 32] width 465 height 25
paste input "2551720899"
type input "2551720899"
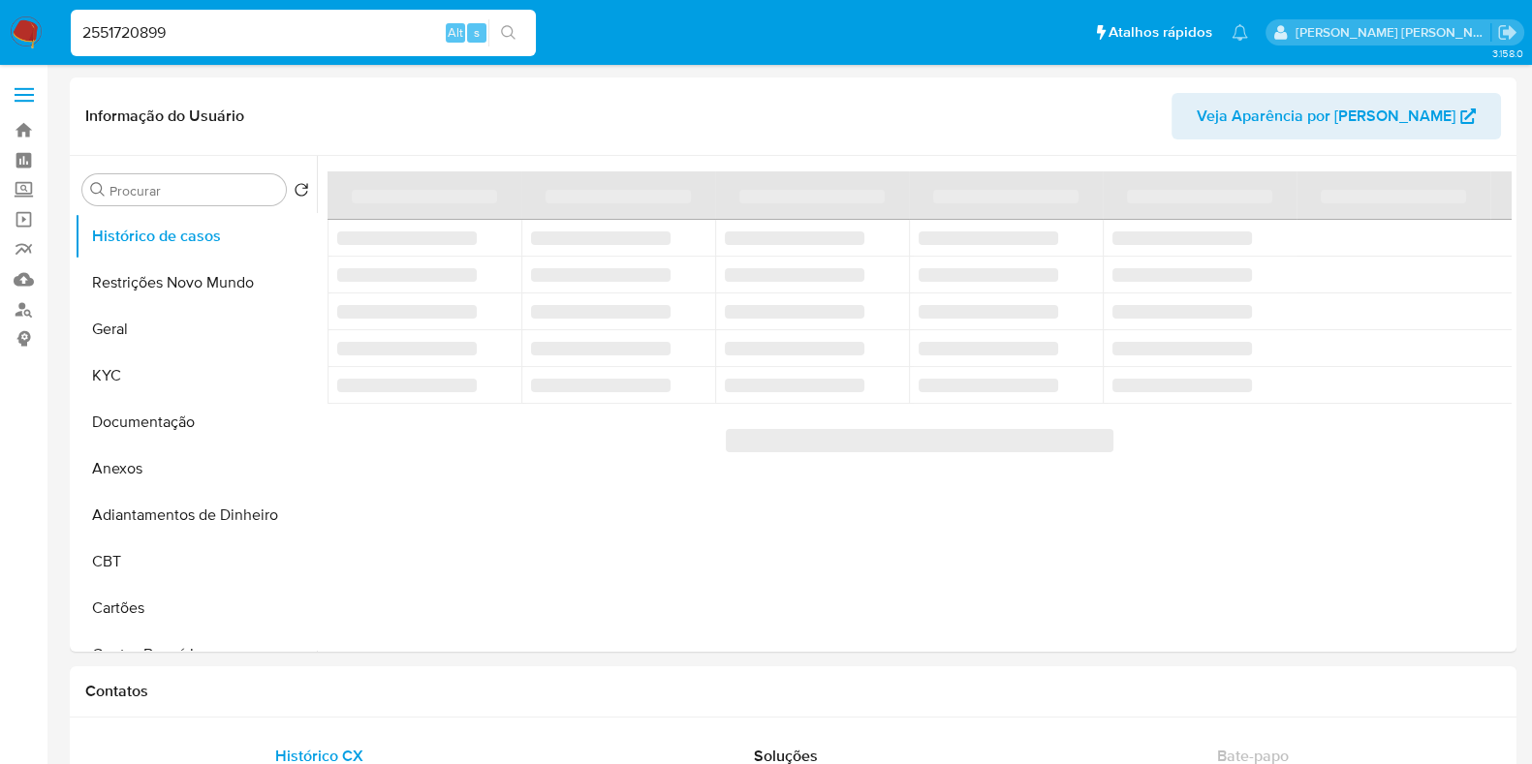
select select "10"
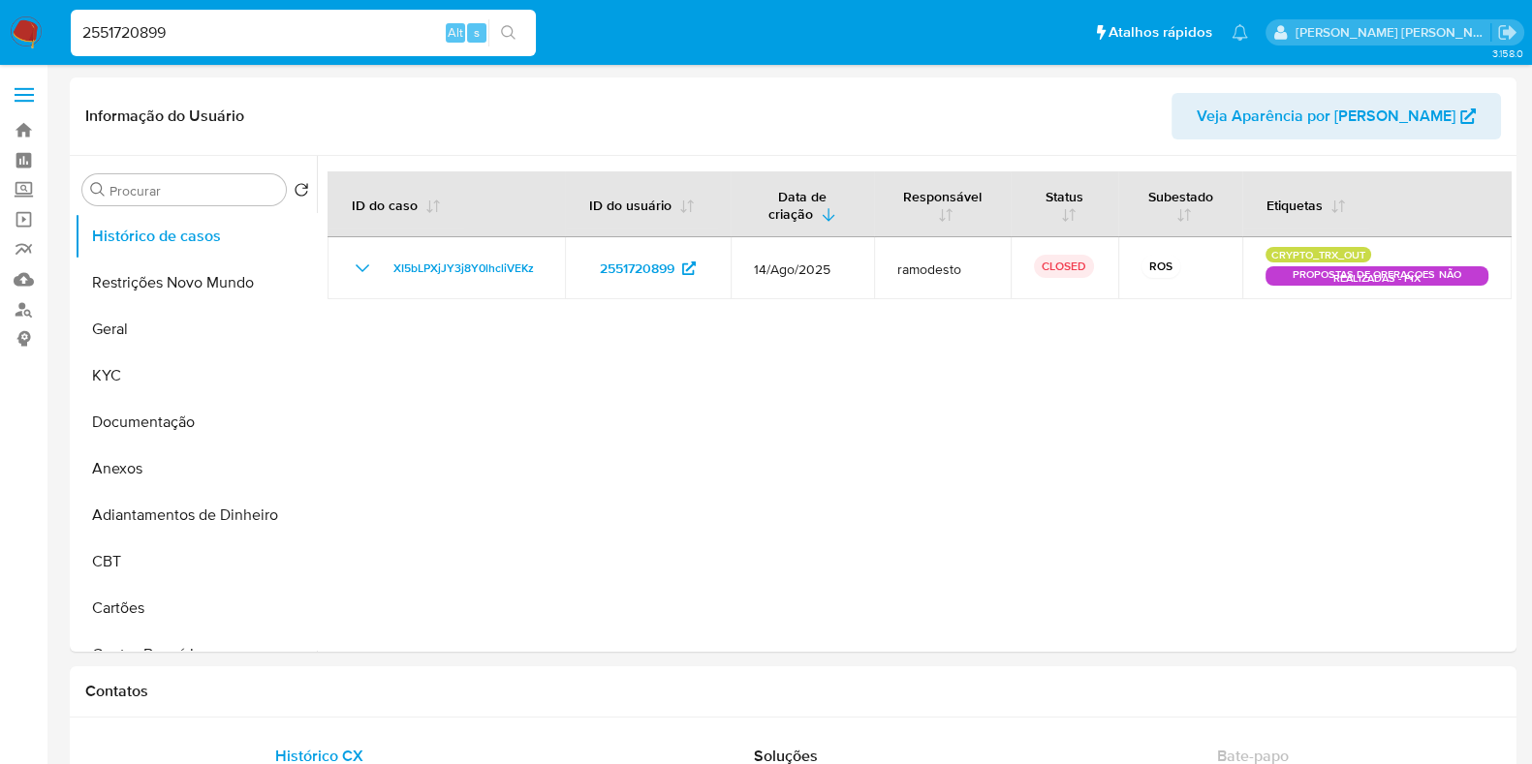
click at [271, 38] on input "2551720899" at bounding box center [303, 32] width 465 height 25
paste input "103997273"
type input "103997273"
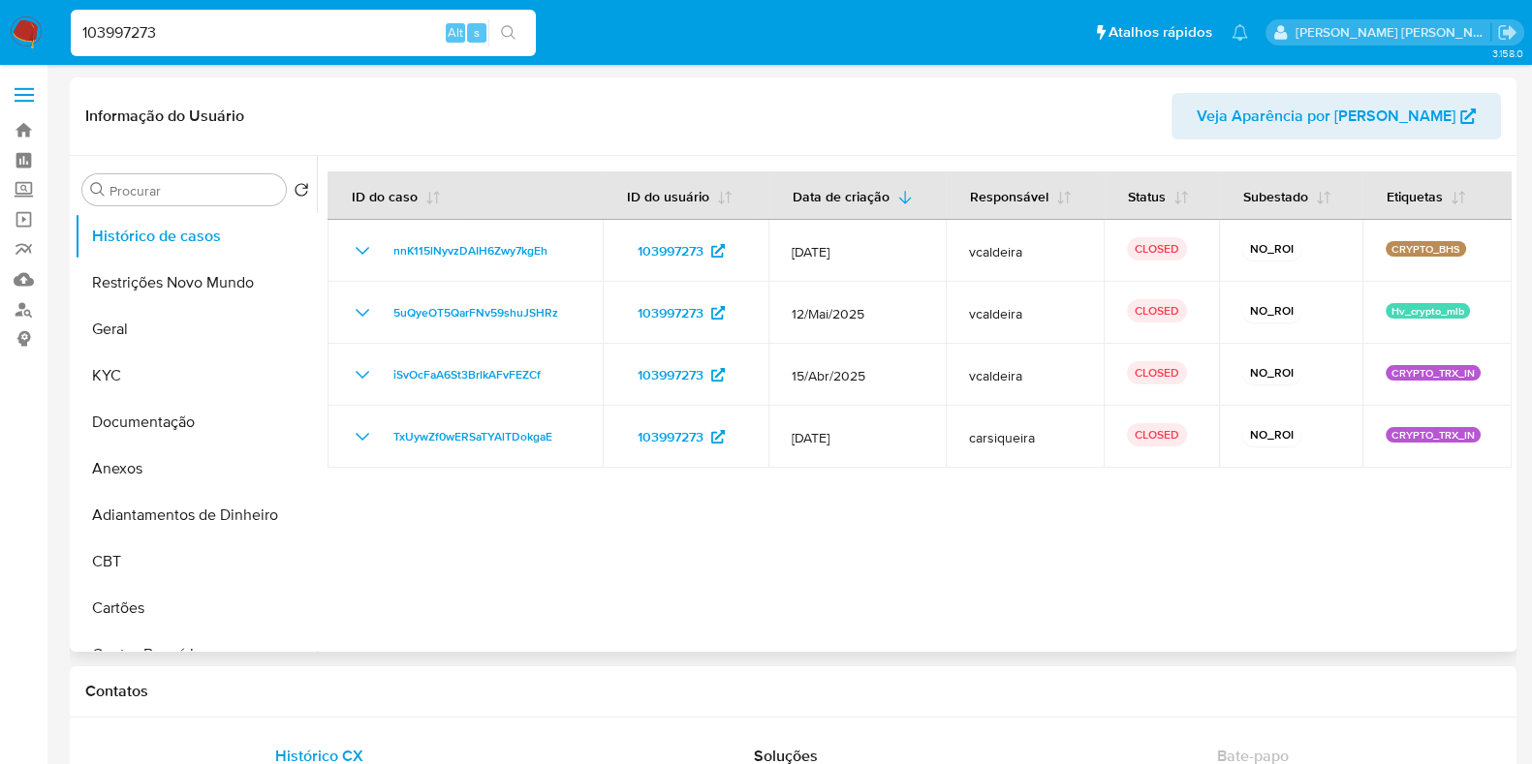
select select "10"
click at [341, 35] on input "103997273" at bounding box center [303, 32] width 465 height 25
paste input "19534194"
type input "119534194"
click at [516, 30] on button "search-icon" at bounding box center [508, 32] width 40 height 27
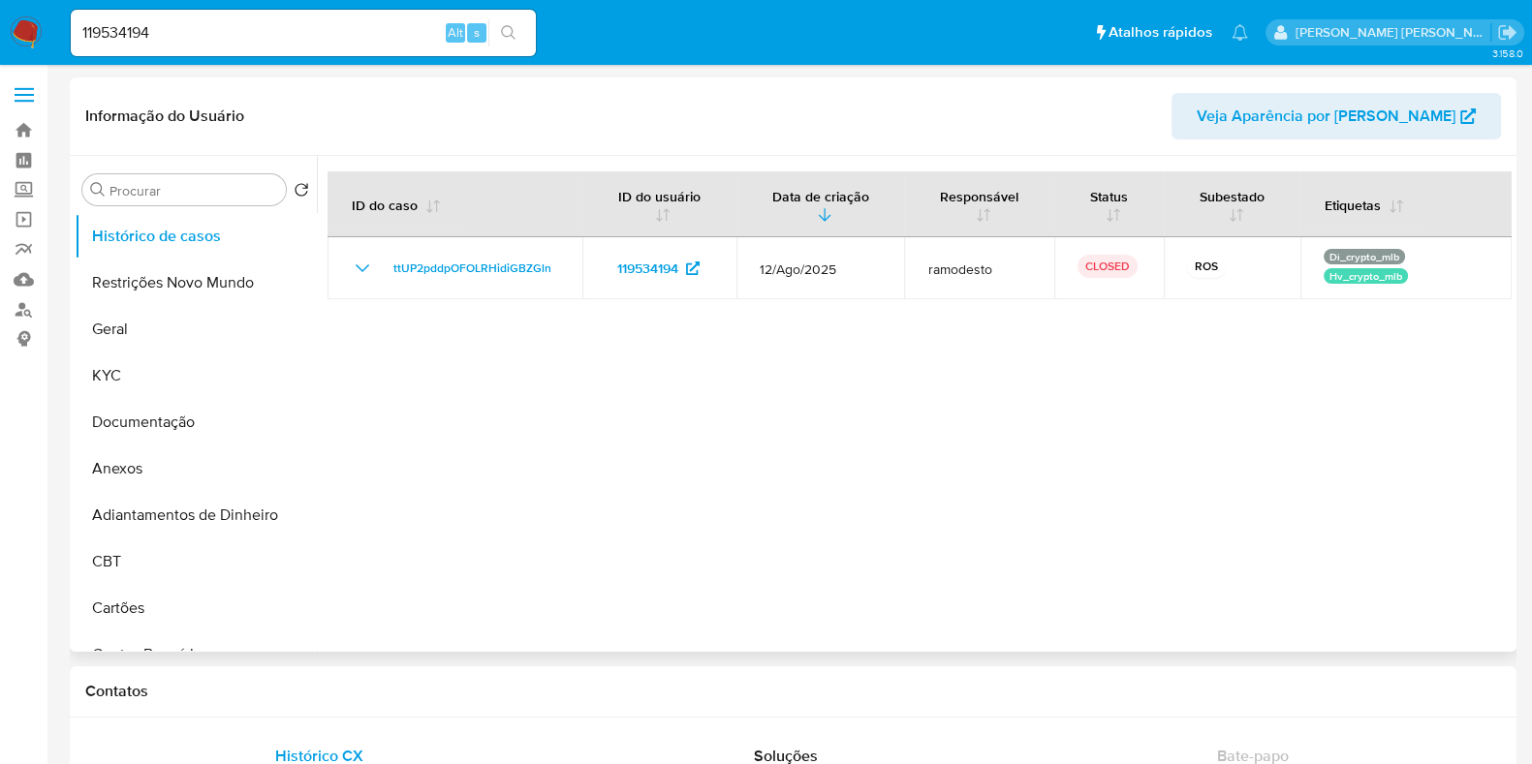
select select "10"
click at [398, 32] on input "119534194" at bounding box center [303, 32] width 465 height 25
paste input "2563075941"
type input "2563075941"
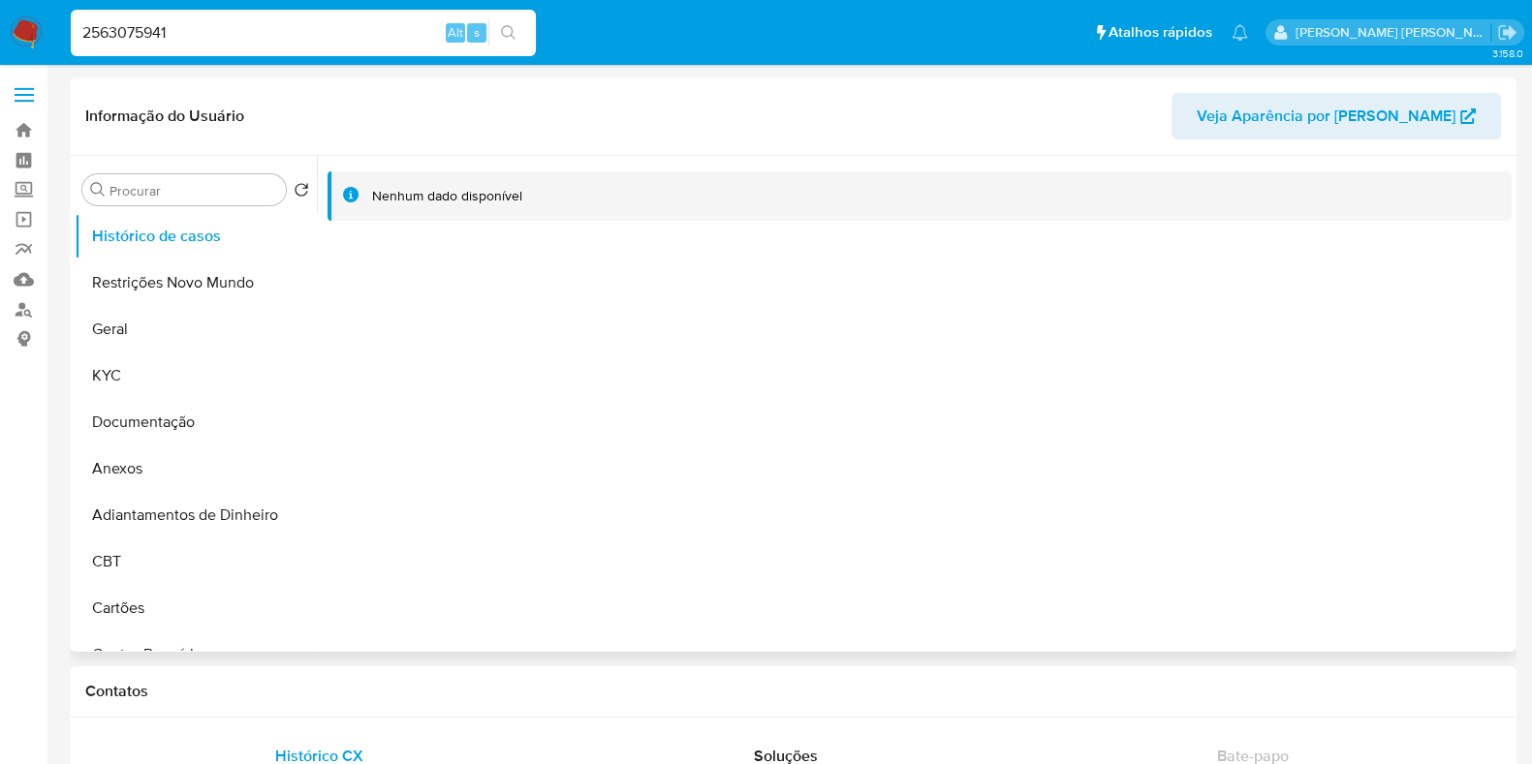
select select "10"
click at [365, 33] on input "2563075941" at bounding box center [303, 32] width 465 height 25
paste input "1182486482"
type input "1182486482"
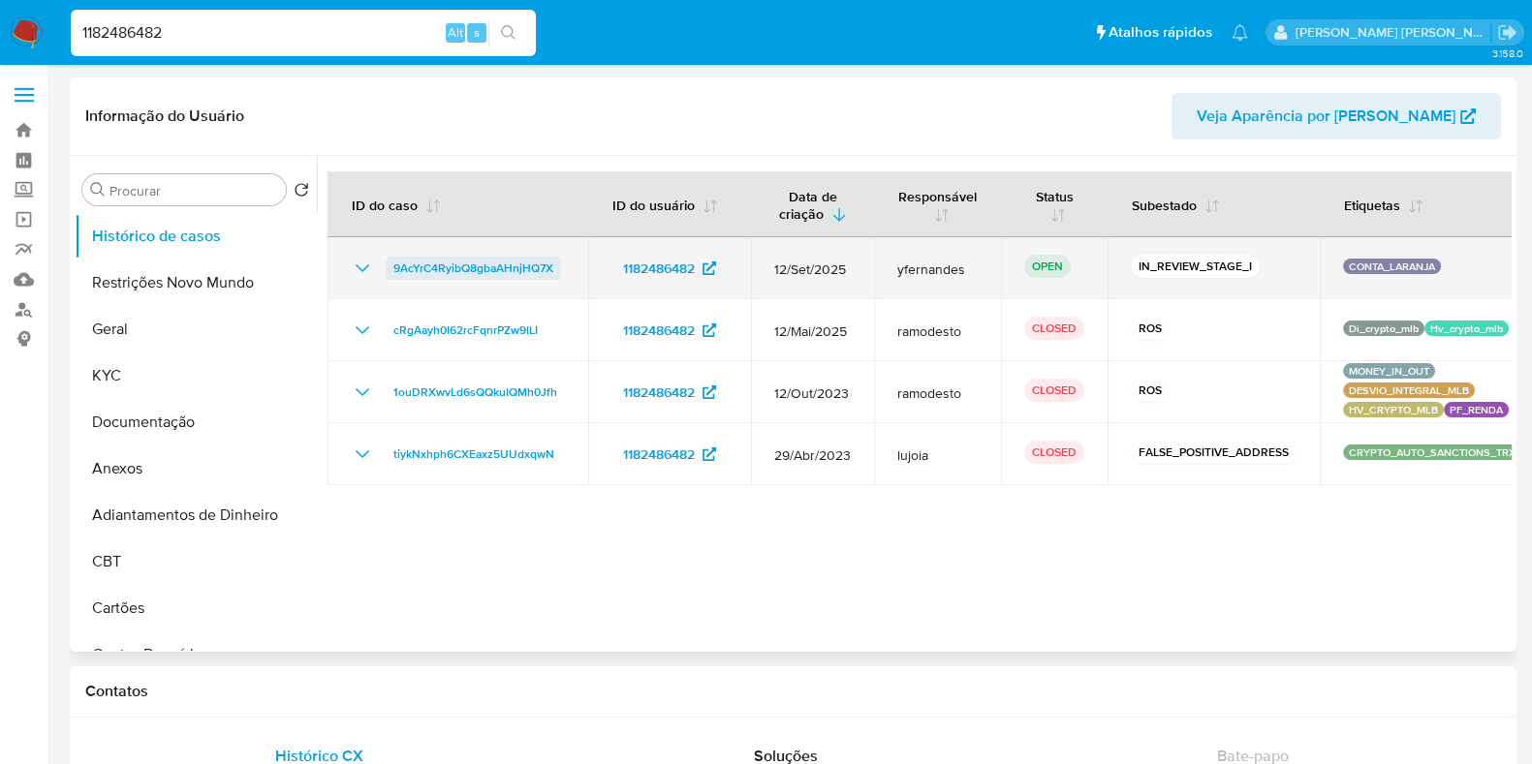
select select "10"
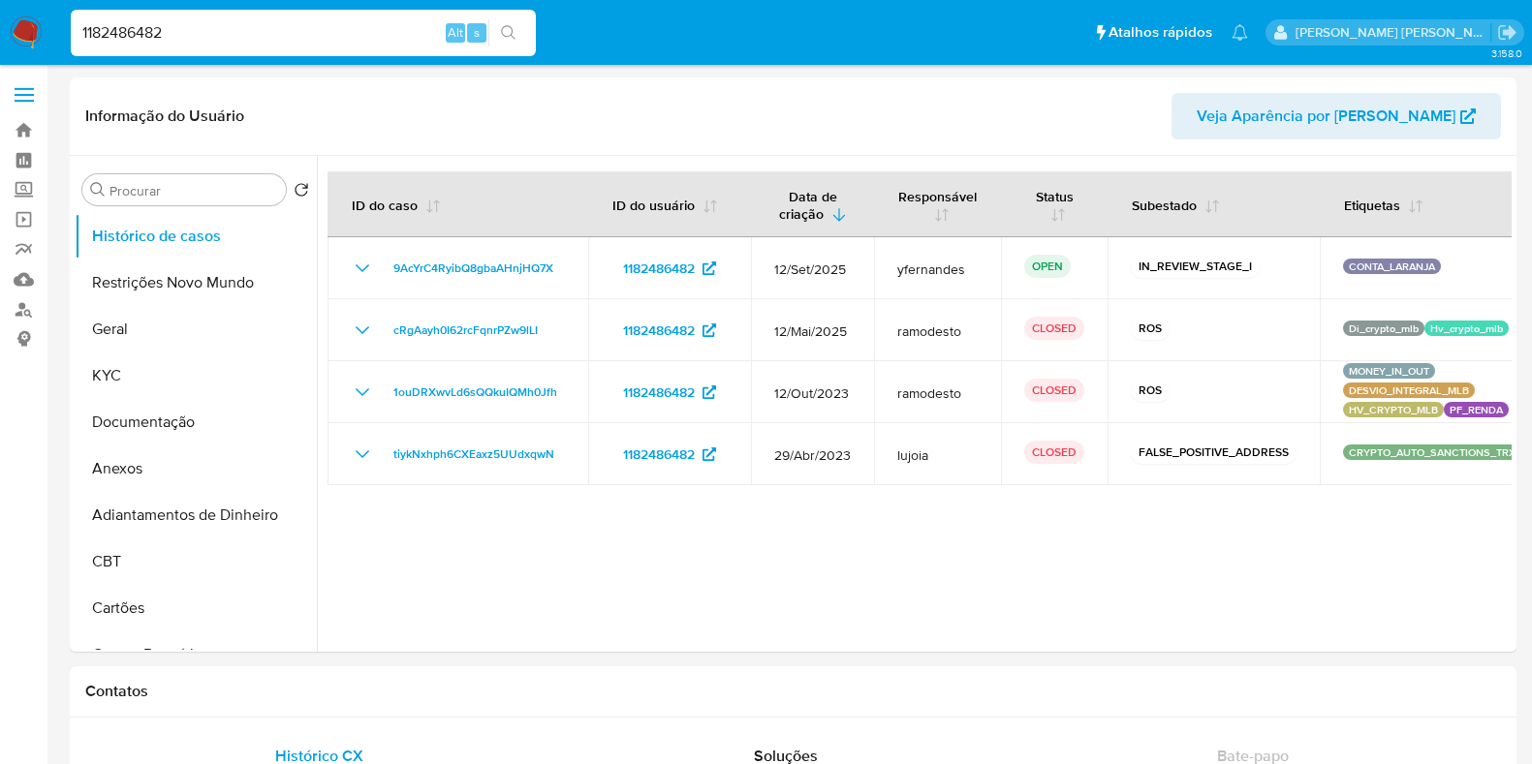
select select "10"
click at [199, 41] on input "1182486482" at bounding box center [303, 32] width 465 height 25
paste input "92089906"
type input "92089906"
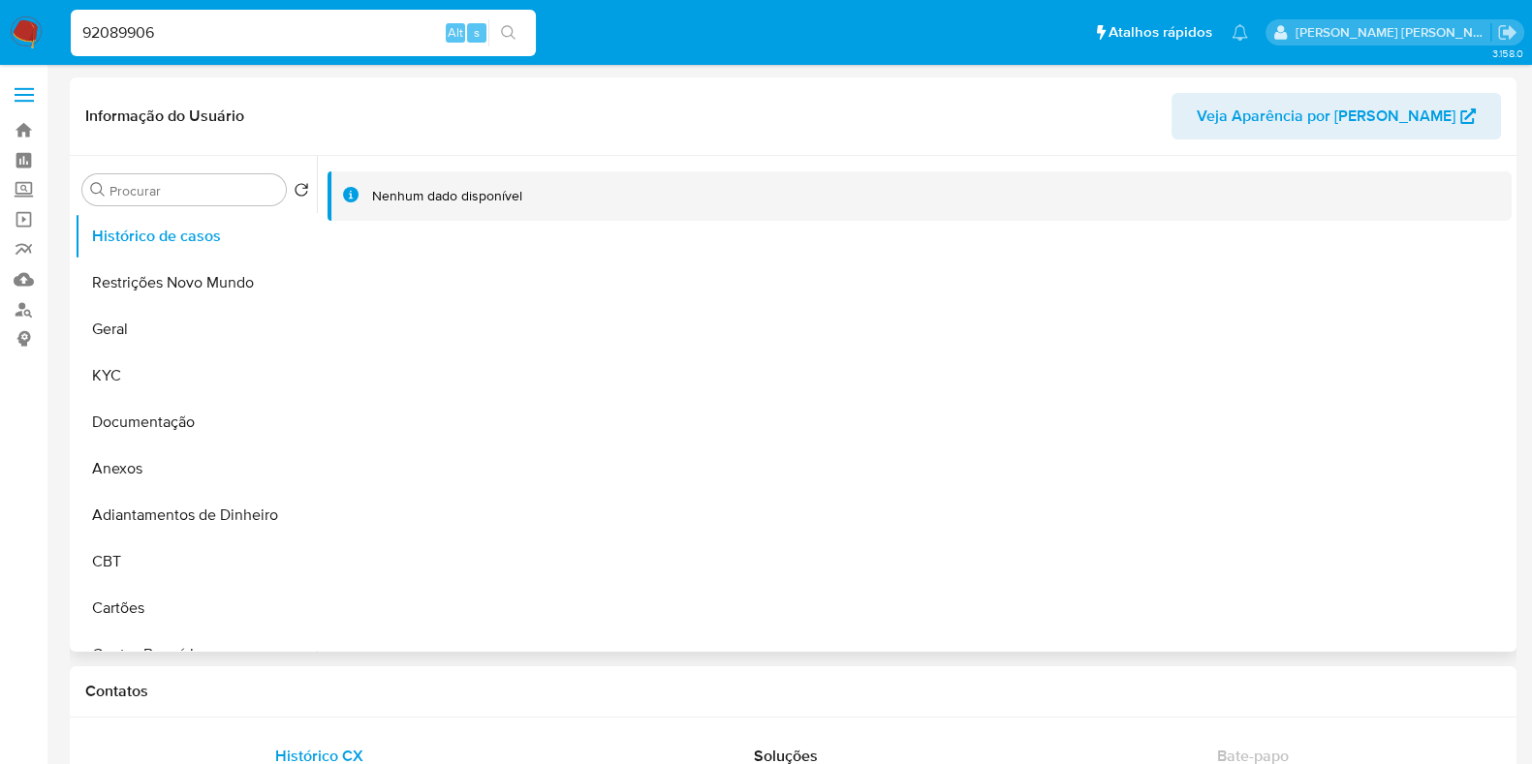
select select "10"
click at [337, 35] on input "92089906" at bounding box center [303, 32] width 465 height 25
paste input "571235957"
type input "571235957"
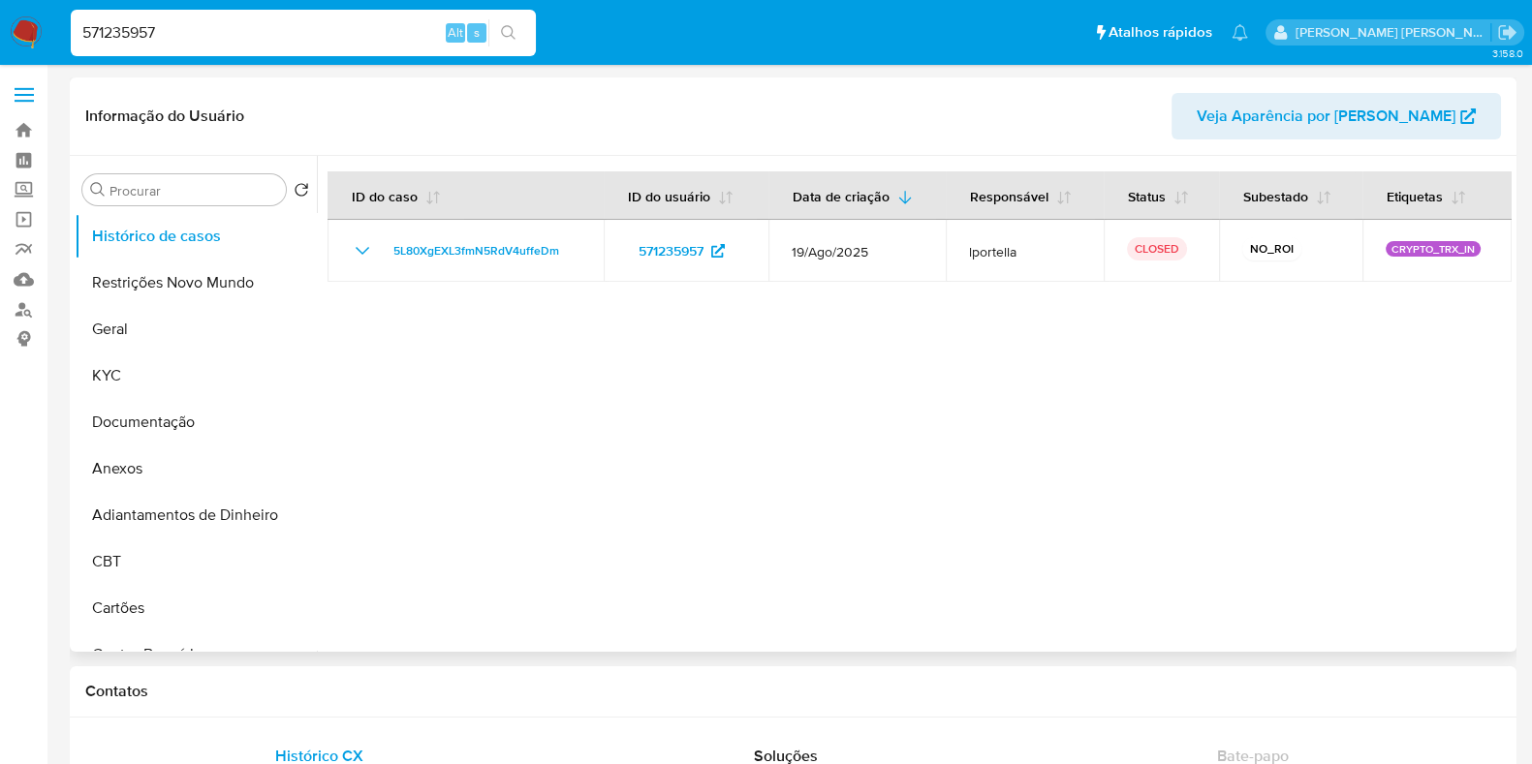
select select "10"
click at [299, 37] on input "571235957" at bounding box center [303, 32] width 465 height 25
paste input "82335580"
type input "82335580"
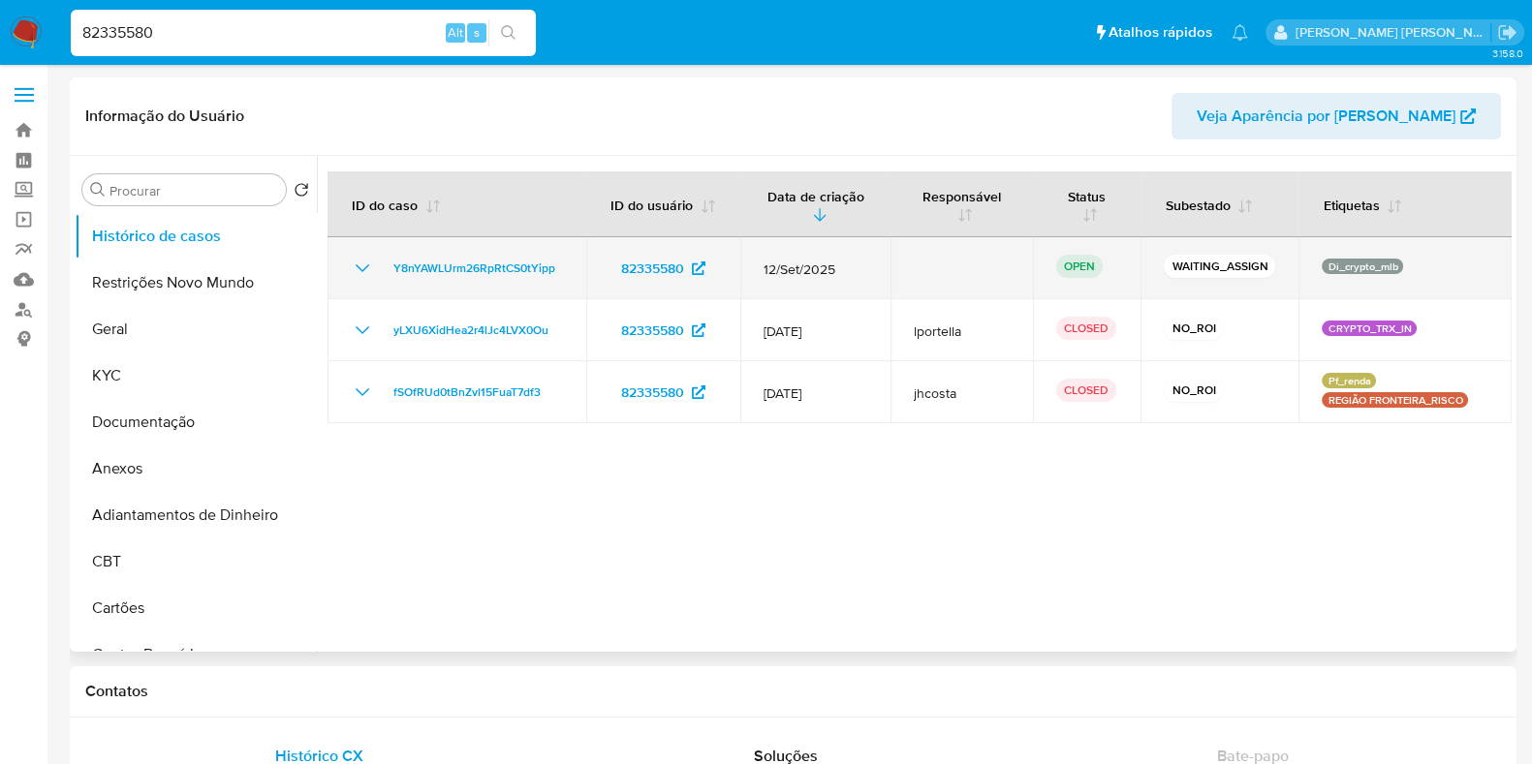
select select "10"
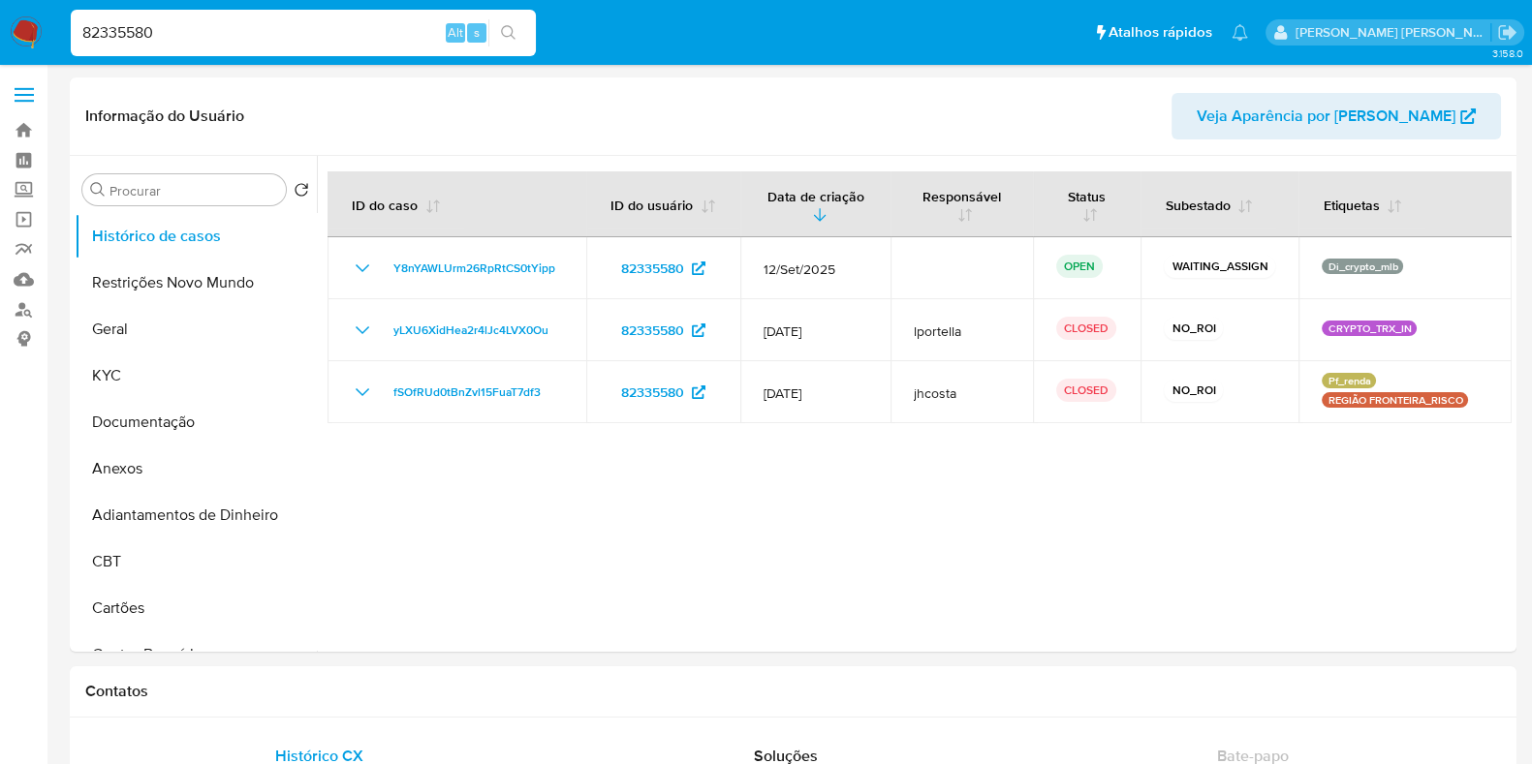
click at [355, 32] on input "82335580" at bounding box center [303, 32] width 465 height 25
paste input "95343014"
type input "95343014"
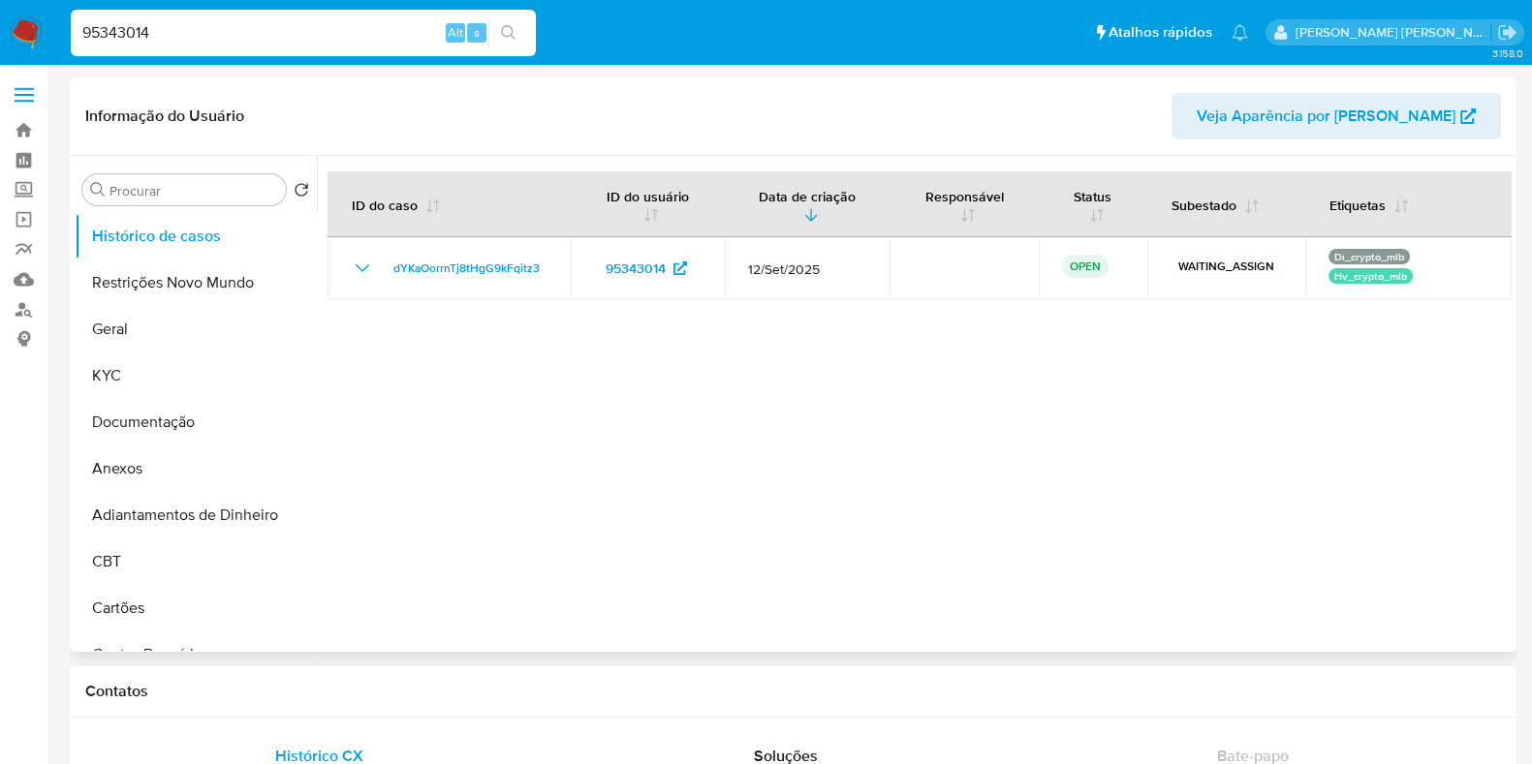
select select "10"
click at [223, 36] on input "95343014" at bounding box center [303, 32] width 465 height 25
paste input "703685310"
type input "703685310"
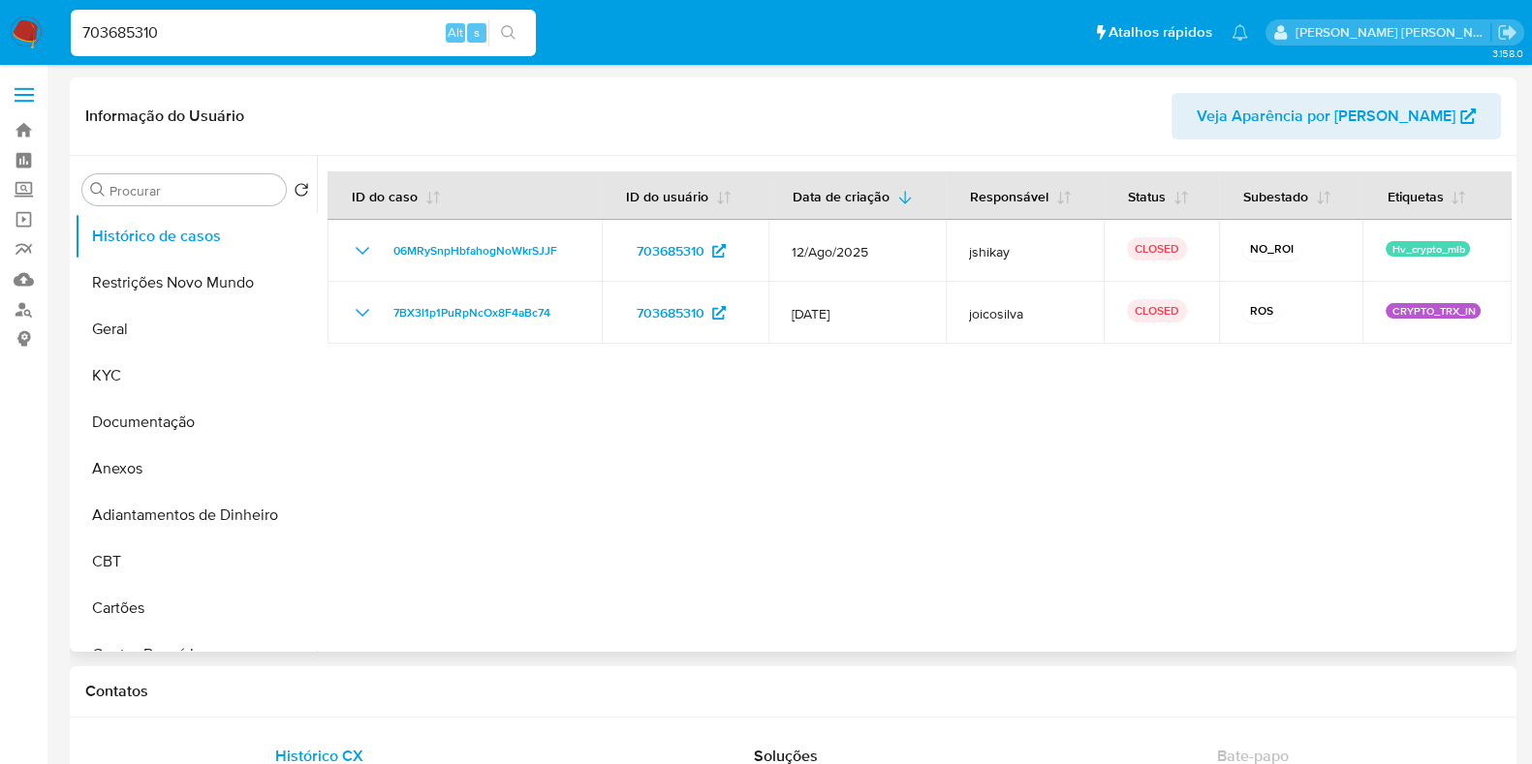
select select "10"
click at [264, 33] on input "703685310" at bounding box center [303, 32] width 465 height 25
paste input "37470422"
type input "374704220"
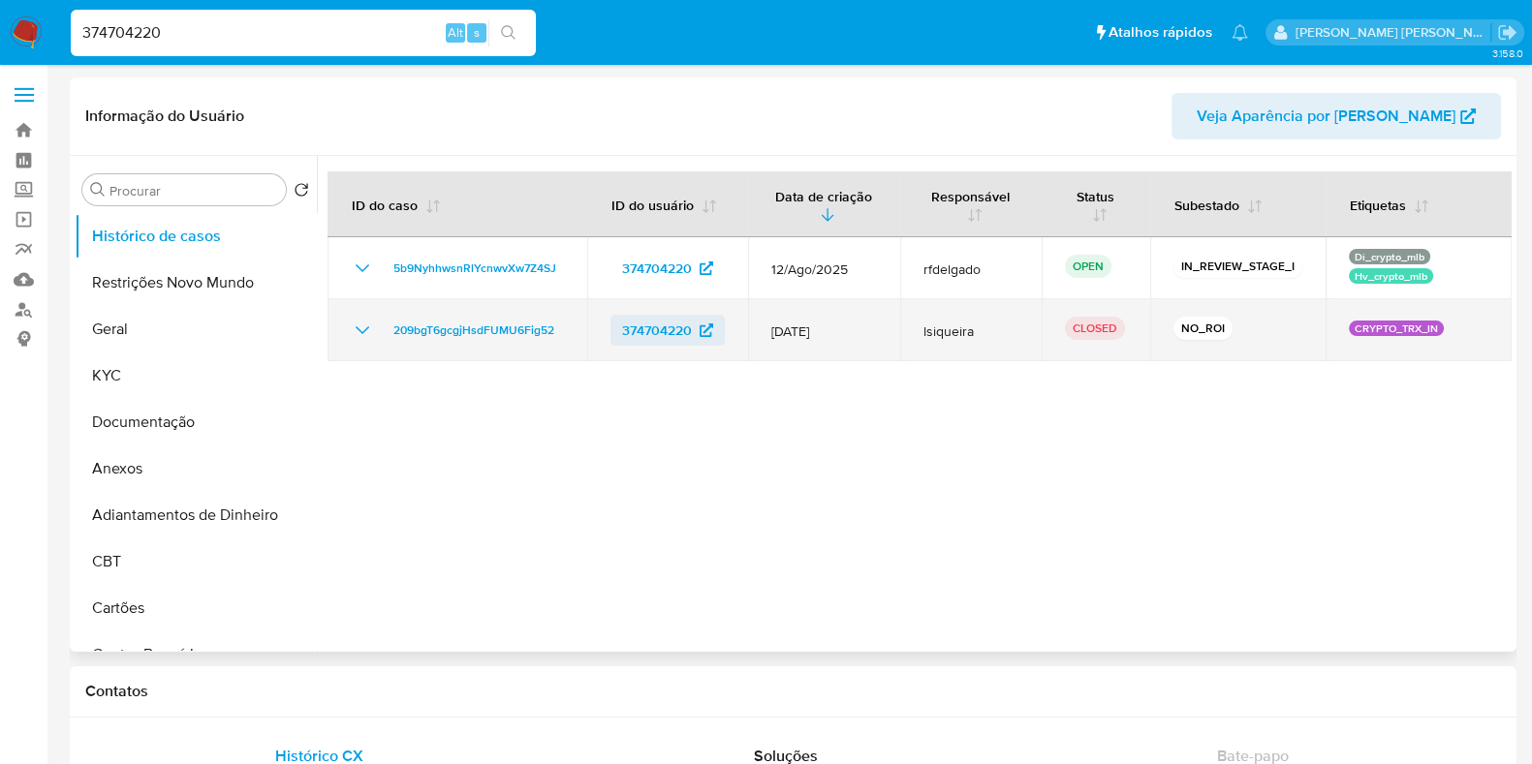
select select "10"
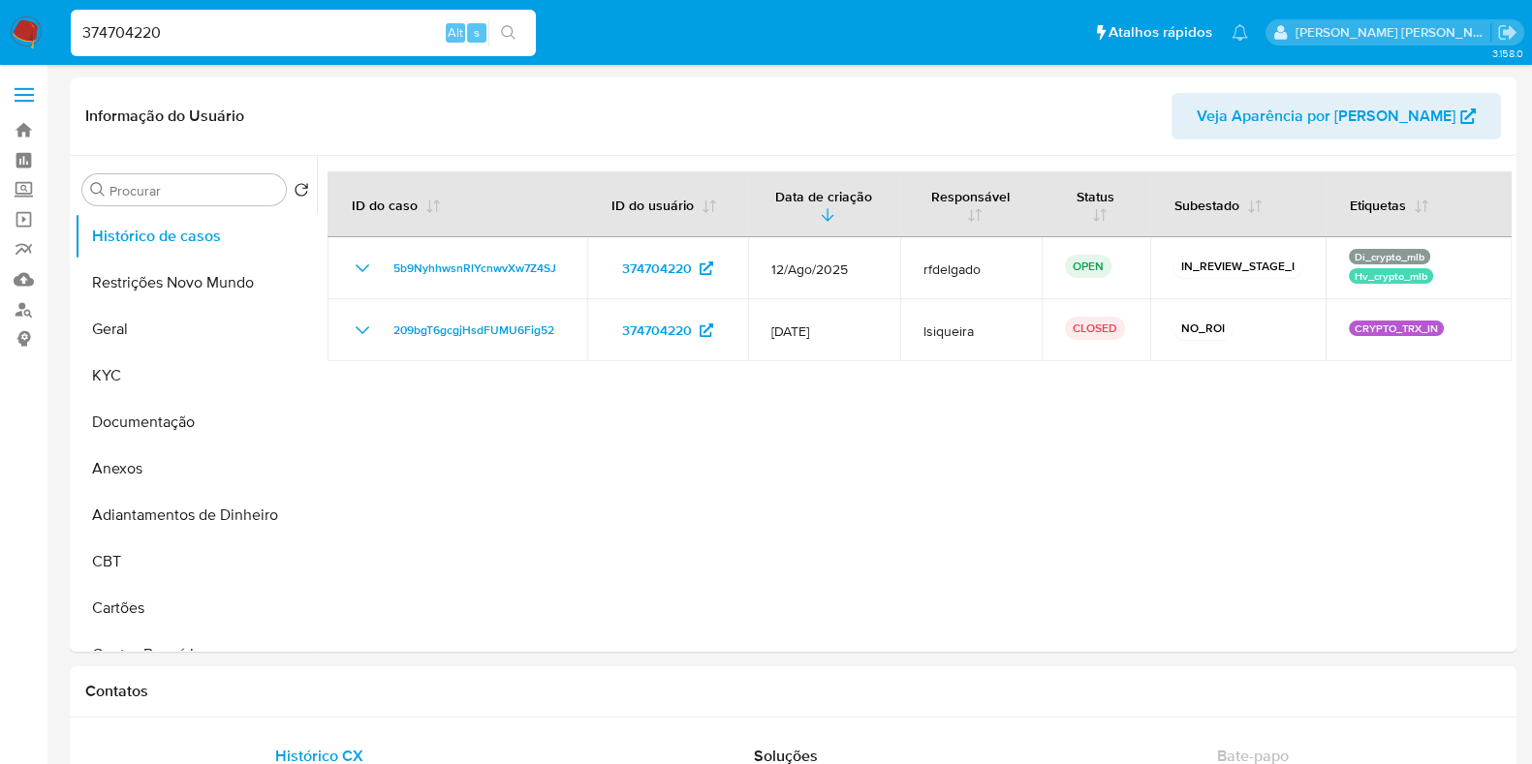
click at [349, 24] on input "374704220" at bounding box center [303, 32] width 465 height 25
paste input "594356277"
type input "594356277"
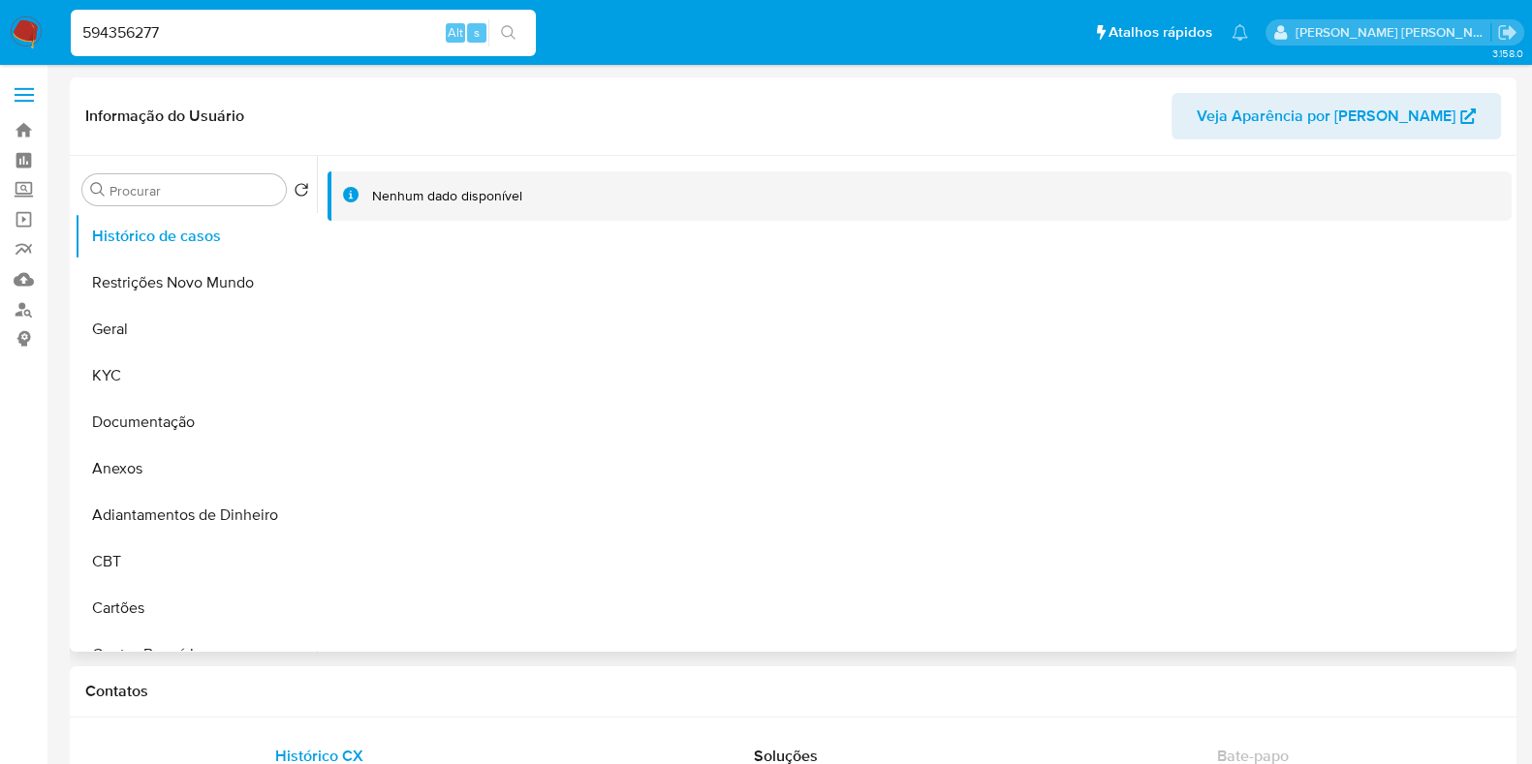
select select "10"
click at [301, 31] on input "594356277" at bounding box center [303, 32] width 465 height 25
paste input "241704101"
type input "241704101"
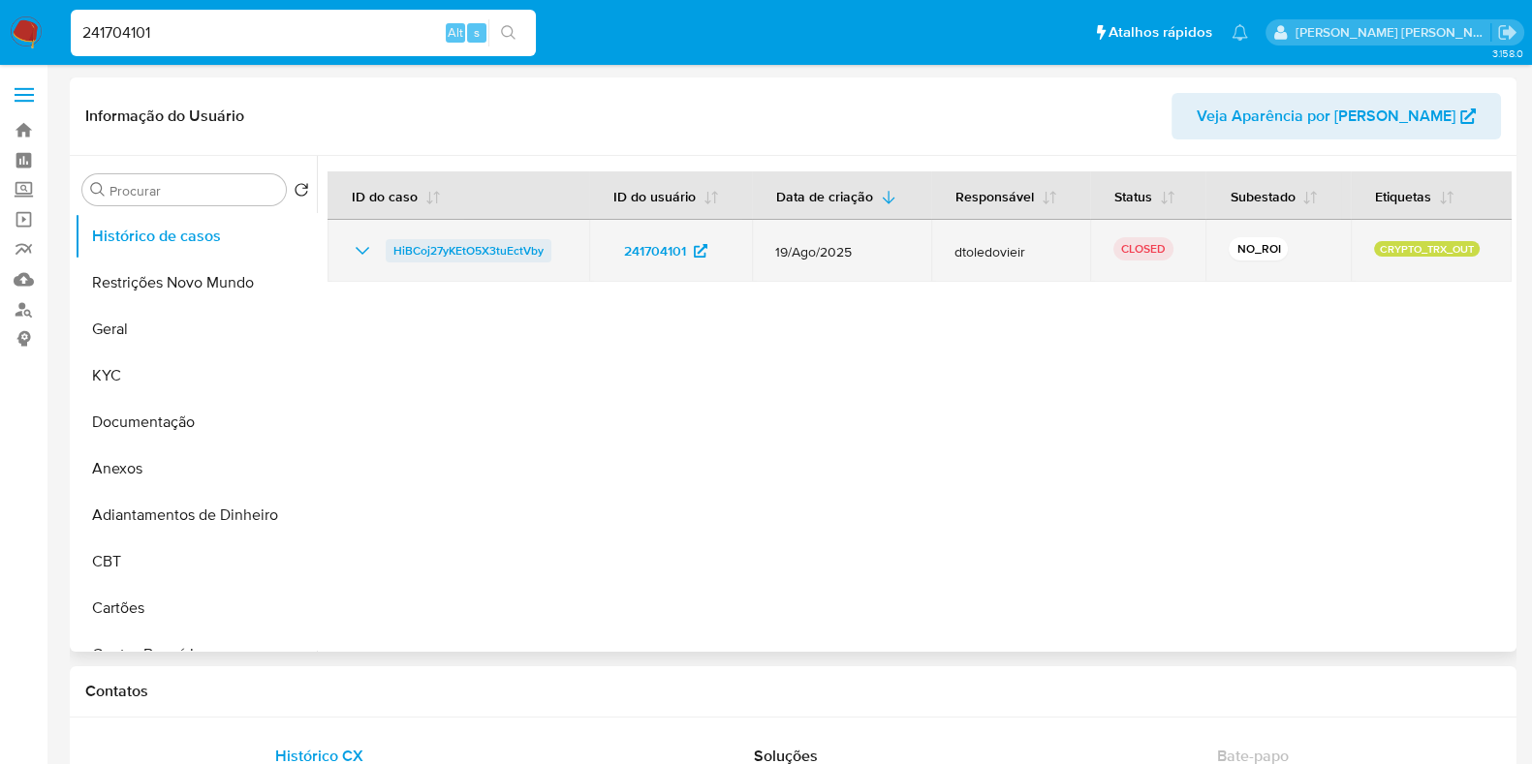
select select "10"
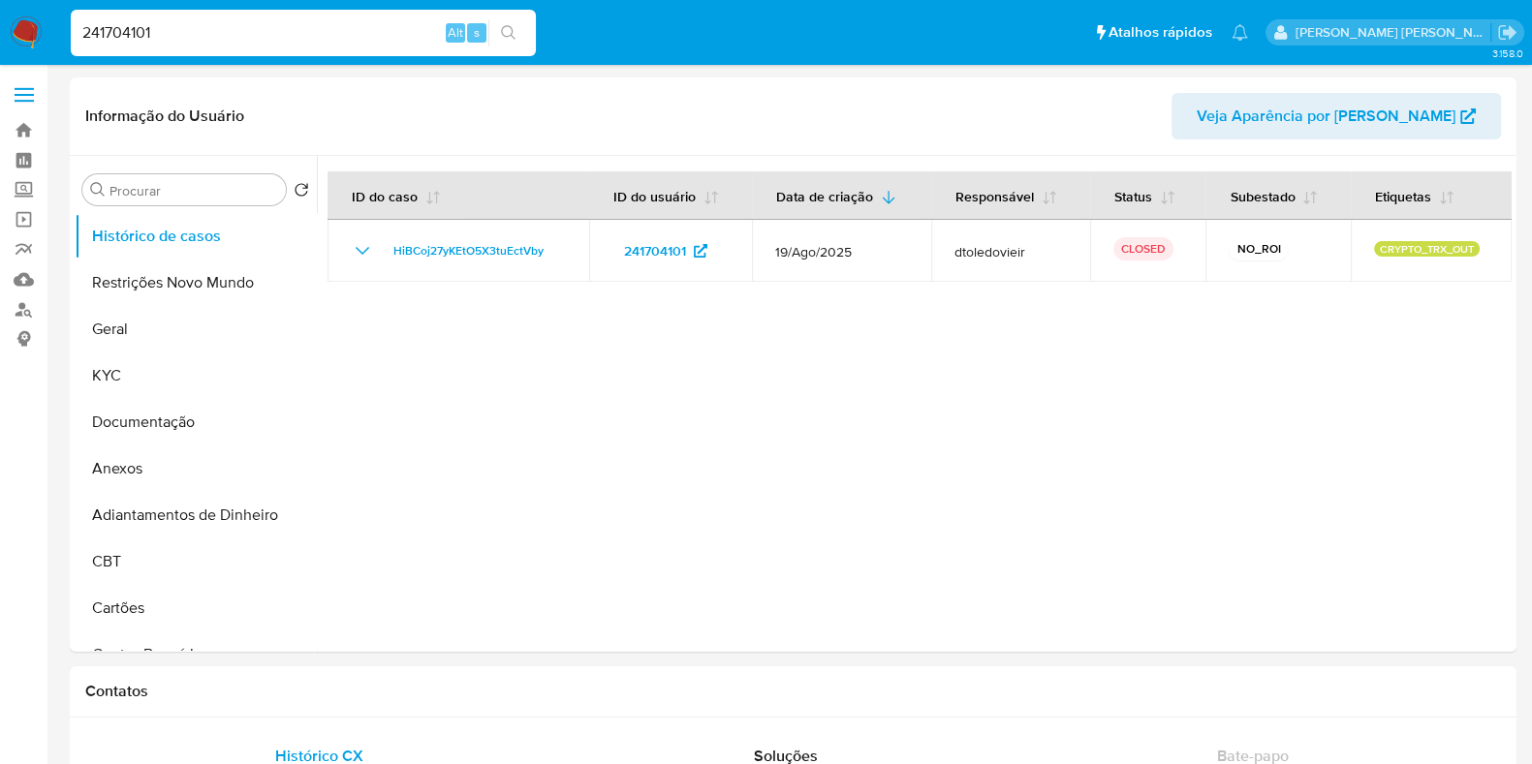
click at [297, 37] on input "241704101" at bounding box center [303, 32] width 465 height 25
paste input "131947404"
type input "131947404"
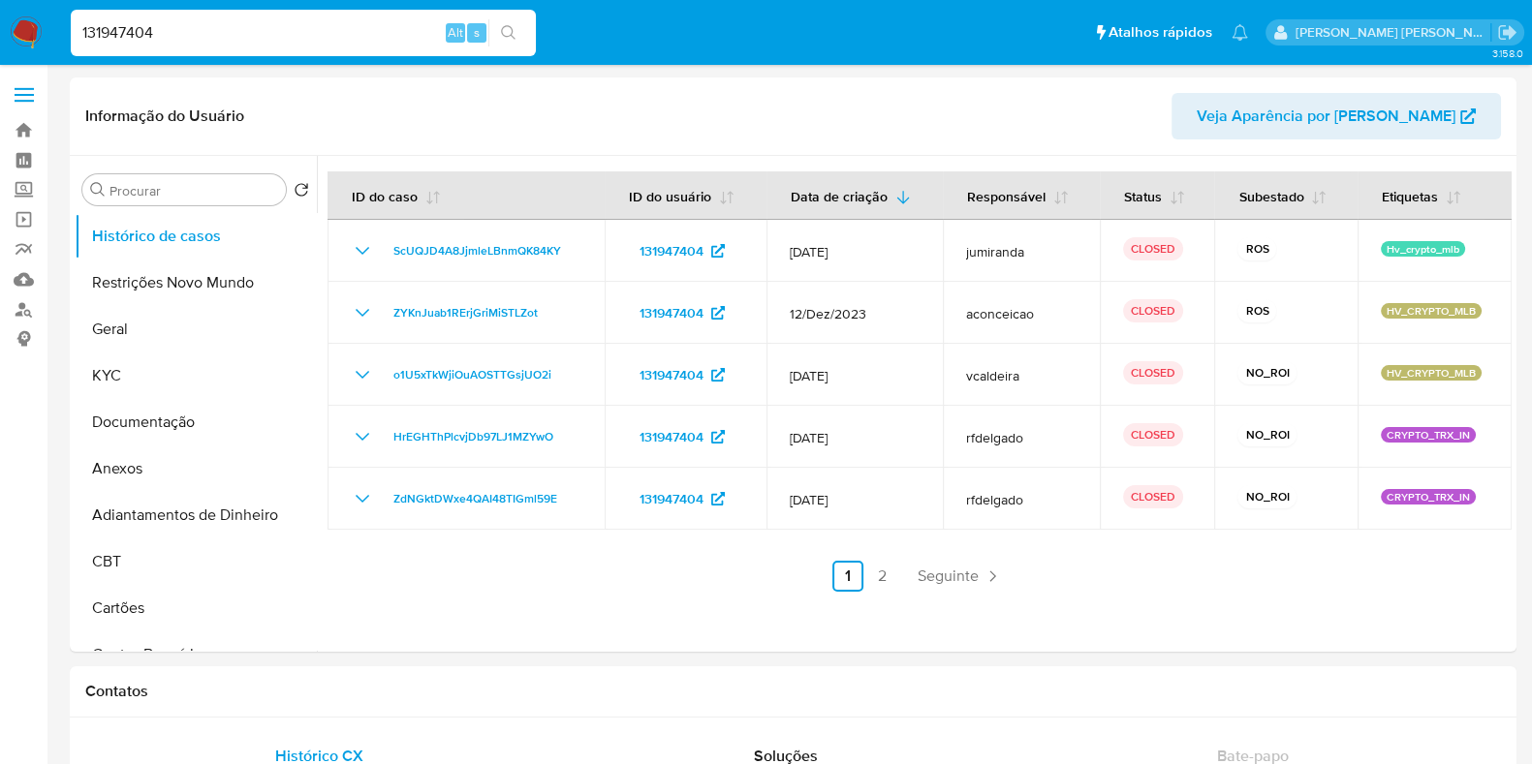
select select "10"
click at [326, 27] on input "131947404" at bounding box center [303, 32] width 465 height 25
paste input "58683792"
type input "58683792"
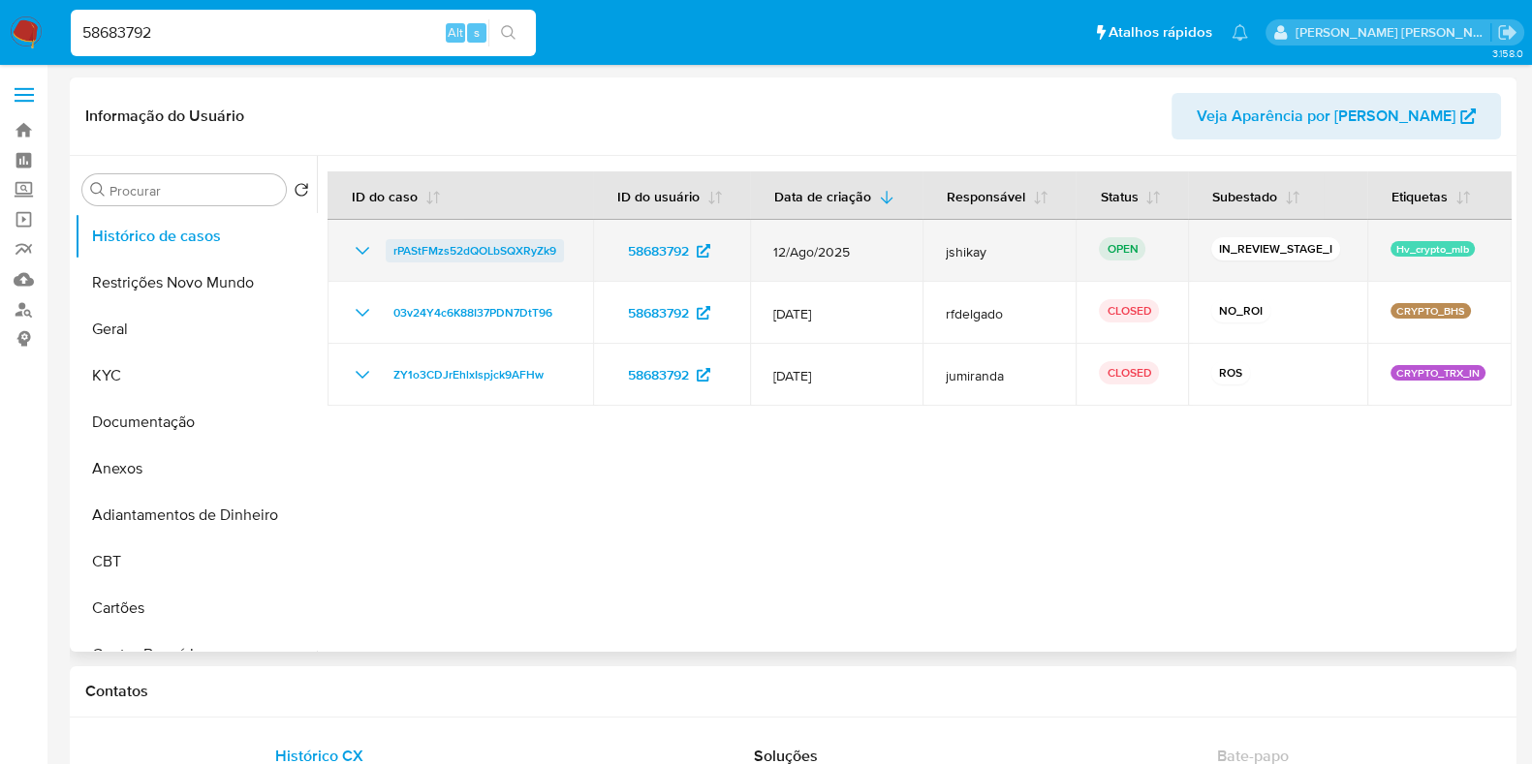
select select "10"
drag, startPoint x: 758, startPoint y: 251, endPoint x: 849, endPoint y: 249, distance: 91.1
click at [837, 251] on td "12/Ago/2025" at bounding box center [836, 251] width 172 height 62
click at [851, 247] on span "12/Ago/2025" at bounding box center [836, 251] width 126 height 17
click at [362, 254] on icon "Mostrar/Ocultar" at bounding box center [362, 250] width 23 height 23
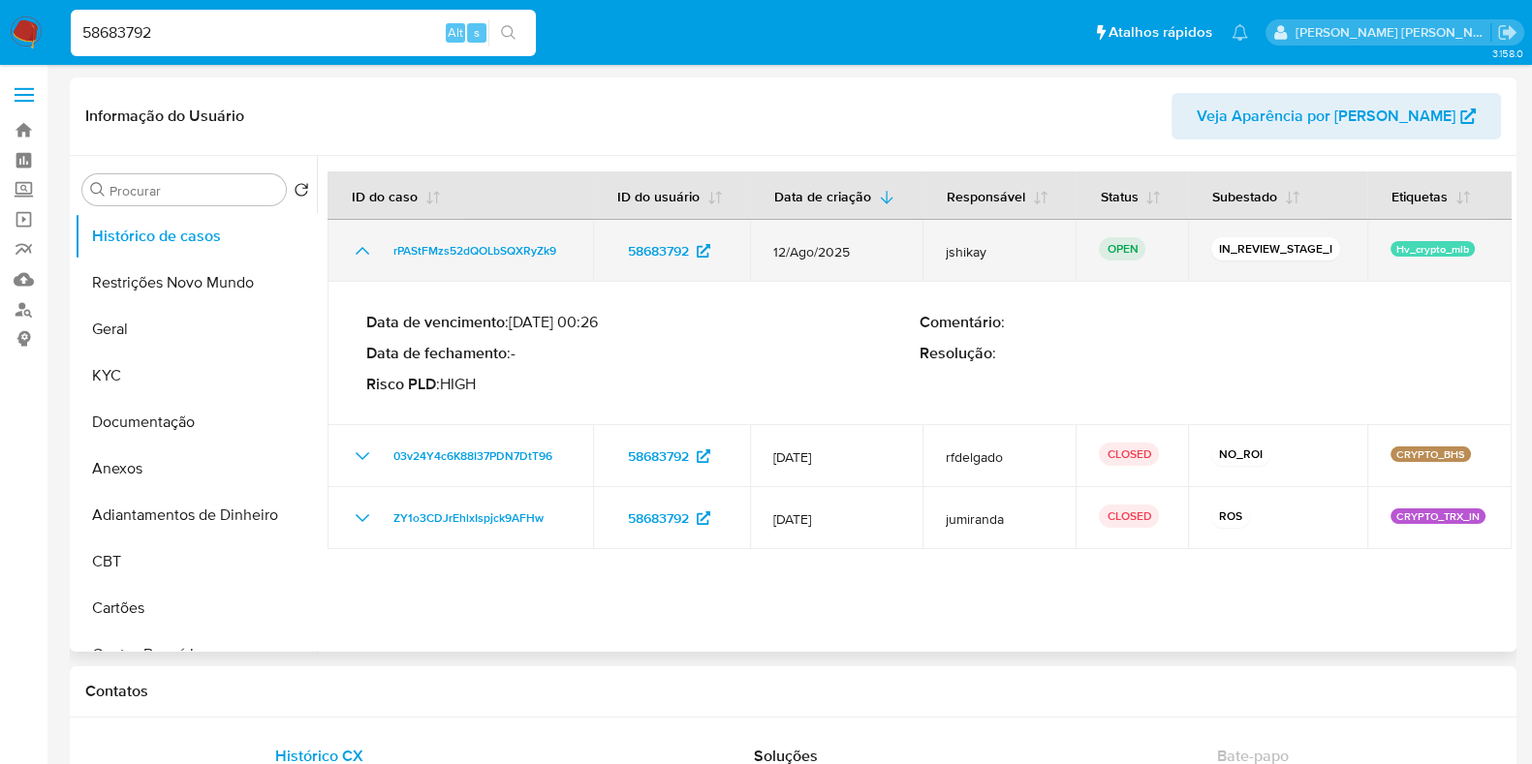
click at [362, 254] on icon "Mostrar/Ocultar" at bounding box center [362, 250] width 23 height 23
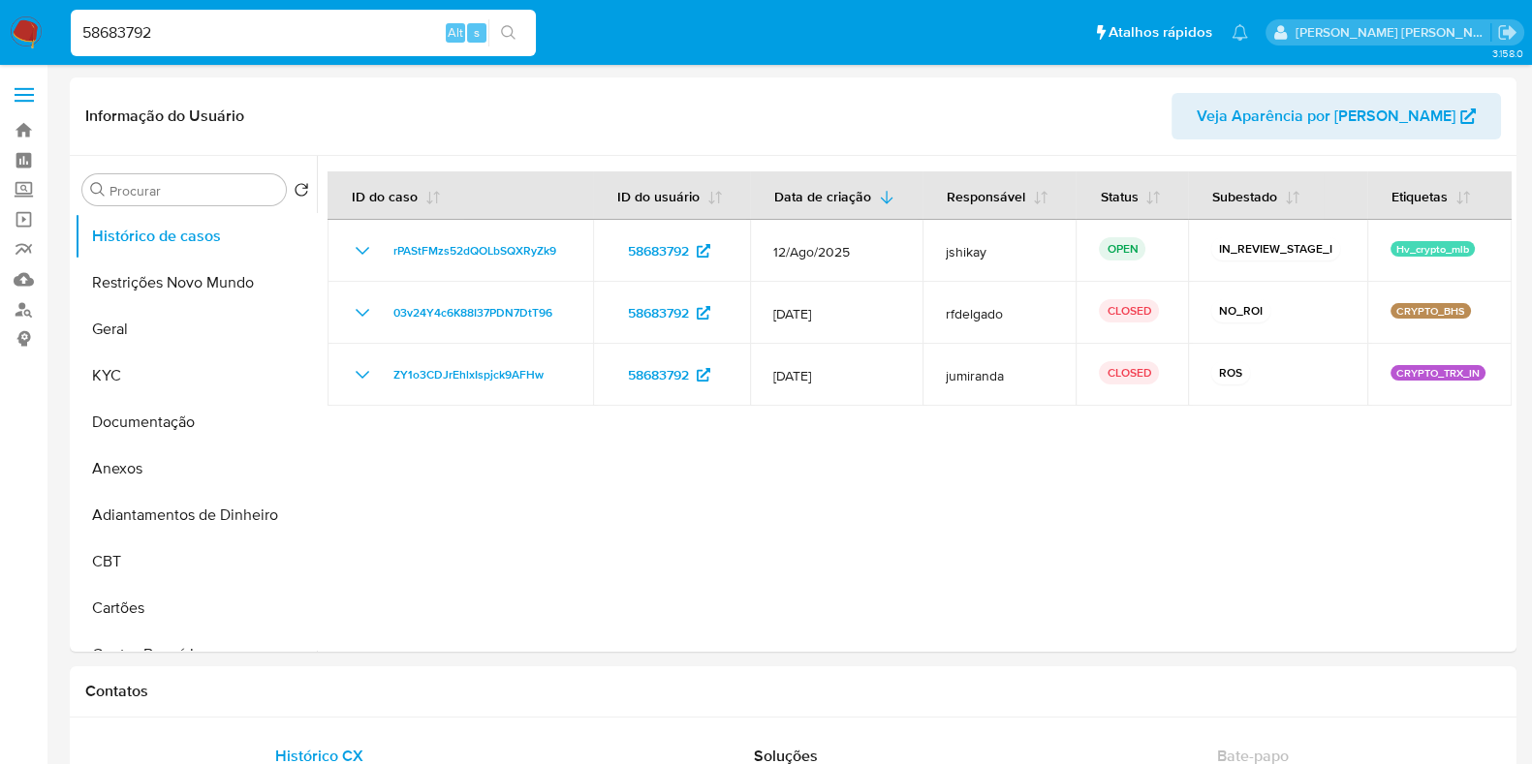
click at [297, 41] on input "58683792" at bounding box center [303, 32] width 465 height 25
paste input "2283983193"
type input "2283983193"
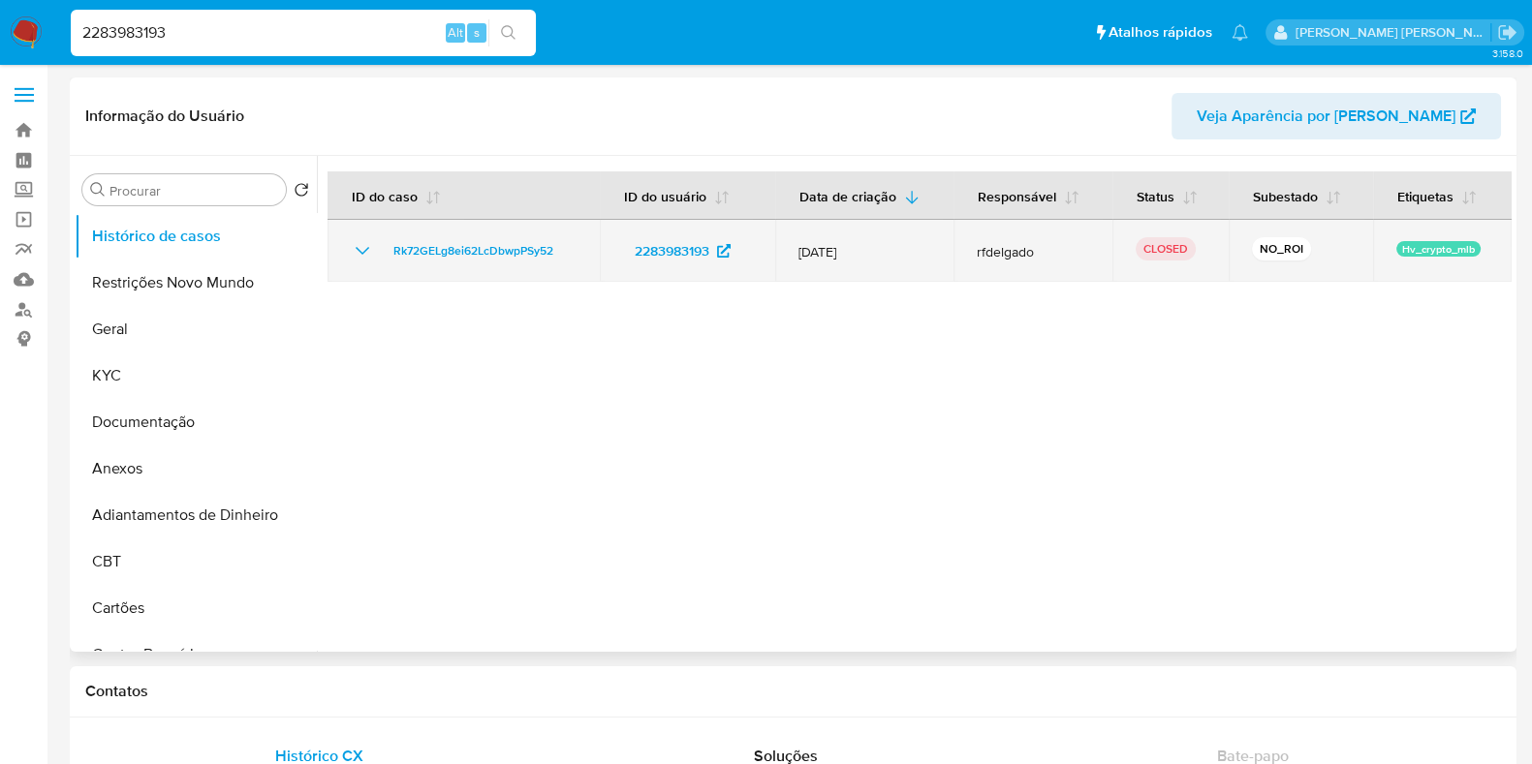
select select "10"
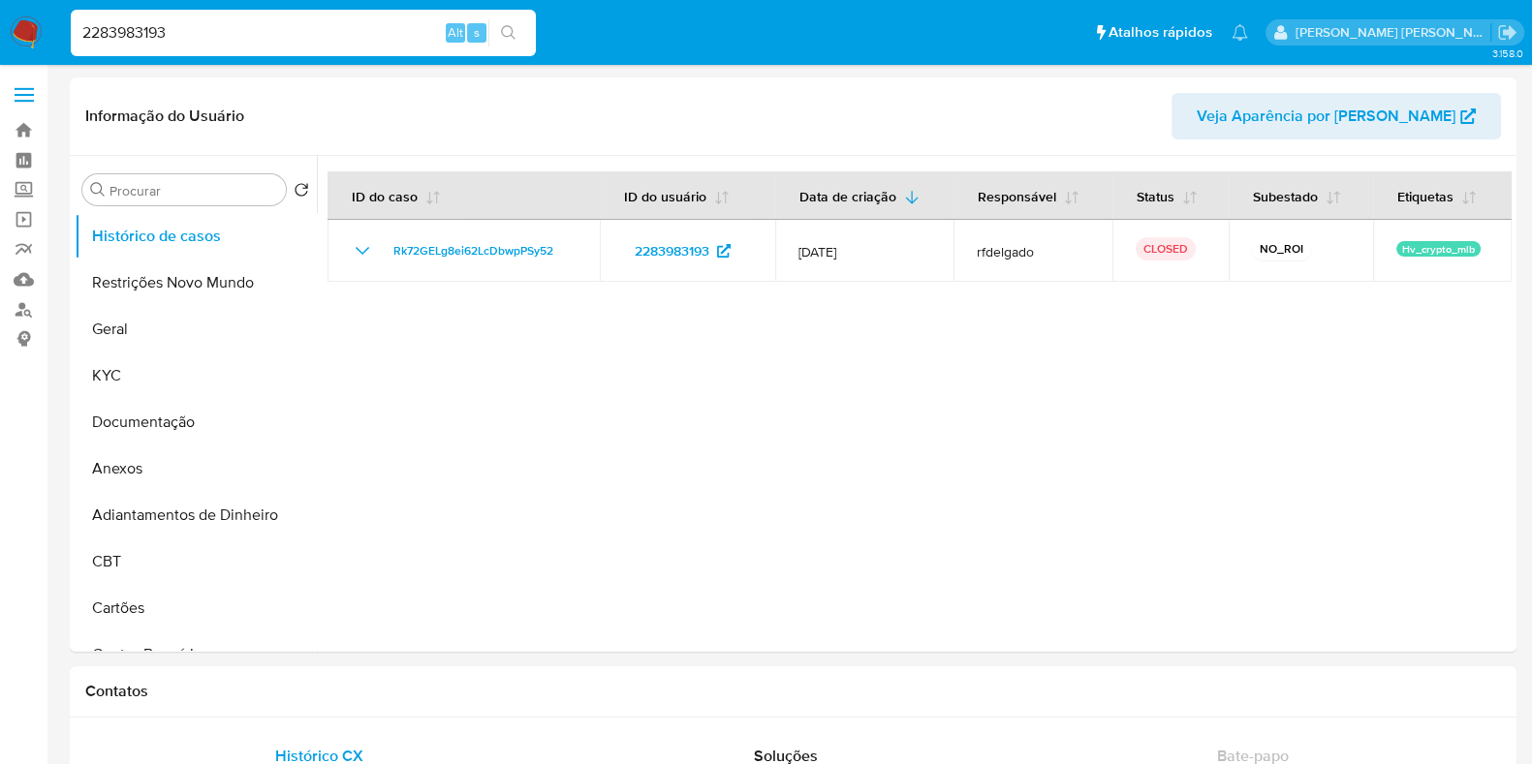
click at [360, 36] on input "2283983193" at bounding box center [303, 32] width 465 height 25
paste input "5880396"
type input "2588039693"
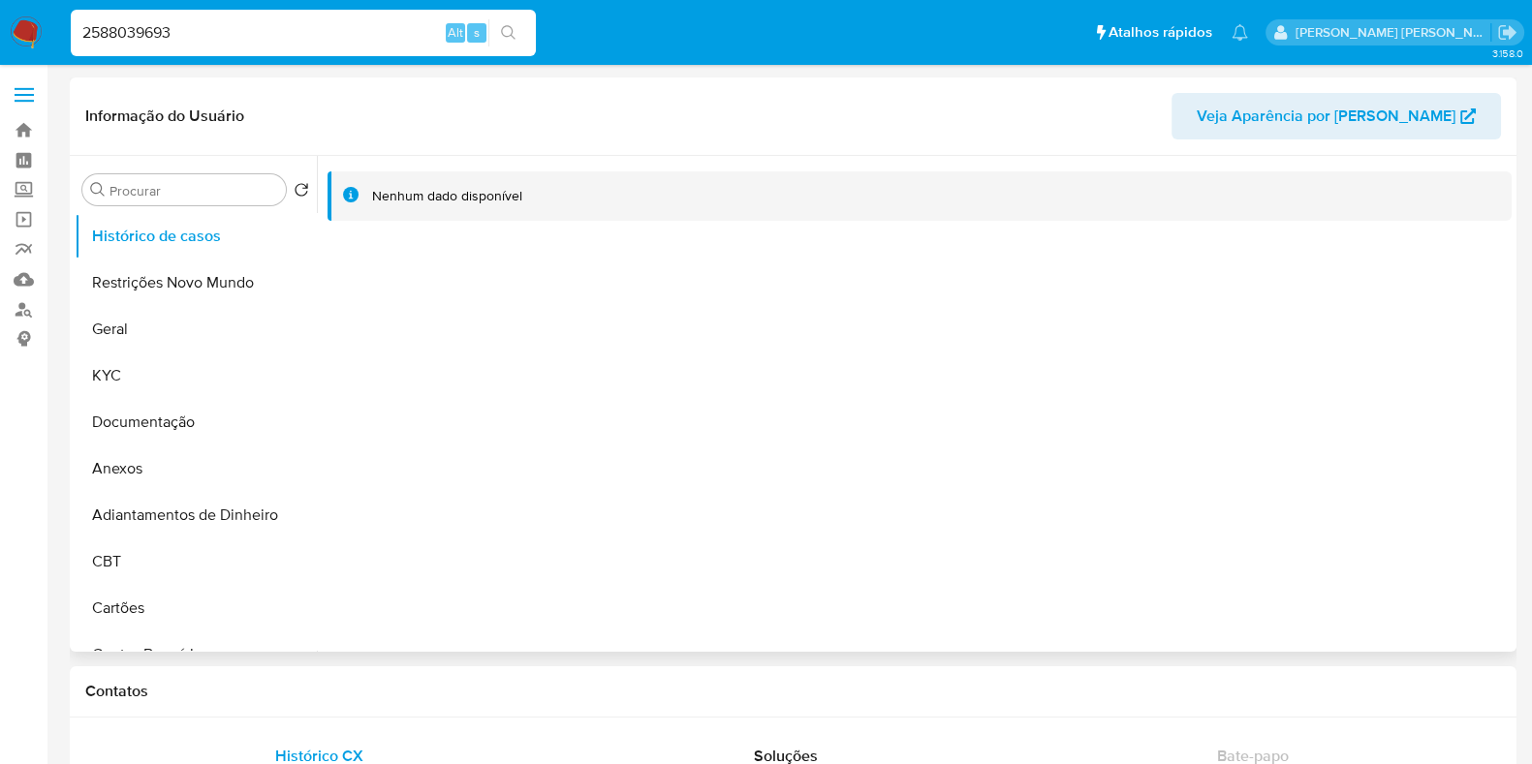
select select "10"
click at [364, 27] on input "2588039693" at bounding box center [303, 32] width 465 height 25
paste input "1469238077"
type input "1469238077"
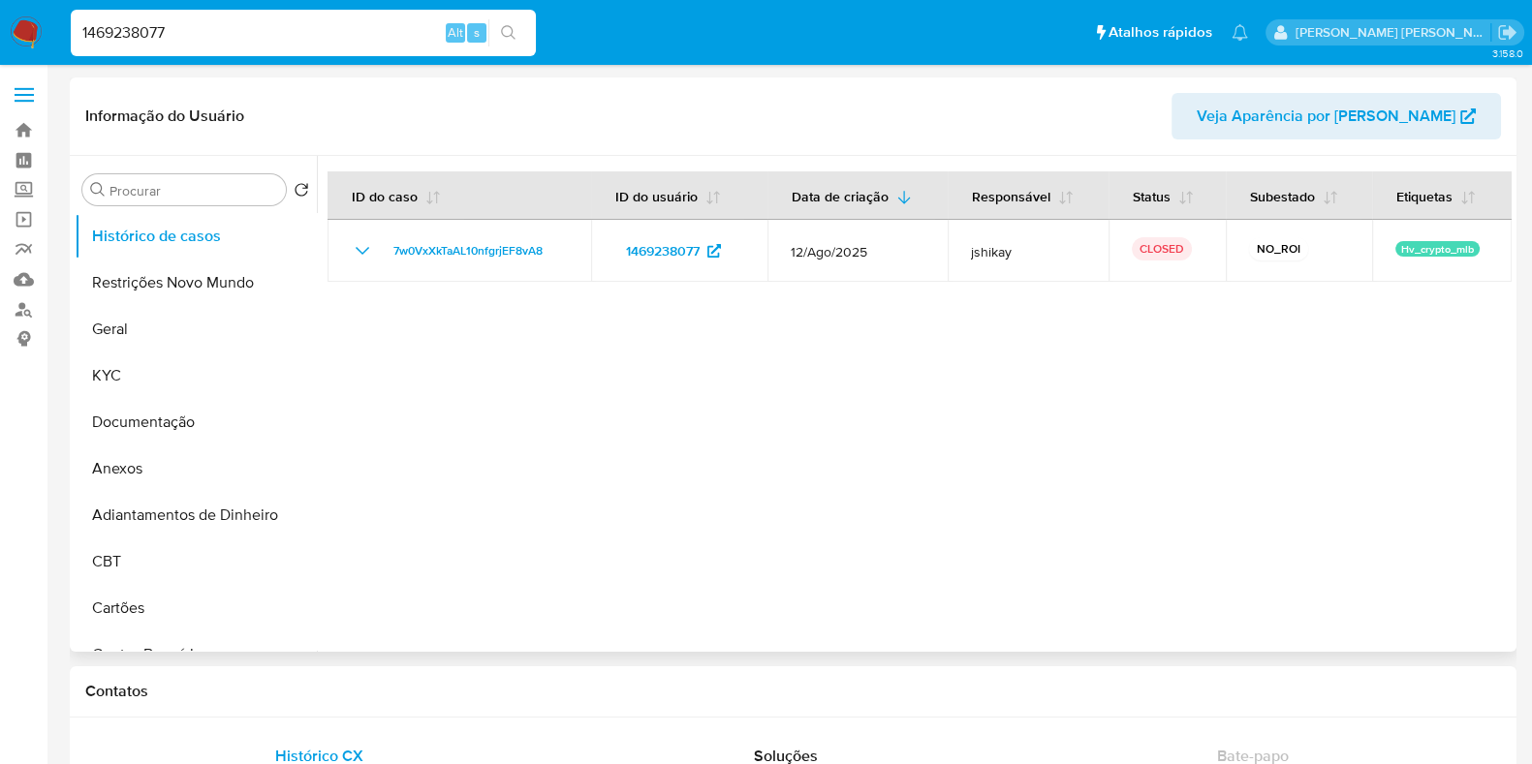
select select "10"
click at [198, 51] on div "1469238077 Alt s" at bounding box center [303, 33] width 465 height 47
click at [212, 32] on input "1469238077" at bounding box center [303, 32] width 465 height 25
paste input "2596980130"
type input "2596980130"
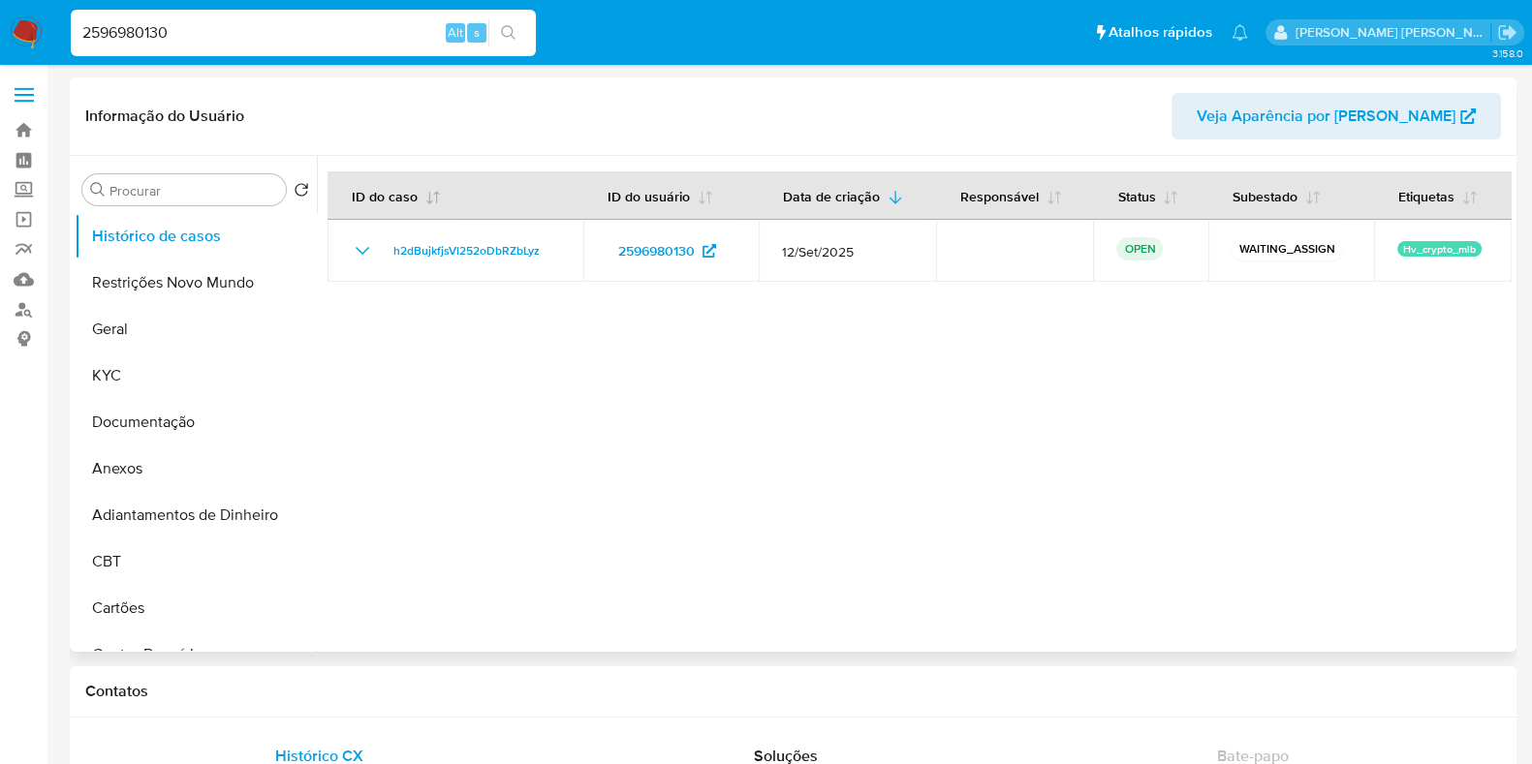
select select "10"
click at [295, 27] on input "2596980130" at bounding box center [303, 32] width 465 height 25
paste input "1024284307"
type input "1024284307"
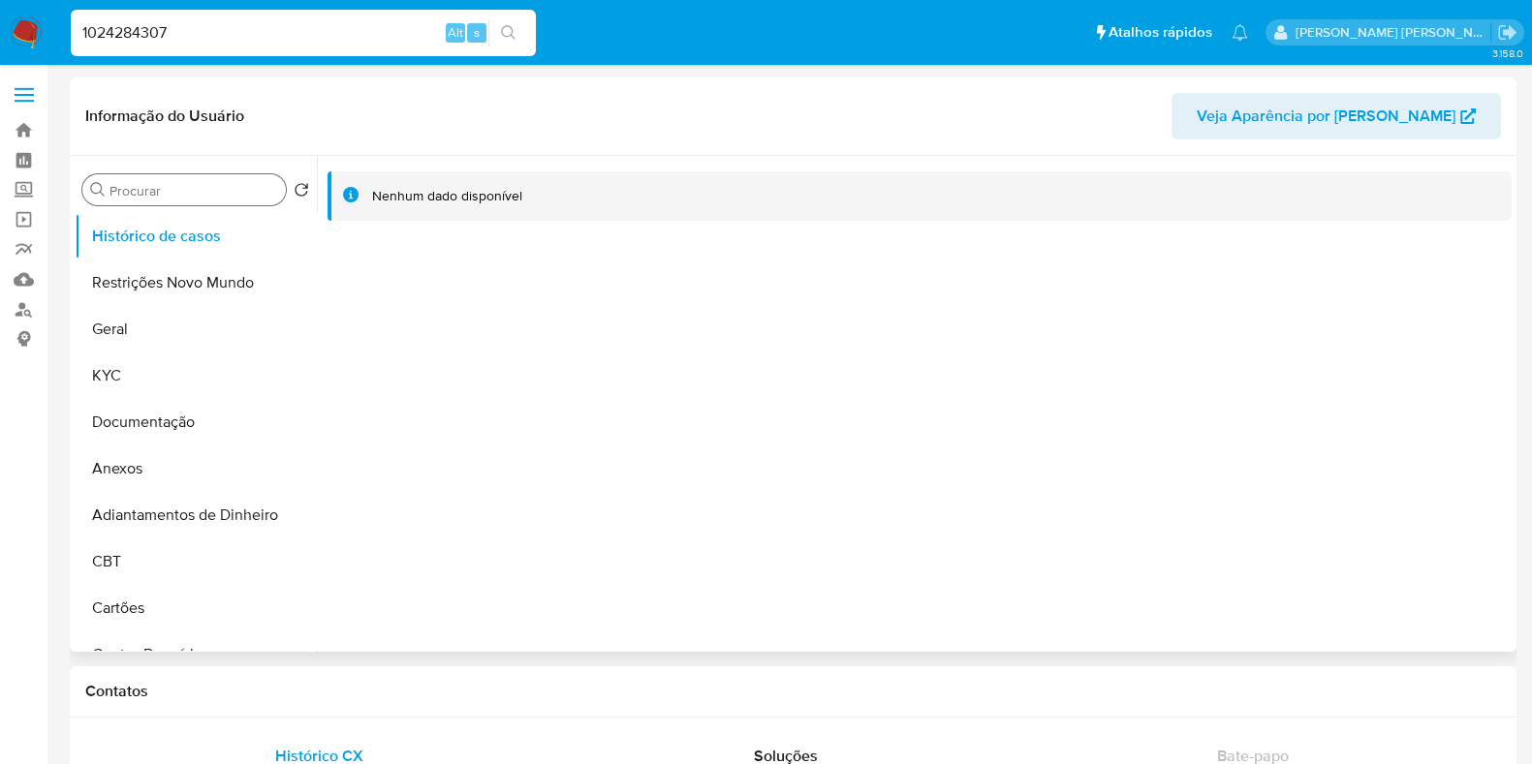
select select "10"
click at [273, 35] on input "1024284307" at bounding box center [303, 32] width 465 height 25
paste input "249789835"
type input "249789835"
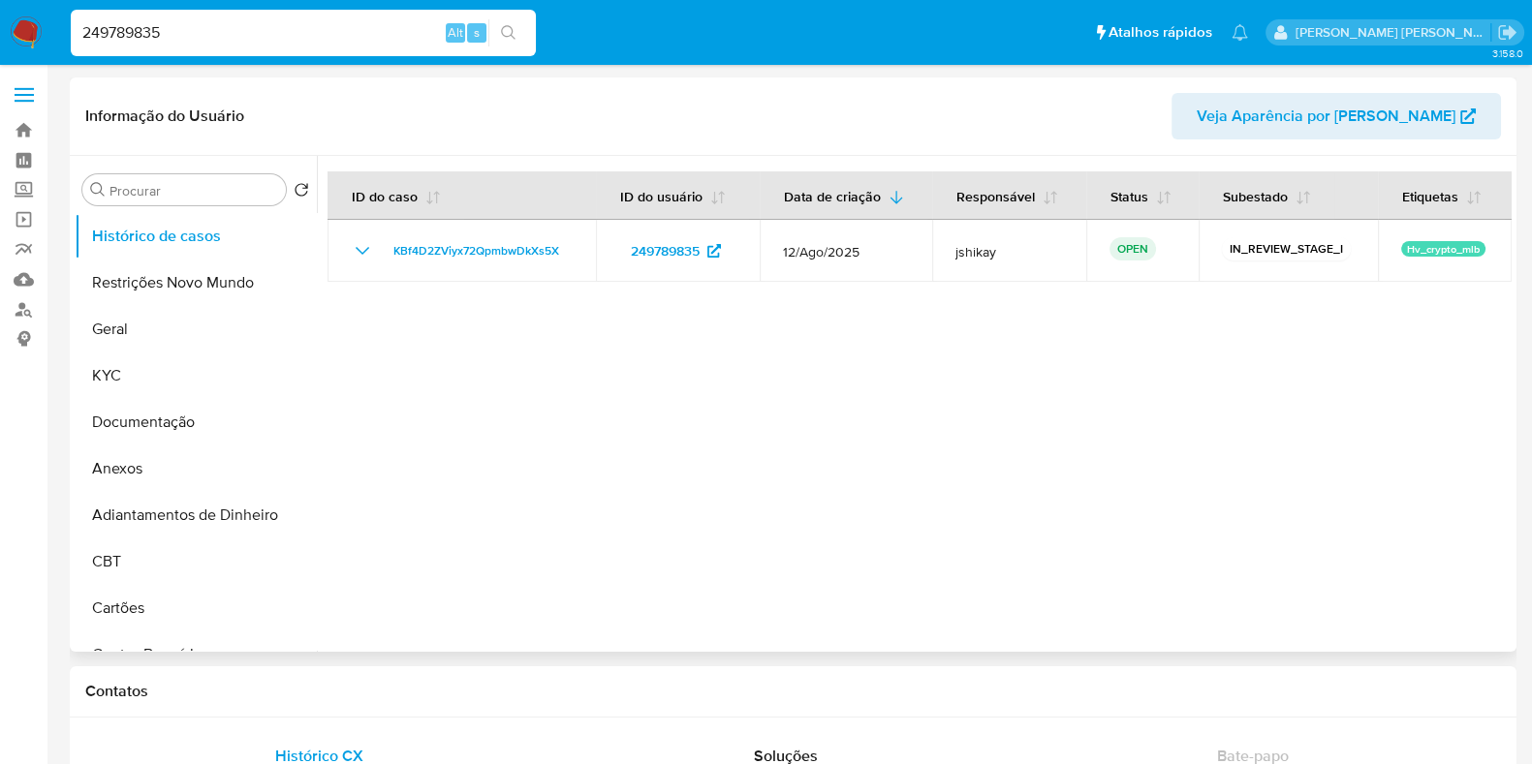
select select "10"
click at [283, 32] on input "249789835" at bounding box center [303, 32] width 465 height 25
paste input "10202527"
type input "210202527"
select select "10"
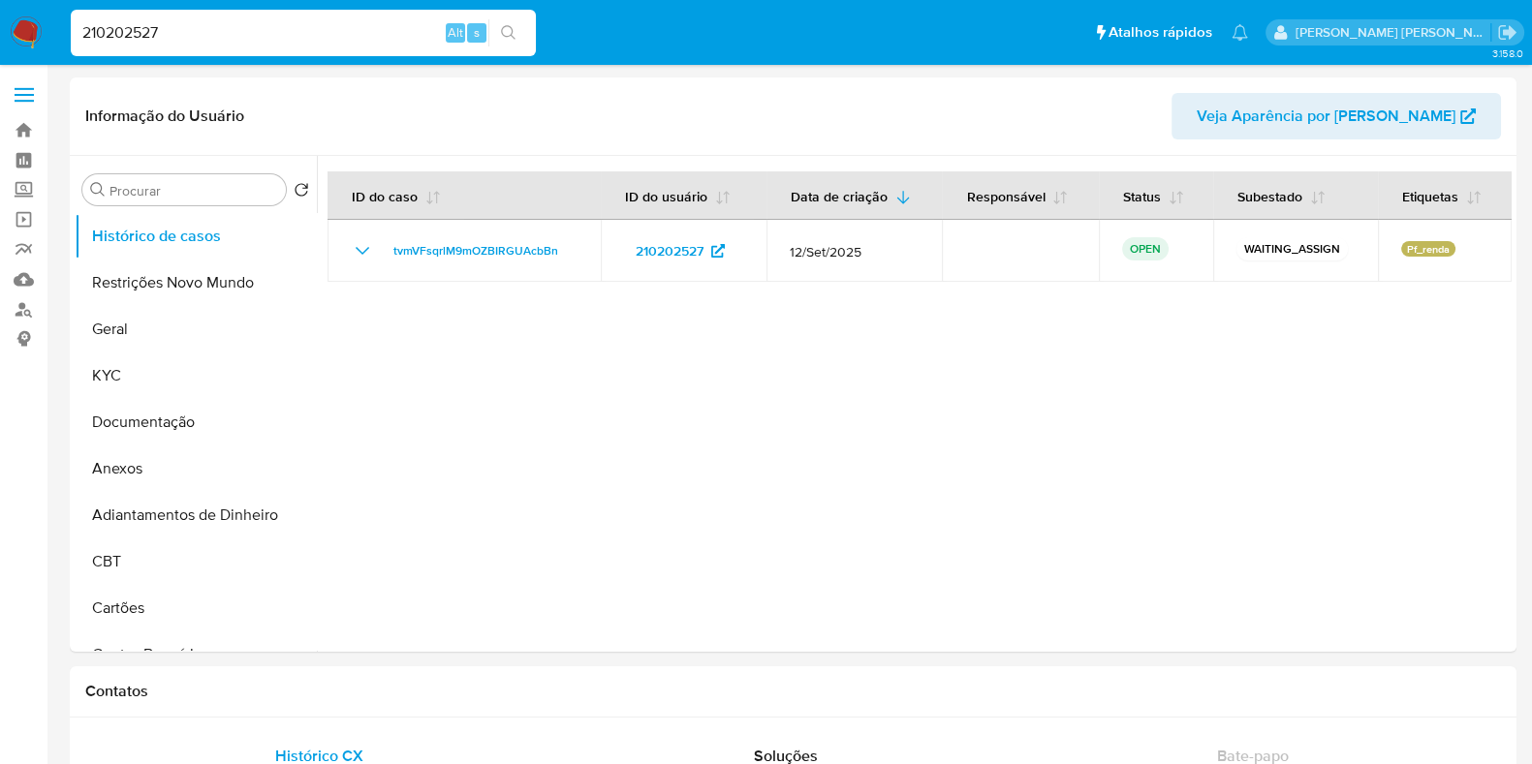
click at [267, 26] on input "210202527" at bounding box center [303, 32] width 465 height 25
paste input "56546913"
type input "56546913"
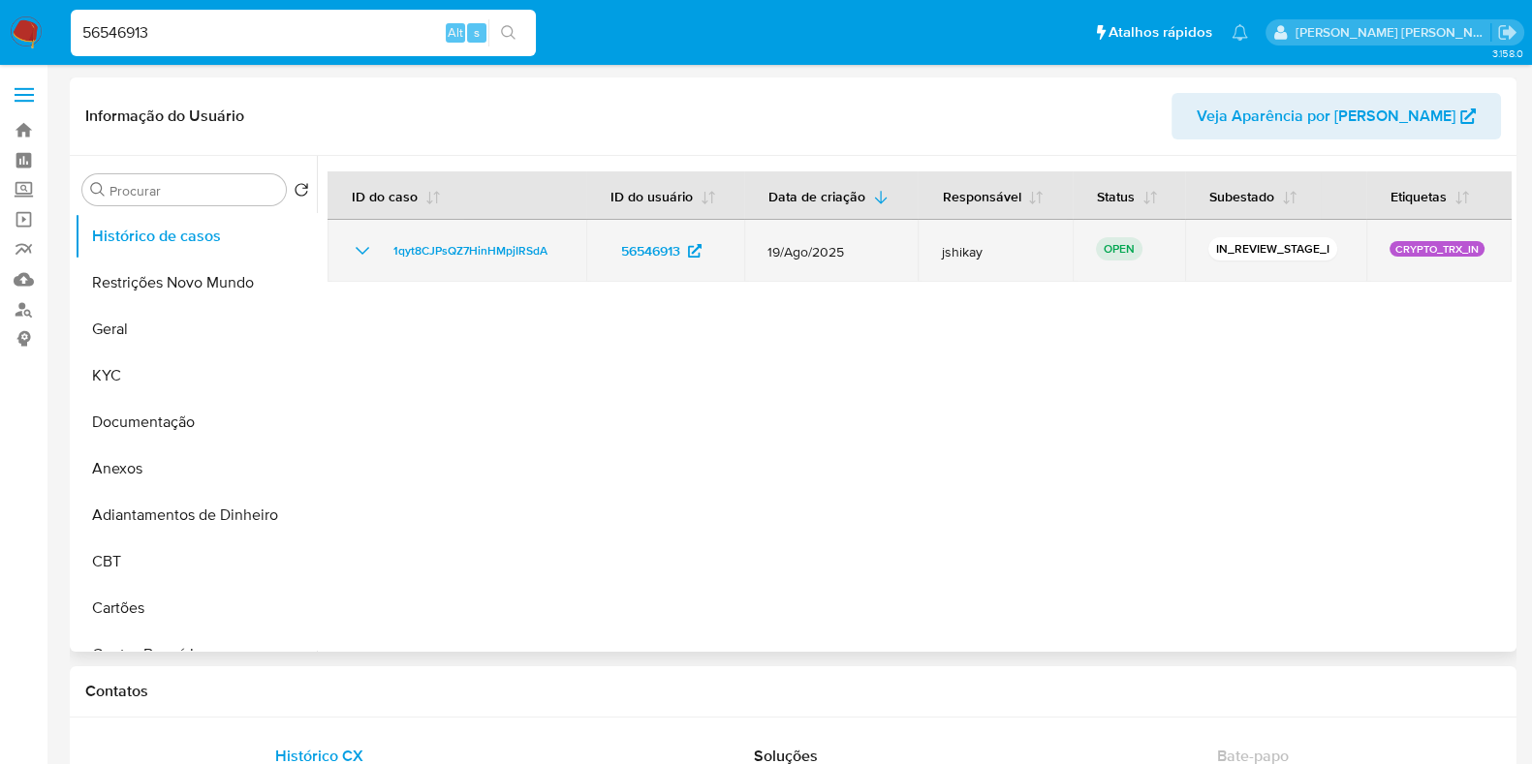
select select "10"
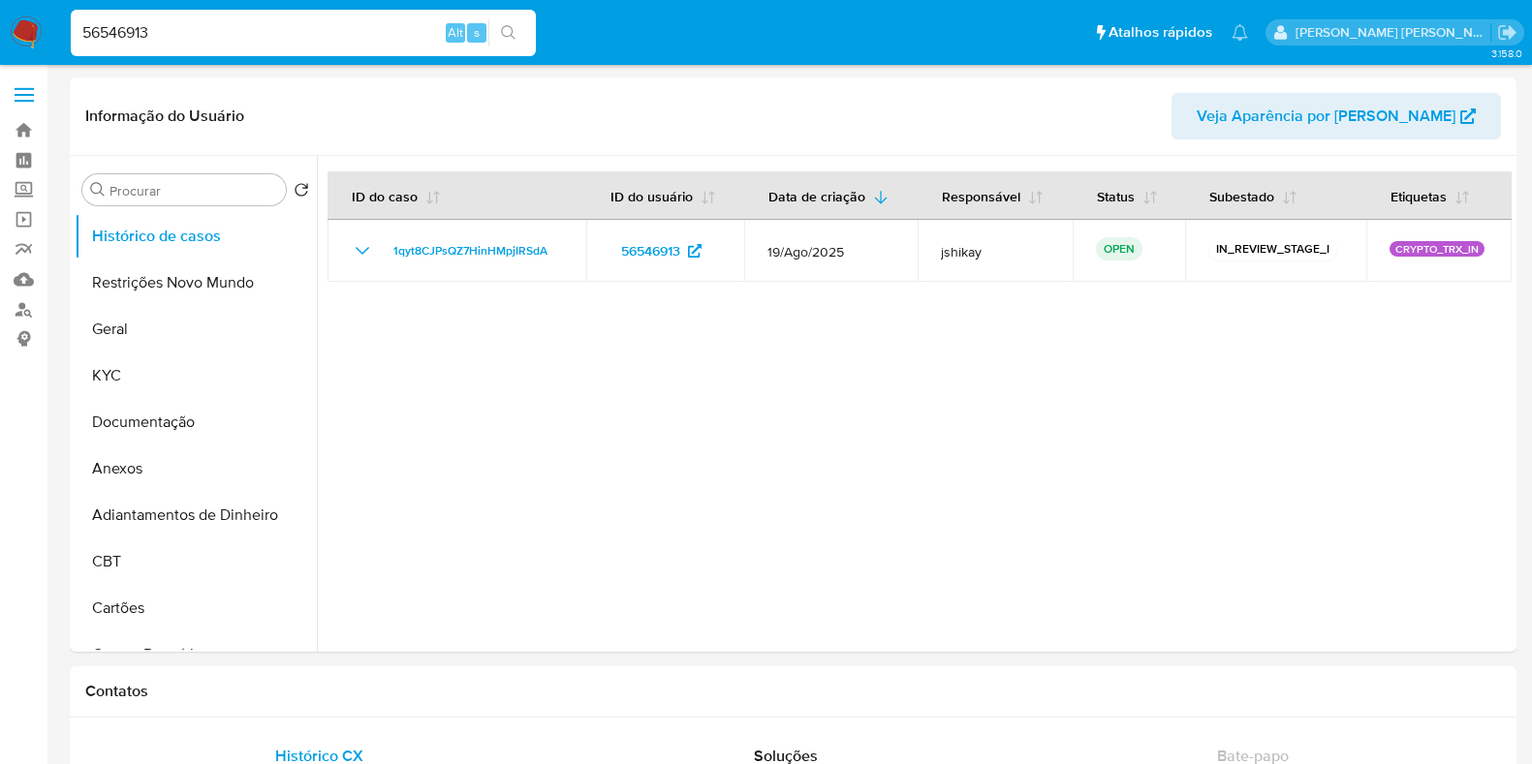
select select "10"
click at [267, 25] on input "56546913" at bounding box center [303, 32] width 465 height 25
paste input "94088166"
type input "94088166"
select select "10"
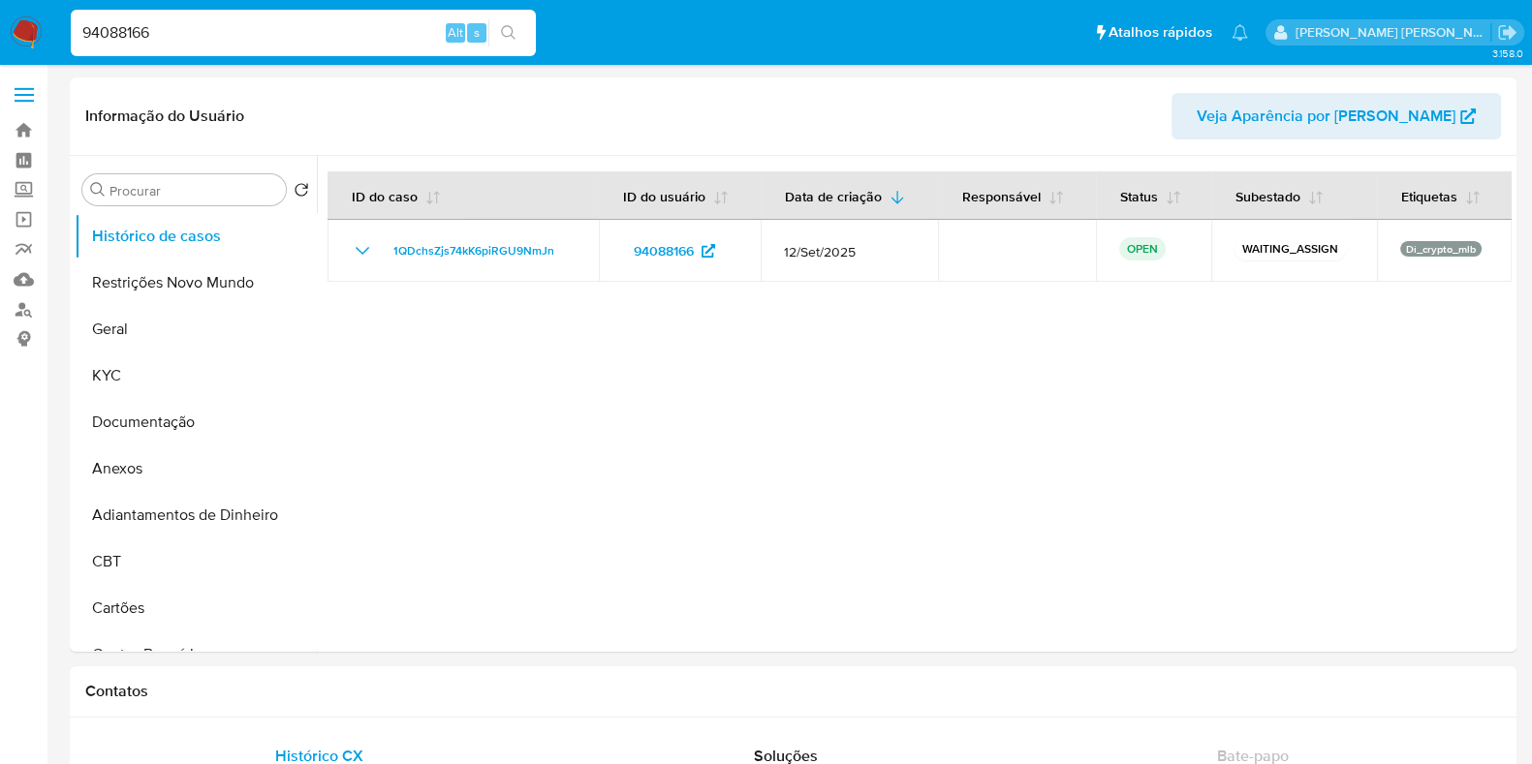
click at [237, 30] on input "94088166" at bounding box center [303, 32] width 465 height 25
paste input "163883062"
type input "163883062"
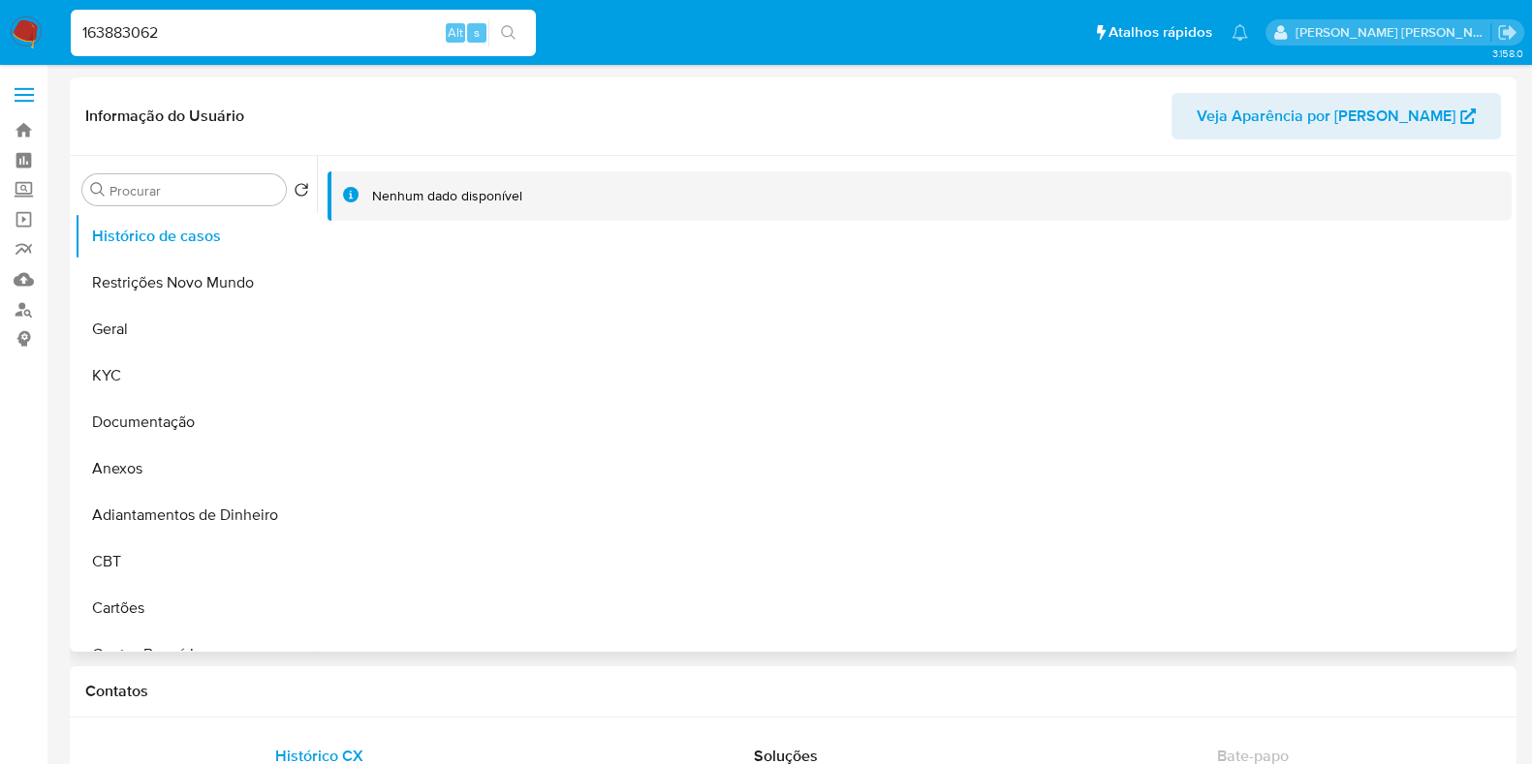
select select "10"
click at [244, 34] on input "163883062" at bounding box center [303, 32] width 465 height 25
paste input "091447281"
type input "1091447281"
select select "10"
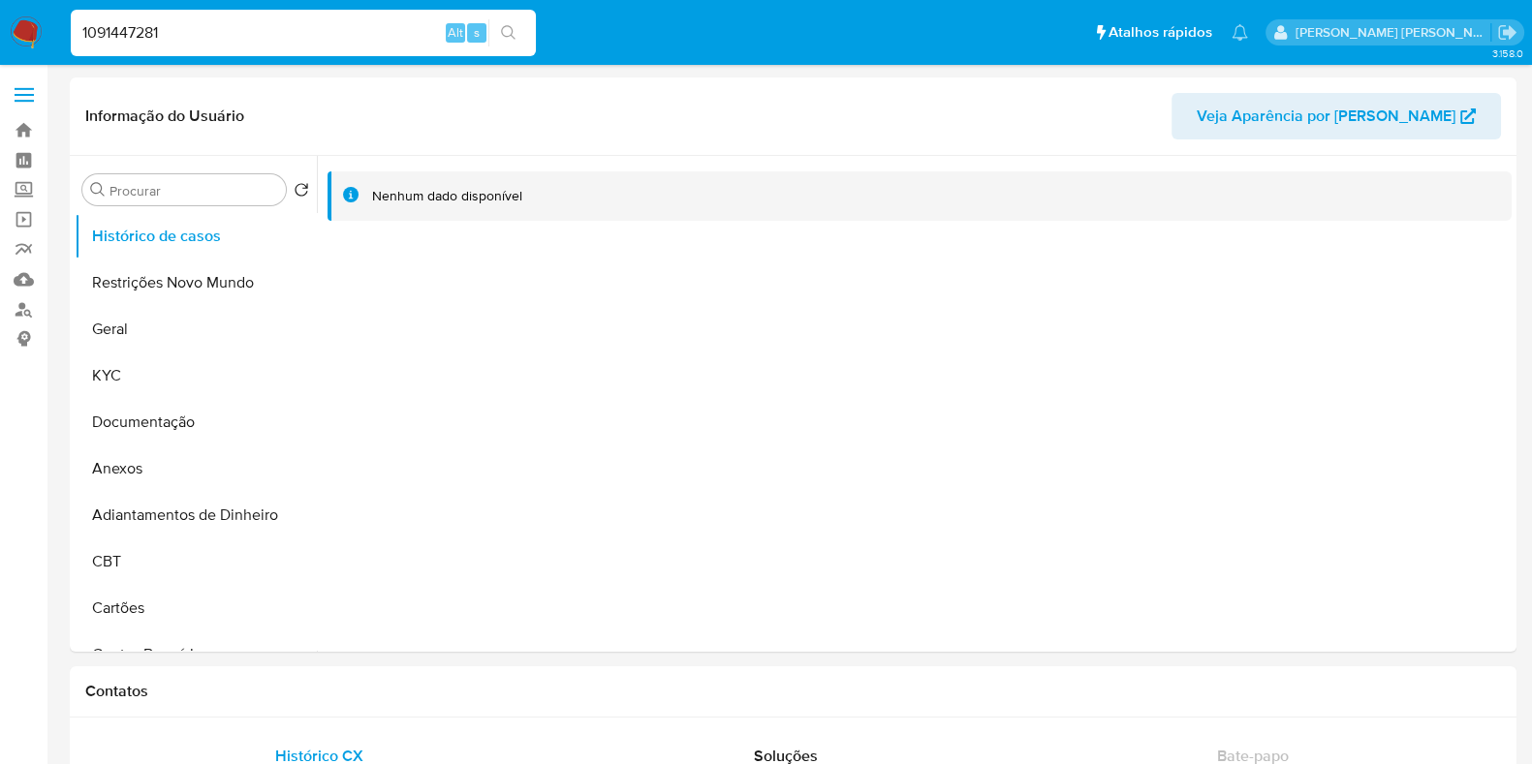
click at [185, 47] on div "1091447281 Alt s" at bounding box center [303, 33] width 465 height 47
click at [194, 31] on input "1091447281" at bounding box center [303, 32] width 465 height 25
paste input "57400592"
type input "574005921"
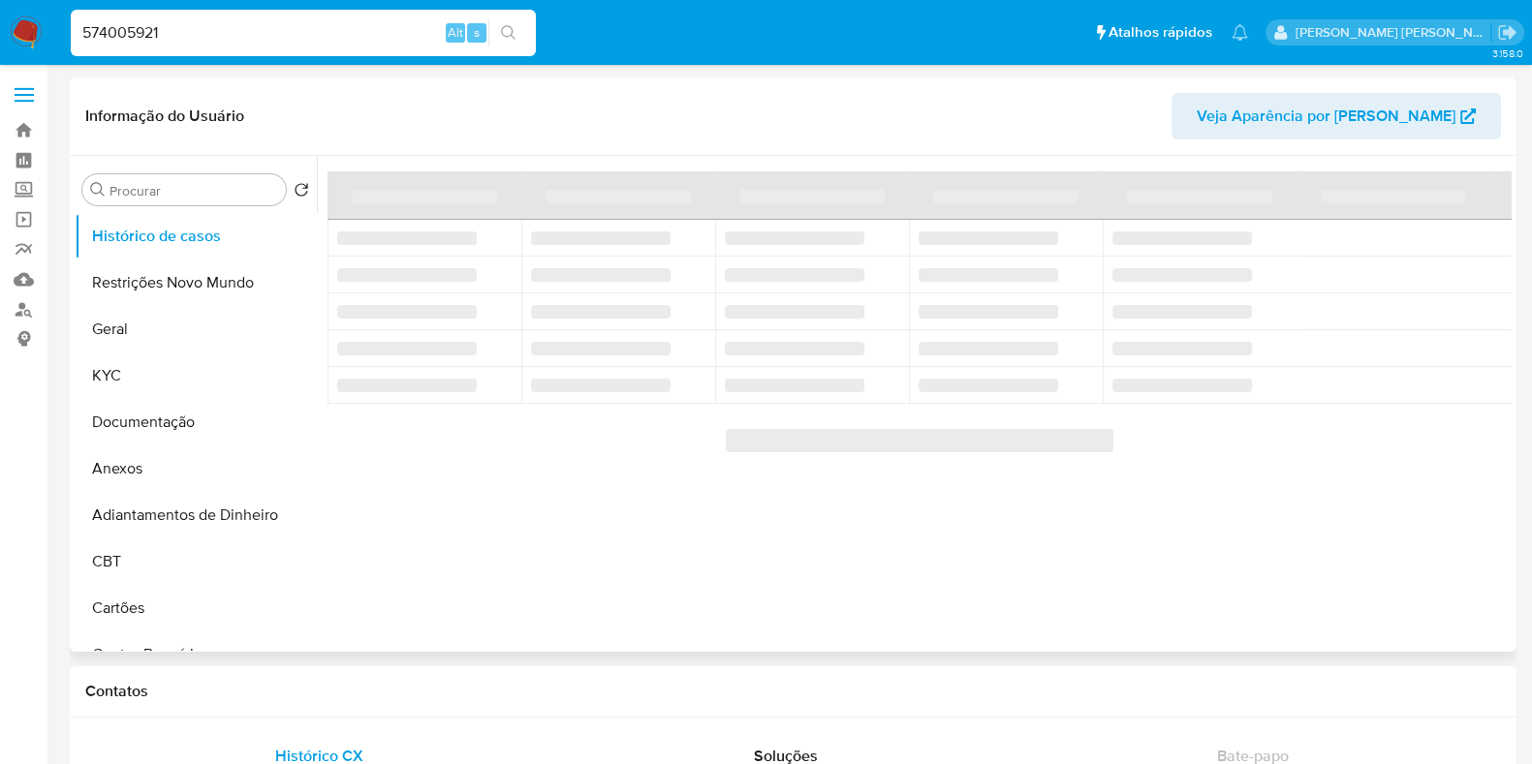
select select "10"
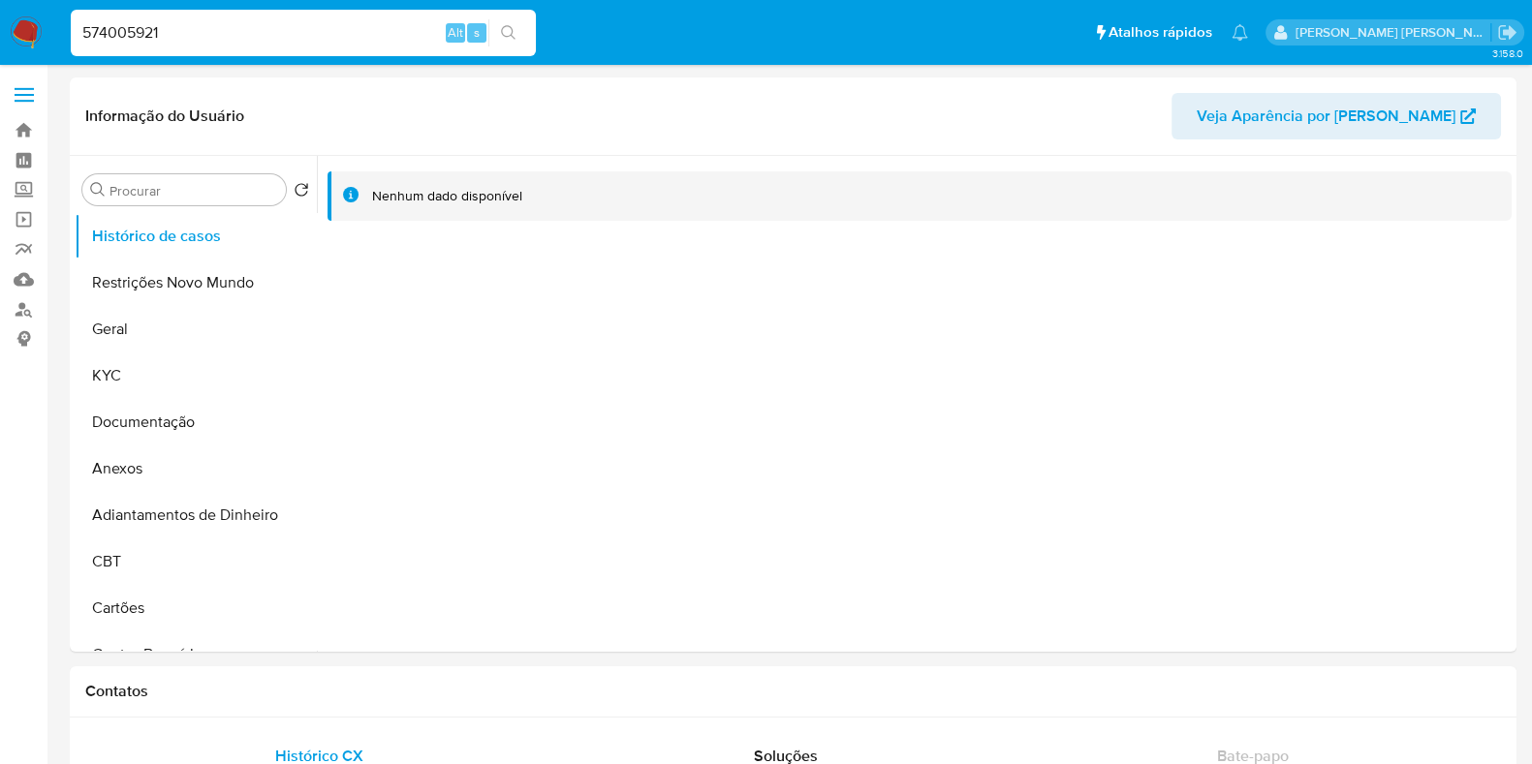
click at [319, 31] on input "574005921" at bounding box center [303, 32] width 465 height 25
paste input "143198823"
type input "143198823"
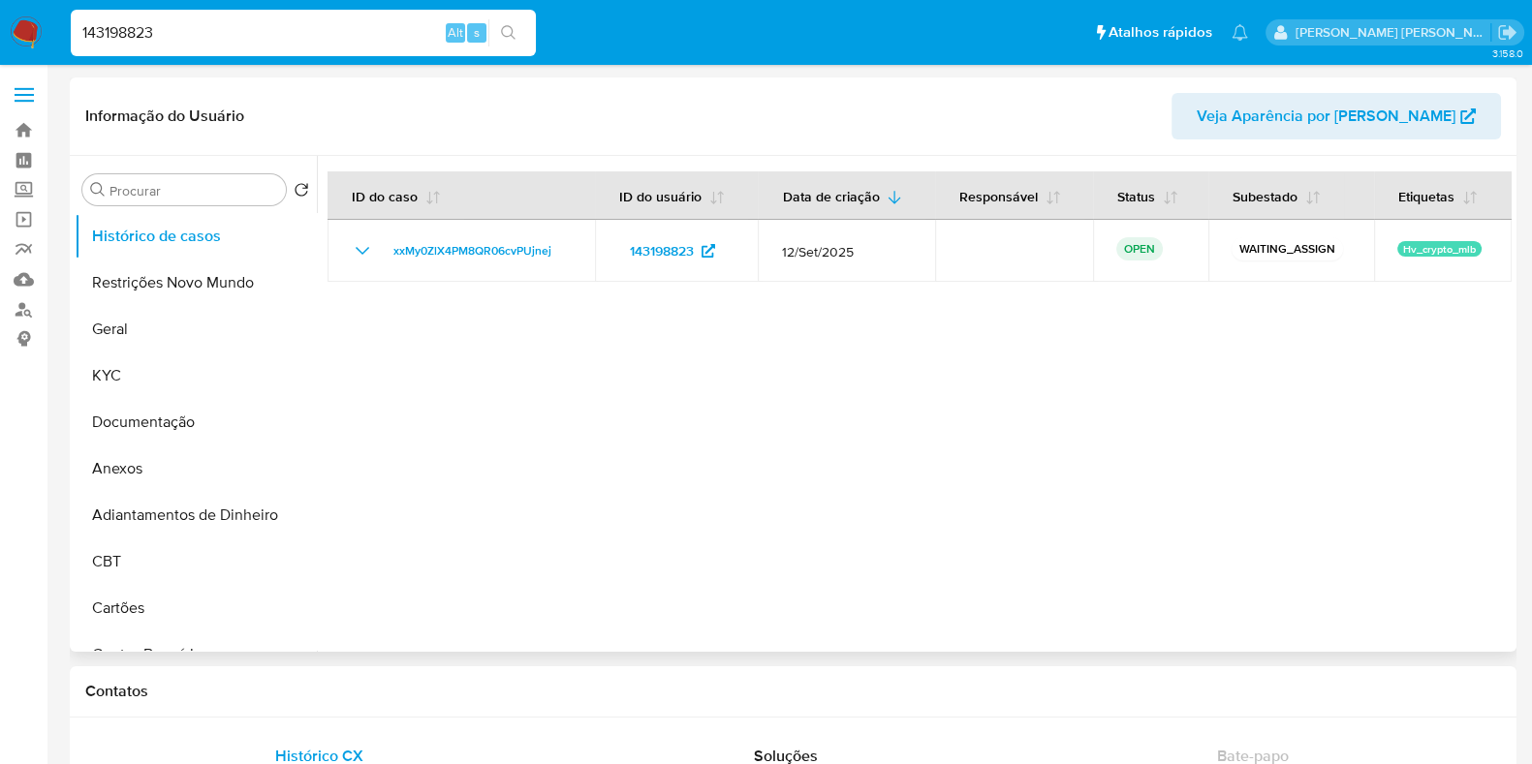
select select "10"
drag, startPoint x: 334, startPoint y: 15, endPoint x: 324, endPoint y: 27, distance: 16.5
click at [334, 15] on div "143198823 Alt s" at bounding box center [303, 33] width 465 height 47
click at [323, 29] on input "143198823" at bounding box center [303, 32] width 465 height 25
paste input "433373245"
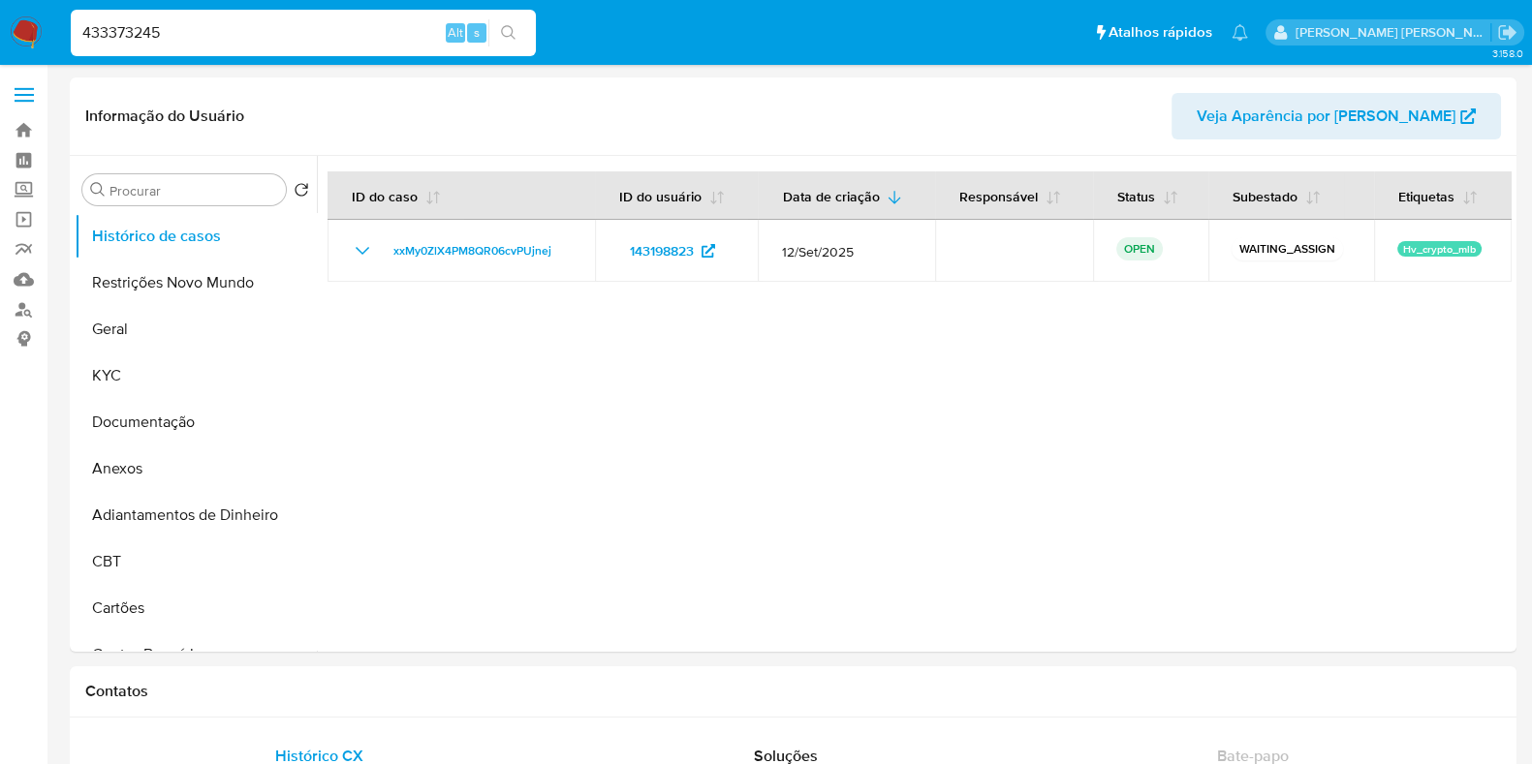
type input "433373245"
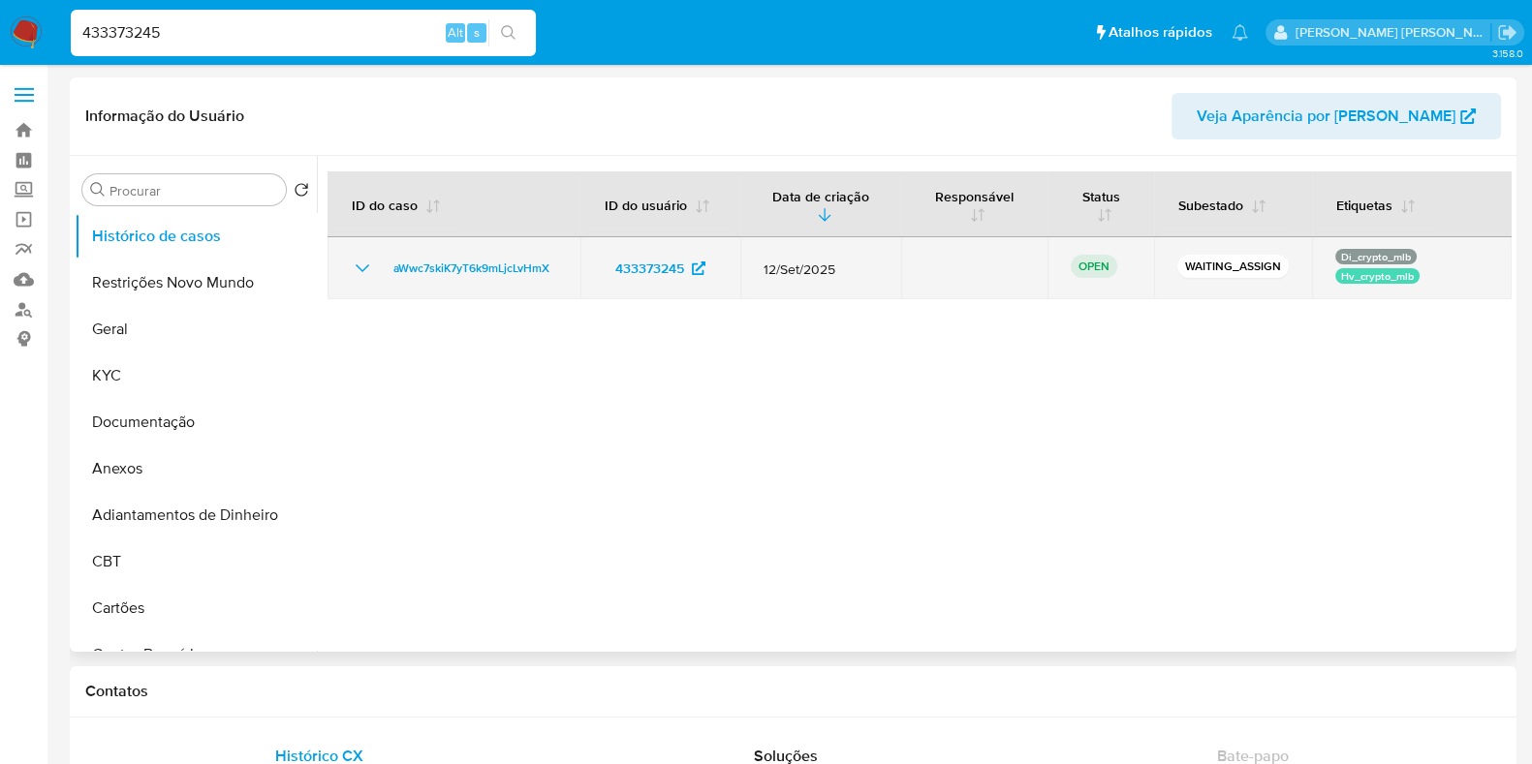
select select "10"
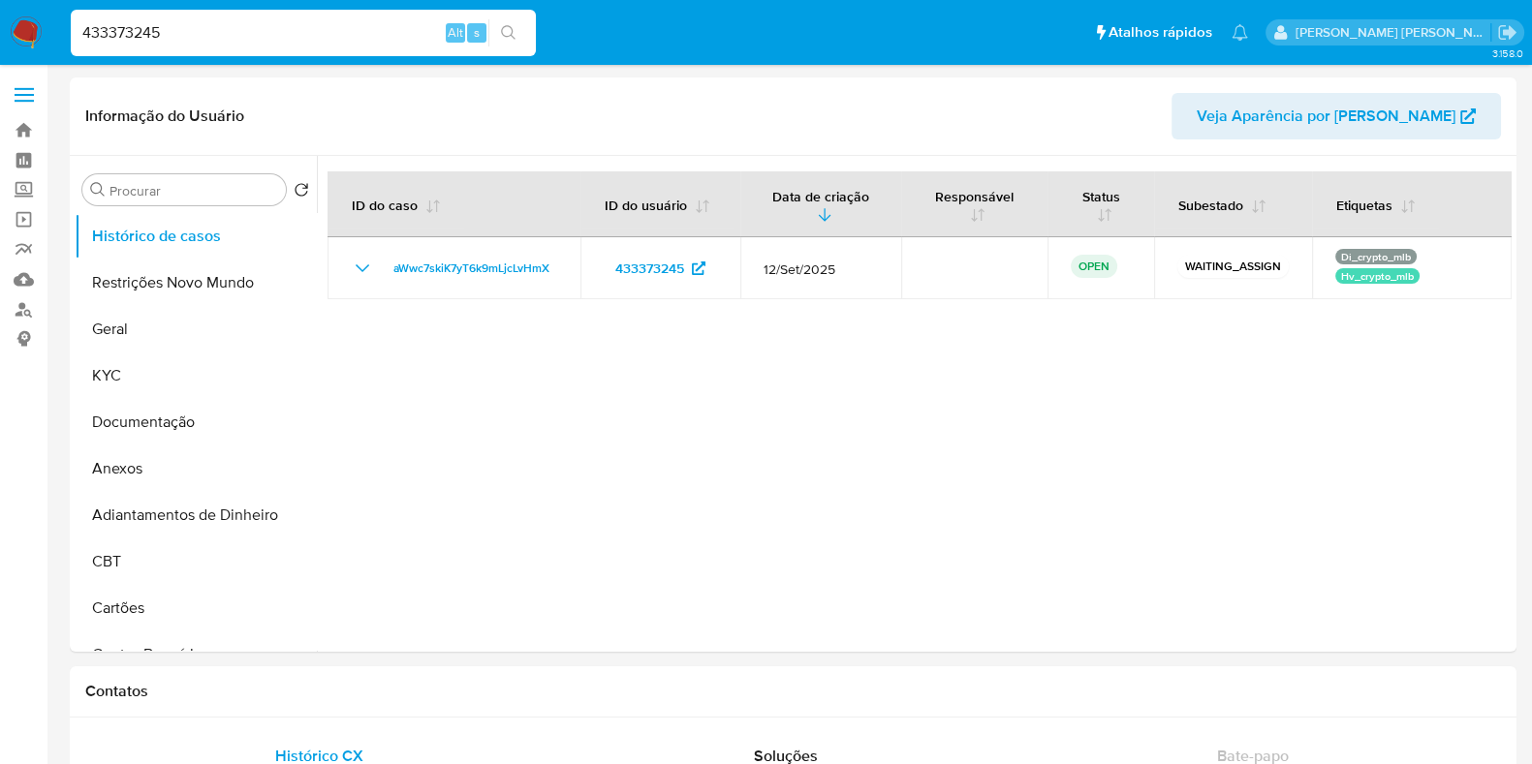
click at [225, 37] on input "433373245" at bounding box center [303, 32] width 465 height 25
paste input "10533559"
type input "10533559"
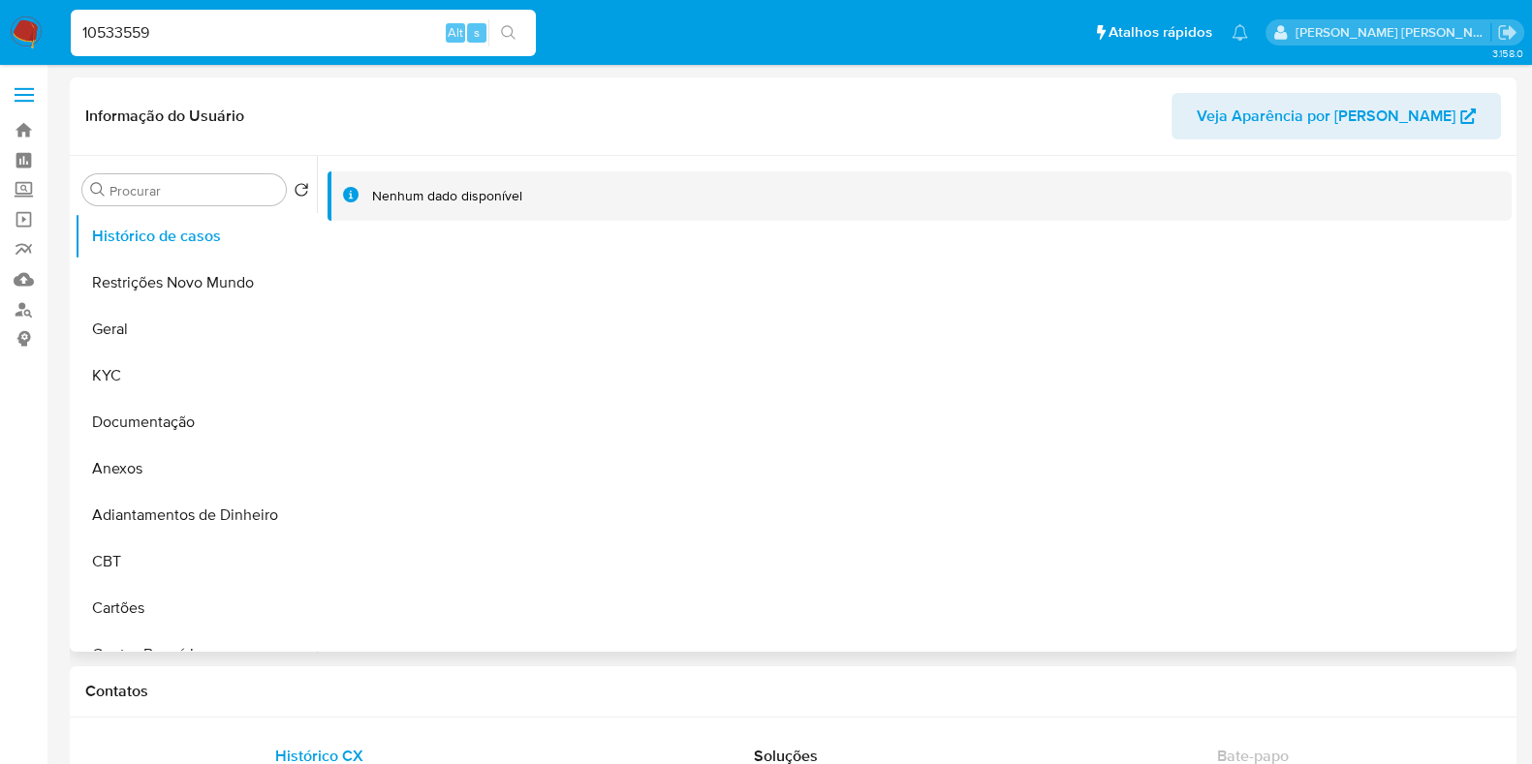
select select "10"
click at [368, 34] on input "10533559" at bounding box center [303, 32] width 465 height 25
paste input "706383600"
type input "706383600"
select select "10"
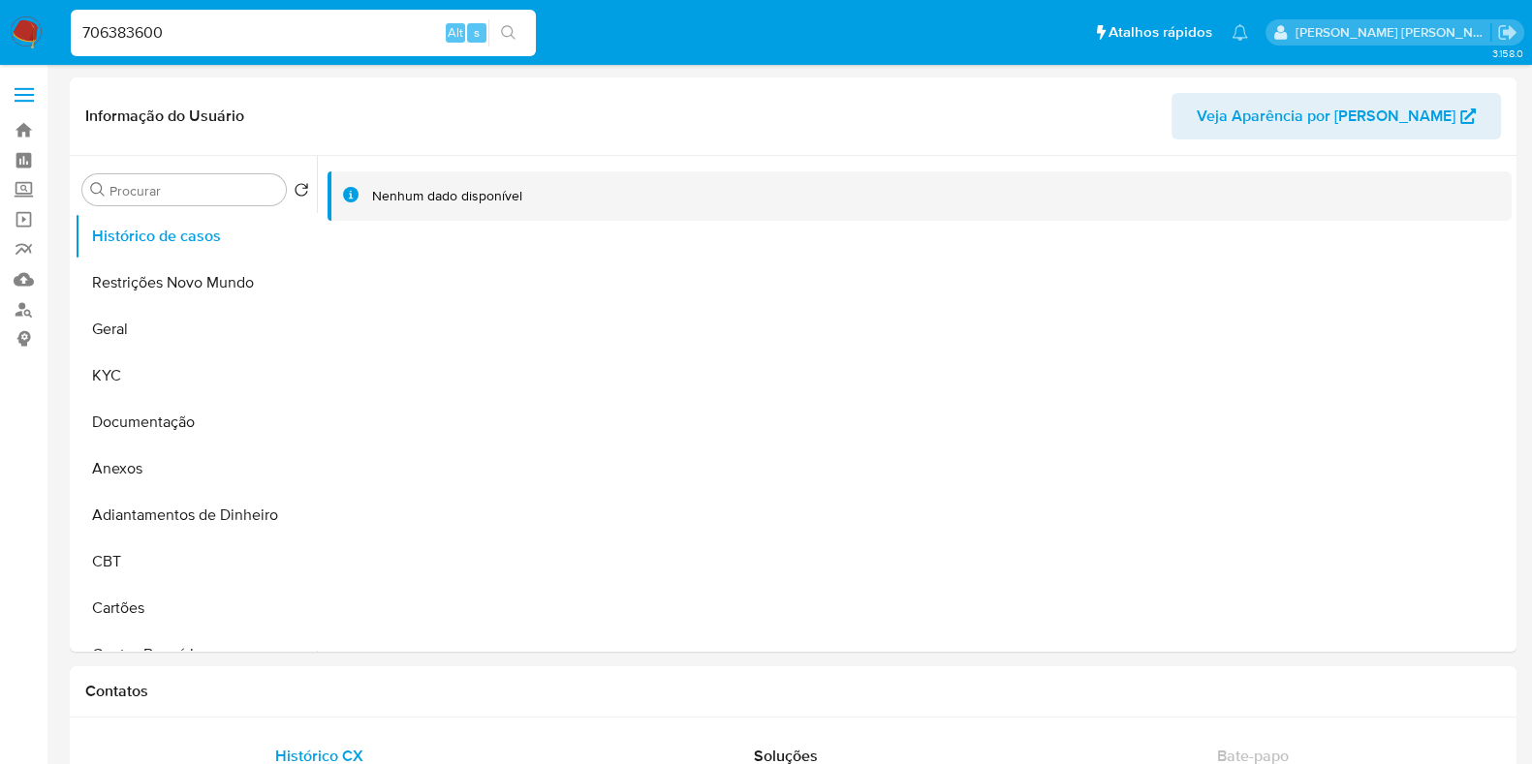
click at [370, 36] on input "706383600" at bounding box center [303, 32] width 465 height 25
paste input "6671352"
type input "6671352"
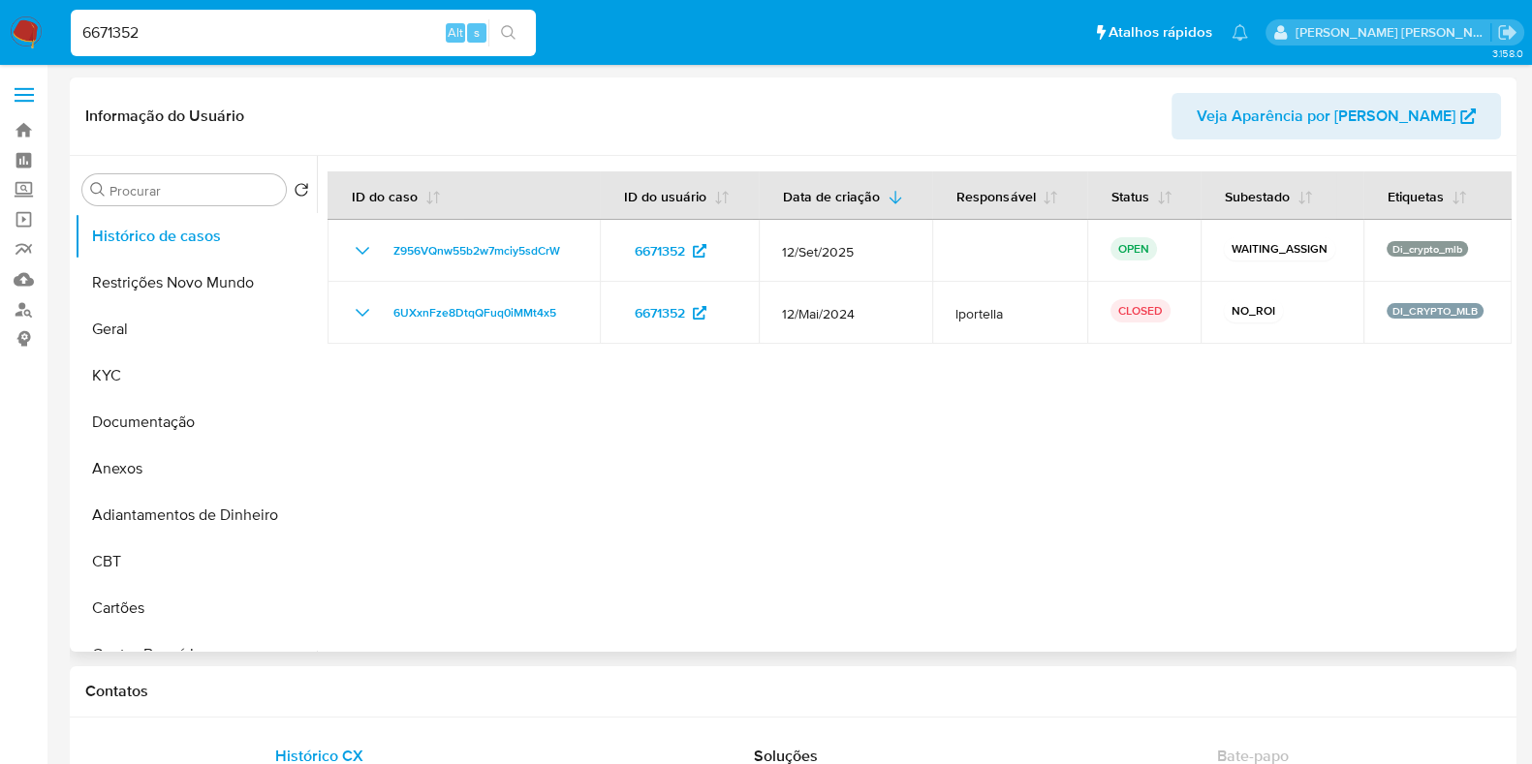
select select "10"
click at [199, 43] on input "6671352" at bounding box center [303, 32] width 465 height 25
paste input "71258227"
type input "71258227"
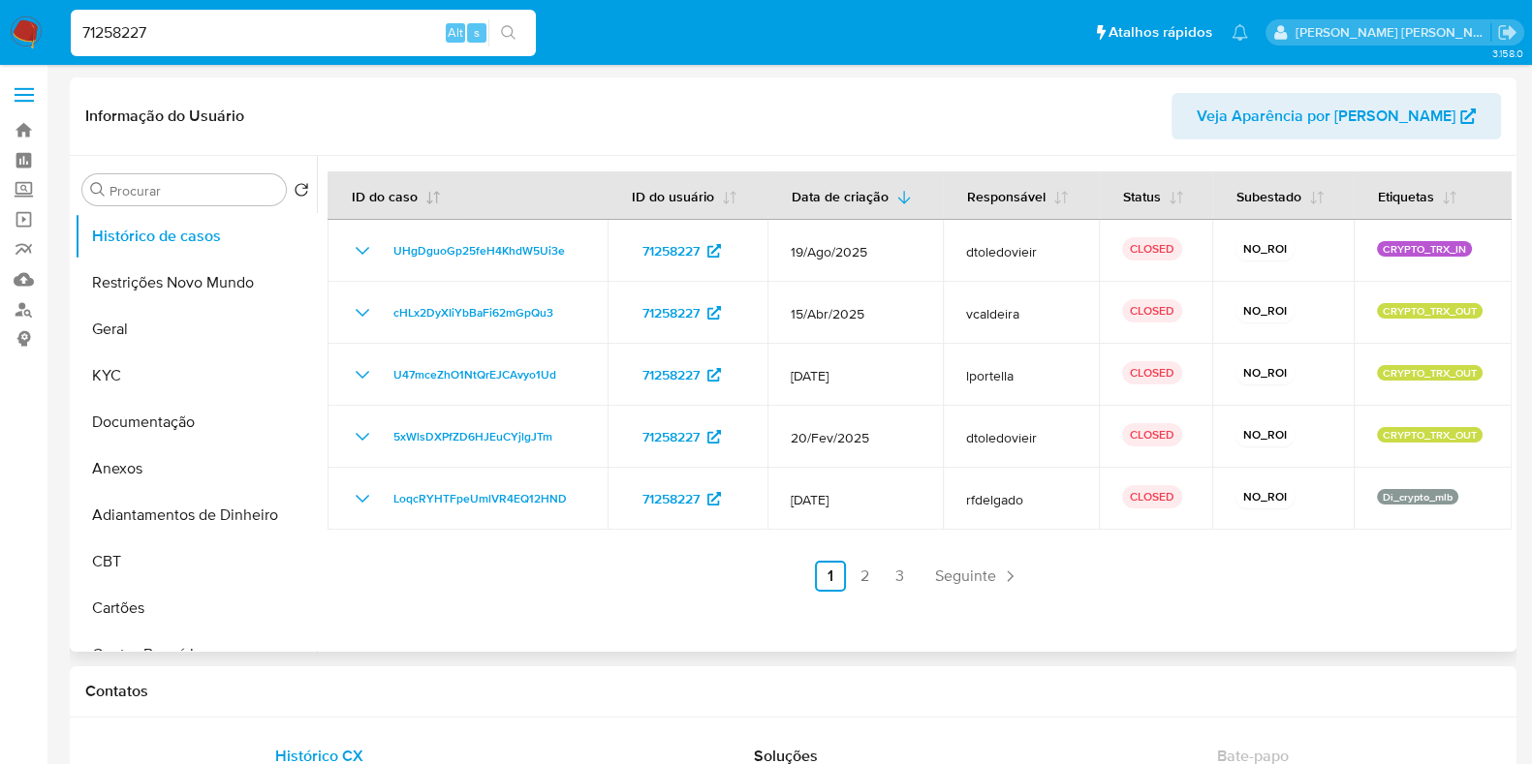
select select "10"
click at [345, 26] on input "71258227" at bounding box center [303, 32] width 465 height 25
paste input "163993382"
type input "163993382"
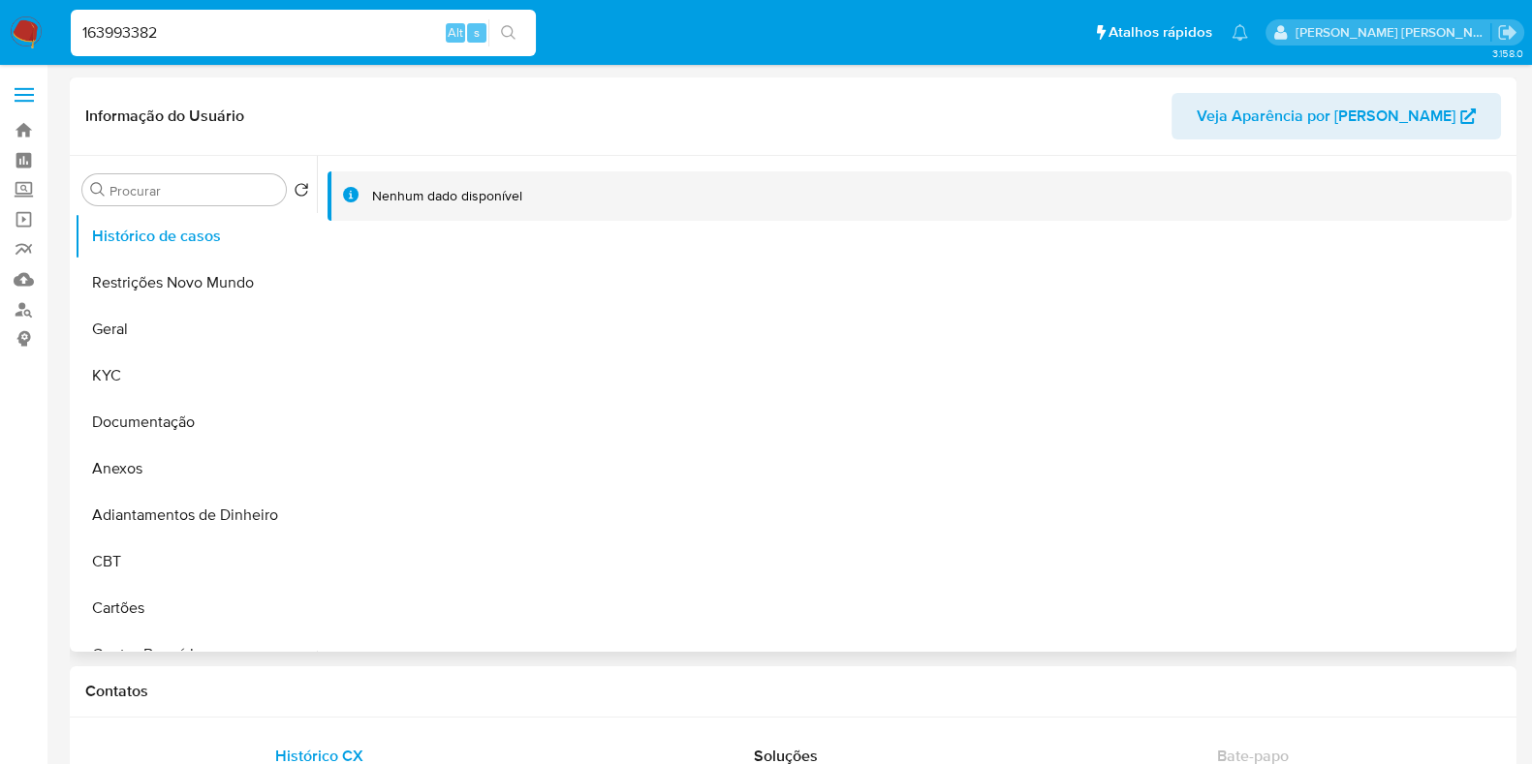
select select "10"
click at [261, 29] on input "163993382" at bounding box center [303, 32] width 465 height 25
paste input "45171971"
type input "45171971"
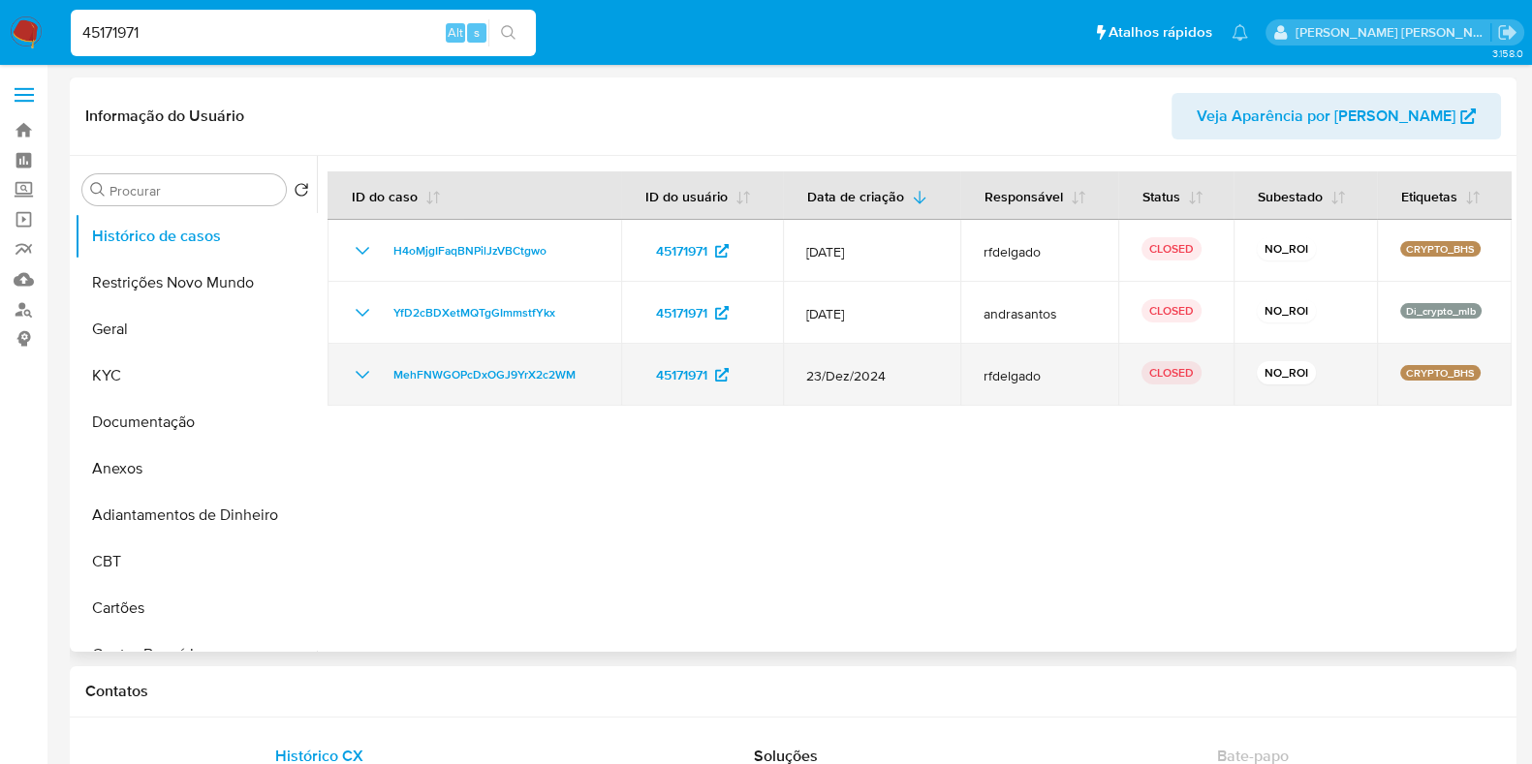
select select "10"
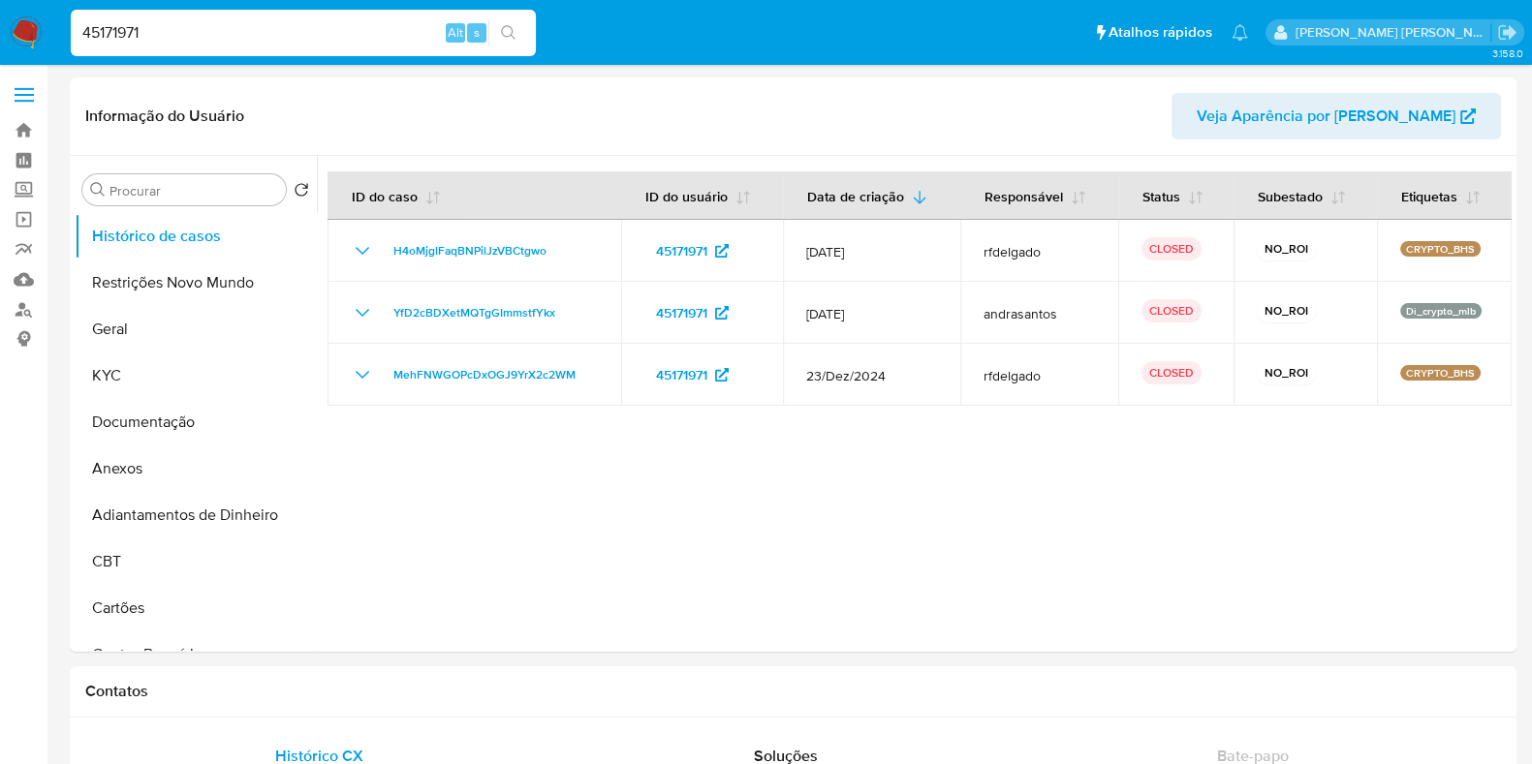
click at [204, 34] on input "45171971" at bounding box center [303, 32] width 465 height 25
paste input "302529297"
type input "302529297"
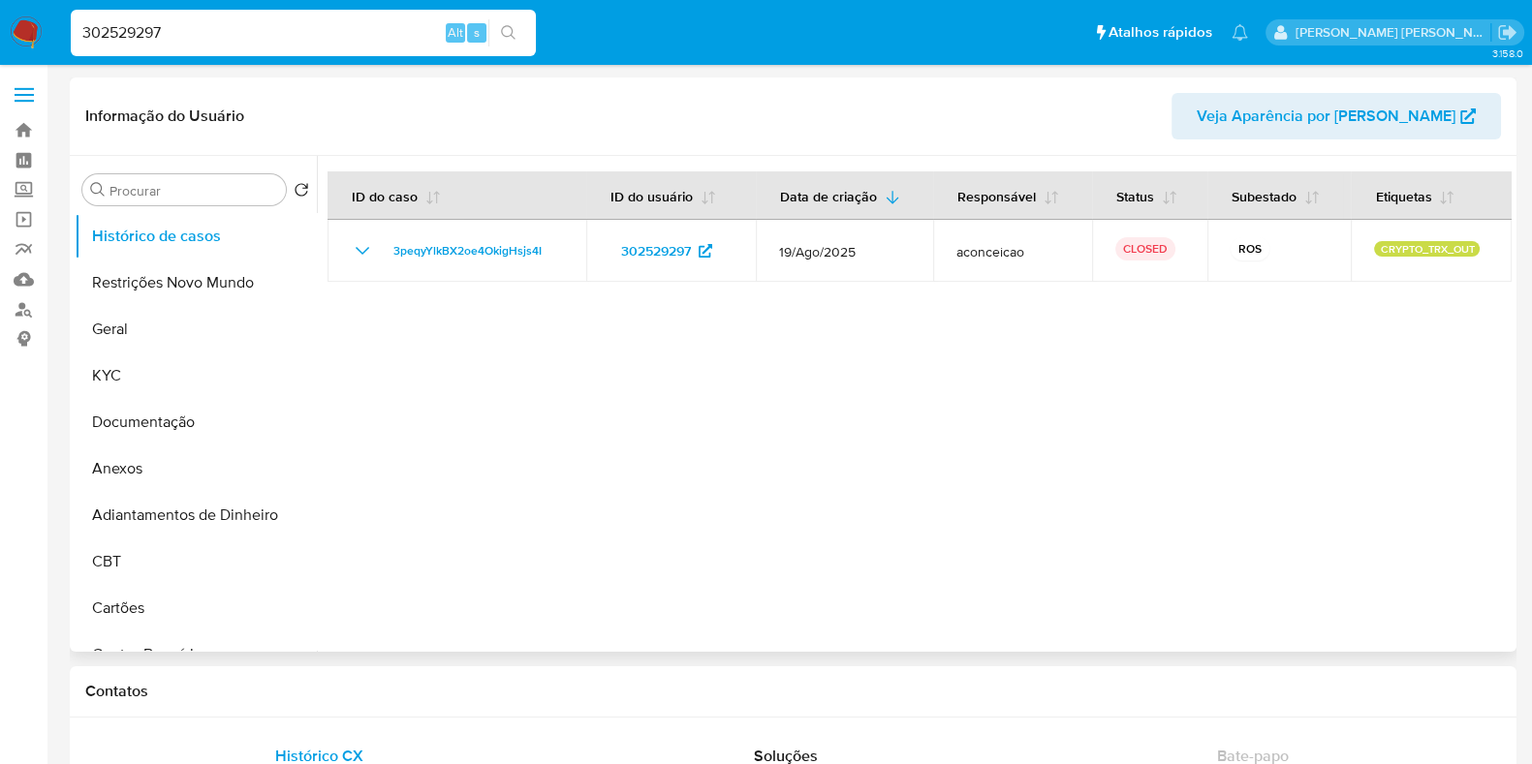
select select "10"
click at [257, 27] on input "302529297" at bounding box center [303, 32] width 465 height 25
paste input "2376930061"
type input "2376930061"
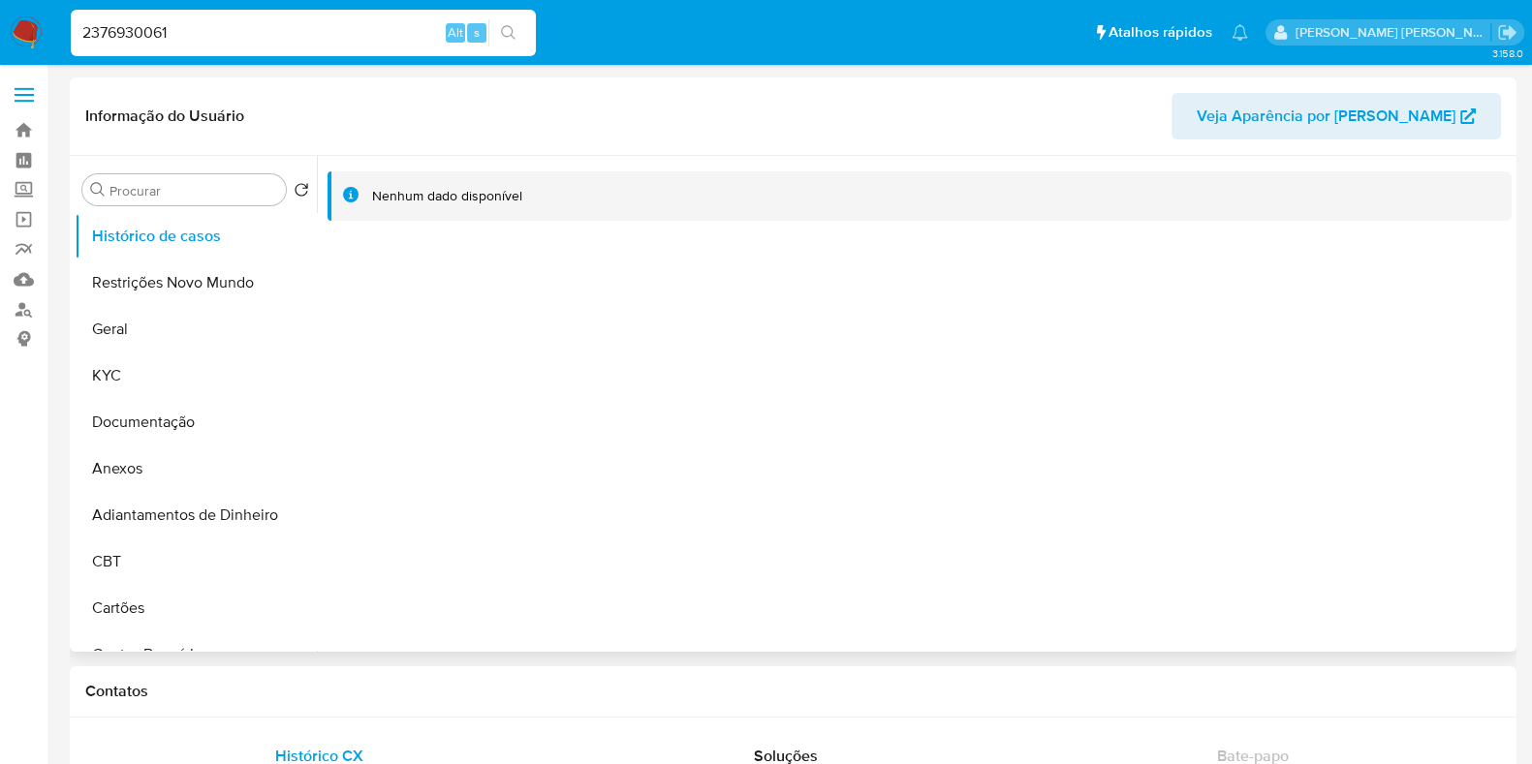
select select "10"
click at [350, 36] on input "2376930061" at bounding box center [303, 32] width 465 height 25
paste input "3561269"
type input "35612691"
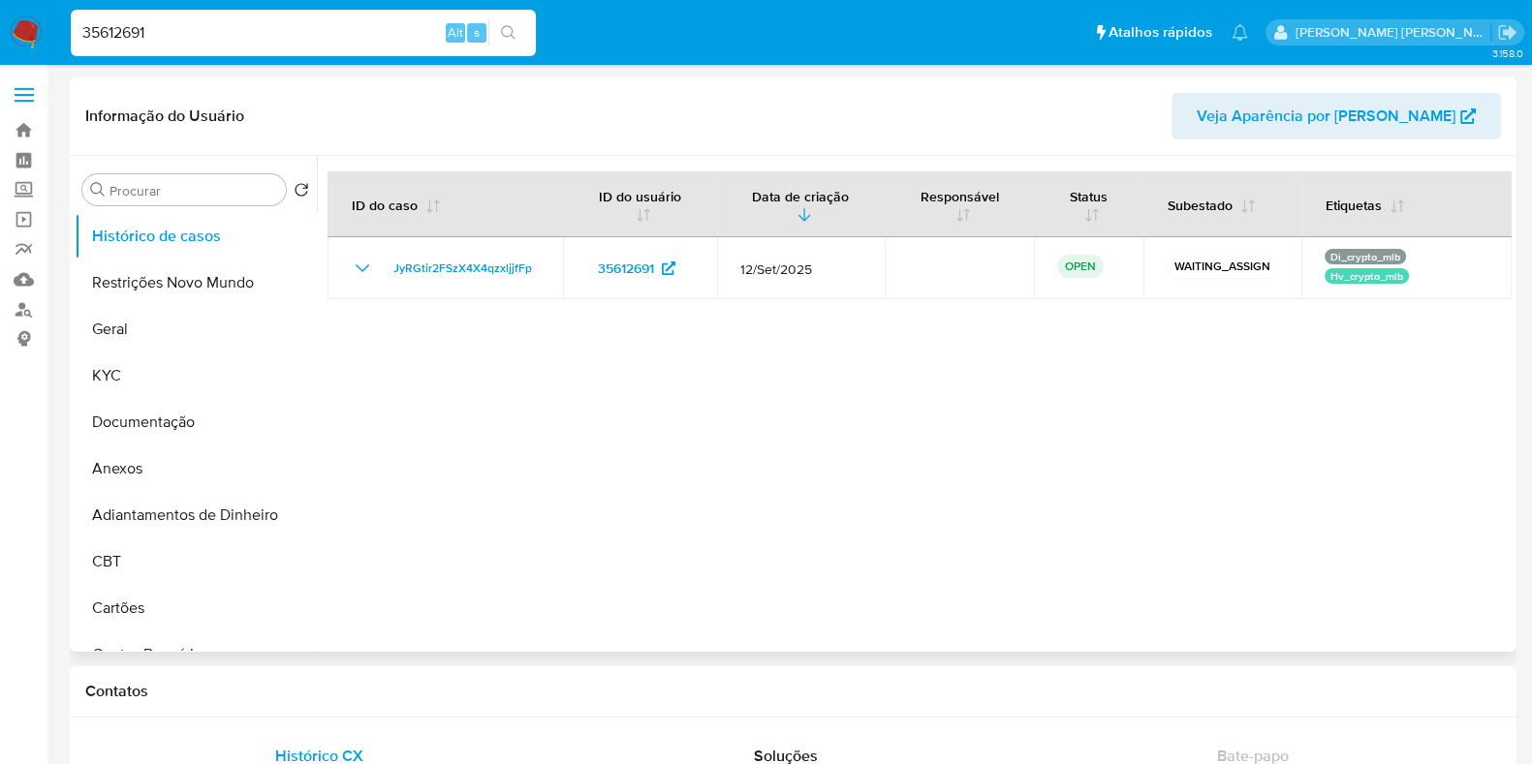
select select "10"
click at [164, 37] on input "35612691" at bounding box center [303, 32] width 465 height 25
paste input "6724127"
type input "672412791"
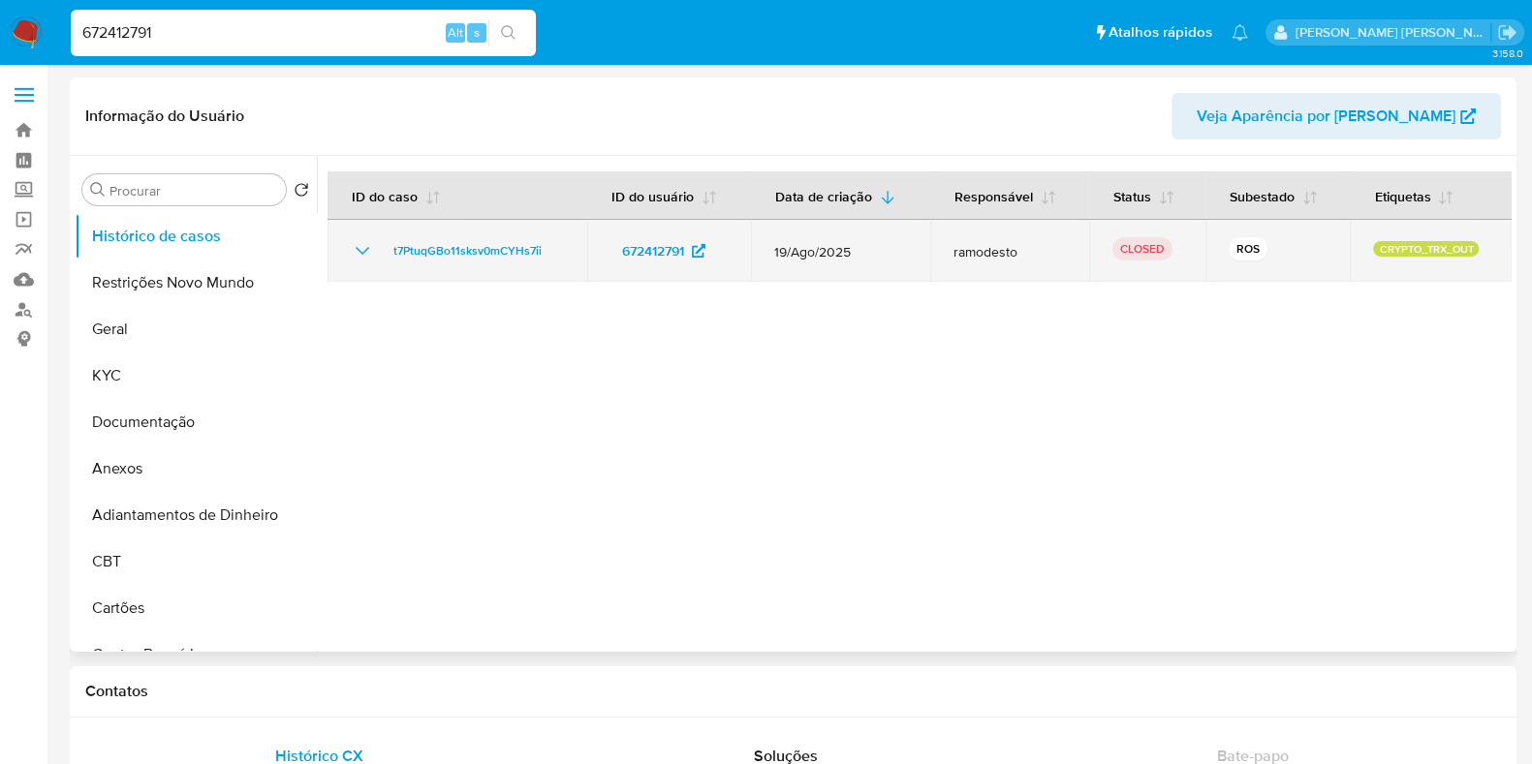
select select "10"
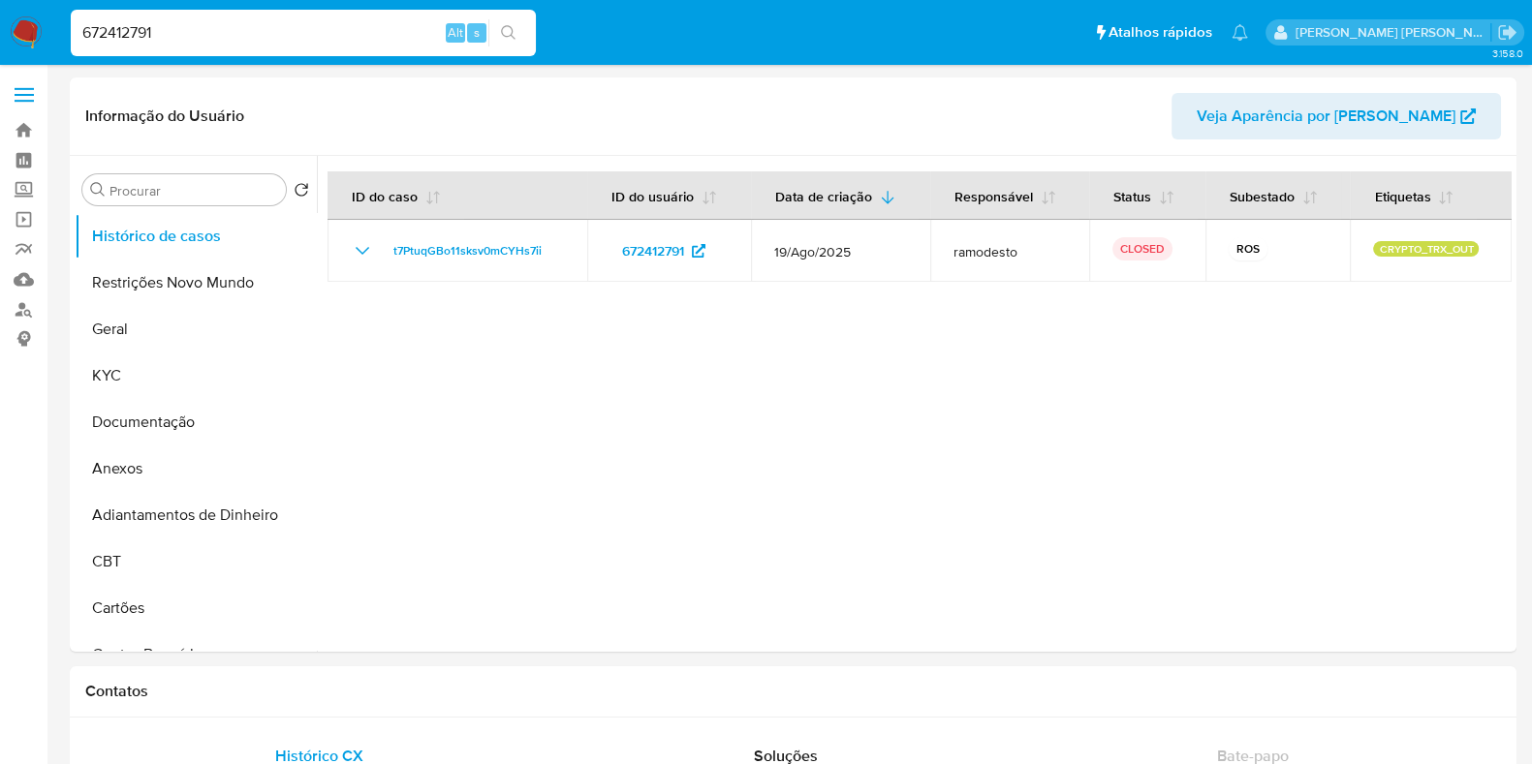
click at [292, 38] on input "672412791" at bounding box center [303, 32] width 465 height 25
paste input "78215465"
type input "78215465"
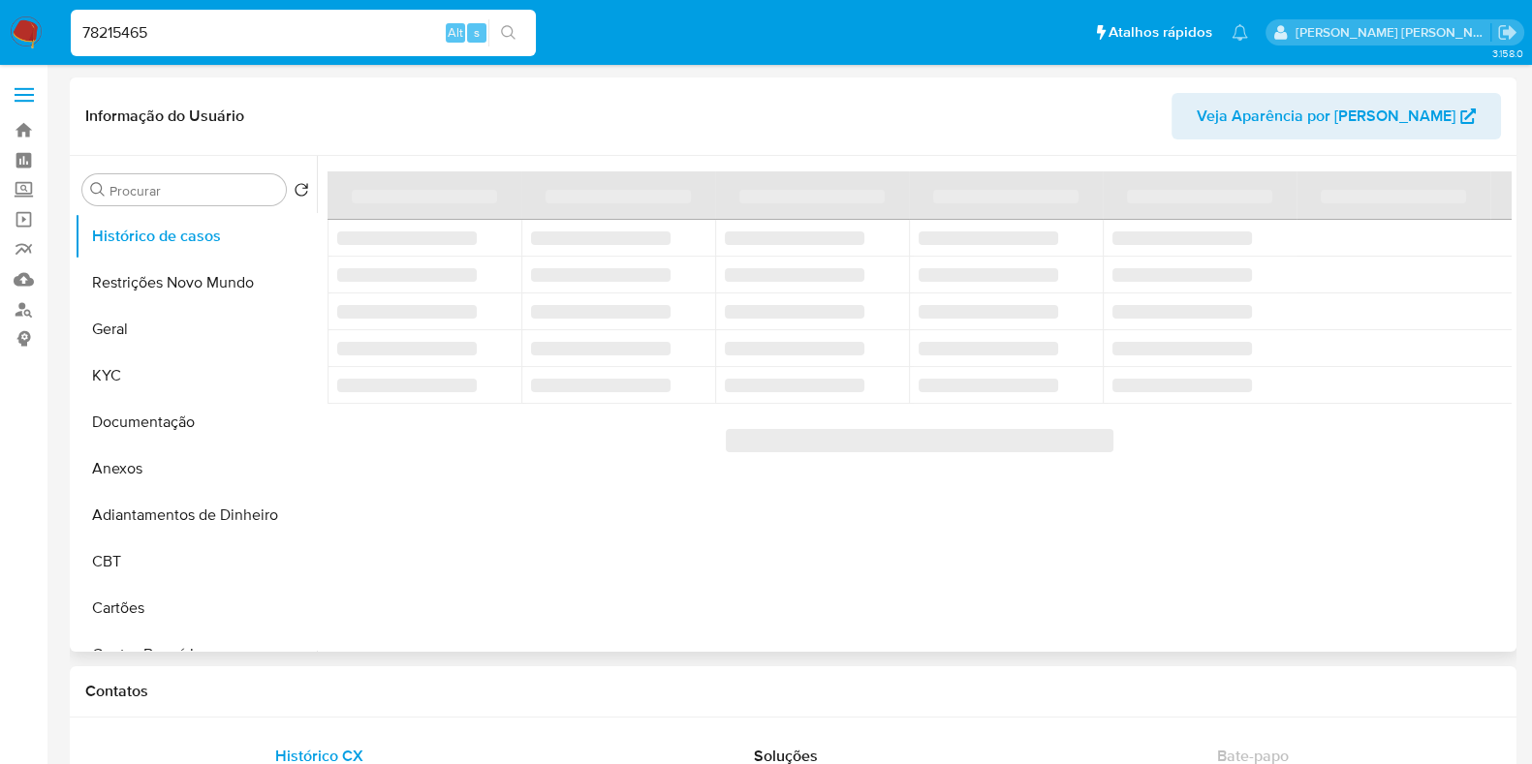
select select "10"
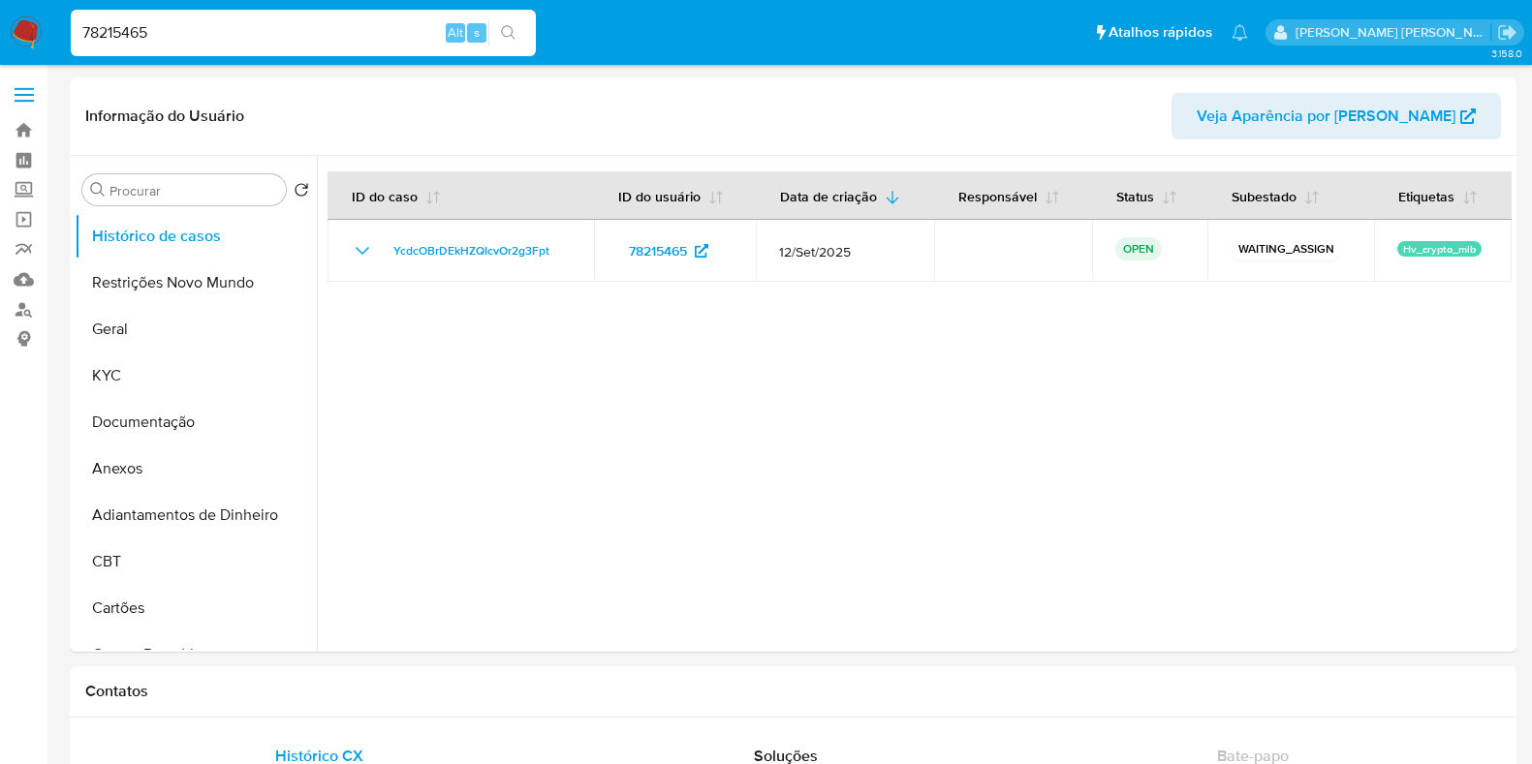
select select "10"
click at [262, 39] on input "78215465" at bounding box center [303, 32] width 465 height 25
paste input "306266411"
type input "306266411"
select select "10"
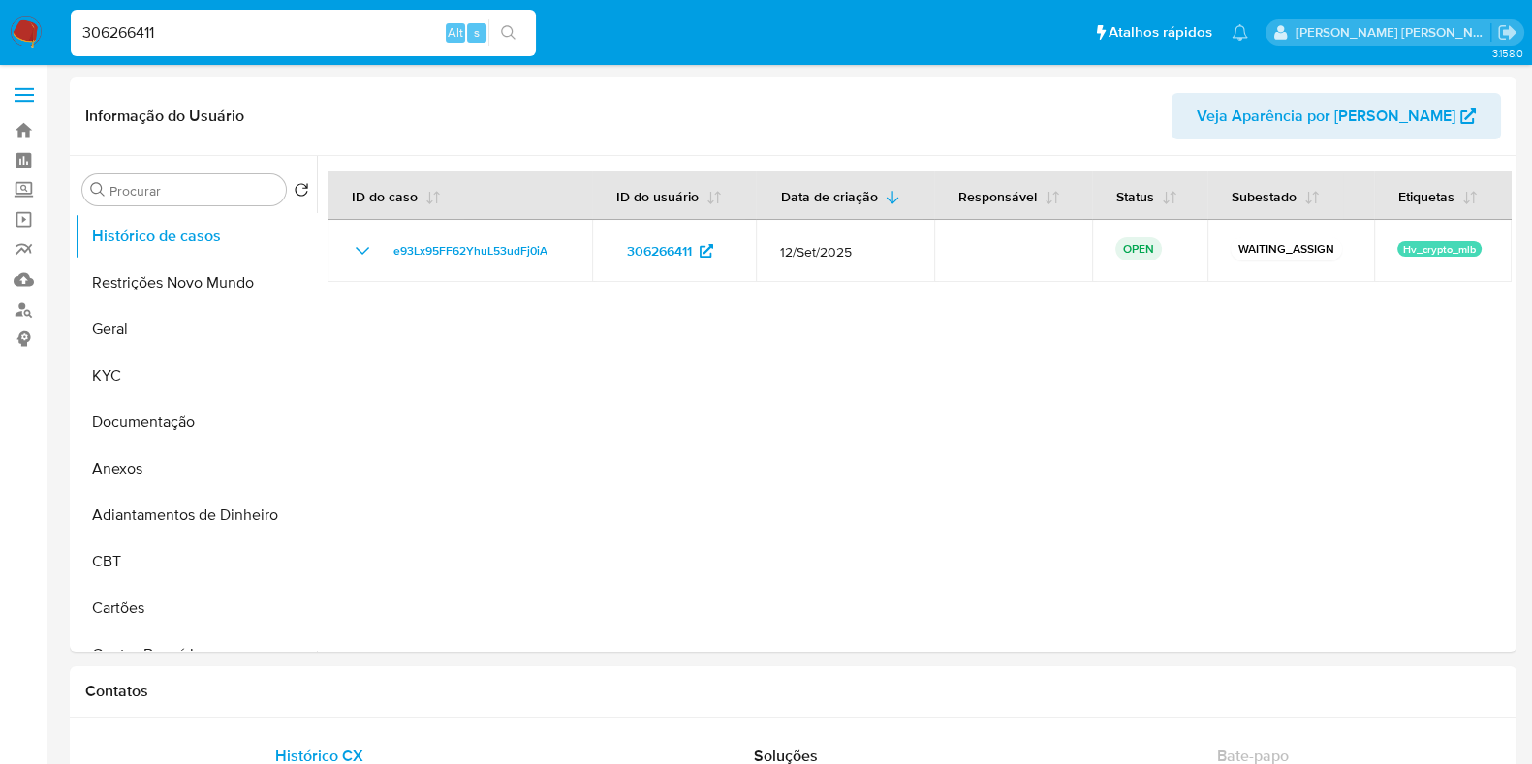
click at [315, 29] on input "306266411" at bounding box center [303, 32] width 465 height 25
paste input "1437172"
type input "31437172"
click at [507, 31] on icon "search-icon" at bounding box center [509, 33] width 16 height 16
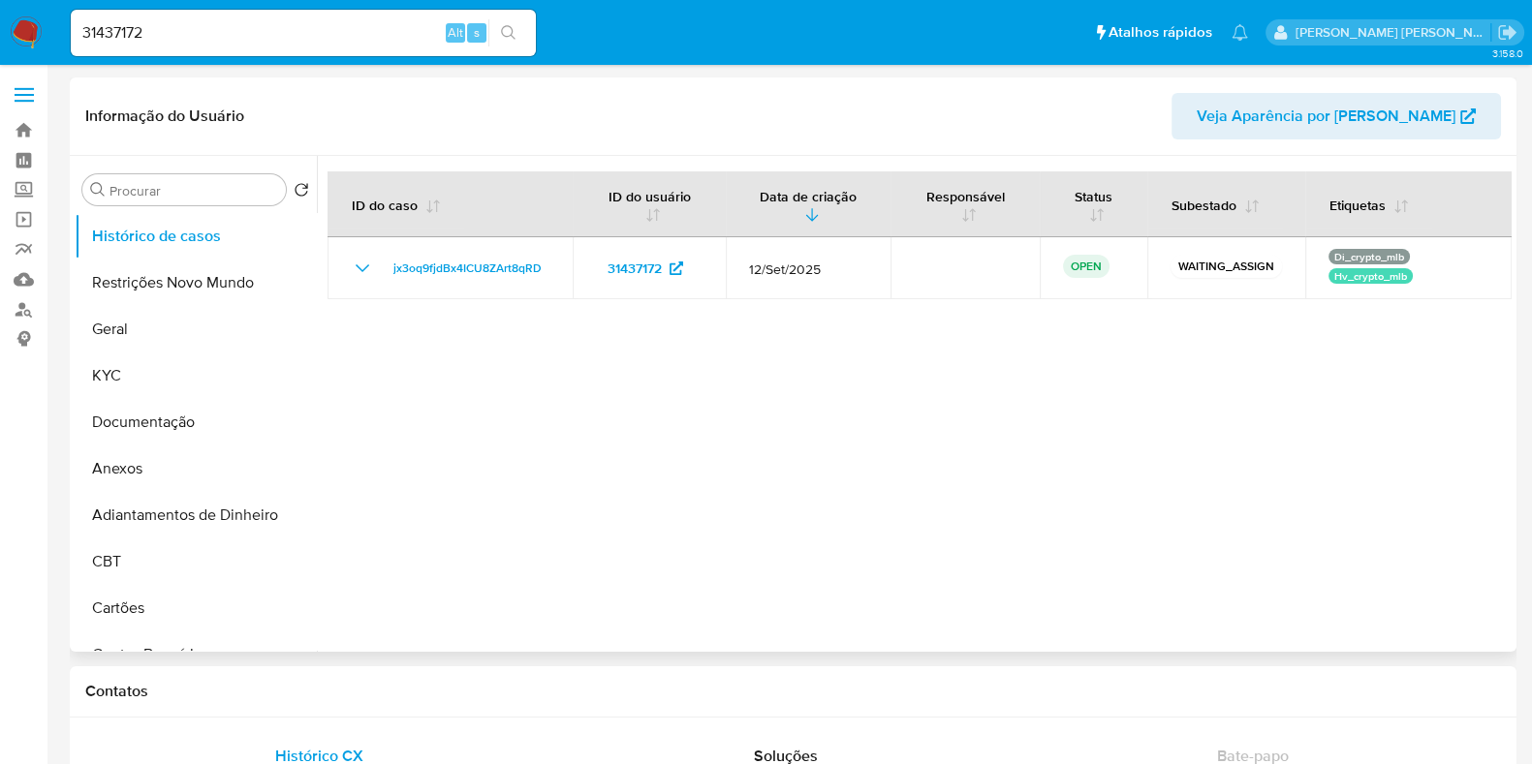
select select "10"
click at [277, 36] on input "31437172" at bounding box center [303, 32] width 465 height 25
paste input "141484711"
type input "141484711"
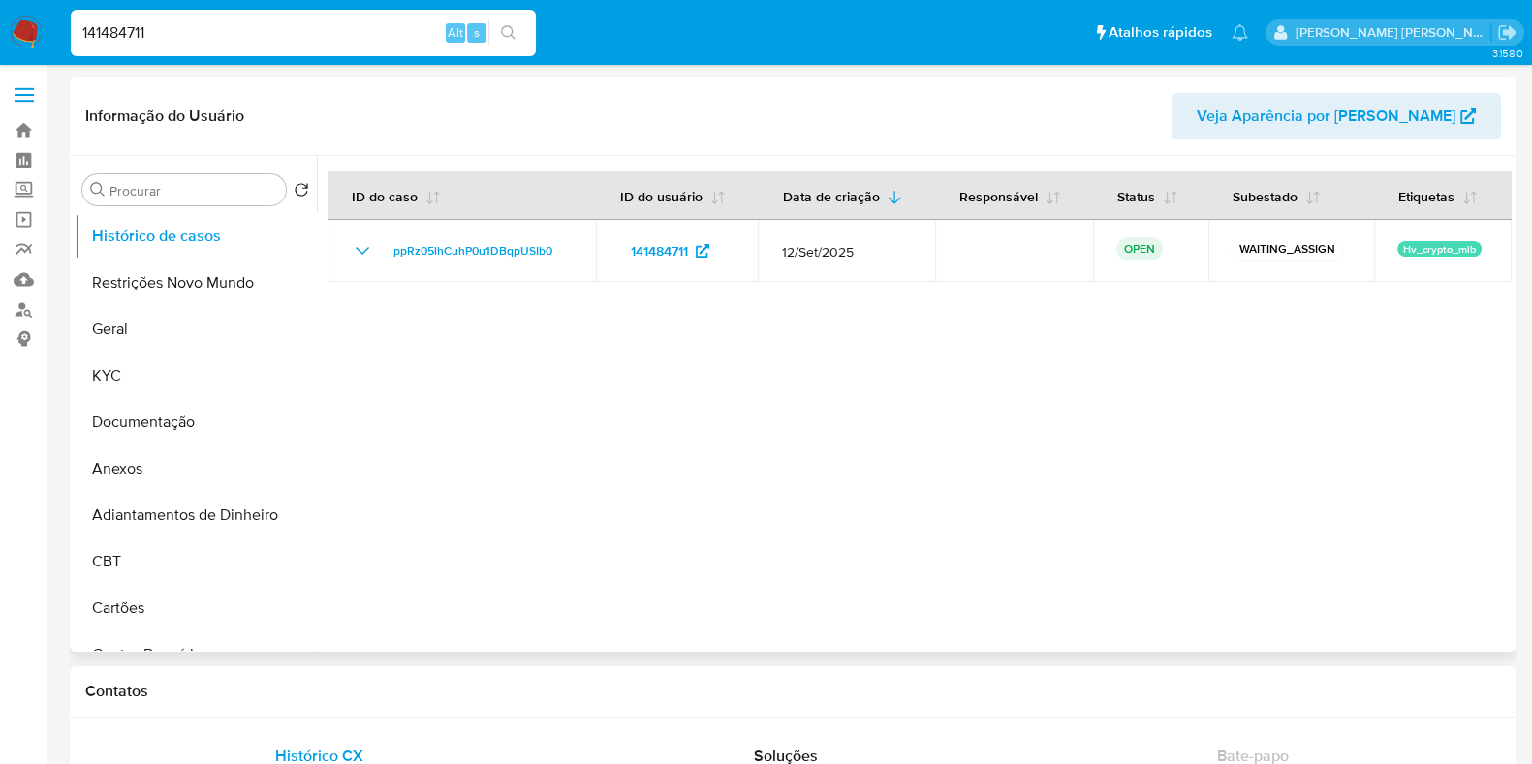
select select "10"
click at [321, 33] on input "141484711" at bounding box center [303, 32] width 465 height 25
paste input "9090084"
type input "9090084"
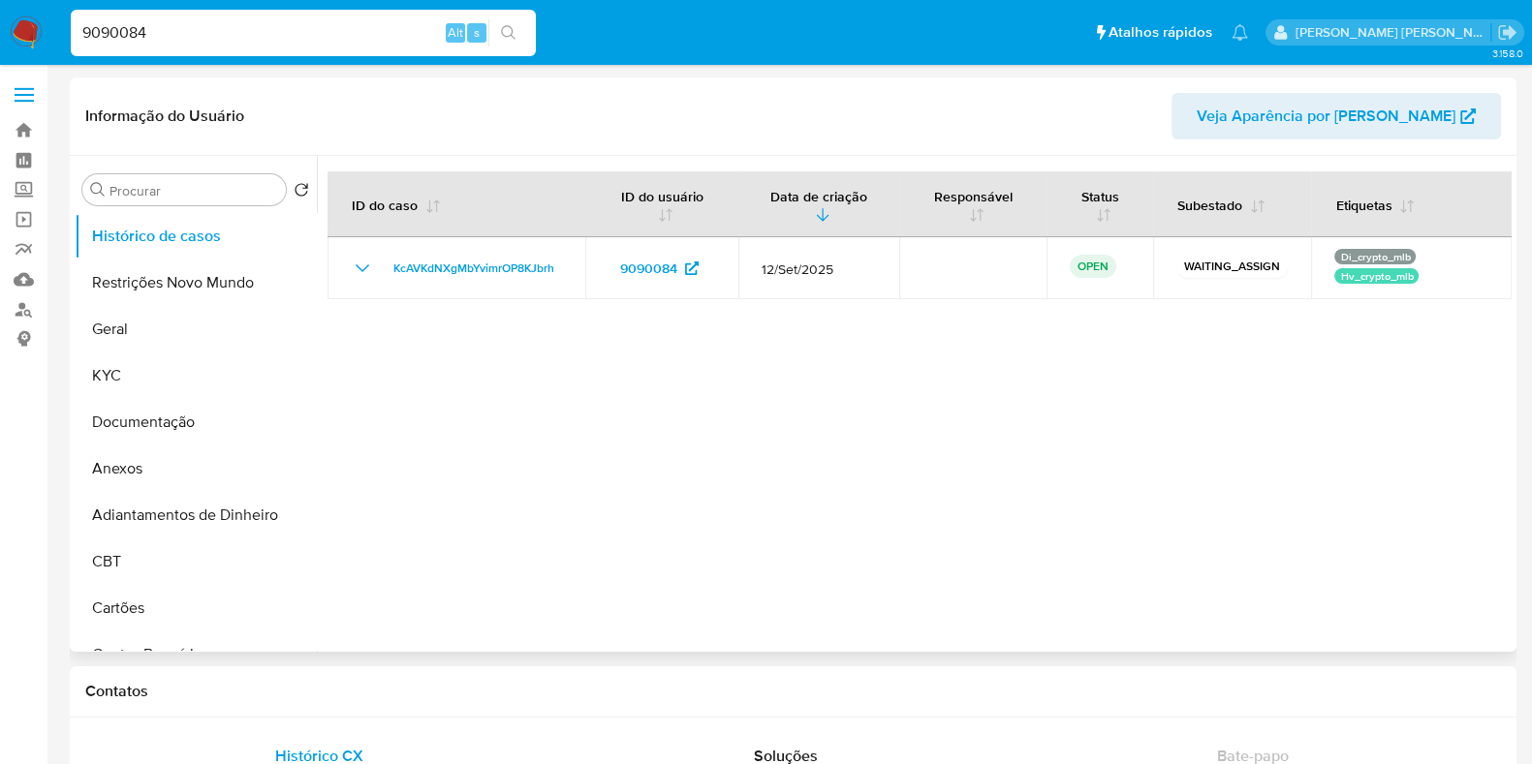
select select "10"
click at [204, 38] on input "9090084" at bounding box center [303, 32] width 465 height 25
paste input "593380419"
type input "593380419"
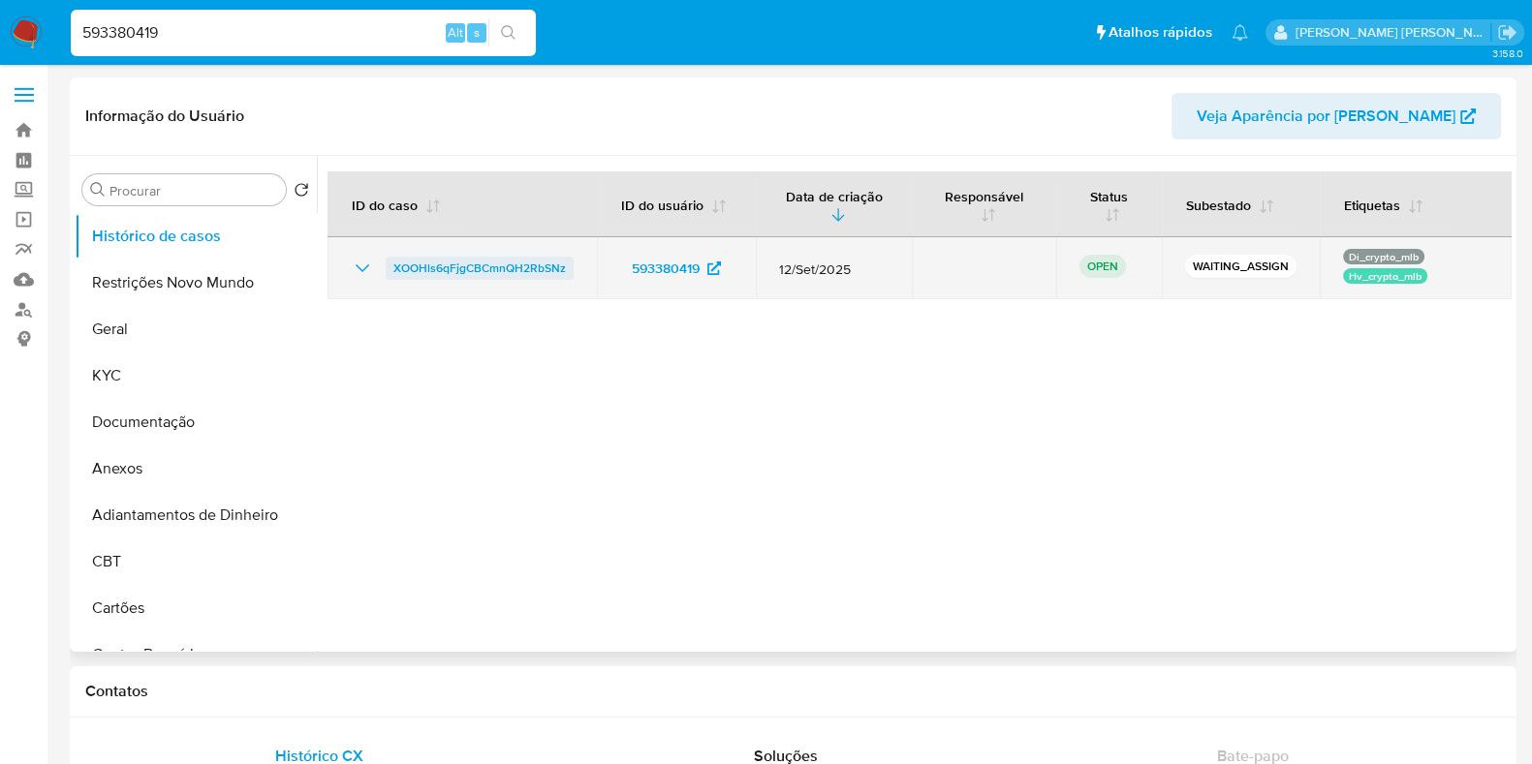
select select "10"
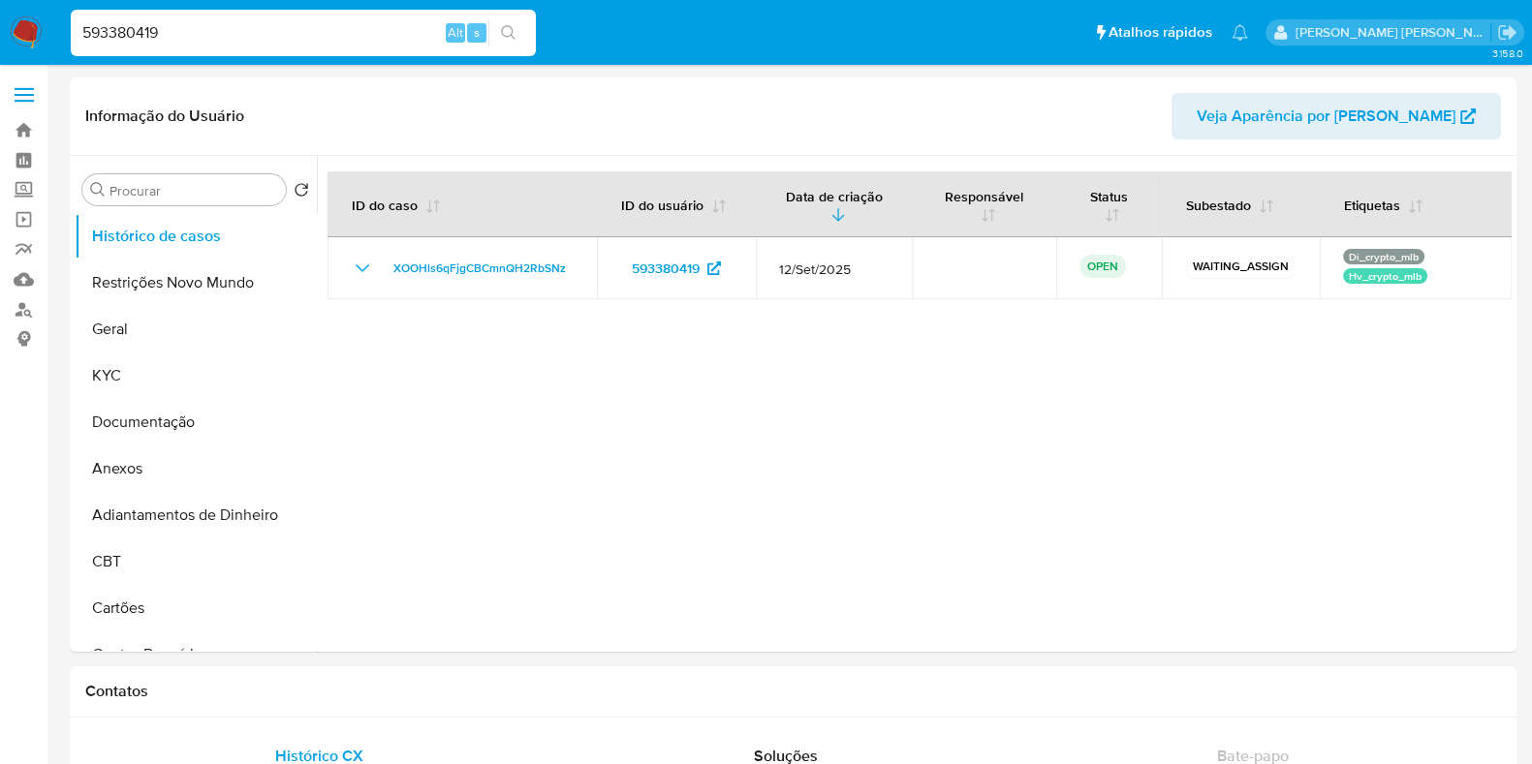
click at [238, 37] on input "593380419" at bounding box center [303, 32] width 465 height 25
paste input "7752282"
type input "7752282"
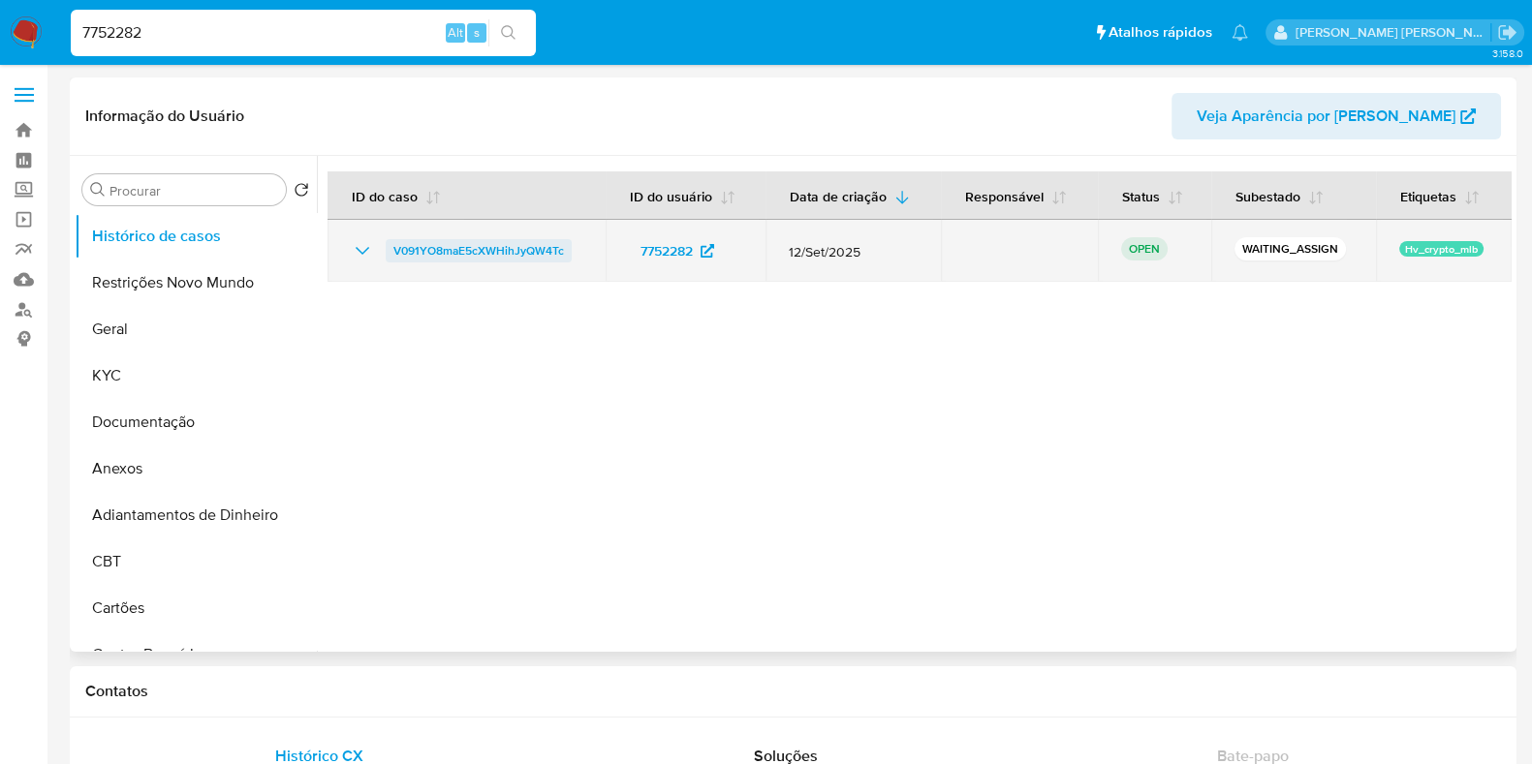
select select "10"
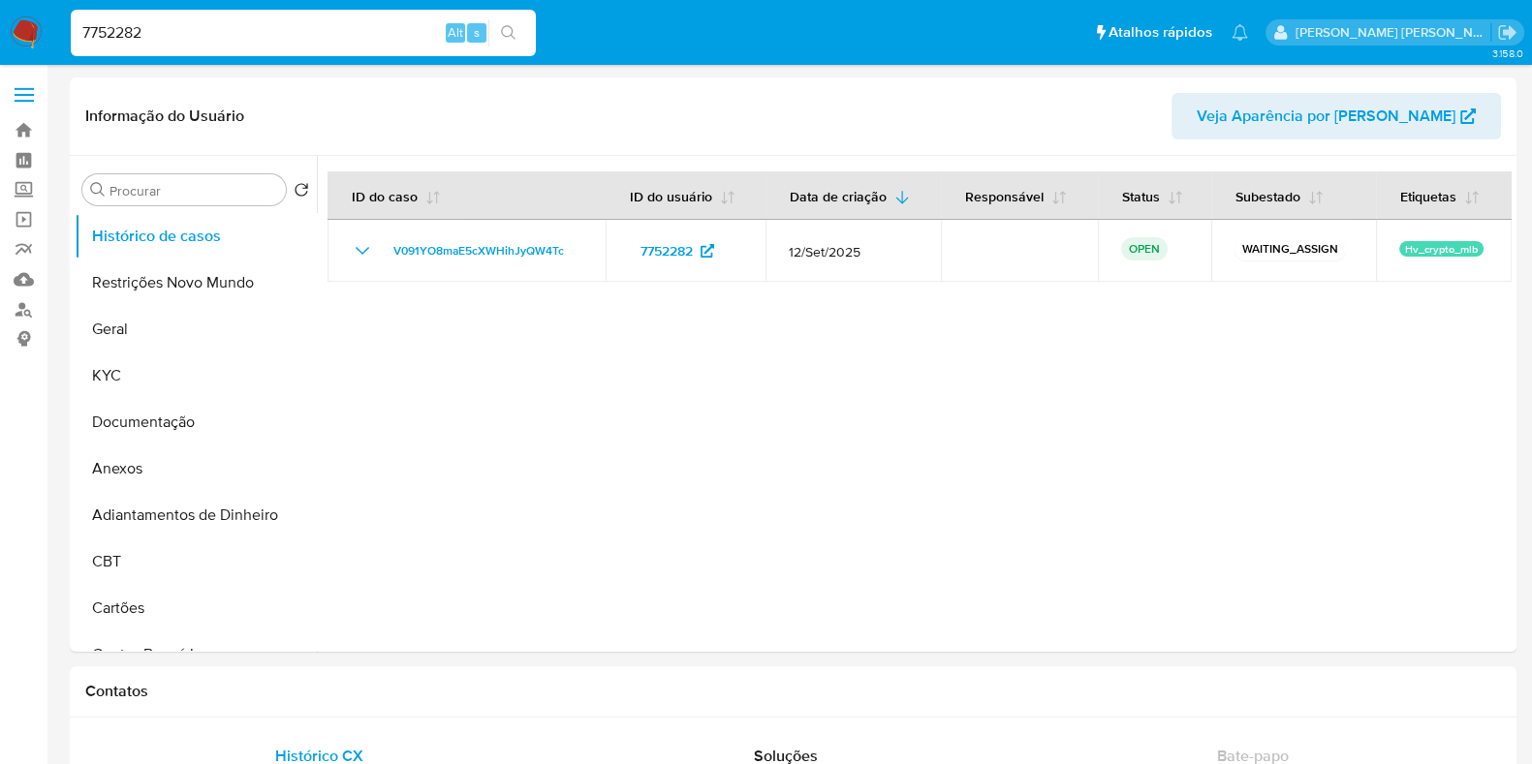
click at [269, 32] on input "7752282" at bounding box center [303, 32] width 465 height 25
paste input "9416730"
type input "9416730"
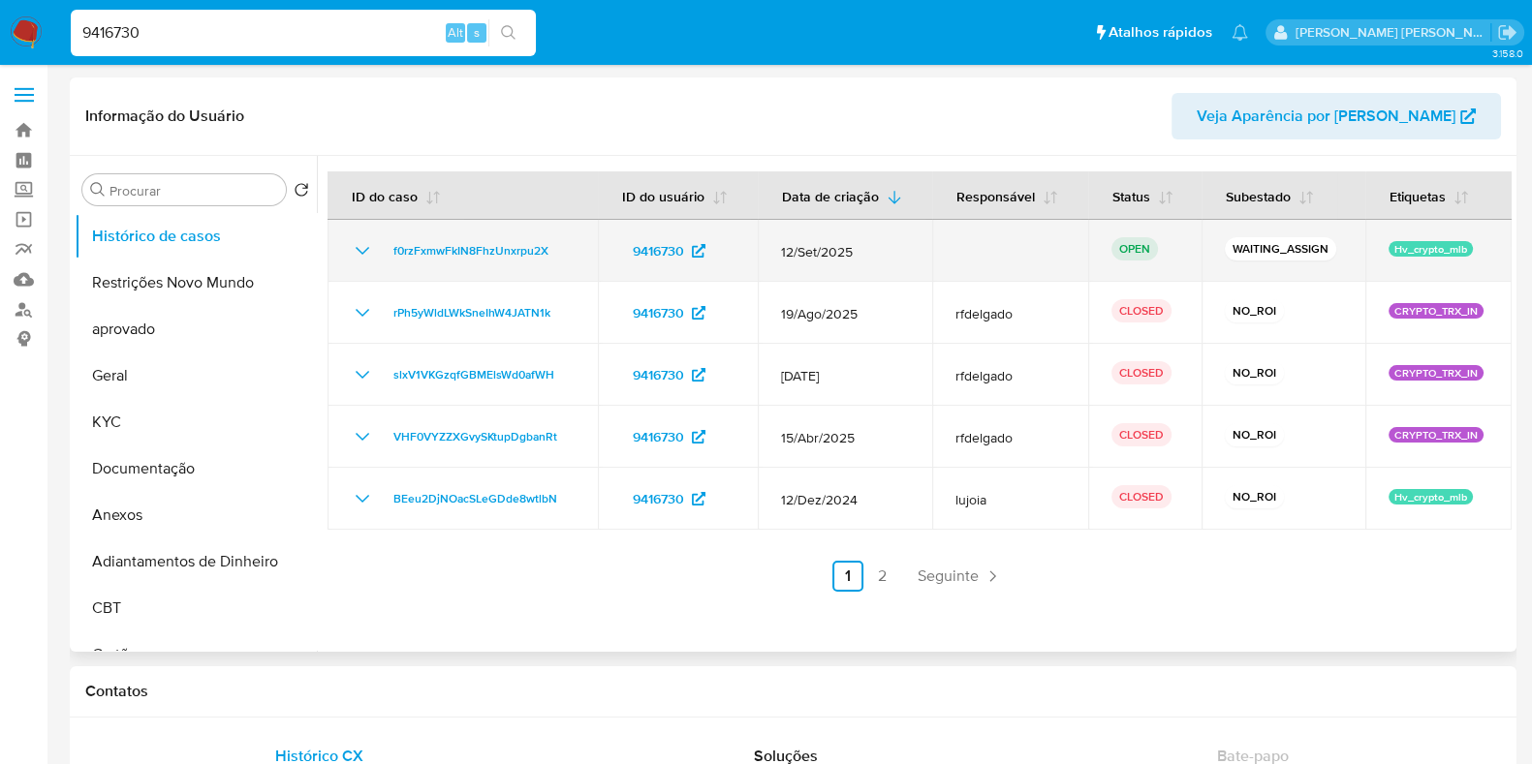
select select "10"
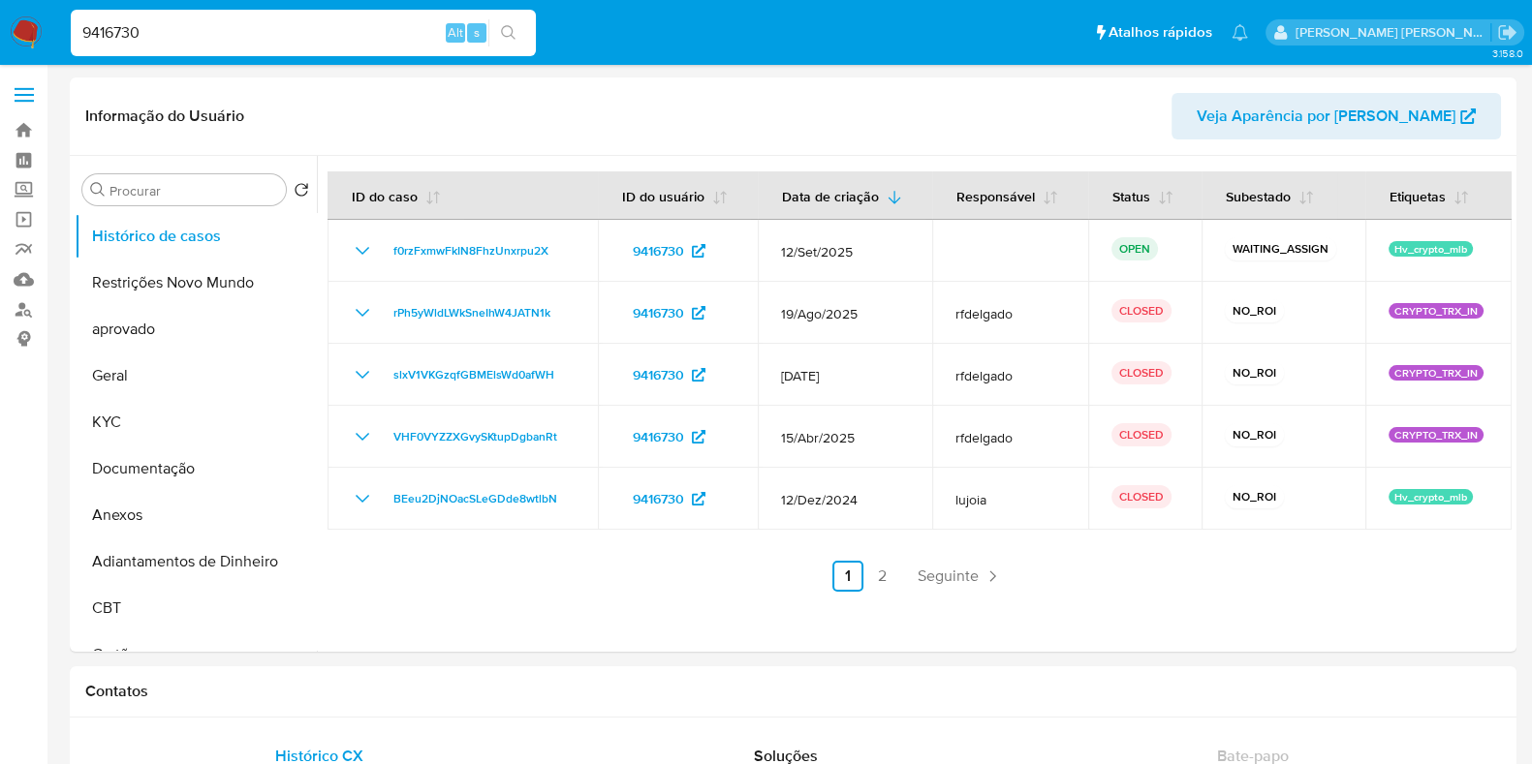
click at [220, 46] on div "9416730 Alt s" at bounding box center [303, 33] width 465 height 47
click at [228, 41] on input "9416730" at bounding box center [303, 32] width 465 height 25
paste input "607103103"
type input "607103103"
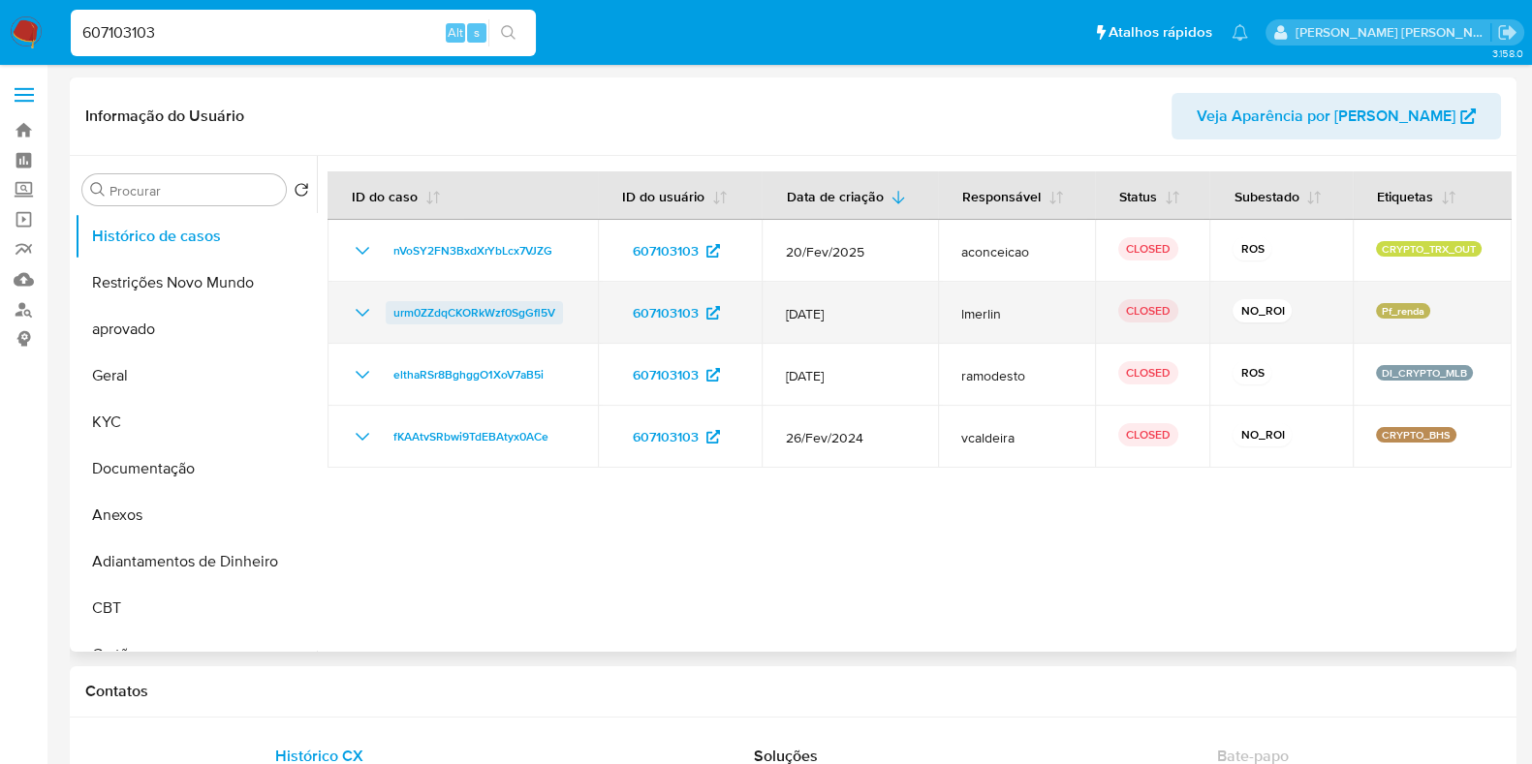
select select "10"
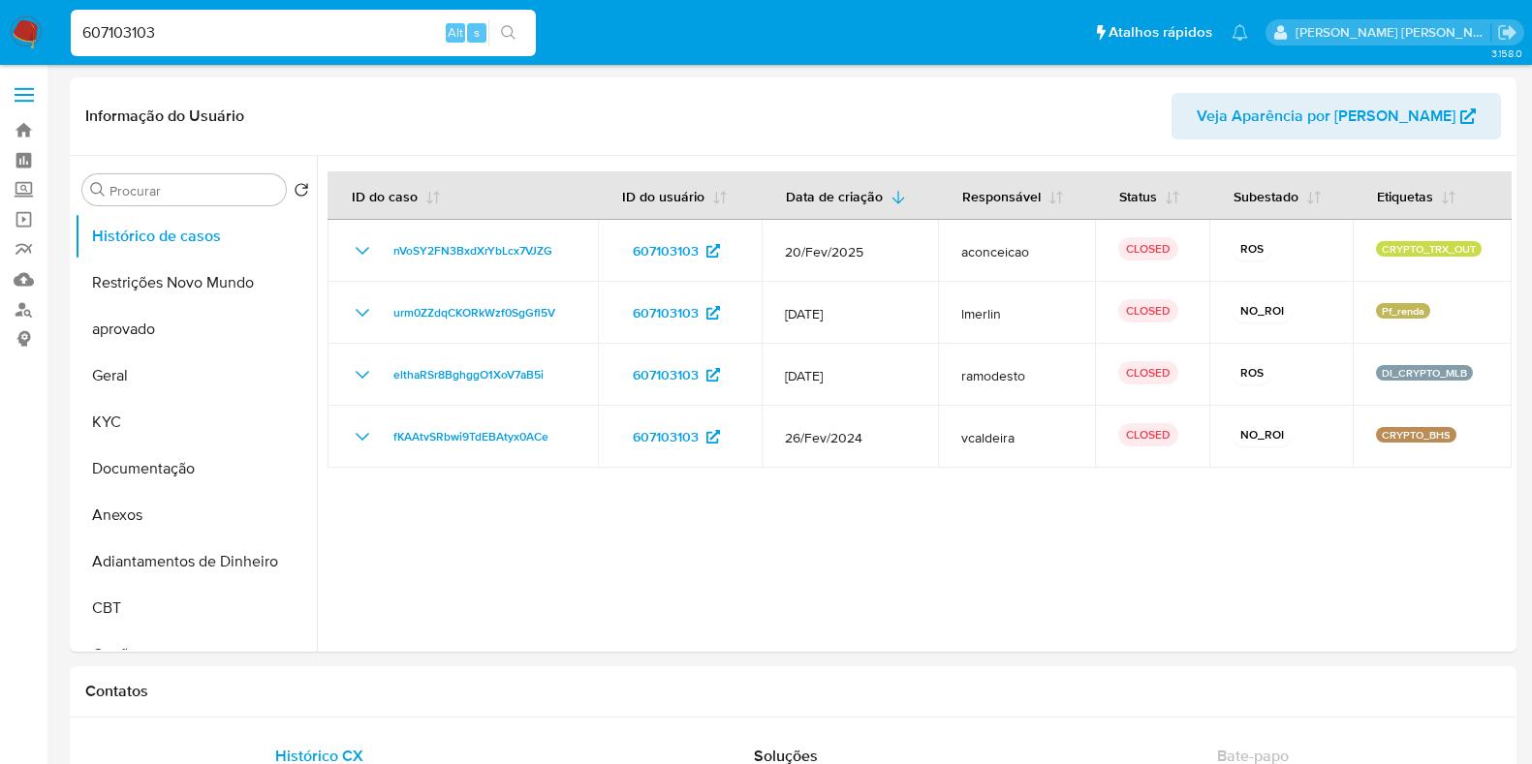
select select "10"
click at [272, 40] on input "607103103" at bounding box center [303, 32] width 465 height 25
paste input "264125474"
type input "264125474"
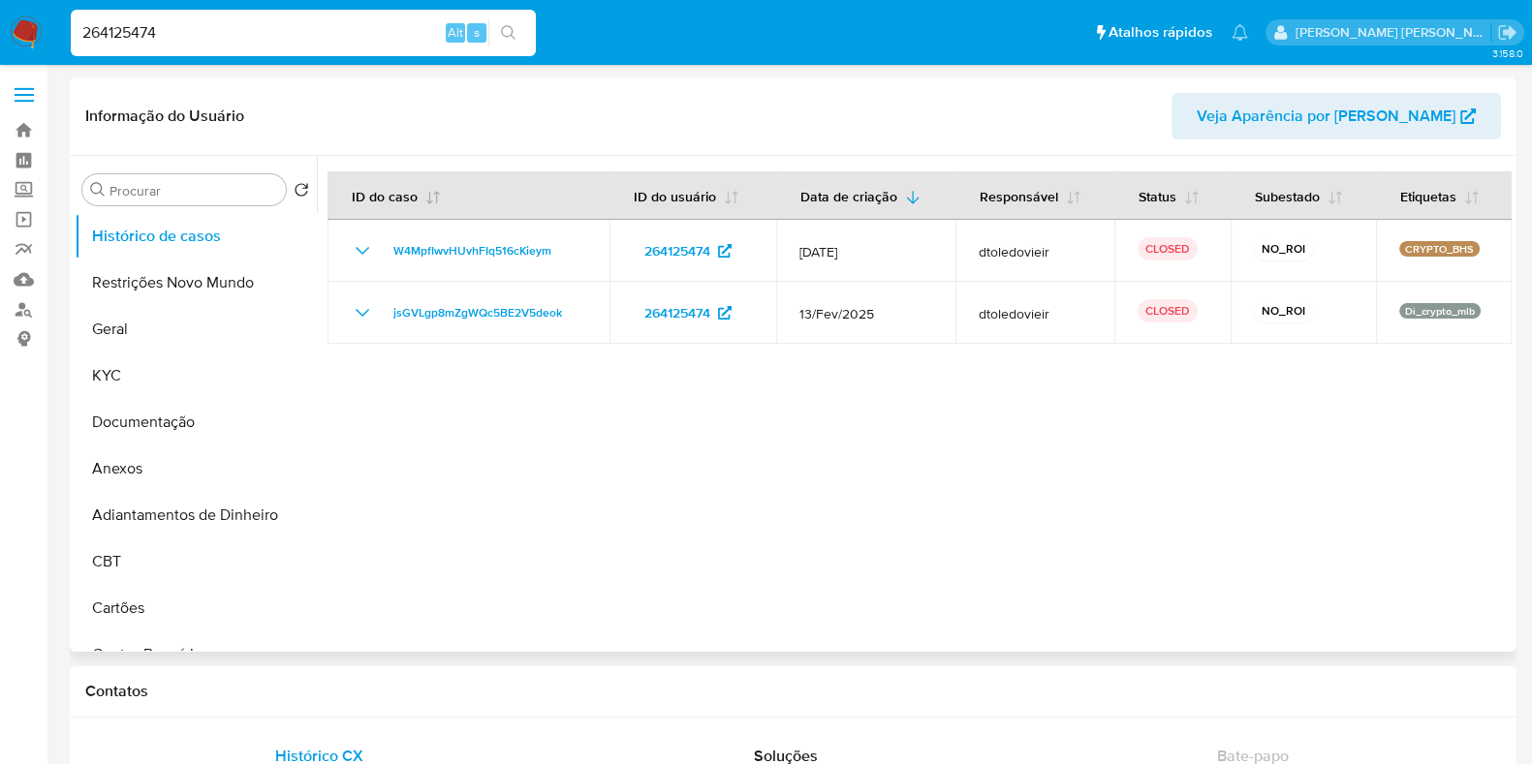
select select "10"
click at [311, 41] on input "264125474" at bounding box center [303, 32] width 465 height 25
paste input "5986465"
type input "259864654"
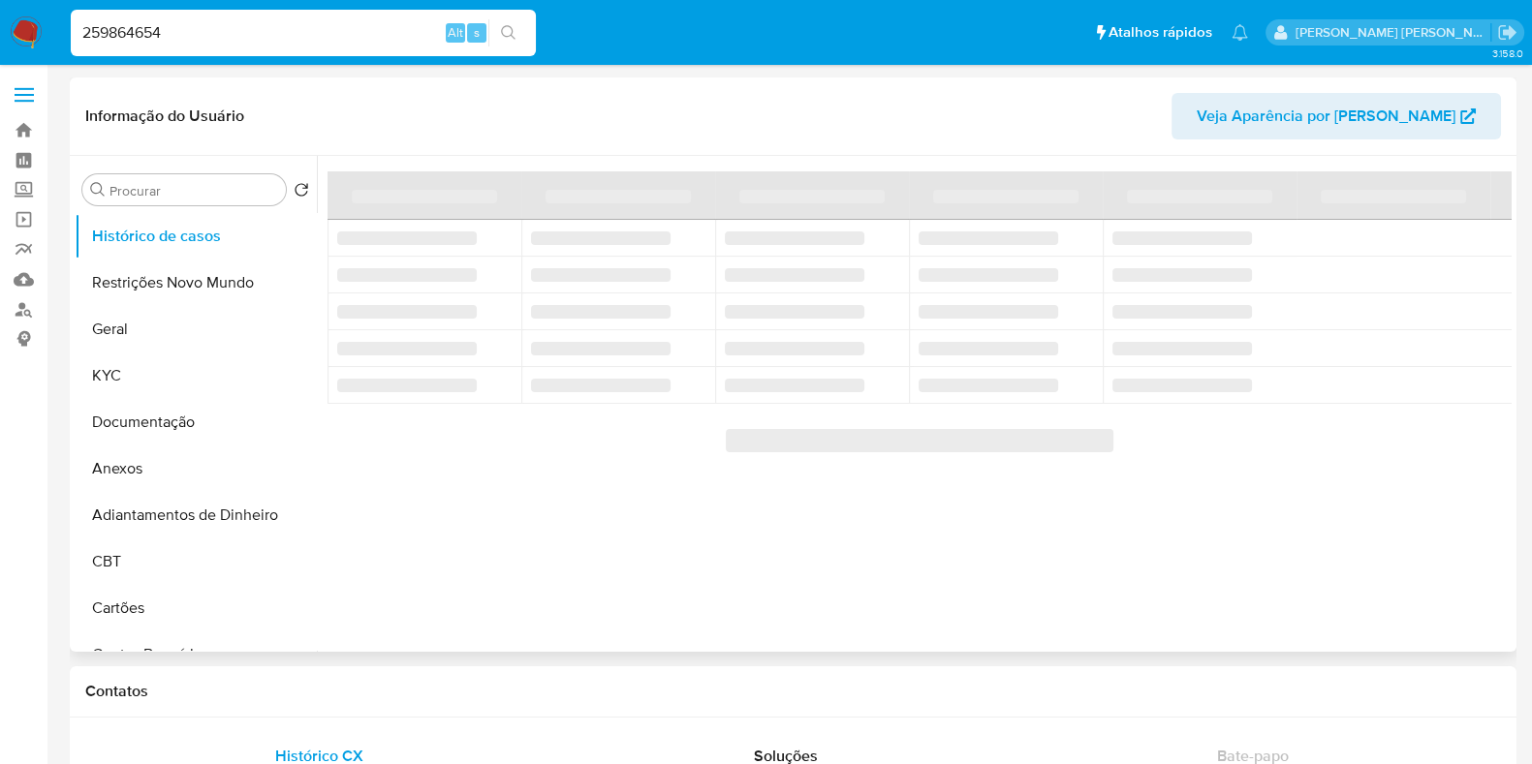
select select "10"
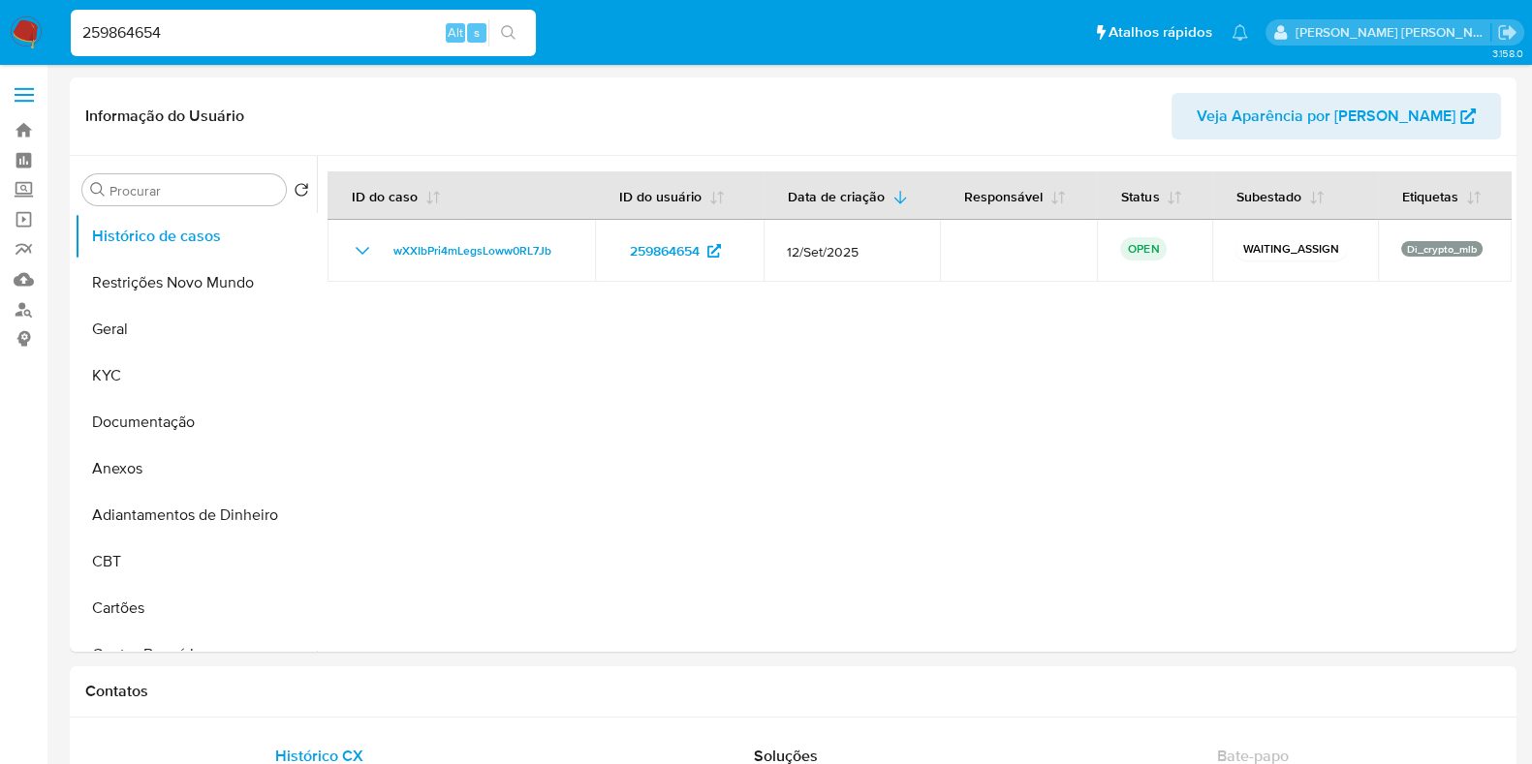
click at [240, 41] on input "259864654" at bounding box center [303, 32] width 465 height 25
paste input "81671398"
type input "81671398"
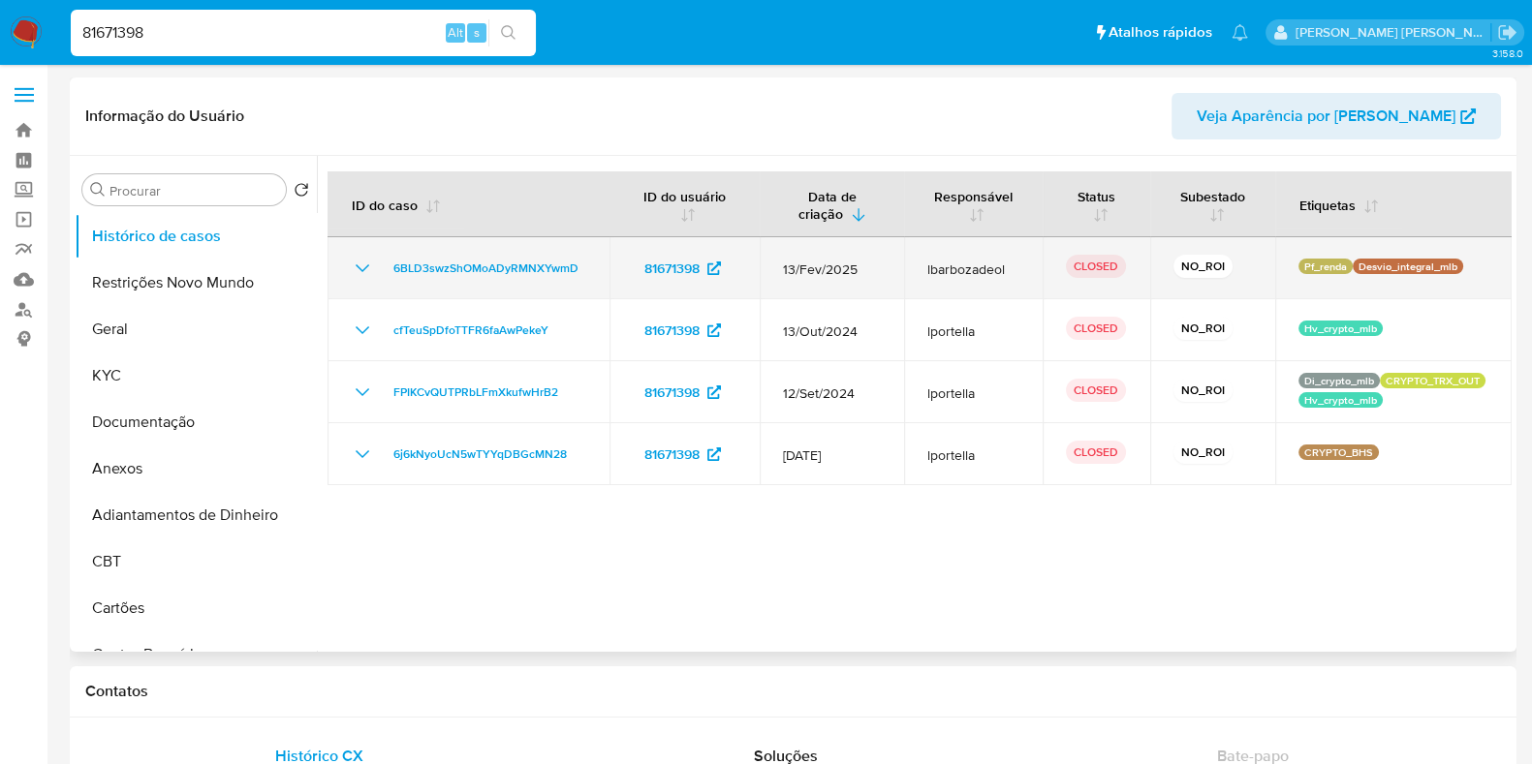
select select "10"
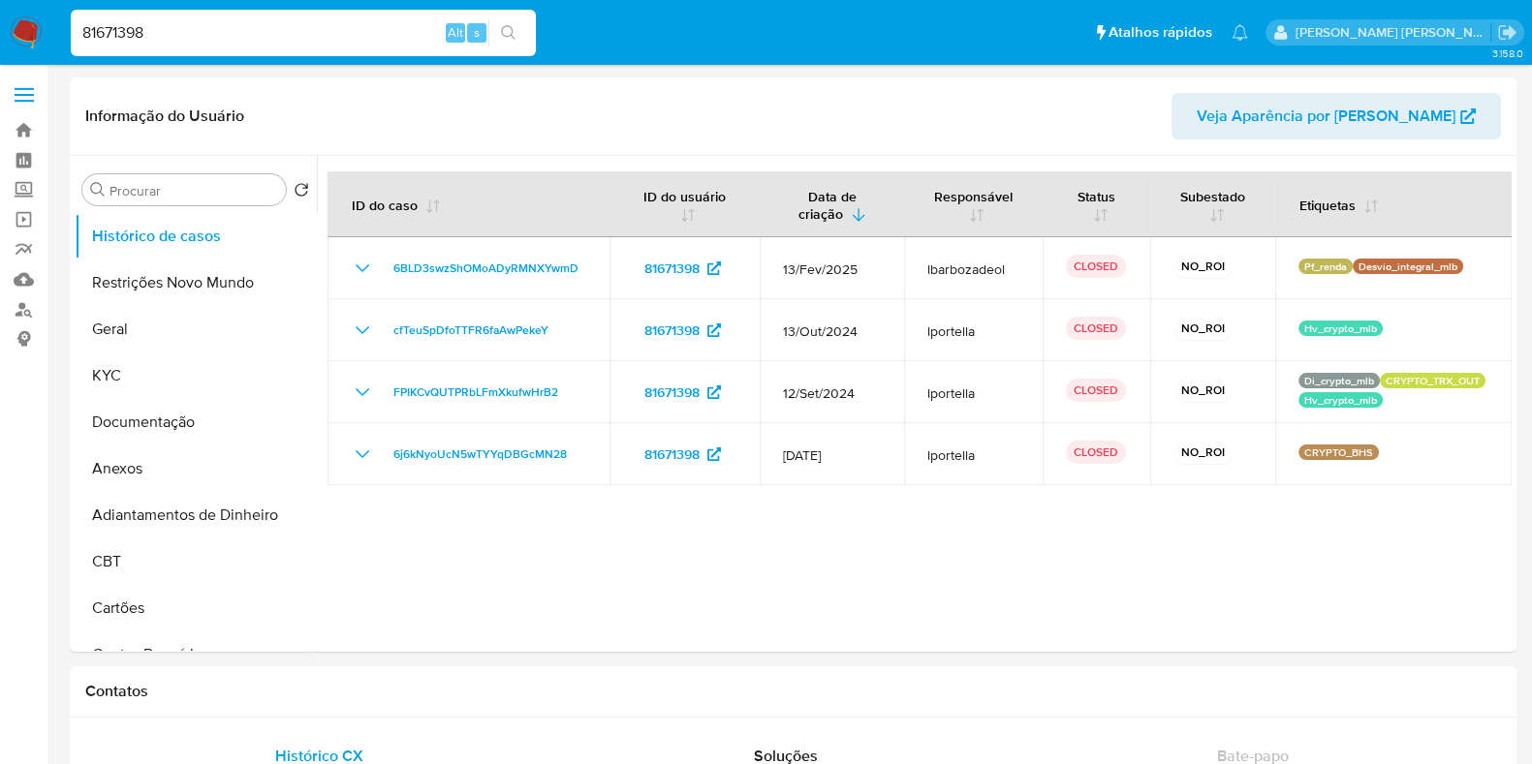
click at [279, 26] on input "81671398" at bounding box center [303, 32] width 465 height 25
paste input "2516843296"
type input "2516843296"
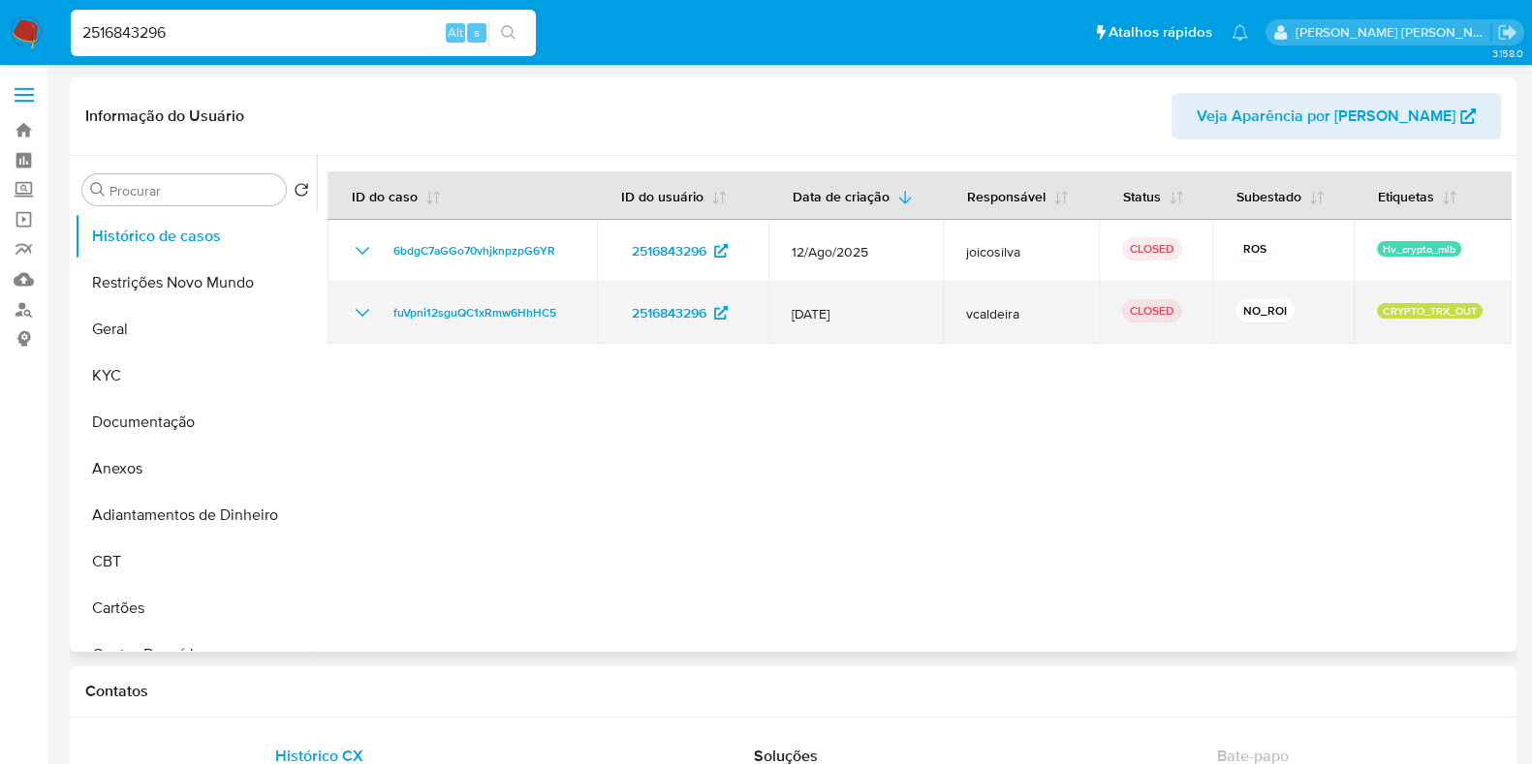
select select "10"
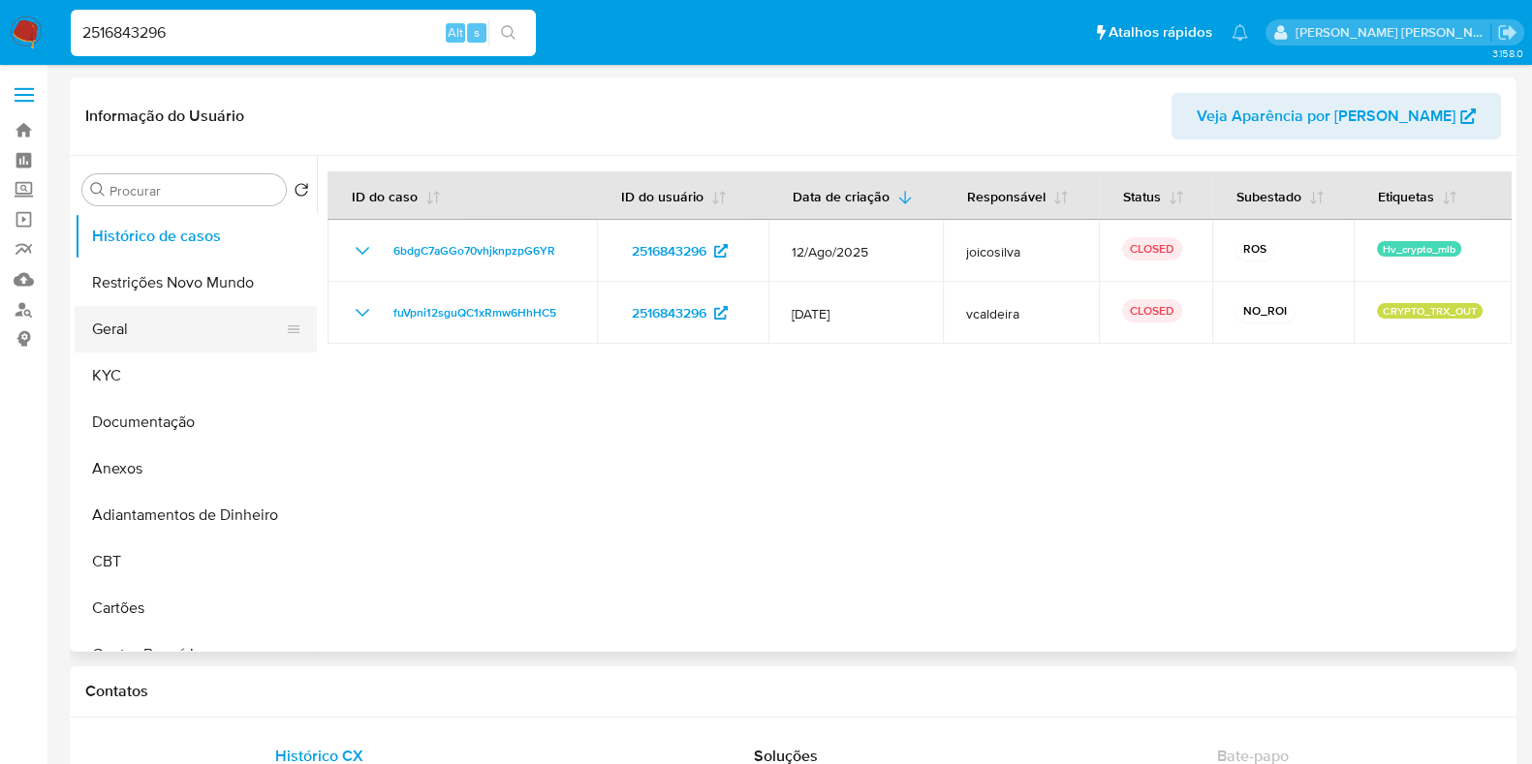
click at [142, 343] on button "Geral" at bounding box center [188, 329] width 227 height 47
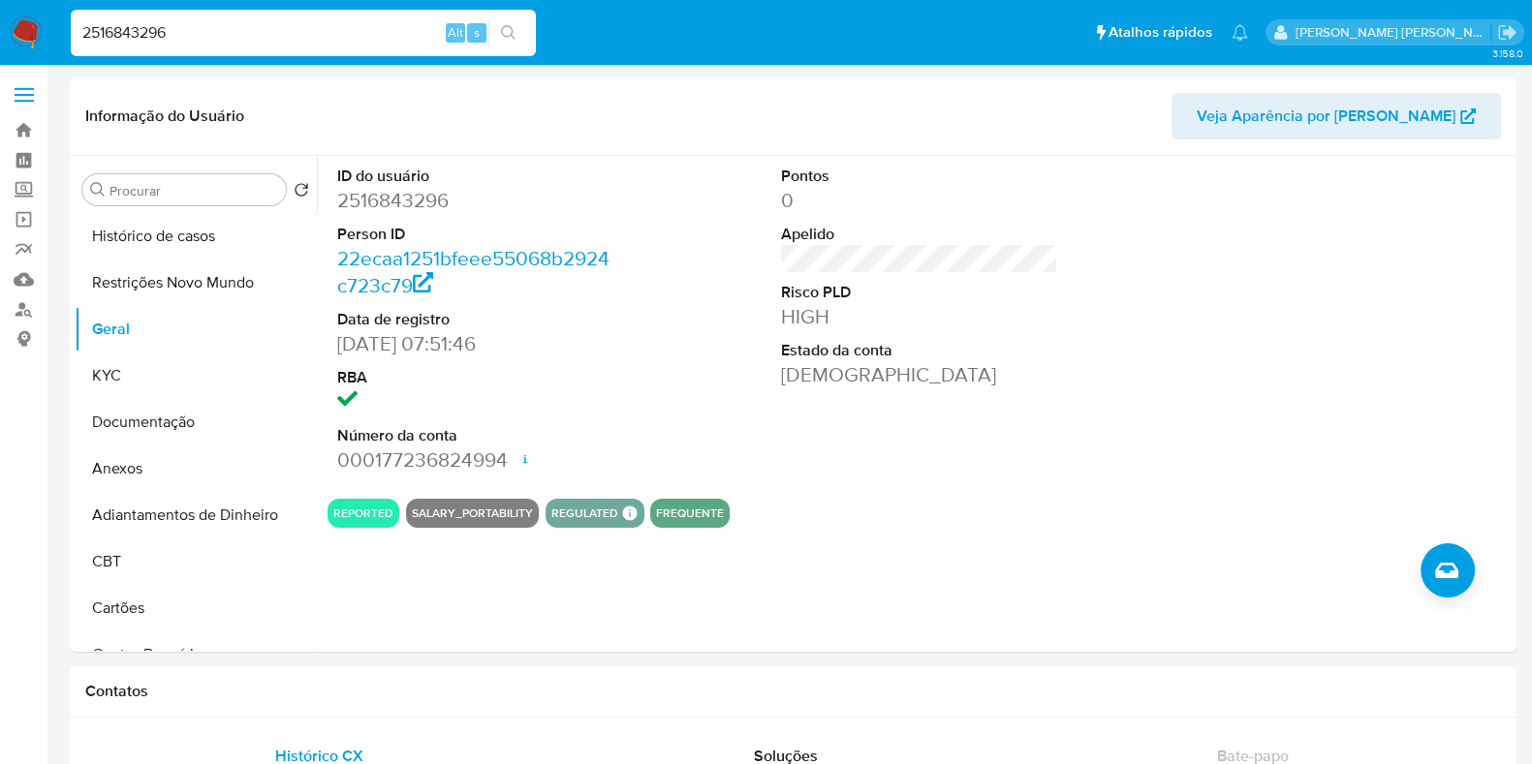
click at [256, 25] on input "2516843296" at bounding box center [303, 32] width 465 height 25
paste input "80633720"
type input "2580633720"
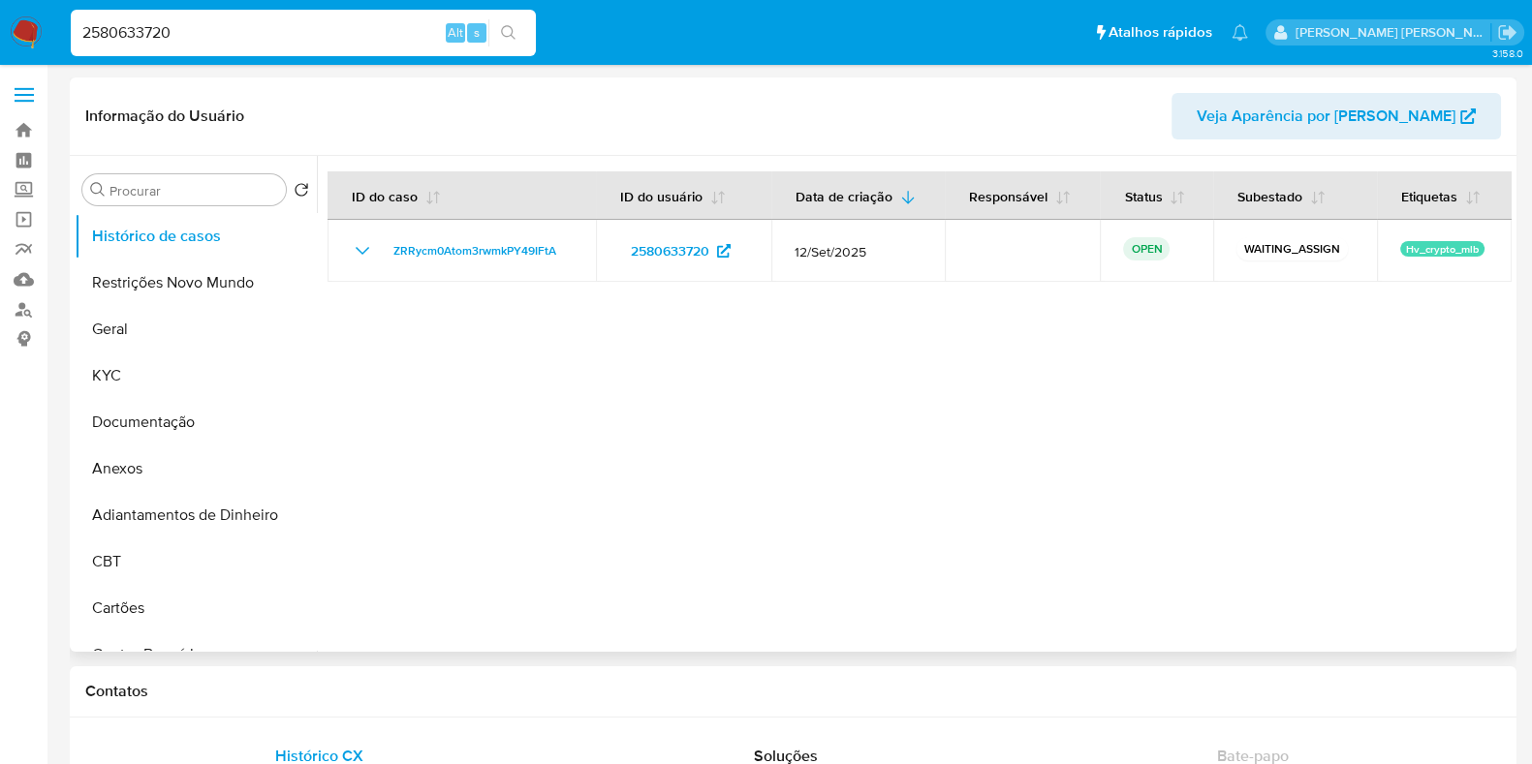
select select "10"
click at [249, 31] on input "2580633720" at bounding box center [303, 32] width 465 height 25
paste input "613446415"
type input "613446415"
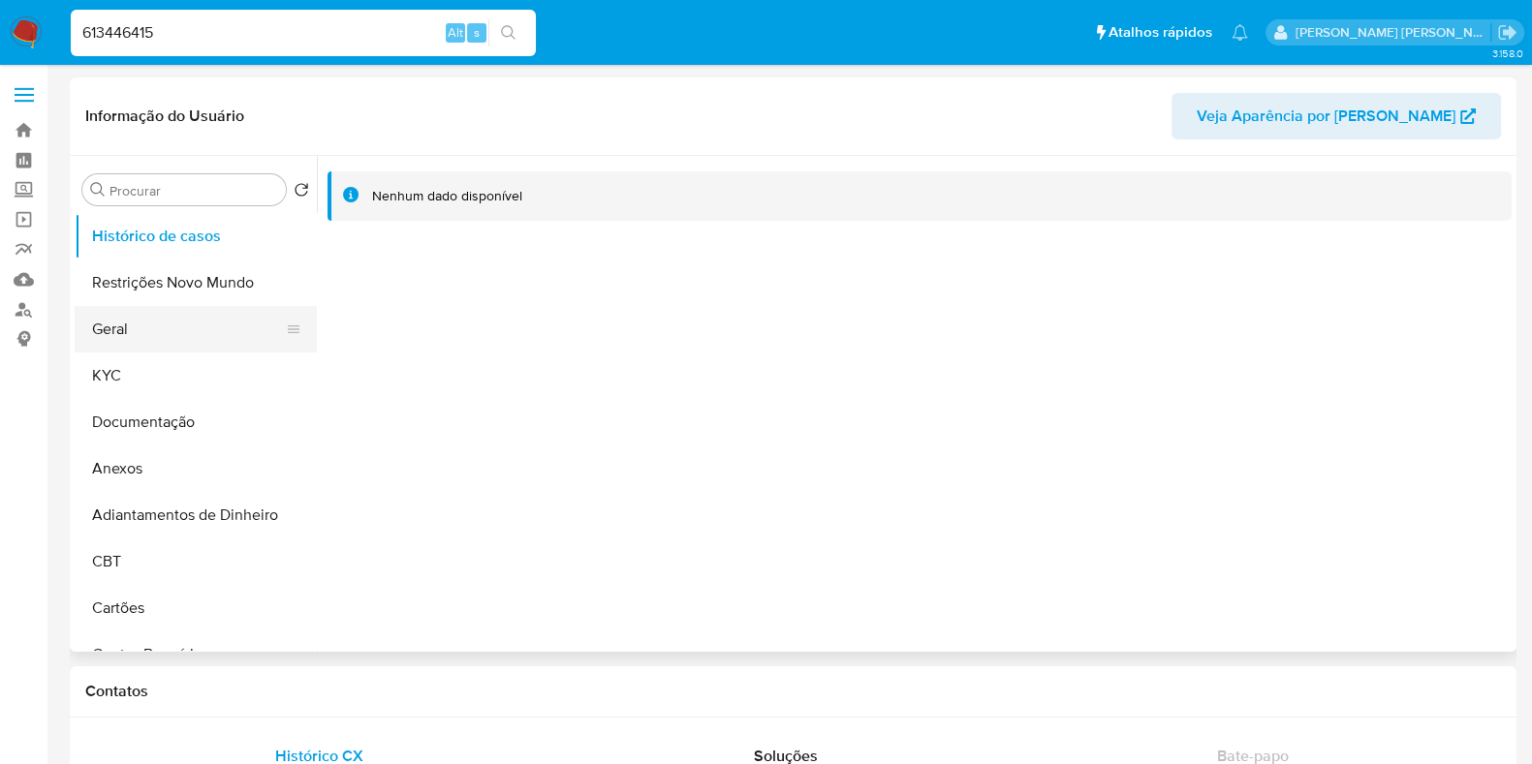
select select "10"
click at [299, 26] on input "613446415" at bounding box center [303, 32] width 465 height 25
paste input "193586003"
type input "193586003"
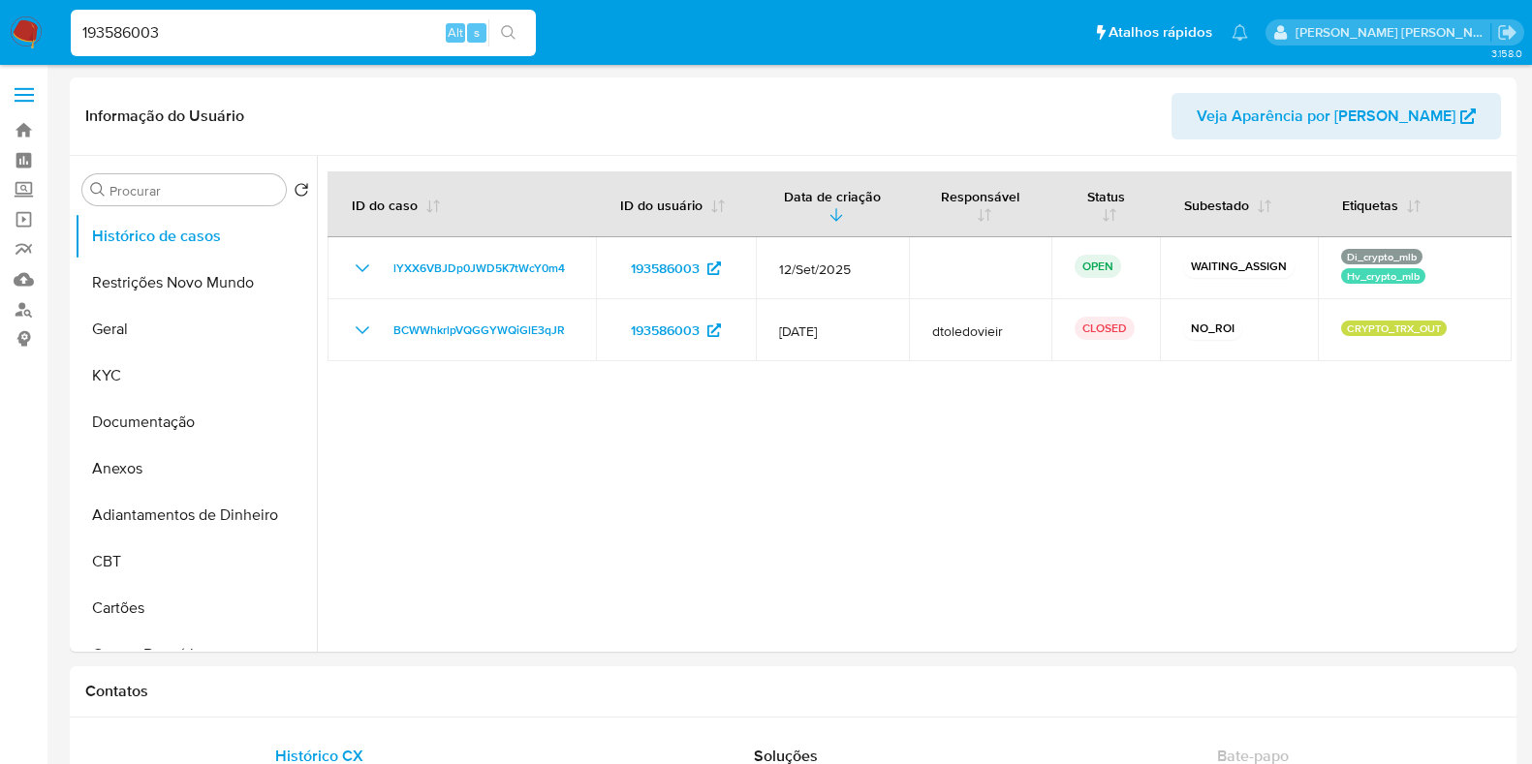
select select "10"
click at [304, 36] on input "193586003" at bounding box center [303, 32] width 465 height 25
paste input "20306074"
type input "203060743"
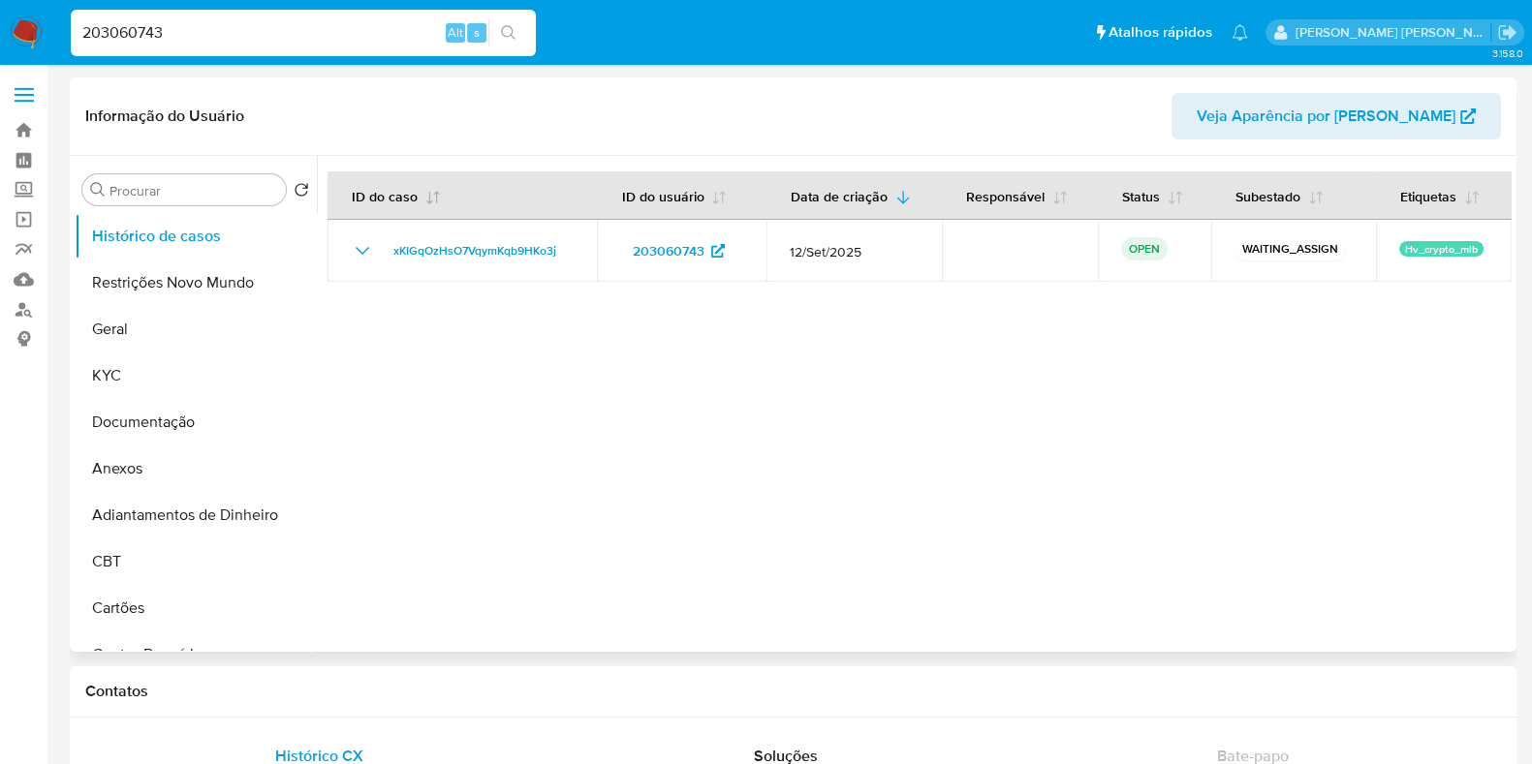
select select "10"
click at [209, 31] on input "203060743" at bounding box center [303, 32] width 465 height 25
paste input "500120951"
type input "500120951"
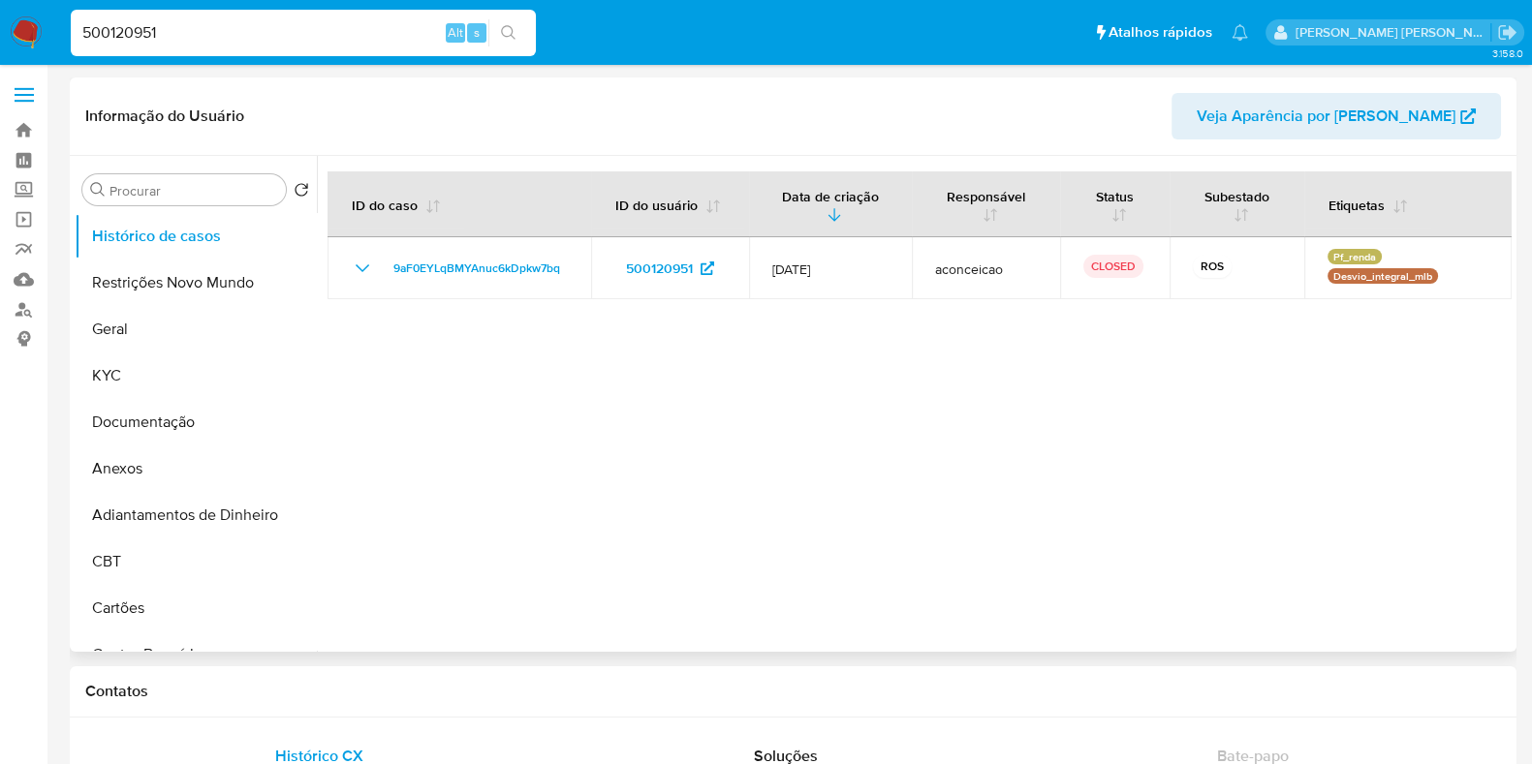
select select "10"
click at [247, 28] on input "500120951" at bounding box center [303, 32] width 465 height 25
paste input "165356546"
type input "165356546"
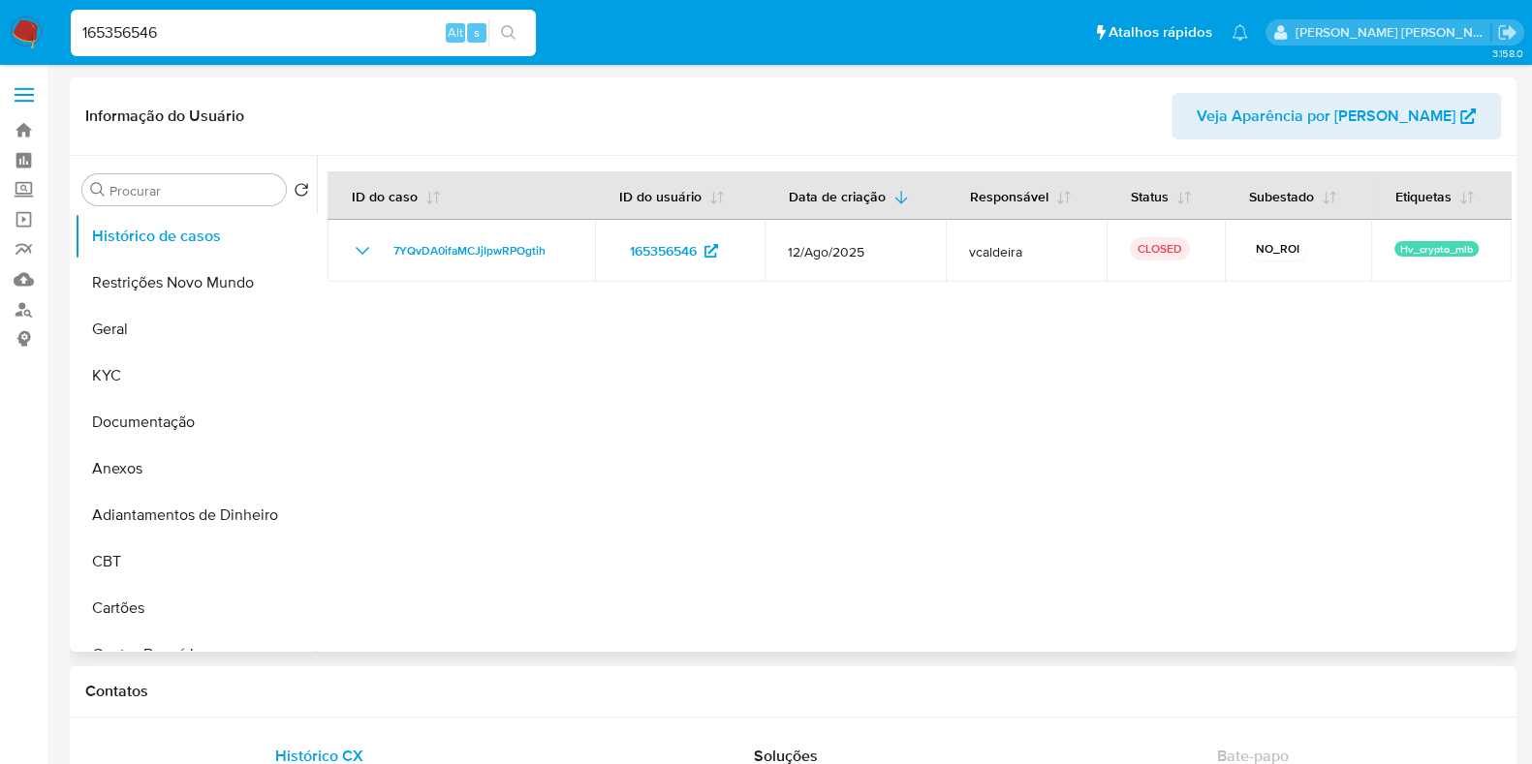
select select "10"
click at [234, 39] on input "165356546" at bounding box center [303, 32] width 465 height 25
click at [235, 38] on input "165356546" at bounding box center [303, 32] width 465 height 25
paste input "34711509"
type input "34711509"
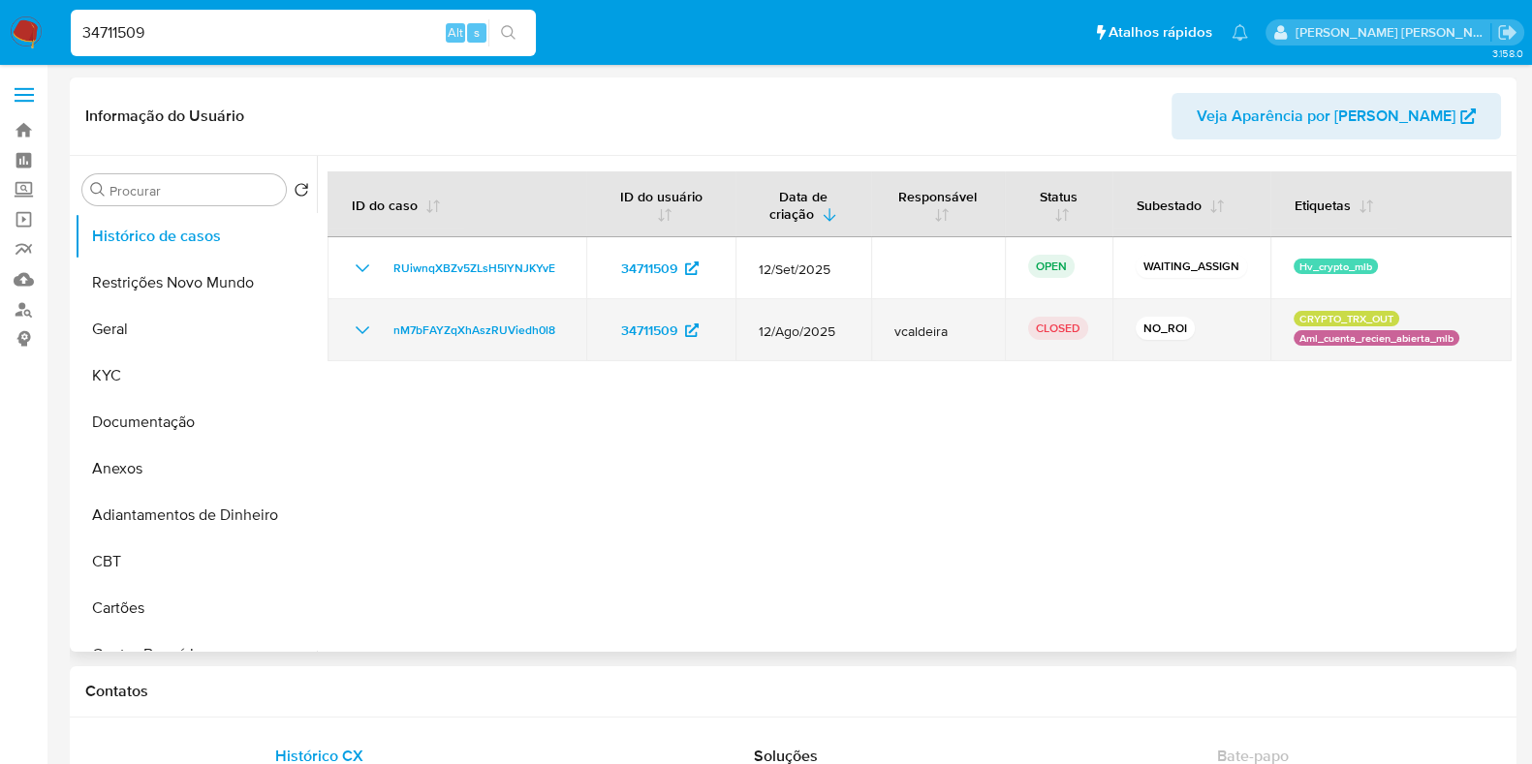
select select "10"
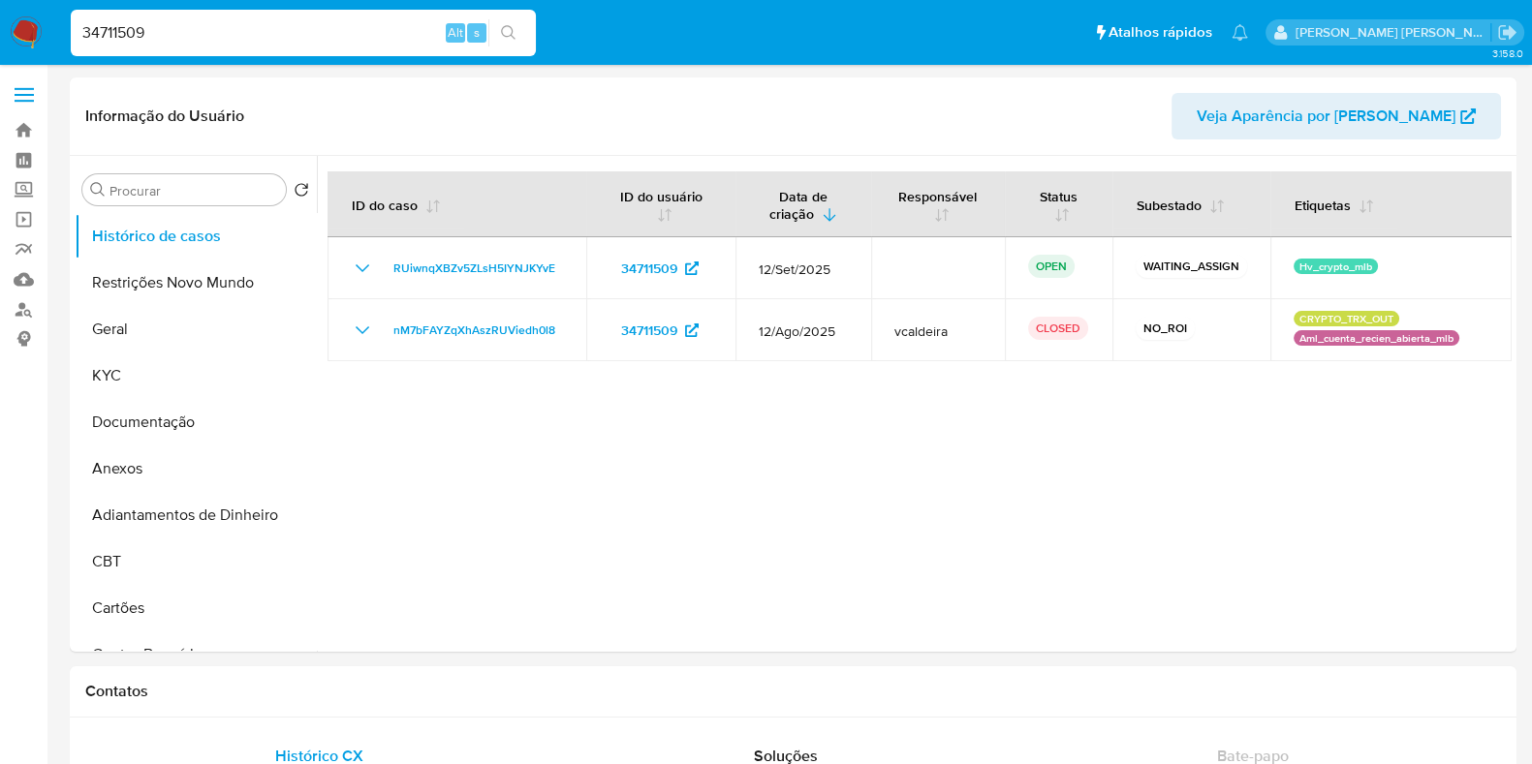
click at [295, 38] on input "34711509" at bounding box center [303, 32] width 465 height 25
paste input "232915135"
type input "232915135"
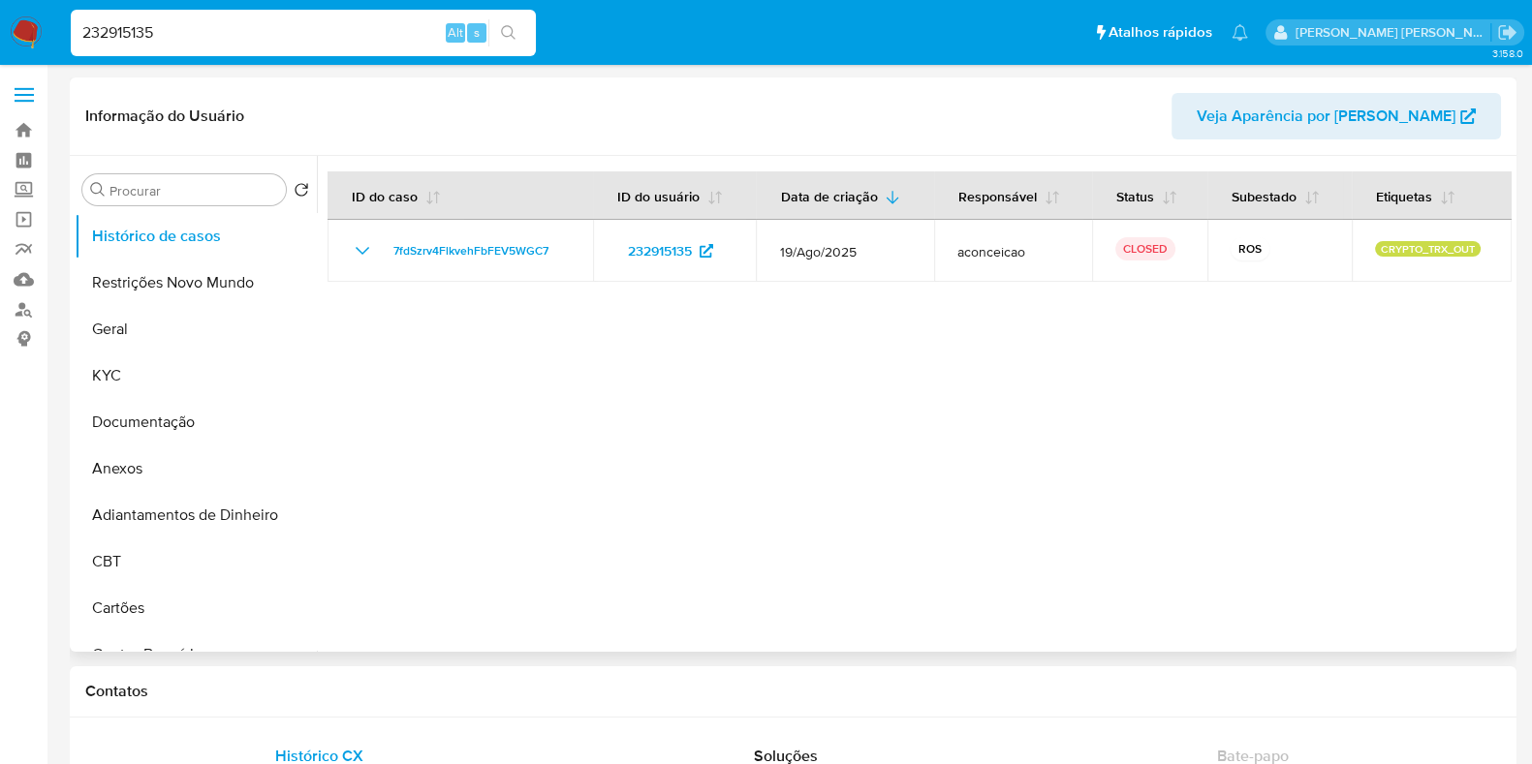
select select "10"
click at [282, 31] on input "232915135" at bounding box center [303, 32] width 465 height 25
paste input "617260963"
type input "617260963"
select select "10"
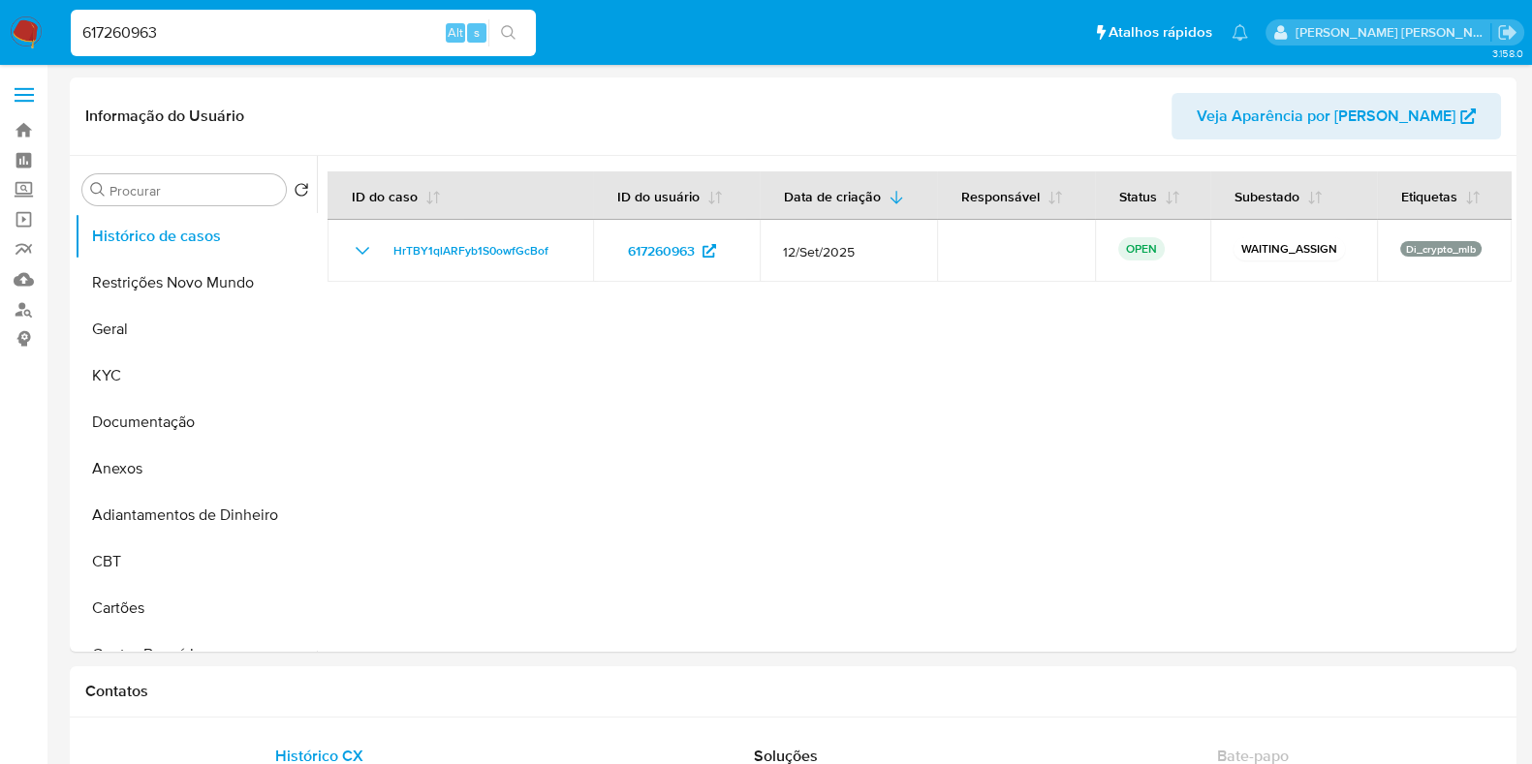
click at [208, 48] on div "617260963 Alt s" at bounding box center [303, 33] width 465 height 47
click at [226, 30] on input "617260963" at bounding box center [303, 32] width 465 height 25
paste input "312939714"
type input "312939714"
select select "10"
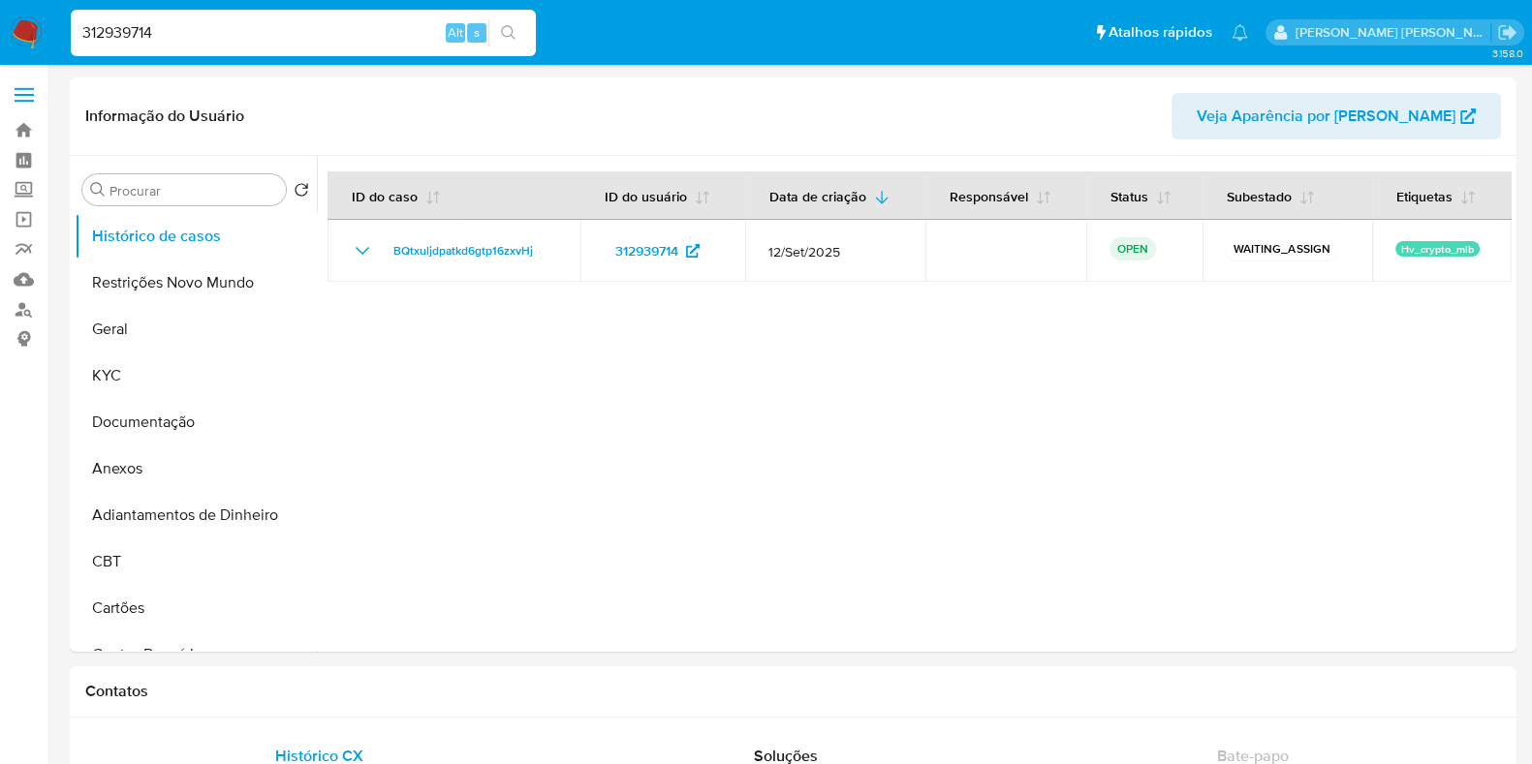
click at [227, 30] on input "312939714" at bounding box center [303, 32] width 465 height 25
paste input "1581884815"
type input "1581884815"
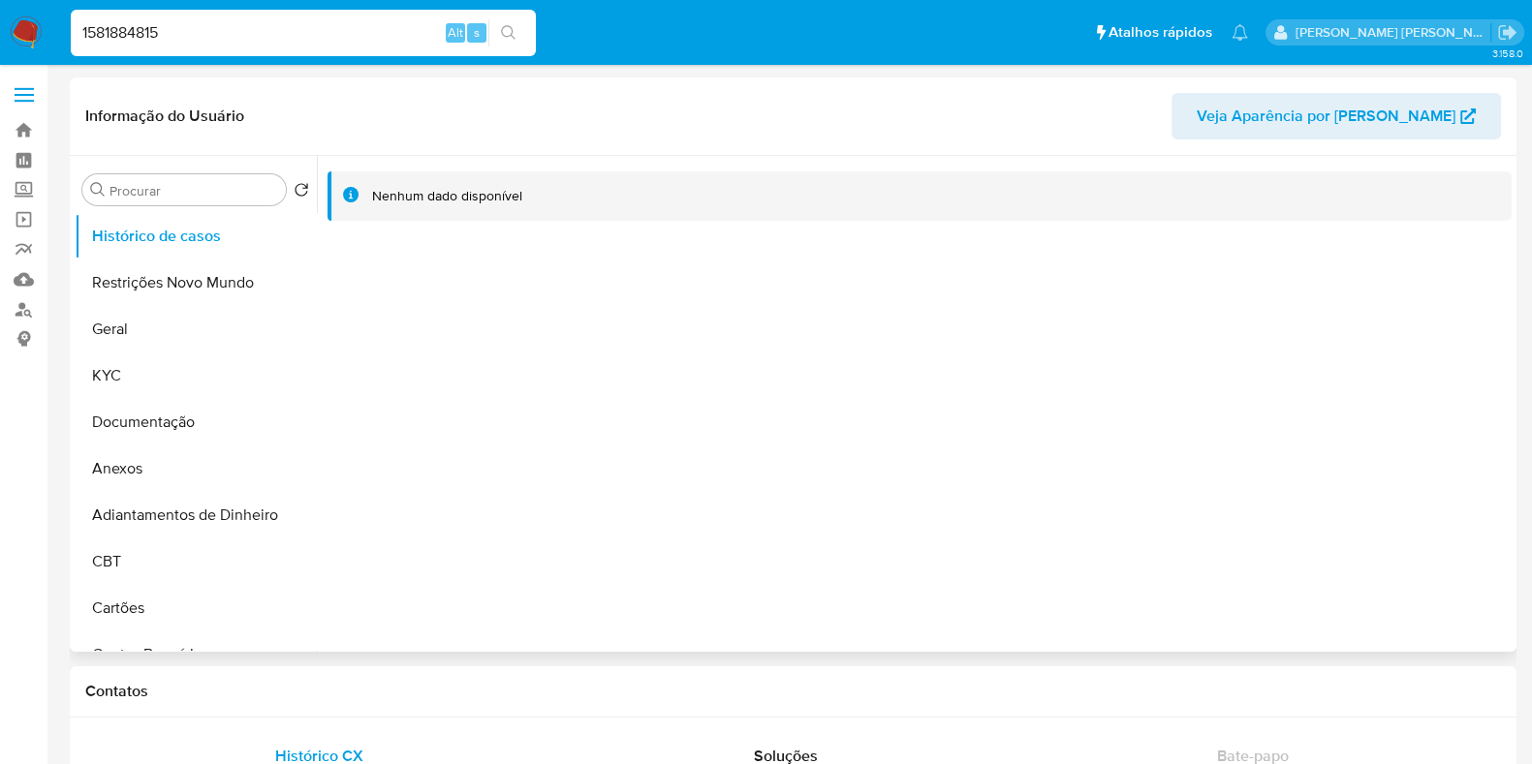
select select "10"
click at [288, 43] on input "1581884815" at bounding box center [303, 32] width 465 height 25
paste input "273677938"
type input "273677938"
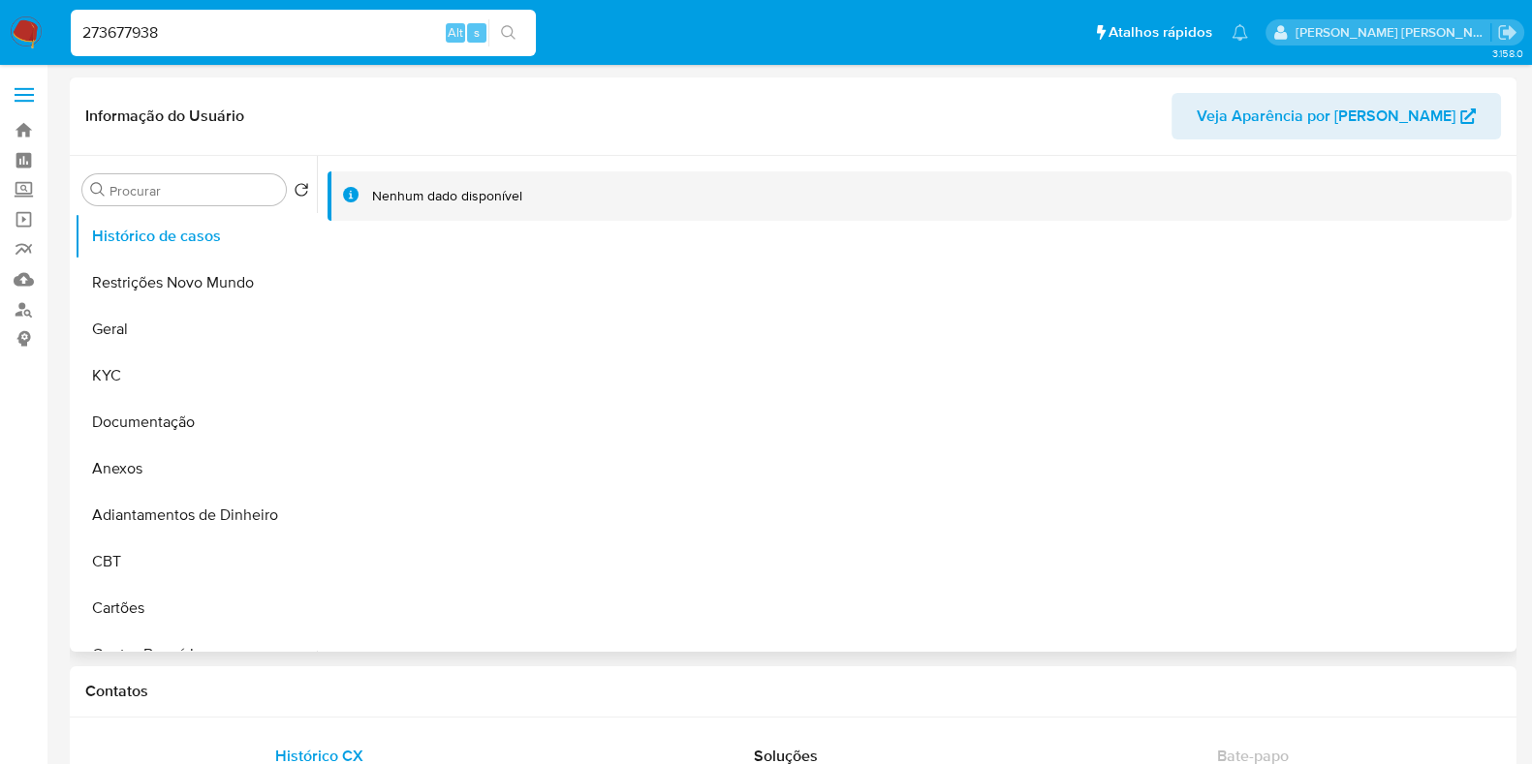
select select "10"
click at [312, 32] on input "273677938" at bounding box center [303, 32] width 465 height 25
paste input "184771016"
type input "184771016"
select select "10"
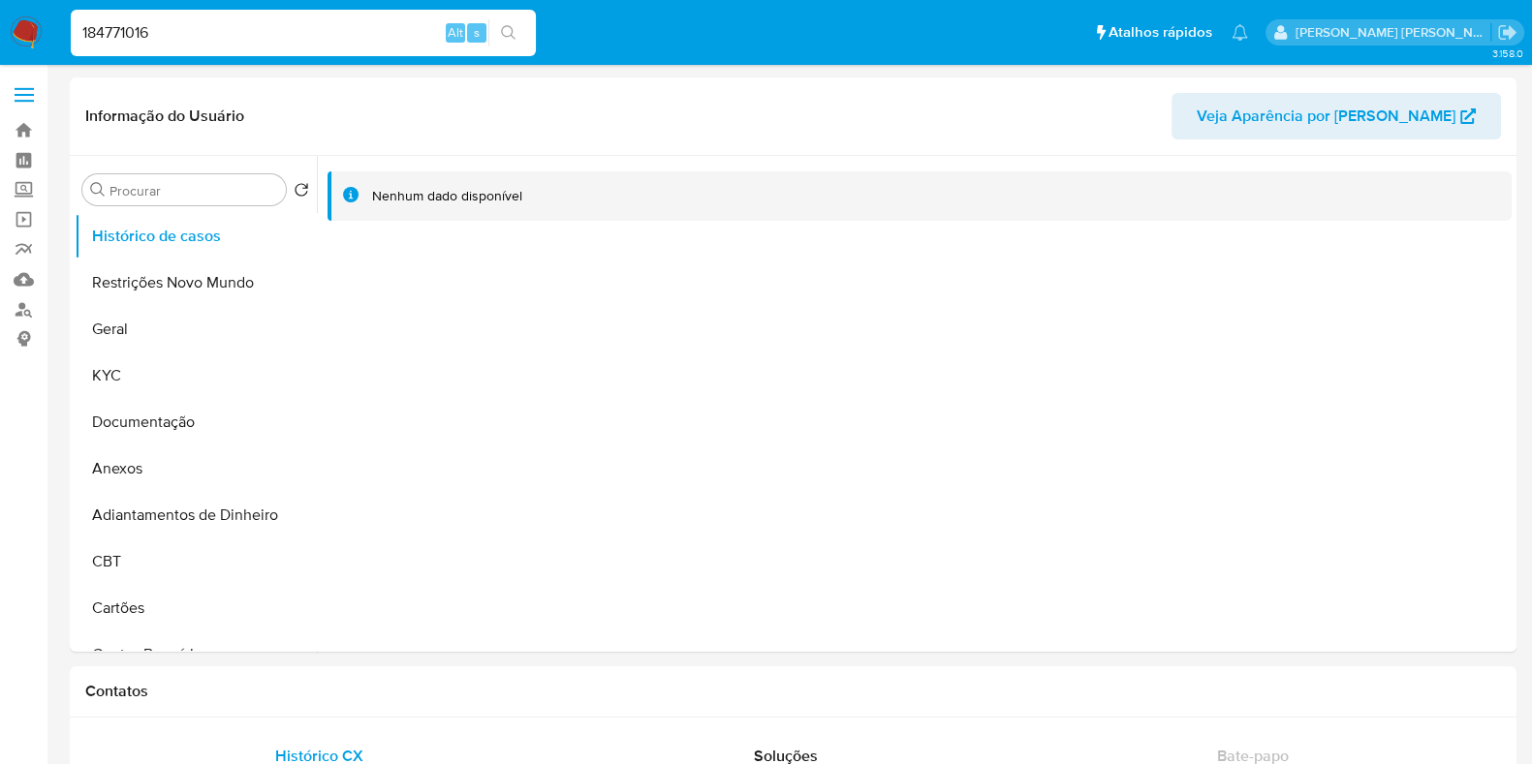
click at [264, 38] on input "184771016" at bounding box center [303, 32] width 465 height 25
paste input "378495167"
type input "378495167"
select select "10"
click at [182, 28] on input "378495167" at bounding box center [303, 32] width 465 height 25
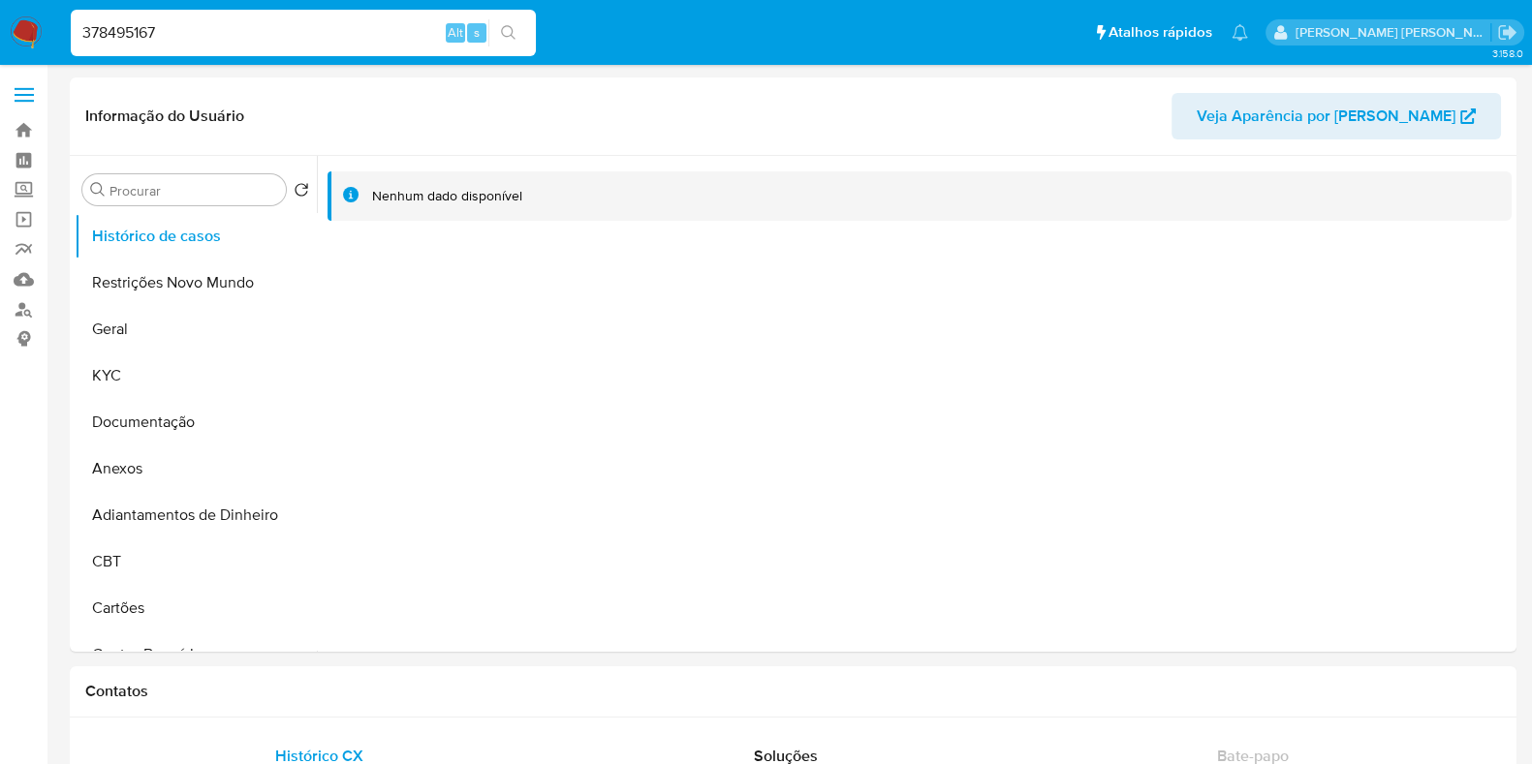
paste input "141770035"
type input "141770035"
select select "10"
click at [310, 36] on input "141770035" at bounding box center [303, 32] width 465 height 25
paste input "85845482"
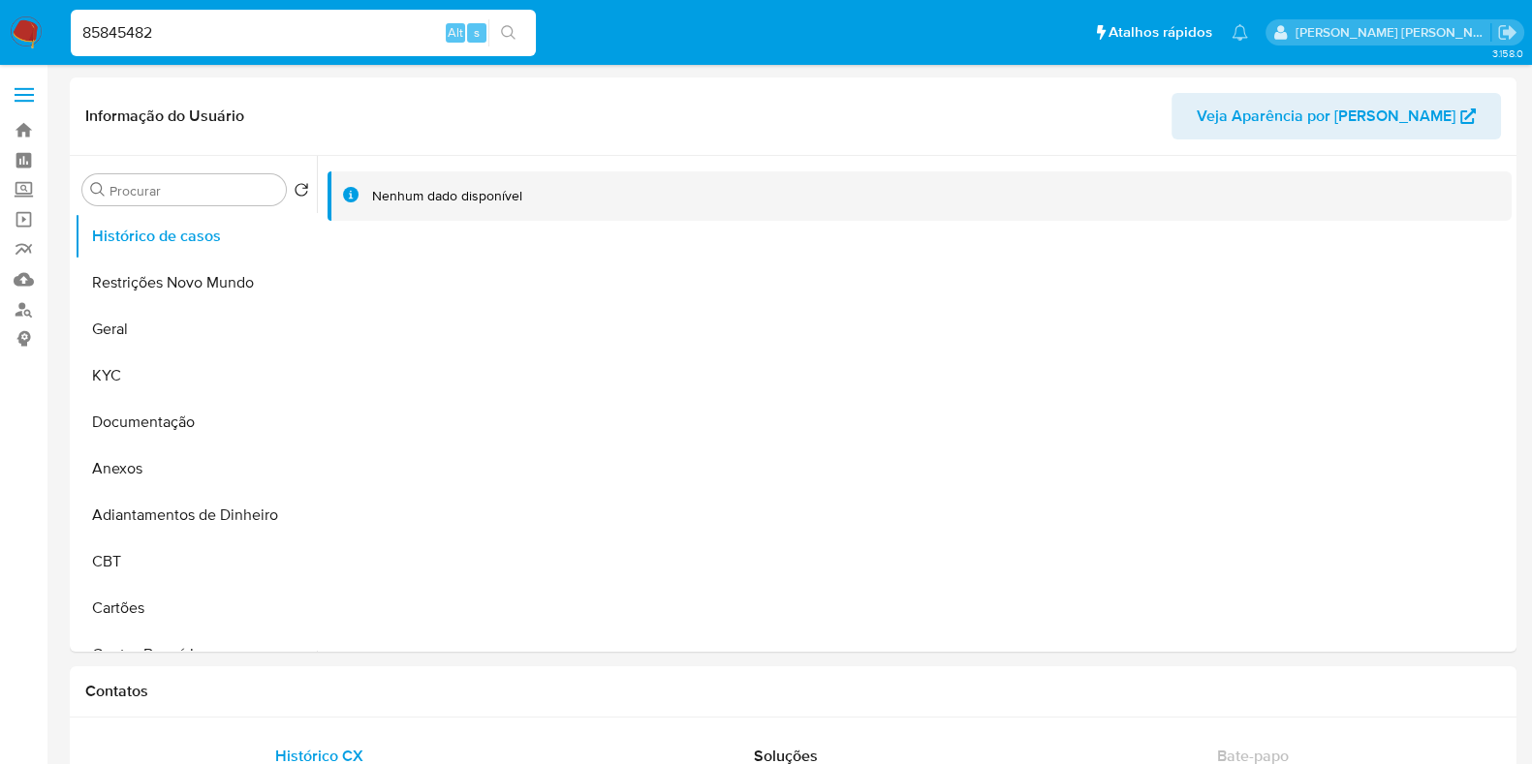
type input "85845482"
click at [510, 22] on button "search-icon" at bounding box center [508, 32] width 40 height 27
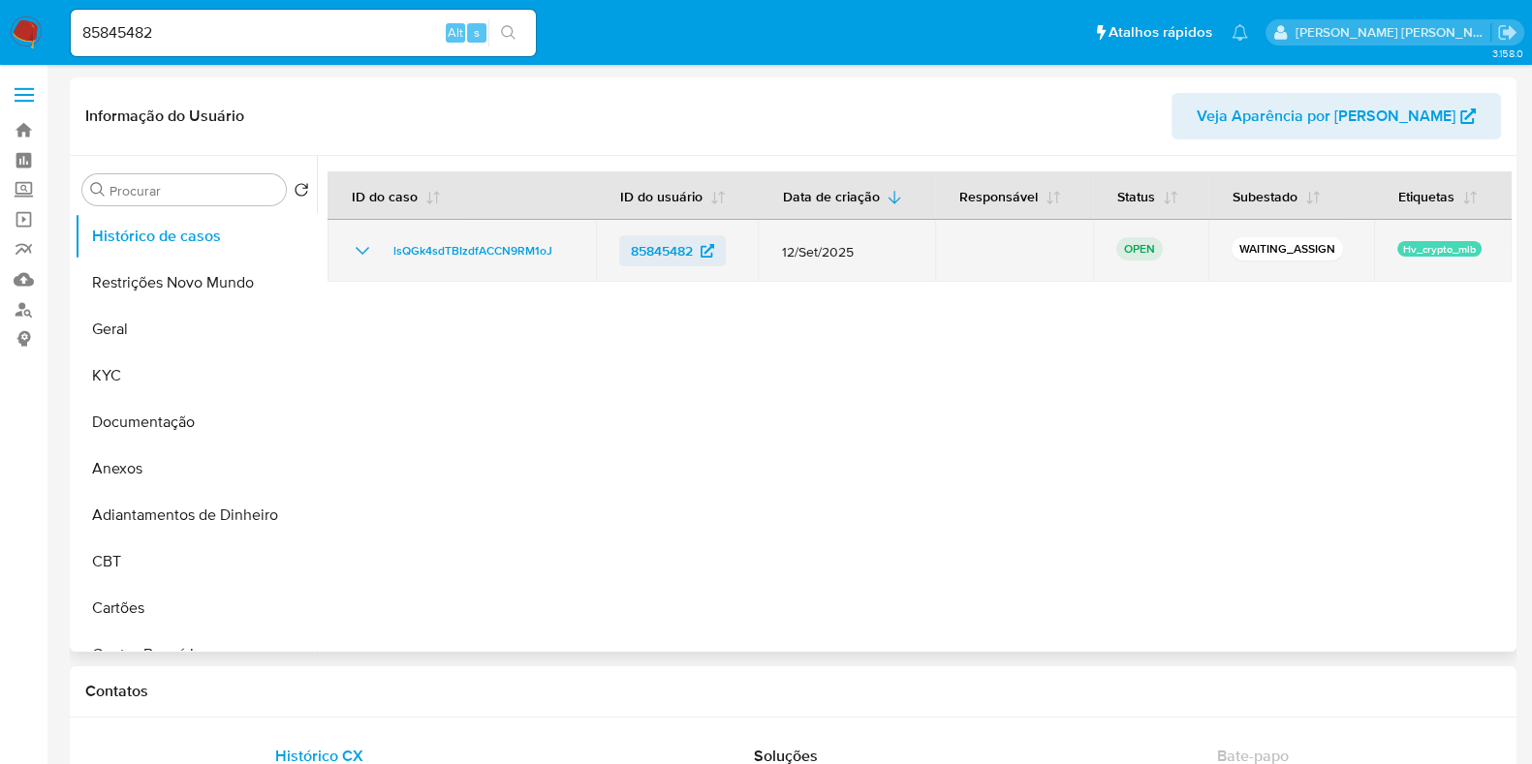
select select "10"
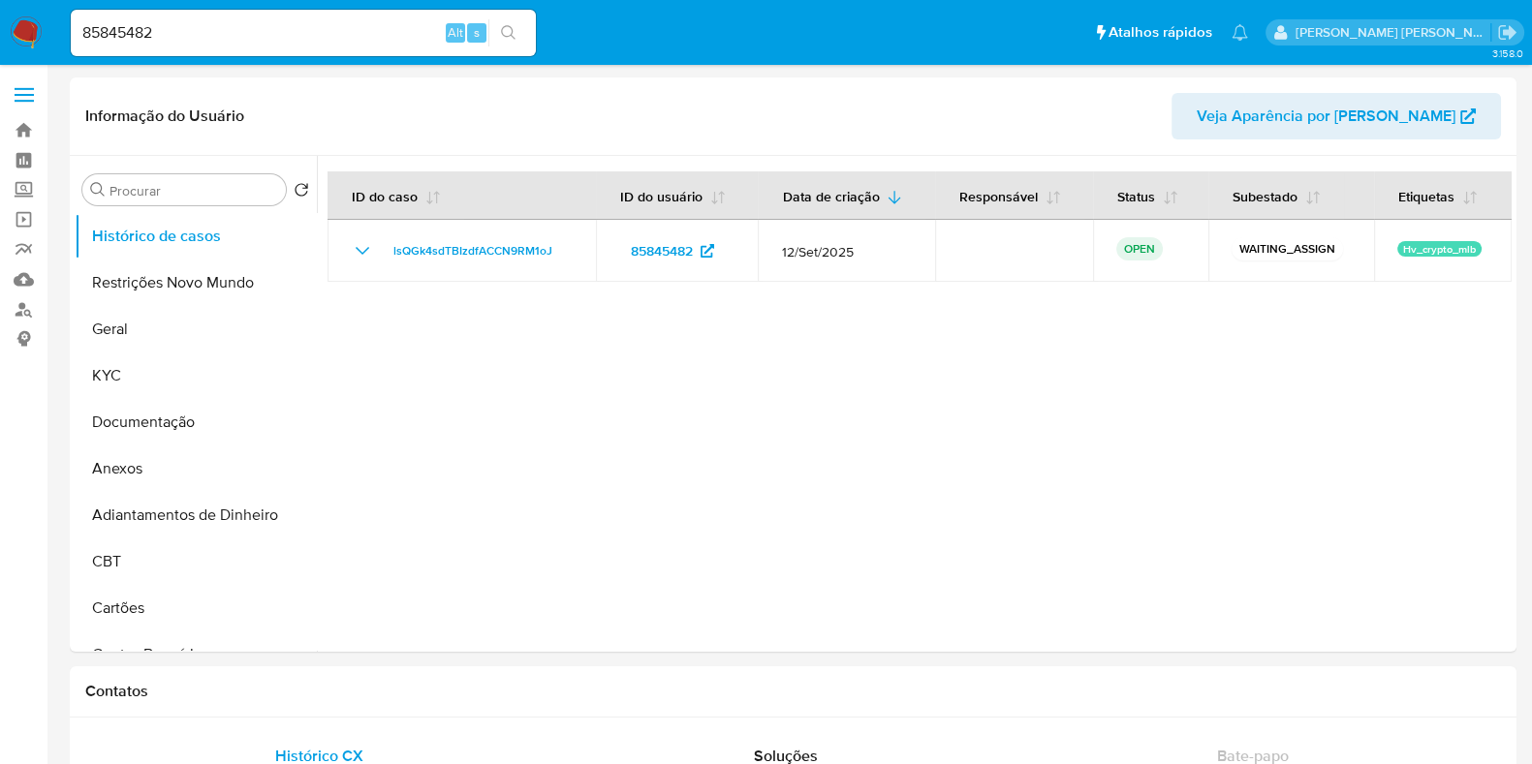
click at [299, 35] on input "85845482" at bounding box center [303, 32] width 465 height 25
paste input "1121444366"
type input "1121444366"
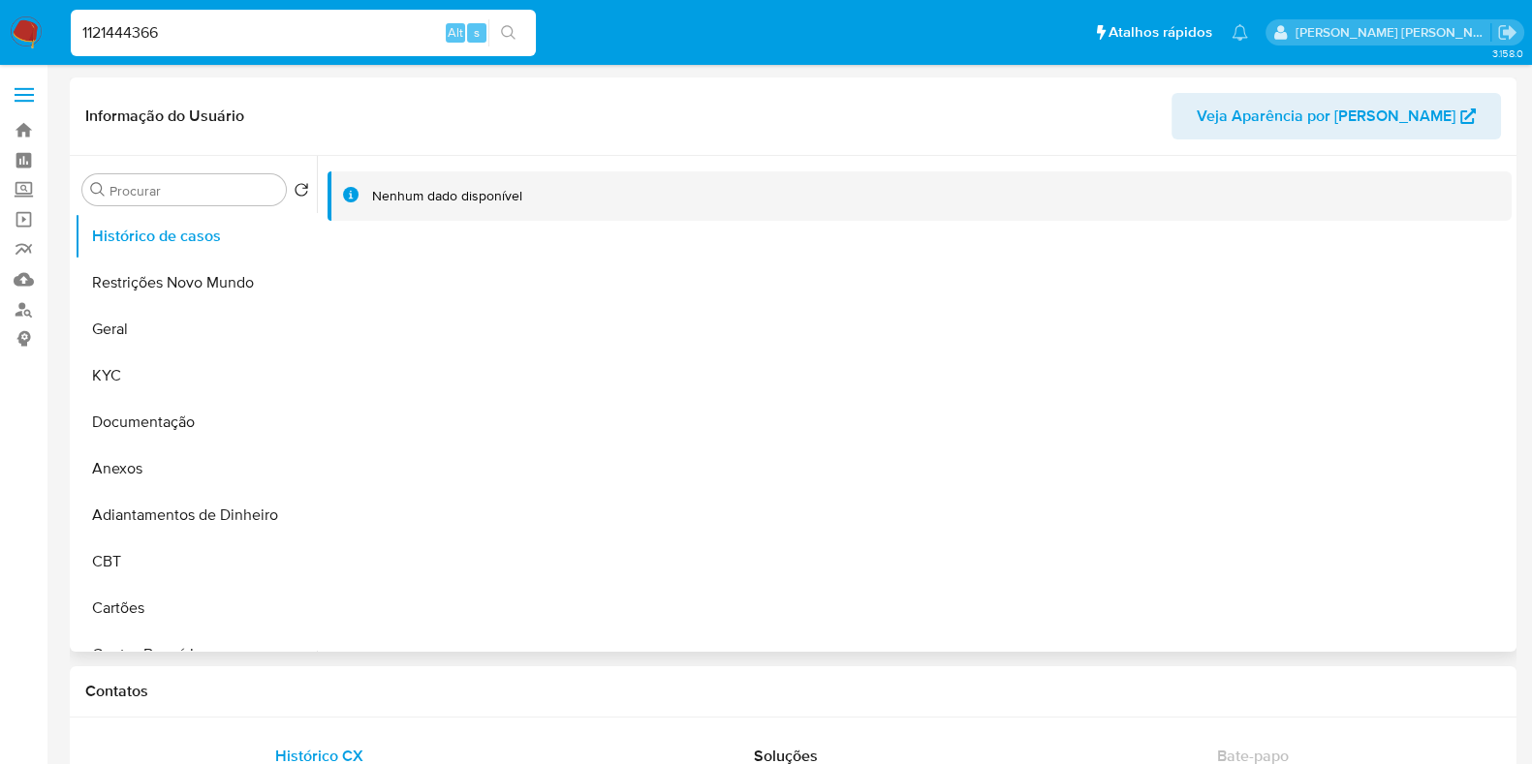
select select "10"
click at [334, 28] on input "1121444366" at bounding box center [303, 32] width 465 height 25
paste input "612991469"
type input "1612991469"
select select "10"
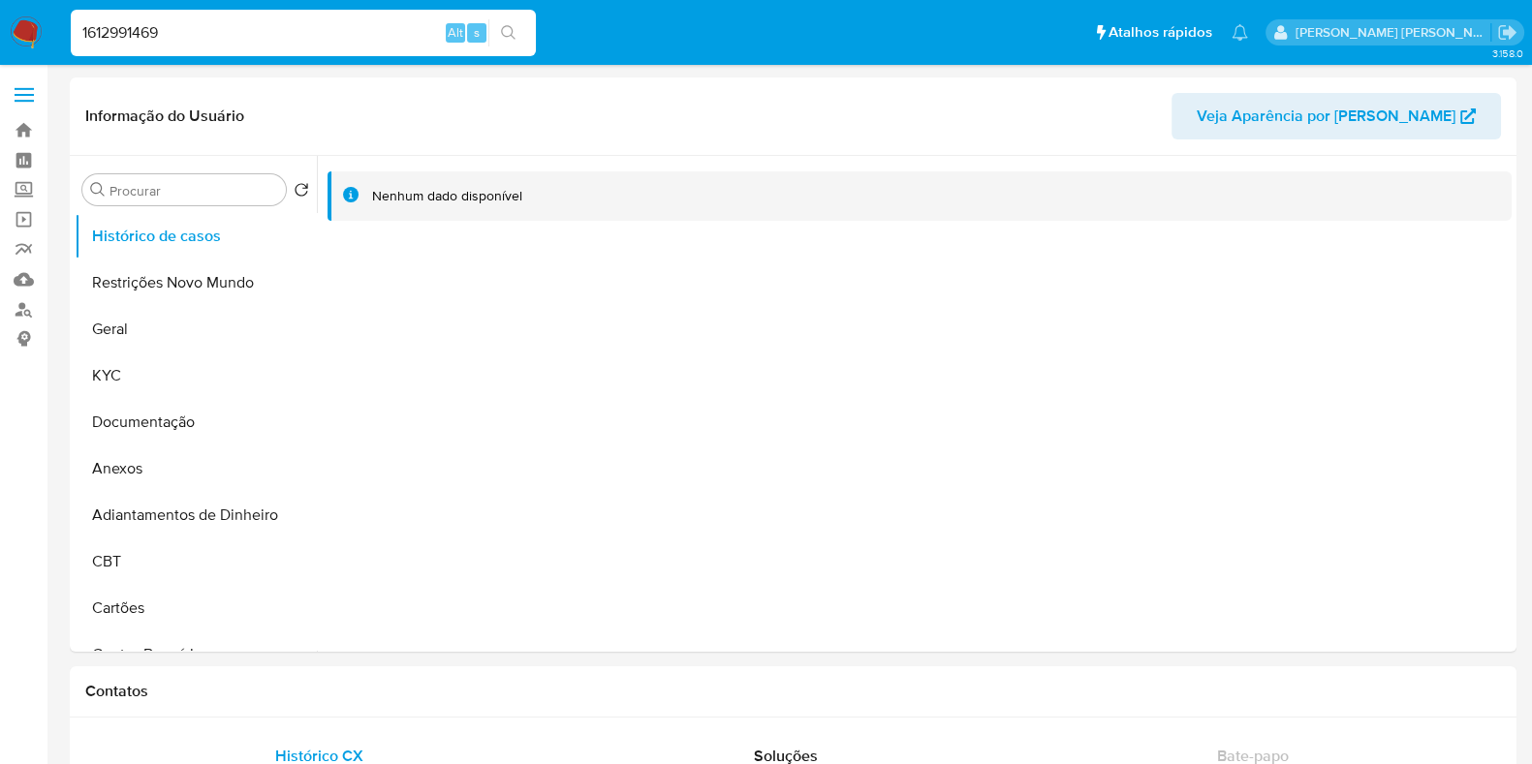
click at [202, 37] on input "1612991469" at bounding box center [303, 32] width 465 height 25
paste input "7754191"
type input "167754191"
select select "10"
click at [202, 33] on input "167754191" at bounding box center [303, 32] width 465 height 25
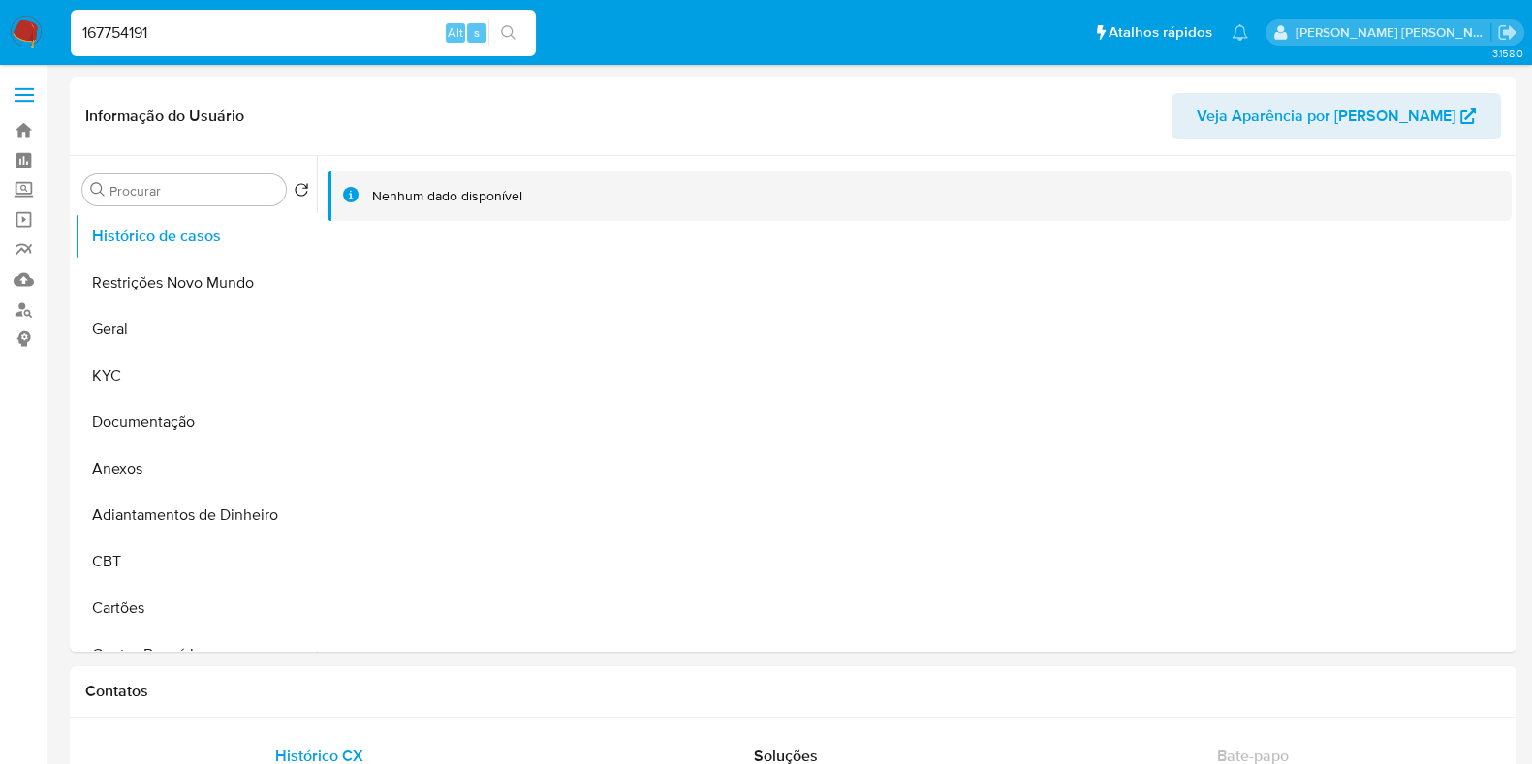
paste input "766240039"
type input "1766240039"
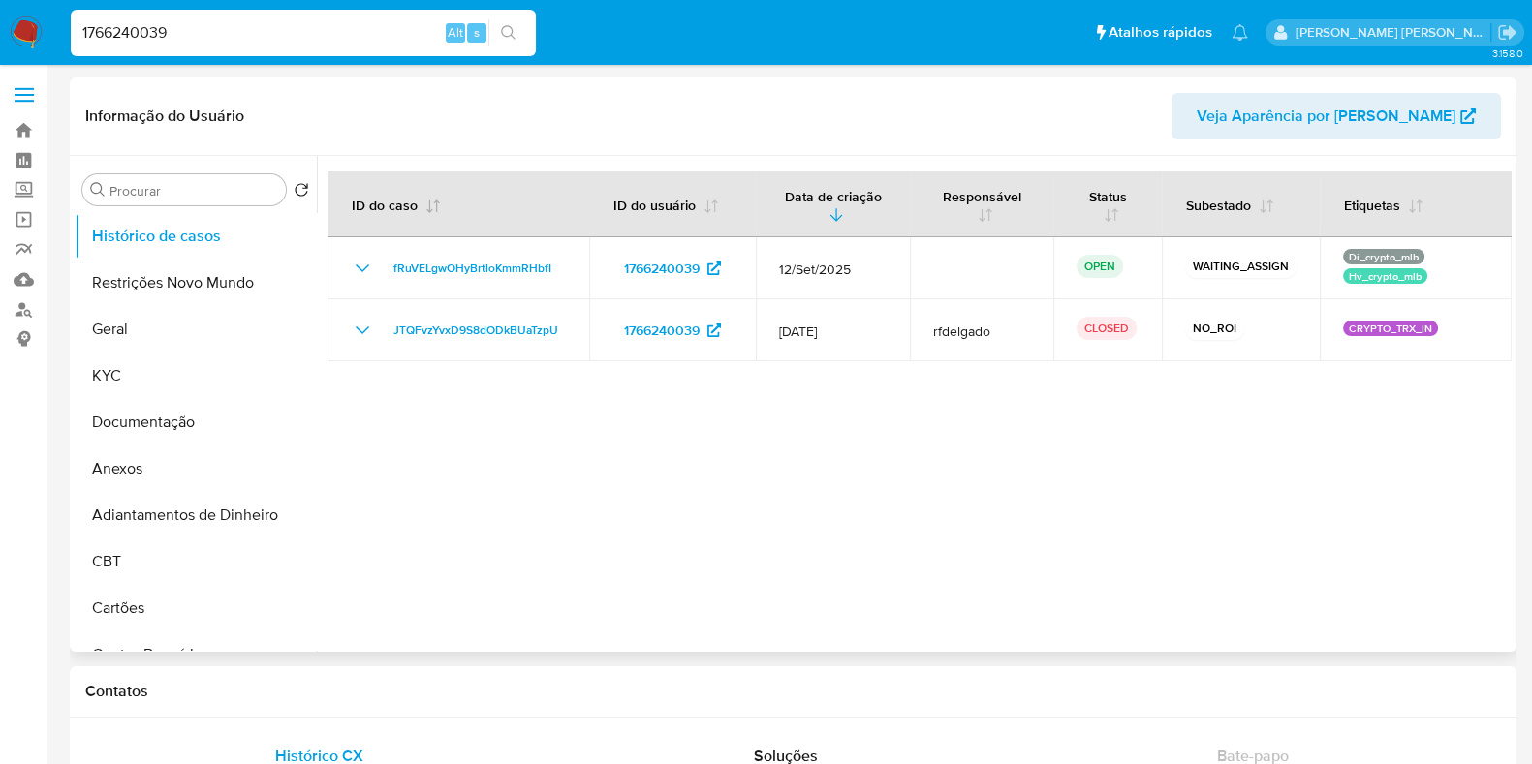
select select "10"
click at [242, 34] on input "1766240039" at bounding box center [303, 32] width 465 height 25
paste input "239755223"
type input "239755223"
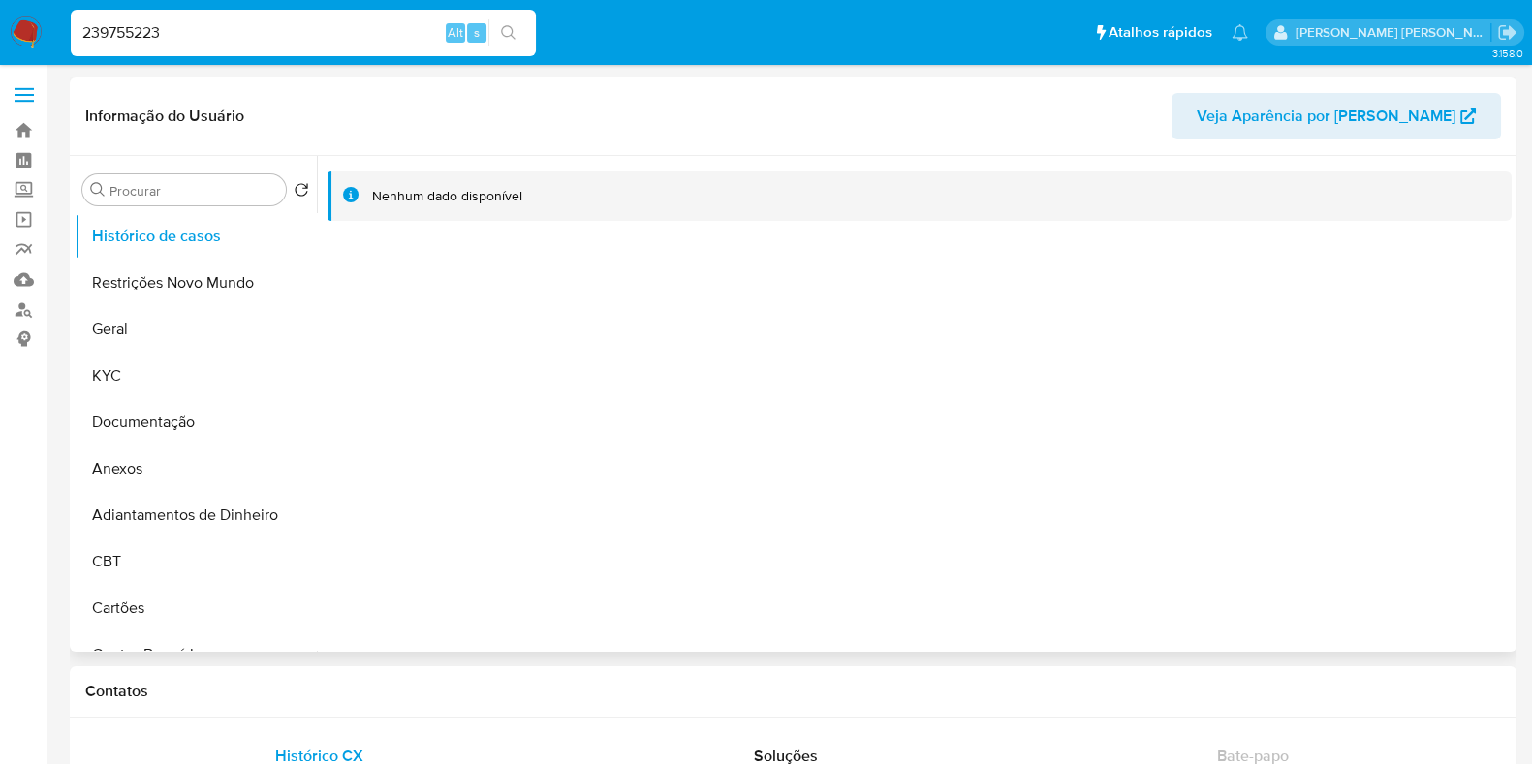
select select "10"
click at [252, 33] on input "239755223" at bounding box center [303, 32] width 465 height 25
paste input "624484122"
type input "624484122"
select select "10"
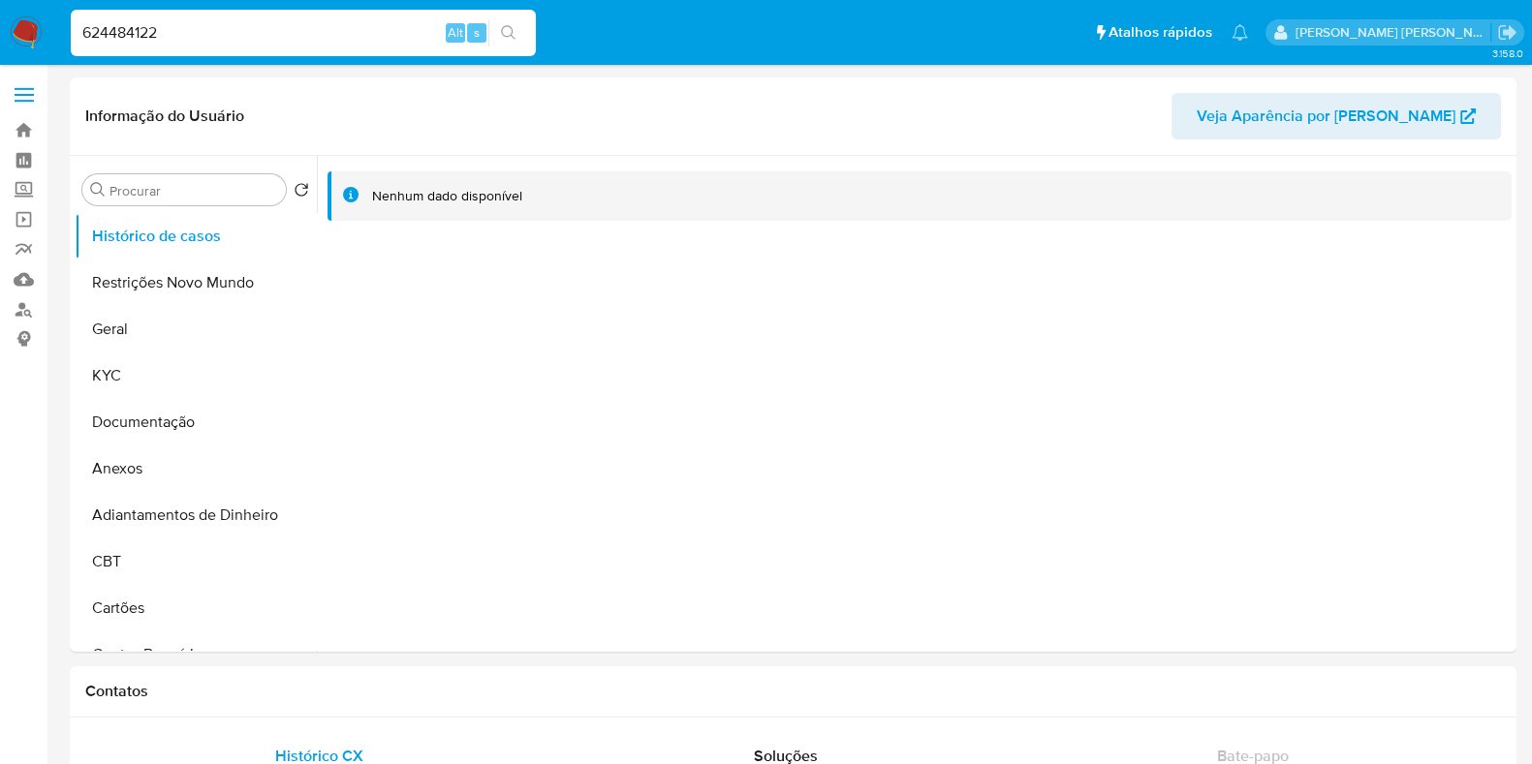
click at [242, 13] on div "624484122 Alt s" at bounding box center [303, 33] width 465 height 47
click at [251, 45] on input "624484122" at bounding box center [303, 32] width 465 height 25
paste input "94101915"
type input "94101915"
select select "10"
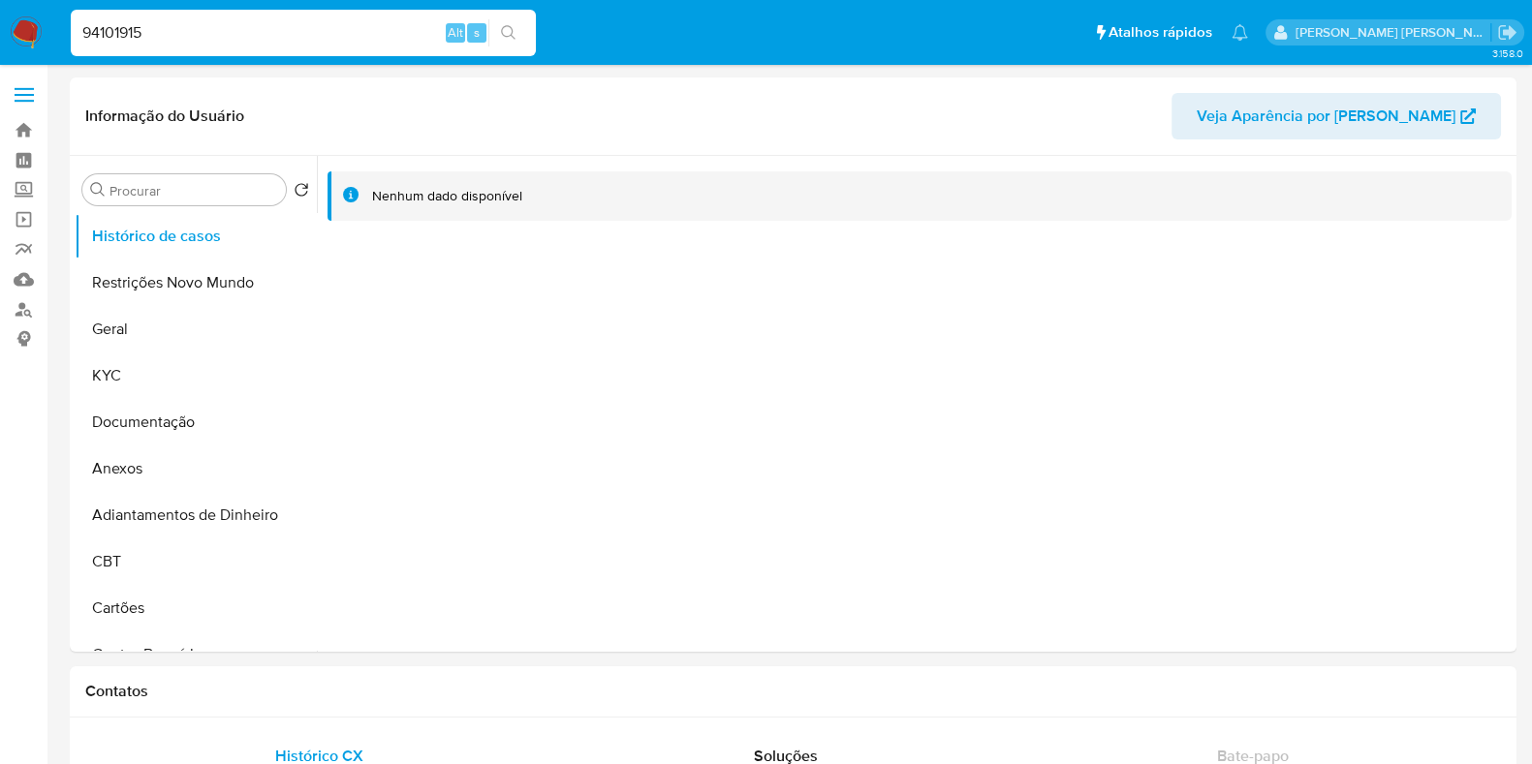
click at [199, 23] on input "94101915" at bounding box center [303, 32] width 465 height 25
paste input "13653199"
type input "136531995"
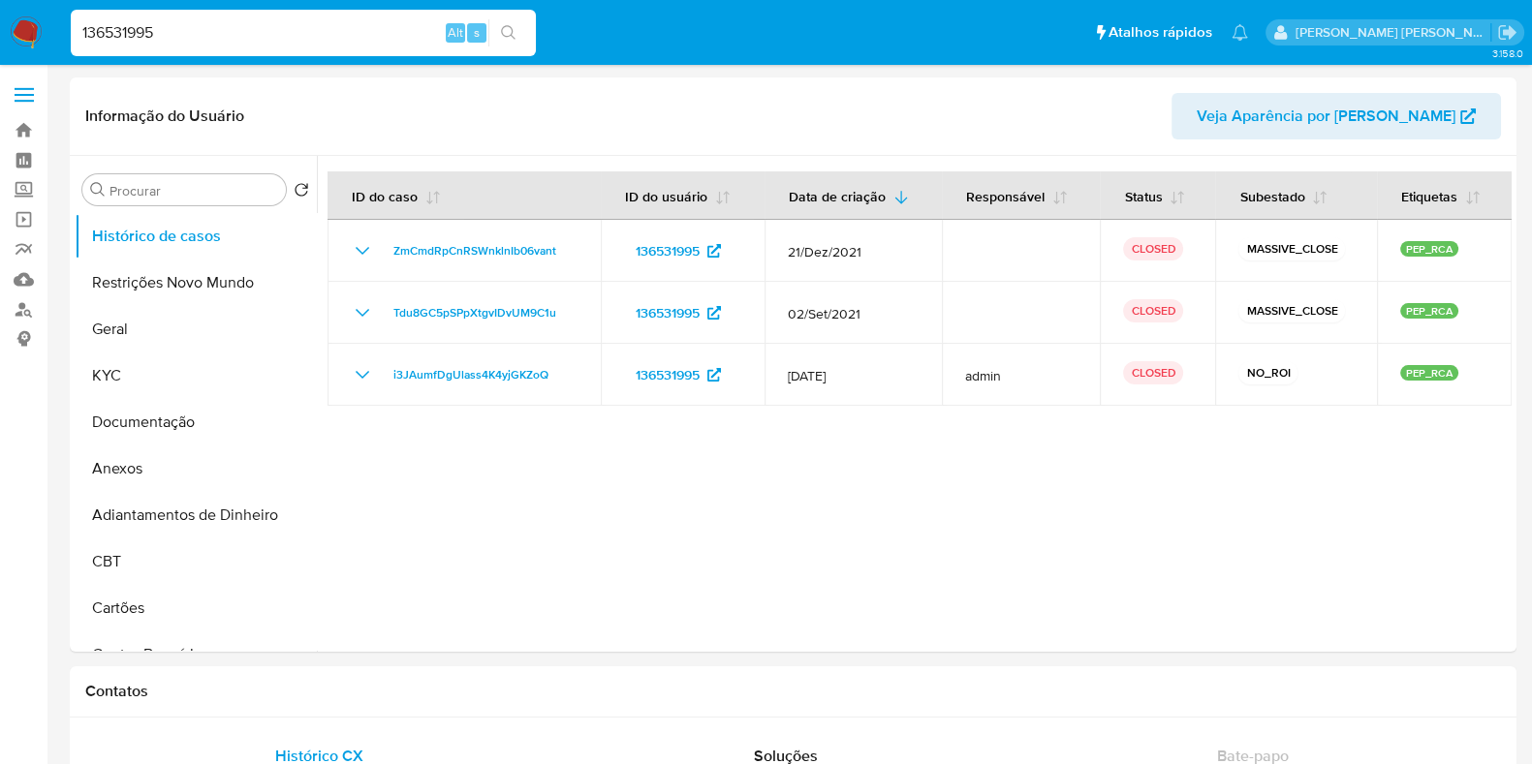
select select "10"
click at [305, 29] on input "136531995" at bounding box center [303, 32] width 465 height 25
paste input "202748210"
type input "202748210"
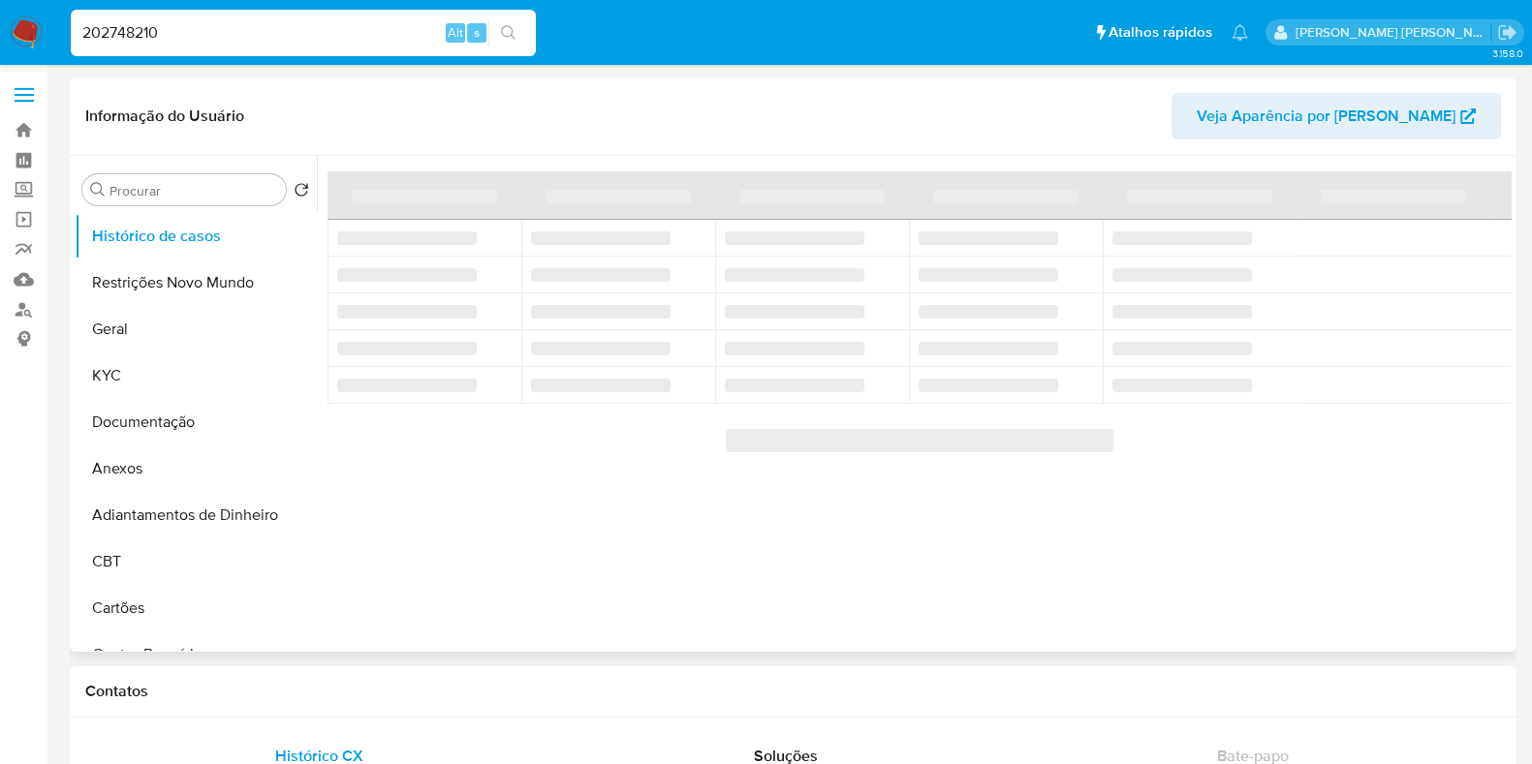
select select "10"
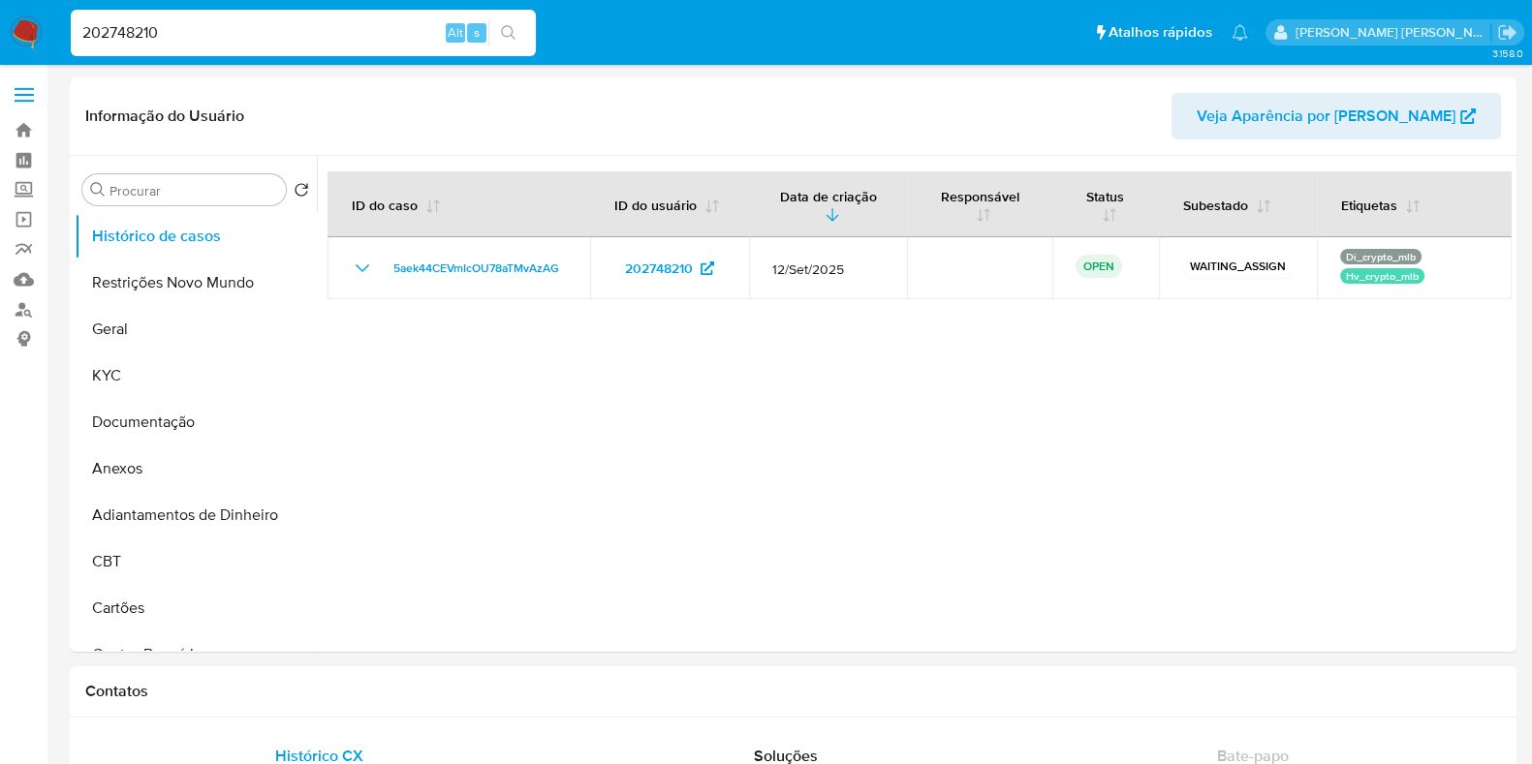
click at [222, 11] on div "202748210 Alt s" at bounding box center [303, 33] width 465 height 47
click at [210, 30] on input "202748210" at bounding box center [303, 32] width 465 height 25
paste input "65800124"
type input "65800124"
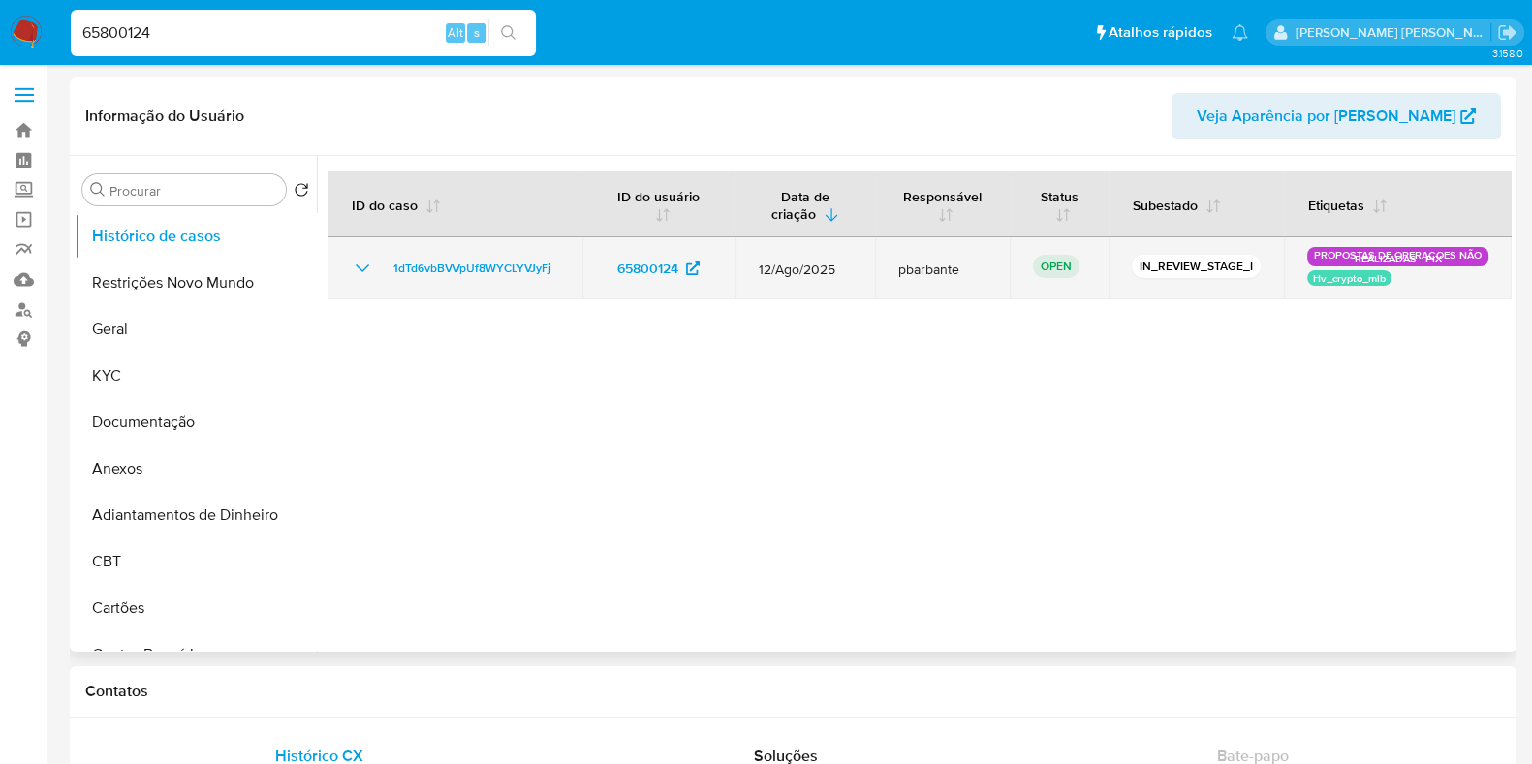
select select "10"
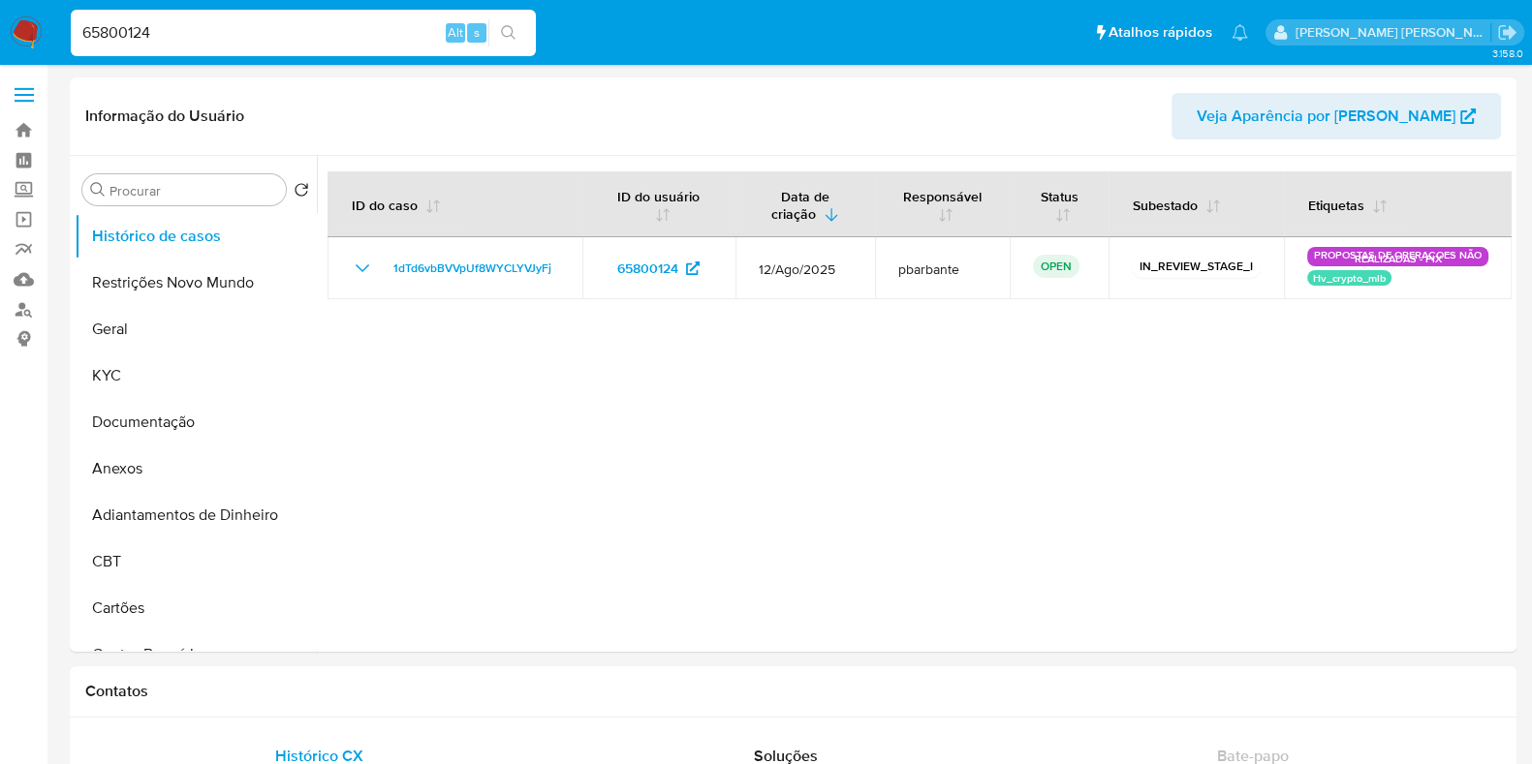
click at [247, 29] on input "65800124" at bounding box center [303, 32] width 465 height 25
paste input "194386229"
type input "194386229"
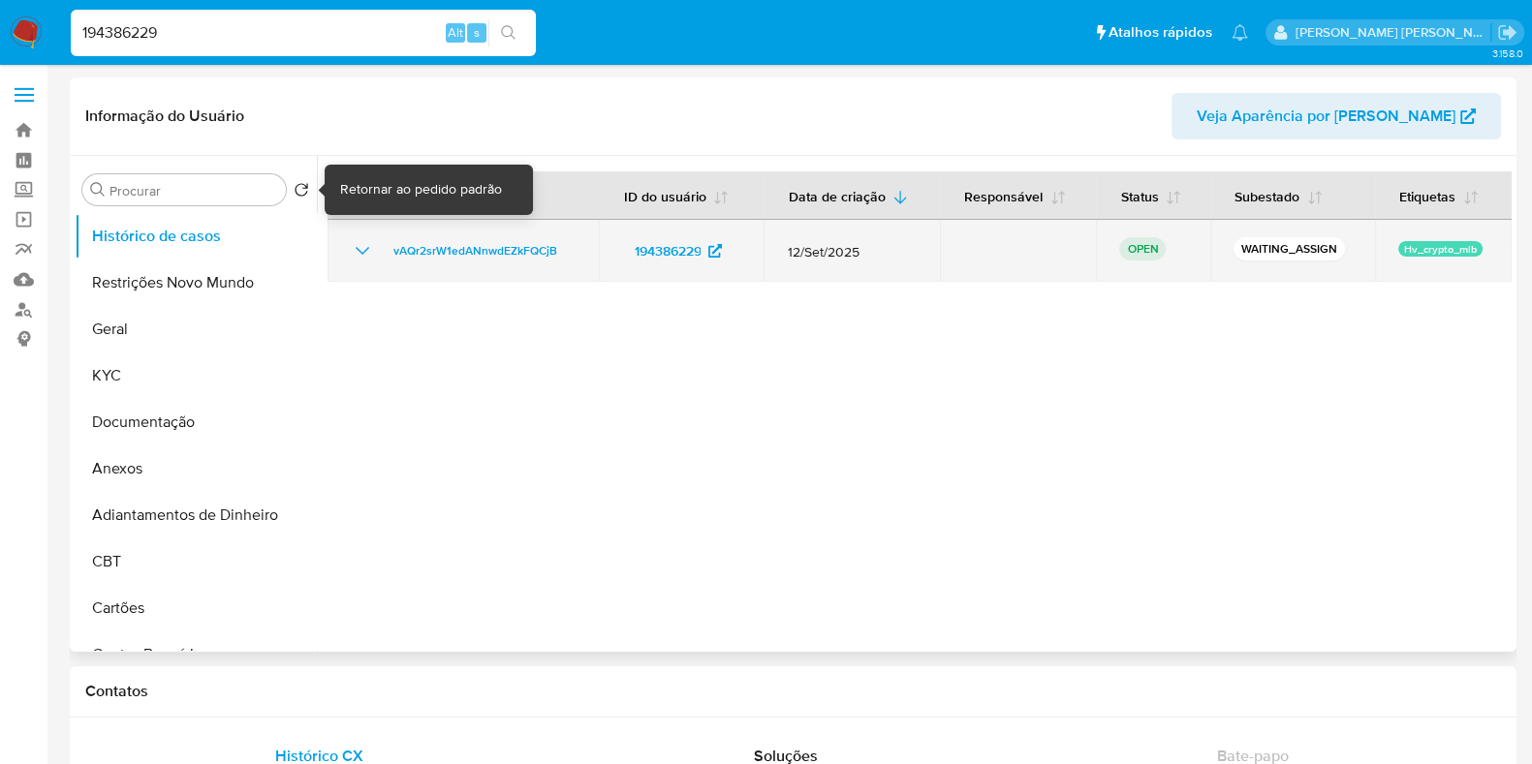
select select "10"
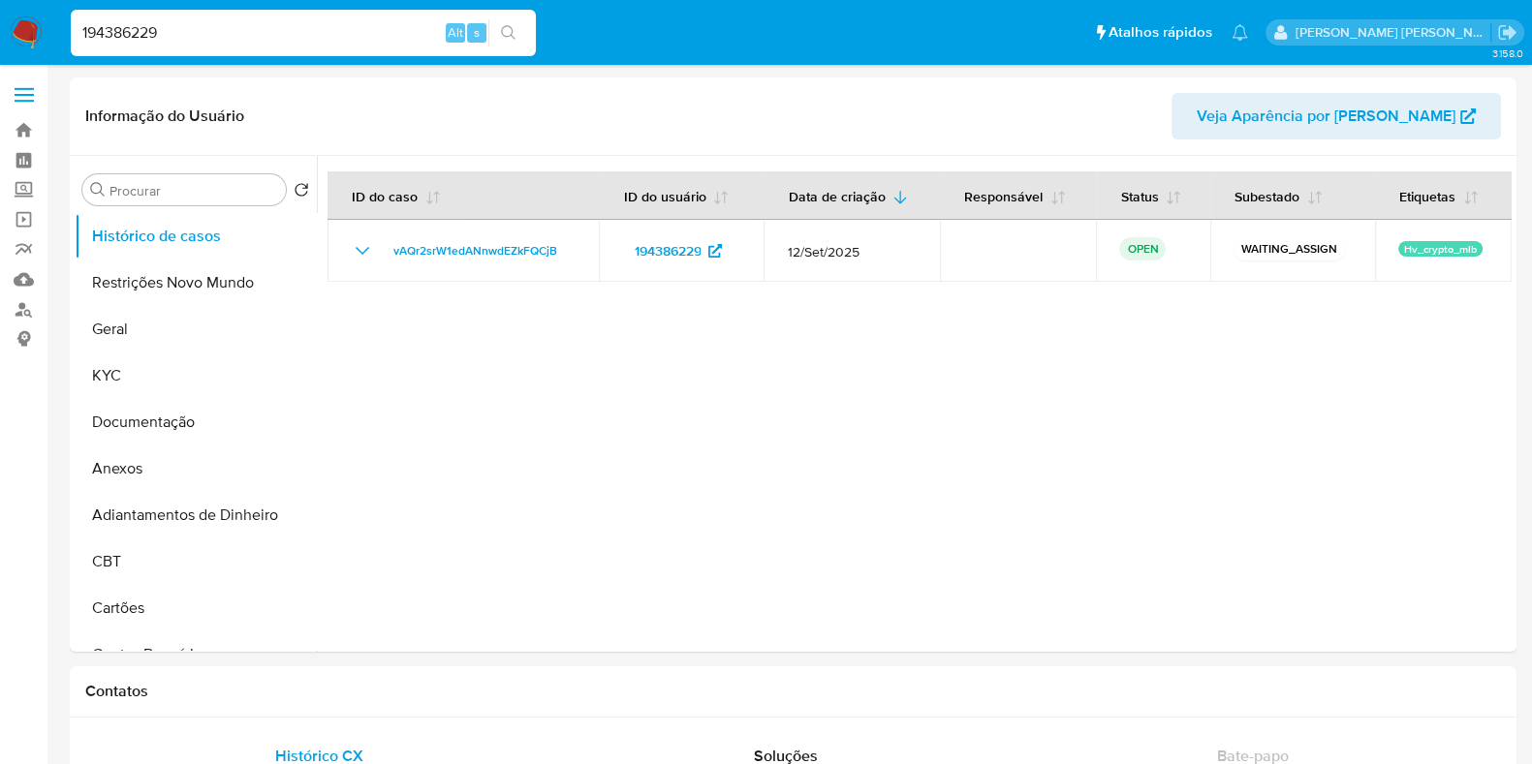
click at [314, 36] on input "194386229" at bounding box center [303, 32] width 465 height 25
paste input "9674589"
type input "96745899"
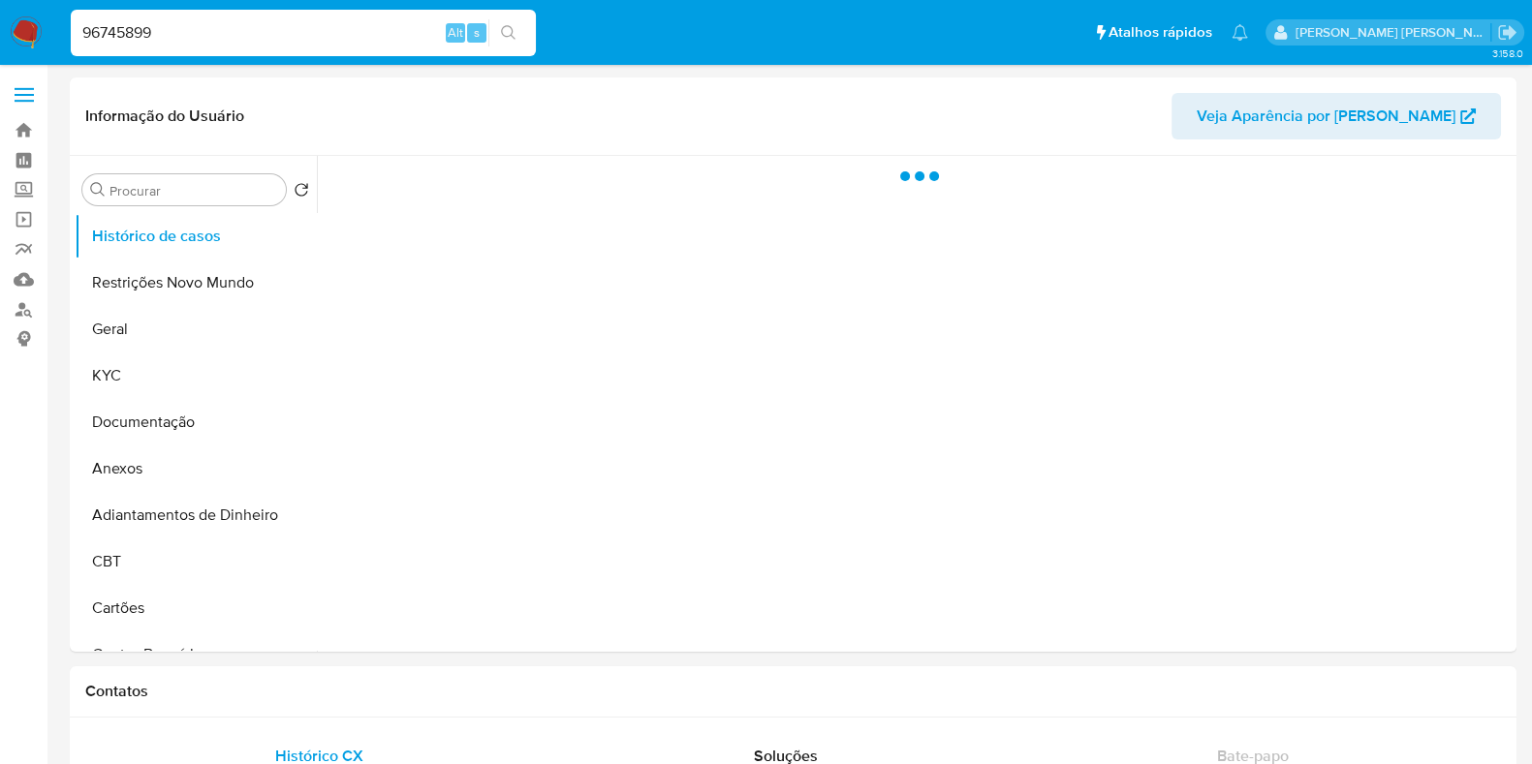
select select "10"
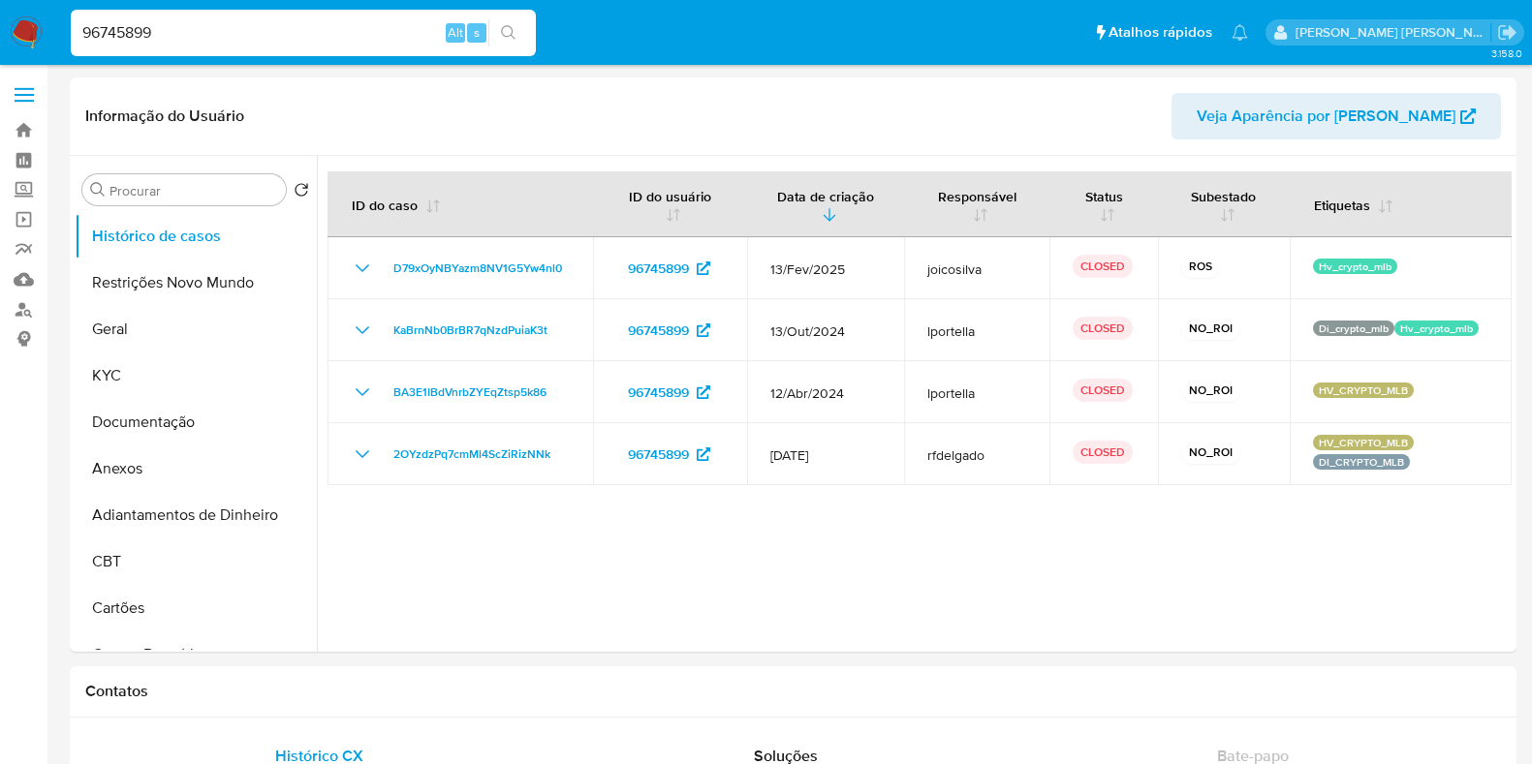
select select "10"
click at [239, 38] on input "96745899" at bounding box center [303, 32] width 465 height 25
paste input "107551206"
type input "107551206"
click at [507, 25] on icon "search-icon" at bounding box center [508, 32] width 15 height 15
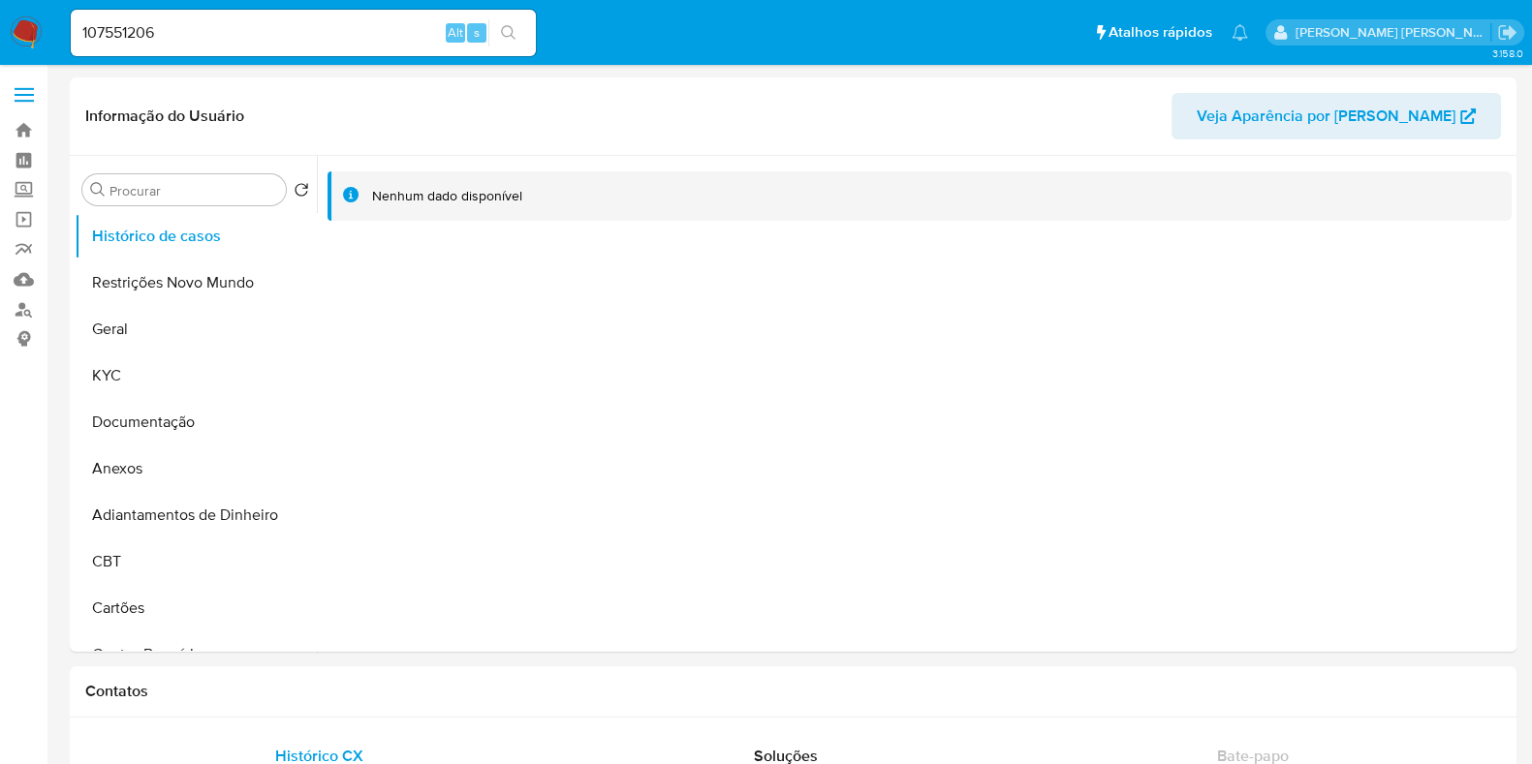
select select "10"
click at [226, 38] on input "107551206" at bounding box center [303, 32] width 465 height 25
paste input "2508753650"
type input "2508753650"
select select "10"
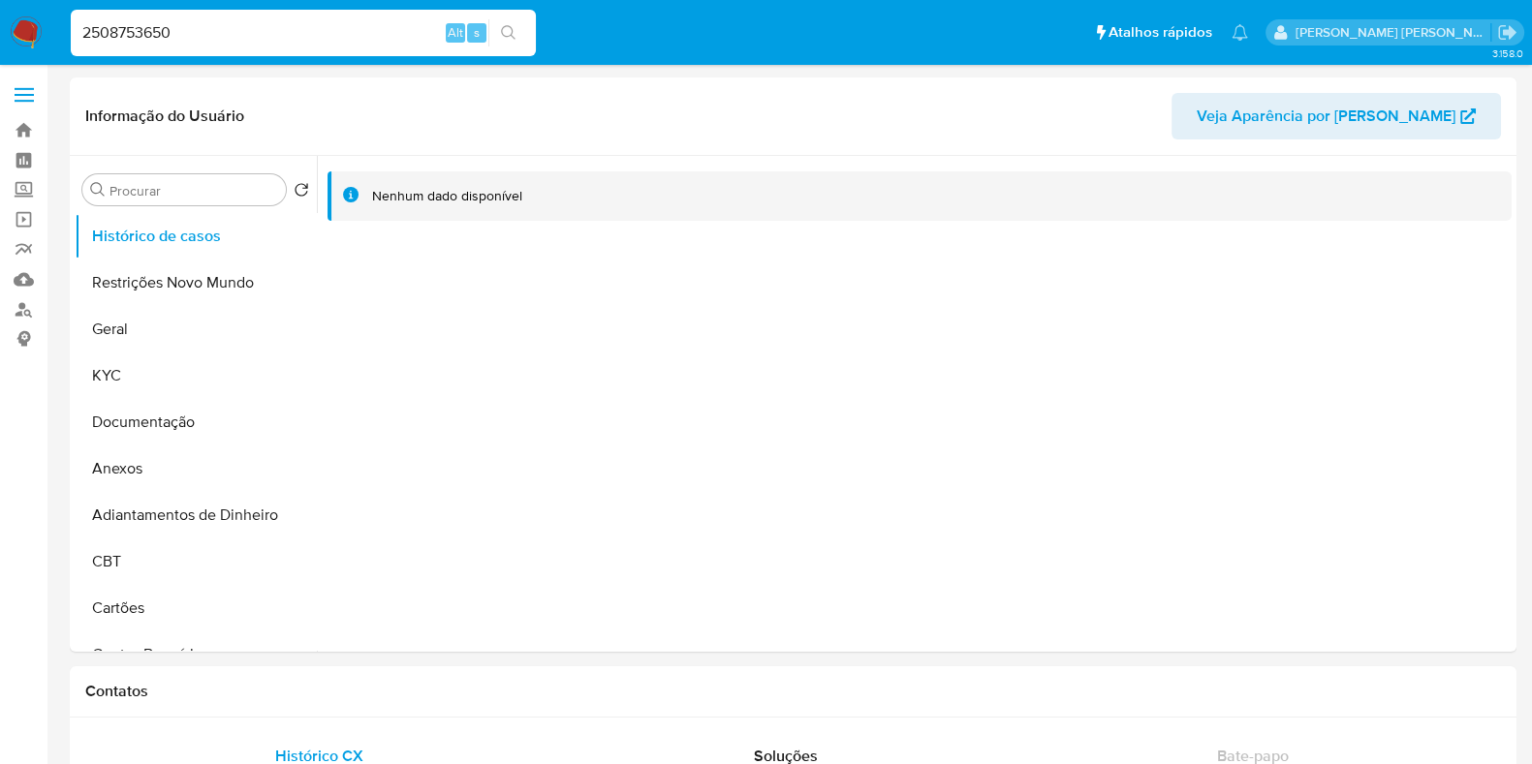
click at [338, 32] on input "2508753650" at bounding box center [303, 32] width 465 height 25
paste input "177350995"
type input "177350995"
select select "10"
click at [277, 29] on input "177350995" at bounding box center [303, 32] width 465 height 25
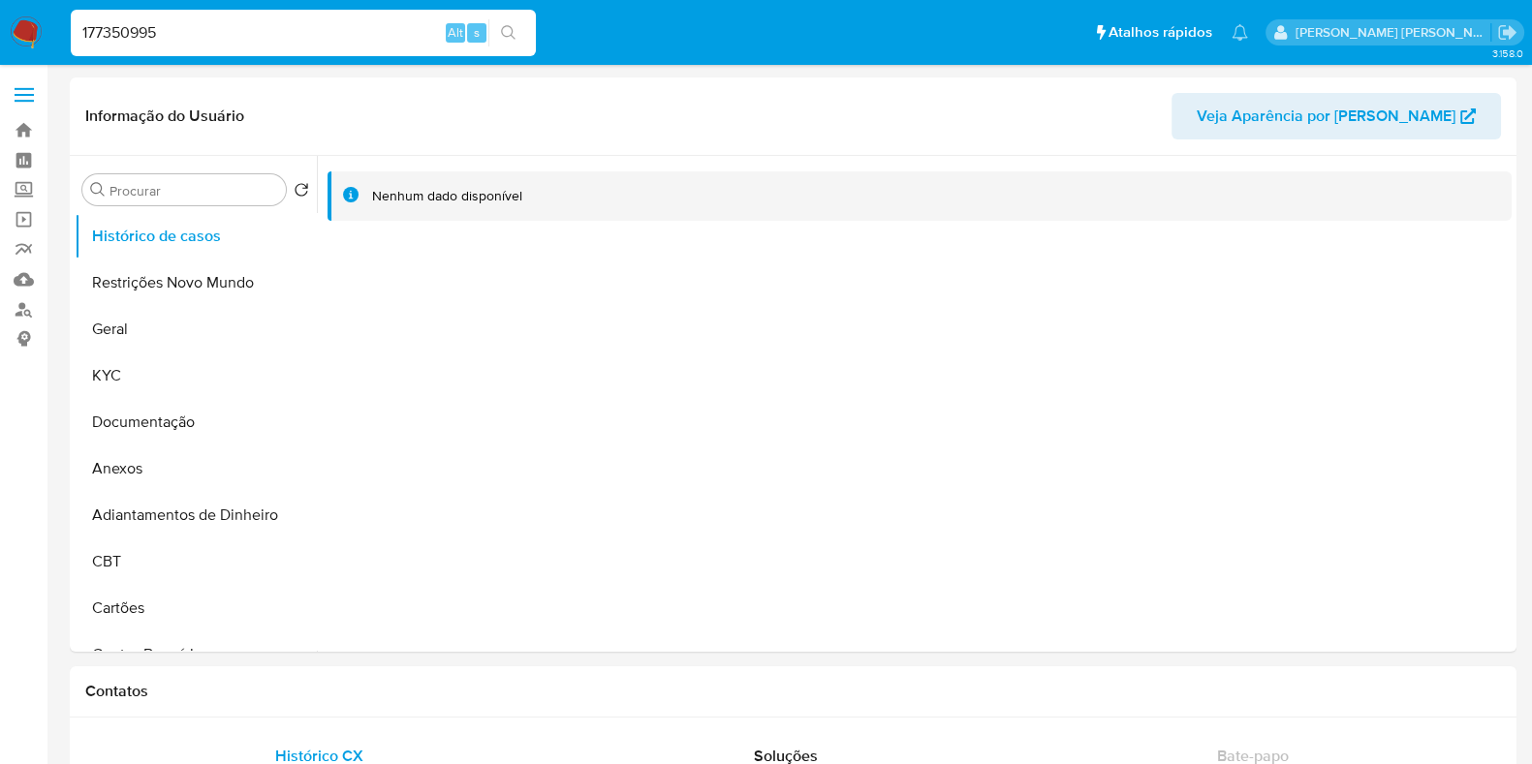
paste input "65642379"
type input "165642379"
select select "10"
click at [254, 27] on input "165642379" at bounding box center [303, 32] width 465 height 25
paste input "294161186"
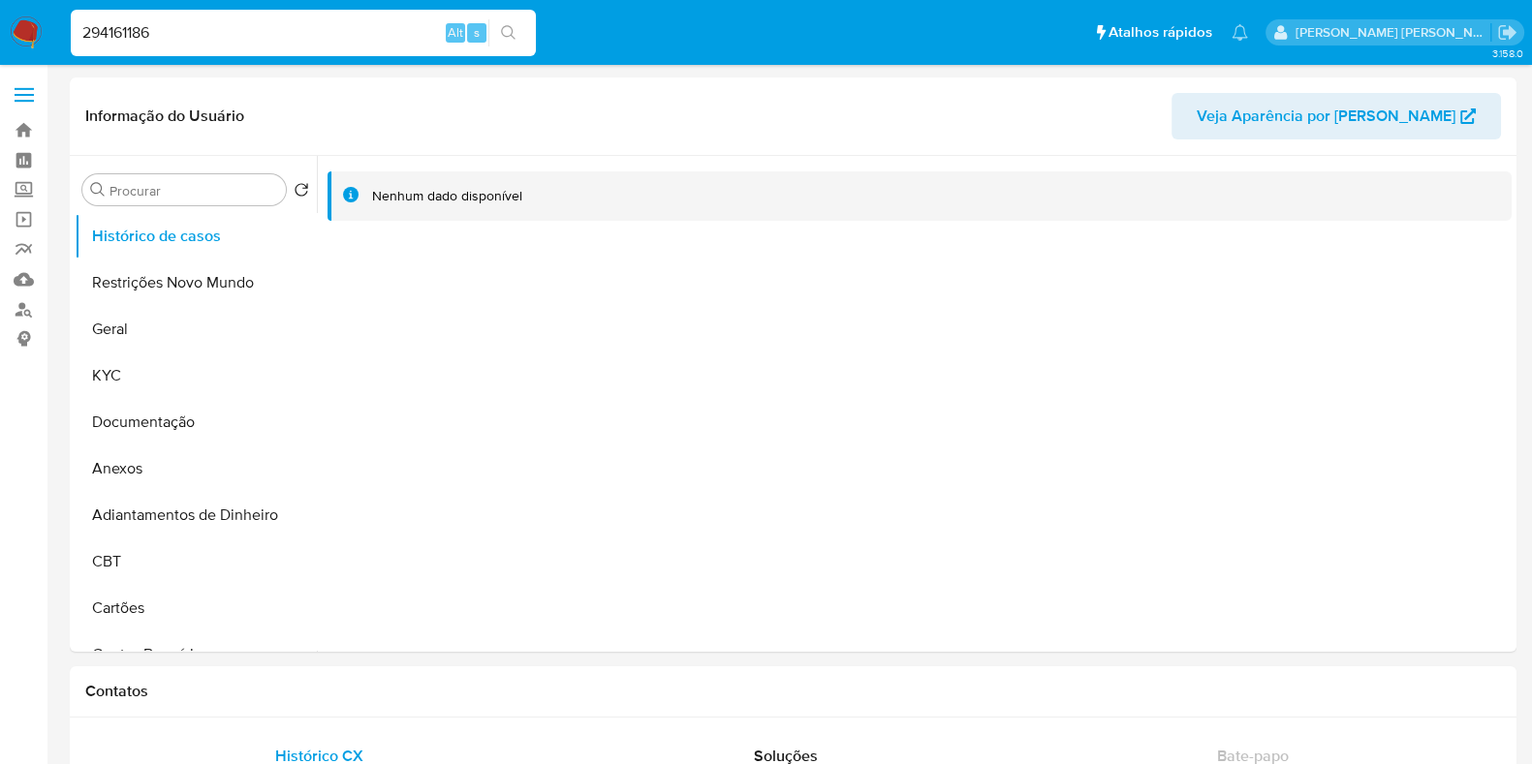
type input "294161186"
select select "10"
click at [260, 39] on input "294161186" at bounding box center [303, 32] width 465 height 25
paste input "29871125"
type input "229871125"
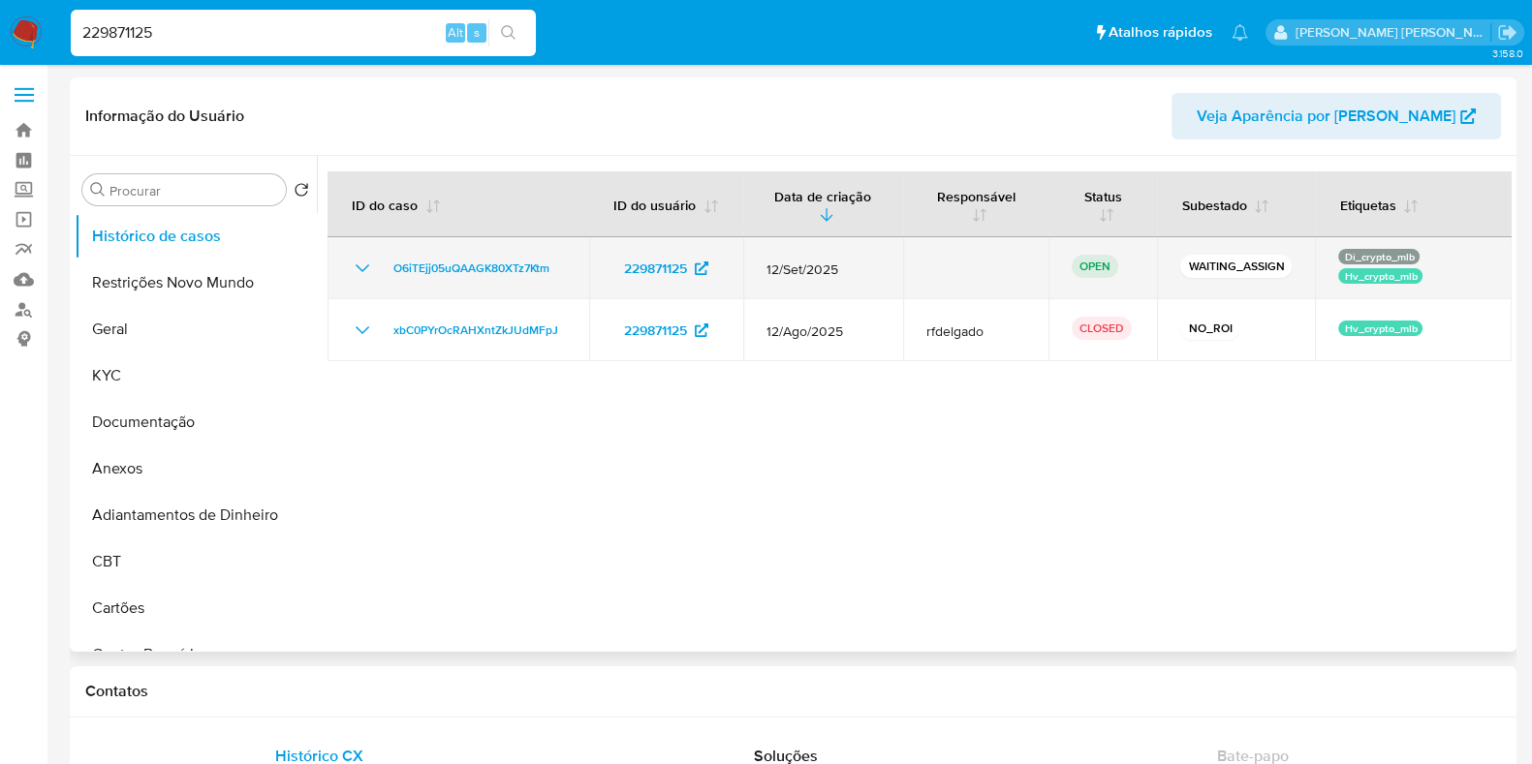
select select "10"
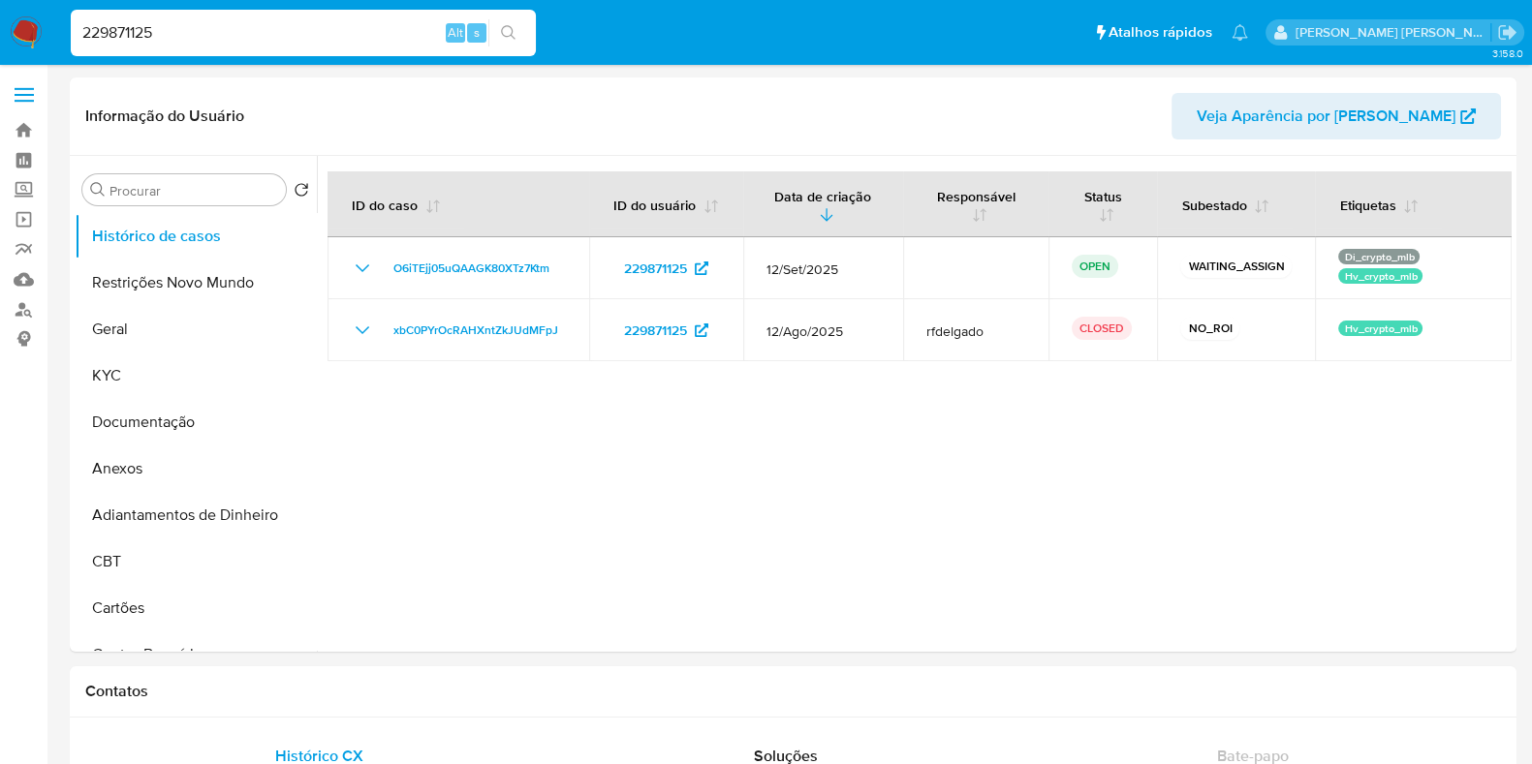
click at [171, 21] on input "229871125" at bounding box center [303, 32] width 465 height 25
paste input "1507571780"
type input "1507571780"
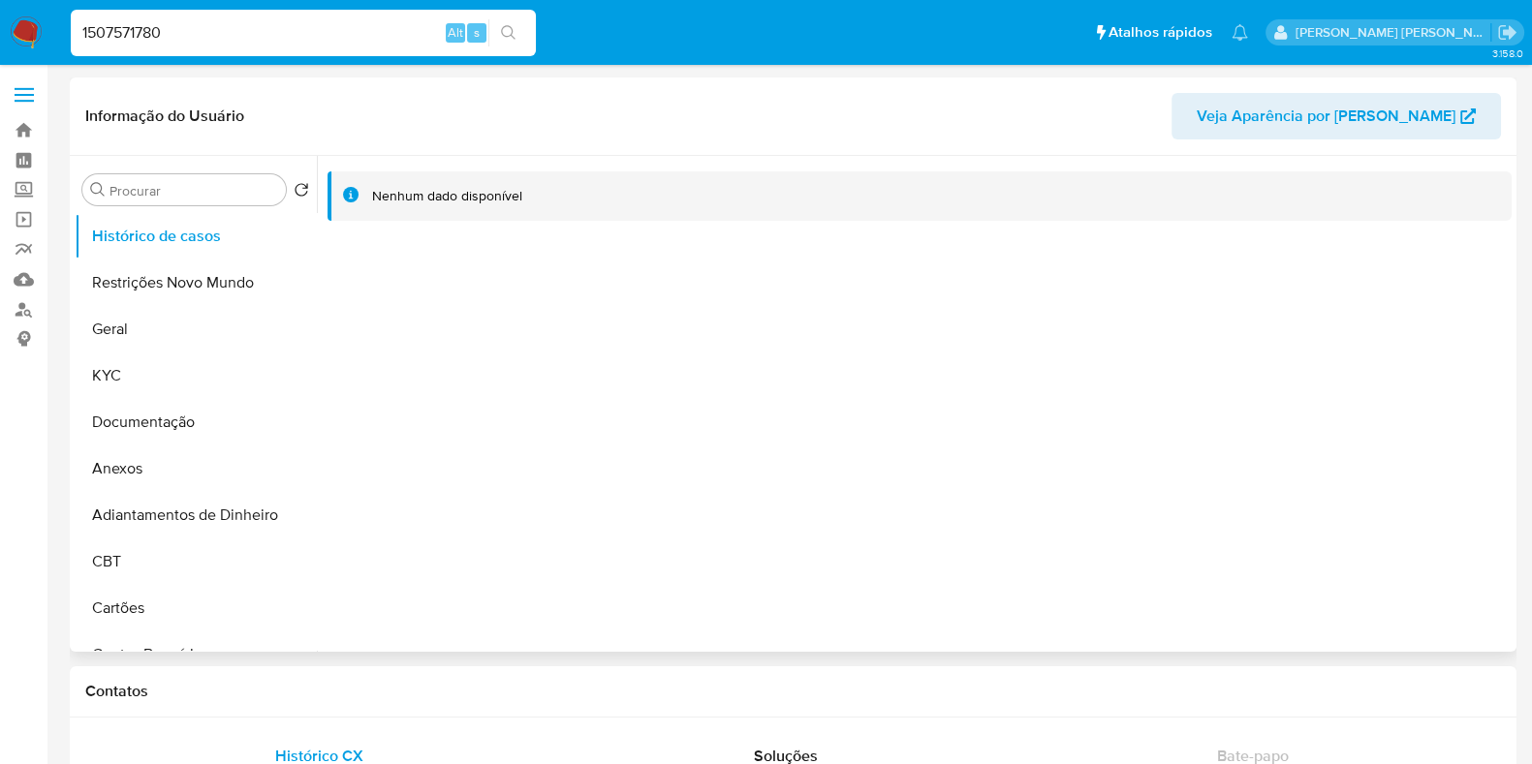
select select "10"
click at [277, 34] on input "1507571780" at bounding box center [303, 32] width 465 height 25
paste input "358238344"
type input "358238344"
select select "10"
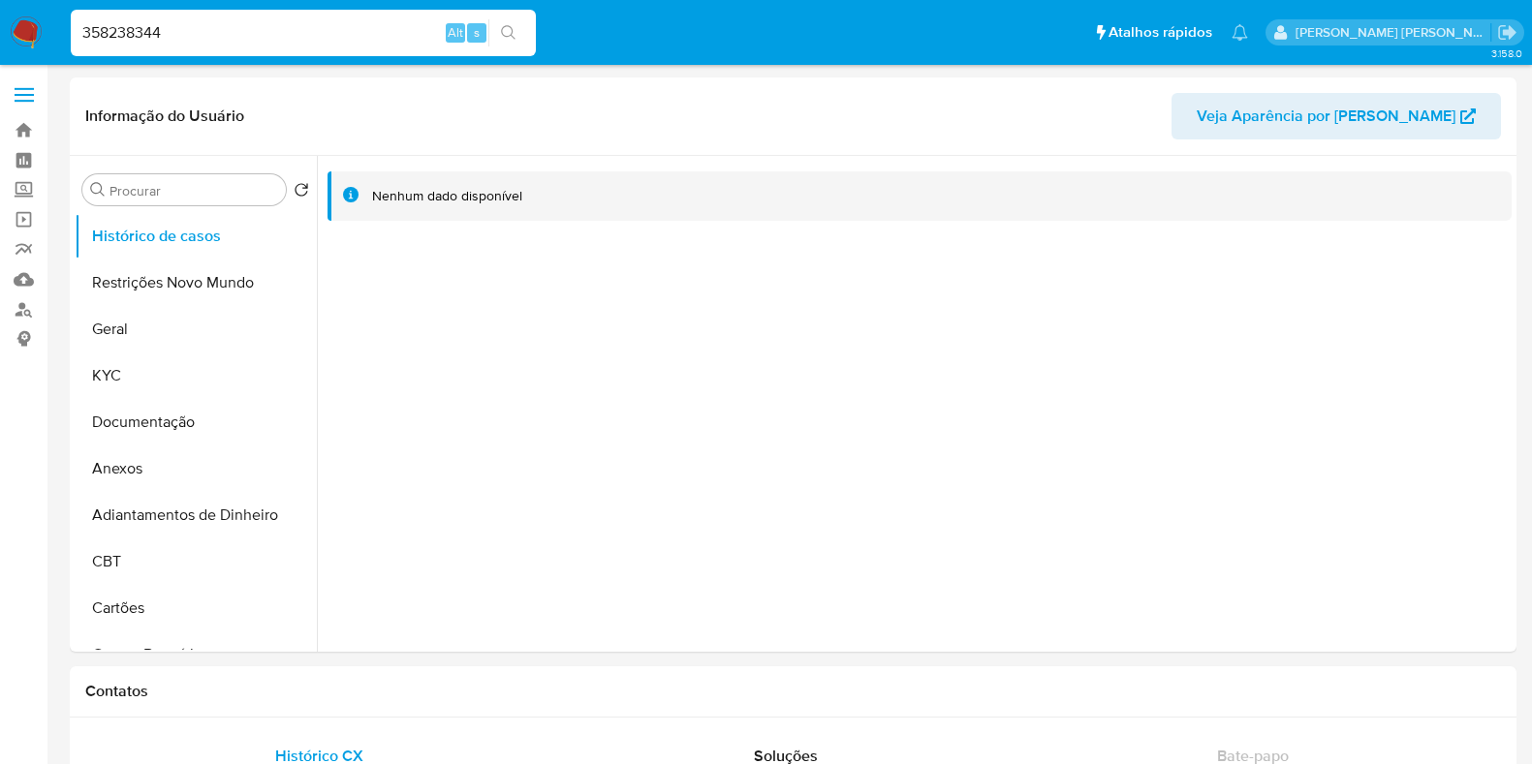
select select "10"
click at [233, 32] on input "358238344" at bounding box center [303, 32] width 465 height 25
paste input "5712327"
type input "57123274"
select select "10"
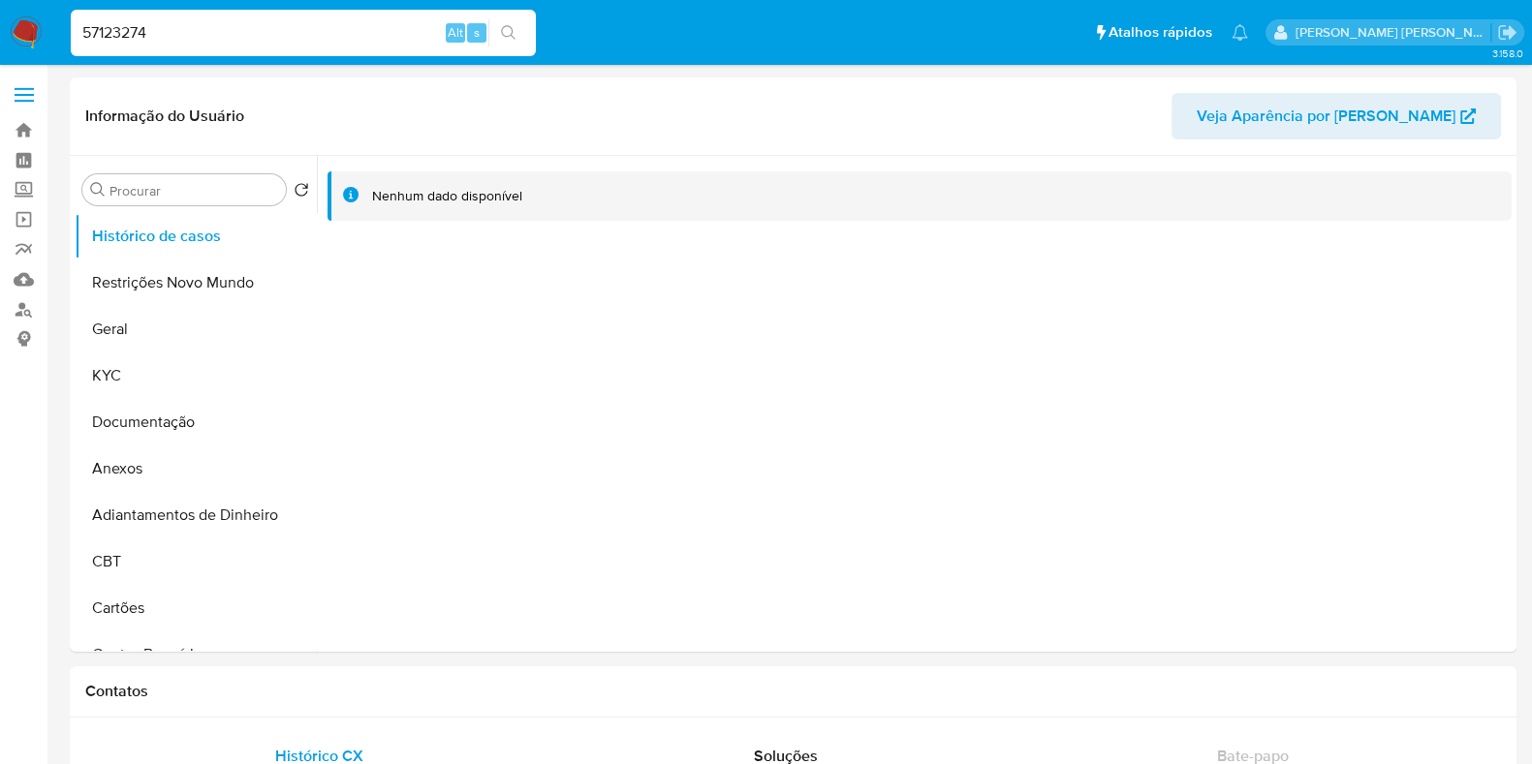
click at [276, 26] on input "57123274" at bounding box center [303, 32] width 465 height 25
paste input "35286626"
type input "35286626"
select select "10"
click at [240, 47] on div "35286626 Alt s" at bounding box center [303, 33] width 465 height 47
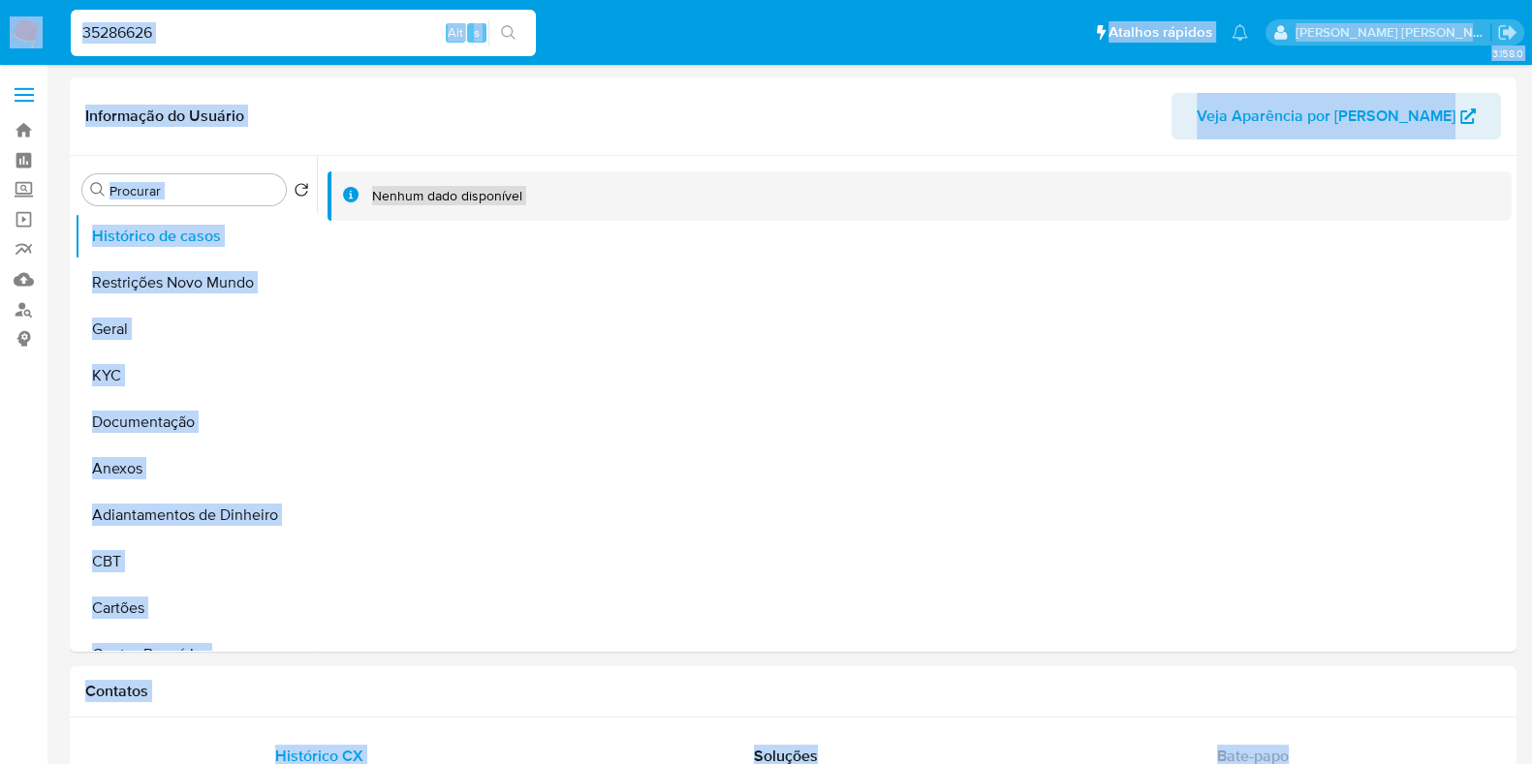
click at [213, 42] on input "35286626" at bounding box center [303, 32] width 465 height 25
click at [224, 31] on input "35286626" at bounding box center [303, 32] width 465 height 25
click at [243, 32] on input "35286626" at bounding box center [303, 32] width 465 height 25
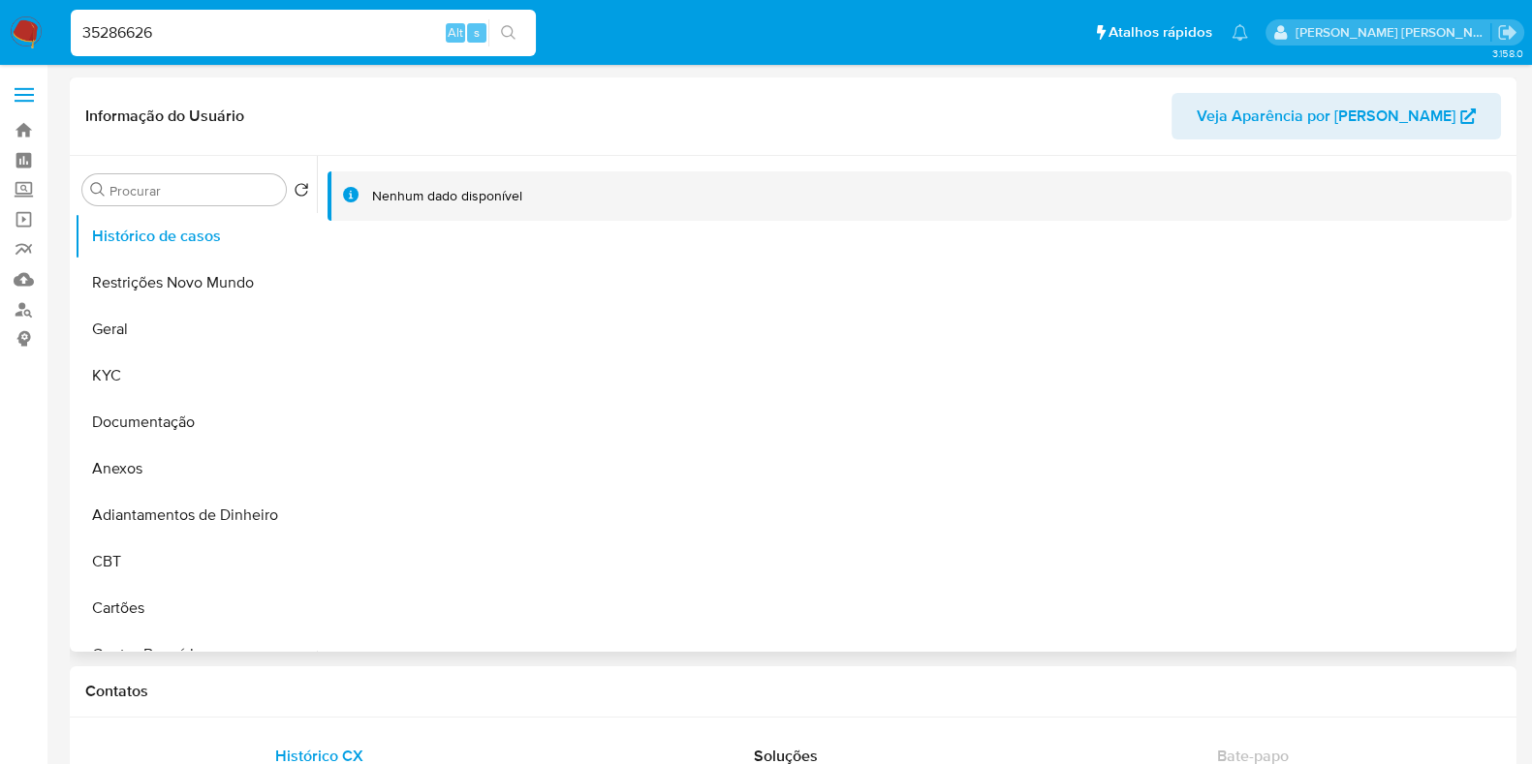
paste input "15589136"
type input "155891366"
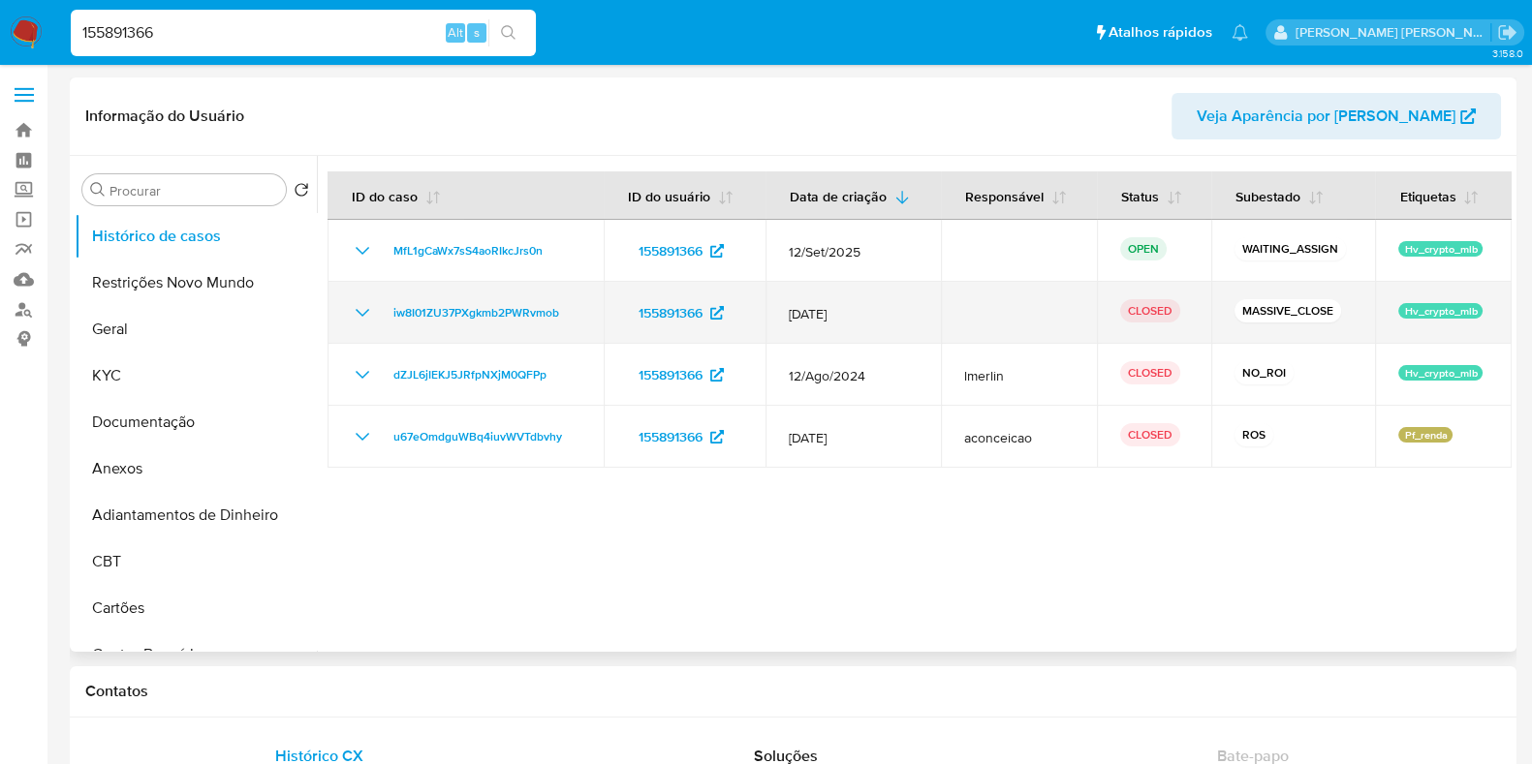
select select "10"
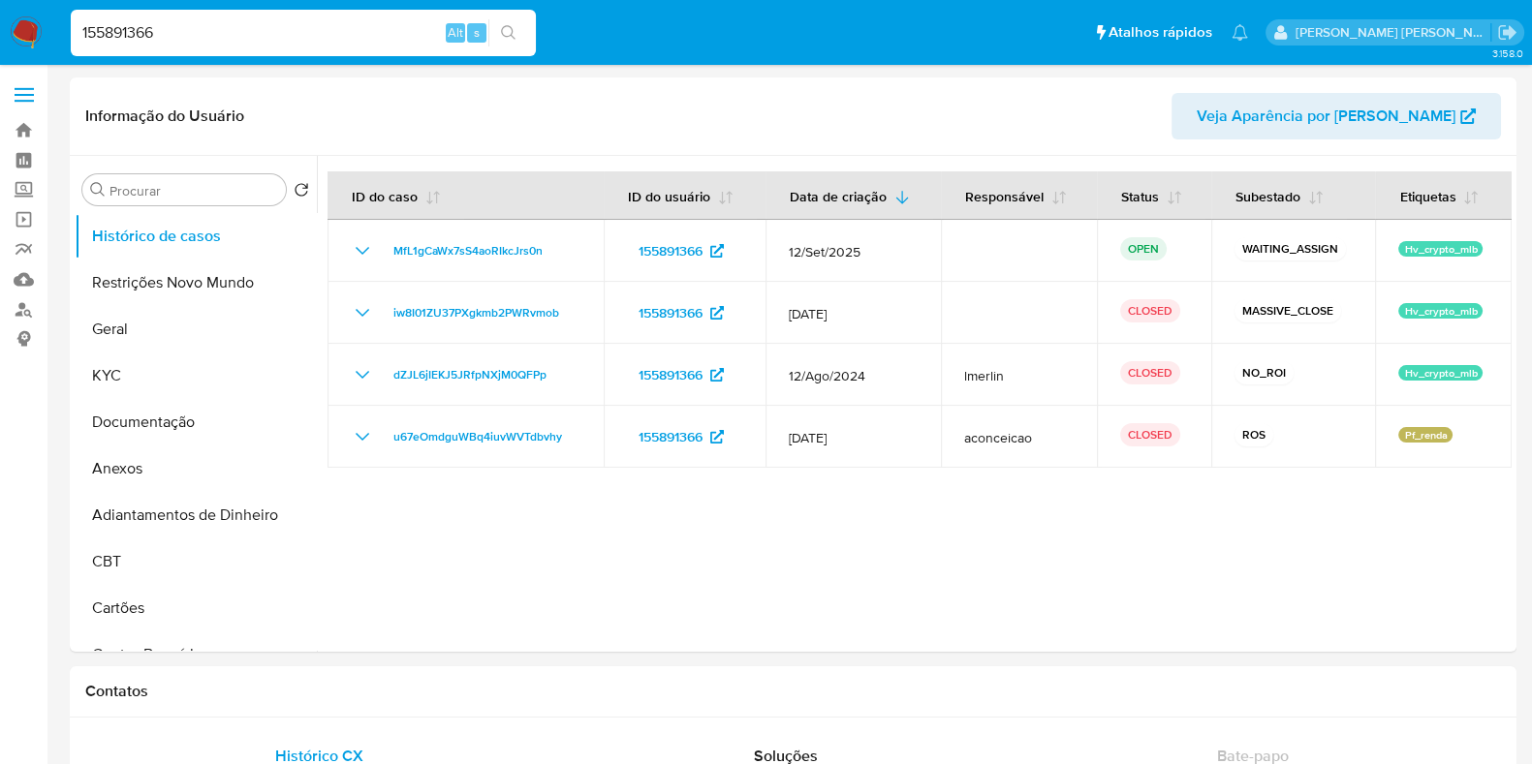
drag, startPoint x: 256, startPoint y: 18, endPoint x: 242, endPoint y: 31, distance: 18.5
click at [254, 17] on div "155891366 Alt s" at bounding box center [303, 33] width 465 height 47
click at [236, 36] on input "155891366" at bounding box center [303, 32] width 465 height 25
paste input "339219419"
type input "339219419"
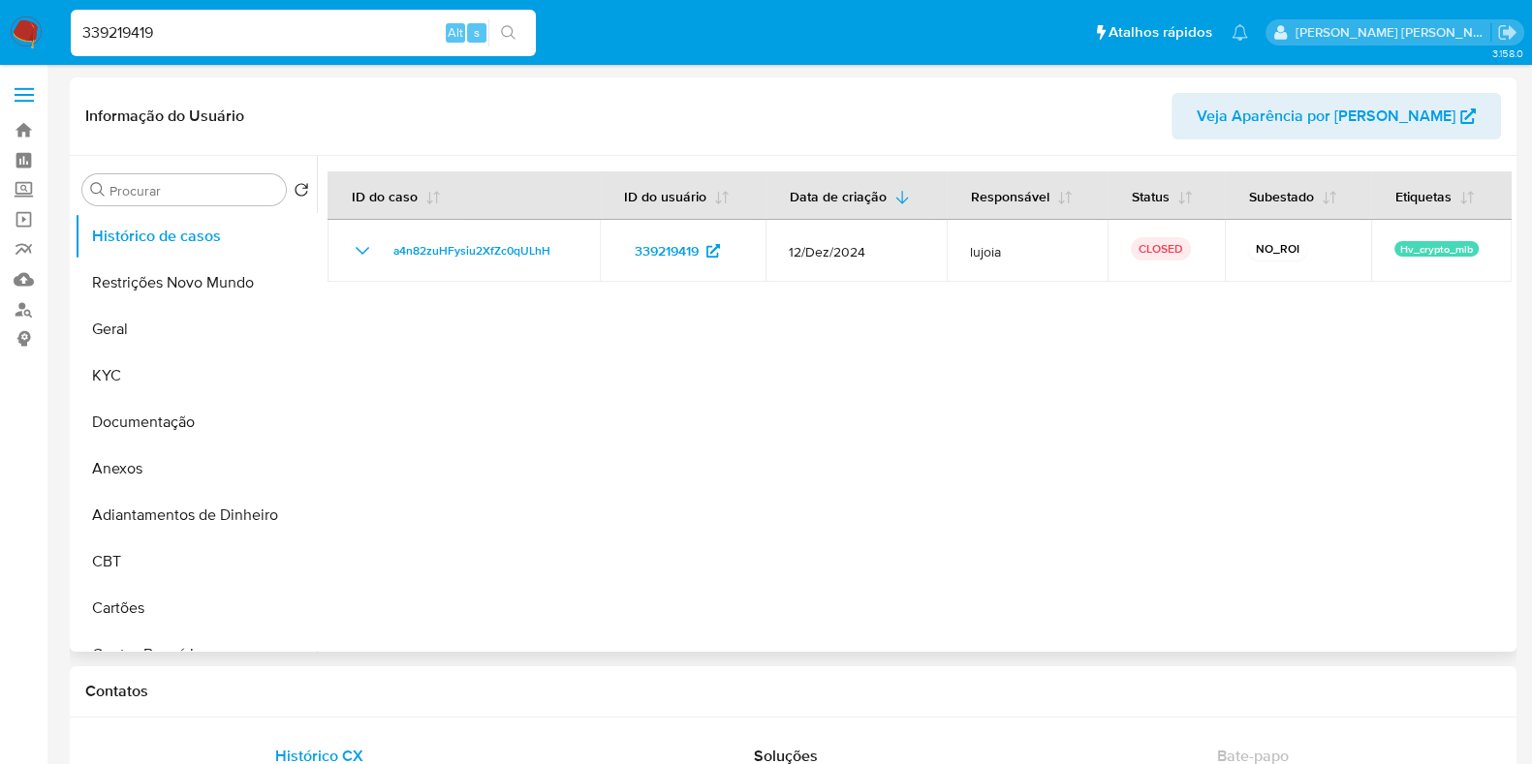
select select "10"
click at [300, 36] on input "339219419" at bounding box center [303, 32] width 465 height 25
paste input "2556490165"
type input "2556490165"
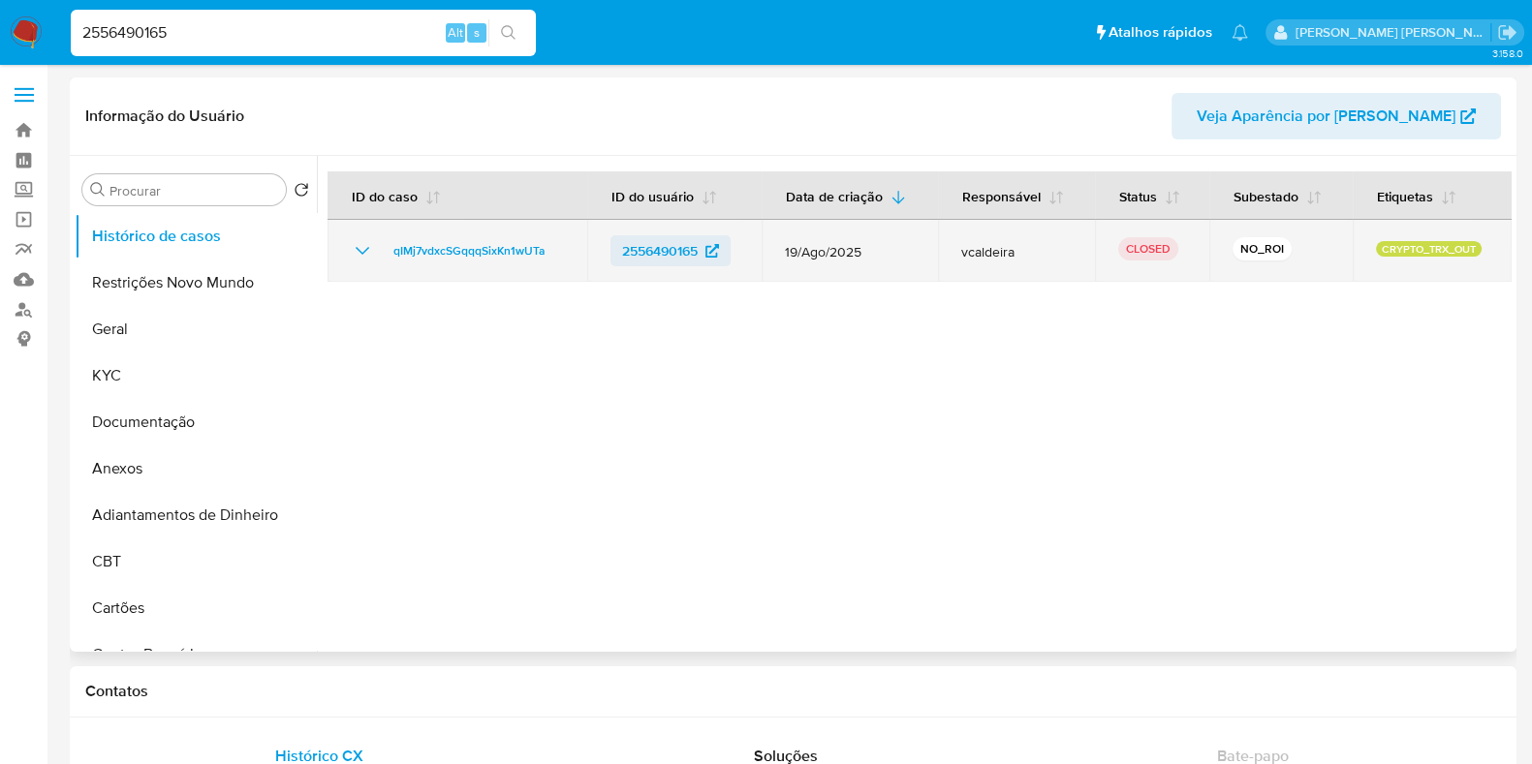
select select "10"
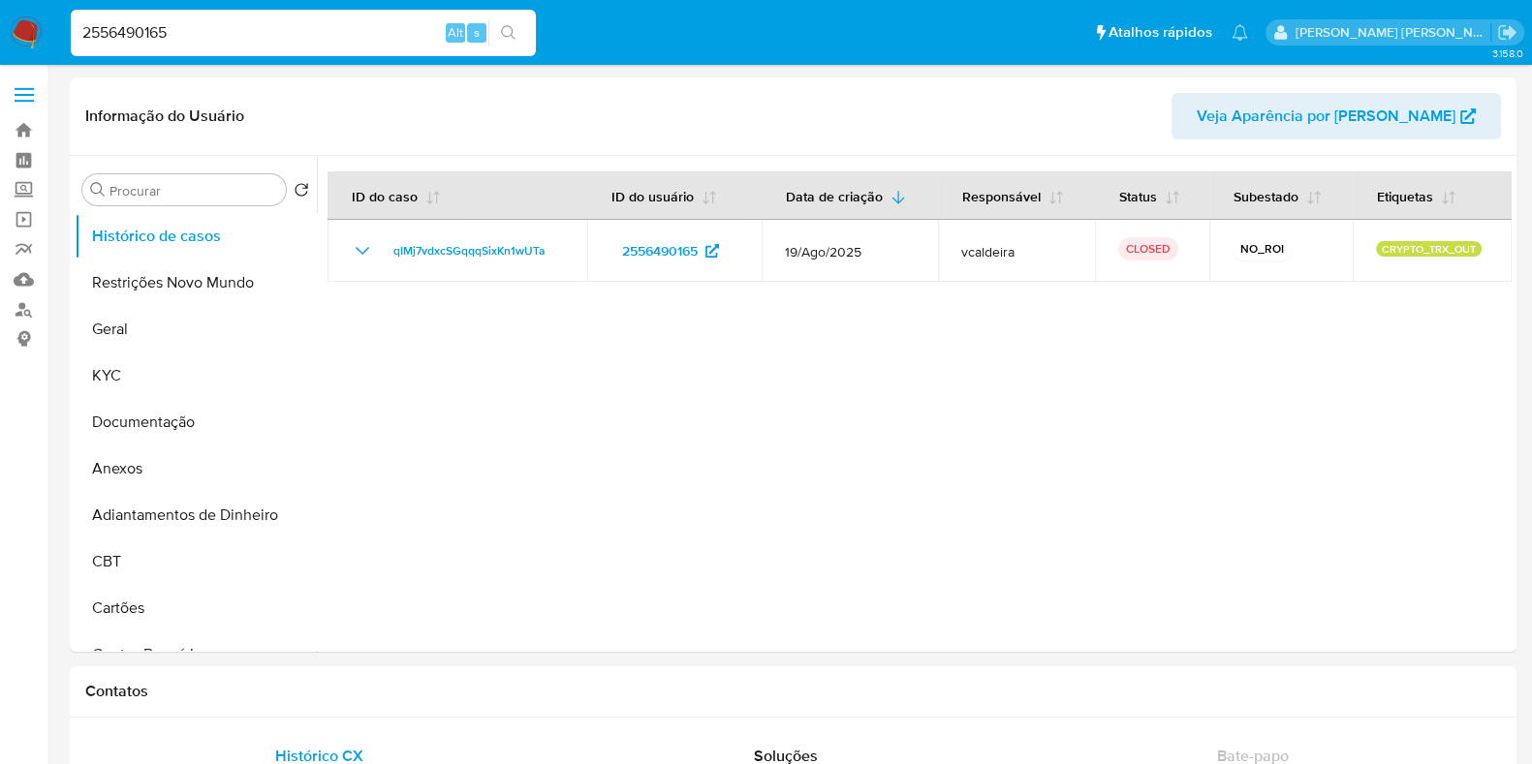
click at [256, 40] on input "2556490165" at bounding box center [303, 32] width 465 height 25
paste input "4308908"
type input "254308908"
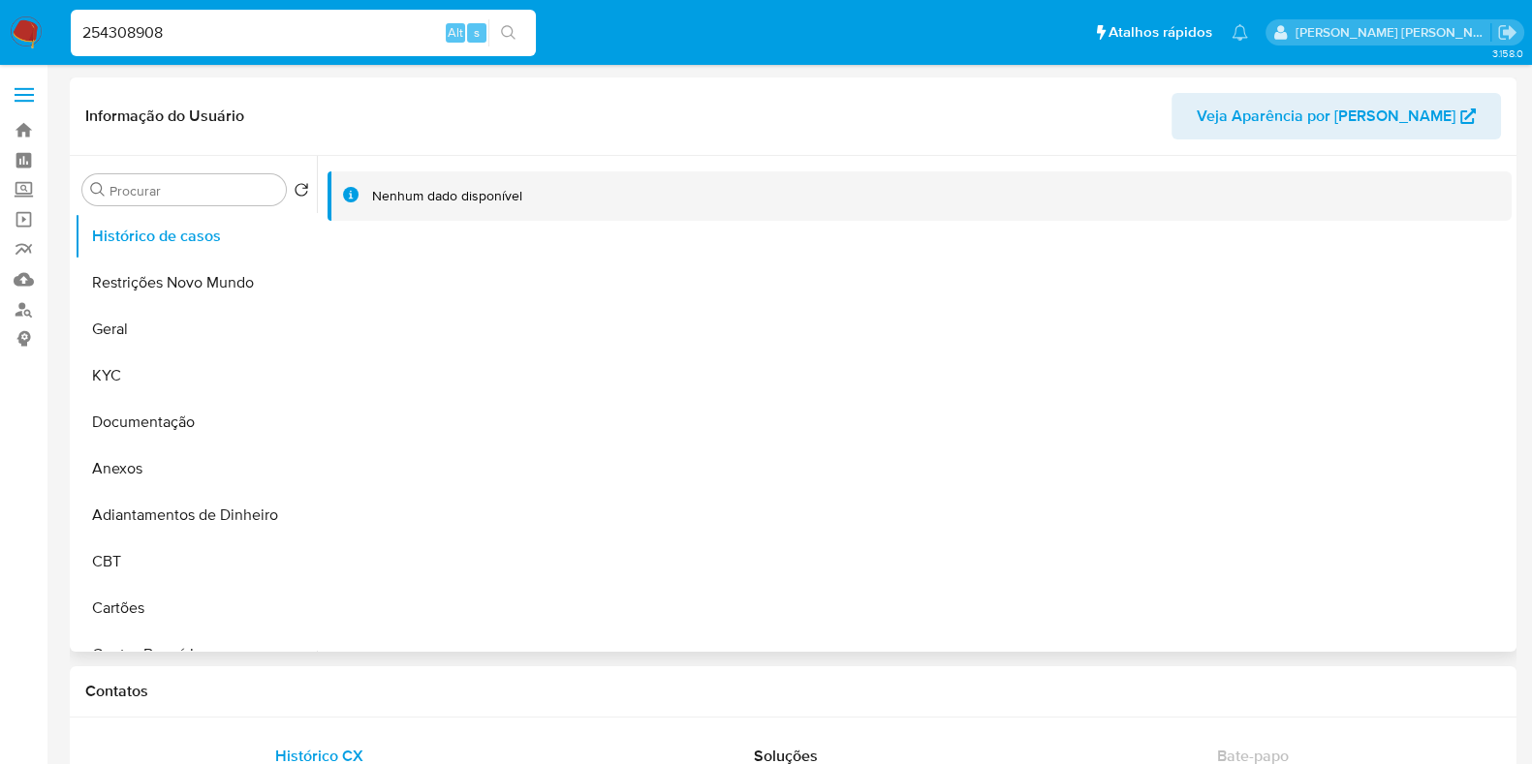
select select "10"
click at [180, 29] on input "254308908" at bounding box center [303, 32] width 465 height 25
paste input "1061701683"
type input "1061701683"
select select "10"
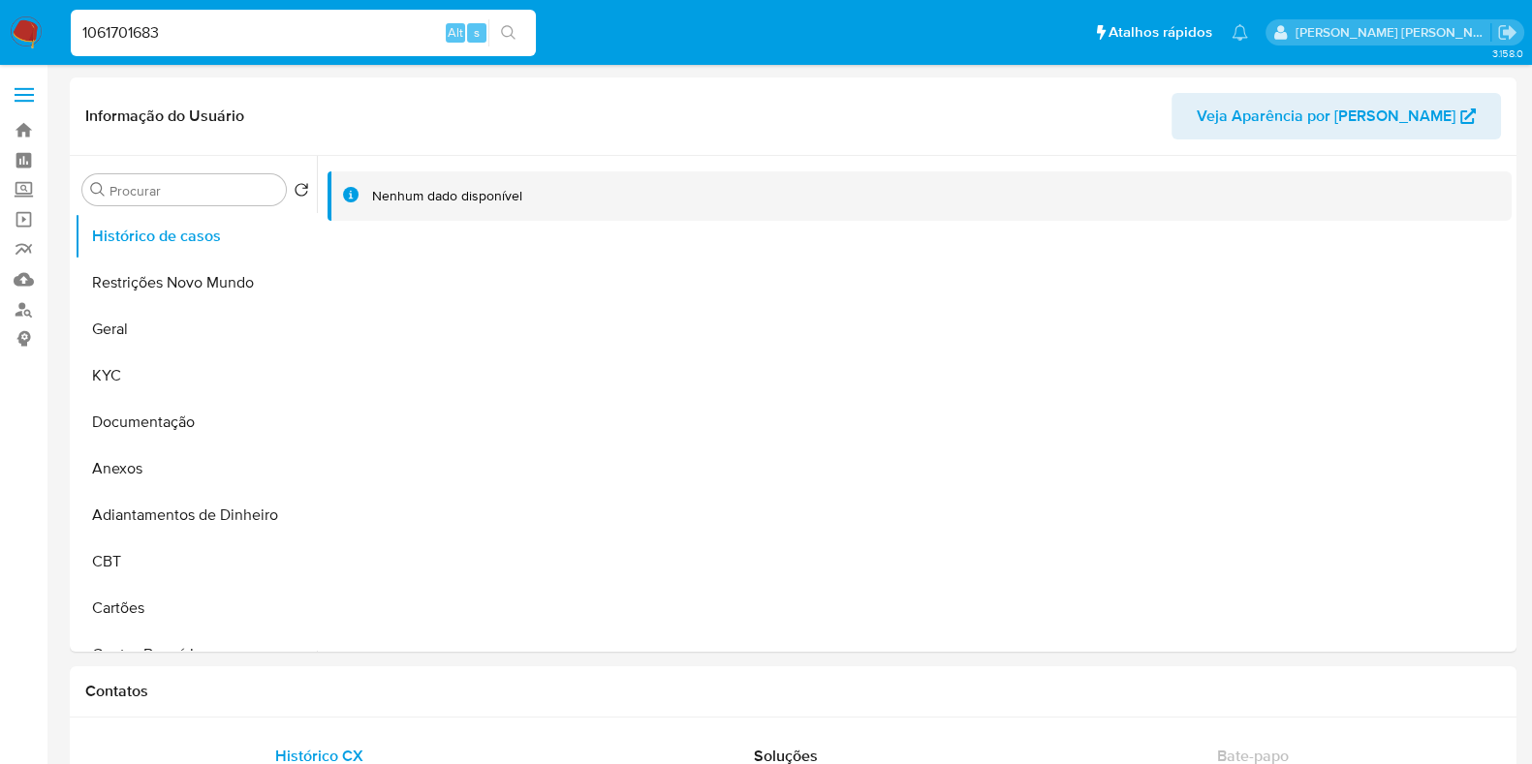
click at [337, 36] on input "1061701683" at bounding box center [303, 32] width 465 height 25
paste input "760573957"
type input "760573957"
select select "10"
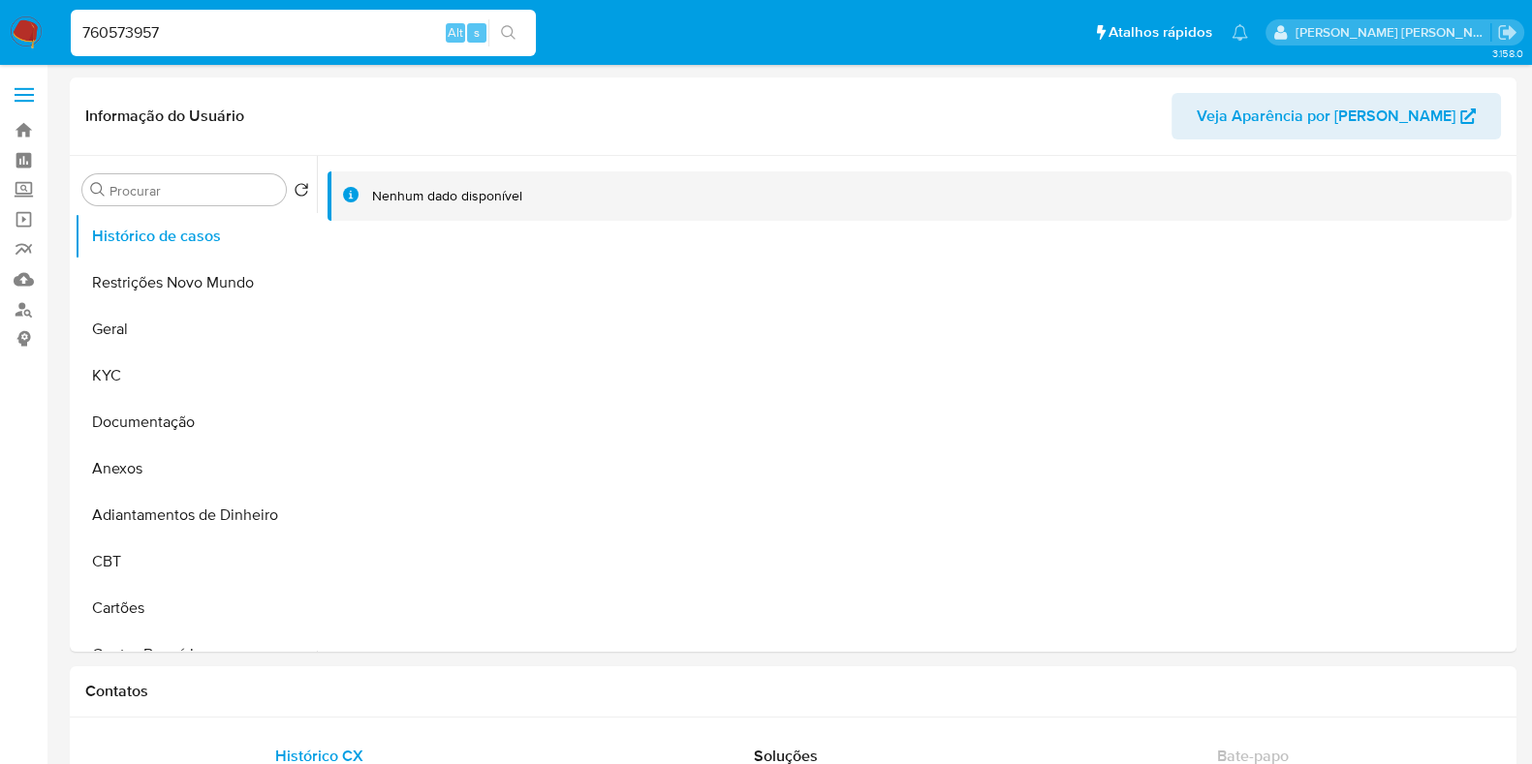
click at [148, 44] on input "760573957" at bounding box center [303, 32] width 465 height 25
click at [167, 27] on input "760573957" at bounding box center [303, 32] width 465 height 25
paste input "1200096996"
type input "1200096996"
click at [522, 34] on button "search-icon" at bounding box center [508, 32] width 40 height 27
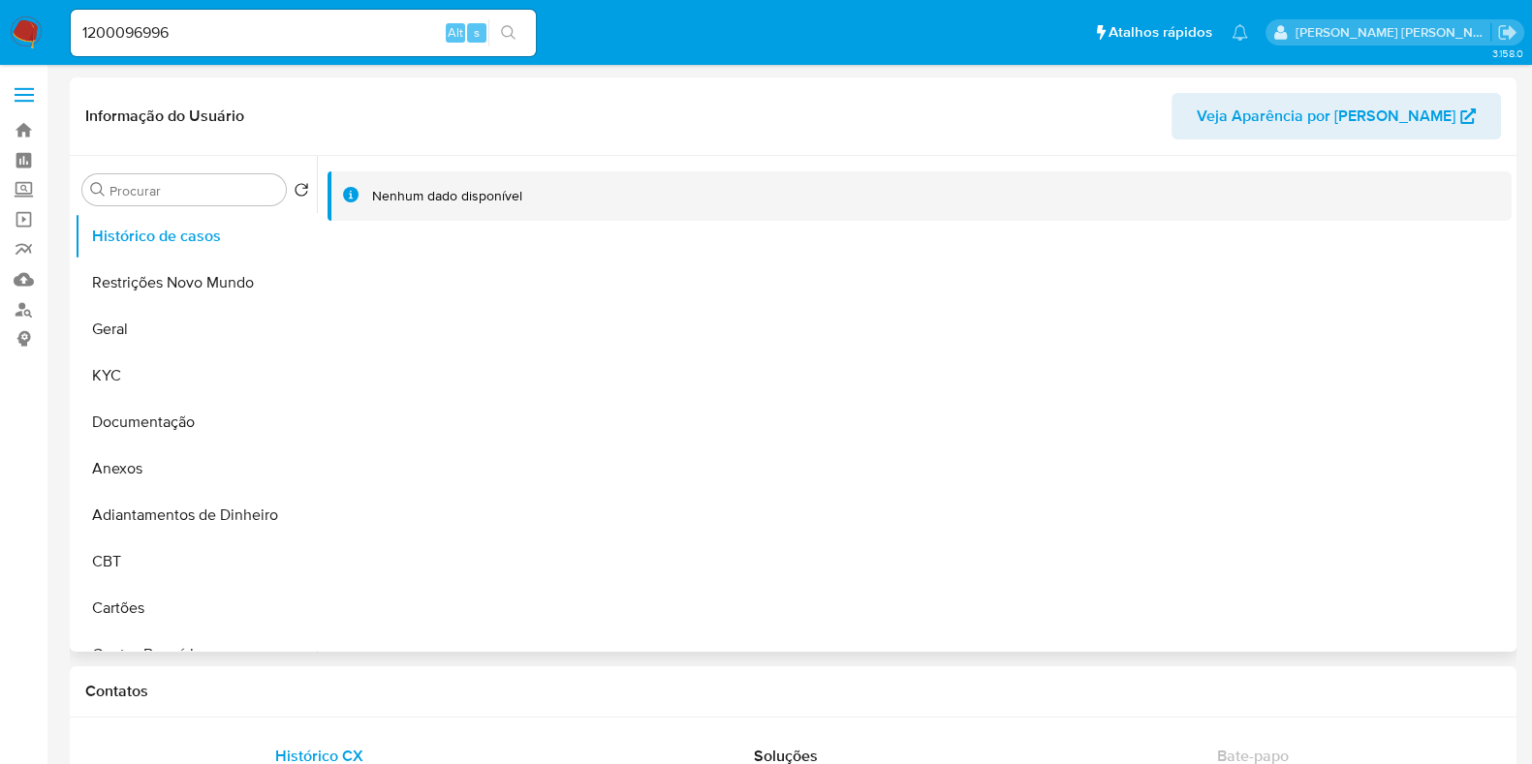
select select "10"
click at [221, 38] on input "1200096996" at bounding box center [303, 32] width 465 height 25
paste input "209085919"
click at [528, 27] on input "209085919" at bounding box center [303, 32] width 465 height 25
type input "209085919"
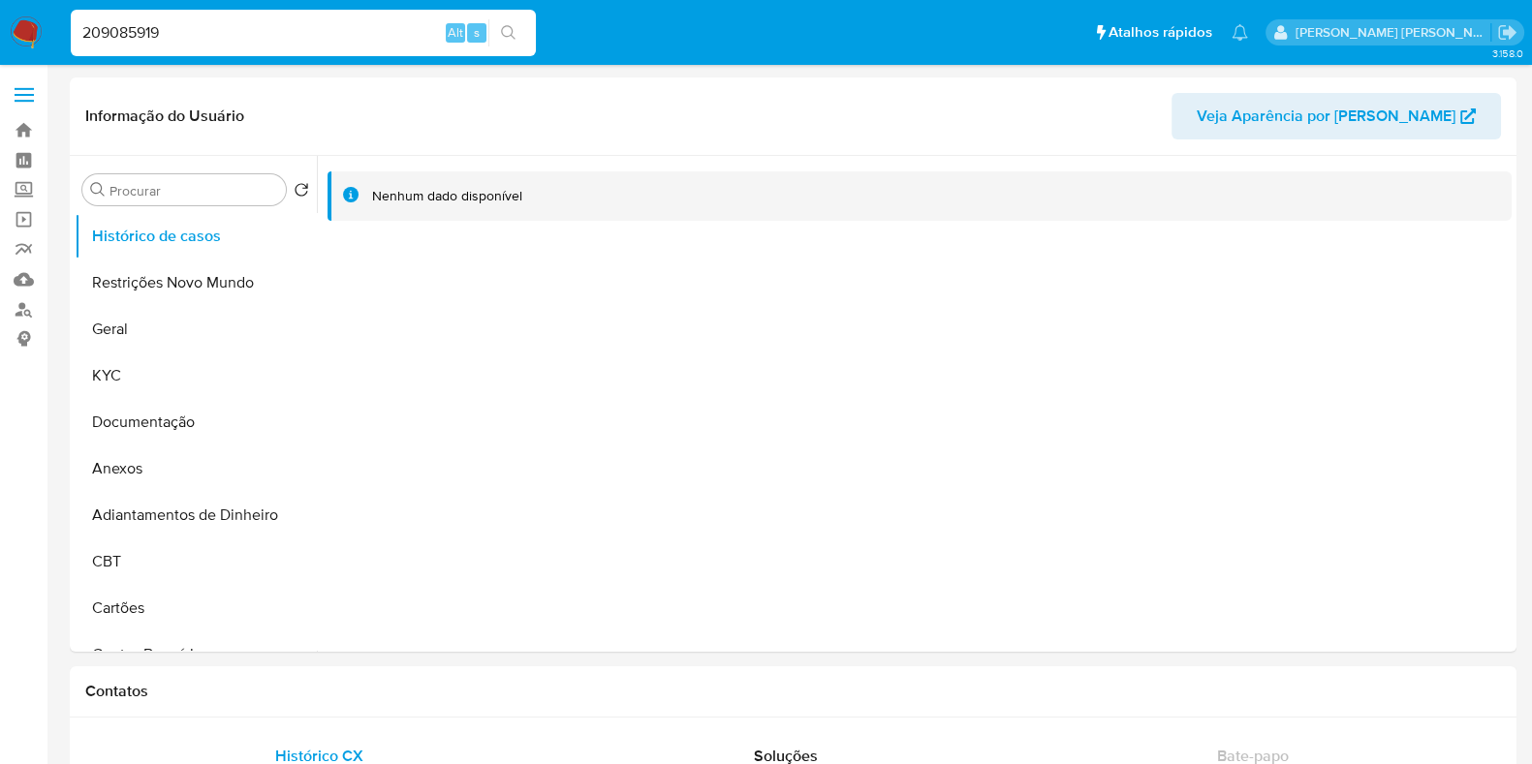
click at [513, 30] on icon "search-icon" at bounding box center [509, 33] width 16 height 16
select select "10"
click at [276, 41] on input "209085919" at bounding box center [303, 32] width 465 height 25
paste input "96852580"
type input "96852580"
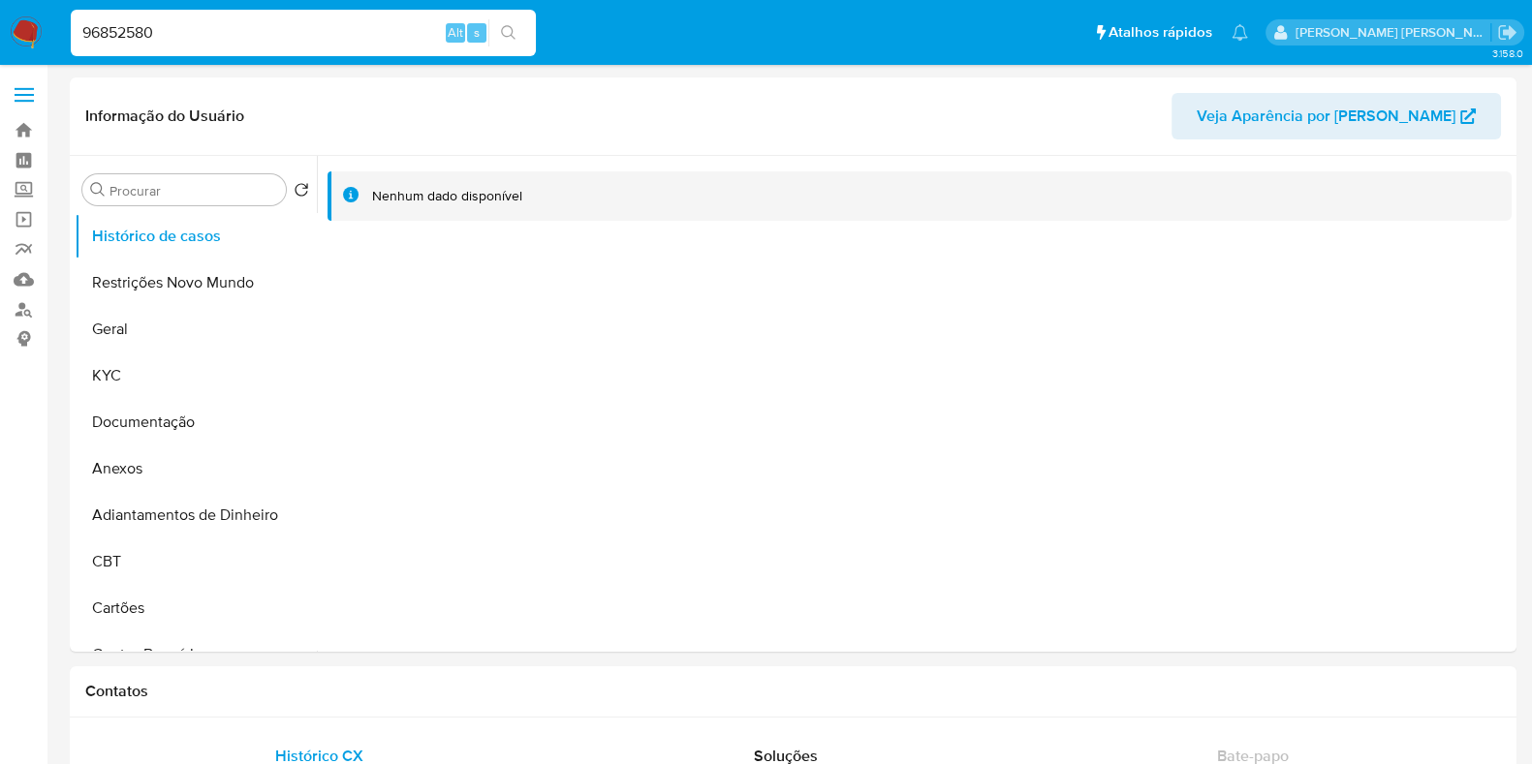
click at [502, 26] on icon "search-icon" at bounding box center [509, 33] width 16 height 16
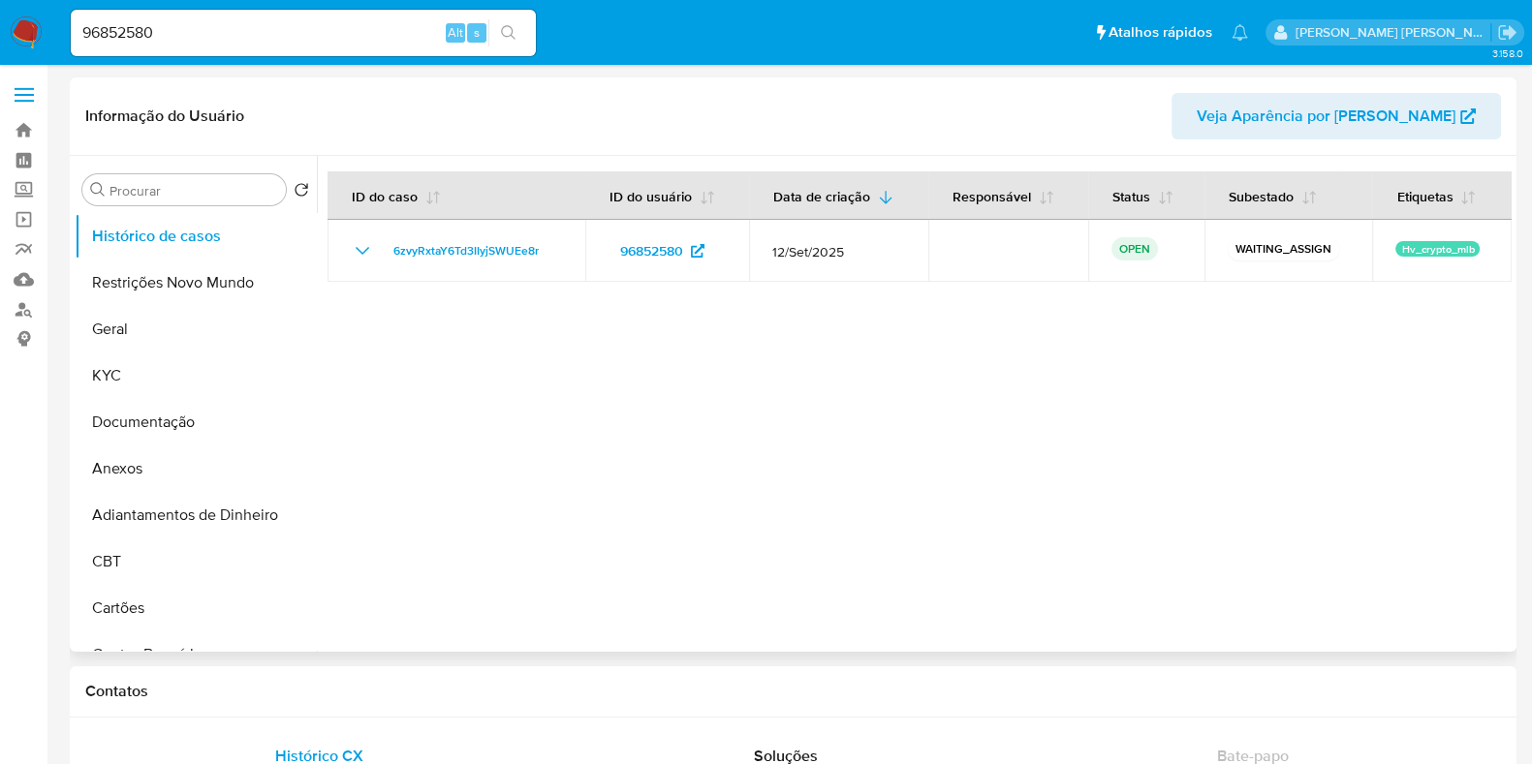
select select "10"
click at [270, 32] on input "96852580" at bounding box center [303, 32] width 465 height 25
paste input "679626915"
type input "679626915"
click at [510, 28] on icon "search-icon" at bounding box center [509, 33] width 16 height 16
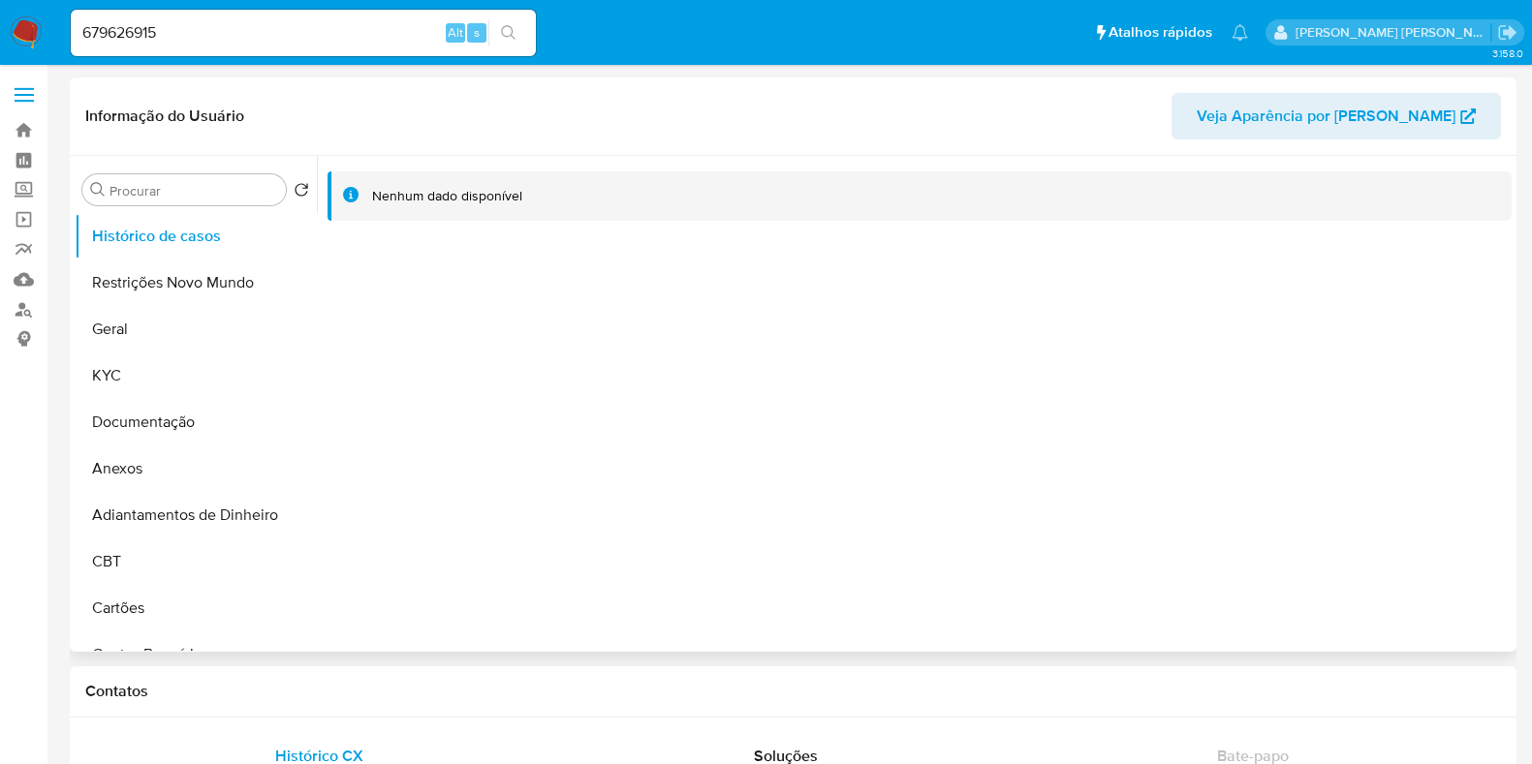
select select "10"
click at [372, 36] on input "679626915" at bounding box center [303, 32] width 465 height 25
paste input "352162052"
type input "352162052"
click at [512, 32] on icon "search-icon" at bounding box center [508, 32] width 15 height 15
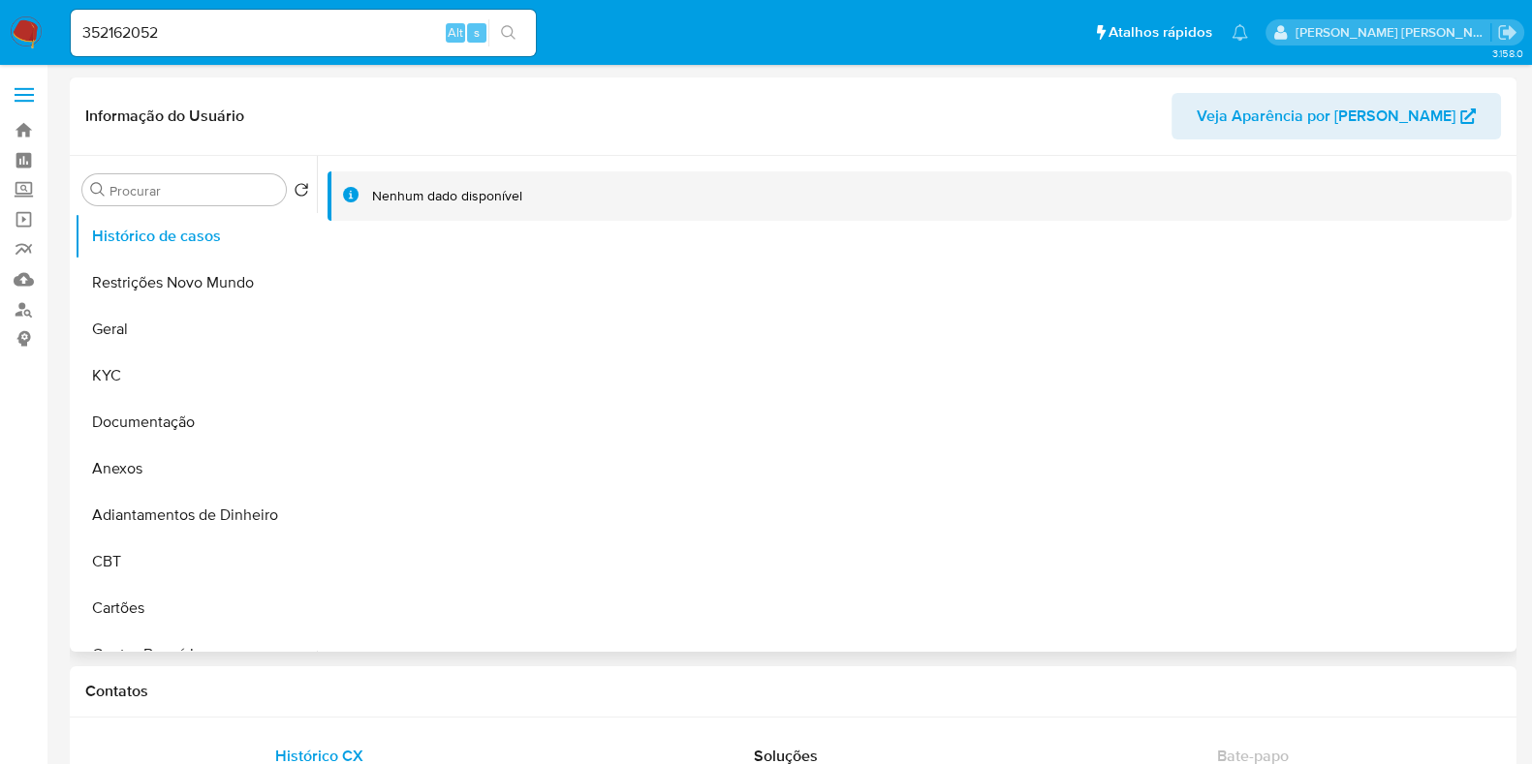
select select "10"
click at [397, 46] on div "352162052 Alt s" at bounding box center [303, 33] width 465 height 47
drag, startPoint x: 401, startPoint y: 36, endPoint x: 411, endPoint y: 29, distance: 11.8
click at [401, 34] on input "352162052" at bounding box center [303, 32] width 465 height 25
paste input "22312939"
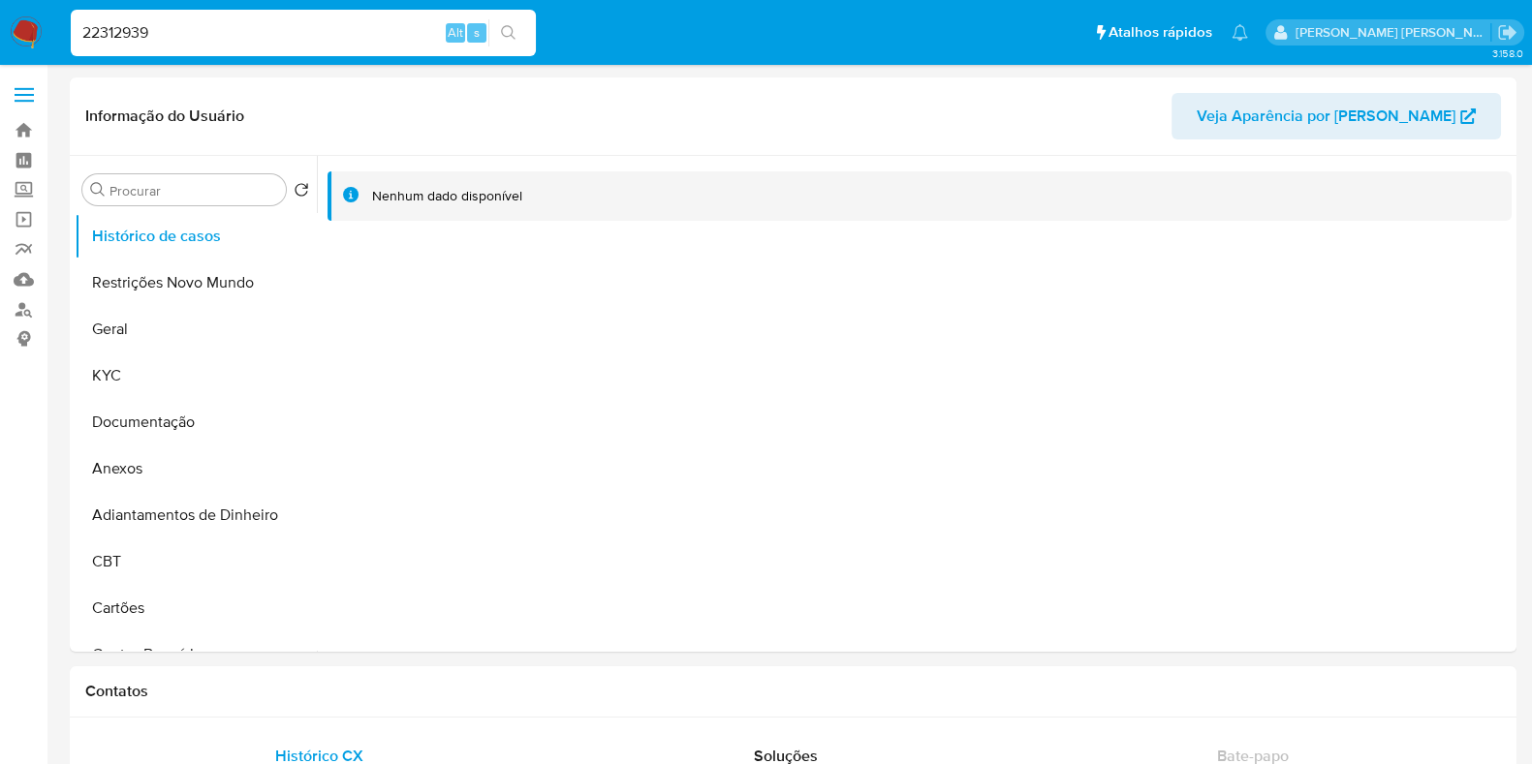
type input "22312939"
click at [513, 28] on icon "search-icon" at bounding box center [509, 33] width 16 height 16
select select "10"
click at [384, 23] on input "22312939" at bounding box center [303, 32] width 465 height 25
paste input "63102055"
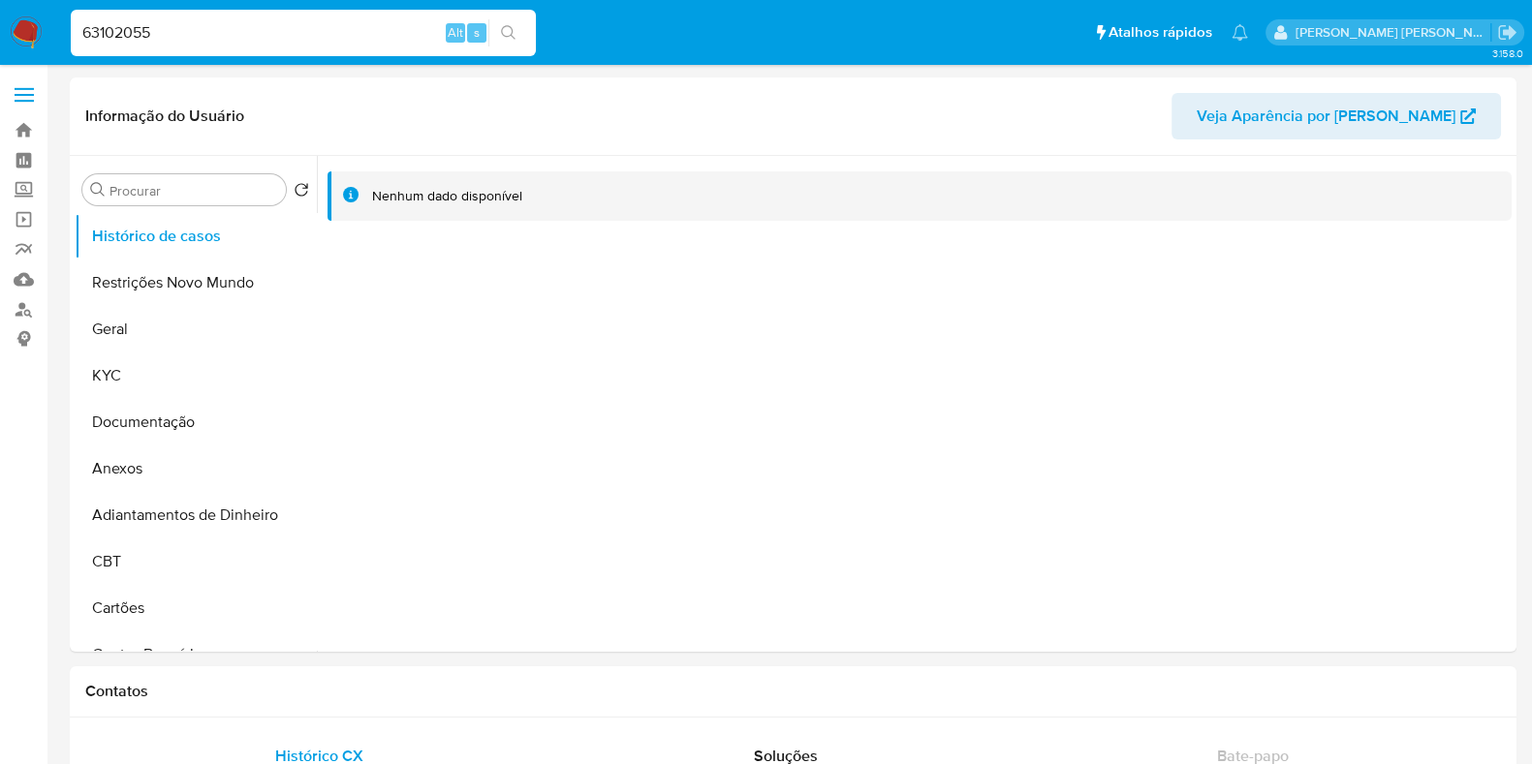
type input "63102055"
click at [504, 35] on icon "search-icon" at bounding box center [508, 32] width 15 height 15
select select "10"
click at [275, 37] on input "63102055" at bounding box center [303, 32] width 465 height 25
paste input "28668516"
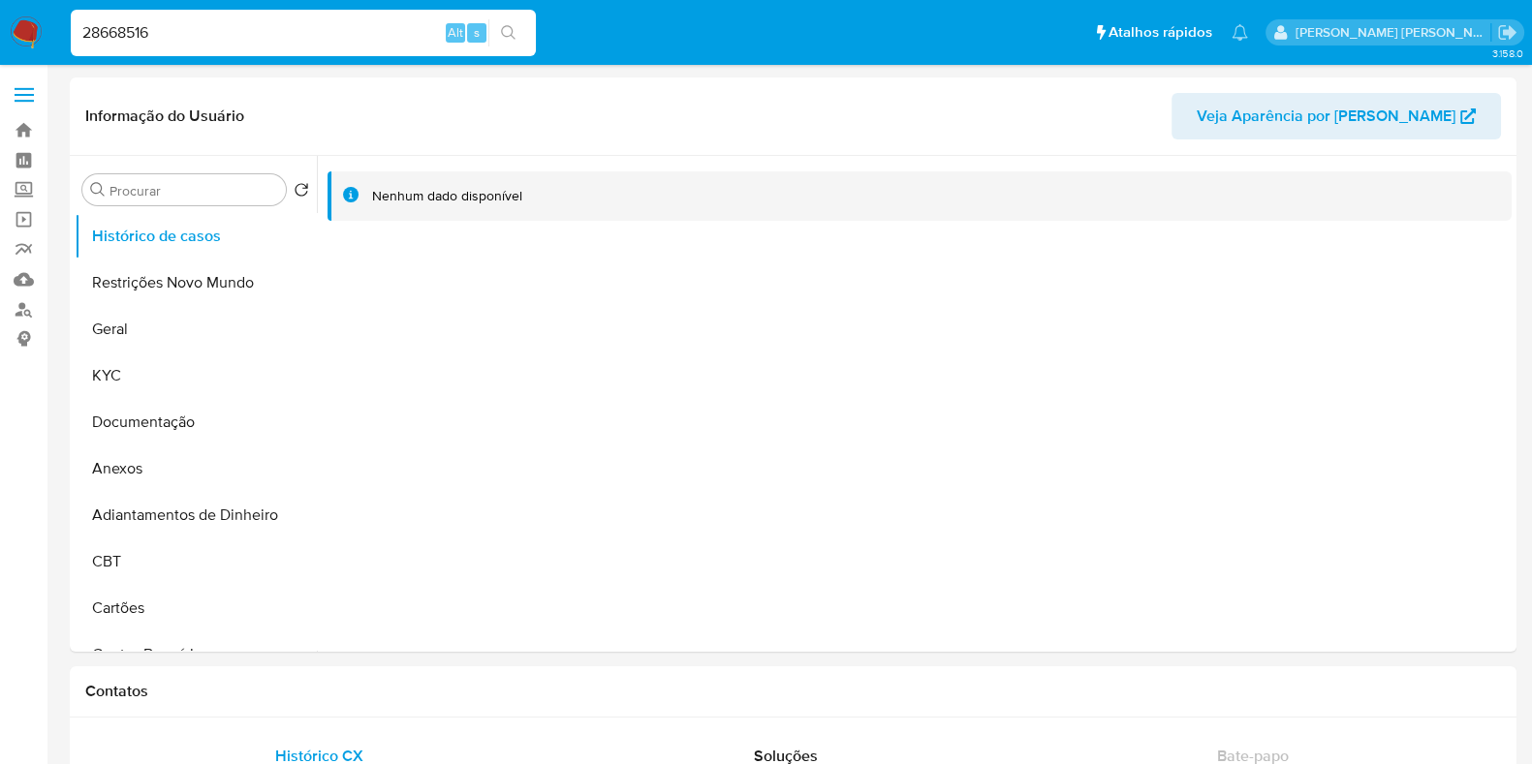
type input "28668516"
click at [504, 26] on icon "search-icon" at bounding box center [508, 32] width 15 height 15
select select "10"
click at [295, 35] on input "28668516" at bounding box center [303, 32] width 465 height 25
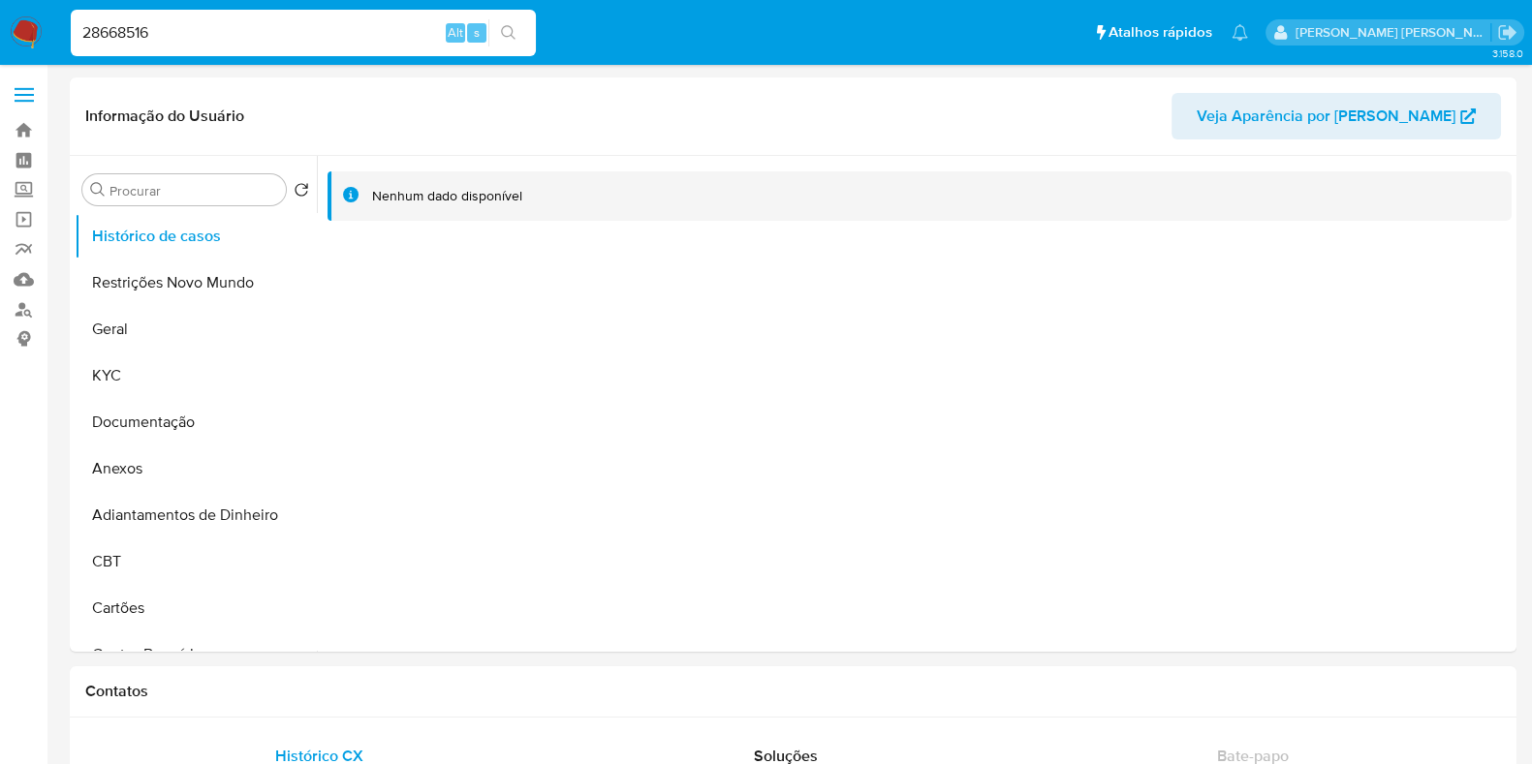
paste input "1111565327"
type input "1111565327"
click at [509, 37] on icon "search-icon" at bounding box center [509, 33] width 16 height 16
select select "10"
click at [230, 39] on input "1111565327" at bounding box center [303, 32] width 465 height 25
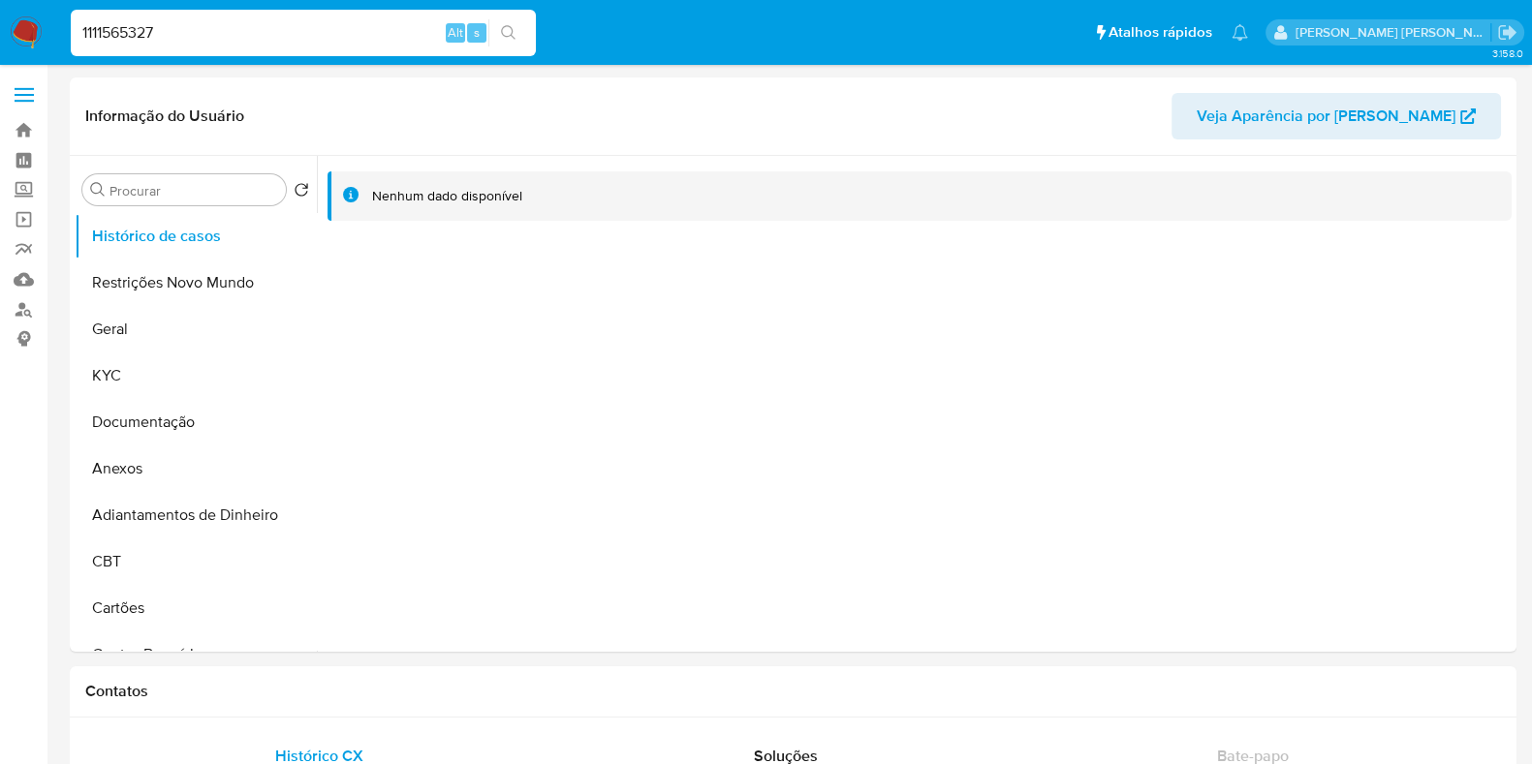
paste input "43403174"
type input "1434031747"
click at [517, 26] on button "search-icon" at bounding box center [508, 32] width 40 height 27
select select "10"
click at [251, 27] on input "1434031747" at bounding box center [303, 32] width 465 height 25
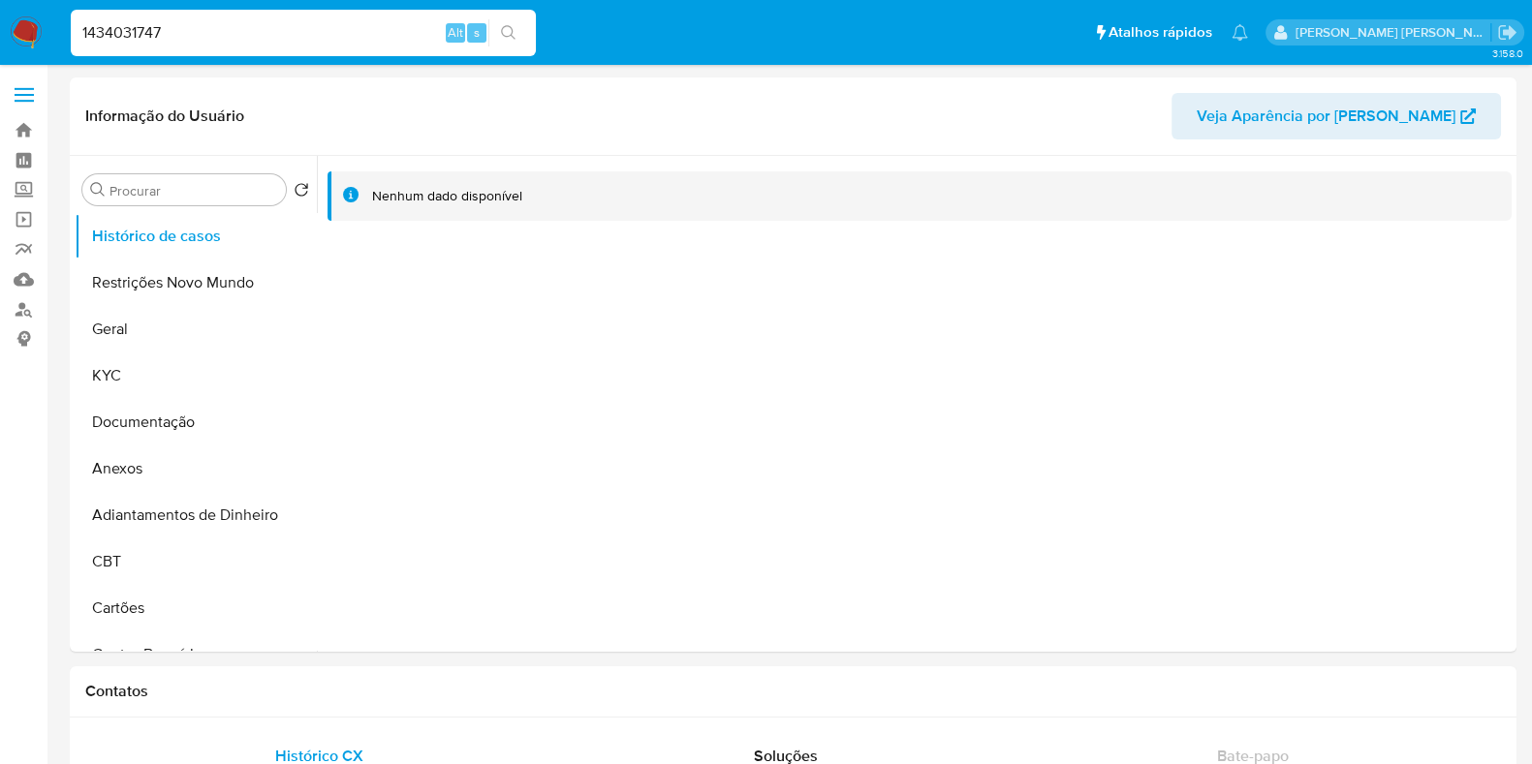
paste input "45427552"
type input "45427552"
click at [507, 38] on icon "search-icon" at bounding box center [509, 33] width 16 height 16
select select "10"
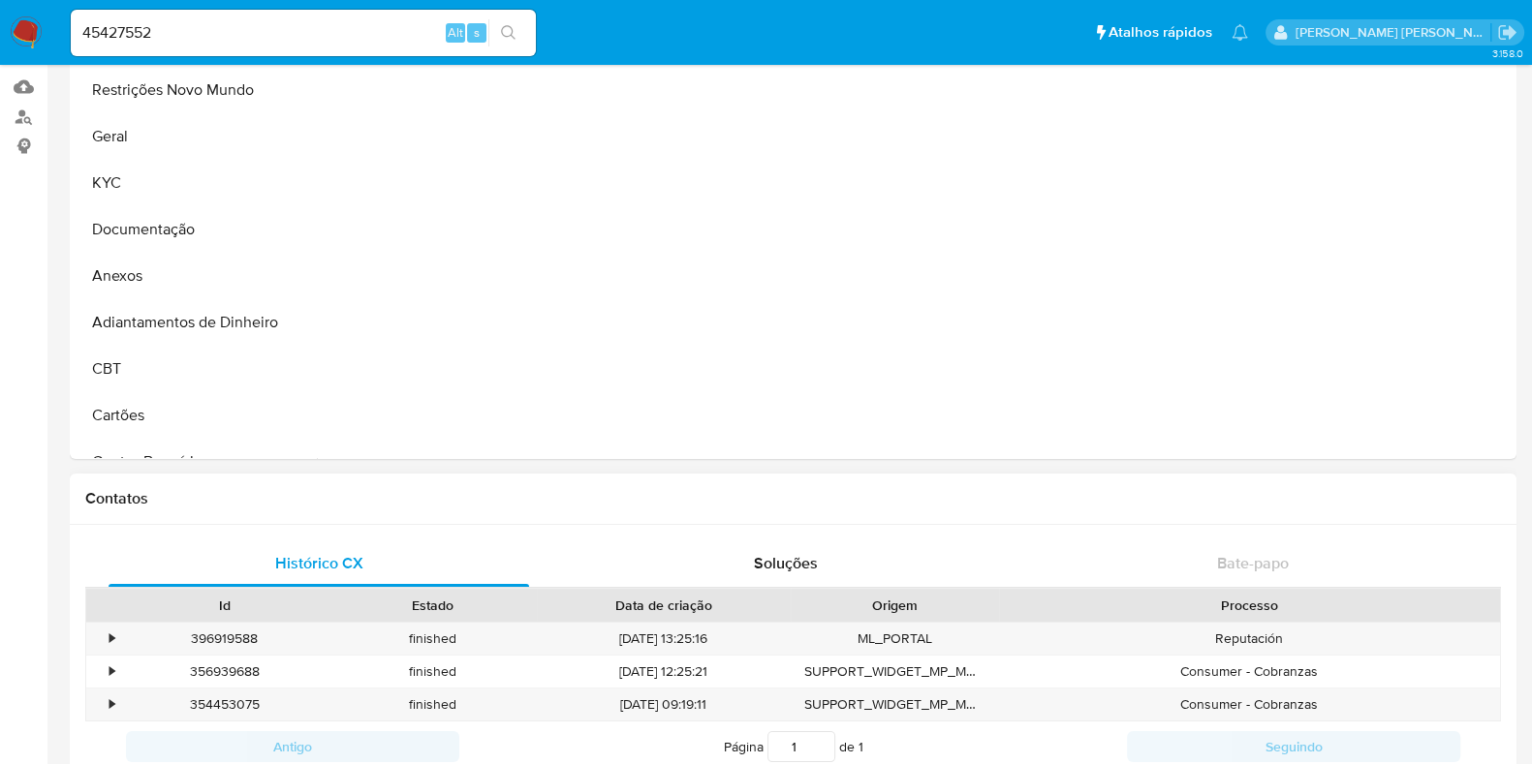
scroll to position [241, 0]
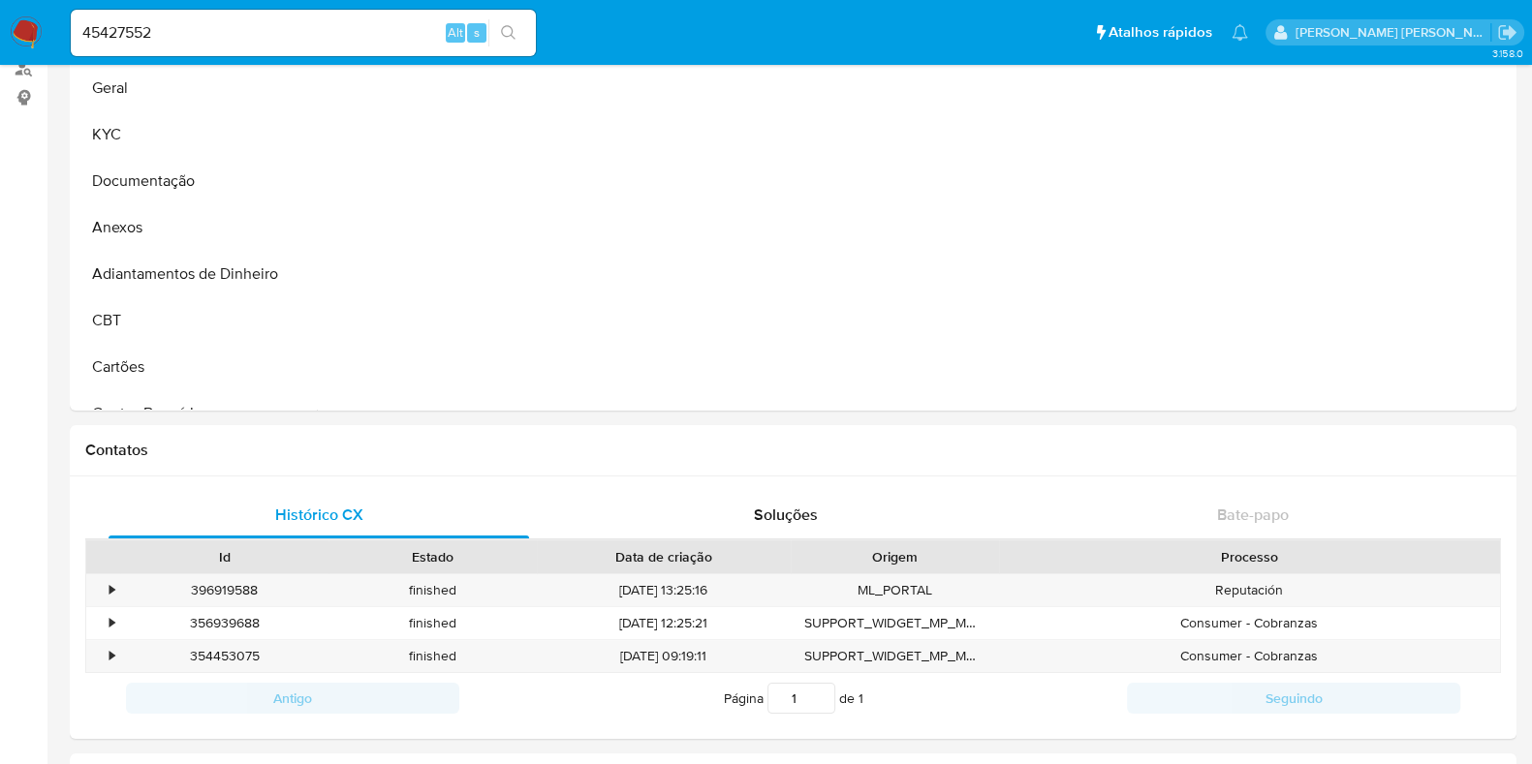
click at [276, 36] on input "45427552" at bounding box center [303, 32] width 465 height 25
paste input "364228826"
type input "364228826"
click at [484, 26] on div "s" at bounding box center [476, 32] width 19 height 19
click at [514, 26] on icon "search-icon" at bounding box center [509, 33] width 16 height 16
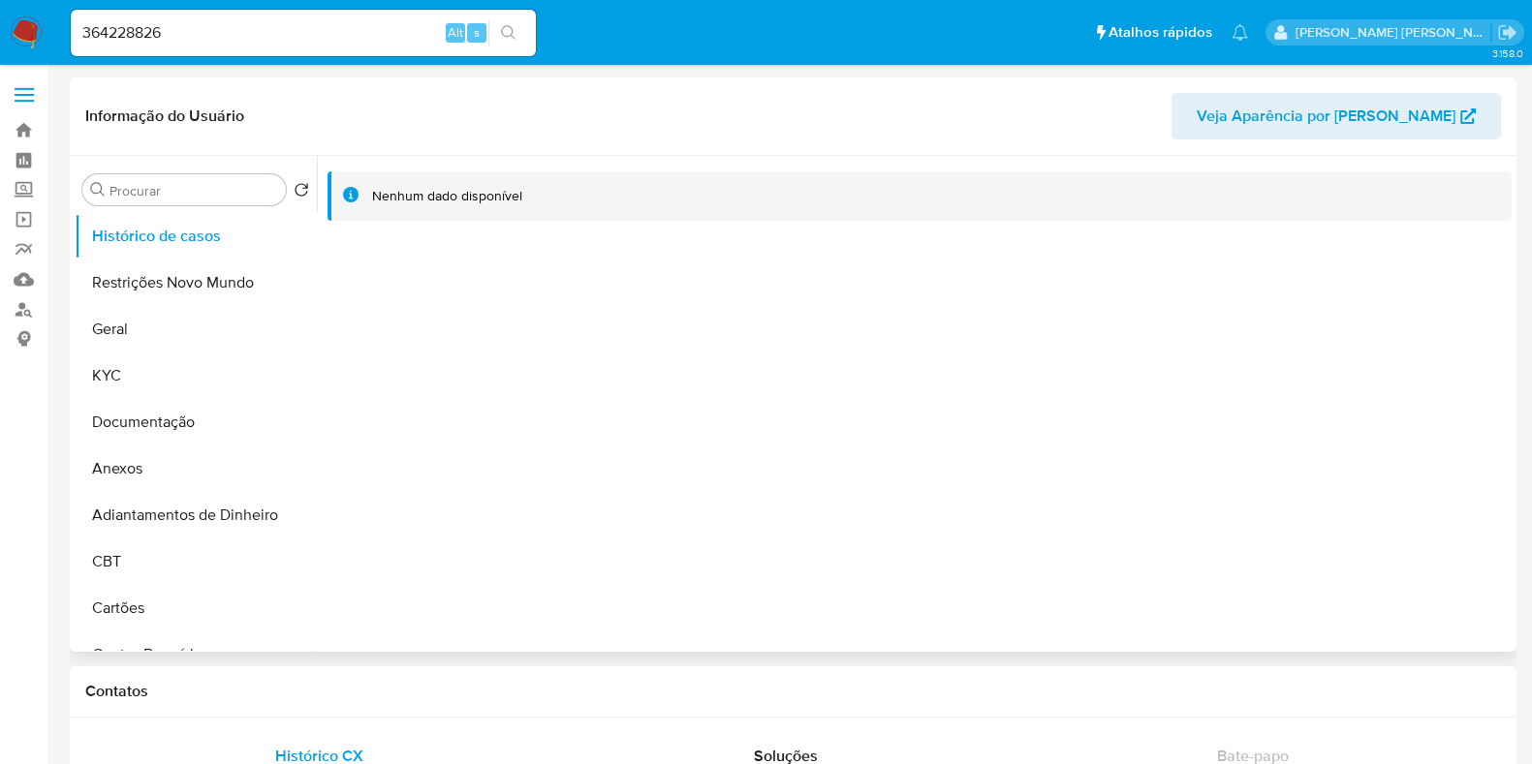
select select "10"
click at [242, 39] on input "364228826" at bounding box center [303, 32] width 465 height 25
paste input "05363222"
type input "305363222"
click at [508, 28] on icon "search-icon" at bounding box center [509, 33] width 16 height 16
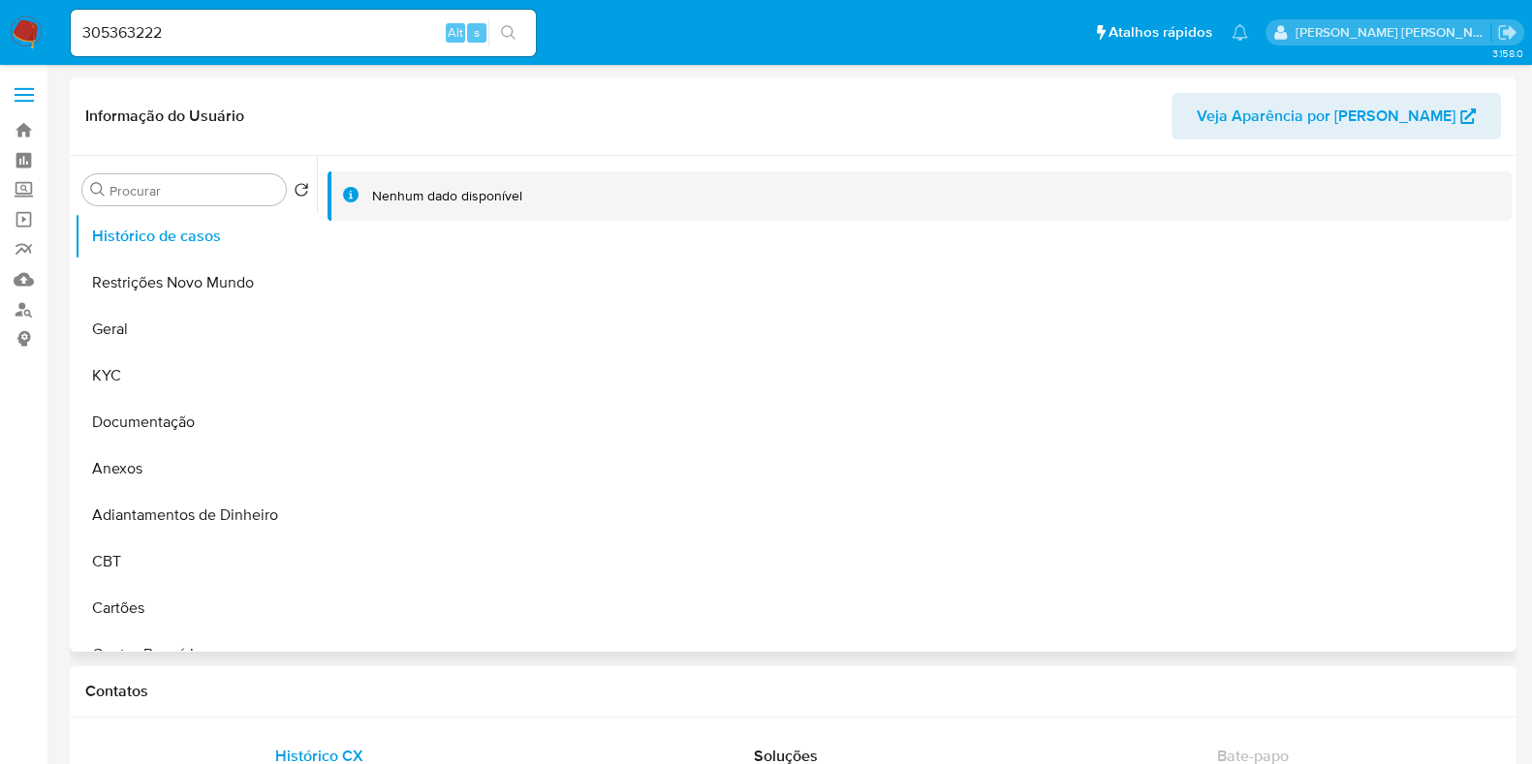
select select "10"
click at [246, 28] on input "305363222" at bounding box center [303, 32] width 465 height 25
paste input "2188340151"
type input "2188340151"
click at [527, 36] on button "search-icon" at bounding box center [508, 32] width 40 height 27
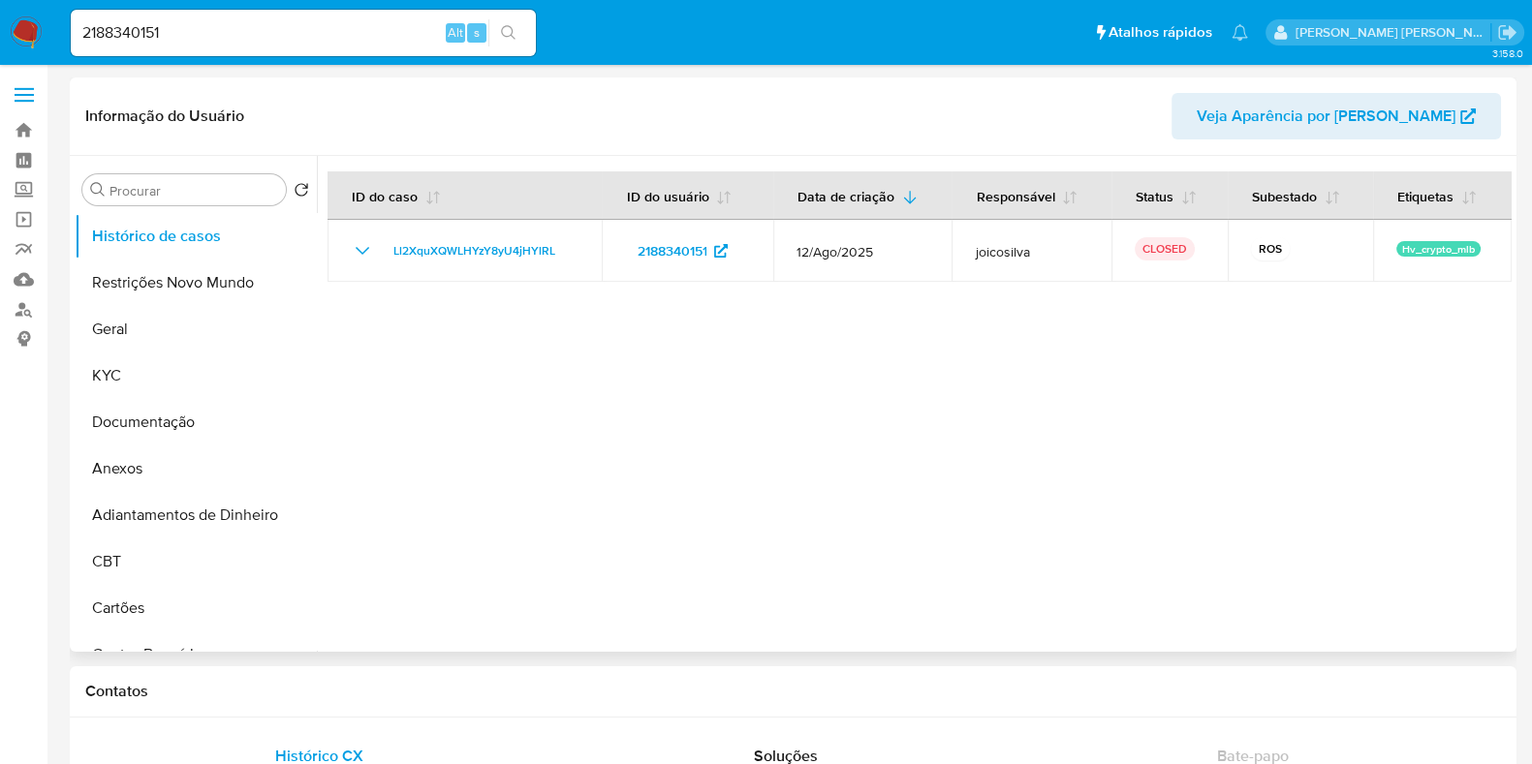
select select "10"
click at [218, 39] on input "2188340151" at bounding box center [303, 32] width 465 height 25
paste input "803050"
type input "8030501"
click at [495, 31] on button "search-icon" at bounding box center [508, 32] width 40 height 27
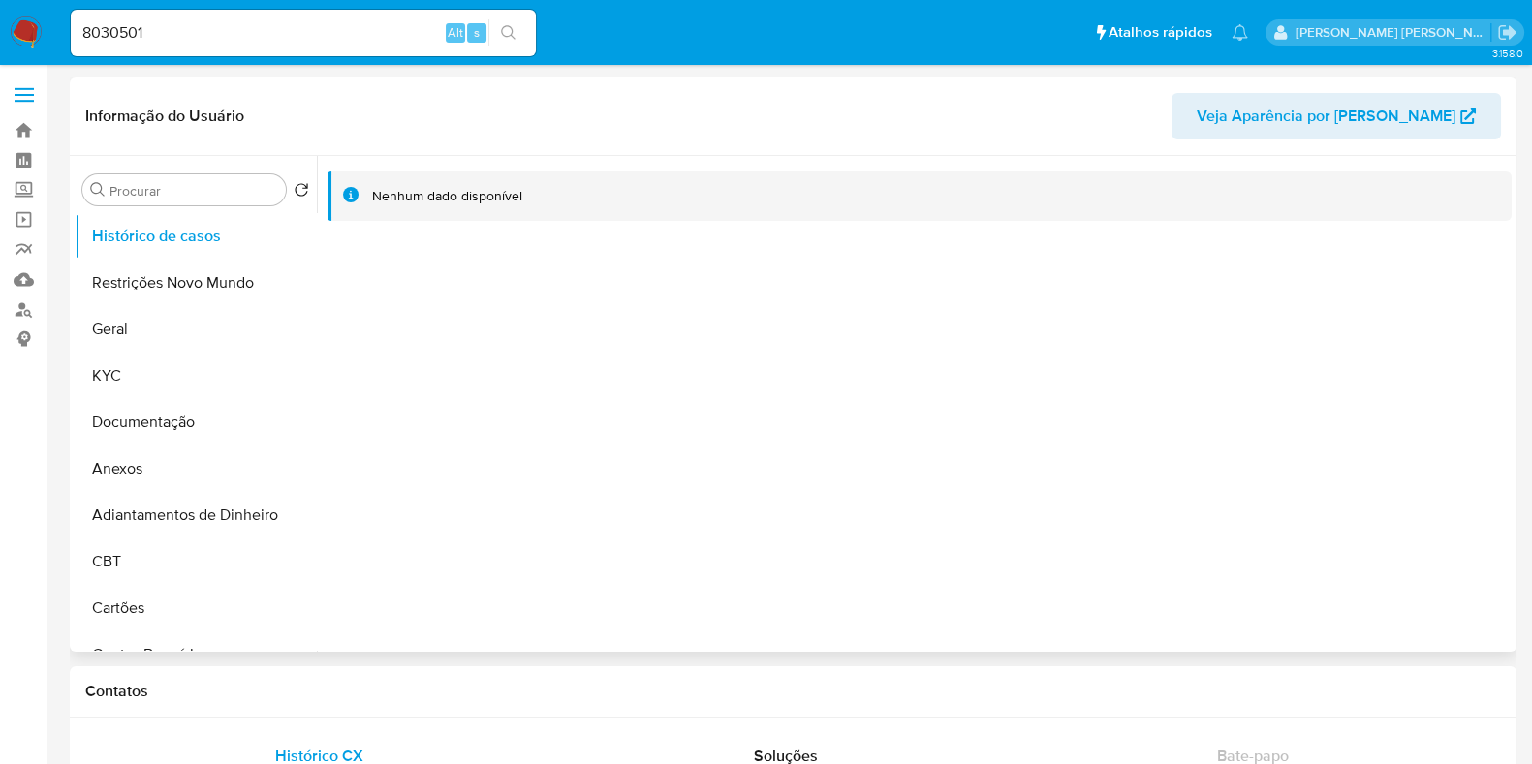
select select "10"
click at [354, 35] on input "8030501" at bounding box center [303, 32] width 465 height 25
paste input "1344533453"
type input "1344533453"
click at [519, 31] on button "search-icon" at bounding box center [508, 32] width 40 height 27
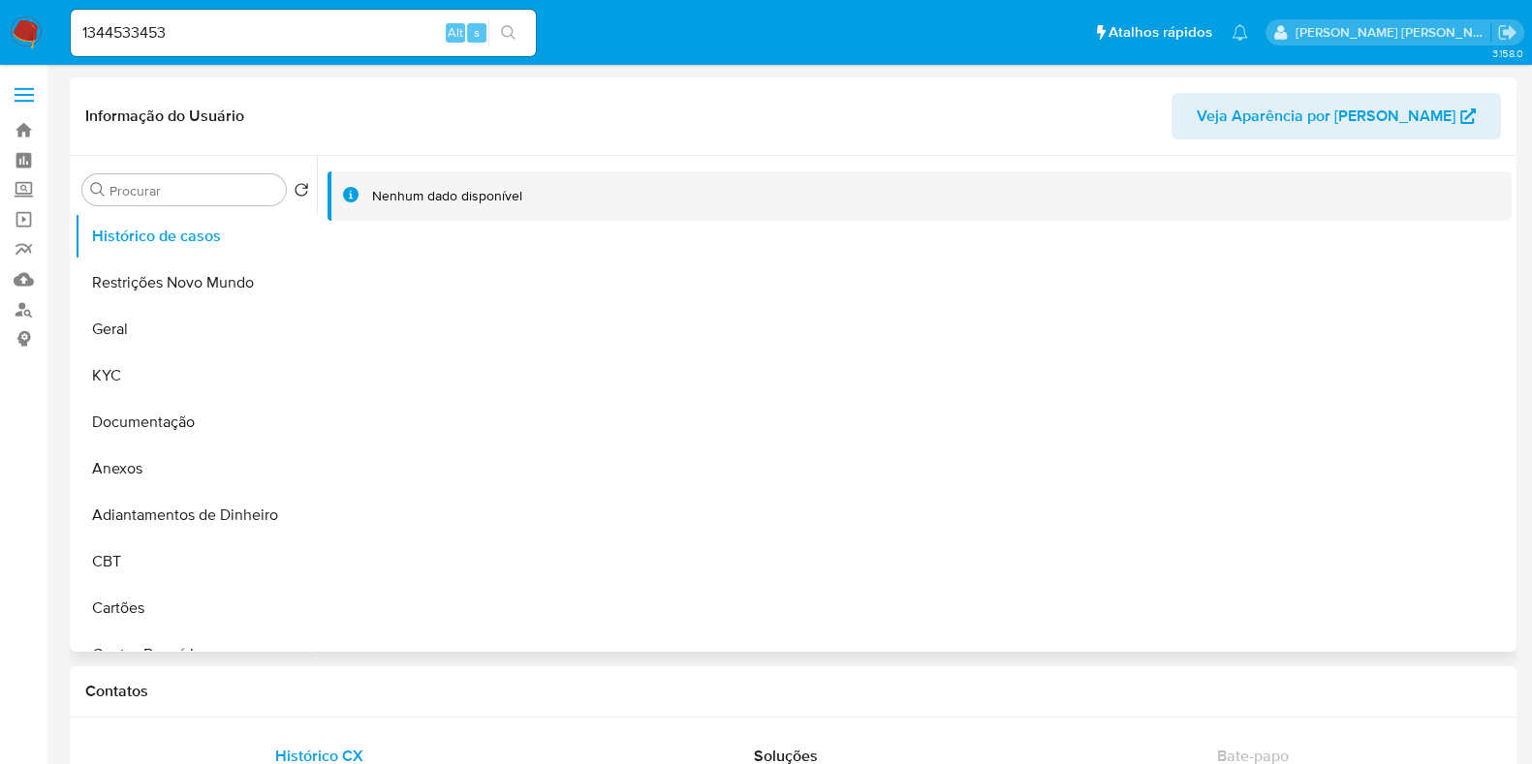
select select "10"
click at [253, 47] on div "1344533453 Alt s" at bounding box center [303, 33] width 465 height 47
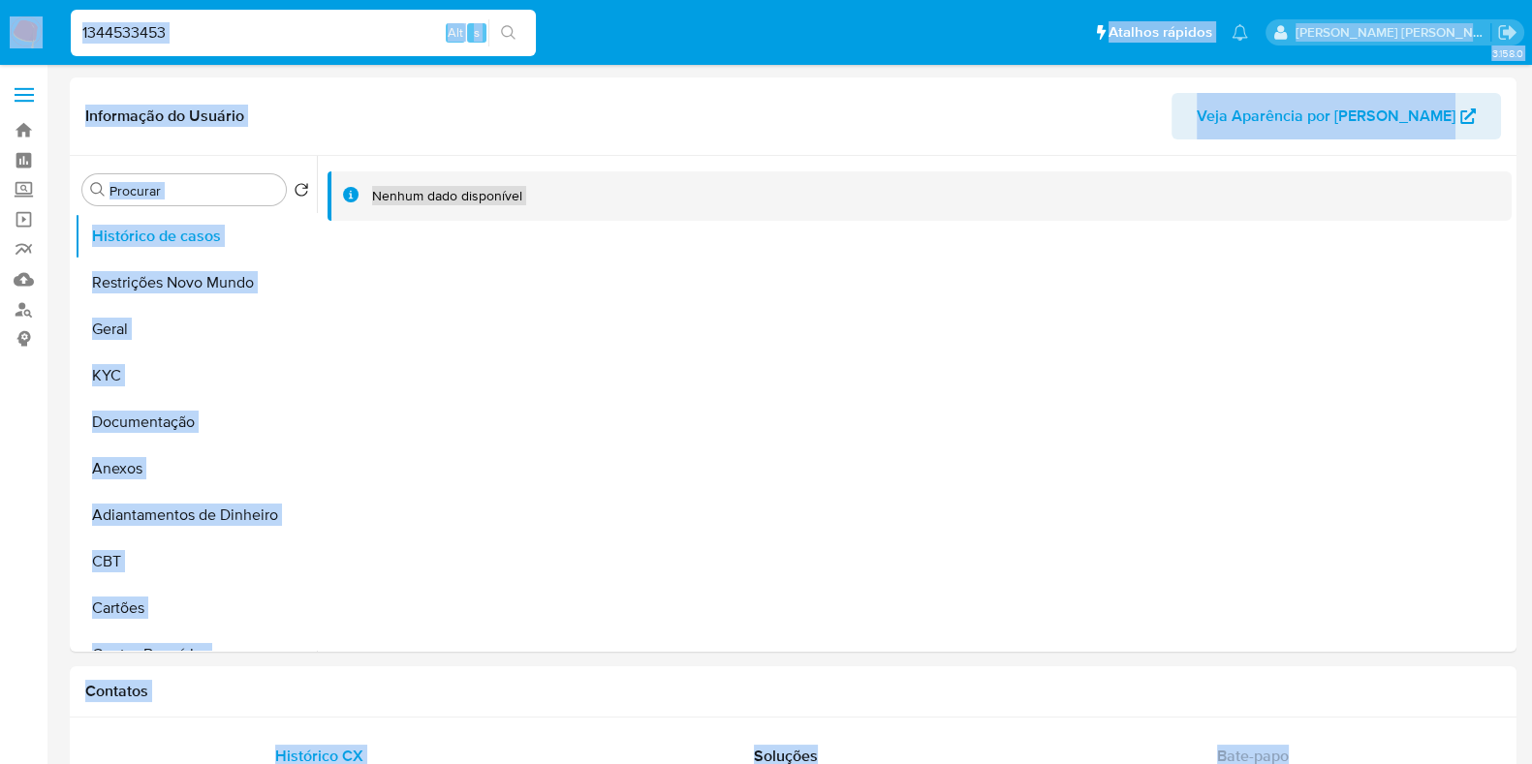
click at [277, 35] on input "1344533453" at bounding box center [303, 32] width 465 height 25
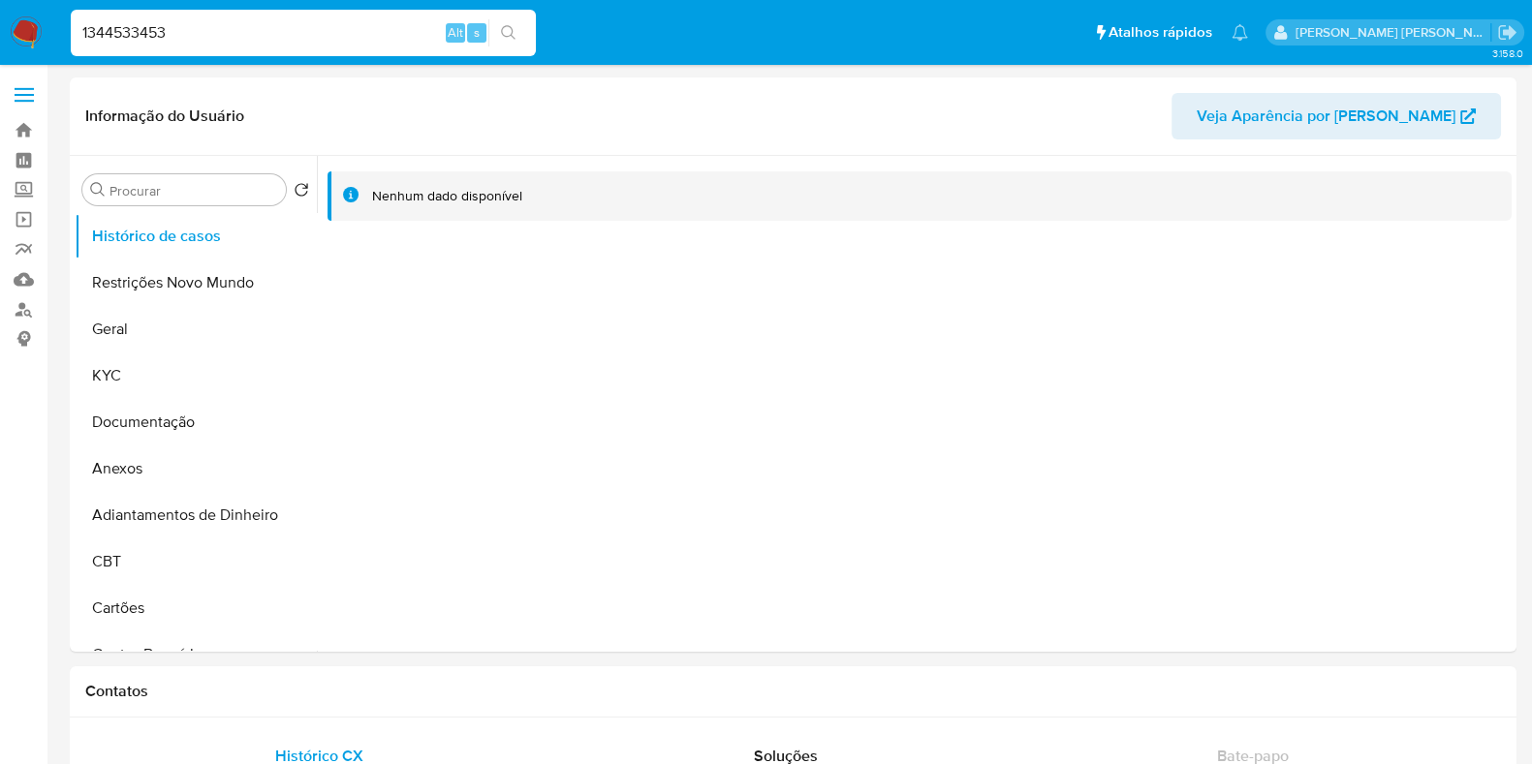
paste input "270059698"
type input "270059698"
click at [497, 32] on button "search-icon" at bounding box center [508, 32] width 40 height 27
select select "10"
click at [270, 38] on input "270059698" at bounding box center [303, 32] width 465 height 25
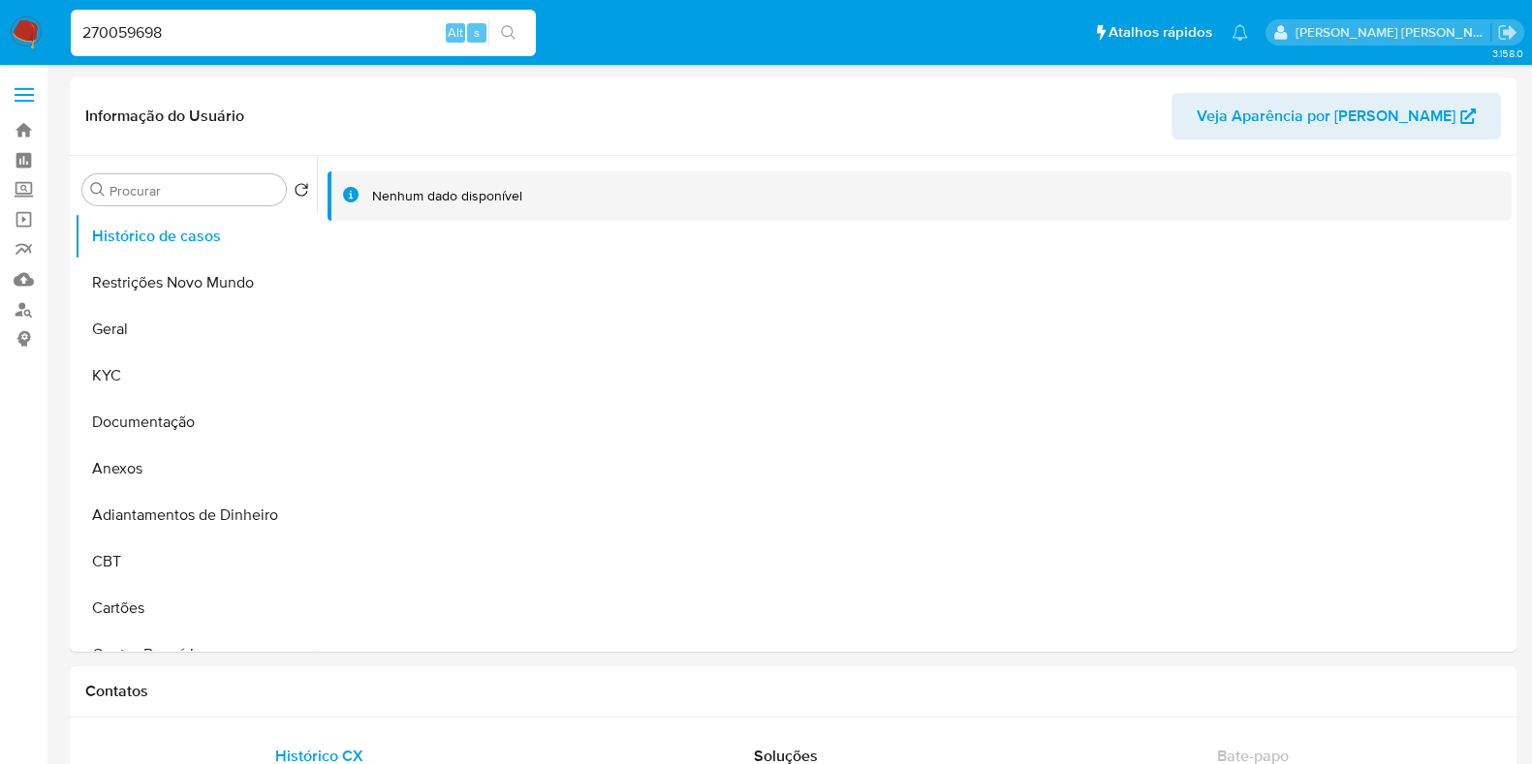
paste input "1025521005"
type input "1025521005"
click at [523, 33] on button "search-icon" at bounding box center [508, 32] width 40 height 27
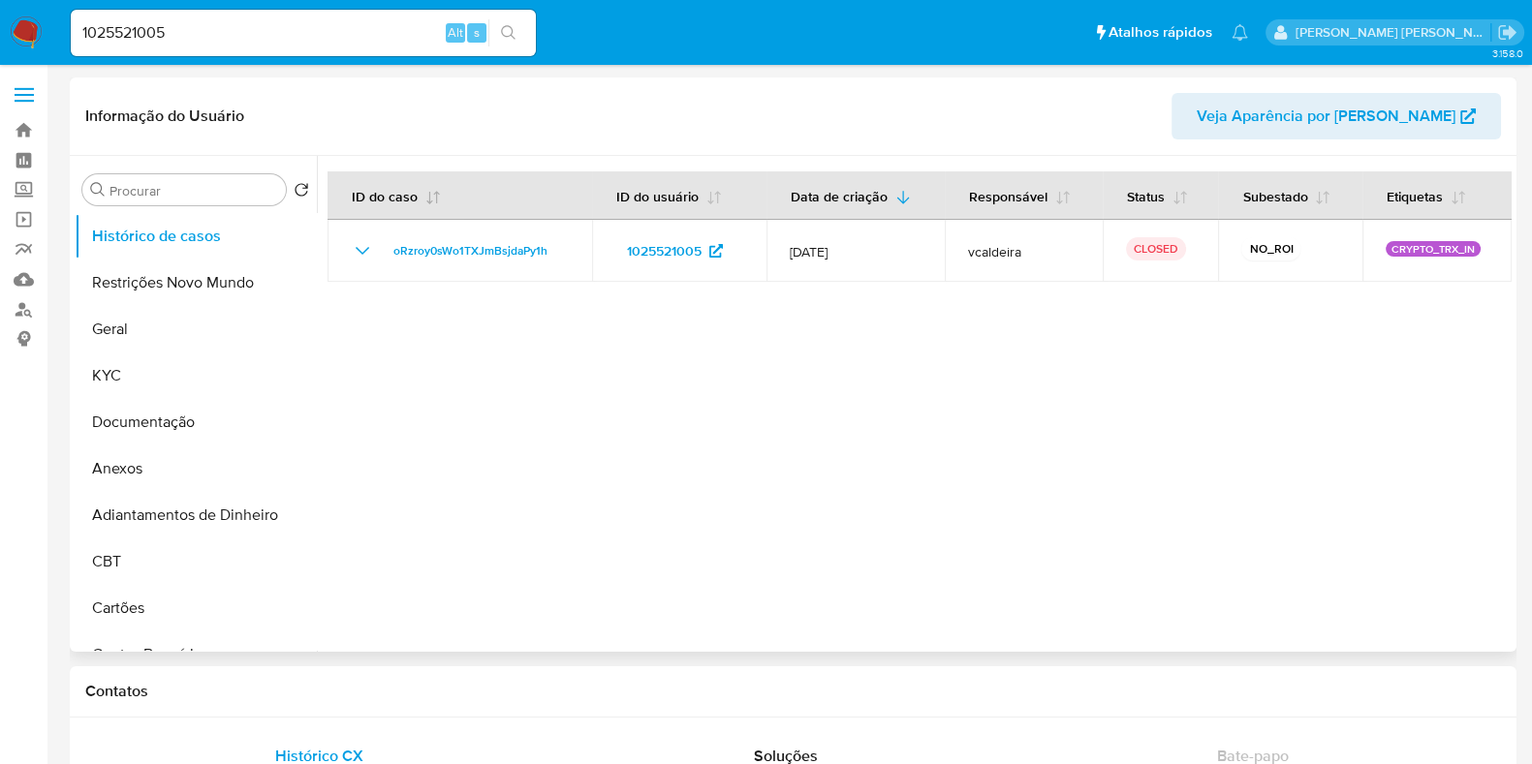
select select "10"
click at [262, 30] on input "1025521005" at bounding box center [303, 32] width 465 height 25
paste input "259647212"
type input "259647212"
click at [497, 34] on button "search-icon" at bounding box center [508, 32] width 40 height 27
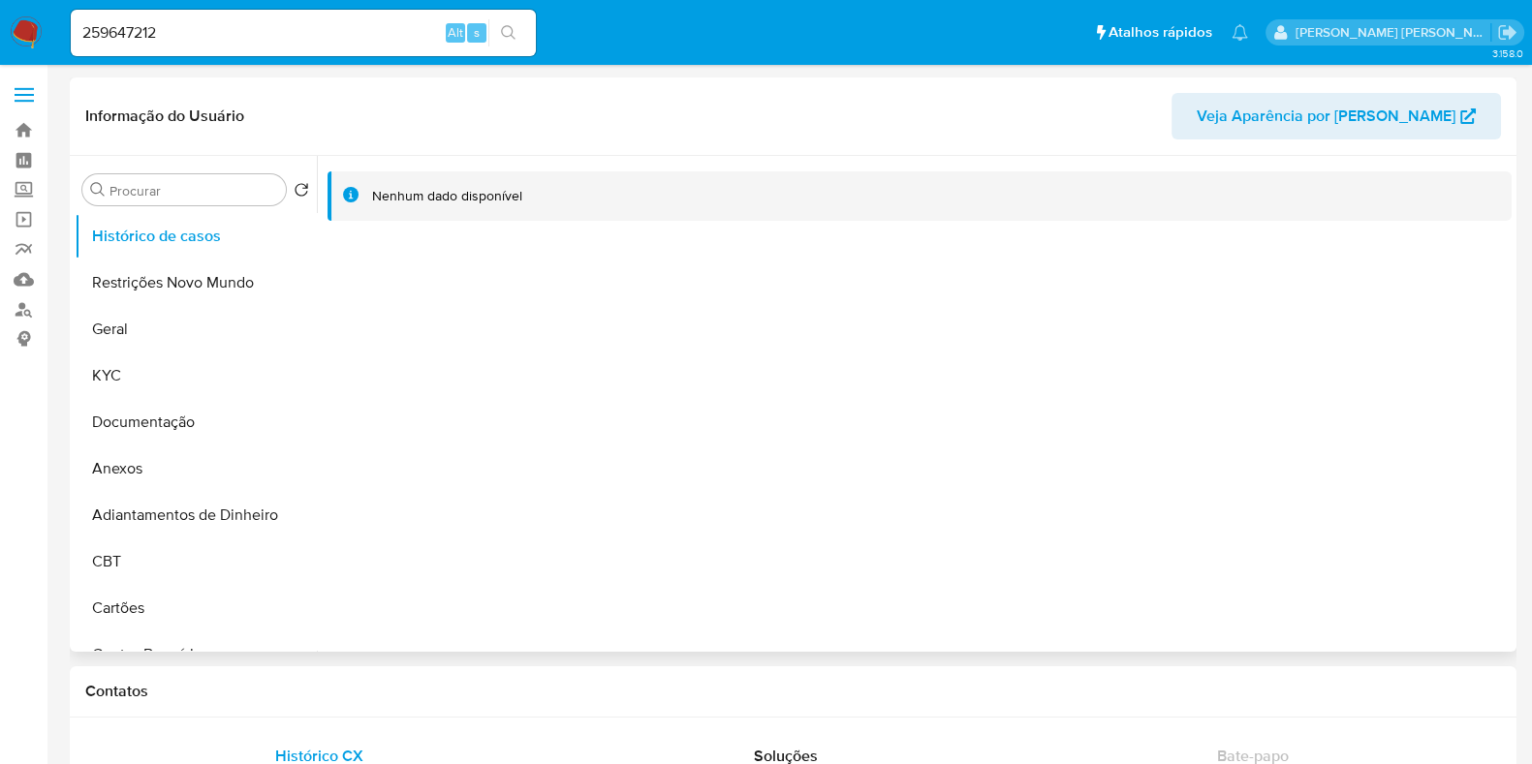
select select "10"
click at [281, 41] on input "259647212" at bounding box center [303, 32] width 465 height 25
paste input "06065366"
type input "206065366"
click at [518, 16] on div "206065366 Alt s" at bounding box center [303, 33] width 465 height 47
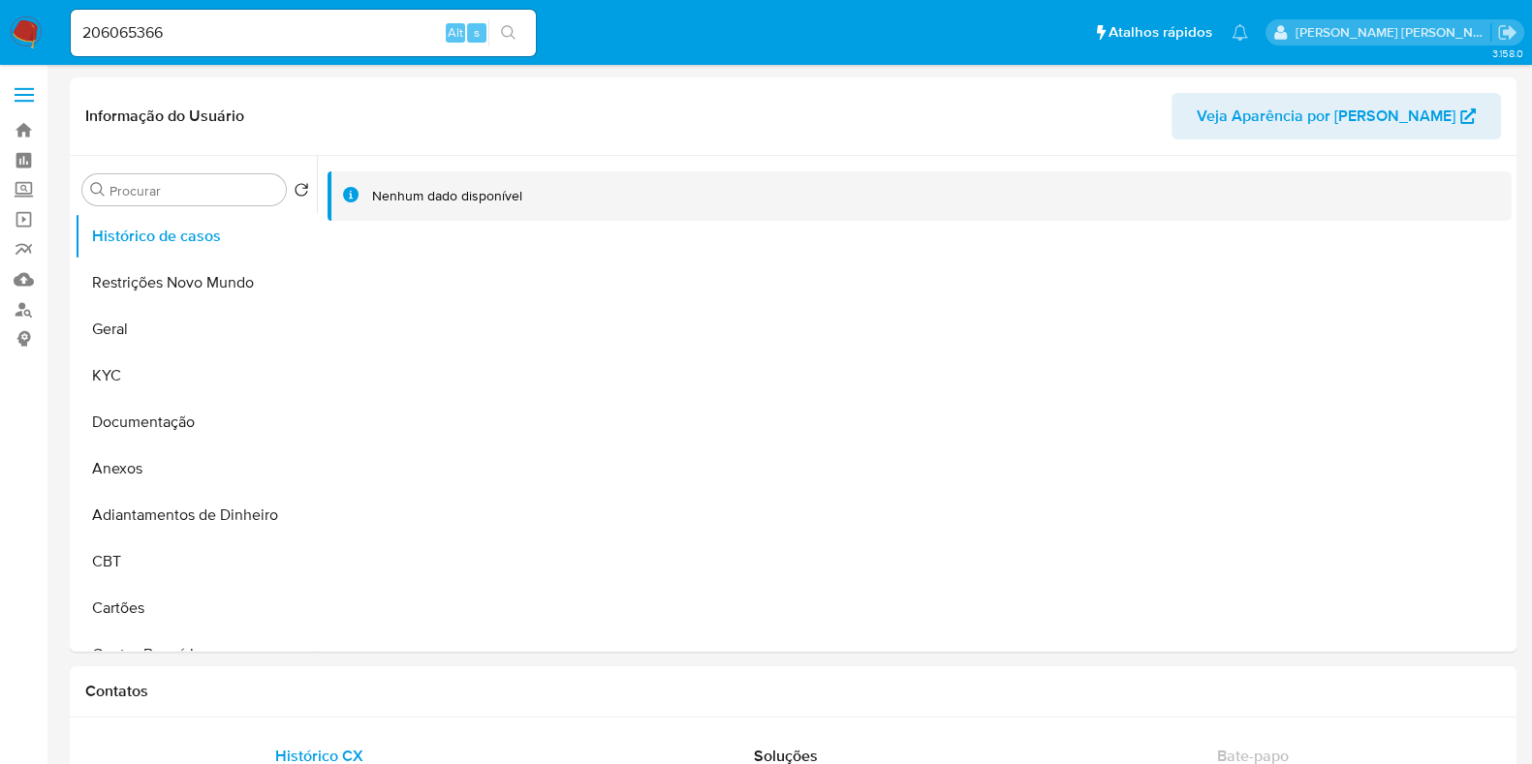
click at [525, 43] on button "search-icon" at bounding box center [508, 32] width 40 height 27
select select "10"
click at [291, 36] on input "206065366" at bounding box center [303, 32] width 465 height 25
paste input "488653863"
type input "2488653863"
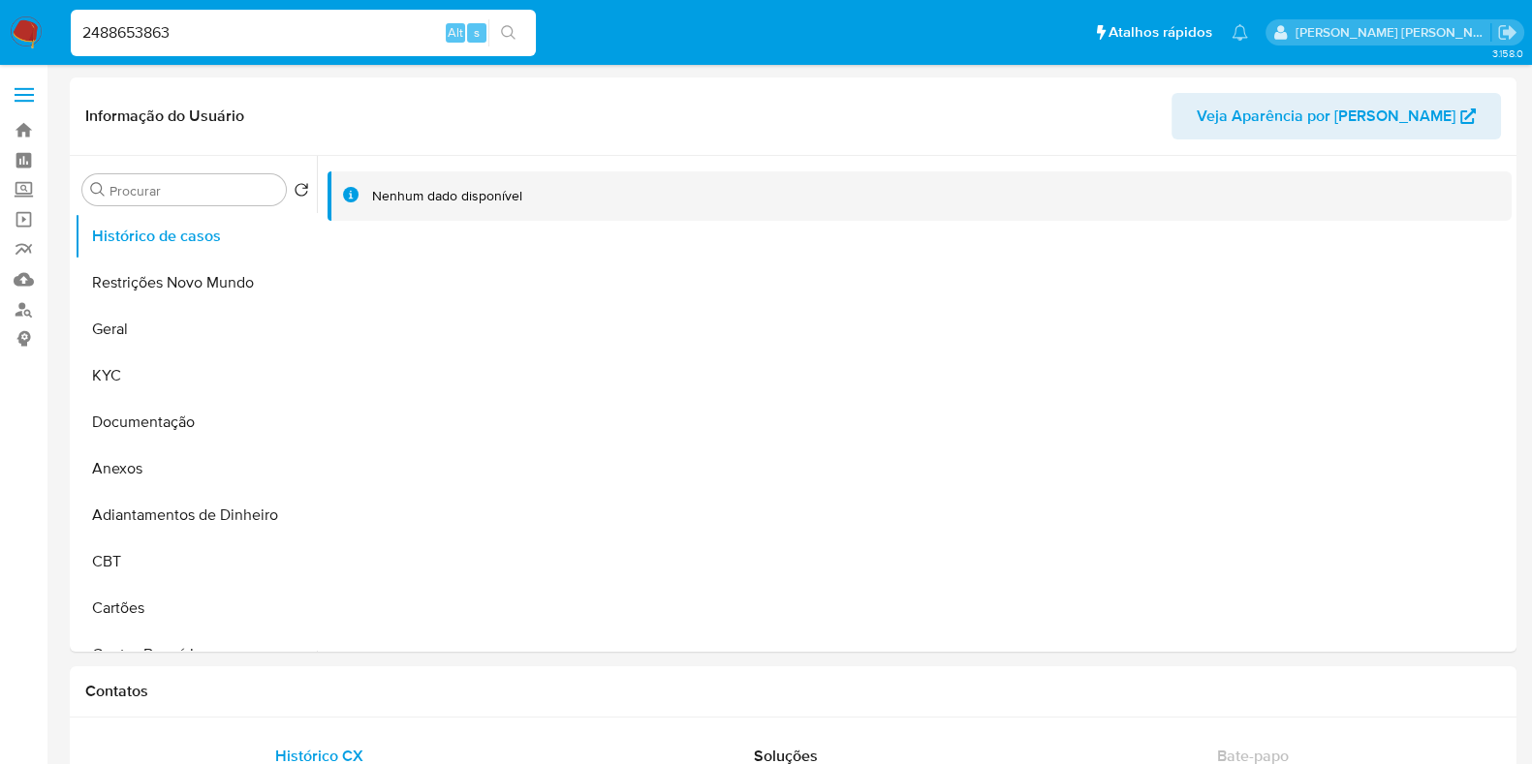
click at [538, 25] on li "2488653863 Alt s" at bounding box center [303, 32] width 475 height 48
click at [527, 38] on button "search-icon" at bounding box center [508, 32] width 40 height 27
select select "10"
click at [264, 15] on div "2488653863 Alt s" at bounding box center [303, 33] width 465 height 47
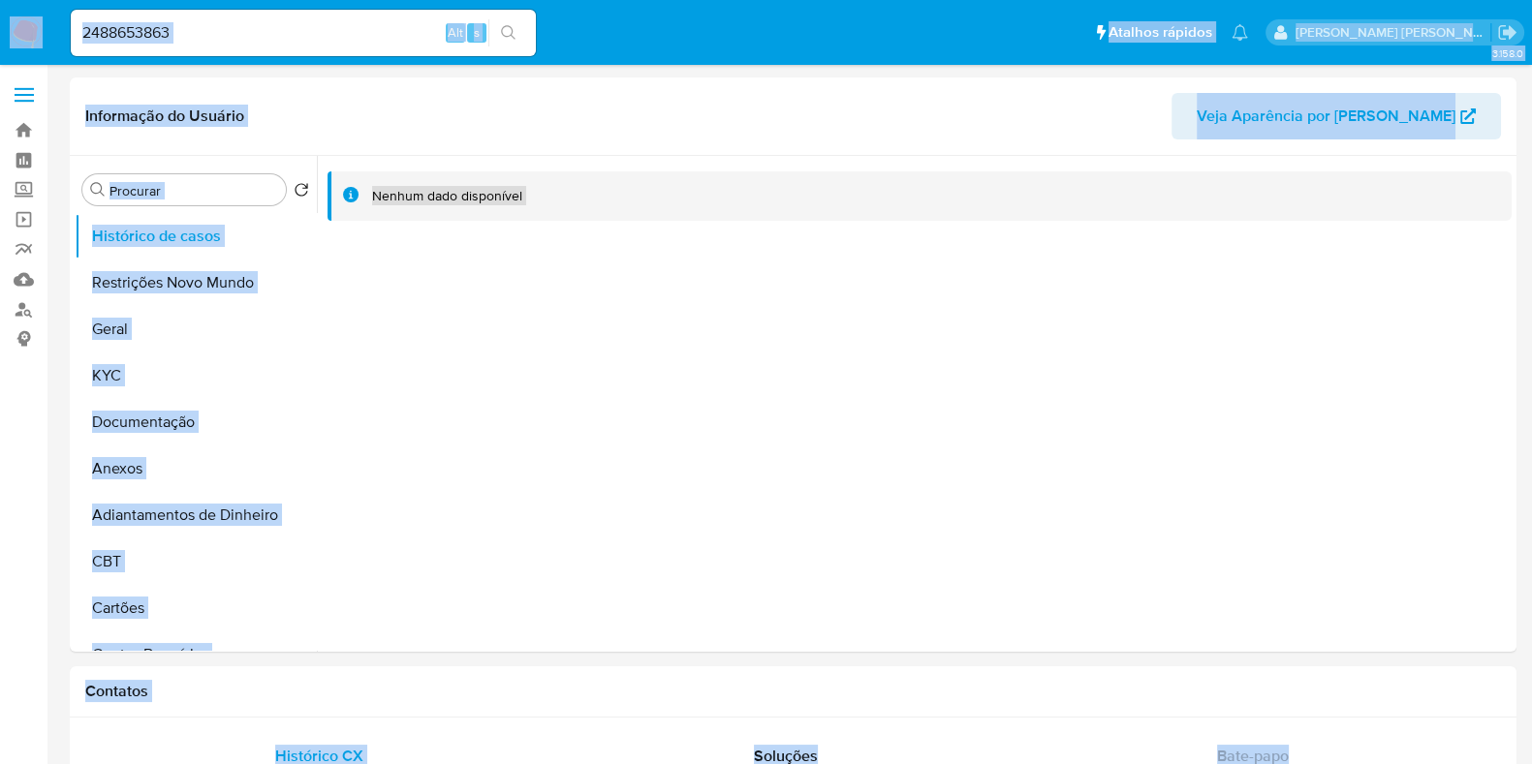
click at [286, 31] on input "2488653863" at bounding box center [303, 32] width 465 height 25
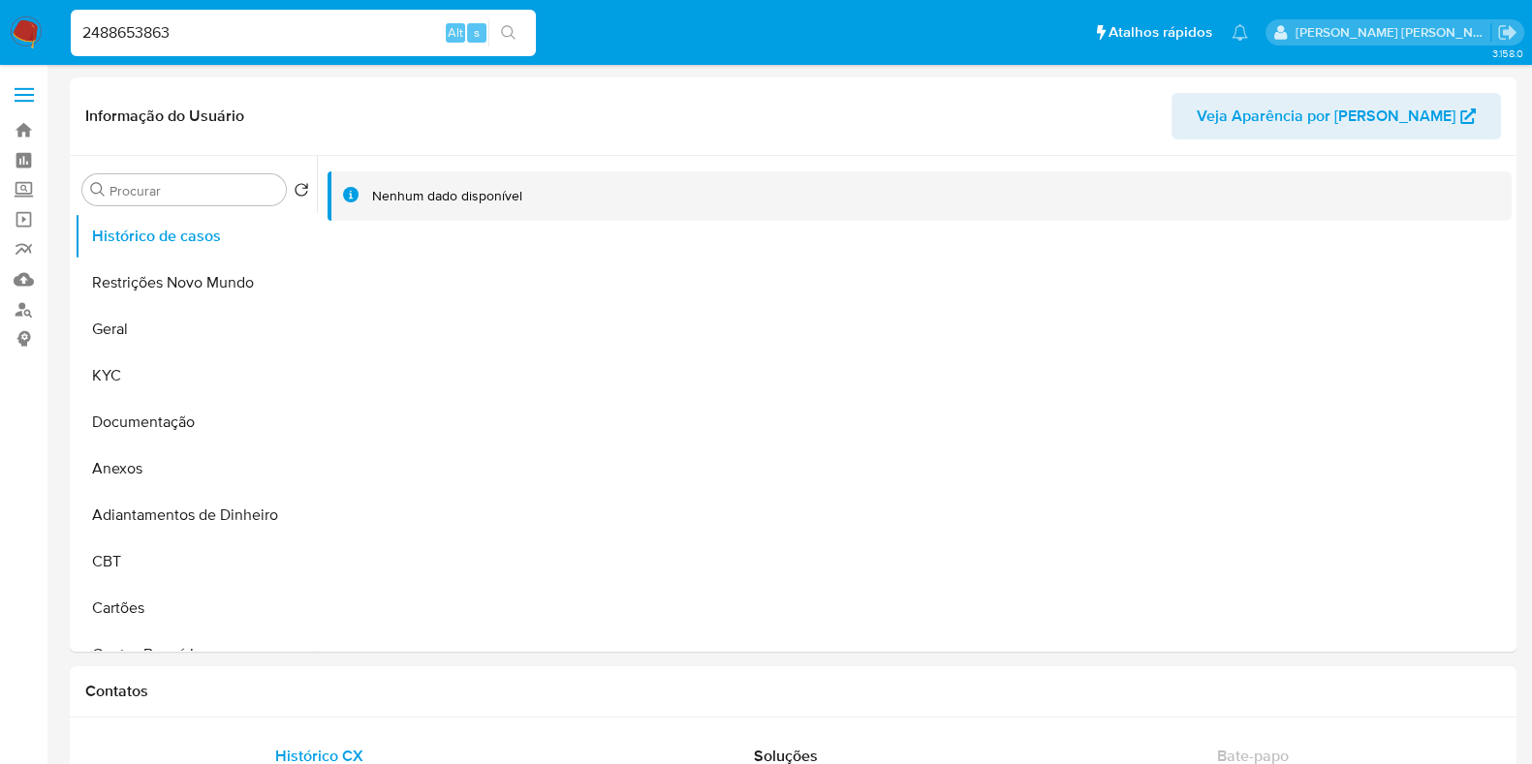
paste input "116229820"
type input "116229820"
click at [496, 33] on button "search-icon" at bounding box center [508, 32] width 40 height 27
select select "10"
click at [259, 34] on input "116229820" at bounding box center [303, 32] width 465 height 25
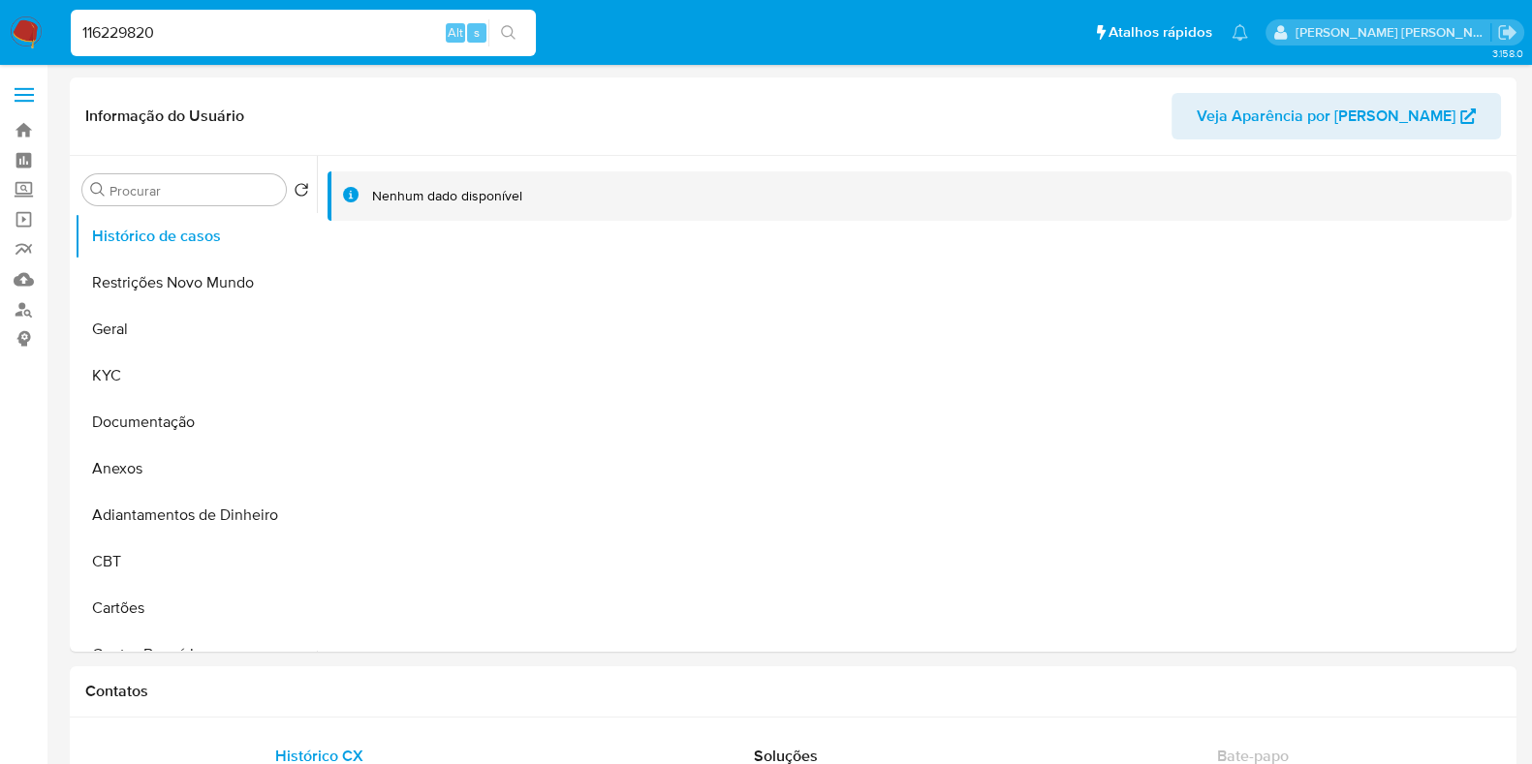
paste input "20950639"
type input "120950639"
click at [510, 34] on icon "search-icon" at bounding box center [508, 32] width 15 height 15
select select "10"
click at [213, 40] on input "120950639" at bounding box center [303, 32] width 465 height 25
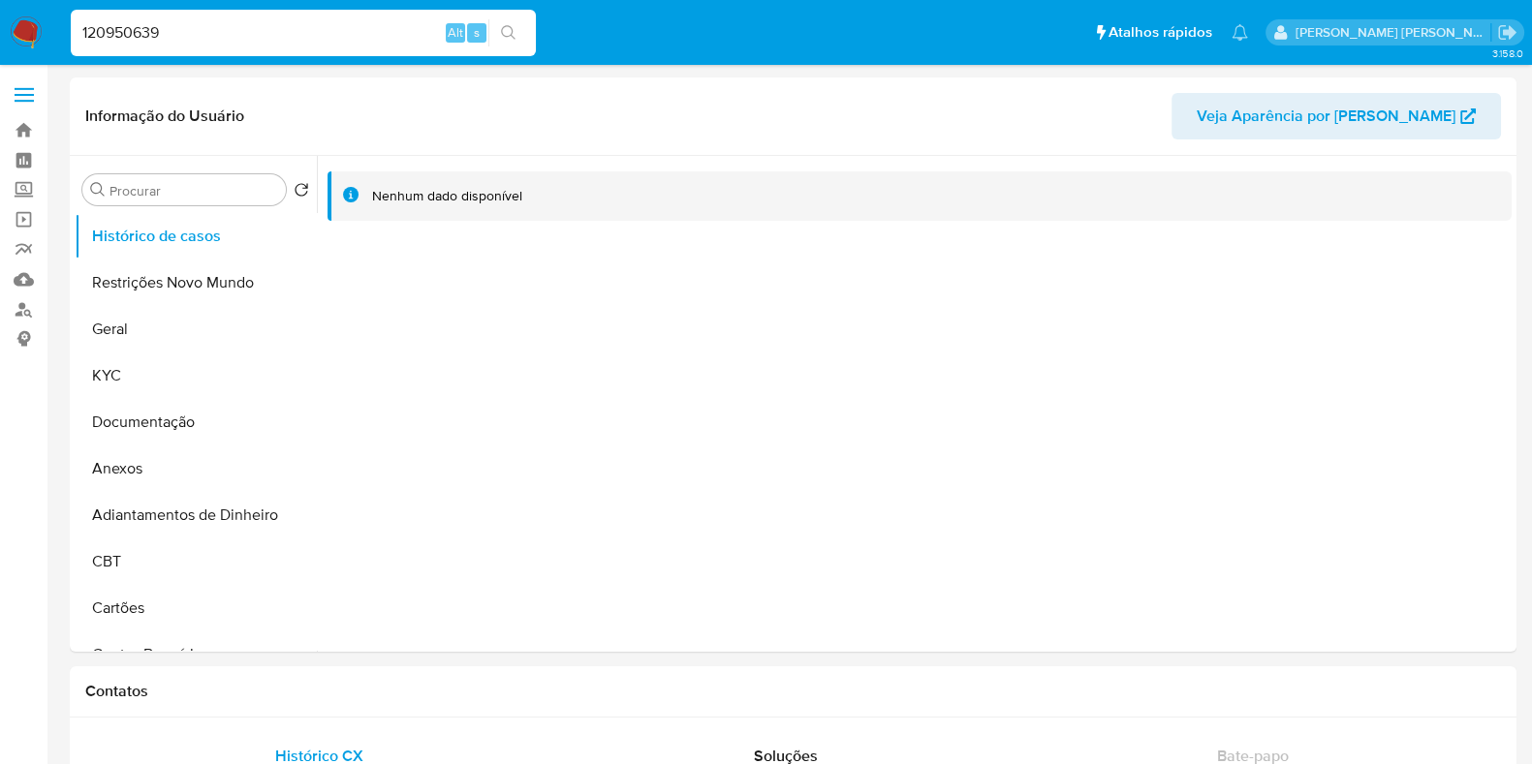
paste input "2515374073"
type input "2515374073"
click at [509, 35] on icon "search-icon" at bounding box center [509, 33] width 16 height 16
select select "10"
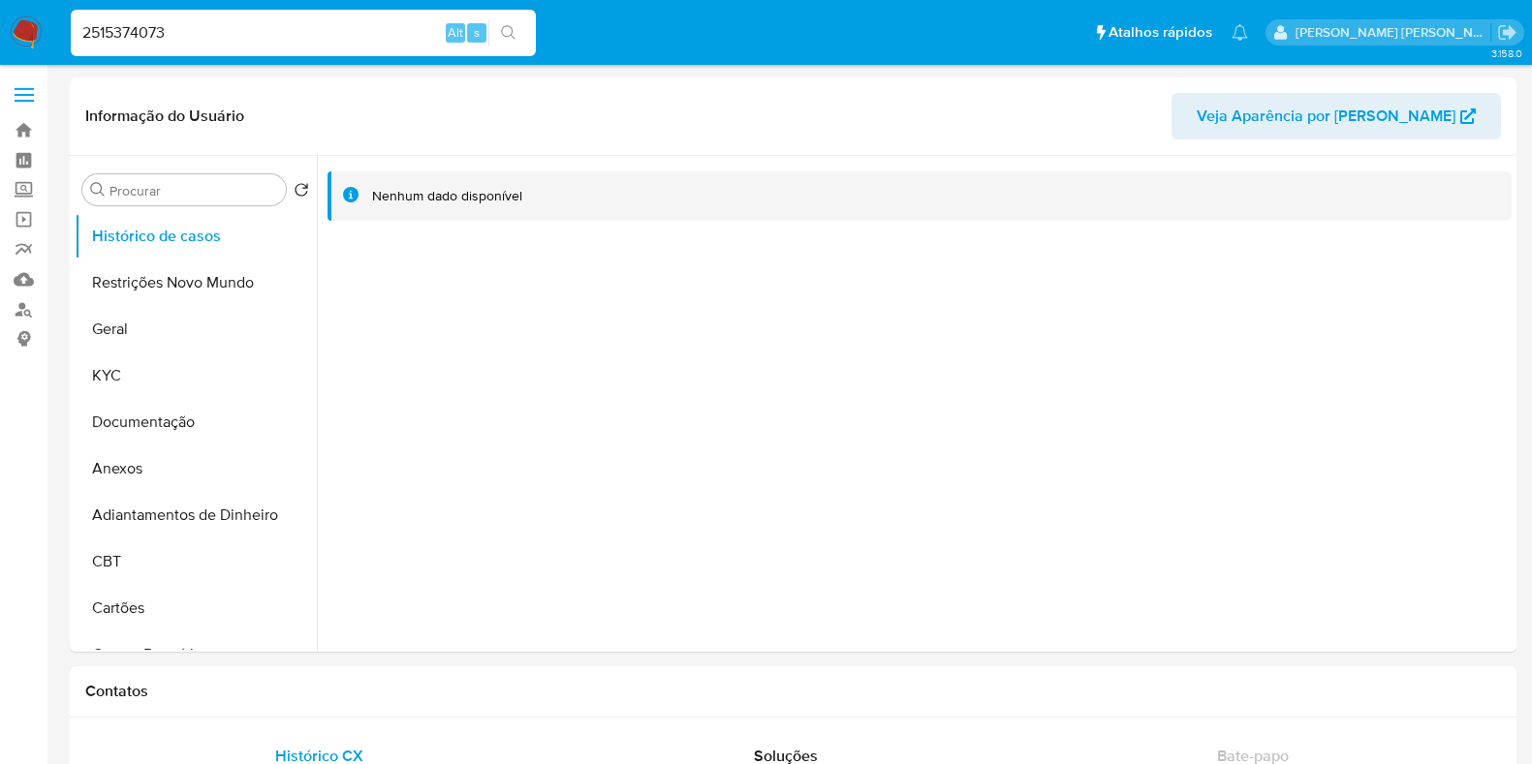
click at [227, 31] on input "2515374073" at bounding box center [303, 32] width 465 height 25
type input "91438615"
click at [511, 36] on icon "search-icon" at bounding box center [509, 33] width 16 height 16
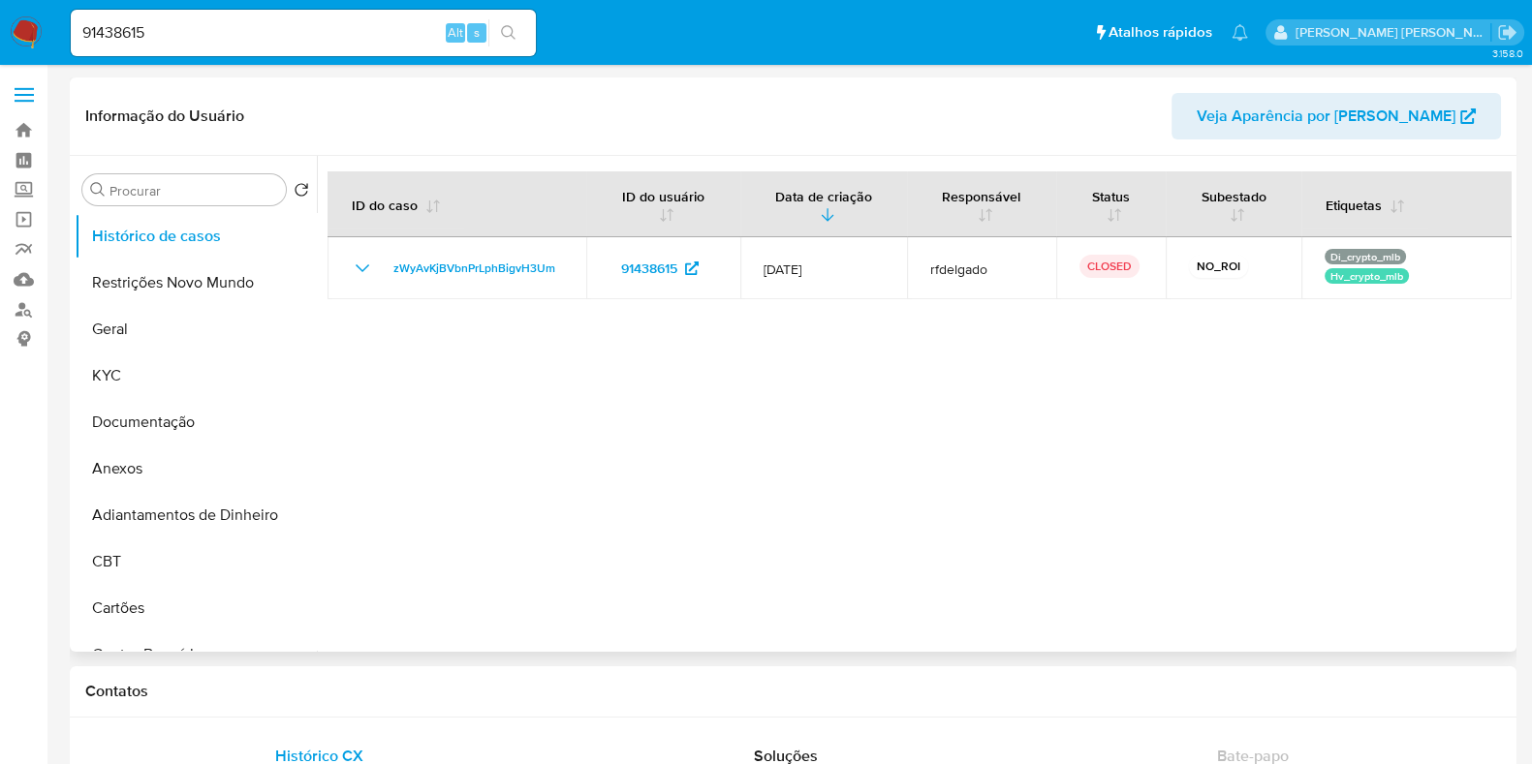
select select "10"
click at [277, 47] on div "91438615 Alt s" at bounding box center [303, 33] width 465 height 47
click at [296, 24] on input "91438615" at bounding box center [303, 32] width 465 height 25
paste input "53665330"
type input "53665330"
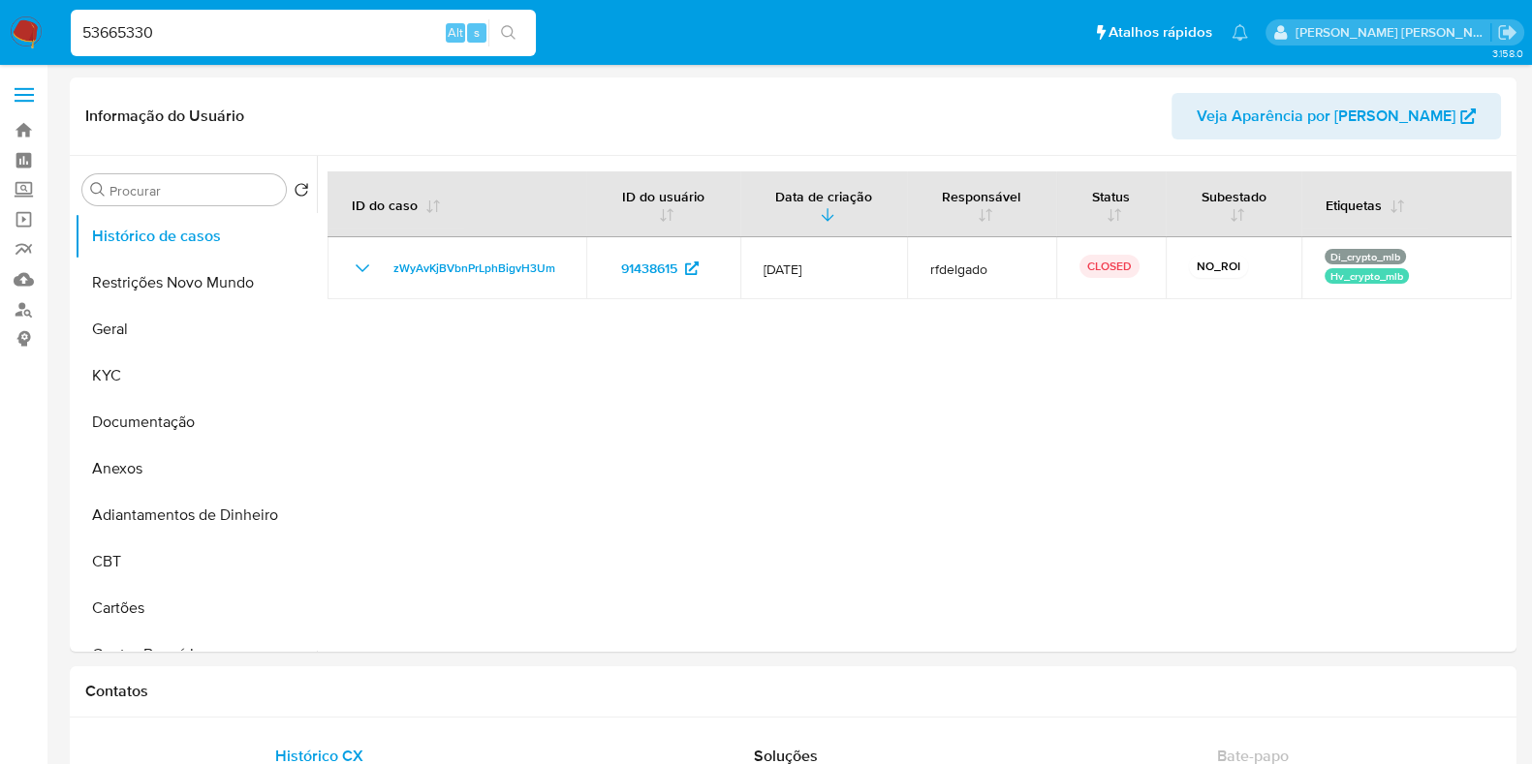
click at [503, 31] on icon "search-icon" at bounding box center [509, 33] width 16 height 16
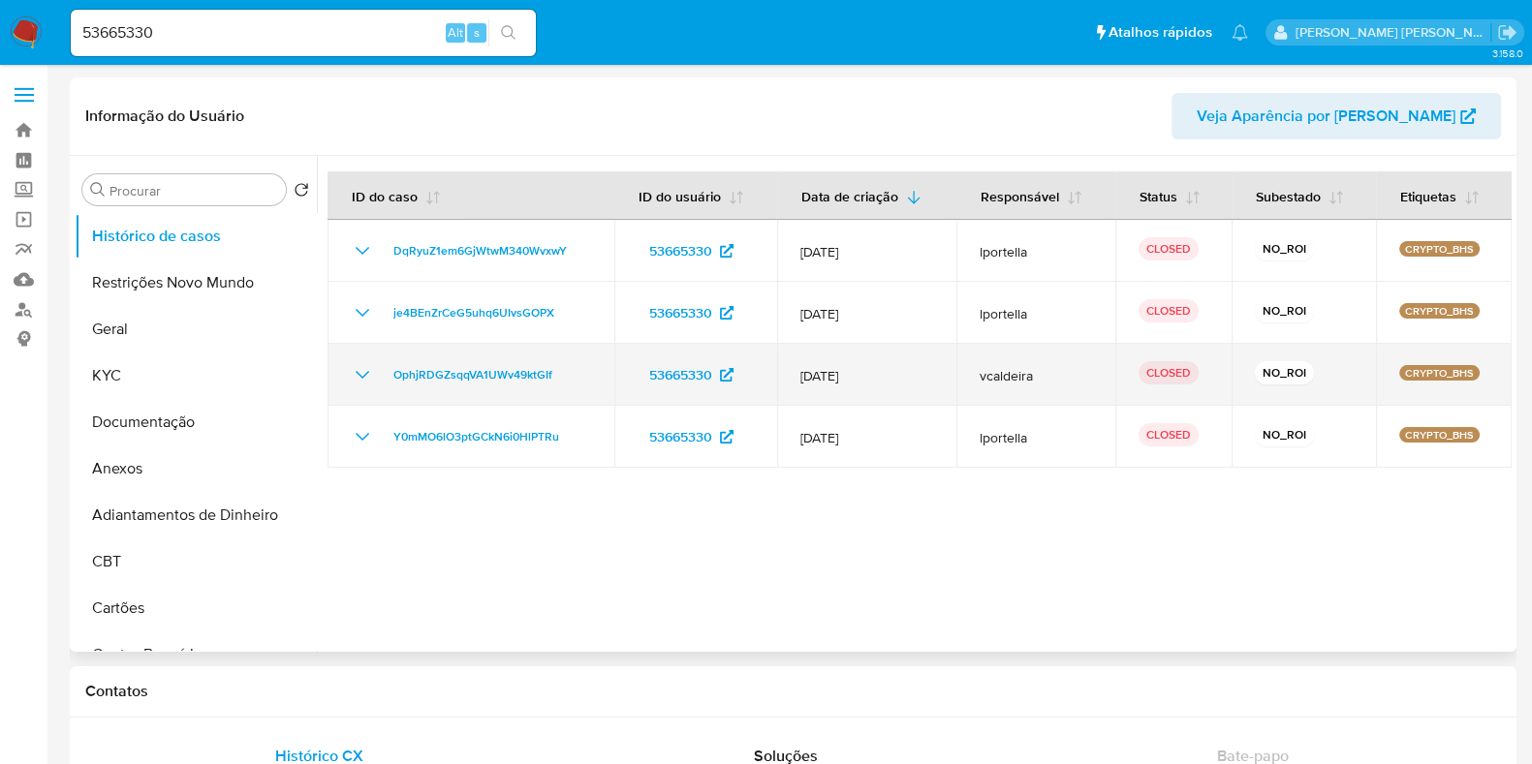
select select "10"
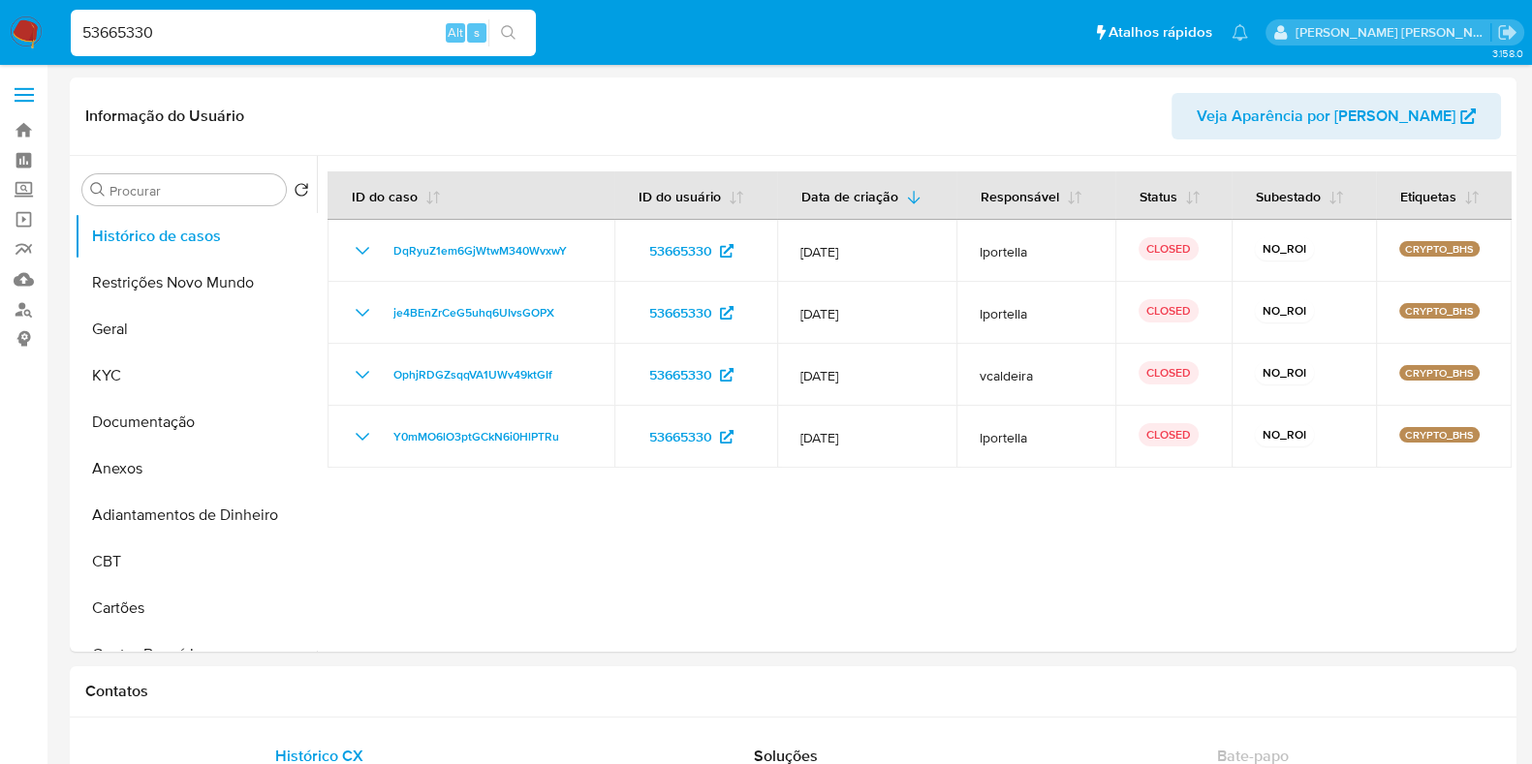
click at [199, 40] on input "53665330" at bounding box center [303, 32] width 465 height 25
paste input "1085487063"
type input "1085487063"
click at [518, 27] on button "search-icon" at bounding box center [508, 32] width 40 height 27
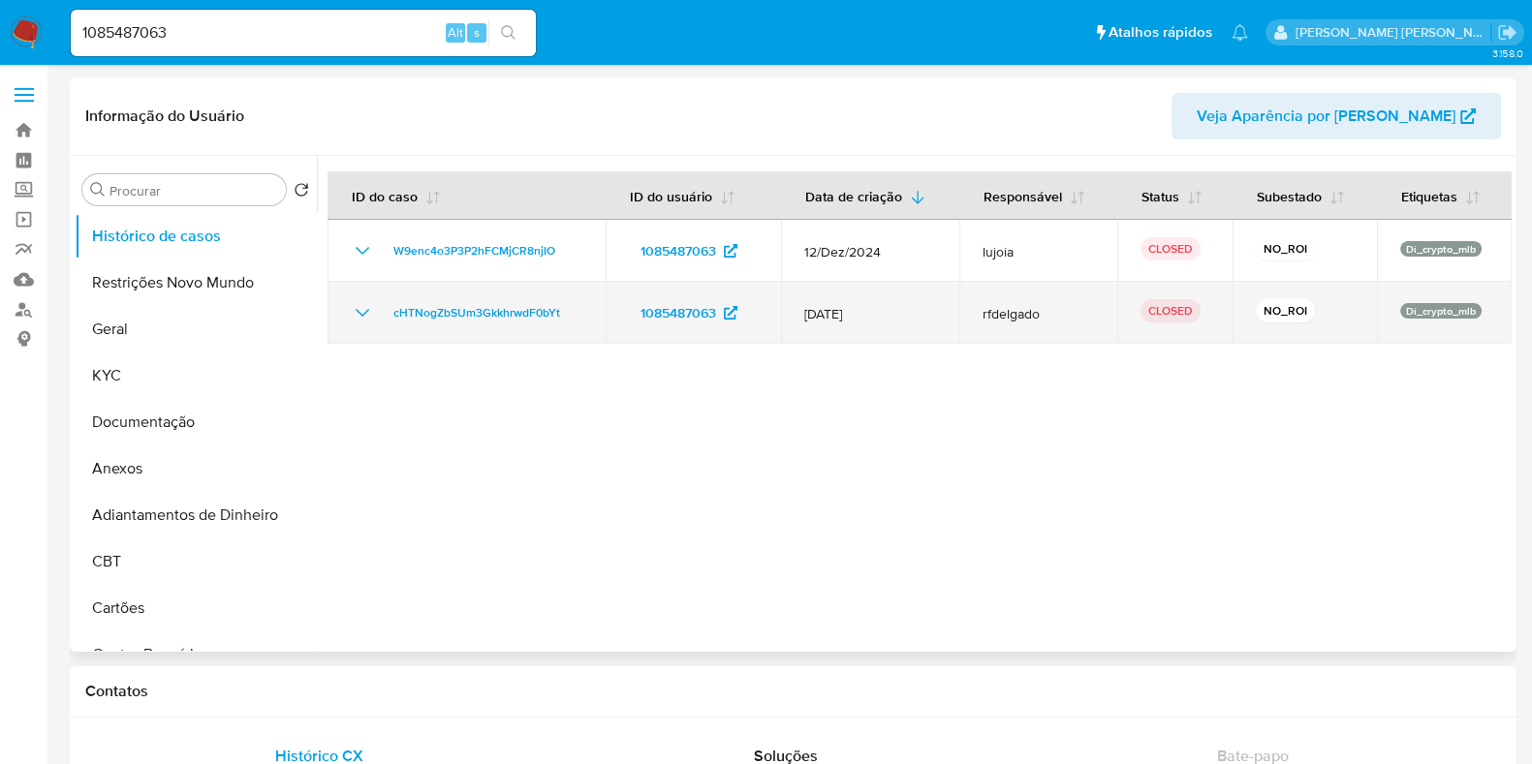
select select "10"
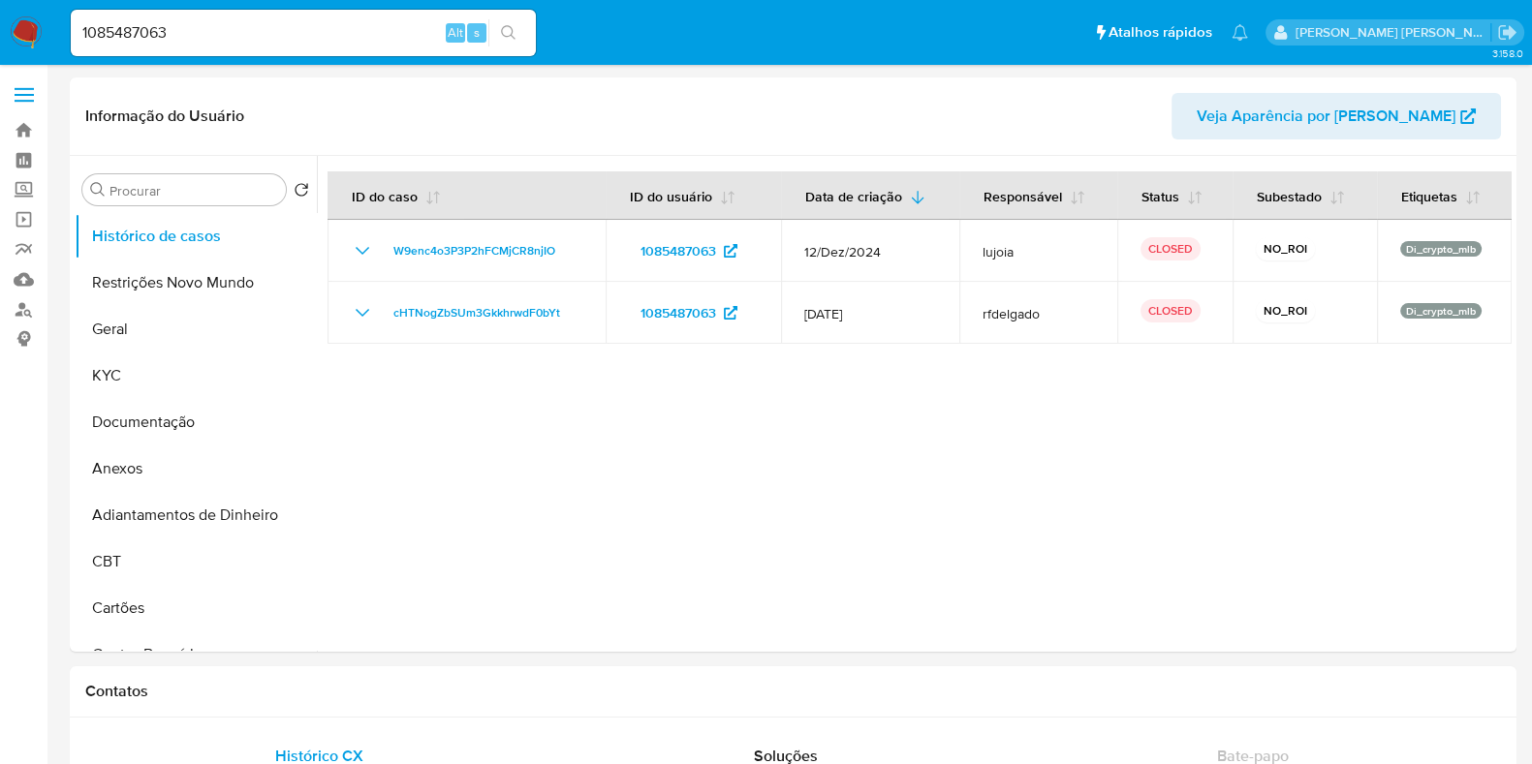
click at [352, 46] on div "1085487063 Alt s" at bounding box center [303, 33] width 465 height 47
click at [368, 39] on input "1085487063" at bounding box center [303, 32] width 465 height 25
paste input "23783042"
type input "1023783042"
click at [494, 33] on button "search-icon" at bounding box center [508, 32] width 40 height 27
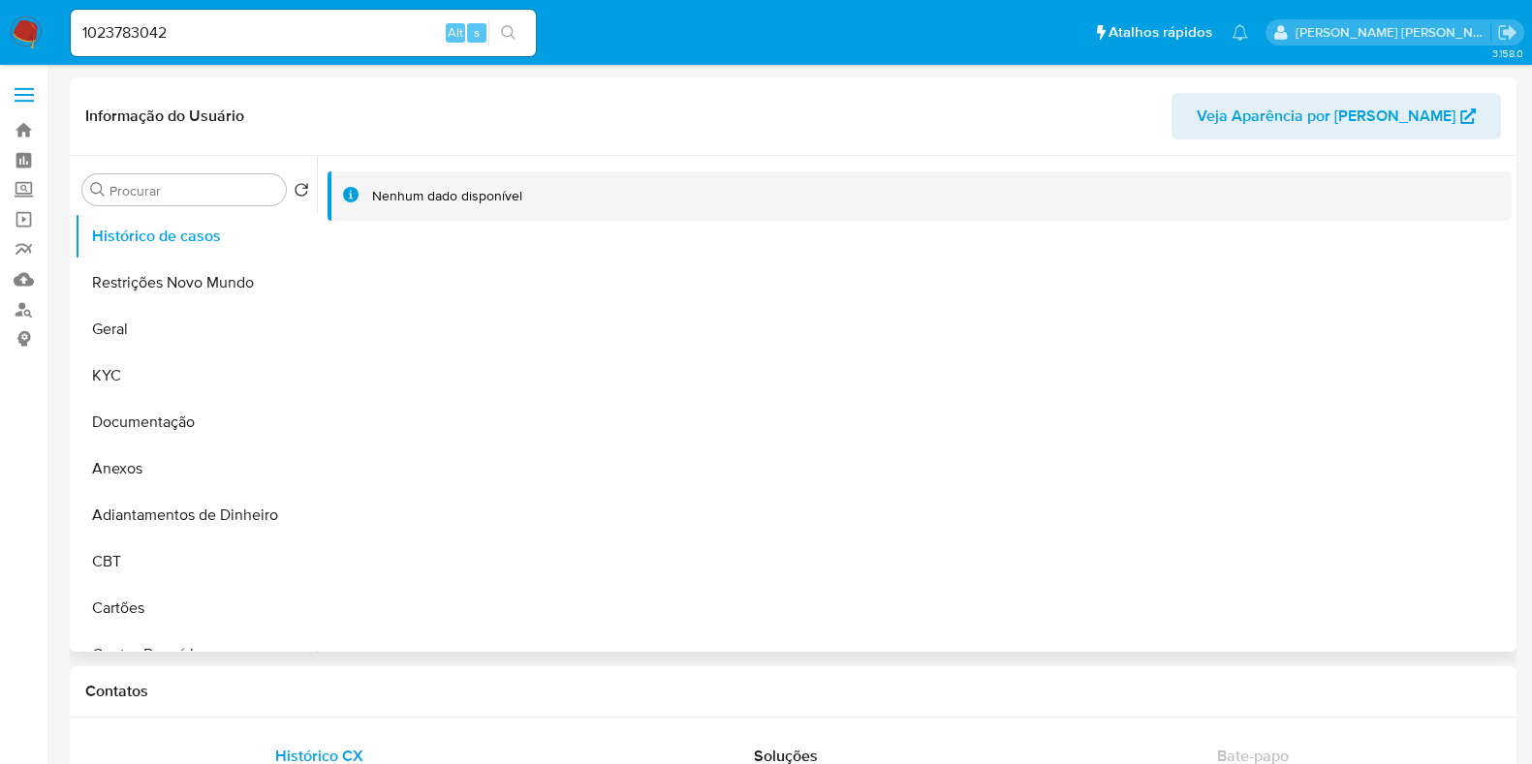
select select "10"
click at [335, 39] on input "1023783042" at bounding box center [303, 32] width 465 height 25
paste input "219690375"
type input "219690375"
click at [513, 33] on icon "search-icon" at bounding box center [509, 33] width 16 height 16
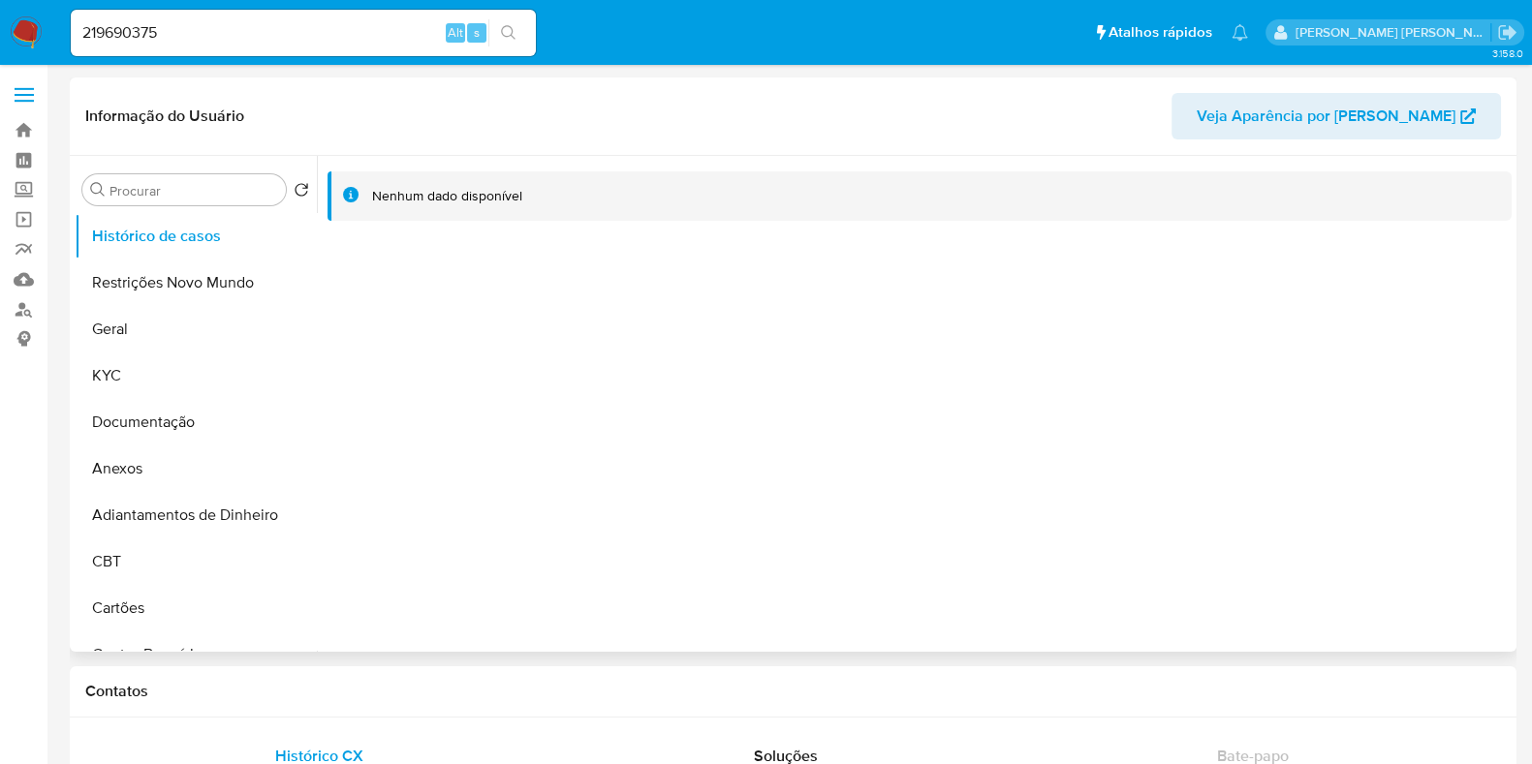
select select "10"
click at [258, 25] on input "219690375" at bounding box center [303, 32] width 465 height 25
paste input "16445390"
type input "16445390"
click at [513, 35] on icon "search-icon" at bounding box center [509, 33] width 16 height 16
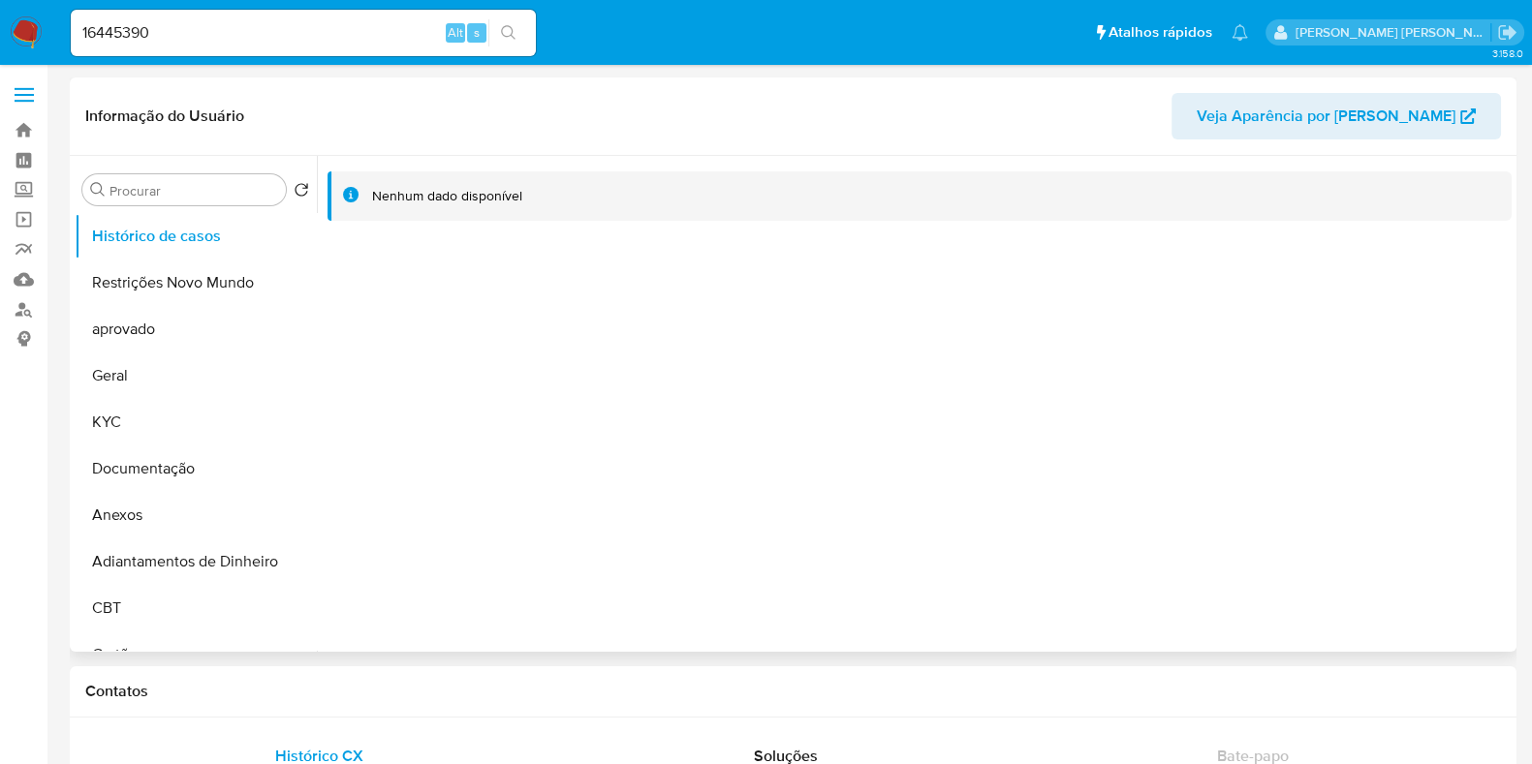
select select "10"
click at [195, 41] on input "16445390" at bounding box center [303, 32] width 465 height 25
paste input "51136483"
type input "51136483"
click at [513, 36] on icon "search-icon" at bounding box center [508, 32] width 15 height 15
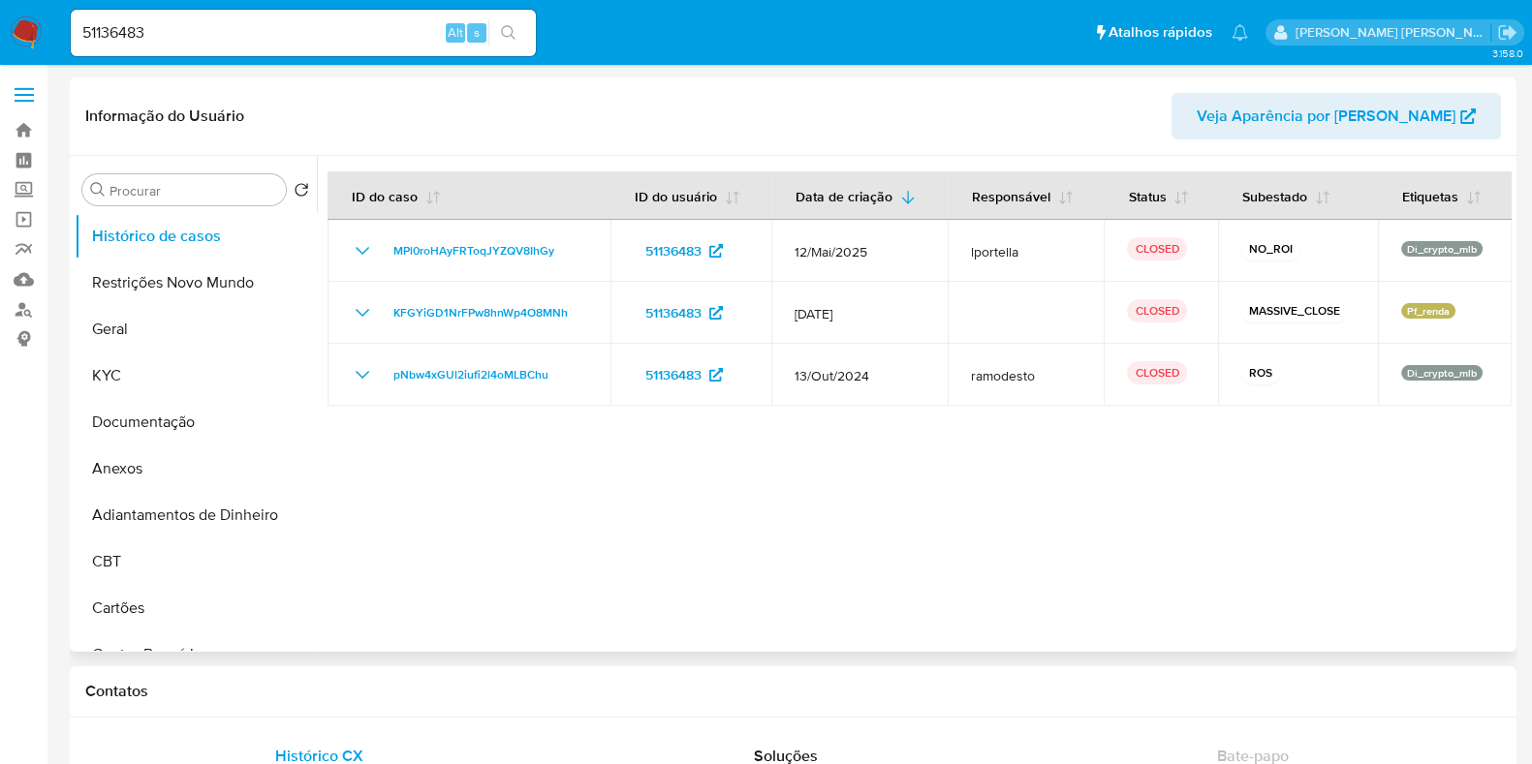
select select "10"
click at [328, 43] on input "51136483" at bounding box center [303, 32] width 465 height 25
drag, startPoint x: 329, startPoint y: 31, endPoint x: 358, endPoint y: 37, distance: 29.6
click at [329, 30] on input "51136483" at bounding box center [303, 32] width 465 height 25
paste input "114189374"
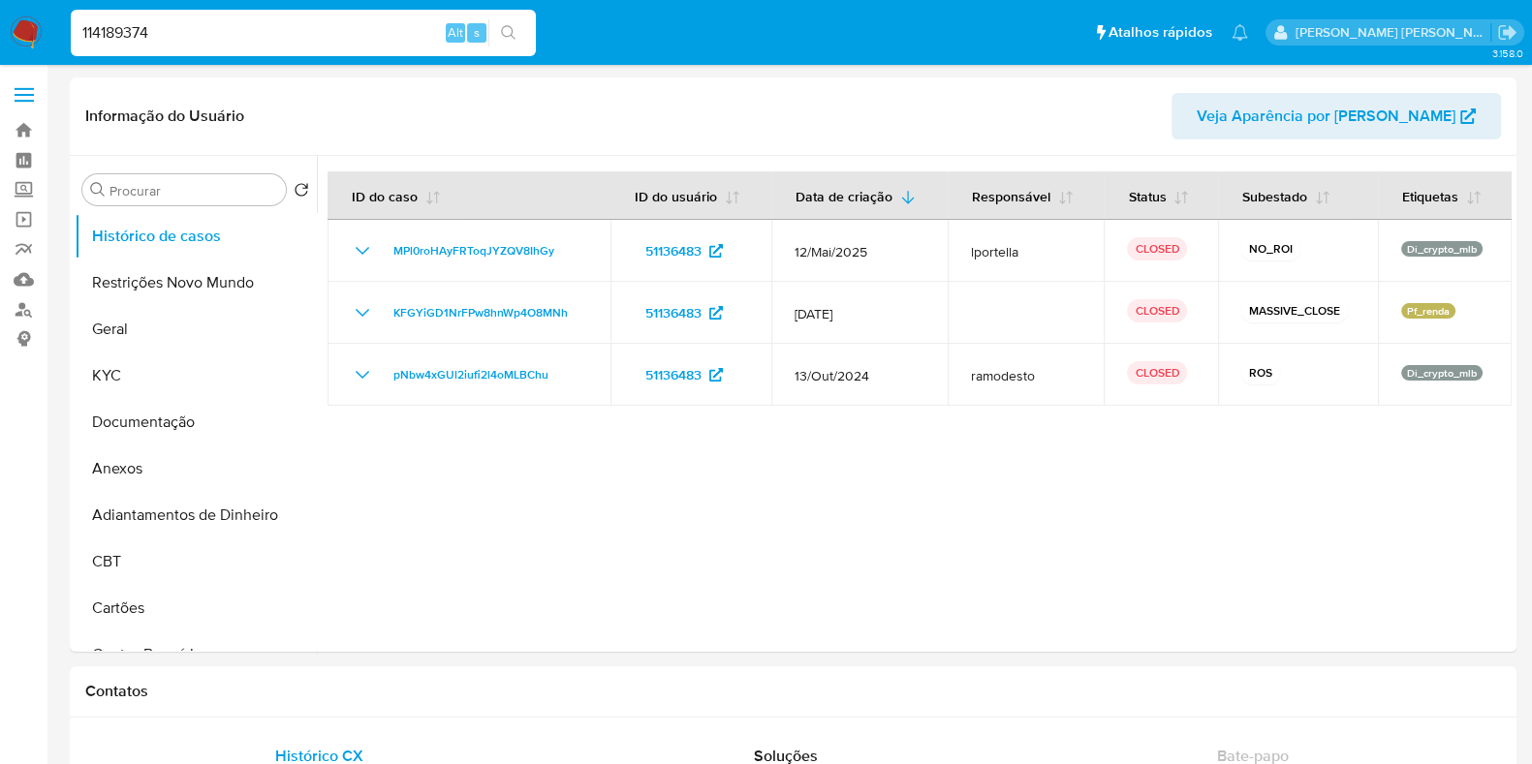
type input "114189374"
click at [502, 33] on icon "search-icon" at bounding box center [508, 32] width 15 height 15
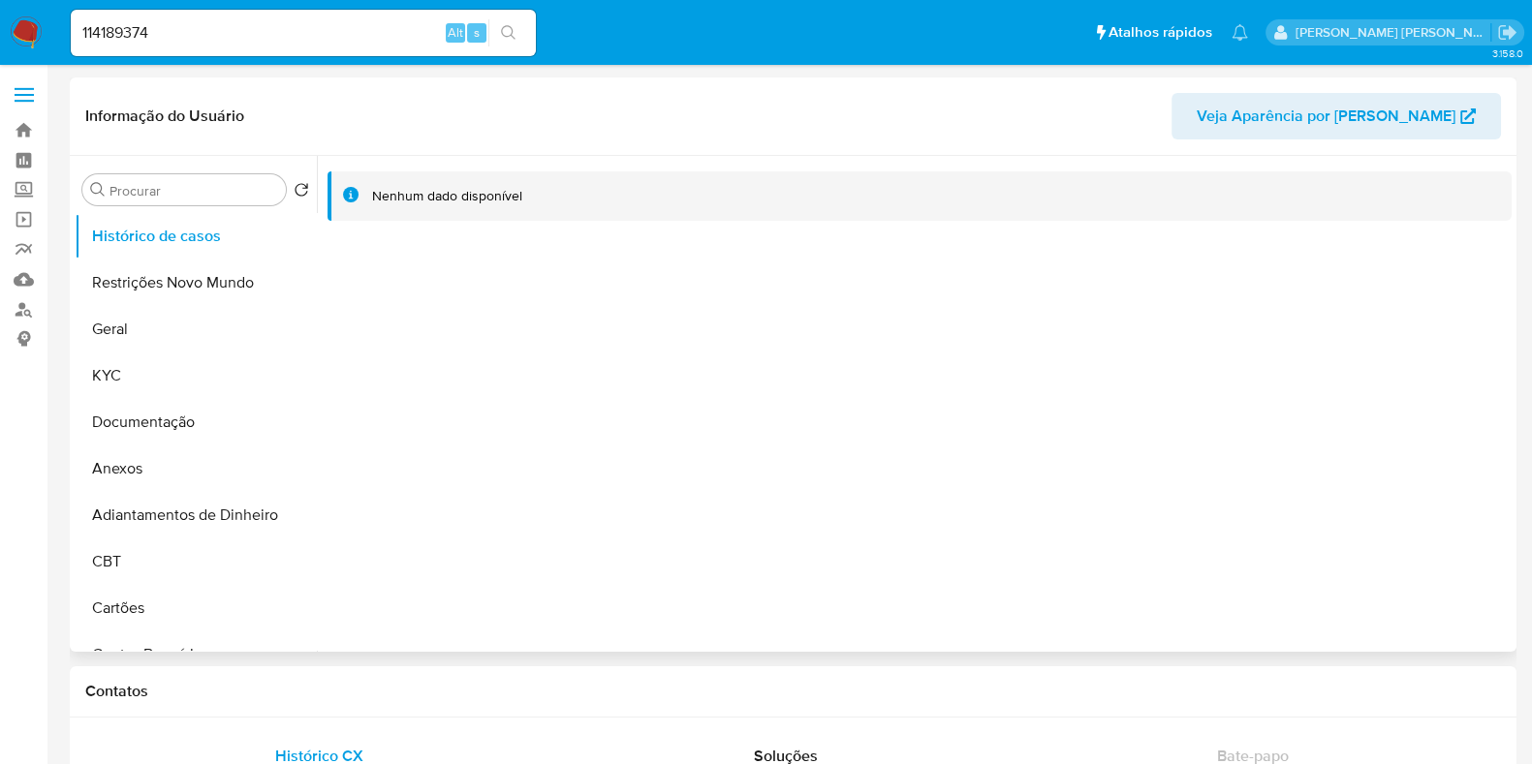
select select "10"
click at [354, 31] on input "114189374" at bounding box center [303, 32] width 465 height 25
paste input "204496842"
type input "204496842"
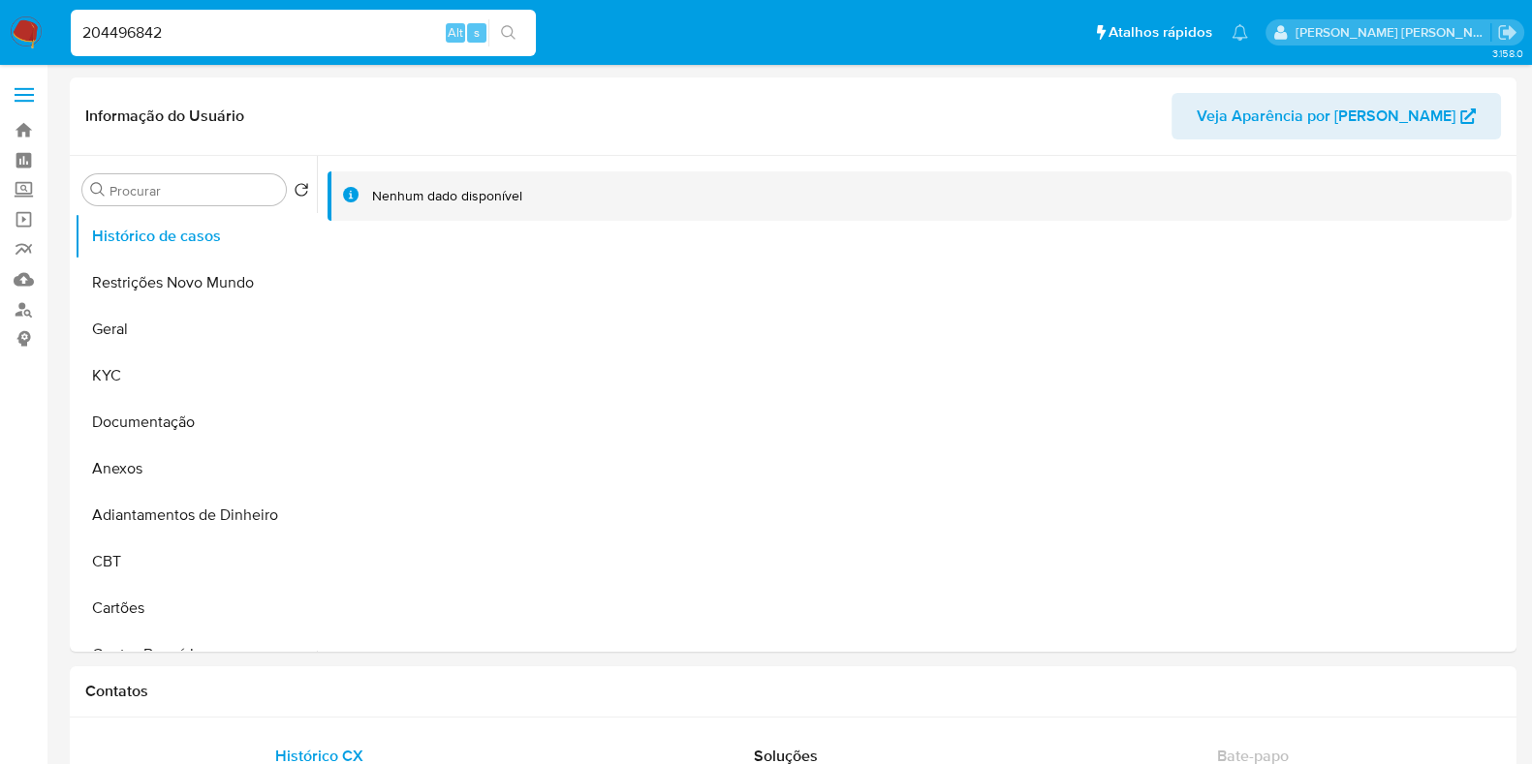
click at [504, 41] on button "search-icon" at bounding box center [508, 32] width 40 height 27
select select "10"
click at [250, 36] on input "204496842" at bounding box center [303, 32] width 465 height 25
paste input "358126587"
type input "358126587"
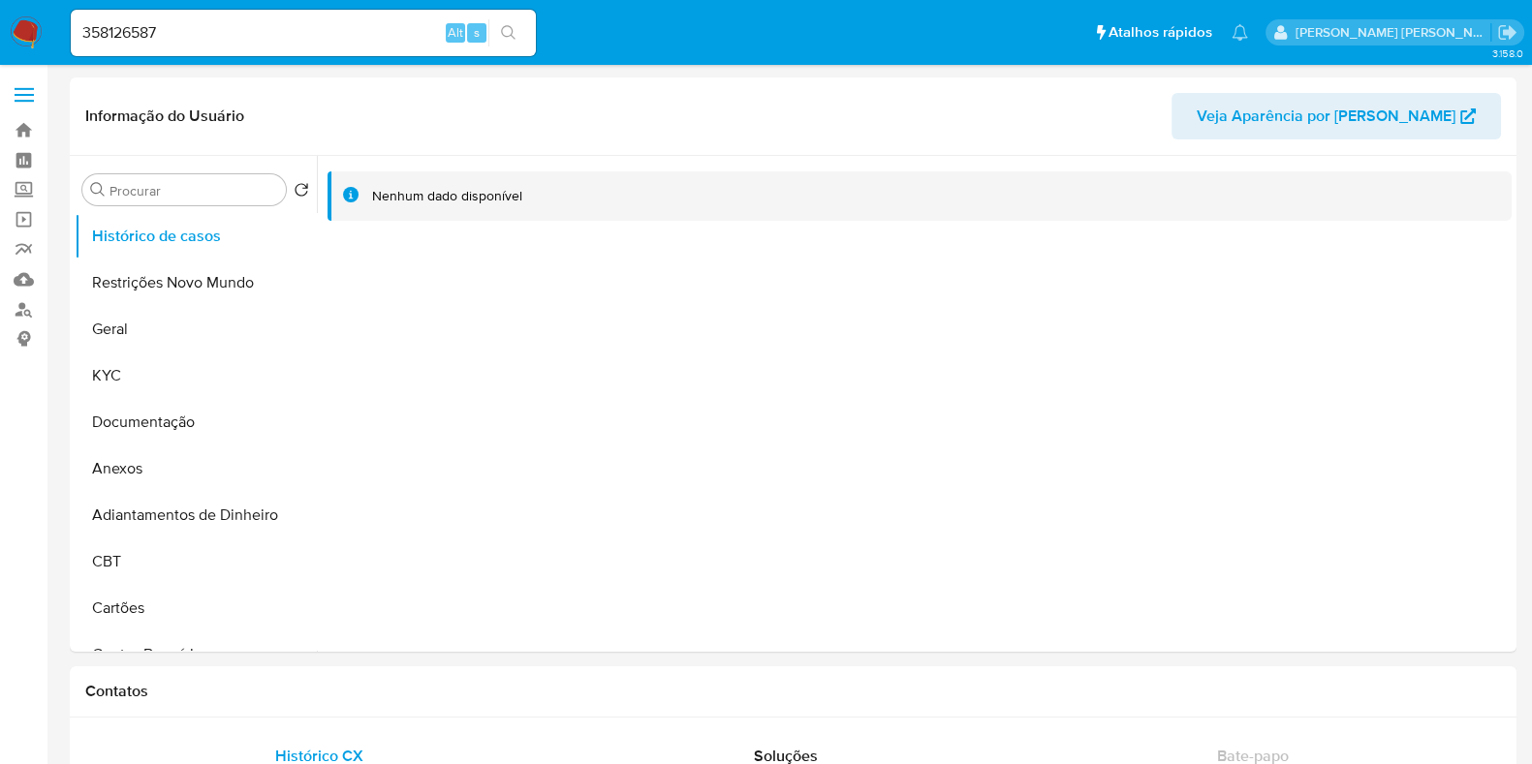
click at [509, 29] on icon "search-icon" at bounding box center [509, 33] width 16 height 16
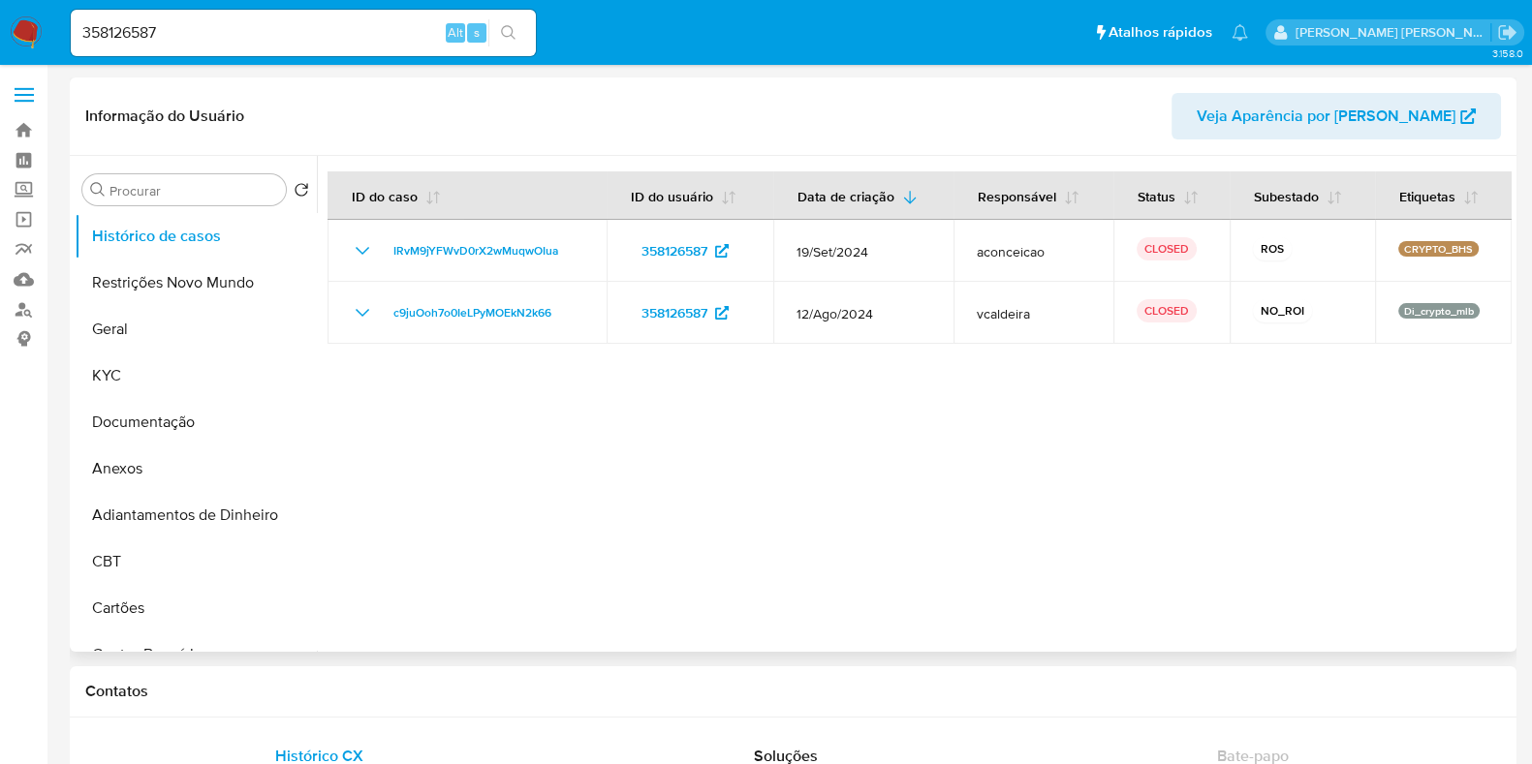
select select "10"
click at [357, 34] on input "358126587" at bounding box center [303, 32] width 465 height 25
paste input "225527776"
type input "225527776"
click at [502, 34] on icon "search-icon" at bounding box center [509, 33] width 16 height 16
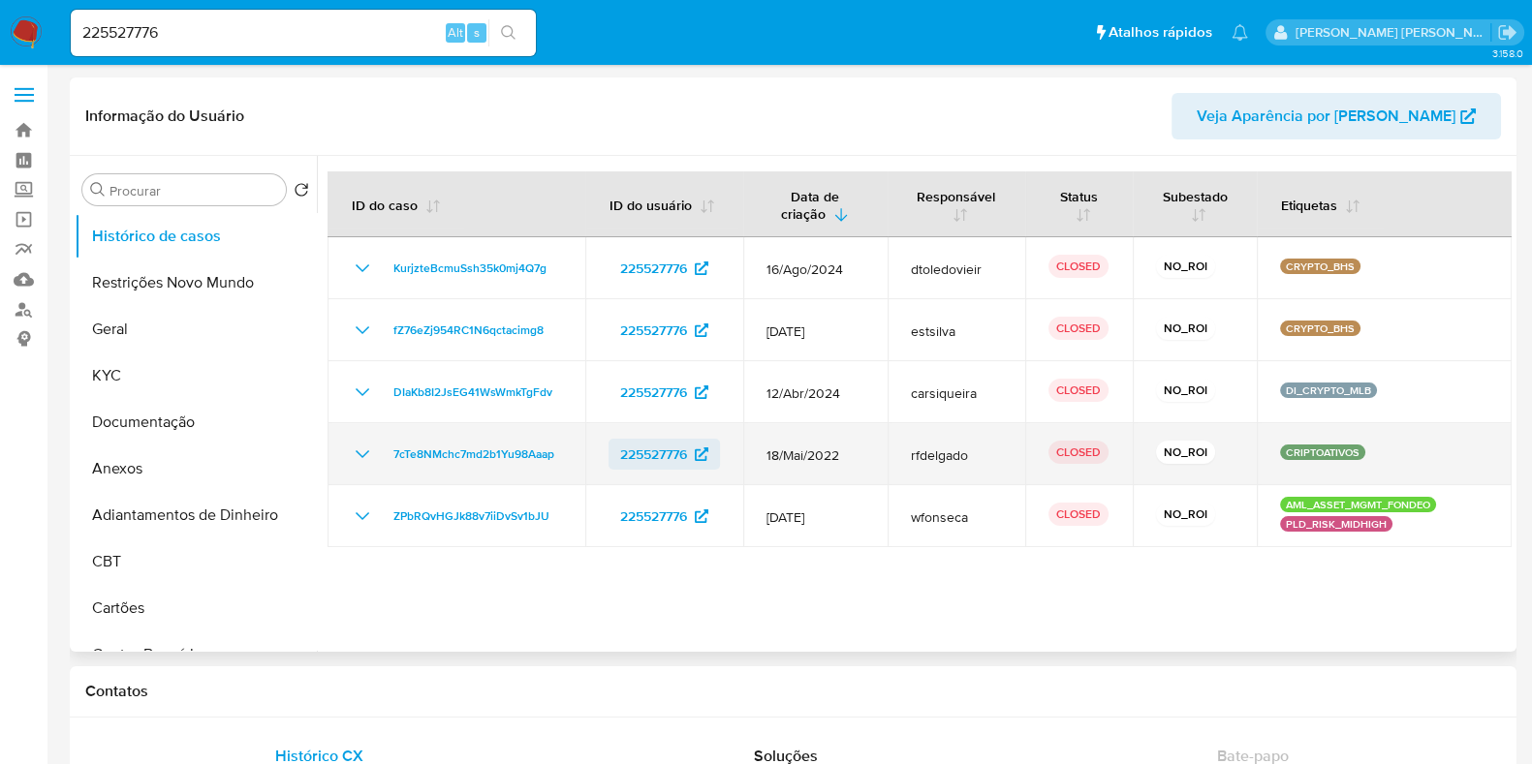
select select "10"
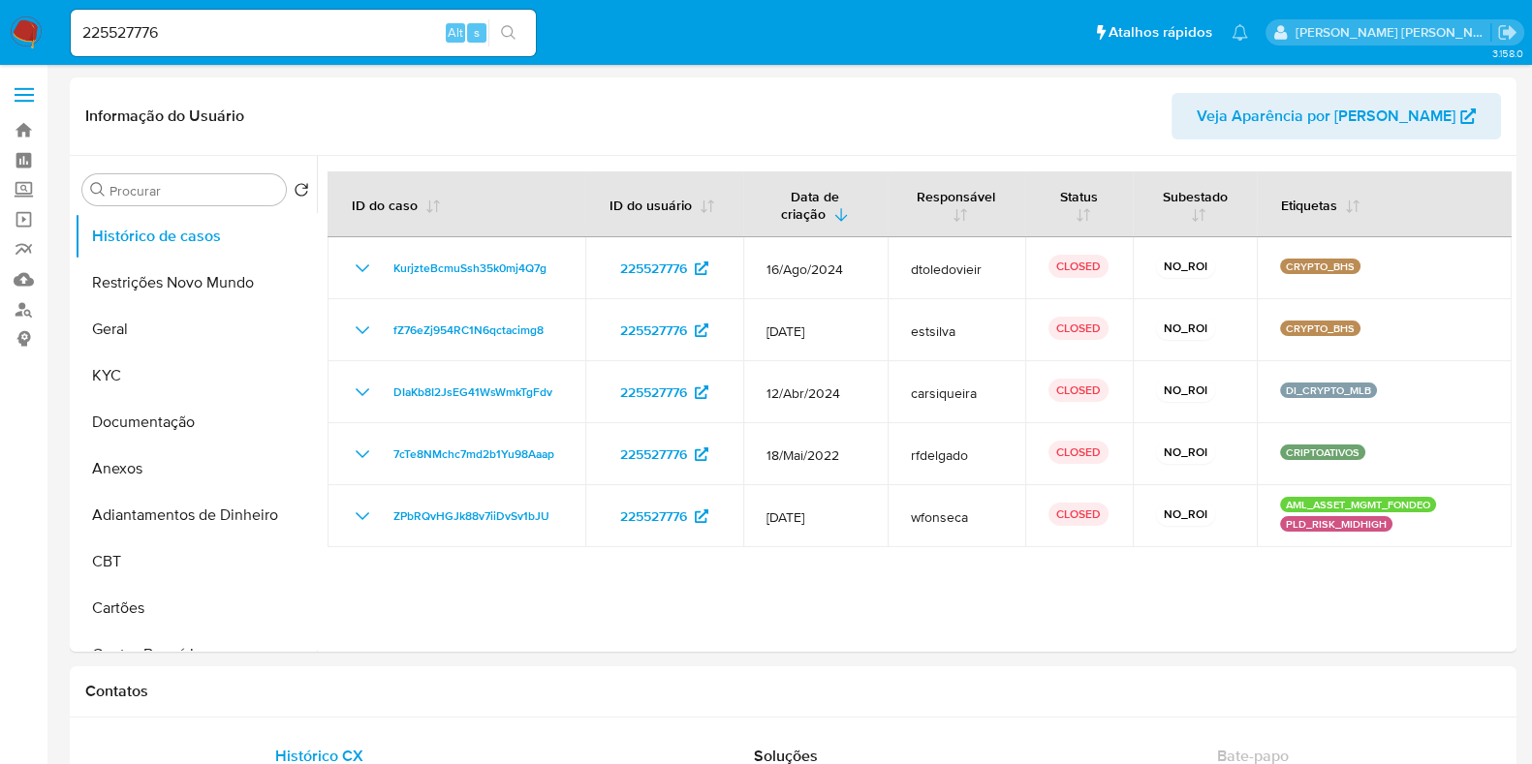
click at [300, 31] on input "225527776" at bounding box center [303, 32] width 465 height 25
paste input "1027188807"
type input "1027188807"
click at [507, 32] on icon "search-icon" at bounding box center [509, 33] width 16 height 16
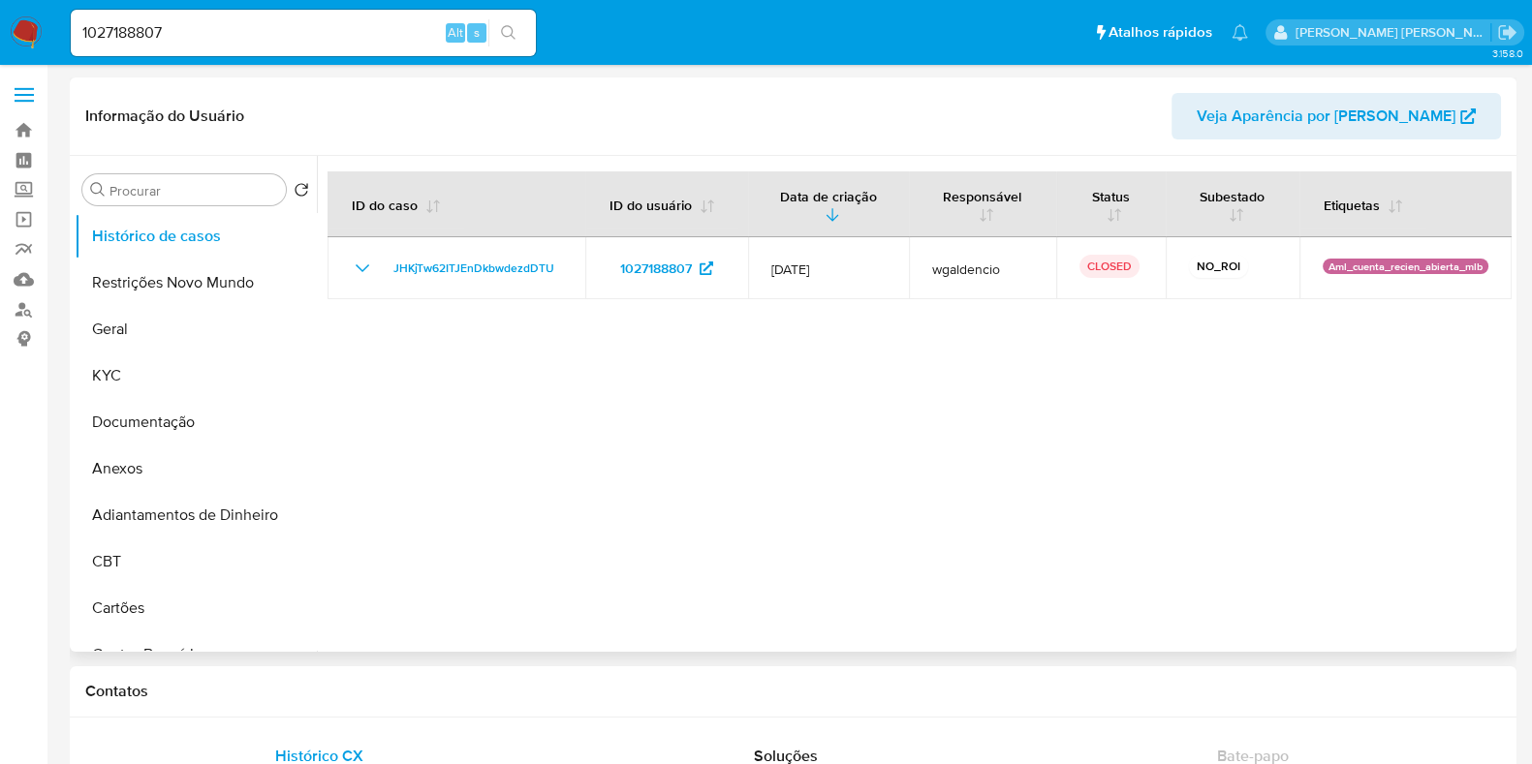
select select "10"
click at [241, 33] on input "1027188807" at bounding box center [303, 32] width 465 height 25
paste input "217707103"
type input "217707103"
click at [501, 32] on icon "search-icon" at bounding box center [509, 33] width 16 height 16
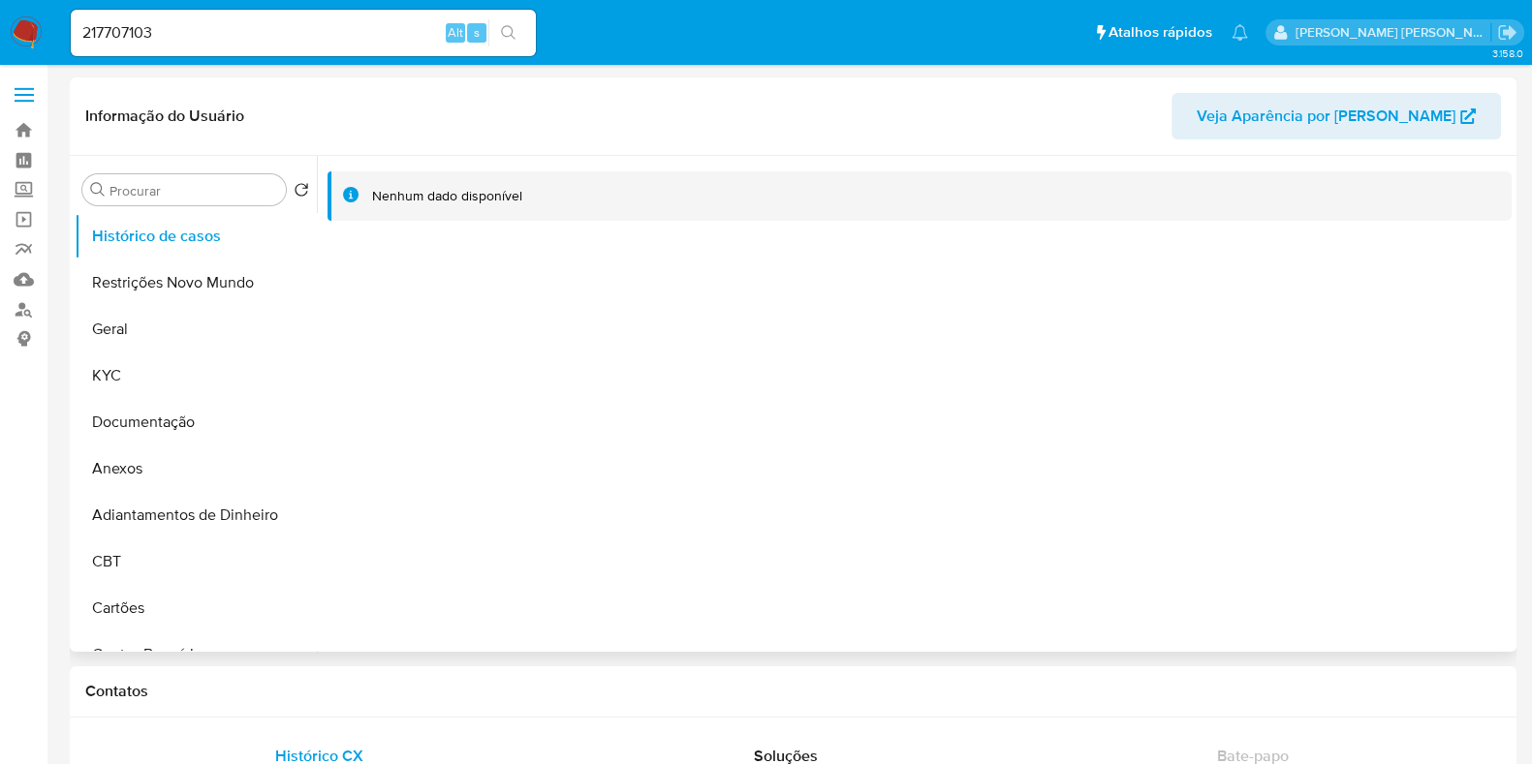
select select "10"
click at [300, 26] on input "217707103" at bounding box center [303, 32] width 465 height 25
paste input "95371294"
type input "95371294"
click at [524, 40] on button "search-icon" at bounding box center [508, 32] width 40 height 27
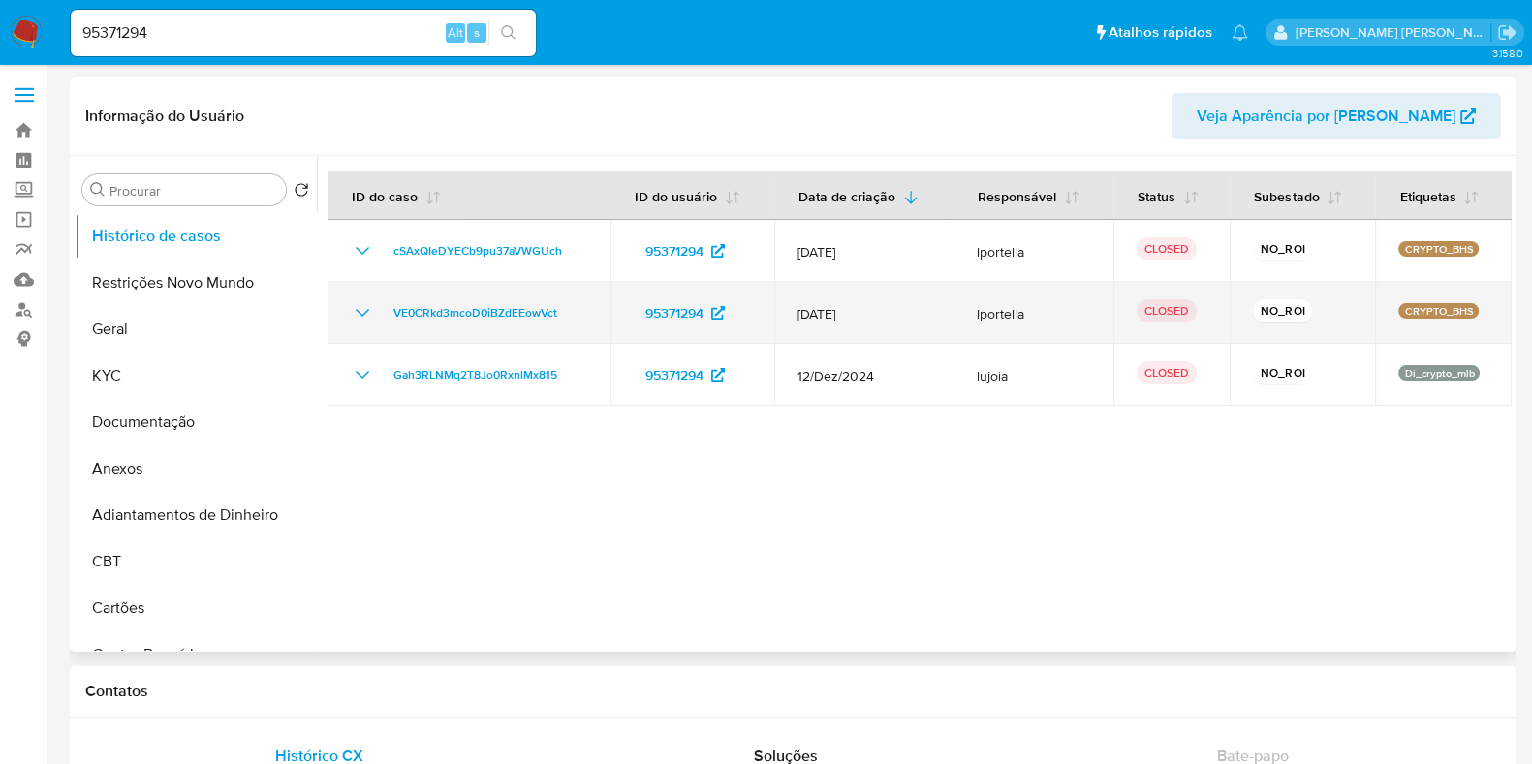
select select "10"
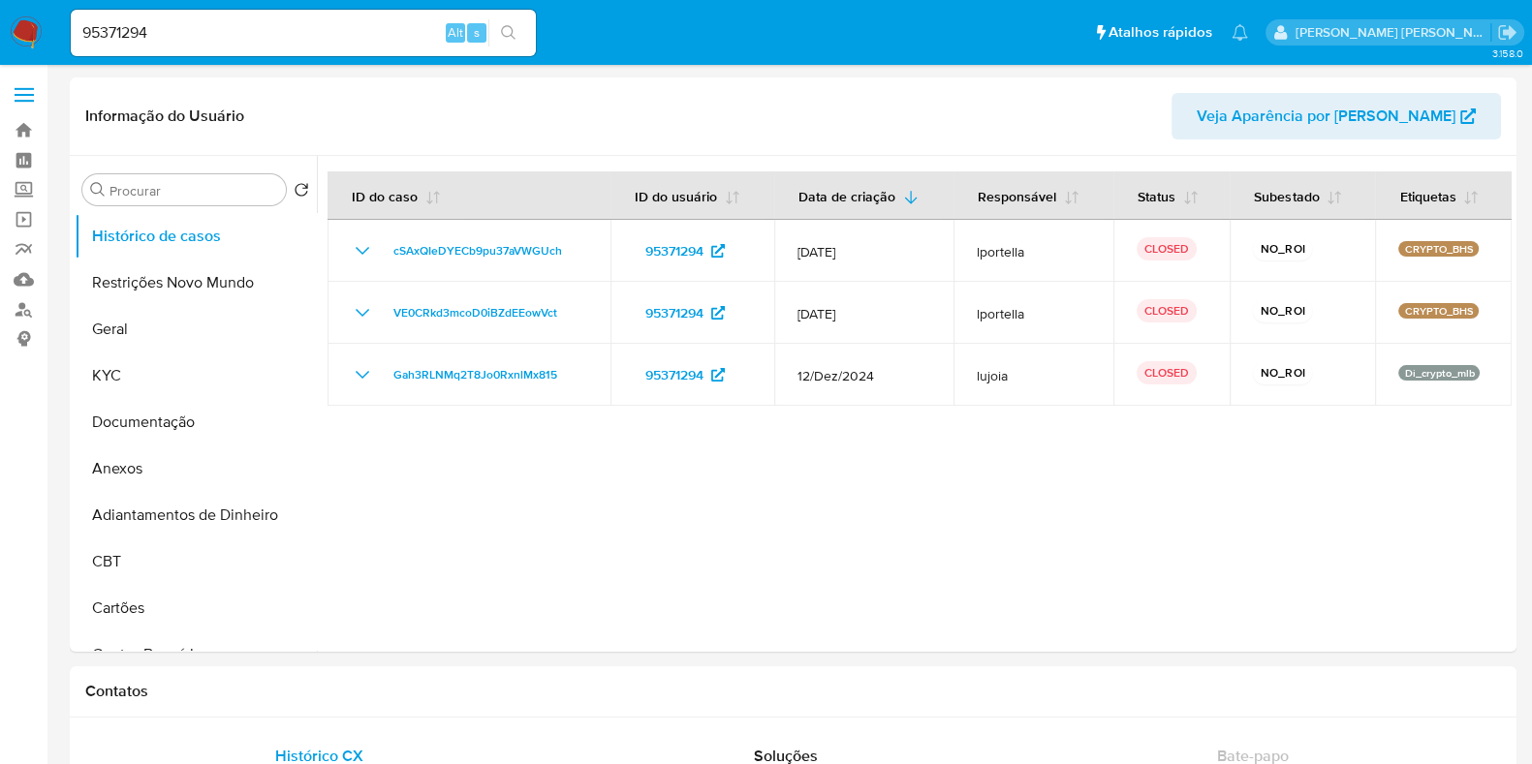
click at [314, 33] on input "95371294" at bounding box center [303, 32] width 465 height 25
paste input "165938261"
type input "165938261"
select select "10"
click at [190, 55] on div "165938261 Alt s" at bounding box center [303, 33] width 465 height 47
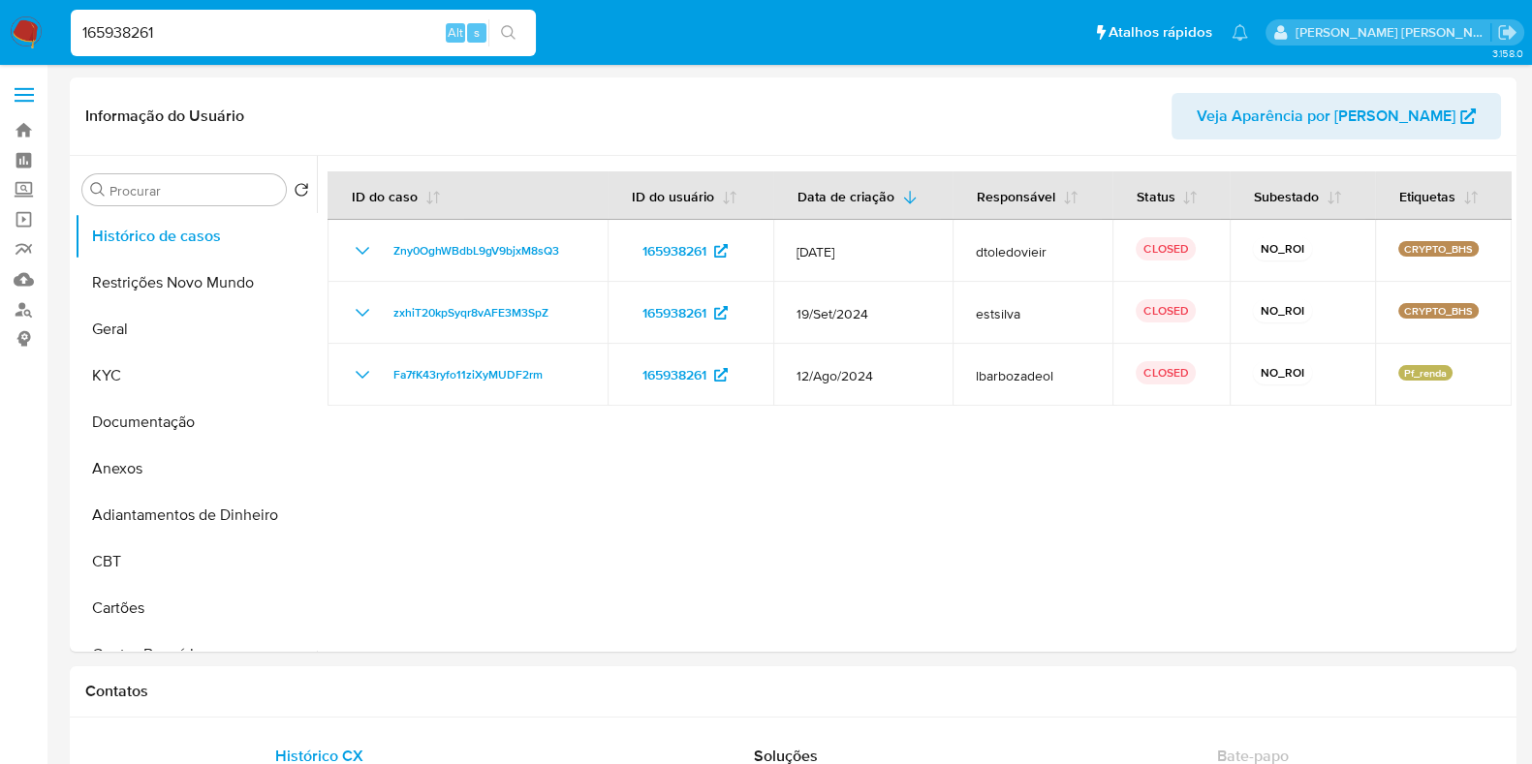
click at [218, 20] on input "165938261" at bounding box center [303, 32] width 465 height 25
paste input "70732613"
type input "70732613"
click at [520, 35] on button "search-icon" at bounding box center [508, 32] width 40 height 27
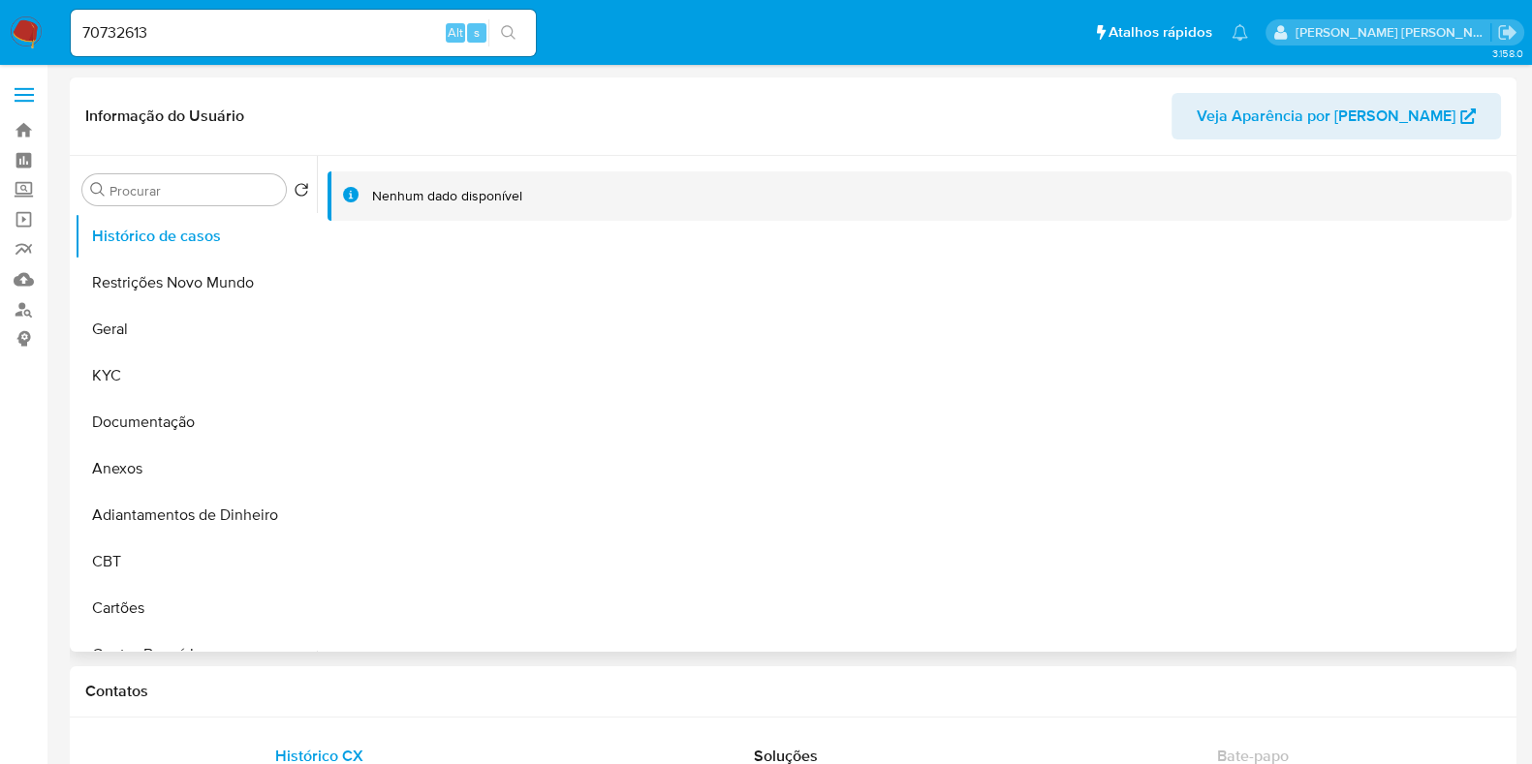
select select "10"
click at [156, 34] on input "70732613" at bounding box center [303, 32] width 465 height 25
paste input "1091458705"
type input "1091458705"
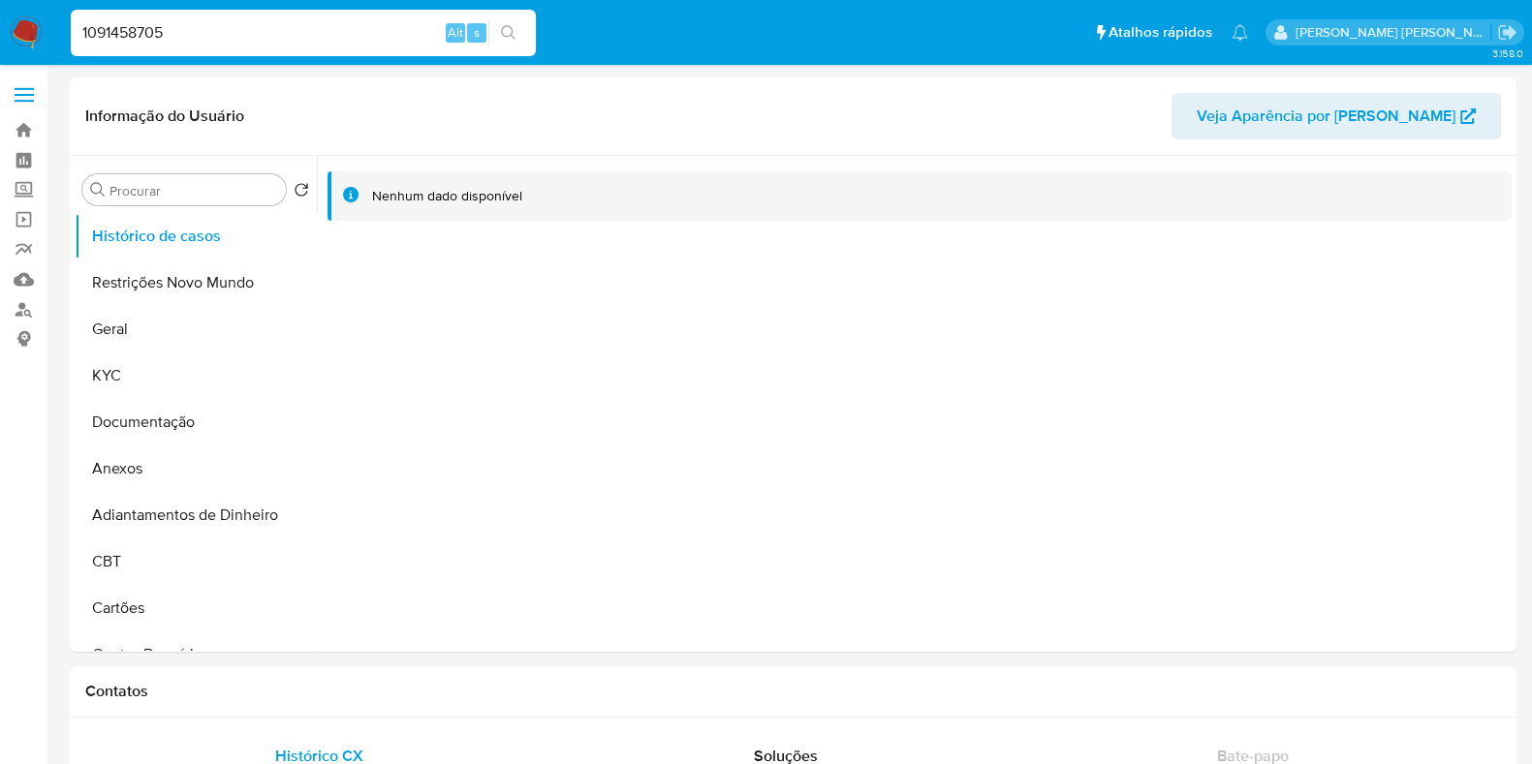
click at [513, 25] on icon "search-icon" at bounding box center [509, 33] width 16 height 16
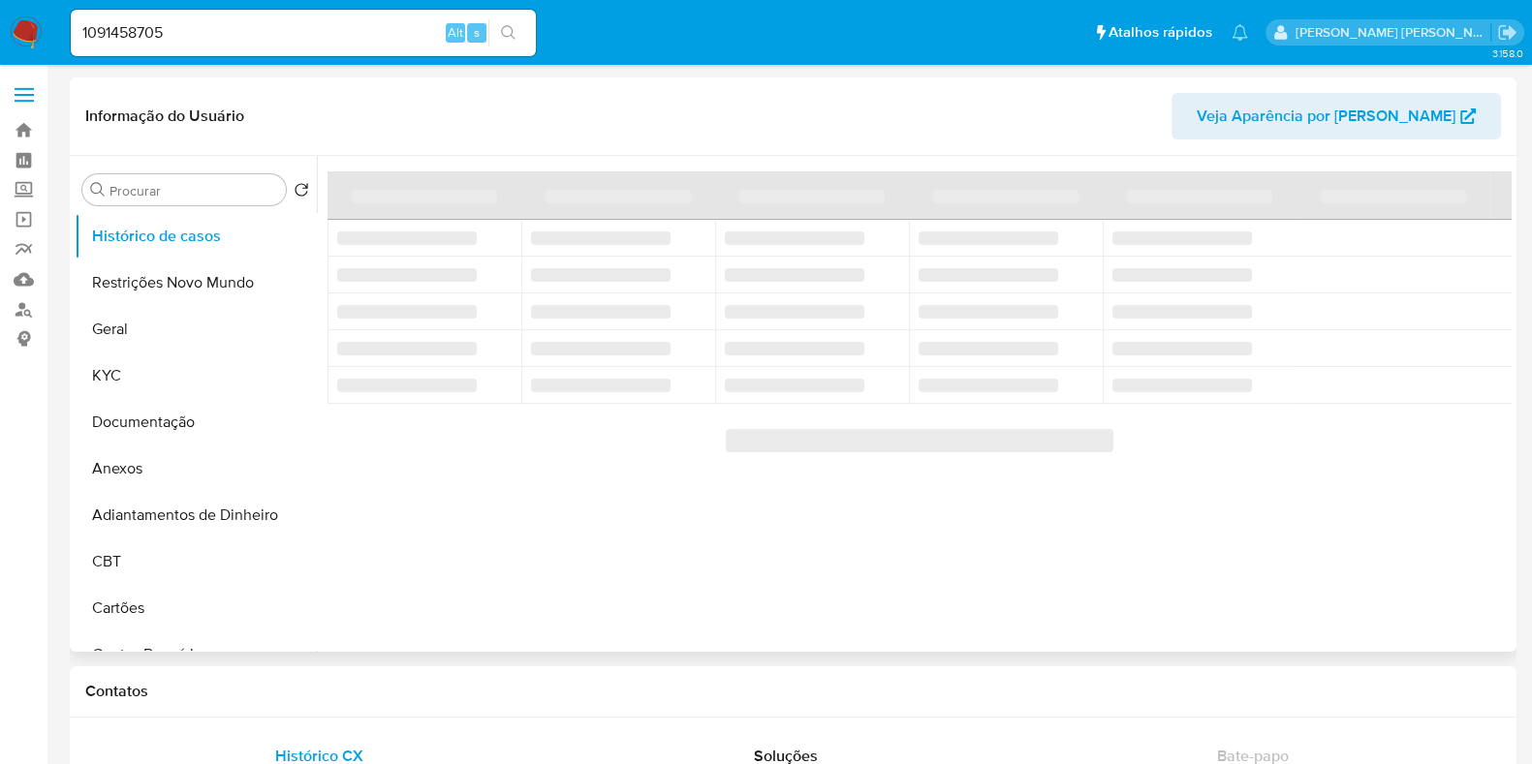
select select "10"
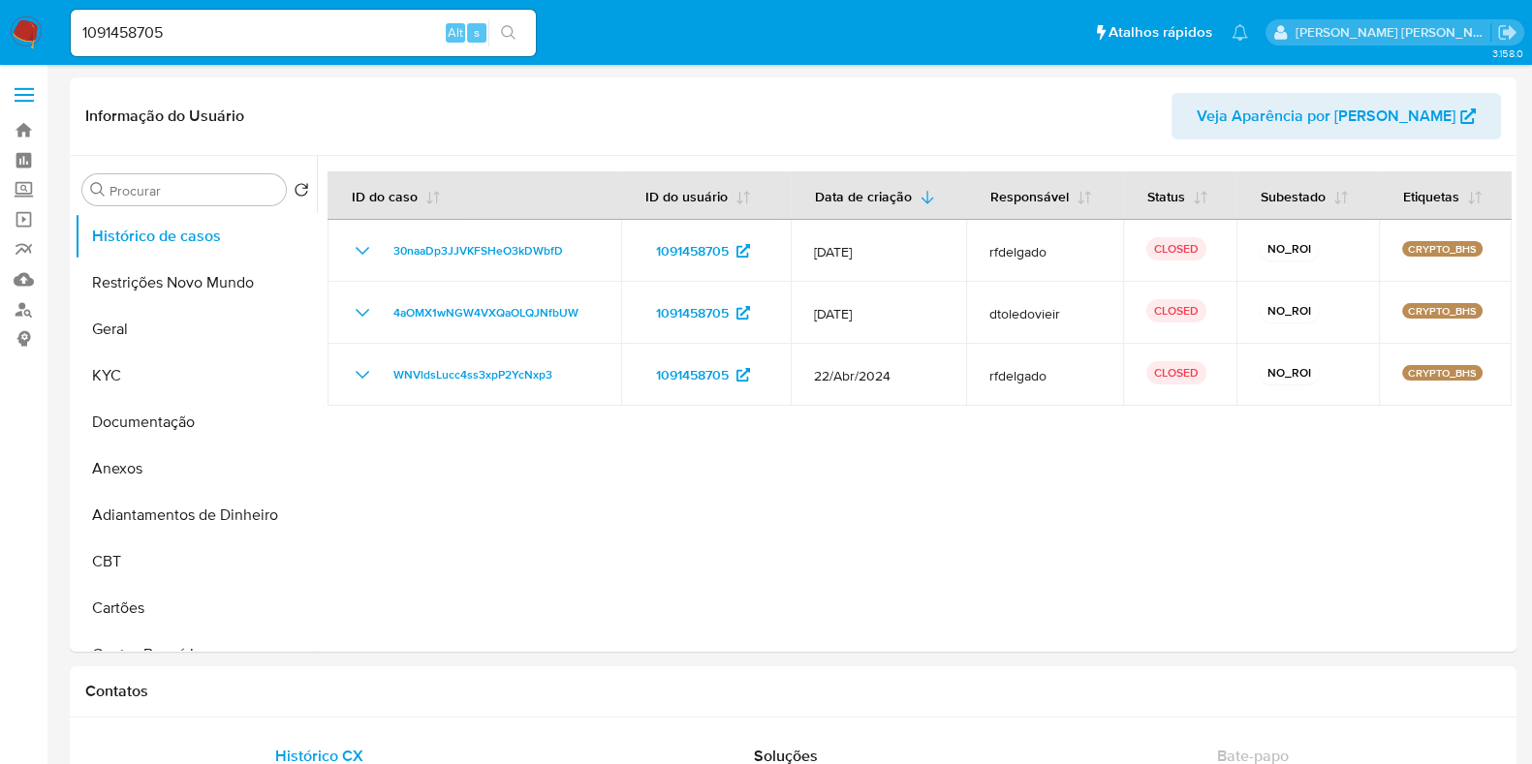
click at [233, 41] on input "1091458705" at bounding box center [303, 32] width 465 height 25
paste input "213954446"
type input "213954446"
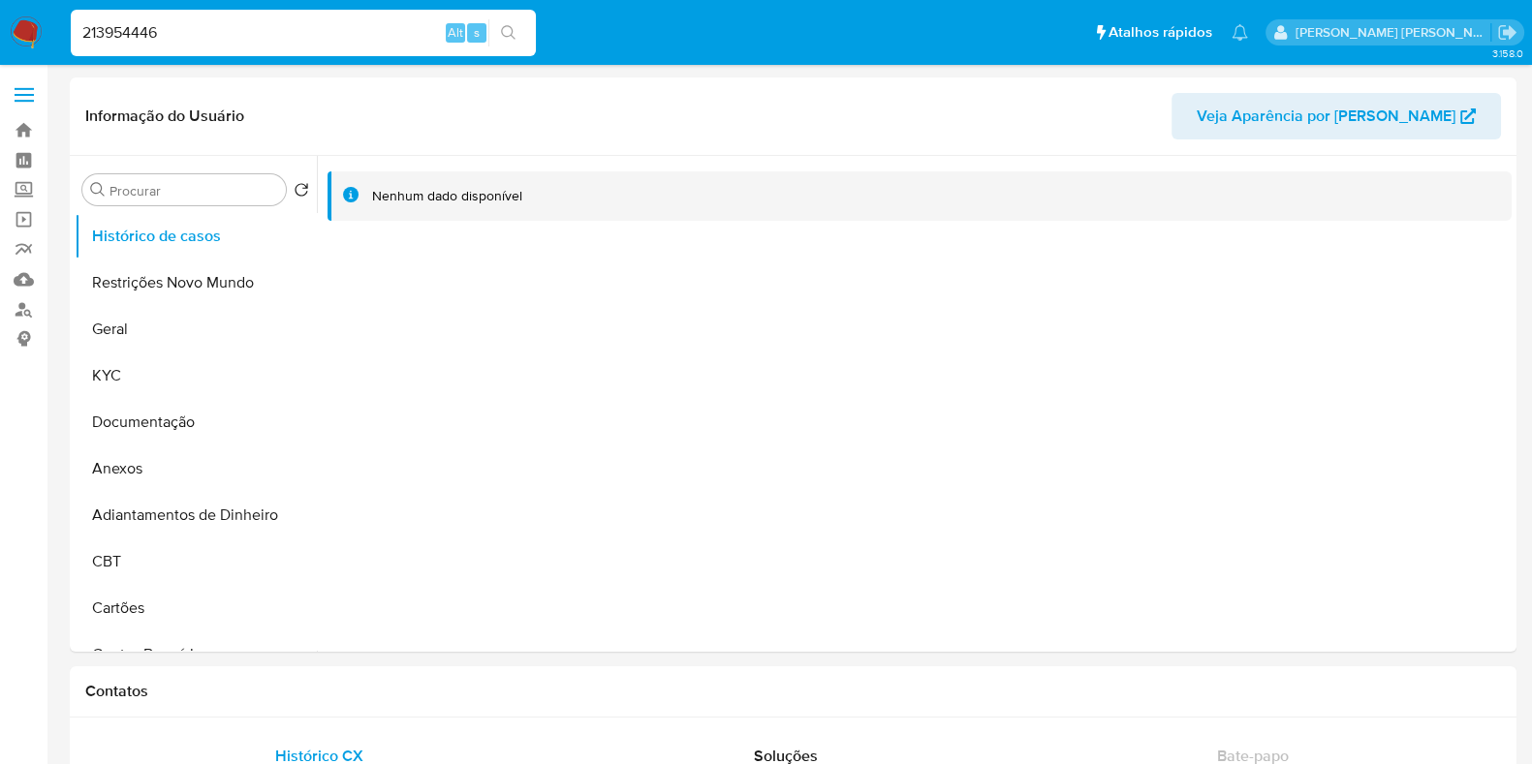
select select "10"
click at [211, 40] on input "213954446" at bounding box center [303, 32] width 465 height 25
paste input "514740743"
type input "514740743"
click at [520, 26] on button "search-icon" at bounding box center [508, 32] width 40 height 27
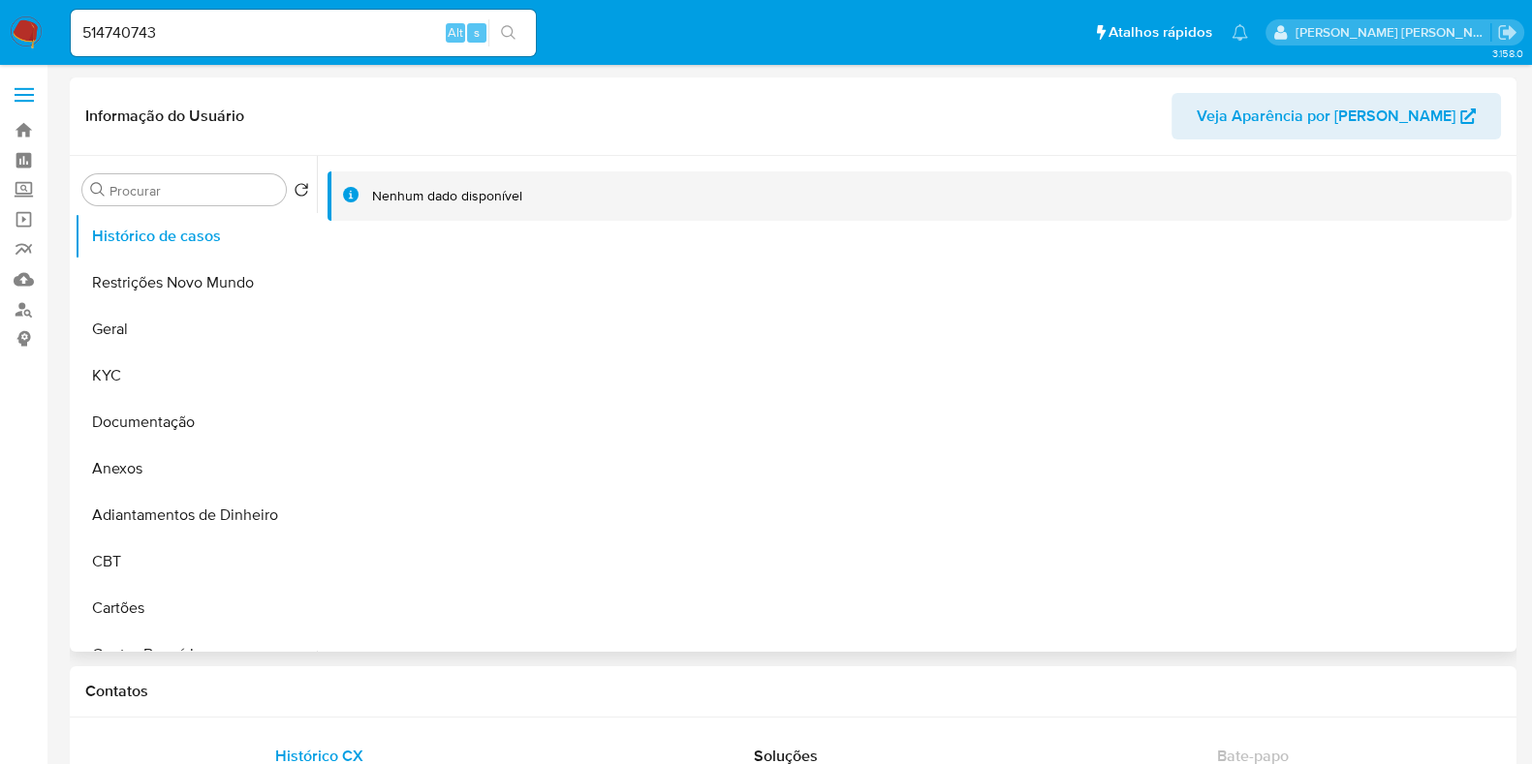
select select "10"
click at [291, 39] on input "514740743" at bounding box center [303, 32] width 465 height 25
paste input "86612982"
type input "86612982"
click at [509, 37] on icon "search-icon" at bounding box center [509, 33] width 16 height 16
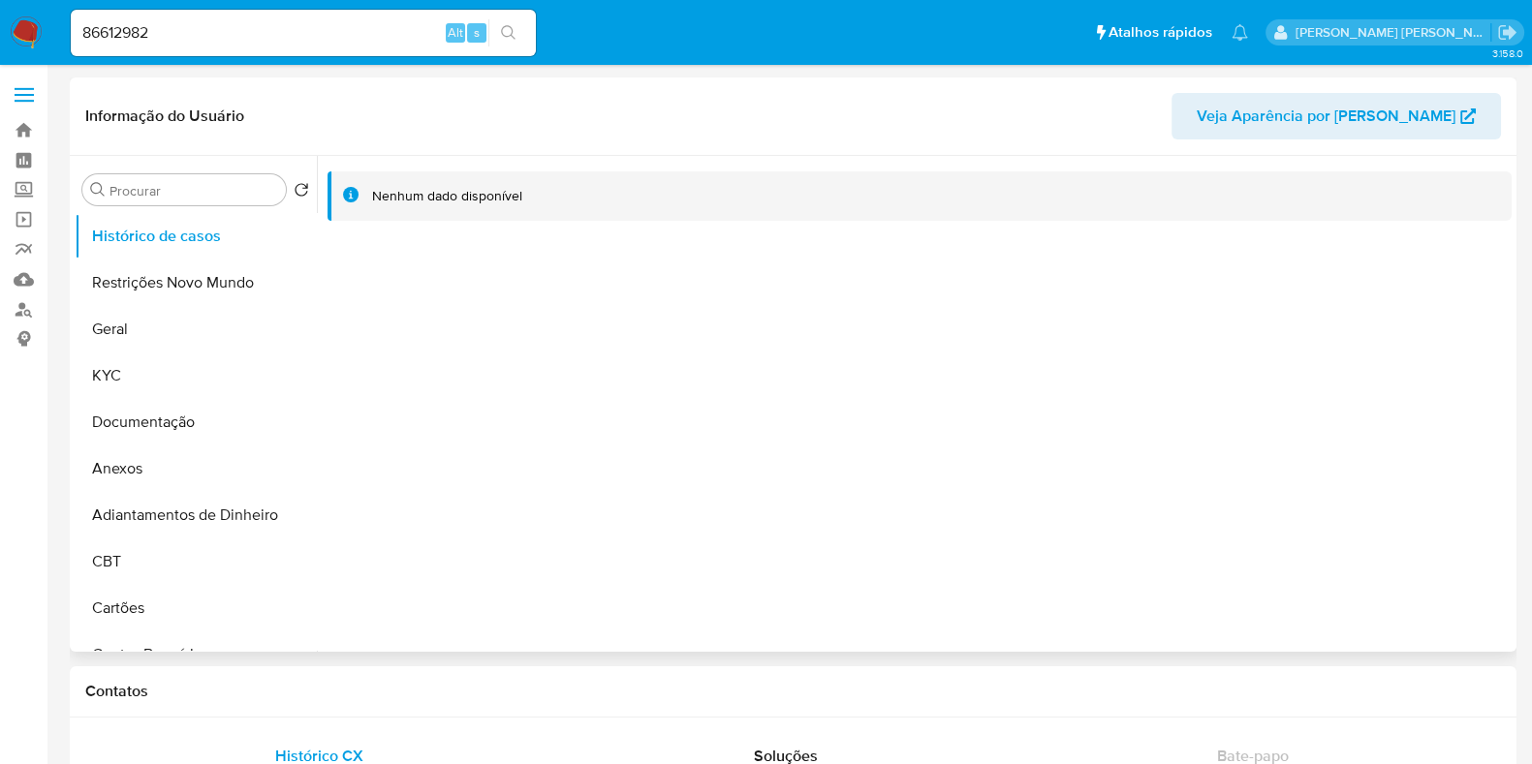
select select "10"
click at [235, 38] on input "86612982" at bounding box center [303, 32] width 465 height 25
paste input "468159099"
type input "468159099"
click at [504, 39] on icon "search-icon" at bounding box center [509, 33] width 16 height 16
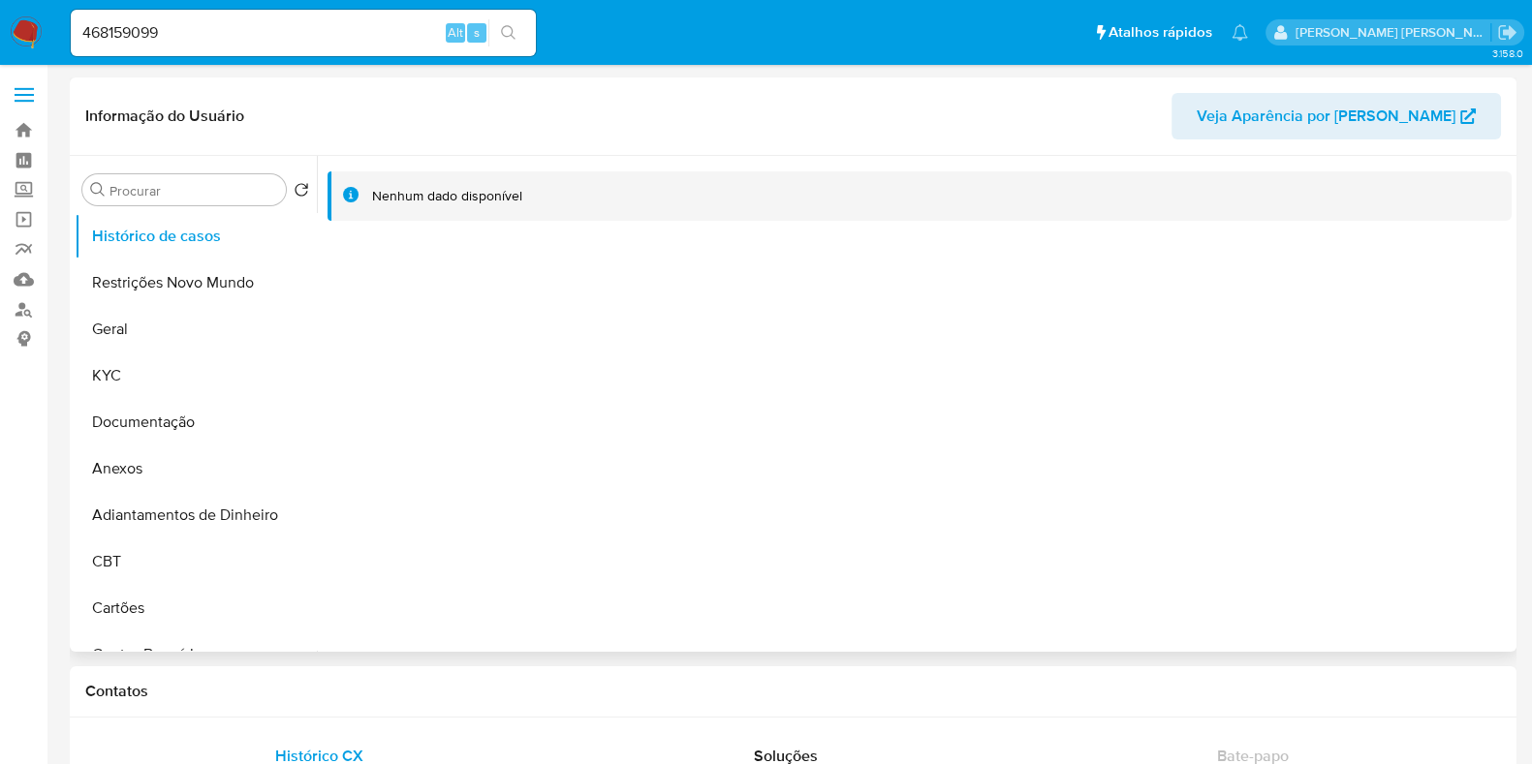
select select "10"
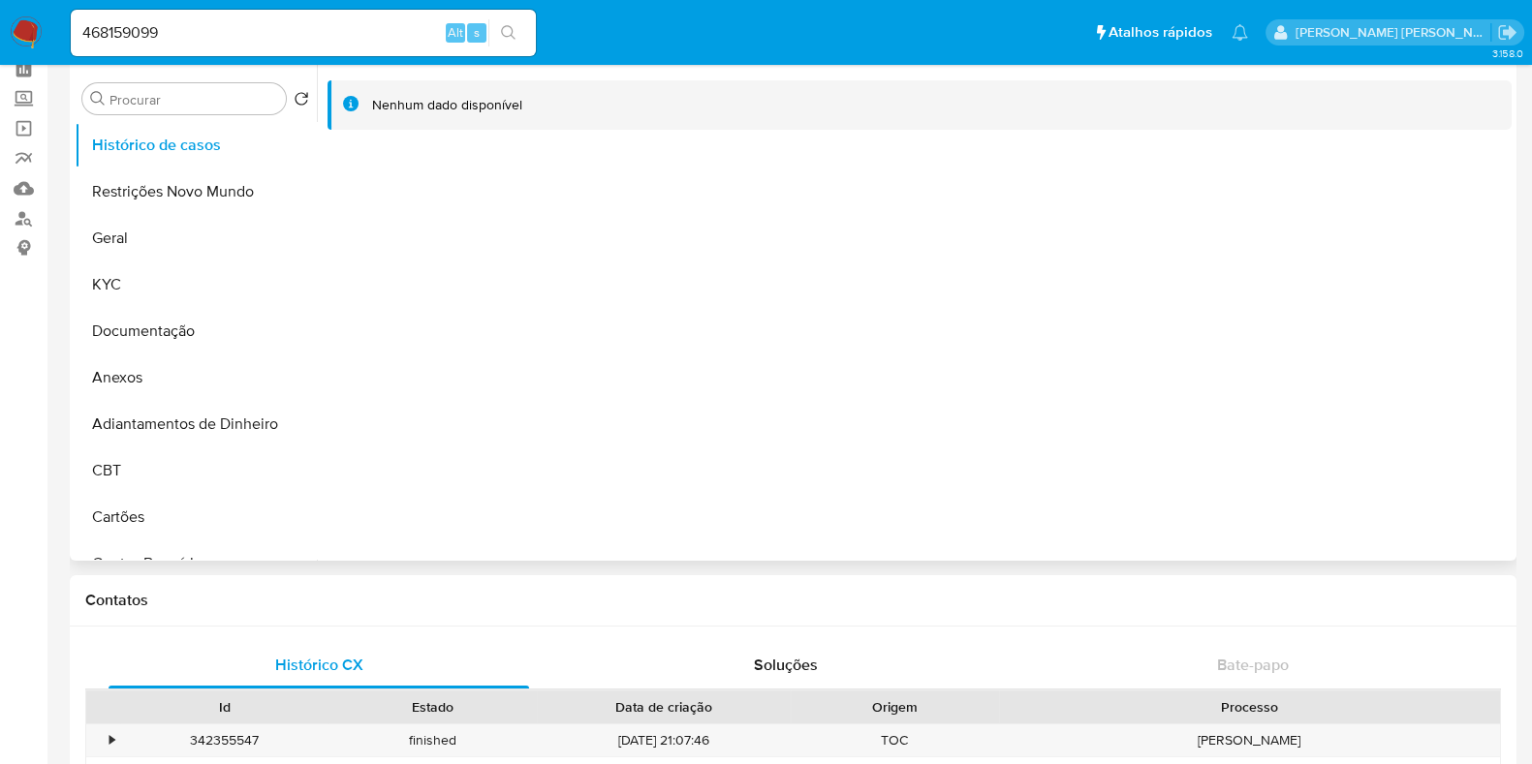
scroll to position [120, 0]
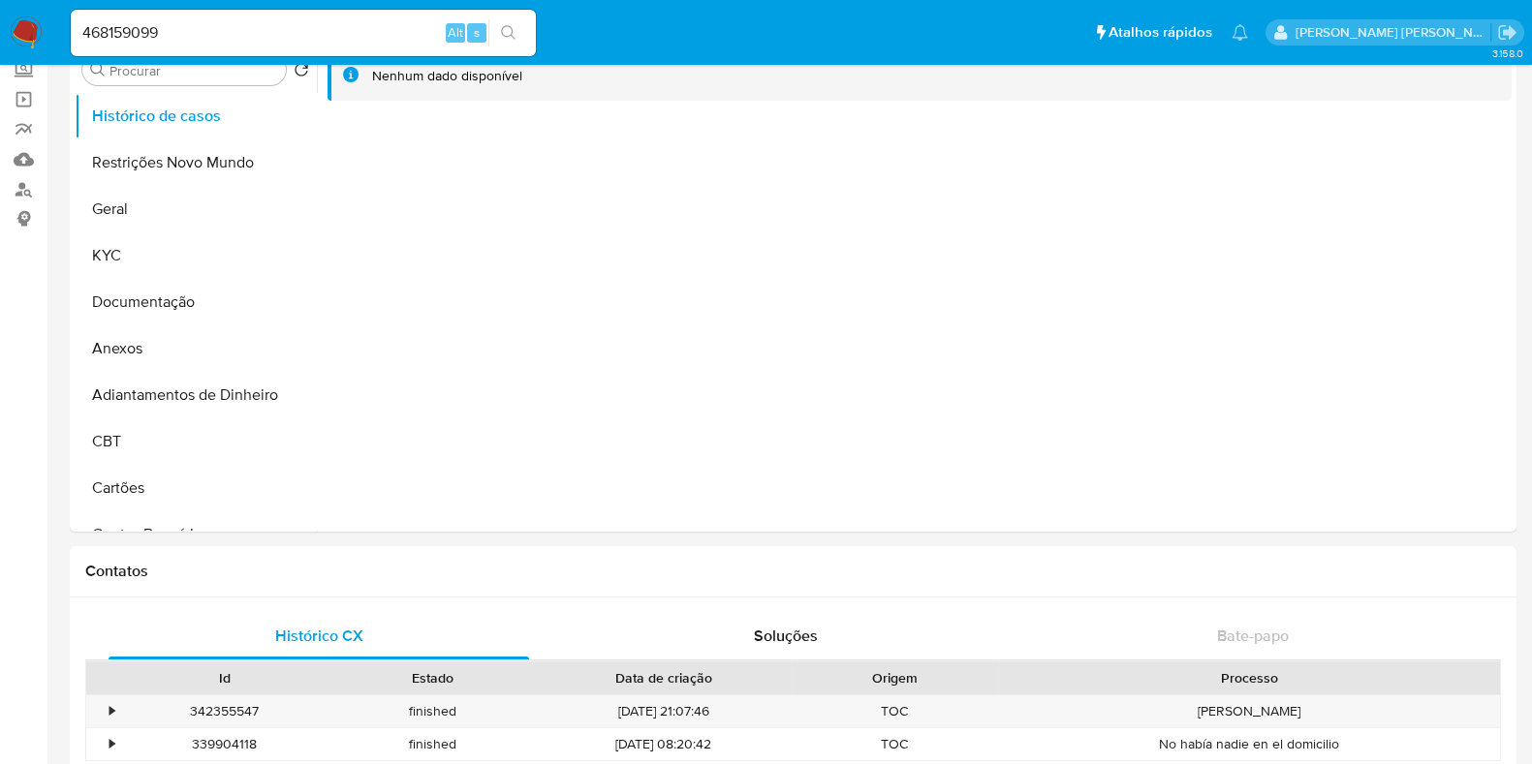
click at [191, 36] on input "468159099" at bounding box center [303, 32] width 465 height 25
paste input "363669472"
click at [528, 27] on input "363669472" at bounding box center [303, 32] width 465 height 25
type input "363669472"
click at [508, 35] on icon "search-icon" at bounding box center [509, 33] width 16 height 16
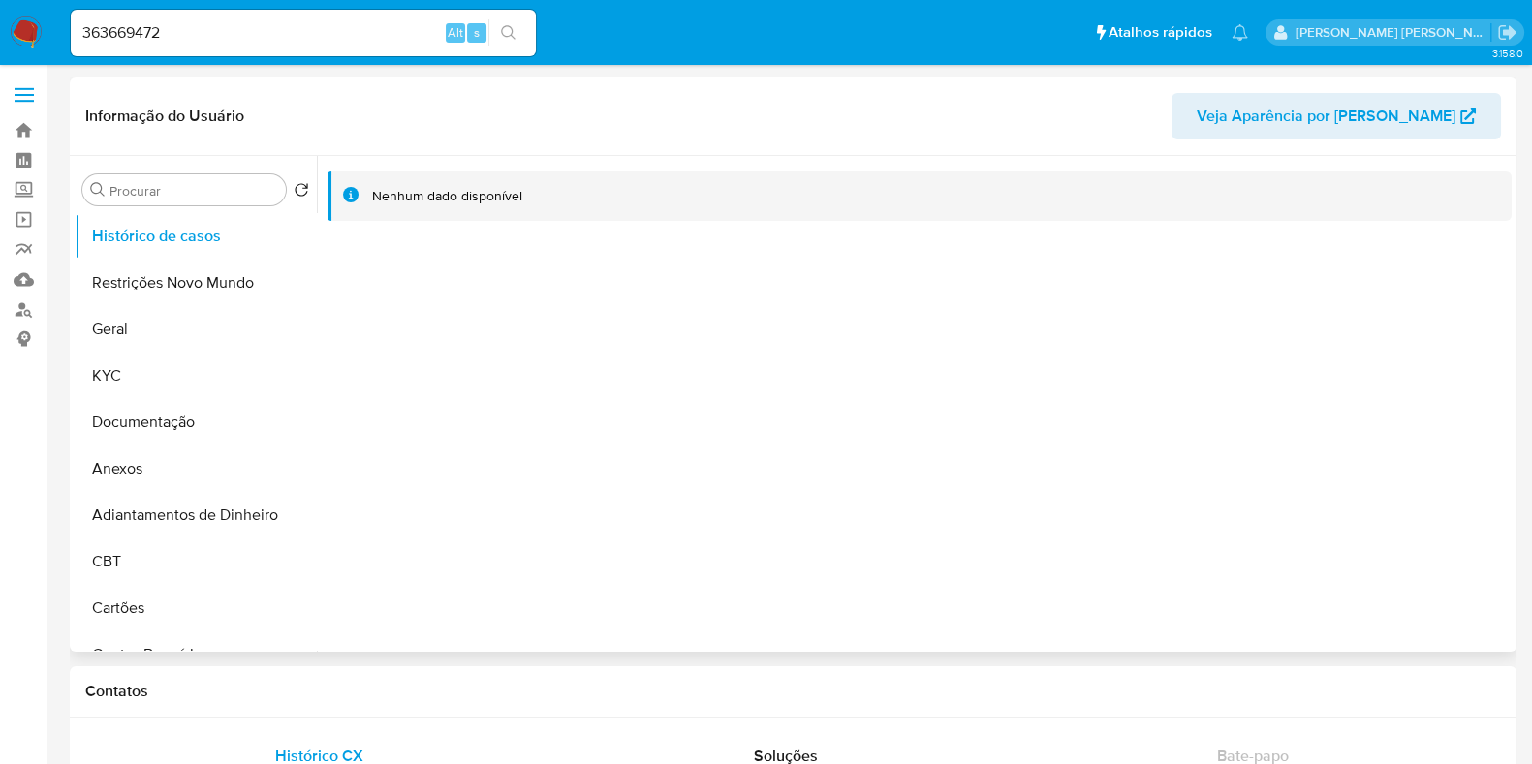
select select "10"
click at [289, 42] on input "363669472" at bounding box center [303, 32] width 465 height 25
paste input "7998493"
type input "379984932"
click at [514, 21] on button "search-icon" at bounding box center [508, 32] width 40 height 27
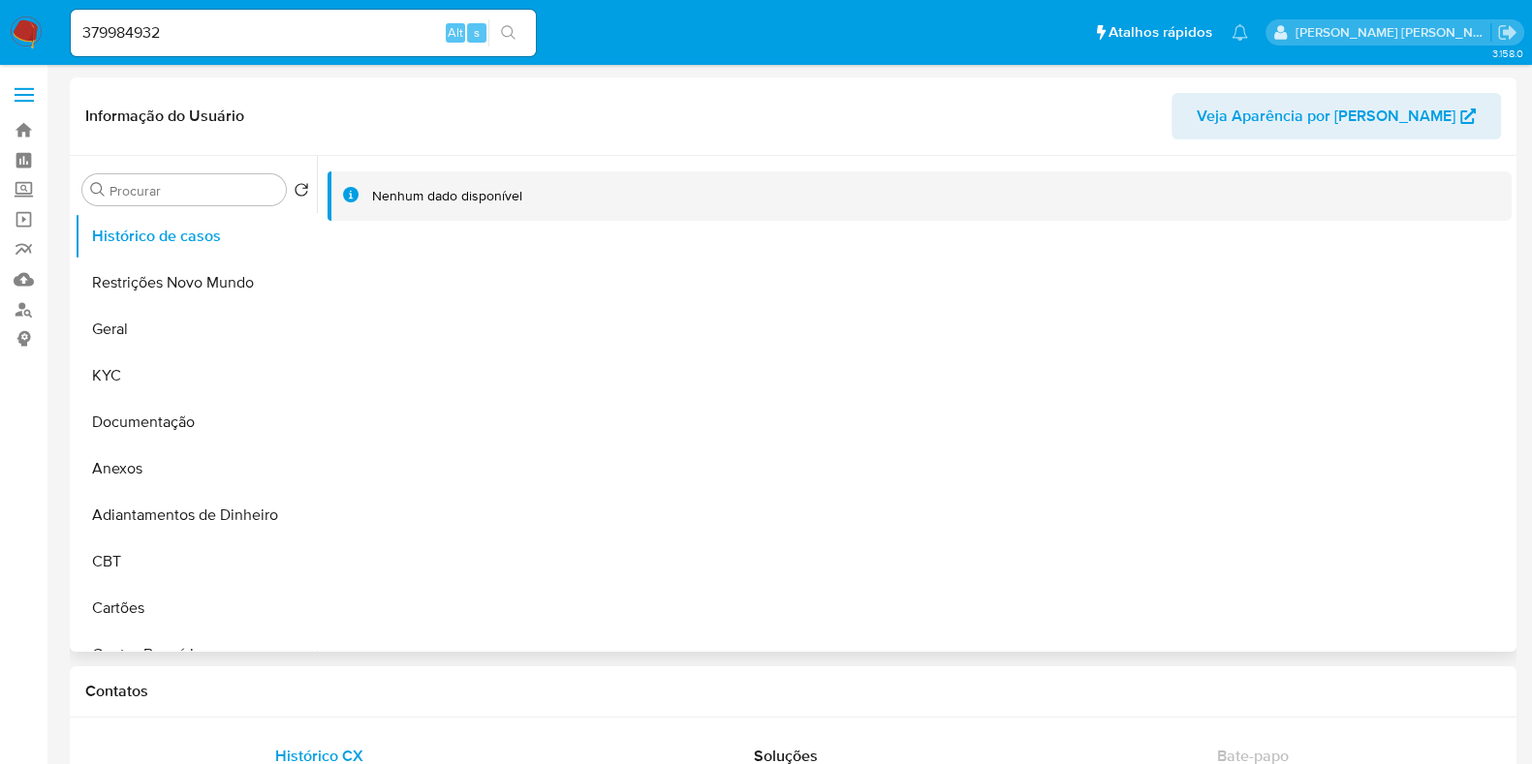
select select "10"
click at [383, 36] on input "379984932" at bounding box center [303, 32] width 465 height 25
paste input "247455150"
type input "247455150"
click at [518, 24] on button "search-icon" at bounding box center [508, 32] width 40 height 27
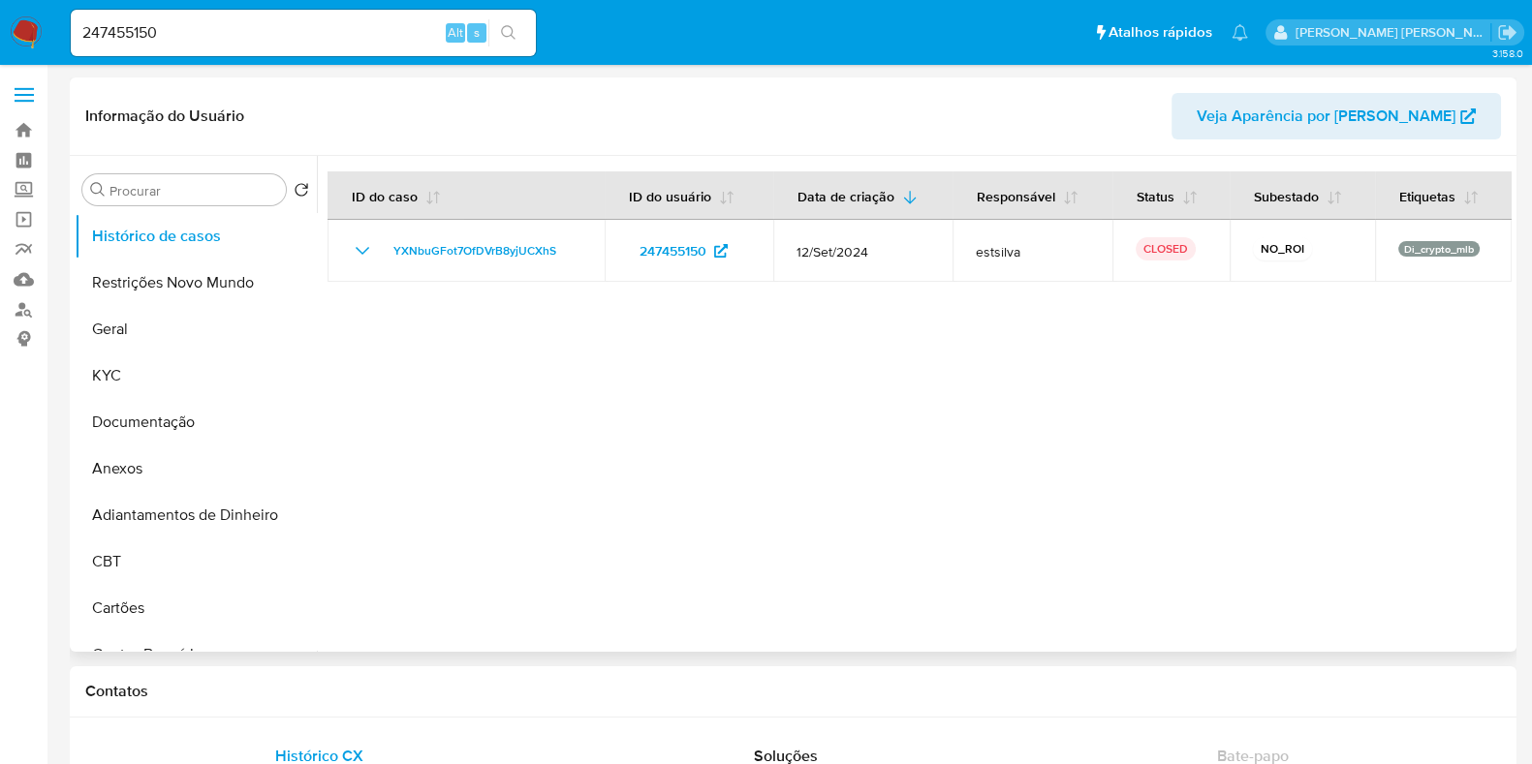
select select "10"
click at [170, 36] on input "247455150" at bounding box center [303, 32] width 465 height 25
paste input "363669472"
type input "363669472"
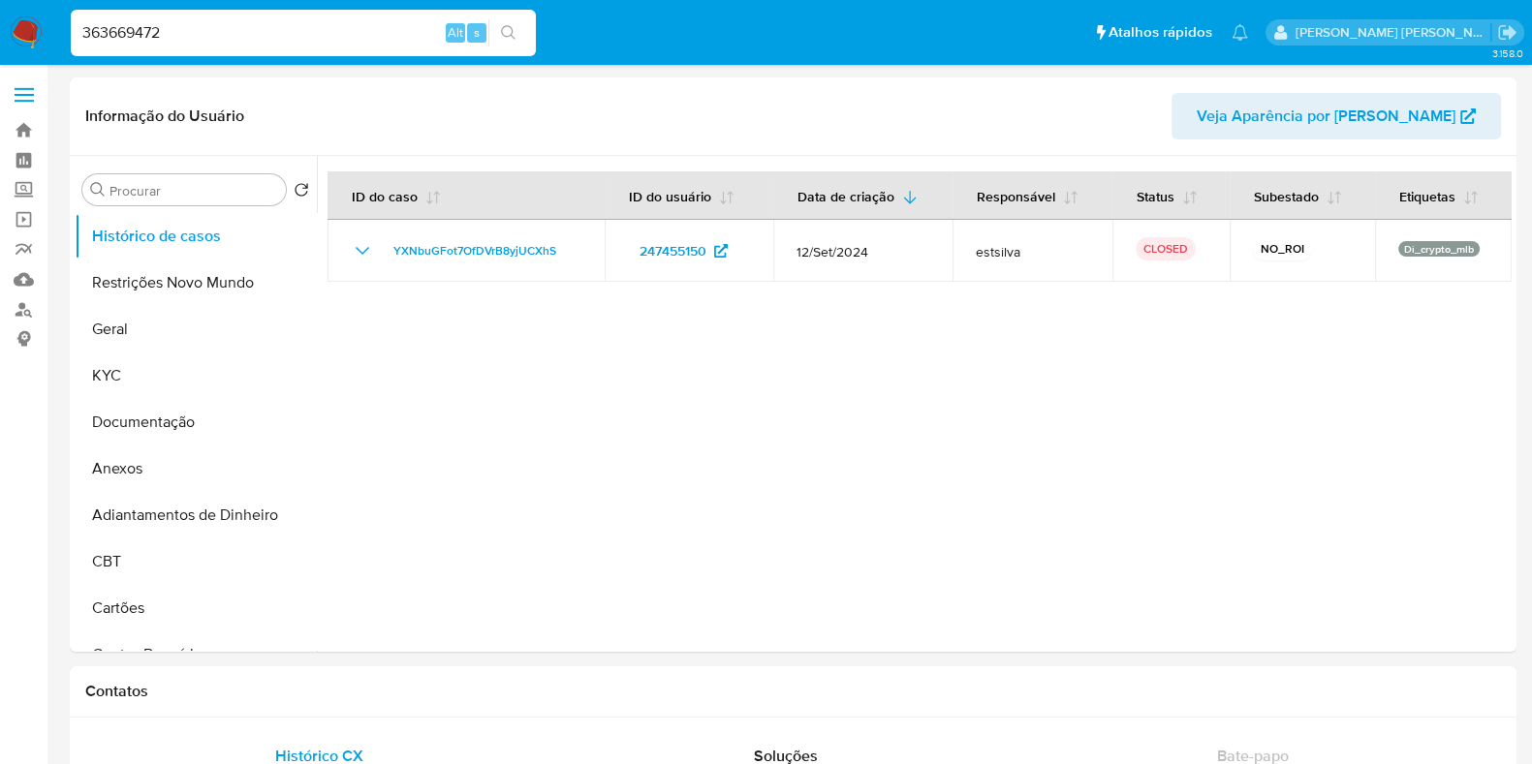
click at [508, 30] on icon "search-icon" at bounding box center [509, 33] width 16 height 16
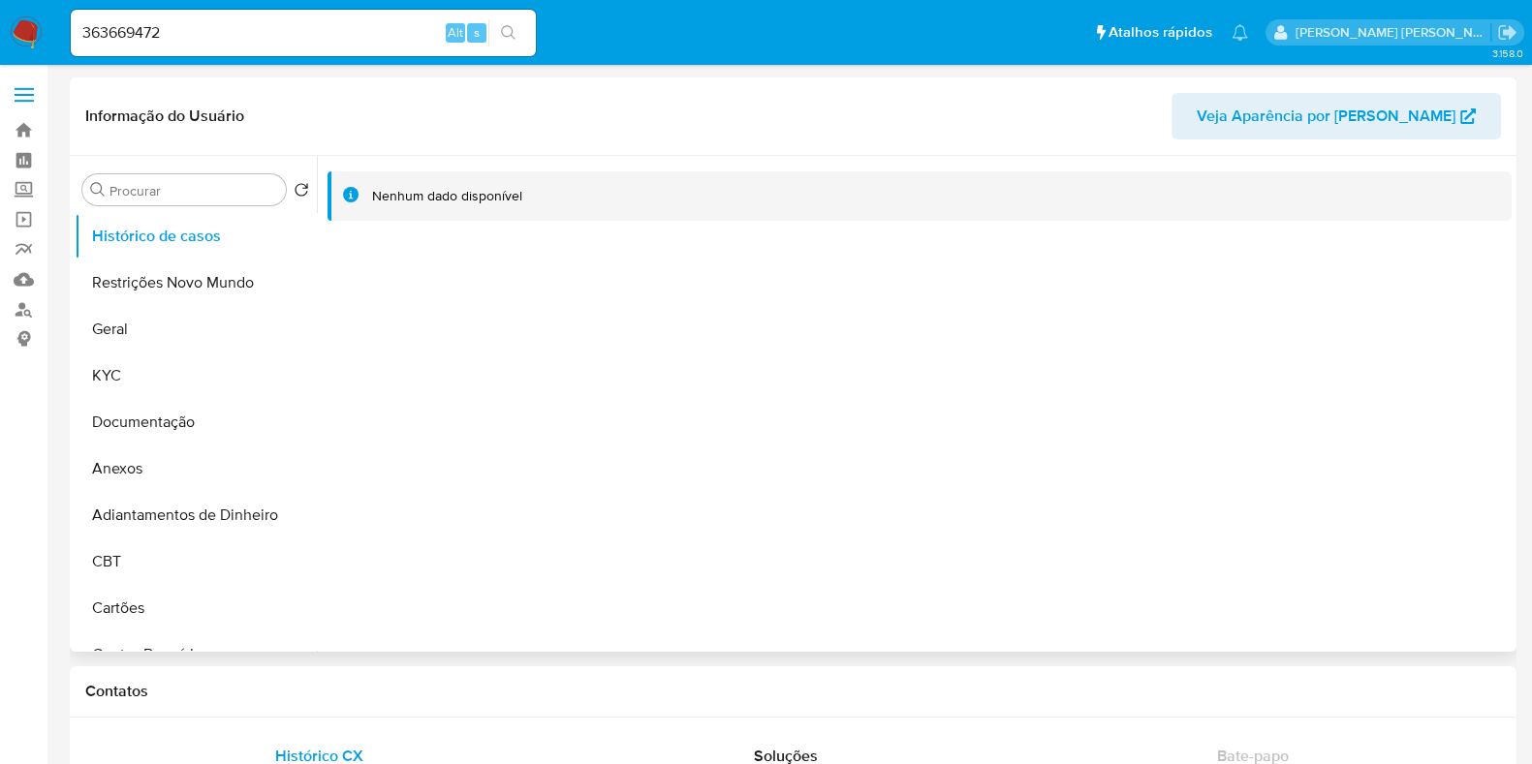
select select "10"
drag, startPoint x: 276, startPoint y: 36, endPoint x: 326, endPoint y: 35, distance: 49.4
click at [276, 34] on input "363669472" at bounding box center [303, 32] width 465 height 25
paste input "7998493"
type input "379984932"
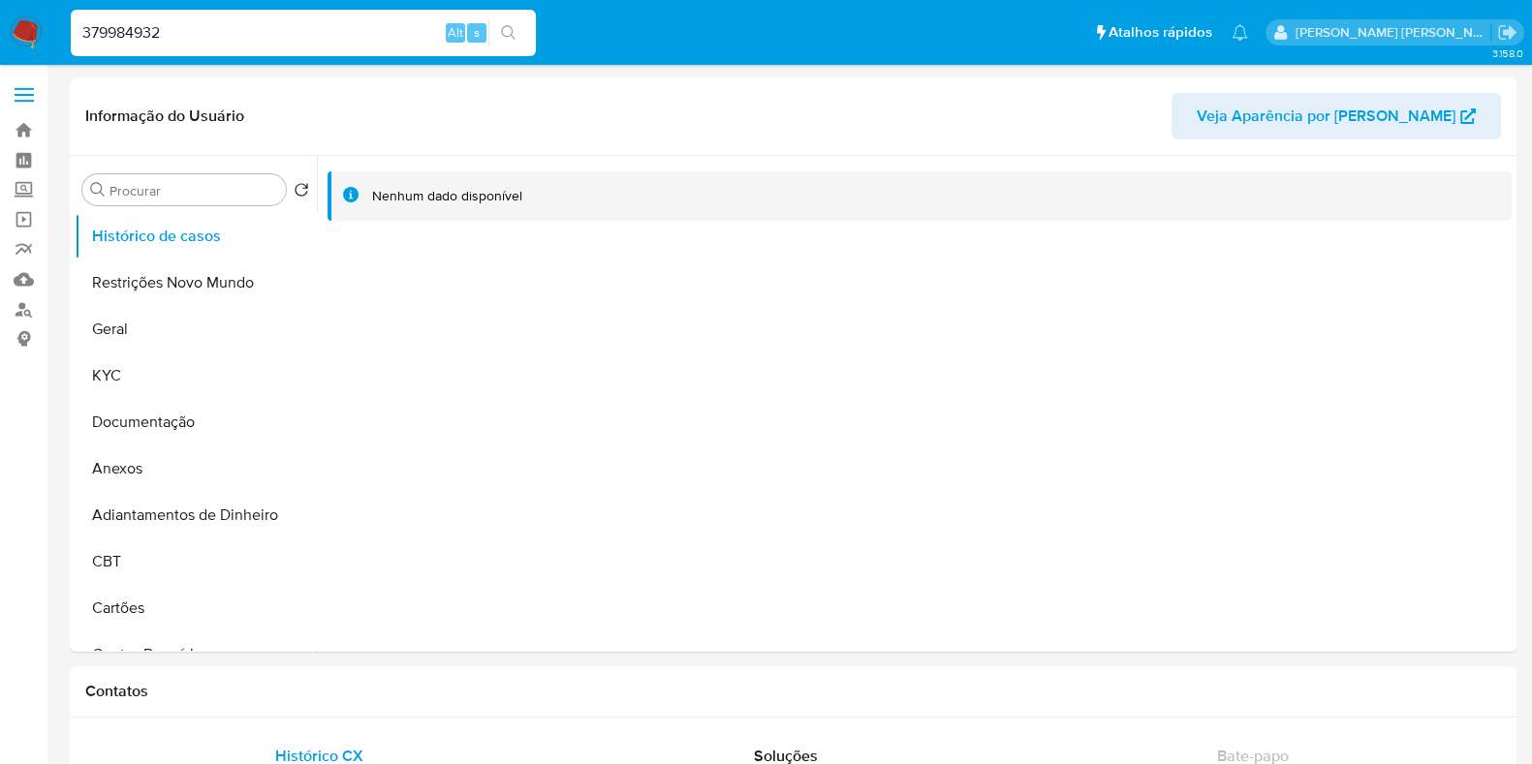
click at [508, 27] on icon "search-icon" at bounding box center [509, 33] width 16 height 16
select select "10"
click at [21, 222] on link "Operações em massa" at bounding box center [115, 219] width 231 height 30
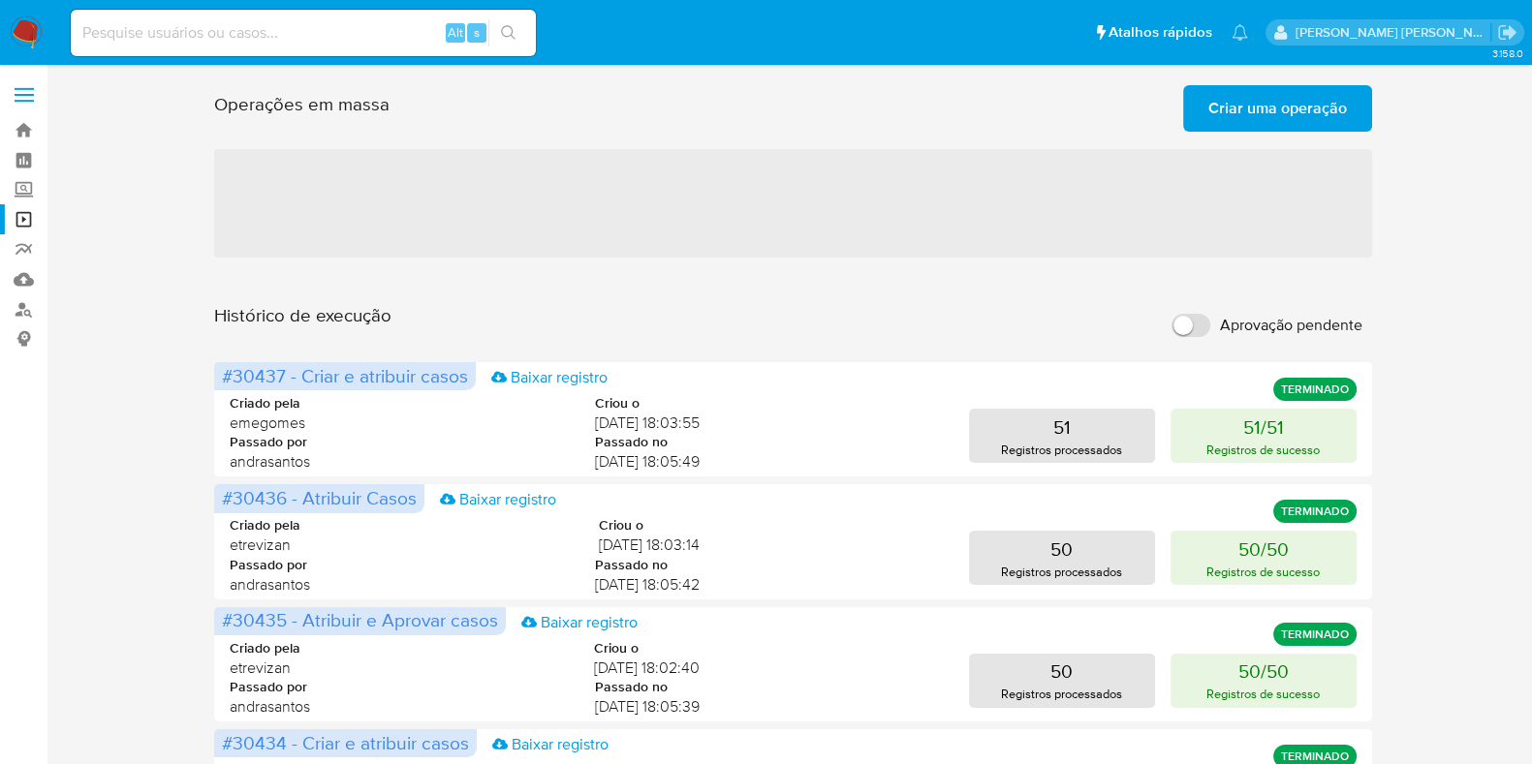
click at [1236, 99] on span "Criar uma operação" at bounding box center [1277, 108] width 139 height 43
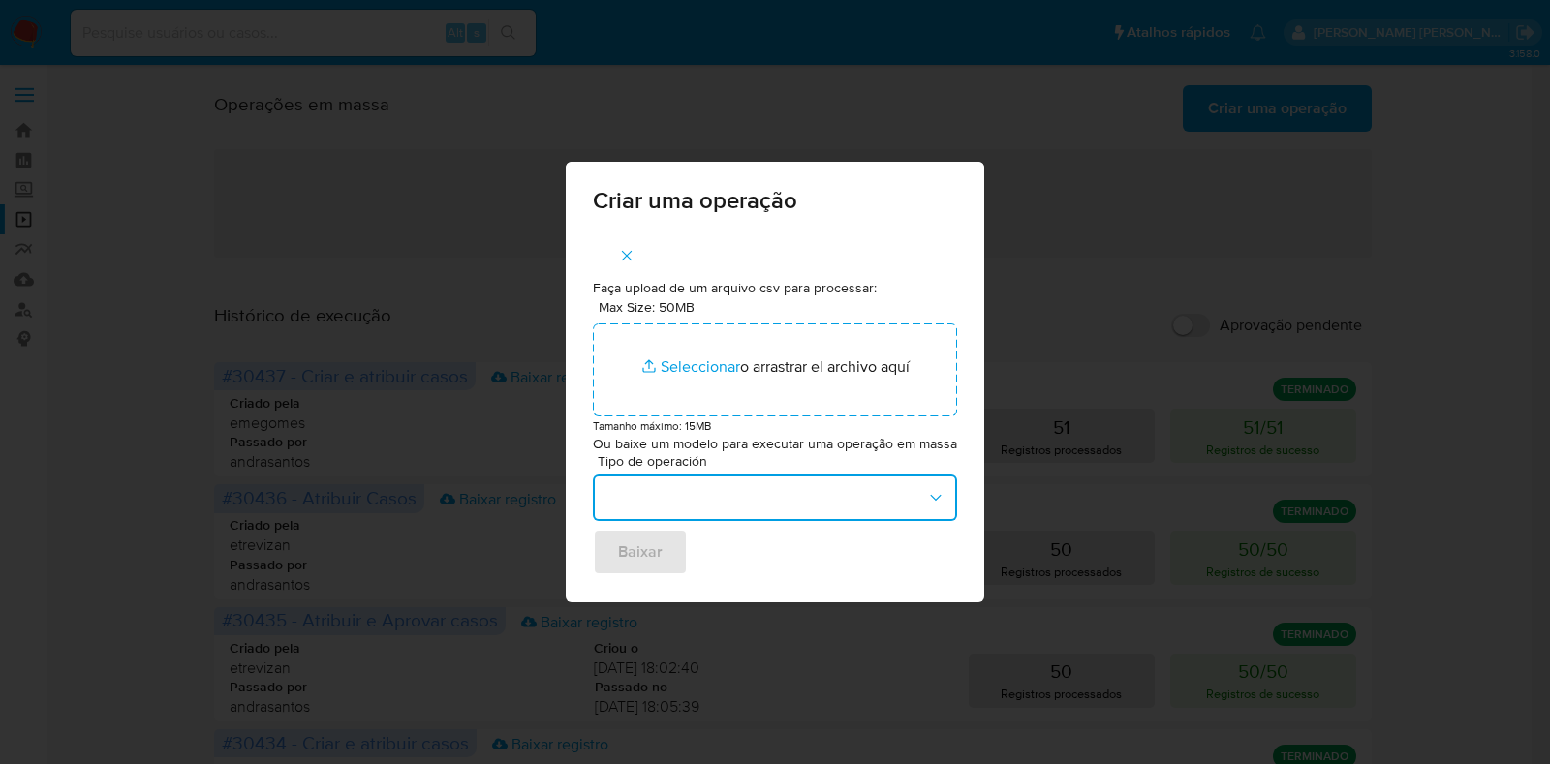
click at [687, 494] on button "button" at bounding box center [775, 498] width 364 height 47
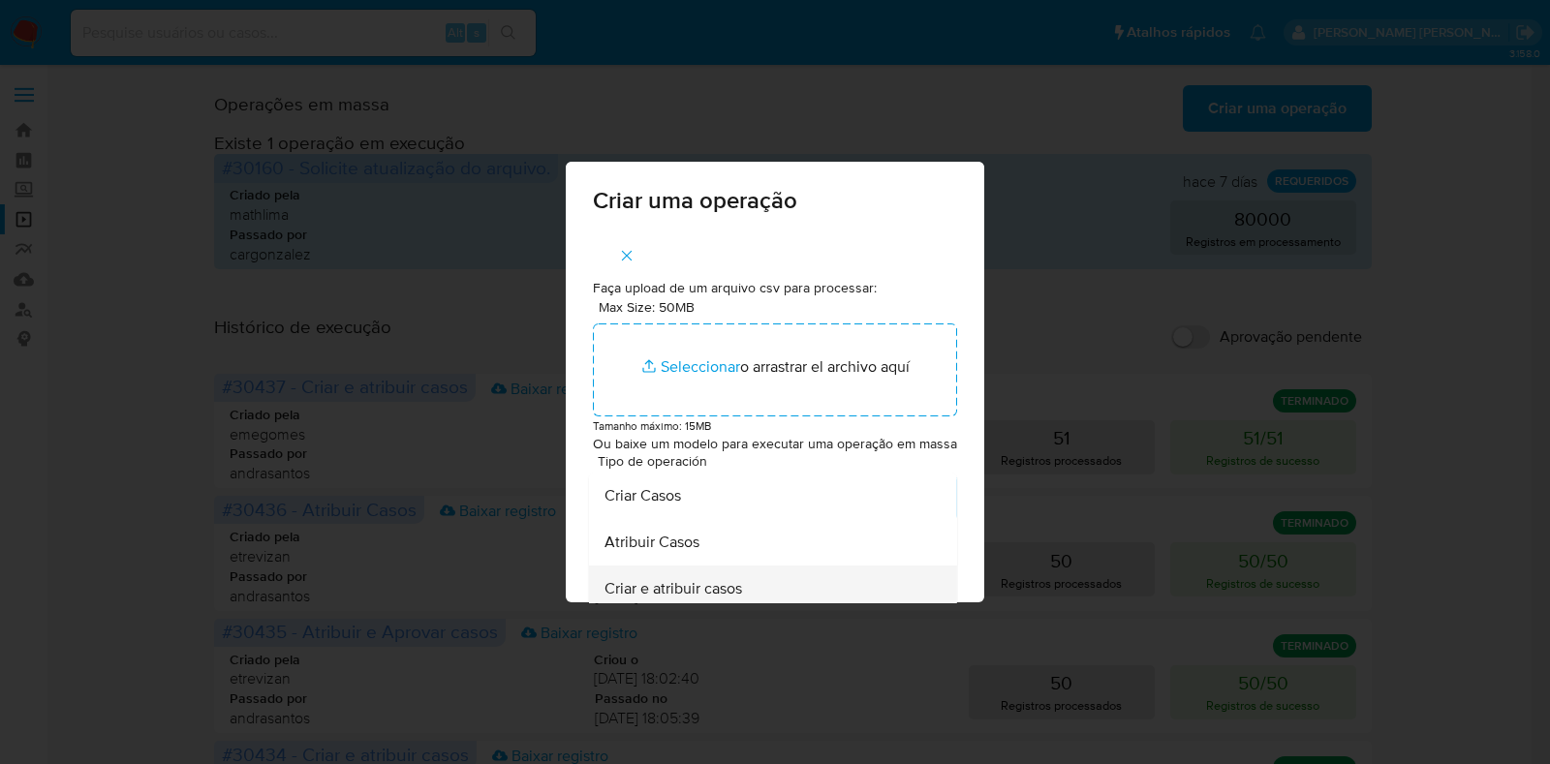
click at [764, 583] on div "Criar e atribuir casos" at bounding box center [768, 589] width 326 height 47
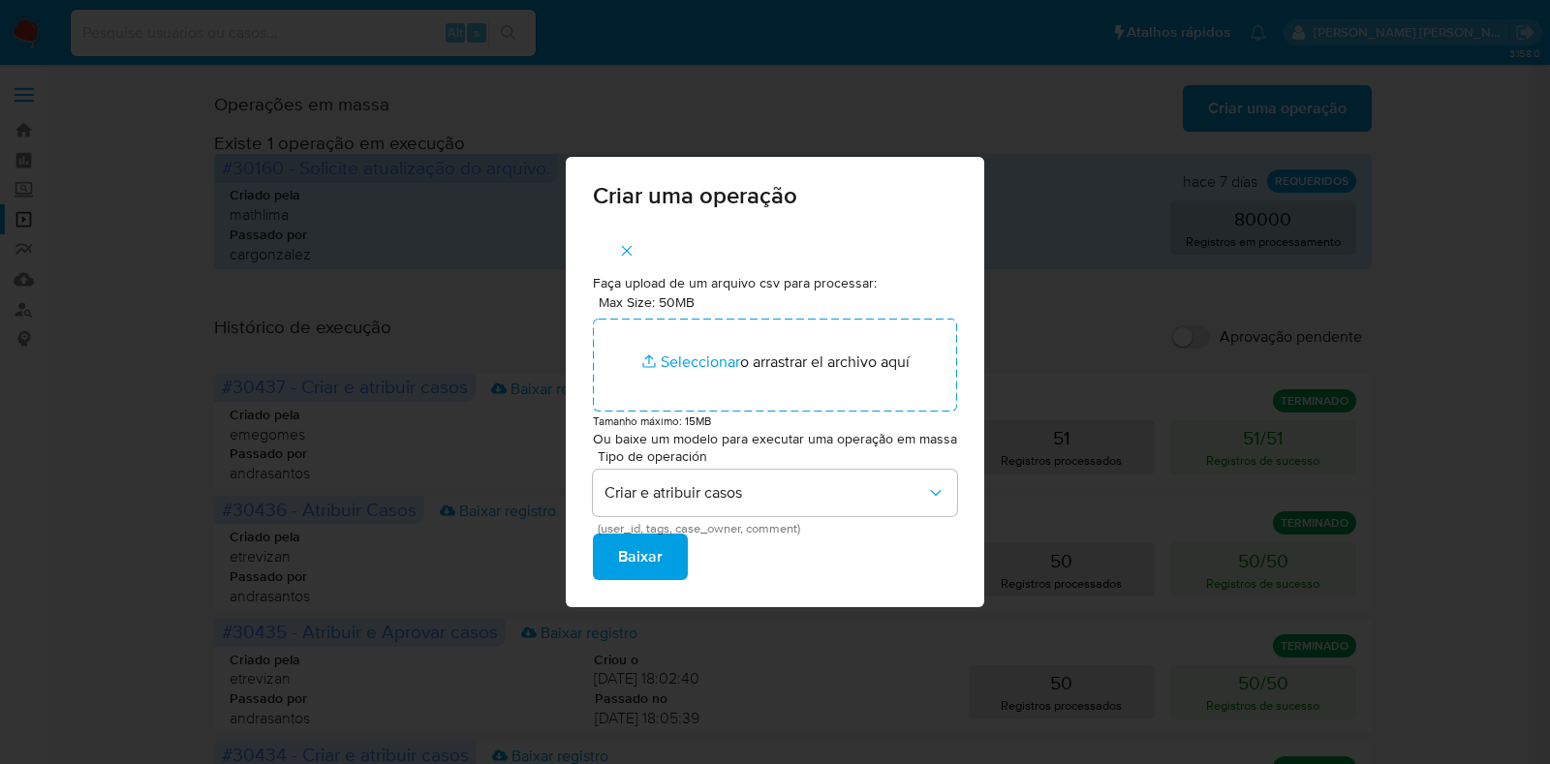
click at [666, 556] on button "Baixar" at bounding box center [640, 557] width 95 height 47
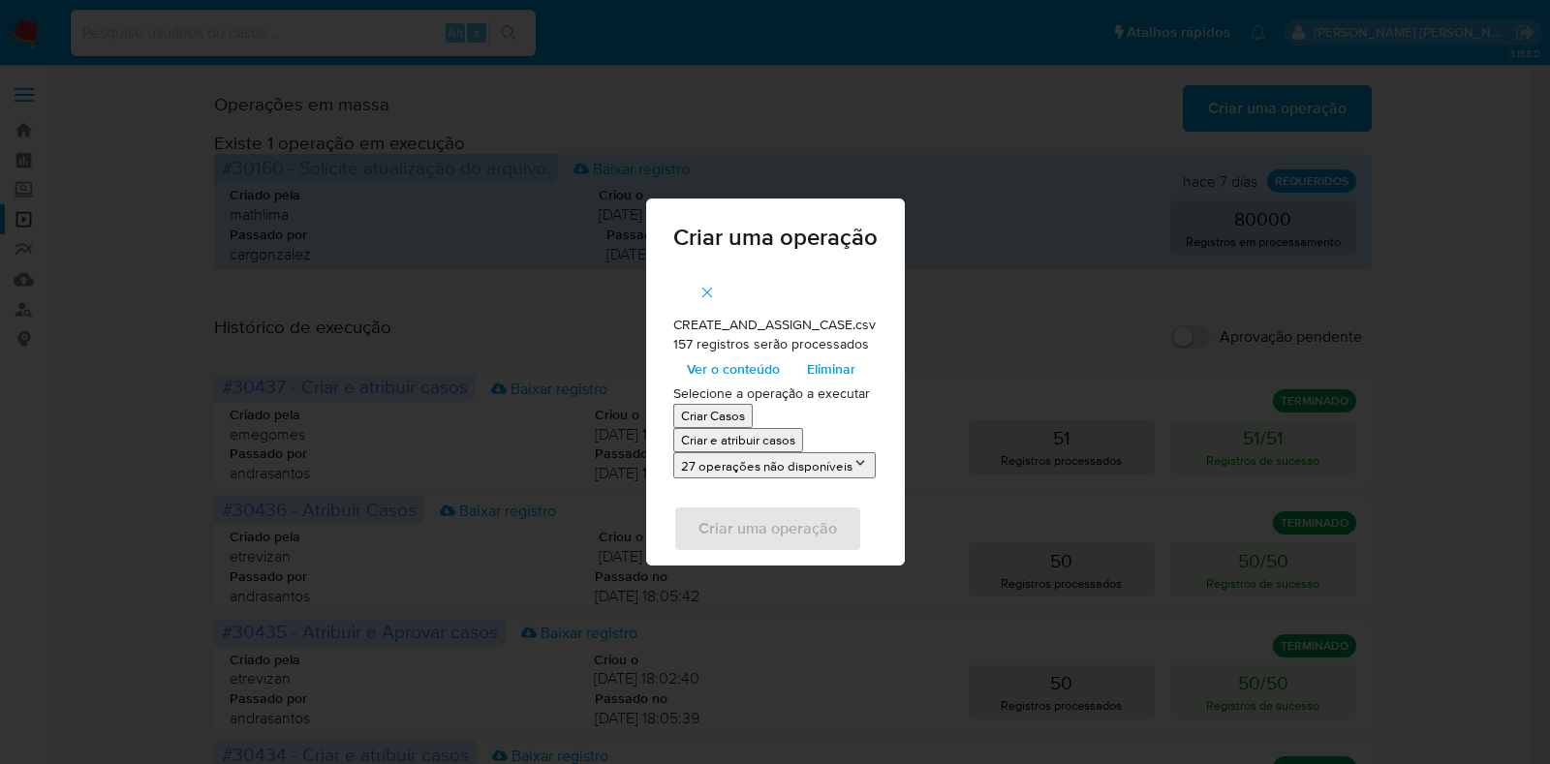
click at [768, 438] on p "Criar e atribuir casos" at bounding box center [738, 440] width 114 height 18
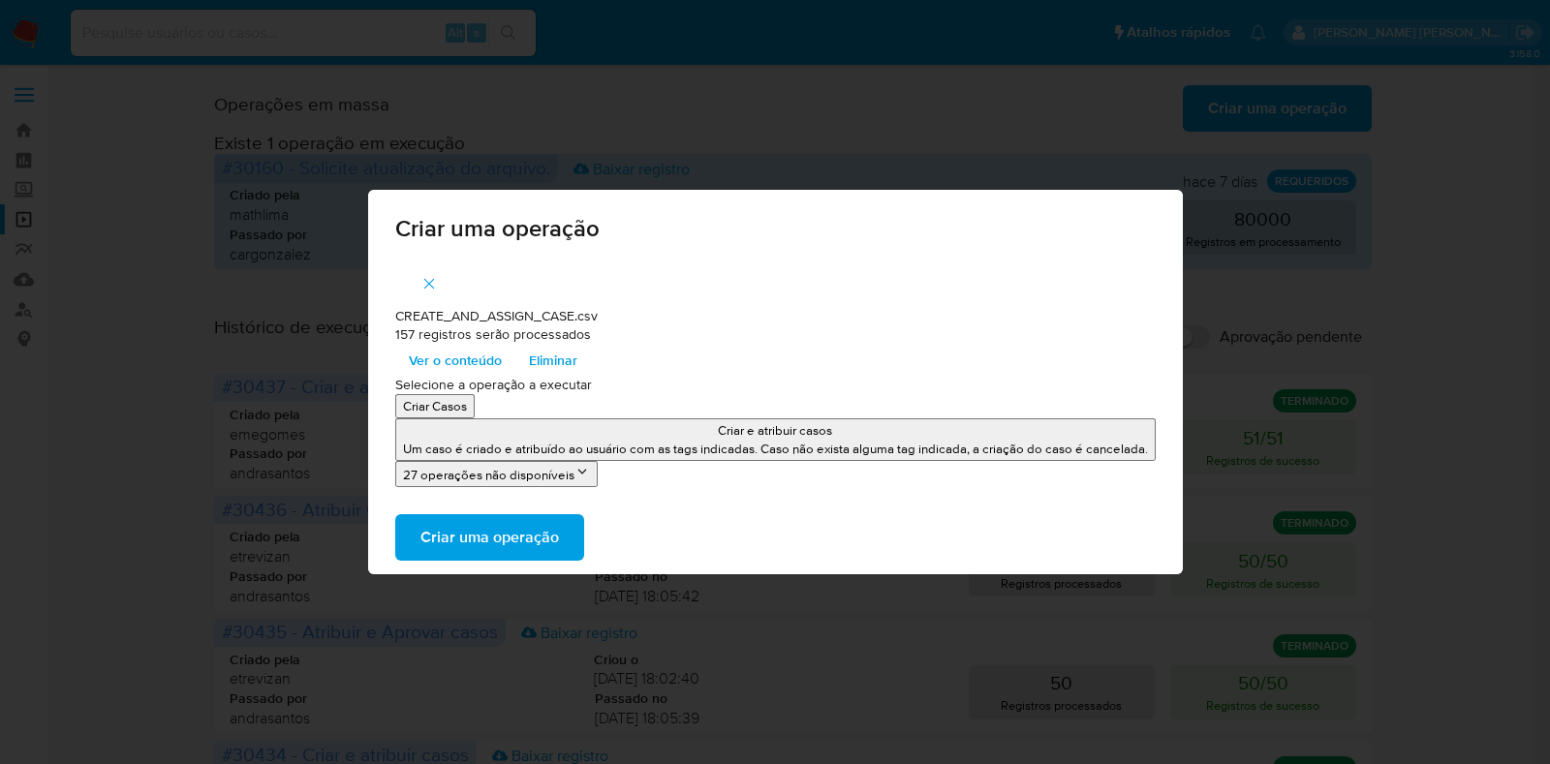
click at [547, 476] on button "27 operações não disponíveis" at bounding box center [496, 474] width 202 height 26
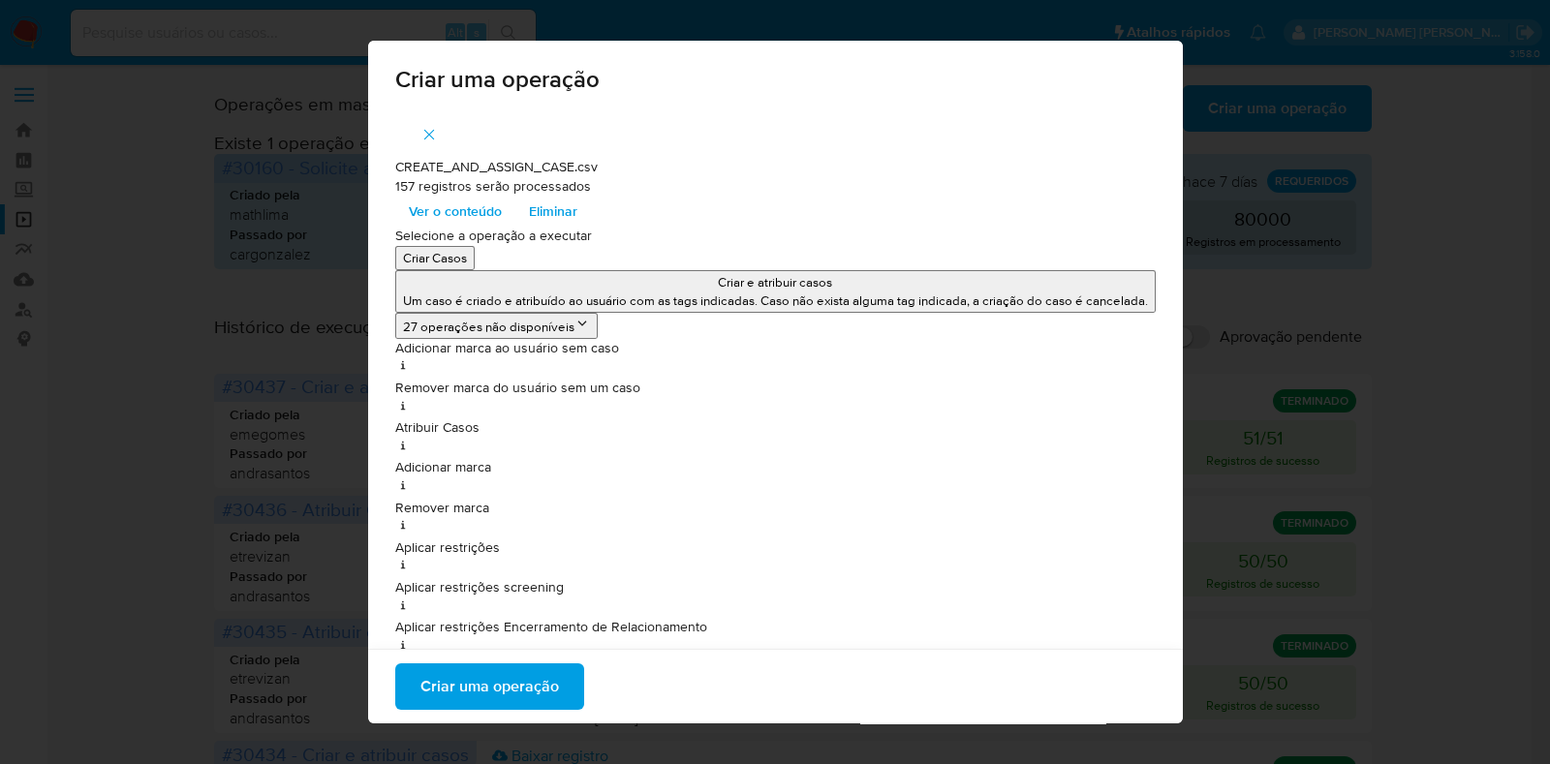
click at [420, 123] on span "button" at bounding box center [428, 134] width 17 height 43
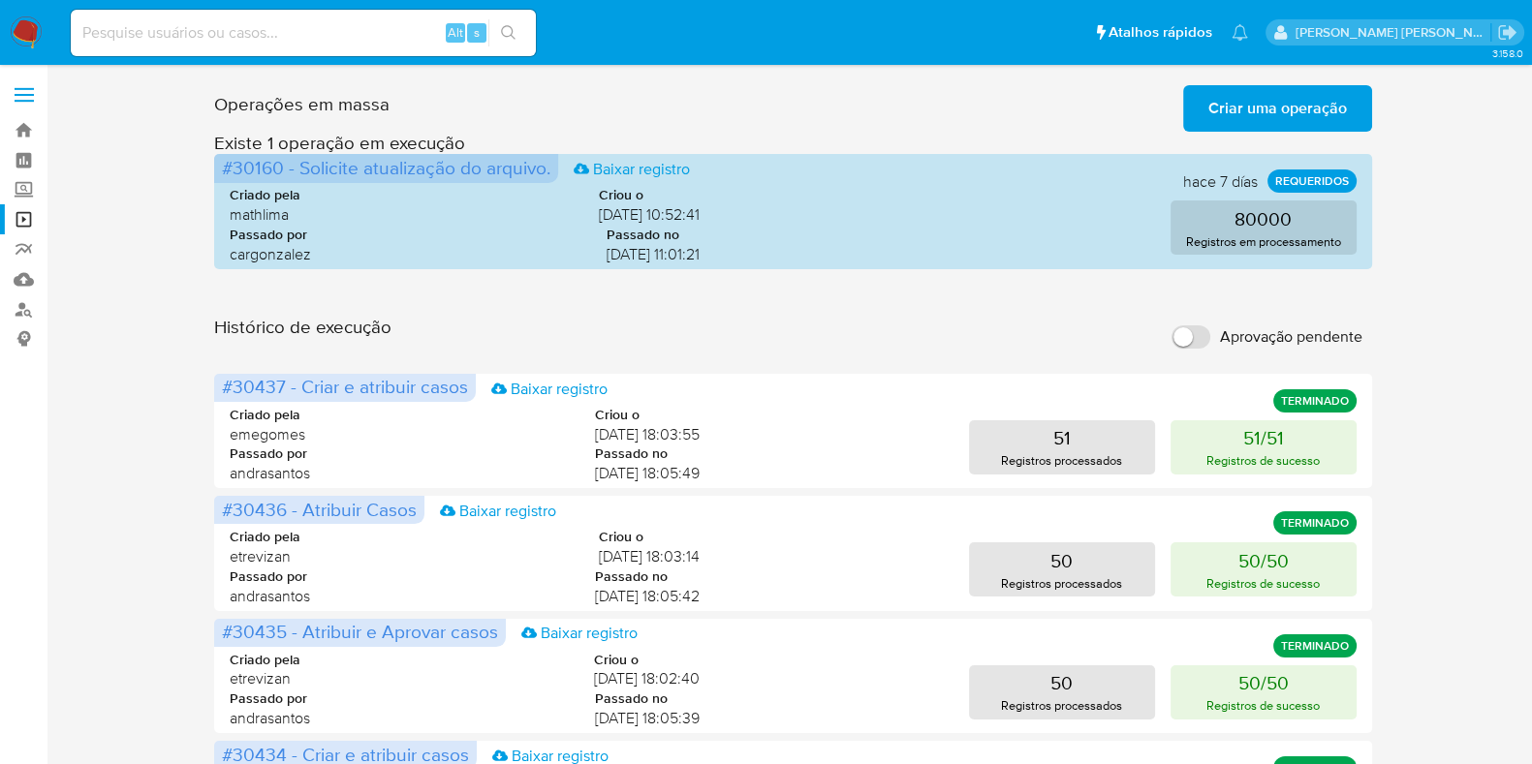
click at [1291, 112] on span "Criar uma operação" at bounding box center [1277, 108] width 139 height 43
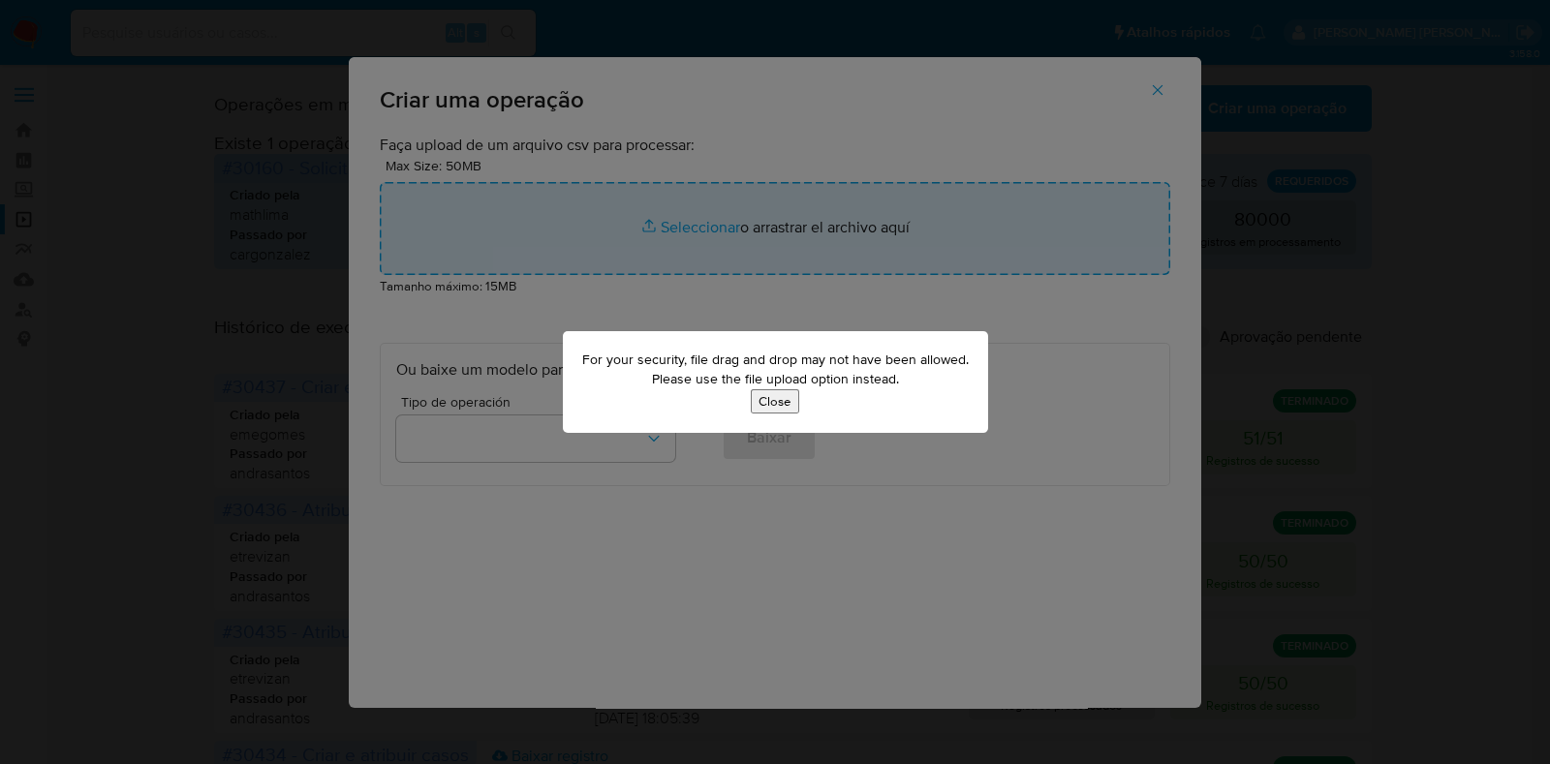
click at [772, 396] on button "Close" at bounding box center [775, 401] width 48 height 24
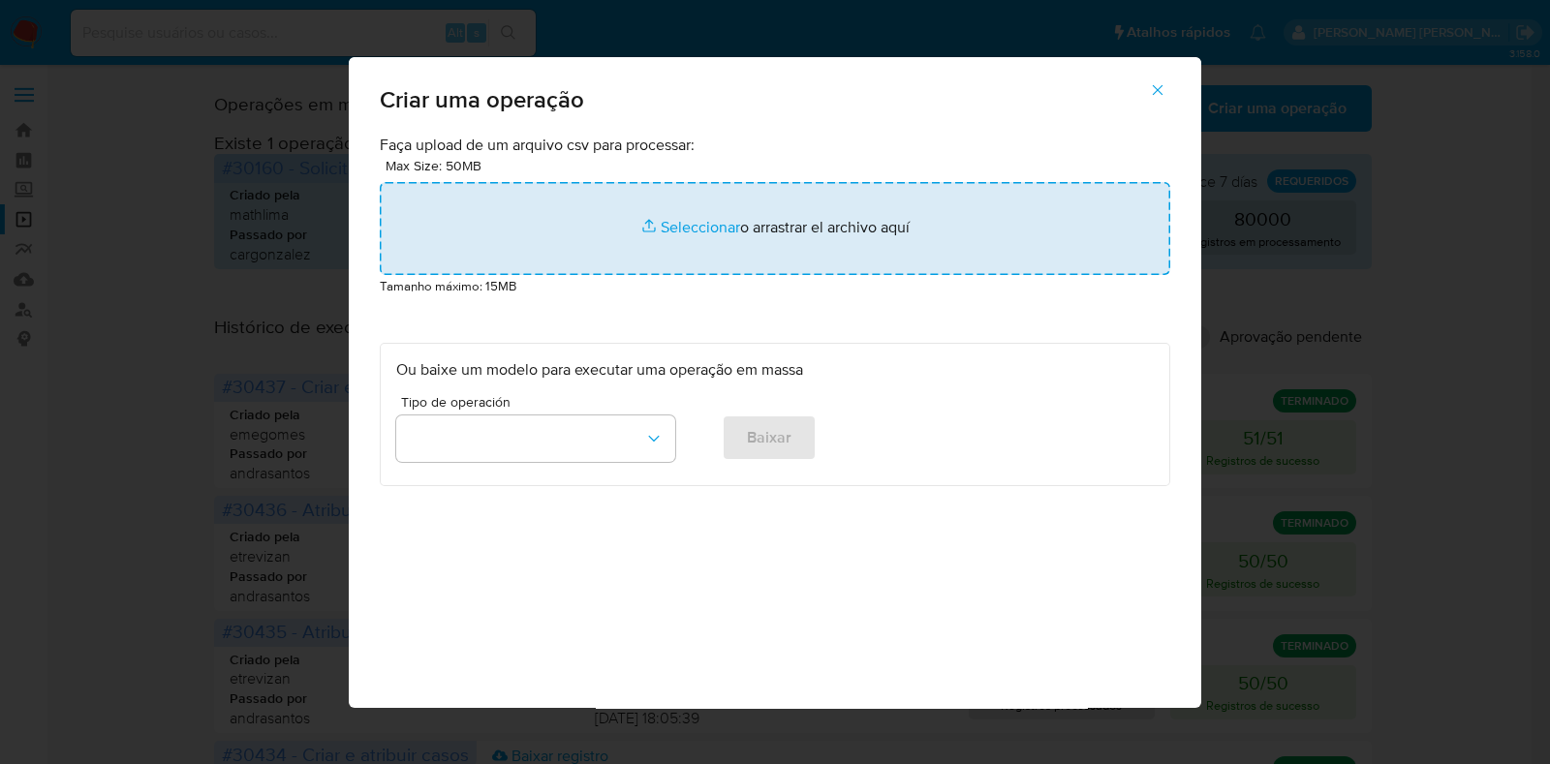
click at [822, 228] on input "file" at bounding box center [775, 228] width 791 height 93
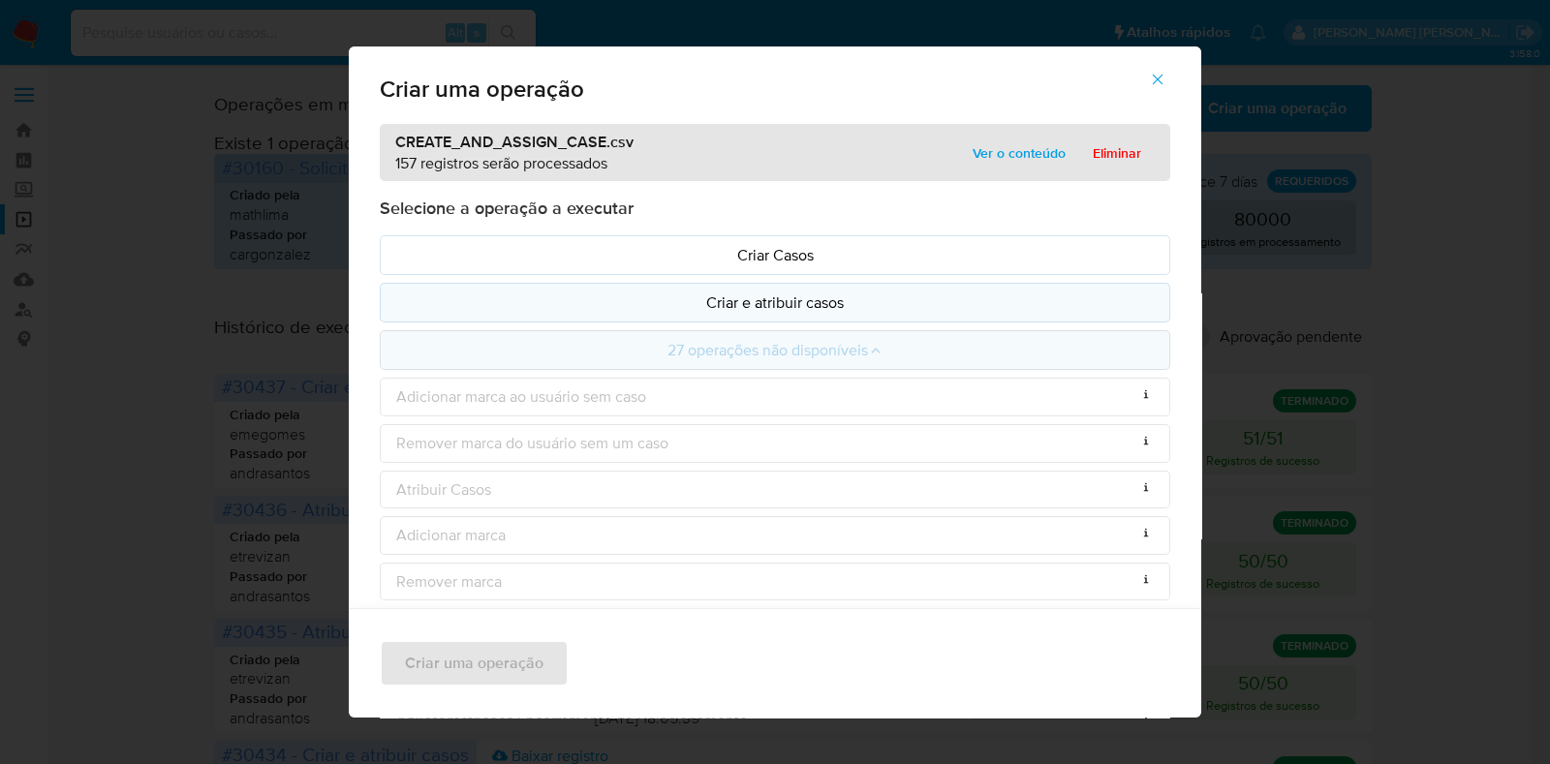
click at [767, 296] on p "Criar e atribuir casos" at bounding box center [775, 303] width 758 height 22
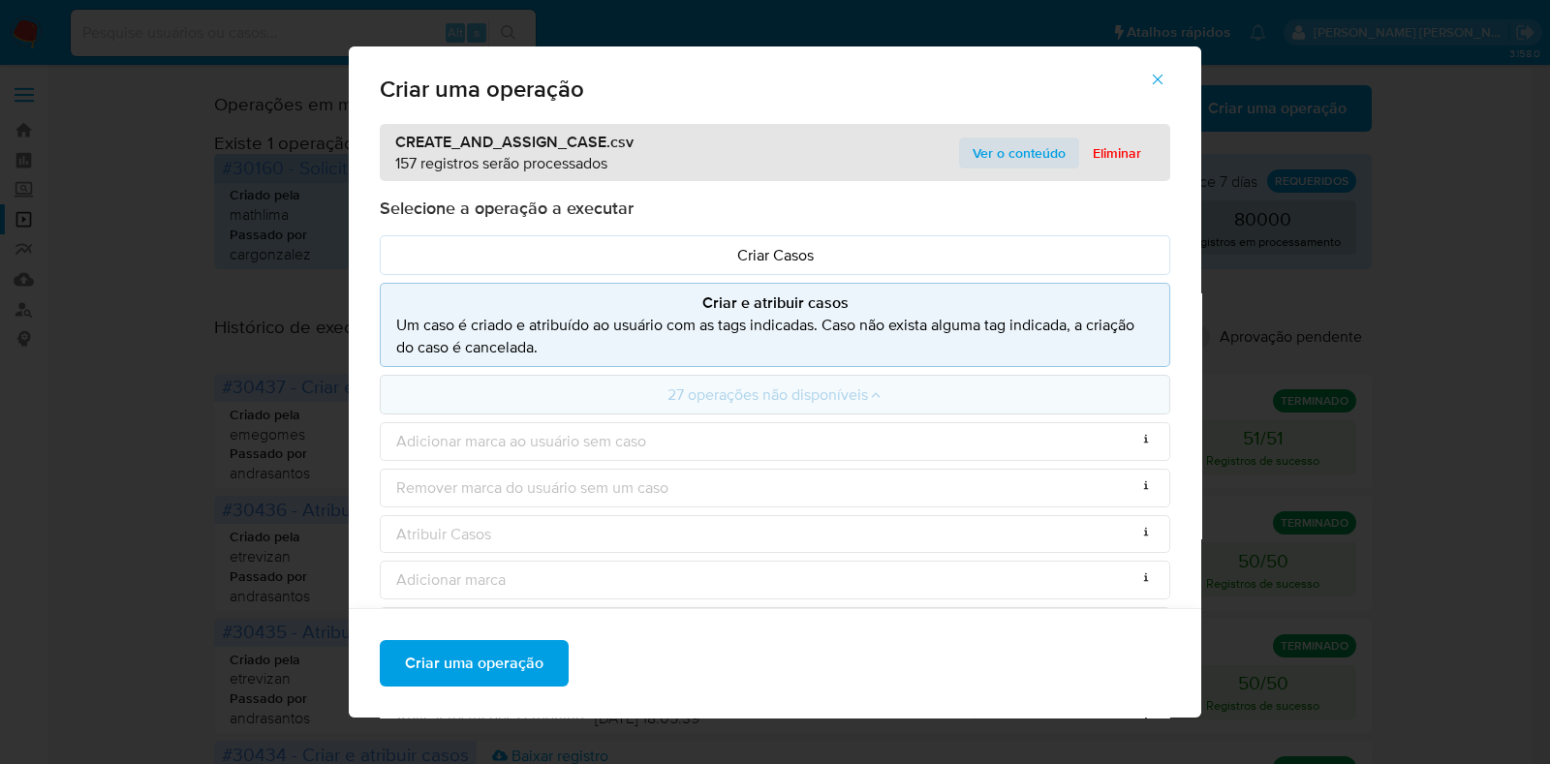
click at [1011, 154] on span "Ver o conteúdo" at bounding box center [1019, 153] width 93 height 27
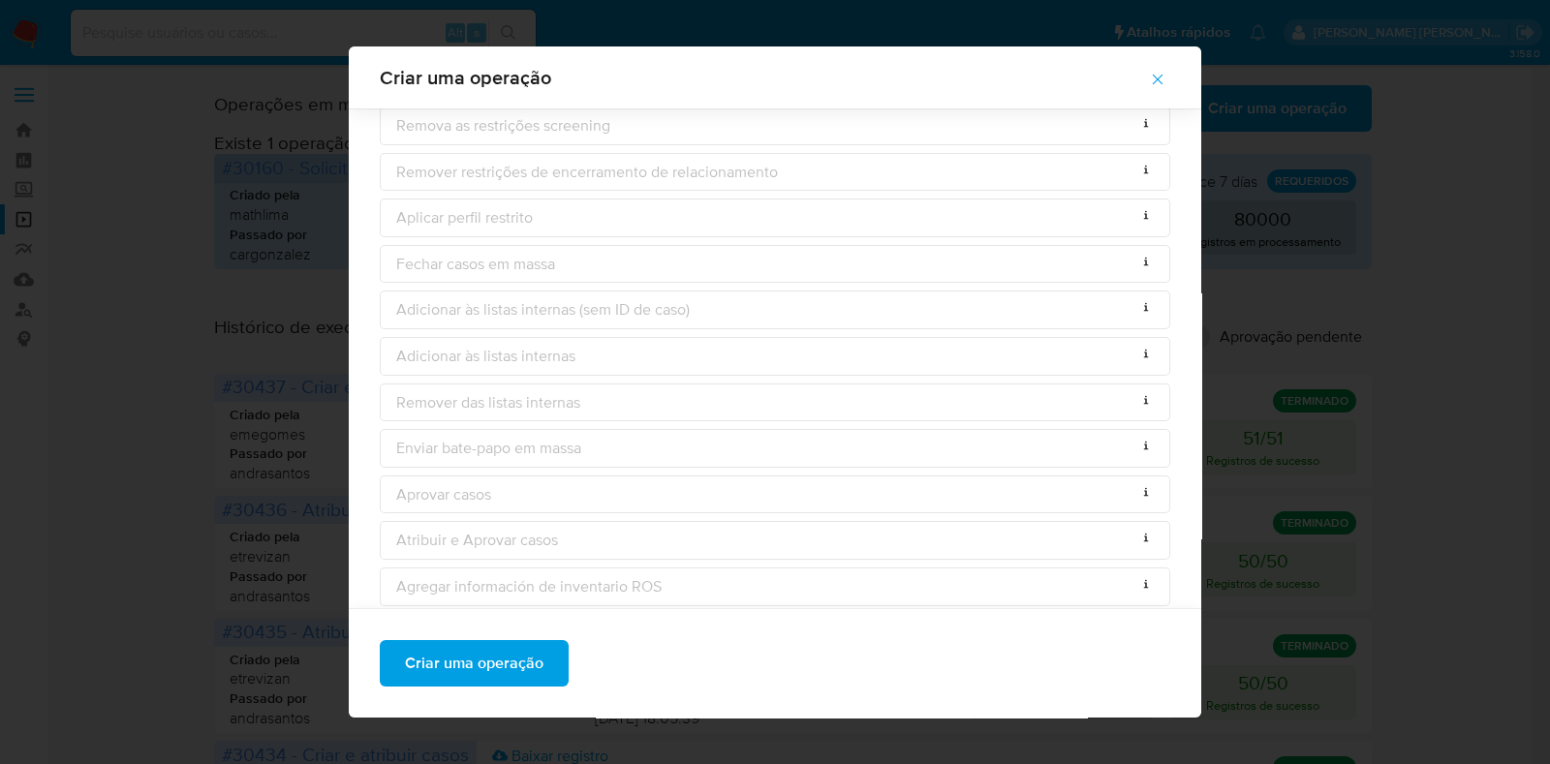
scroll to position [1294, 0]
click at [499, 656] on span "Criar uma operação" at bounding box center [474, 648] width 139 height 43
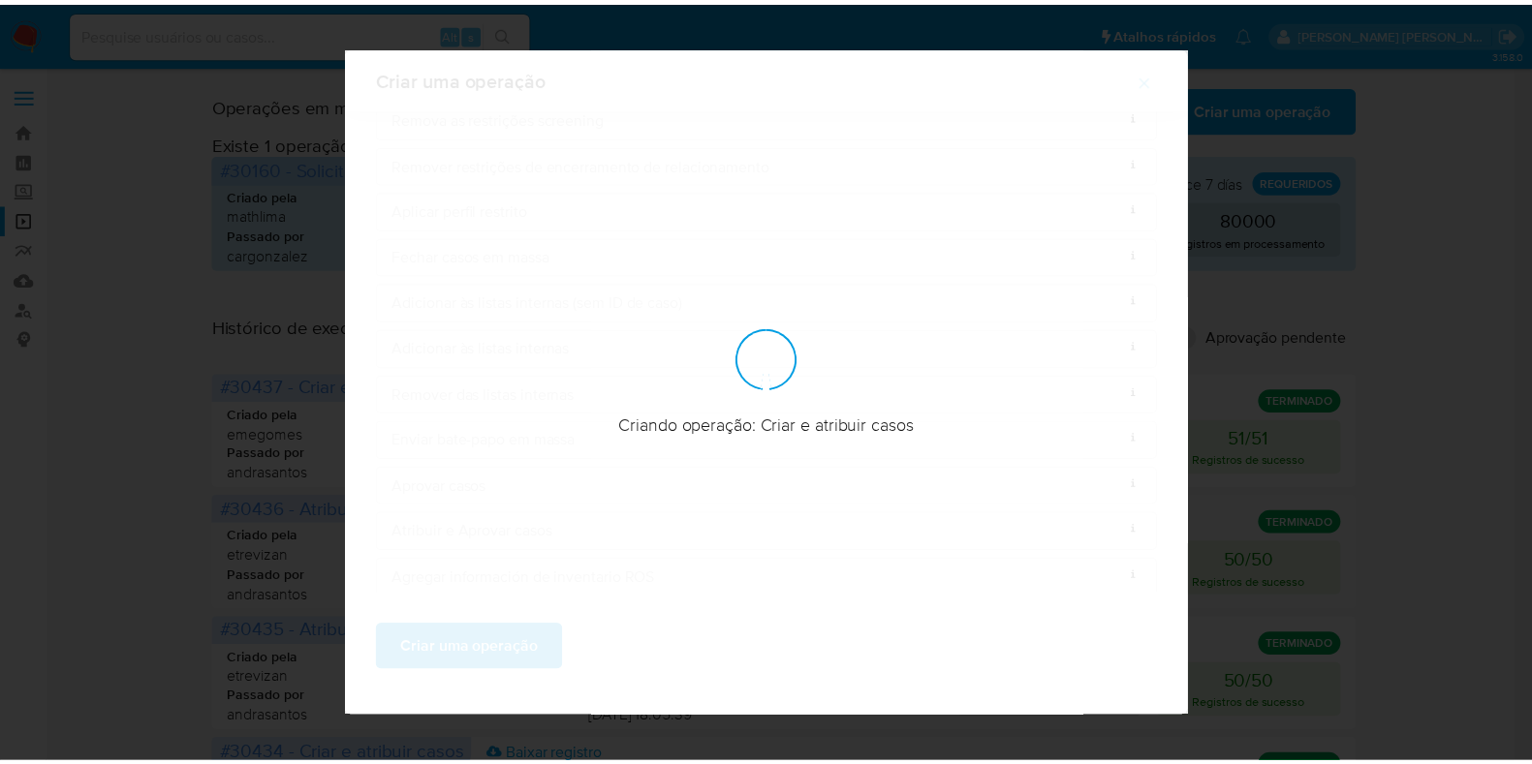
scroll to position [0, 0]
